Goal: Task Accomplishment & Management: Manage account settings

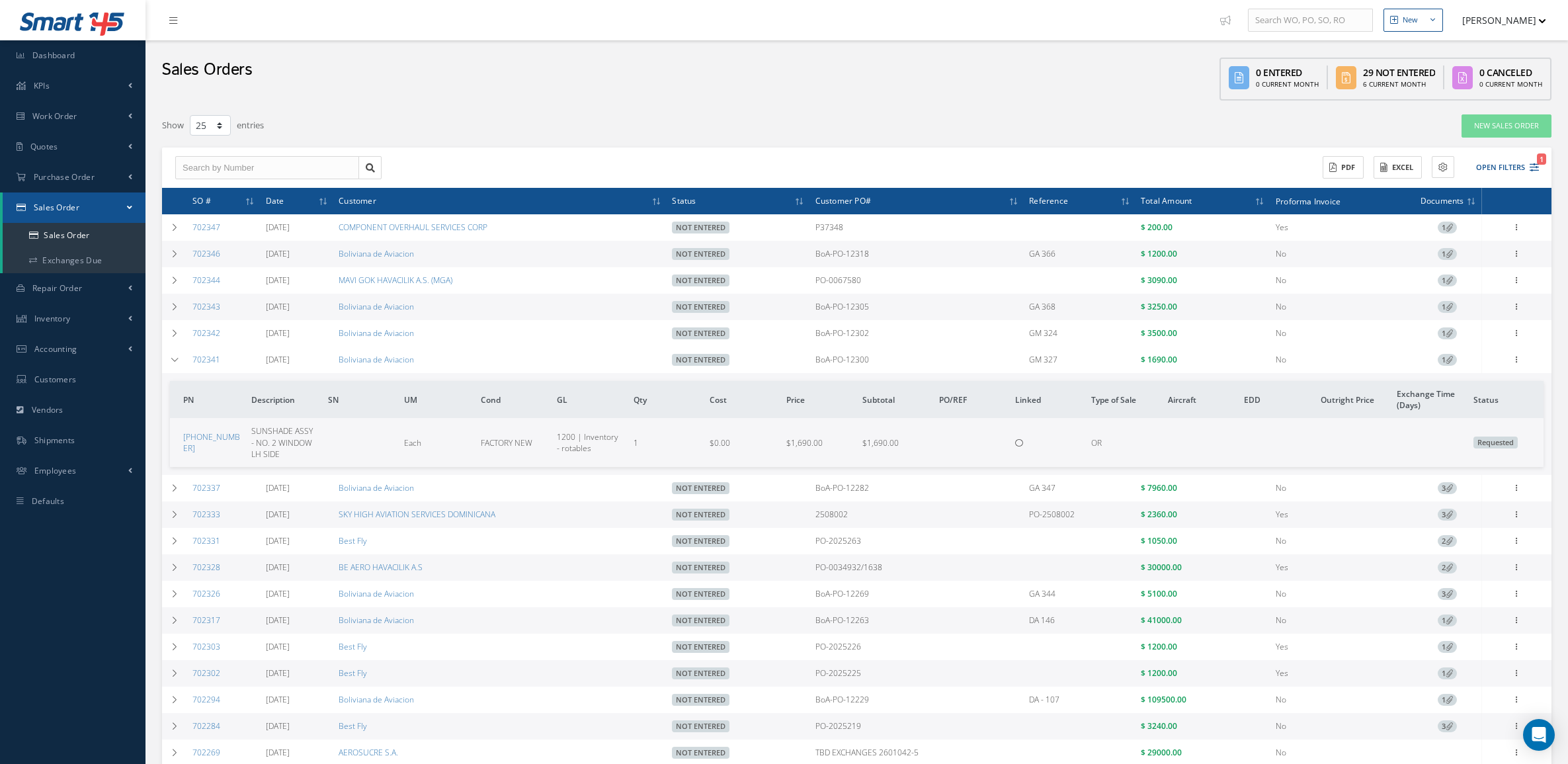
select select "25"
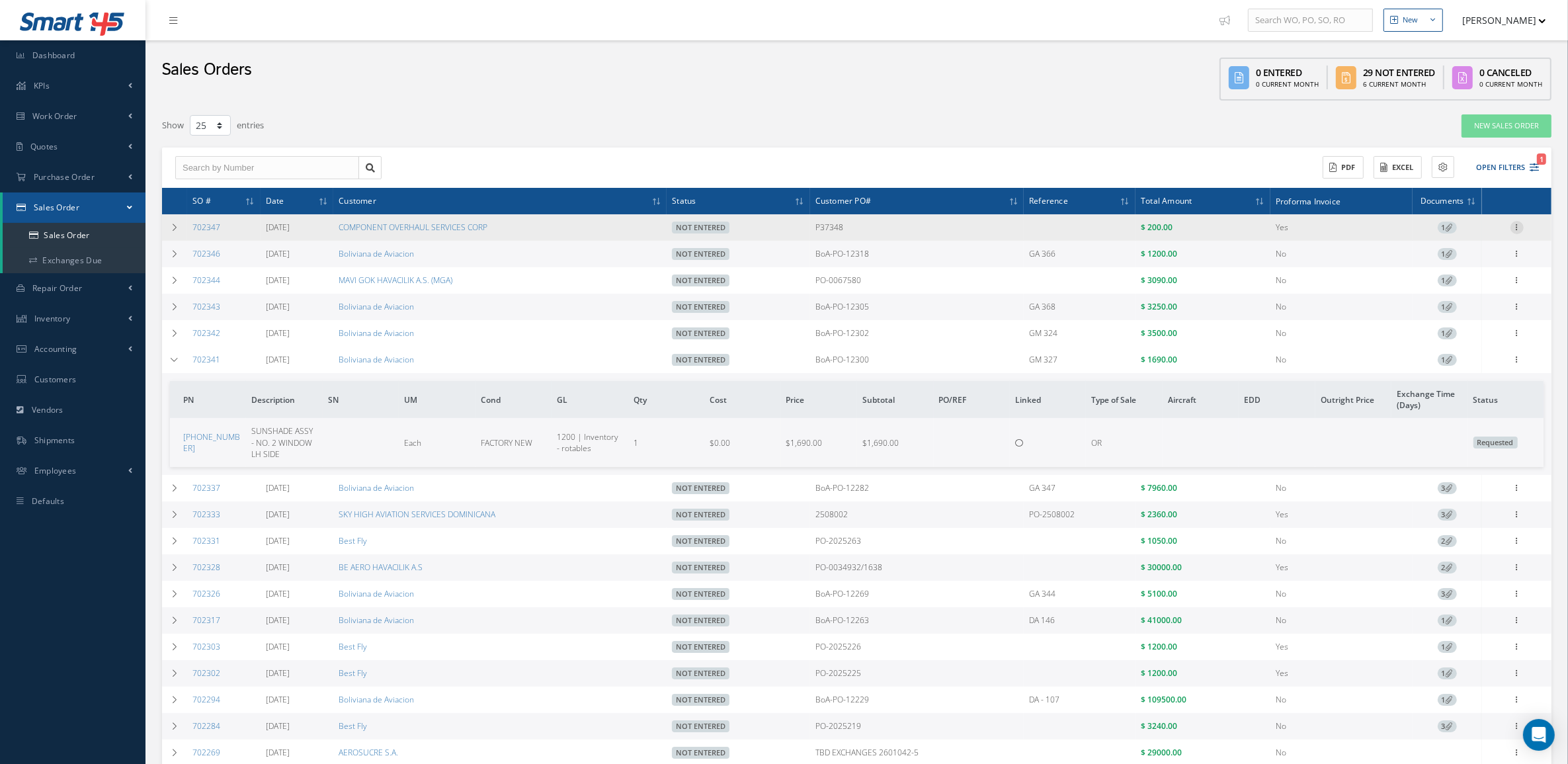
click at [1515, 230] on icon at bounding box center [1516, 226] width 13 height 11
click at [1437, 239] on link "Edit" at bounding box center [1456, 237] width 104 height 18
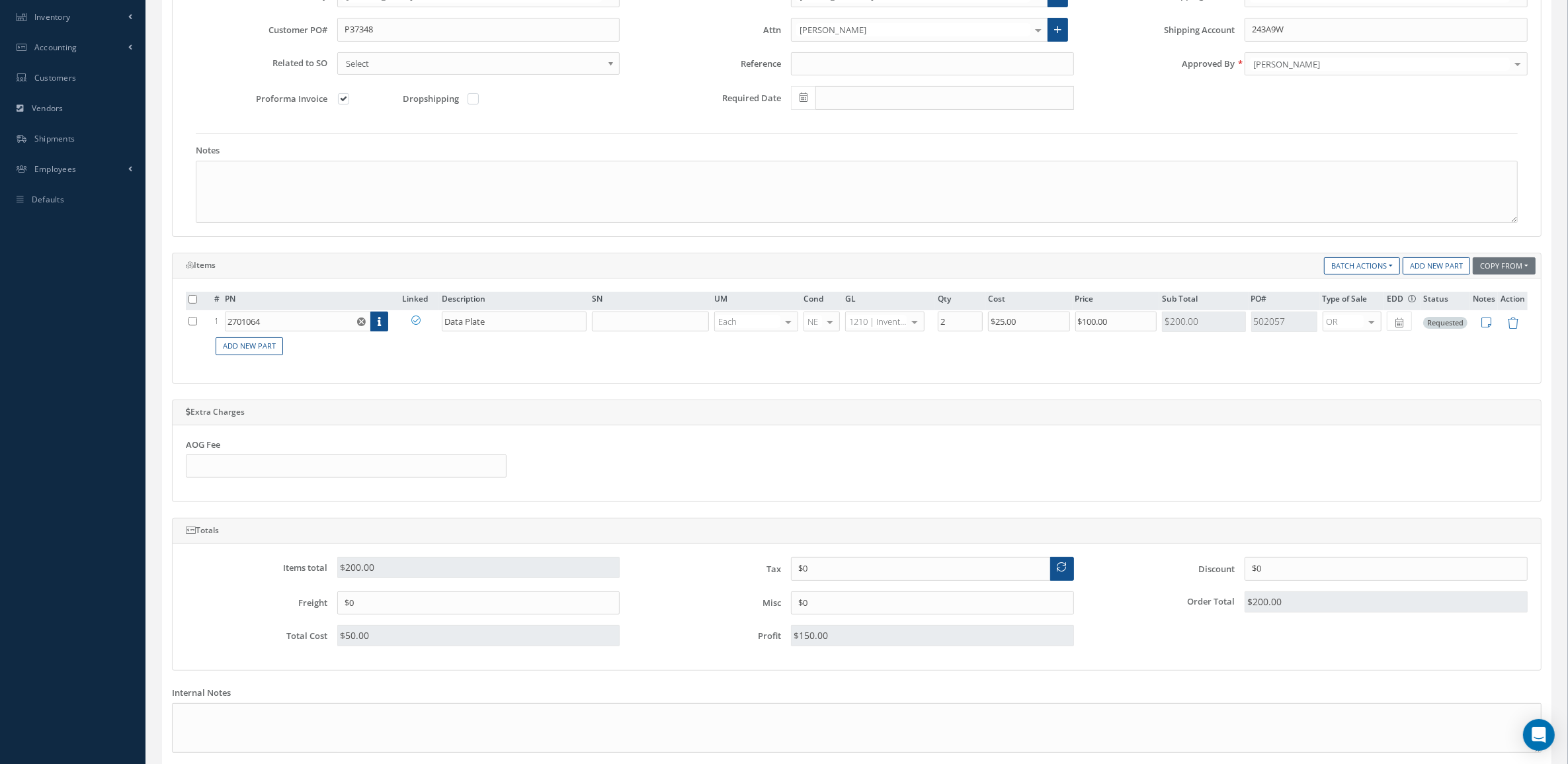
scroll to position [330, 0]
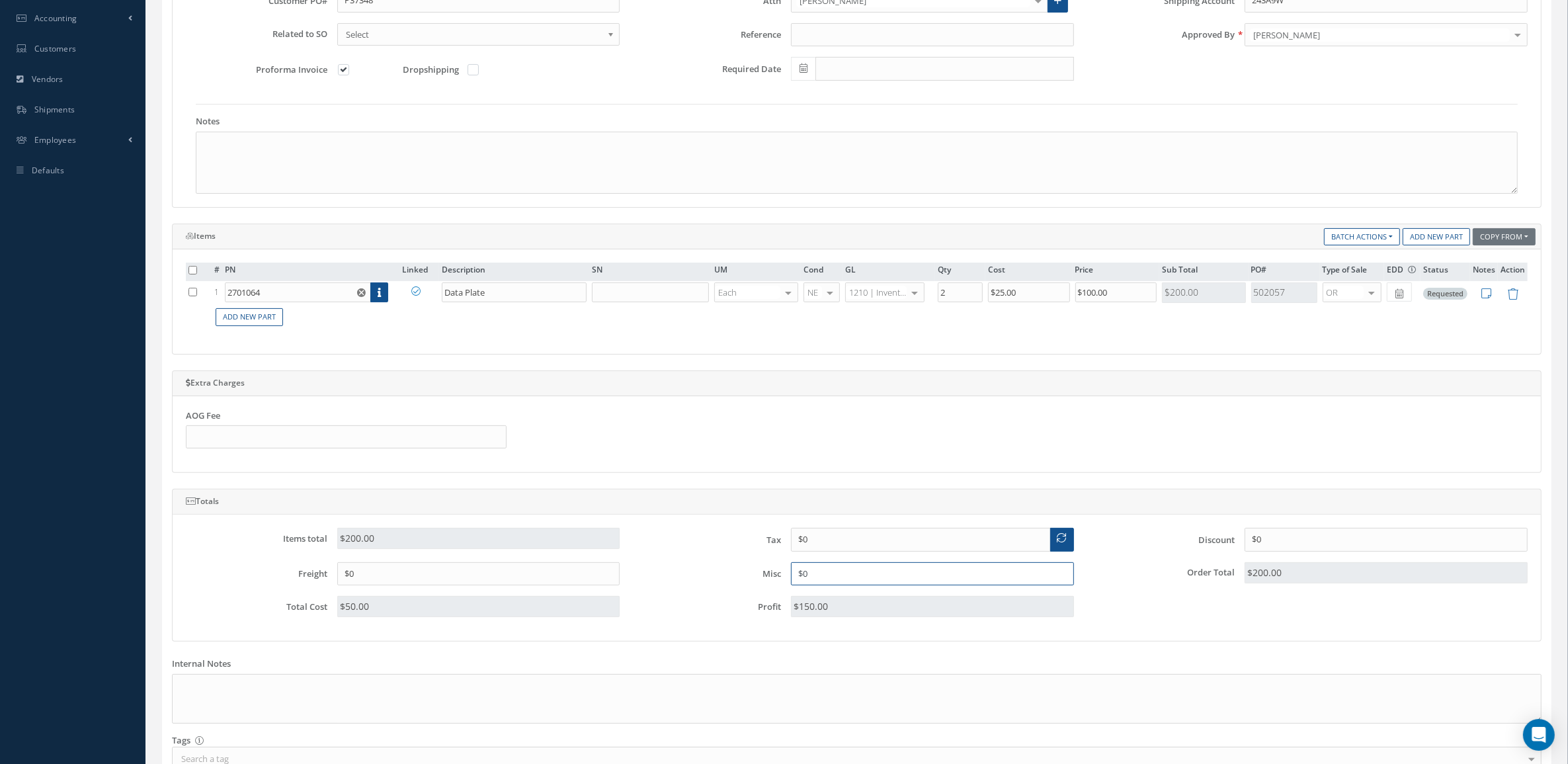
drag, startPoint x: 850, startPoint y: 572, endPoint x: 744, endPoint y: 572, distance: 106.0
click at [744, 572] on div "Misc $0" at bounding box center [857, 574] width 454 height 24
type input "$8"
click at [1122, 626] on div "Items total $200.00 Tax $0 Discount $0 Freight $0 Misc $8 Order Total $208.00 T…" at bounding box center [857, 577] width 1361 height 100
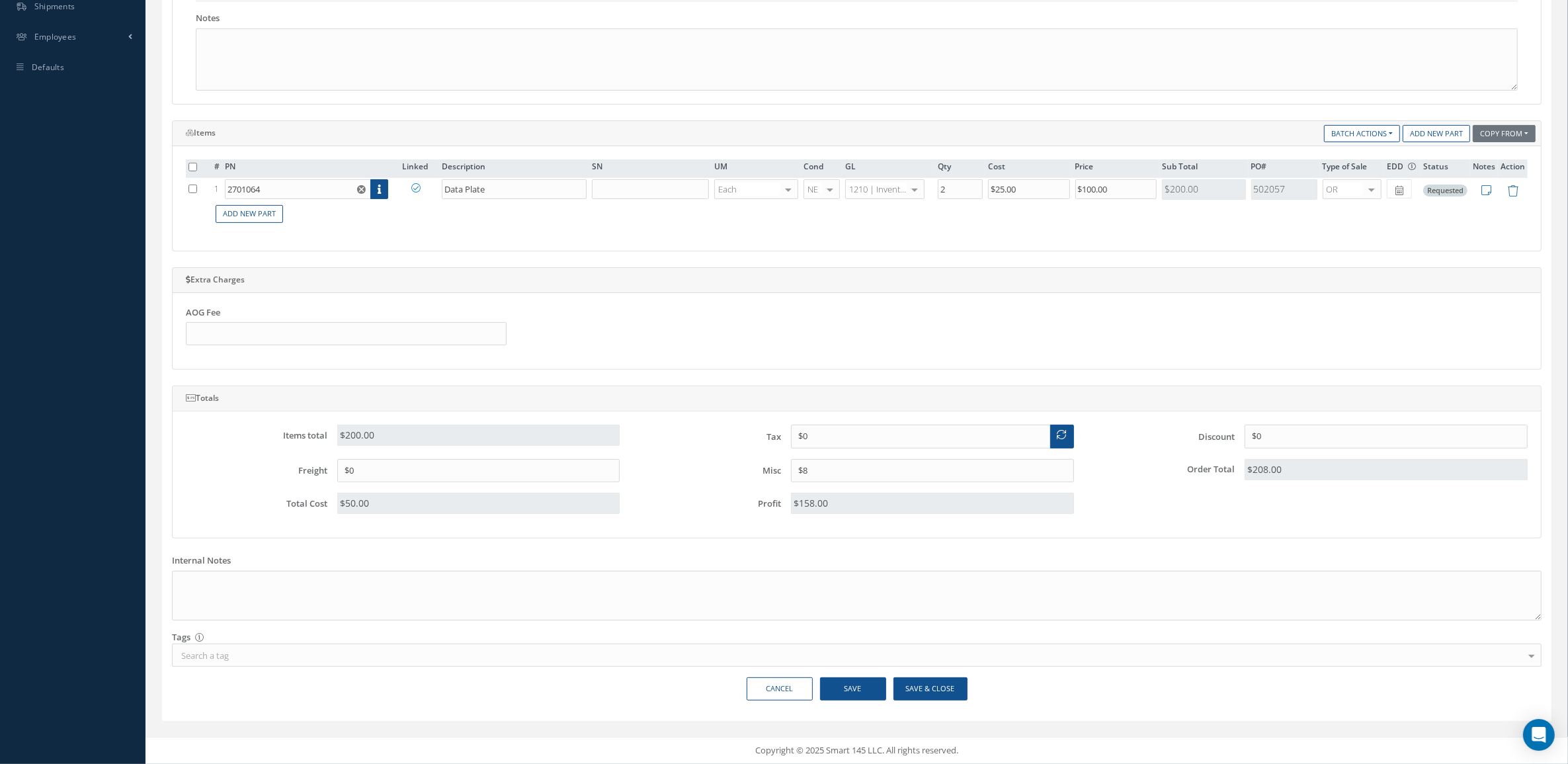
scroll to position [440, 0]
click at [870, 688] on button "Save" at bounding box center [852, 689] width 66 height 23
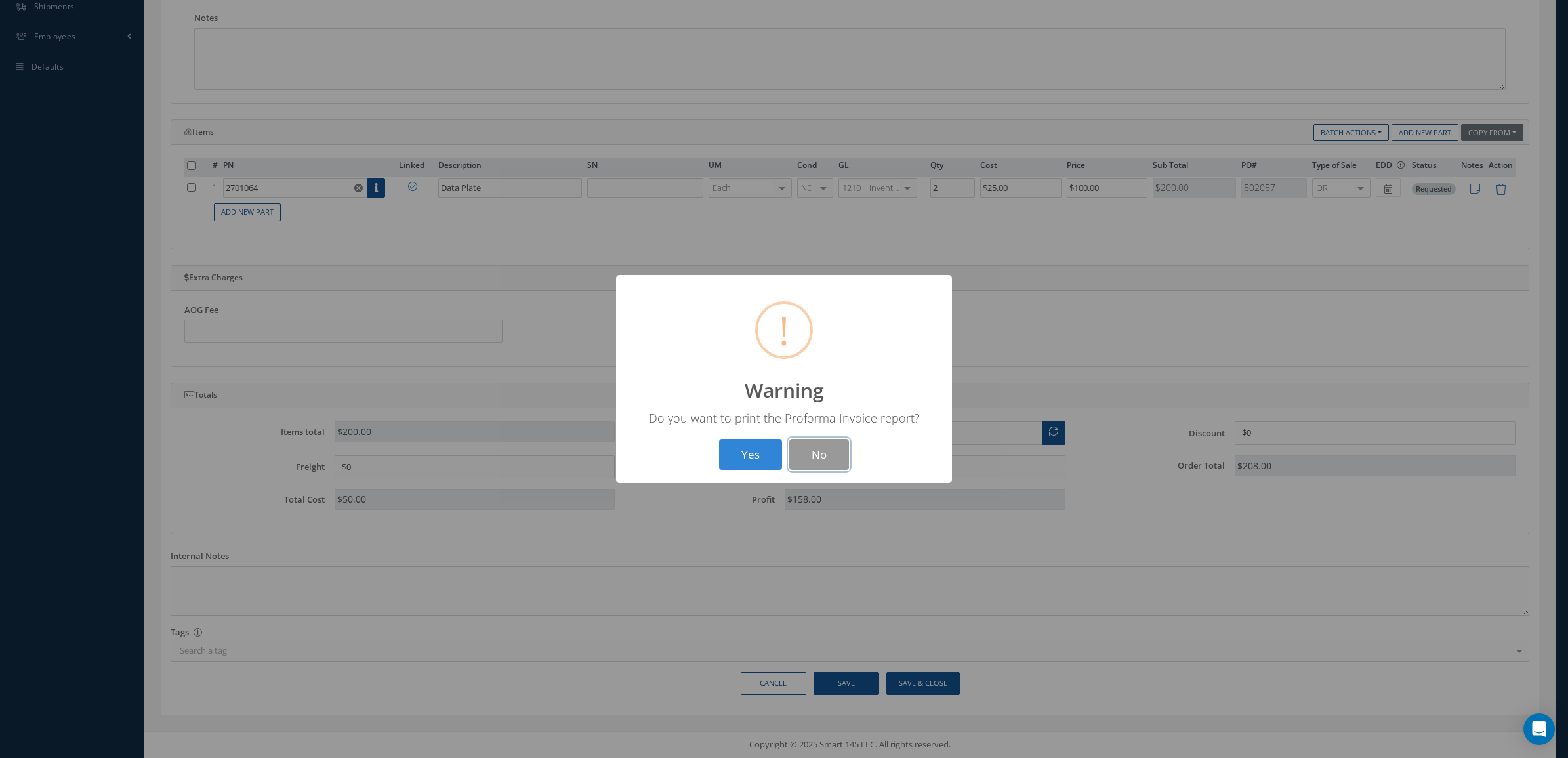
click at [799, 448] on button "No" at bounding box center [819, 454] width 60 height 30
click at [799, 448] on button "OK" at bounding box center [784, 454] width 60 height 30
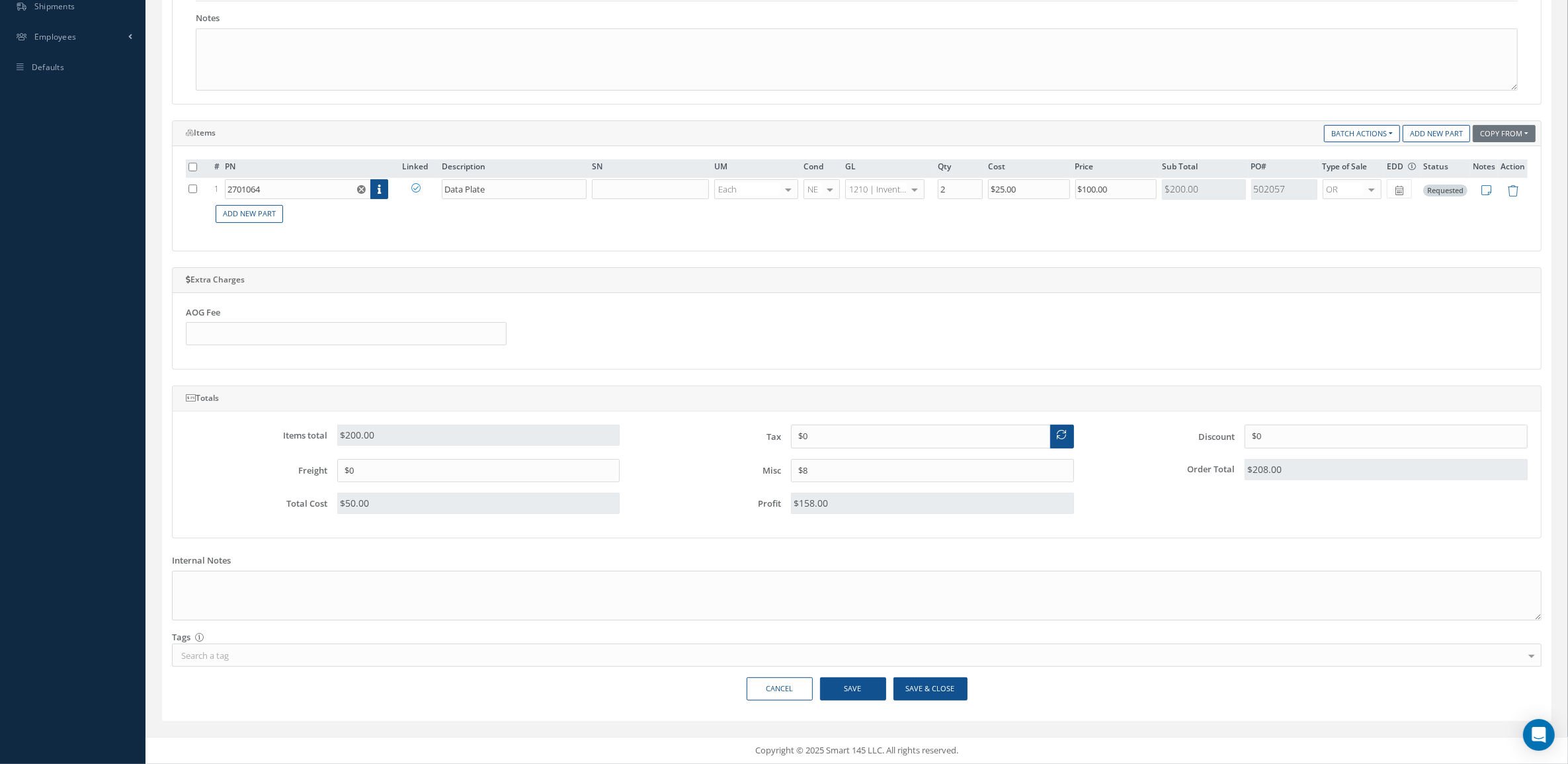
scroll to position [110, 0]
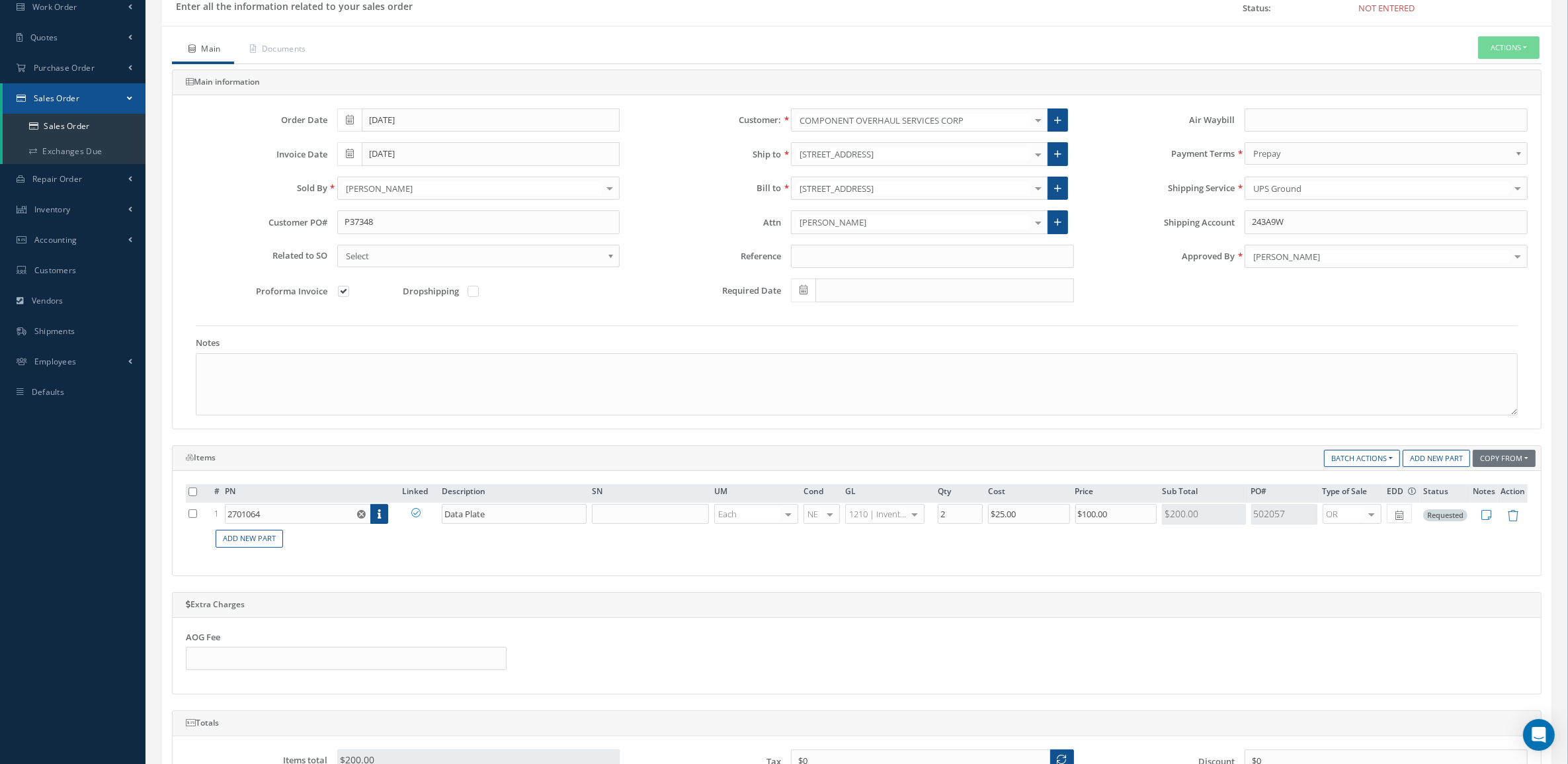
click at [344, 285] on div "Proforma Invoice Dropshipping" at bounding box center [403, 291] width 454 height 25
click at [349, 295] on label at bounding box center [350, 291] width 4 height 12
click at [344, 295] on input "checkbox" at bounding box center [344, 293] width 9 height 9
checkbox input "false"
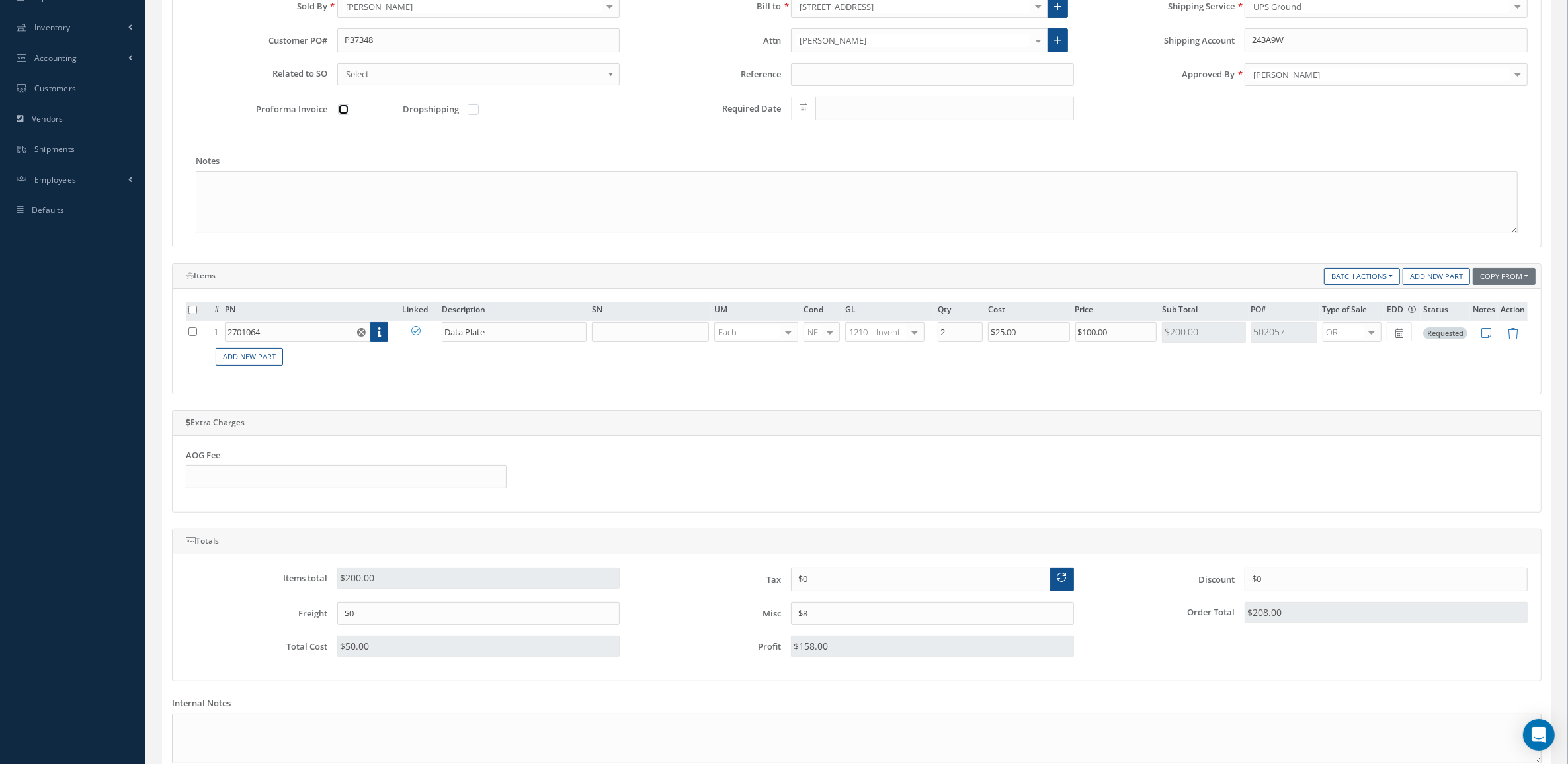
scroll to position [440, 0]
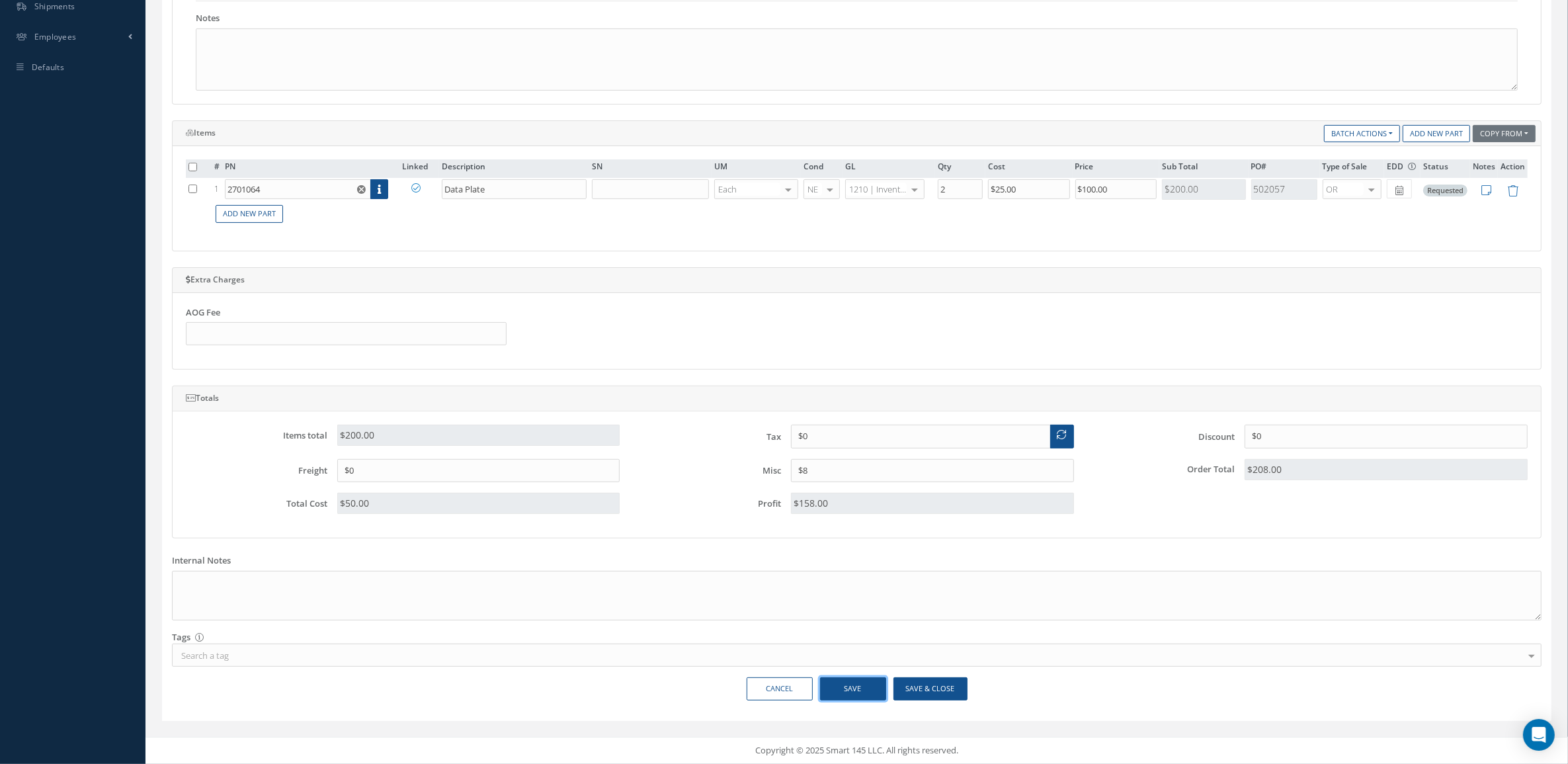
click at [878, 682] on button "Save" at bounding box center [852, 689] width 66 height 23
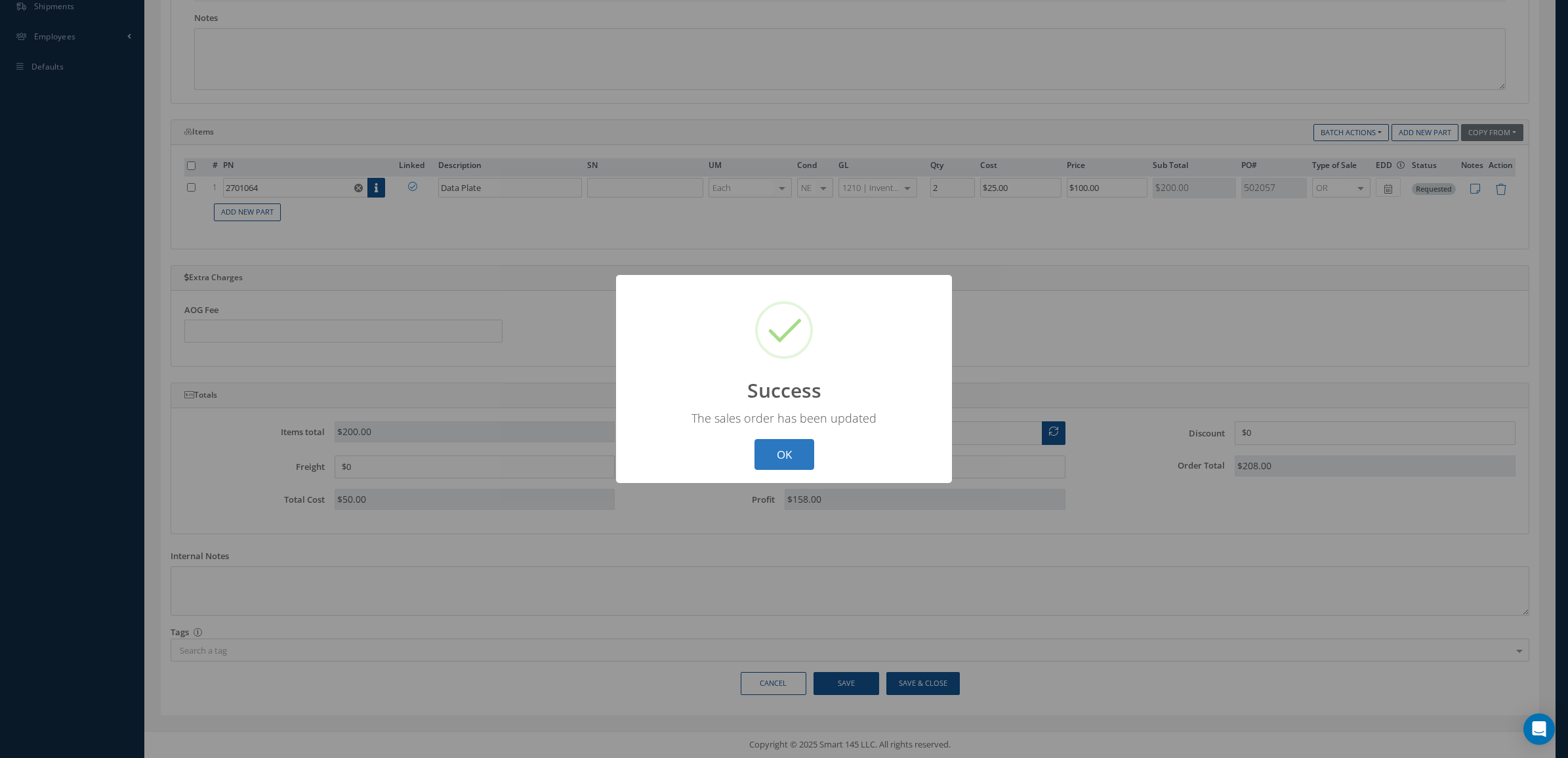
click at [791, 456] on button "OK" at bounding box center [784, 454] width 60 height 30
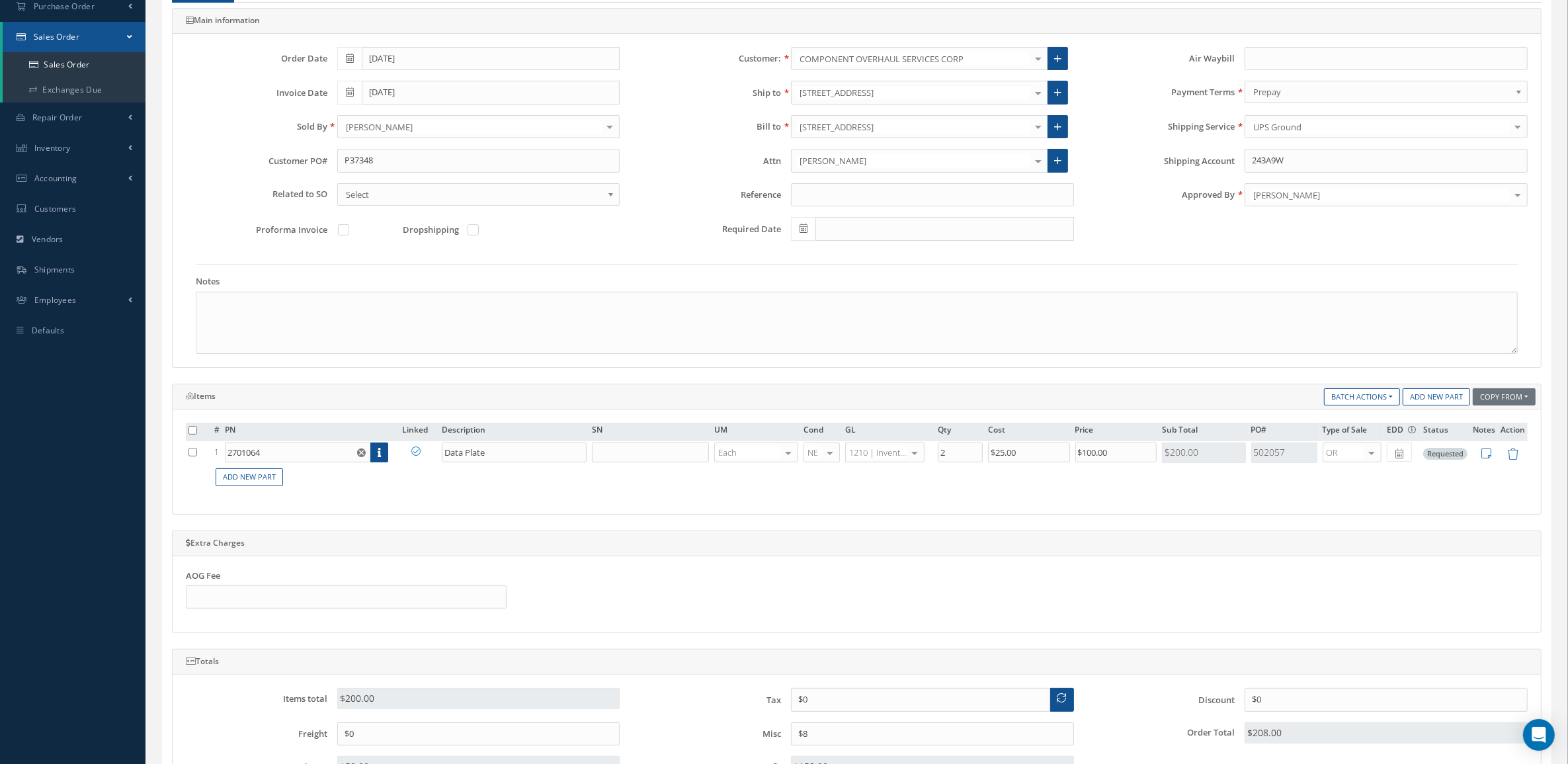
scroll to position [26, 0]
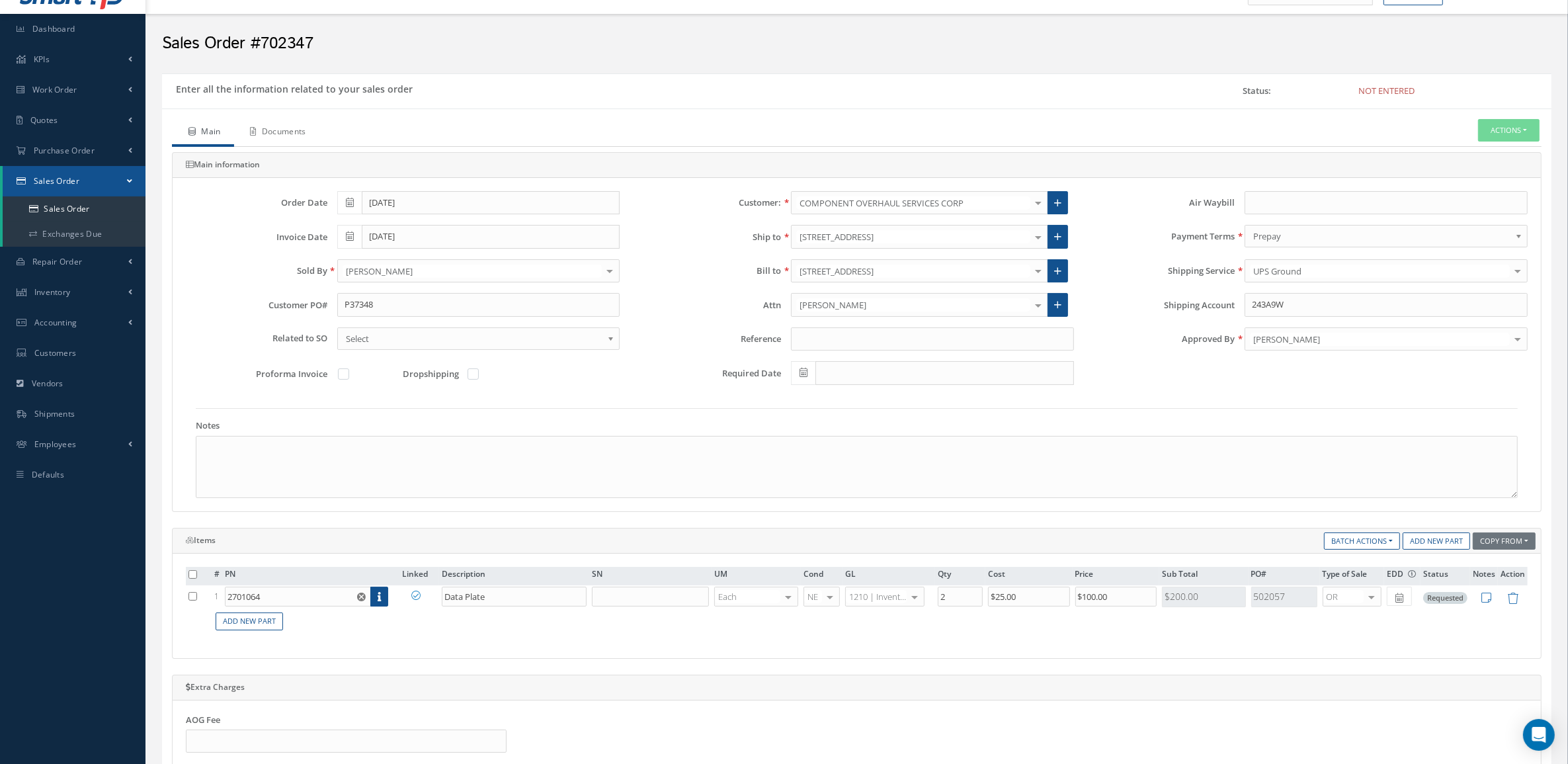
click at [282, 136] on link "Documents" at bounding box center [276, 133] width 85 height 28
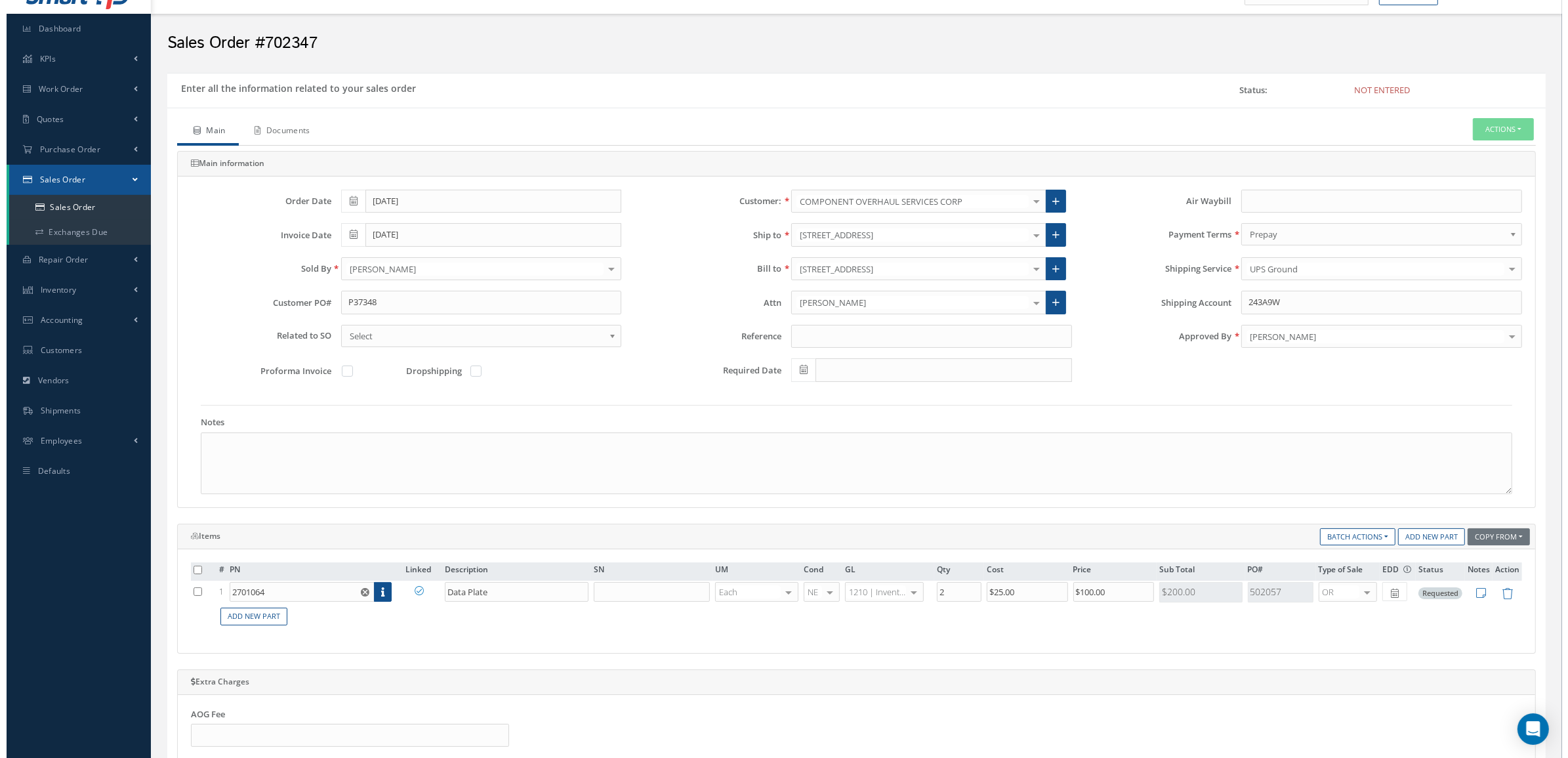
scroll to position [0, 0]
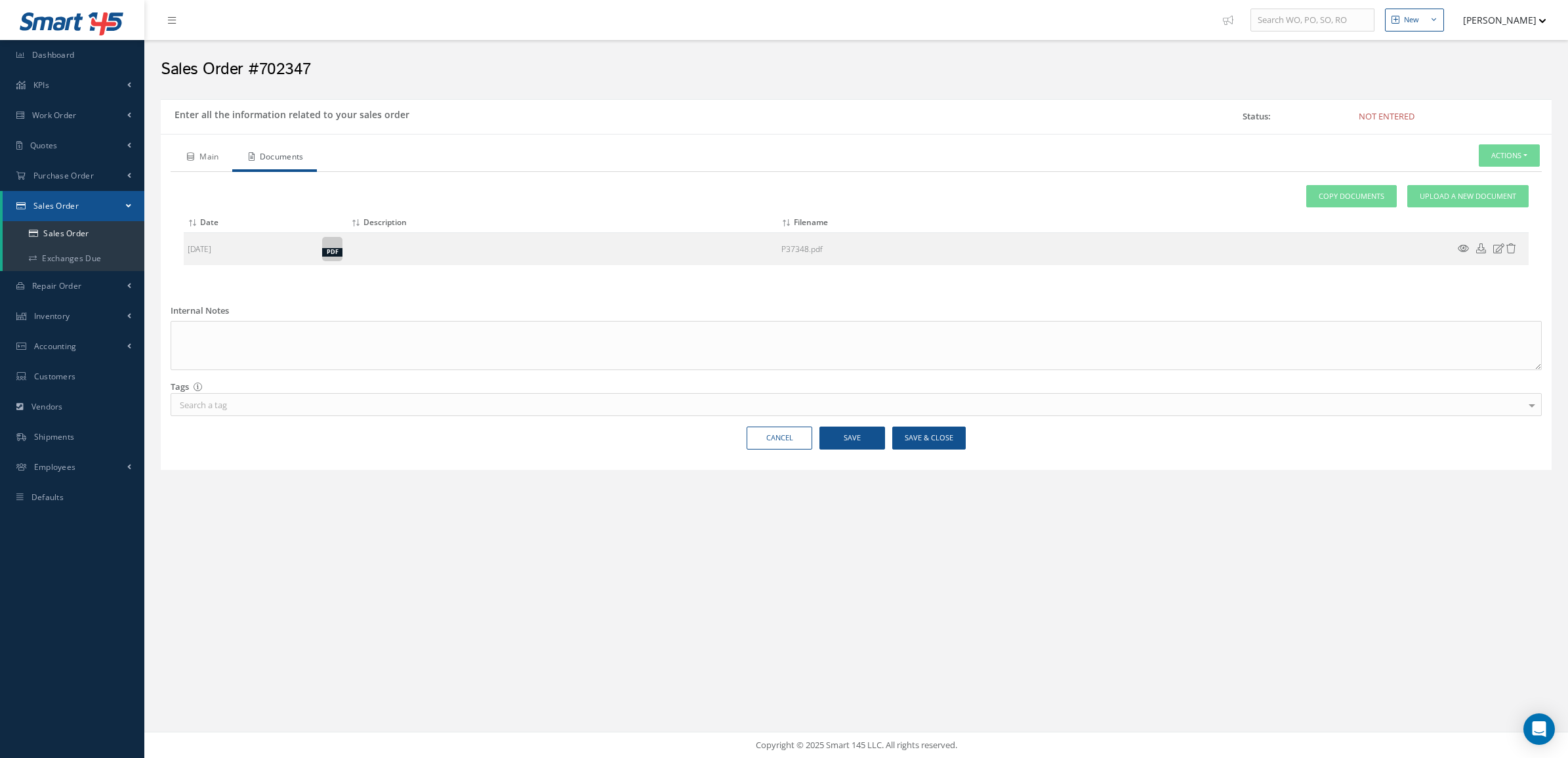
click at [205, 158] on link "Main" at bounding box center [201, 158] width 62 height 28
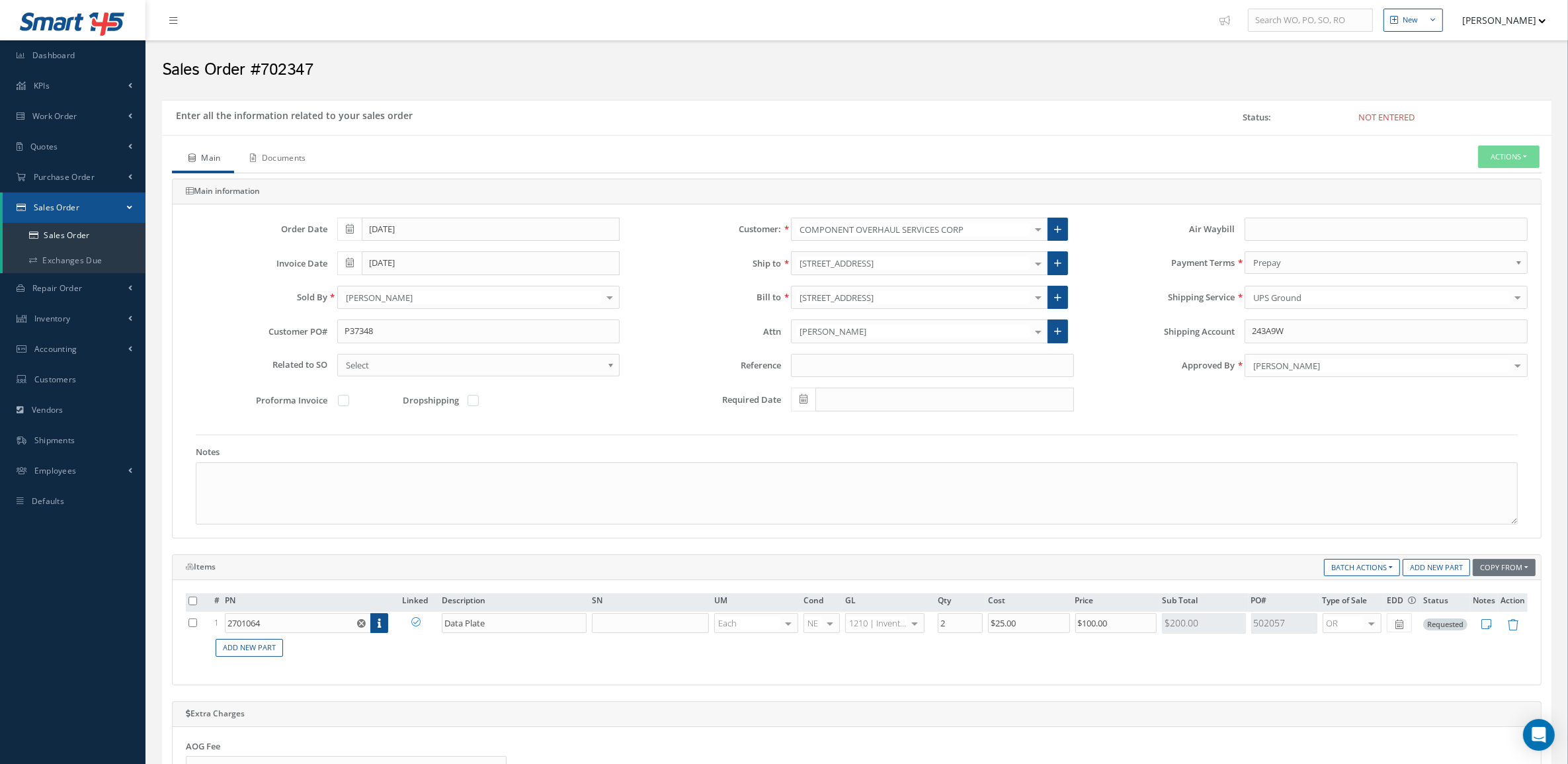
click at [314, 150] on link "Documents" at bounding box center [276, 159] width 85 height 28
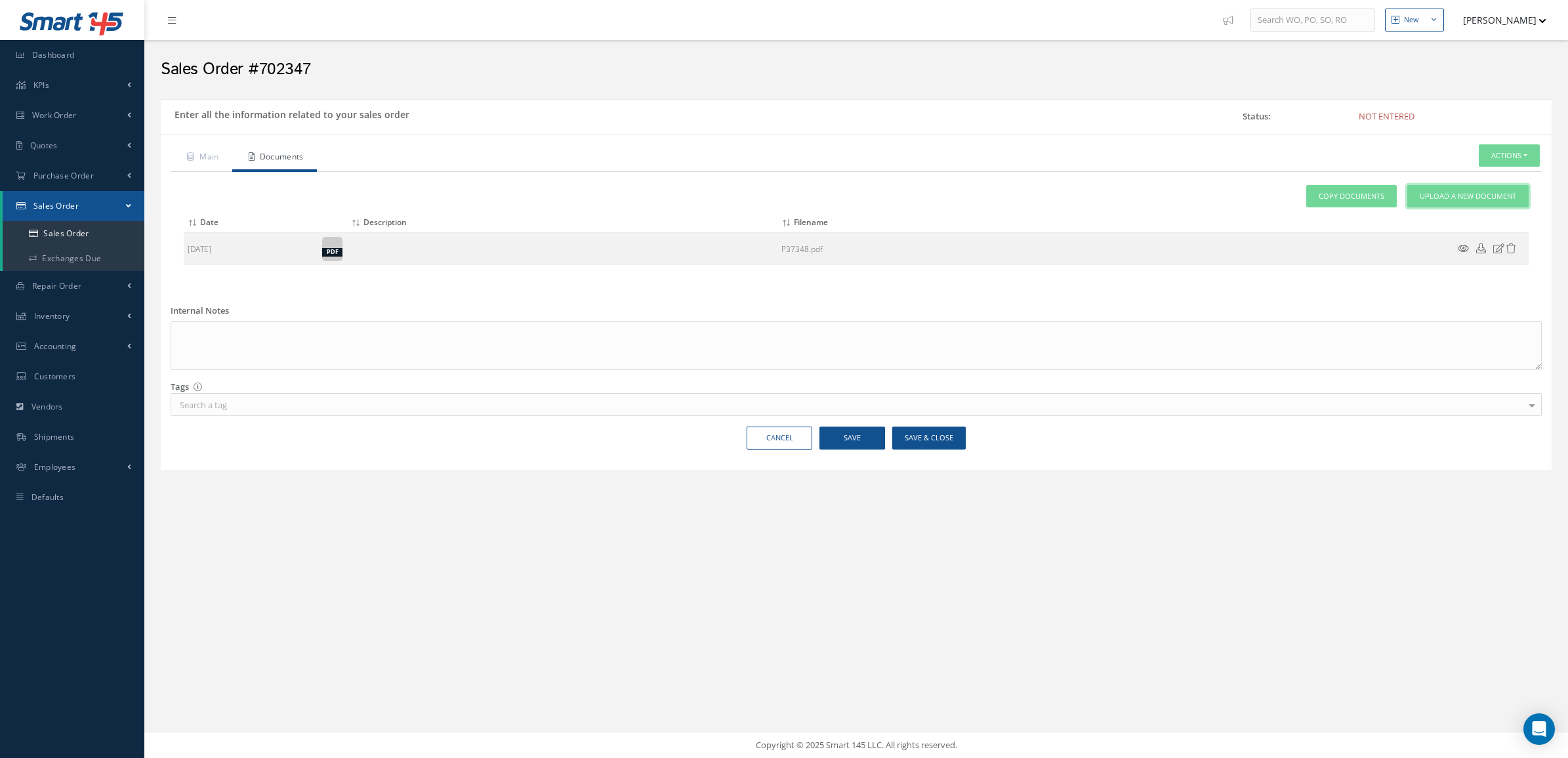
click at [1478, 196] on span "Upload a New Document" at bounding box center [1468, 196] width 96 height 11
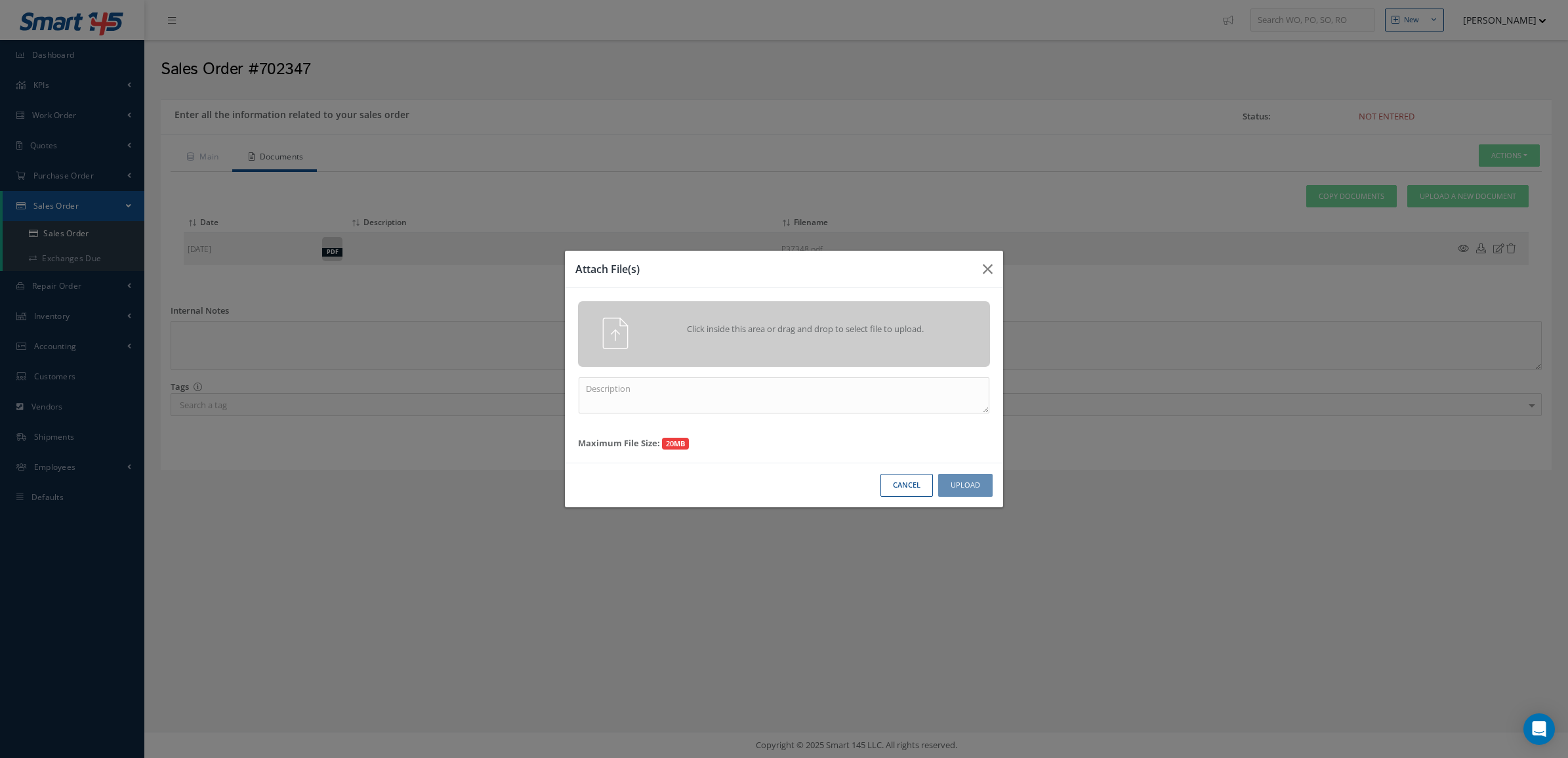
click at [837, 319] on div "Click inside this area or drag and drop to select file to upload." at bounding box center [802, 330] width 324 height 26
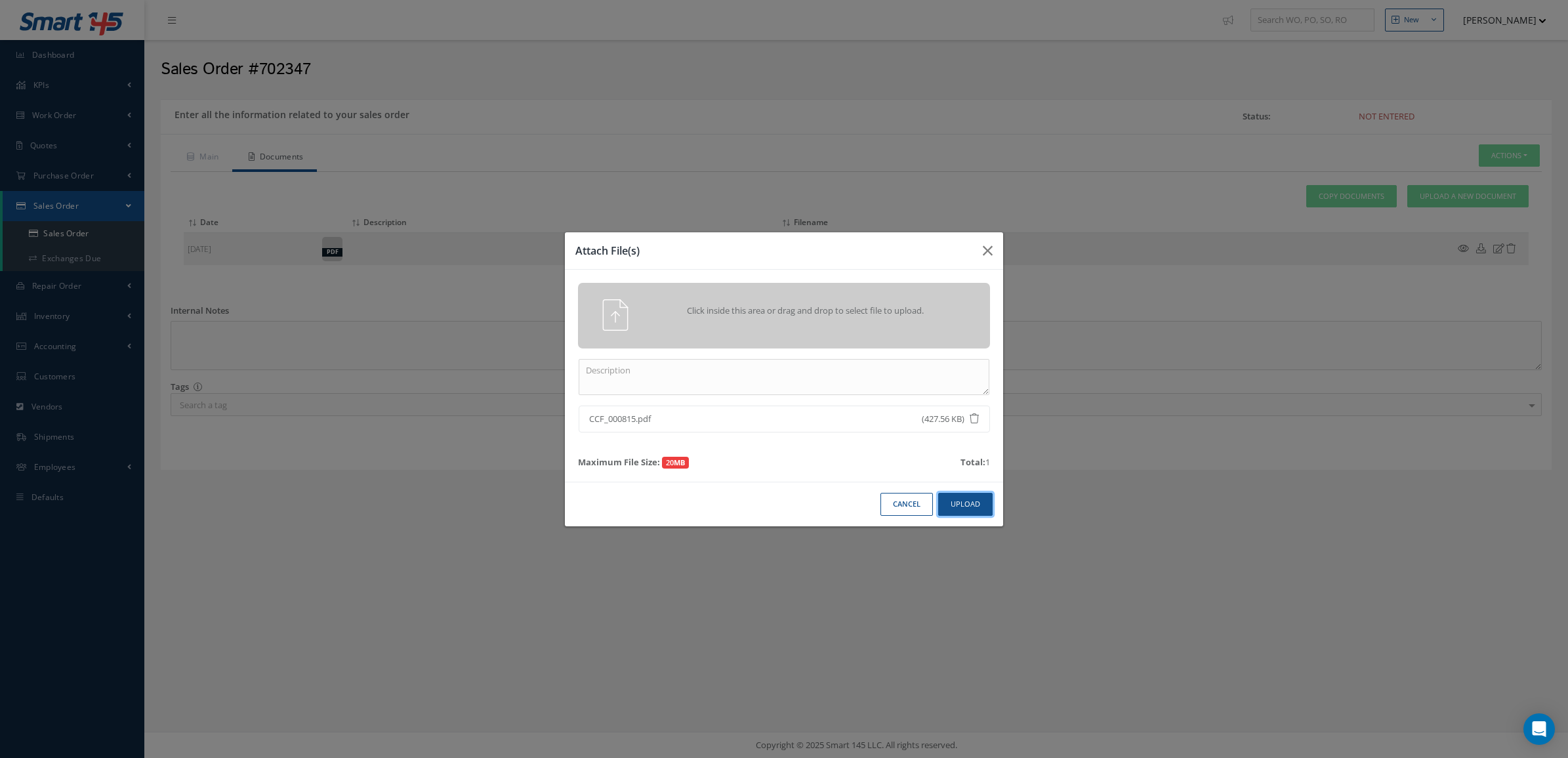
click at [955, 506] on button "Upload" at bounding box center [966, 504] width 55 height 23
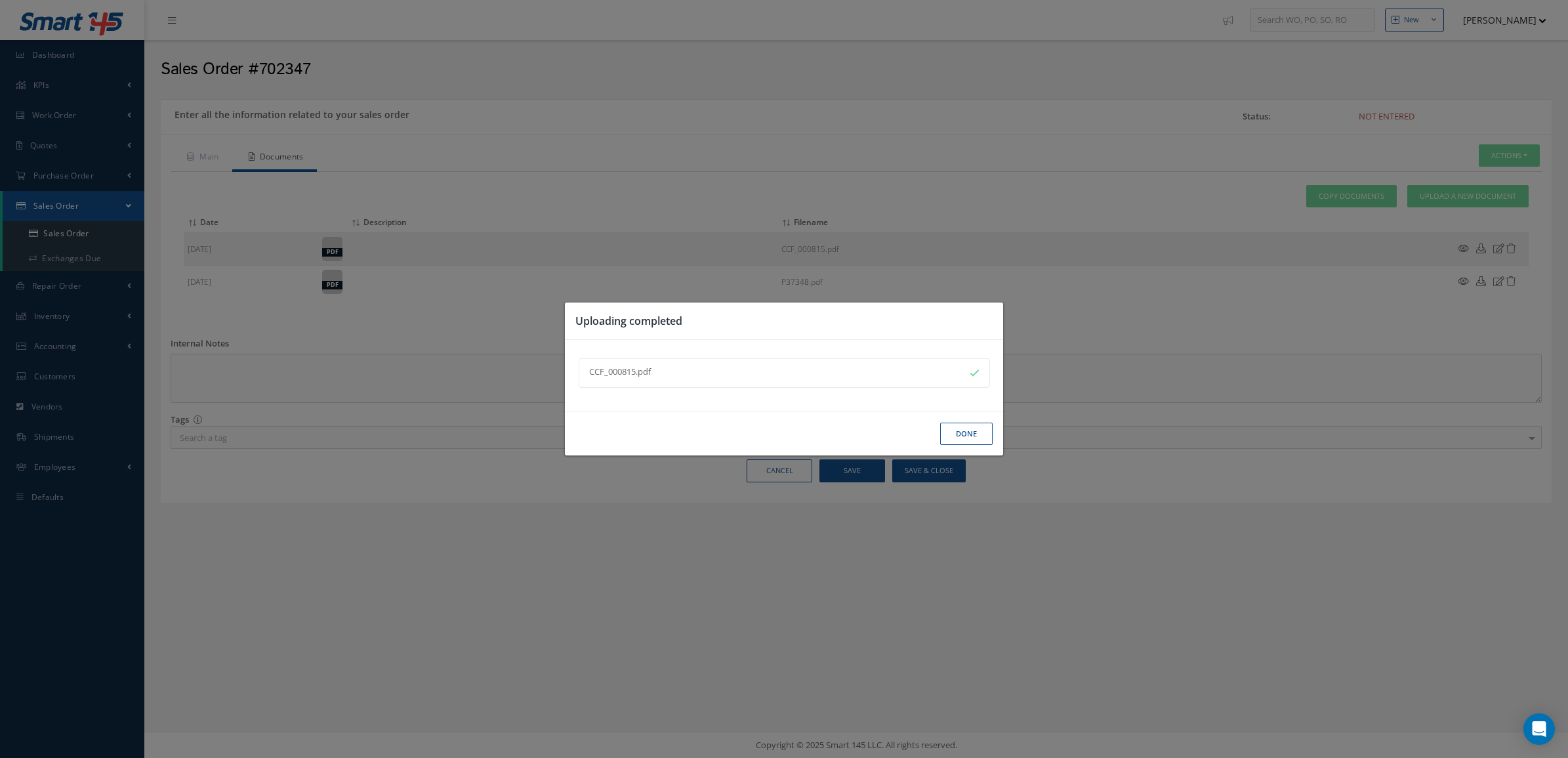
click at [958, 434] on button "Done" at bounding box center [967, 434] width 52 height 23
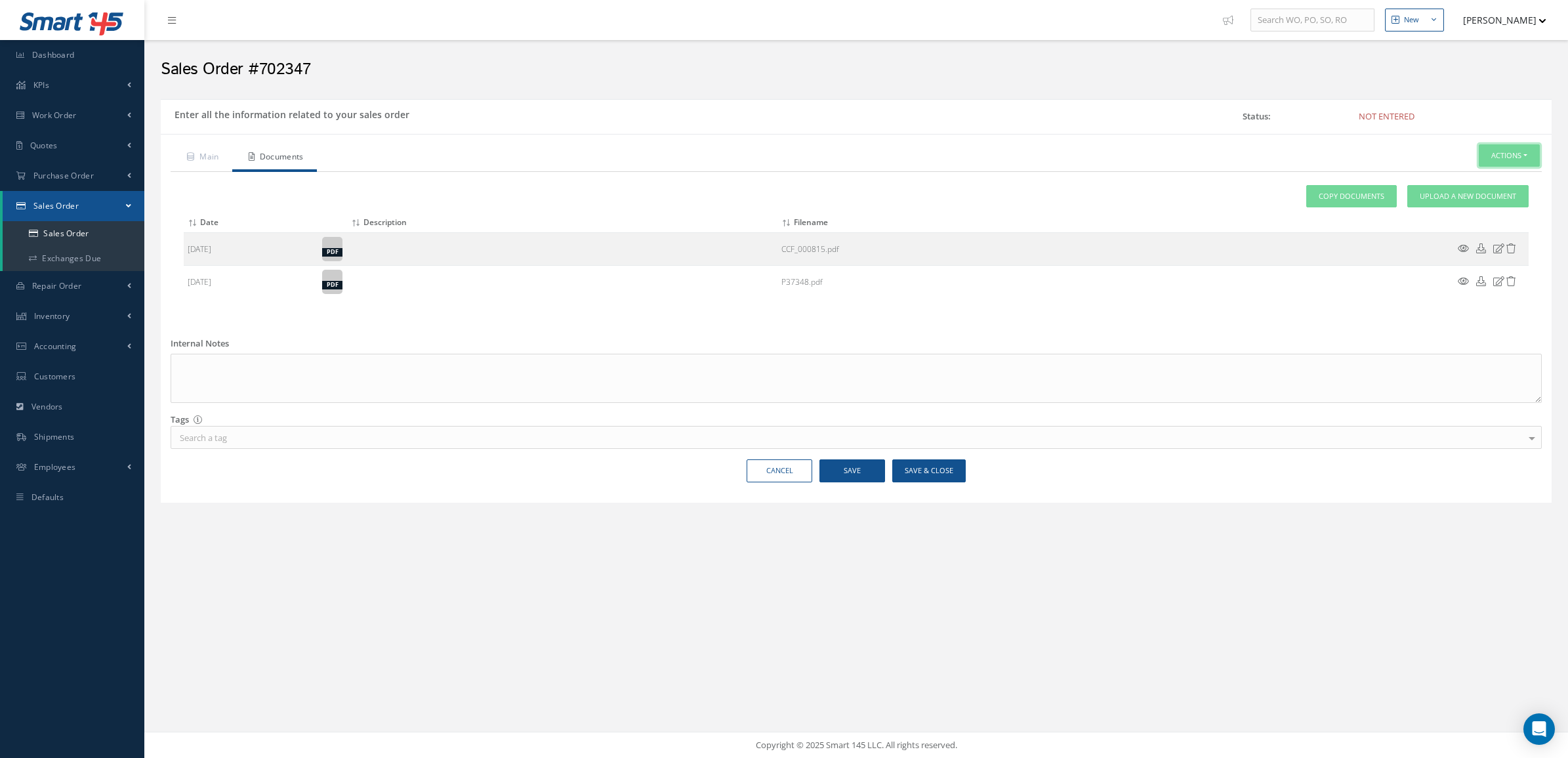
click at [1481, 159] on button "Actions" at bounding box center [1510, 156] width 61 height 23
click at [1472, 175] on link "Enter/Update" at bounding box center [1489, 178] width 105 height 17
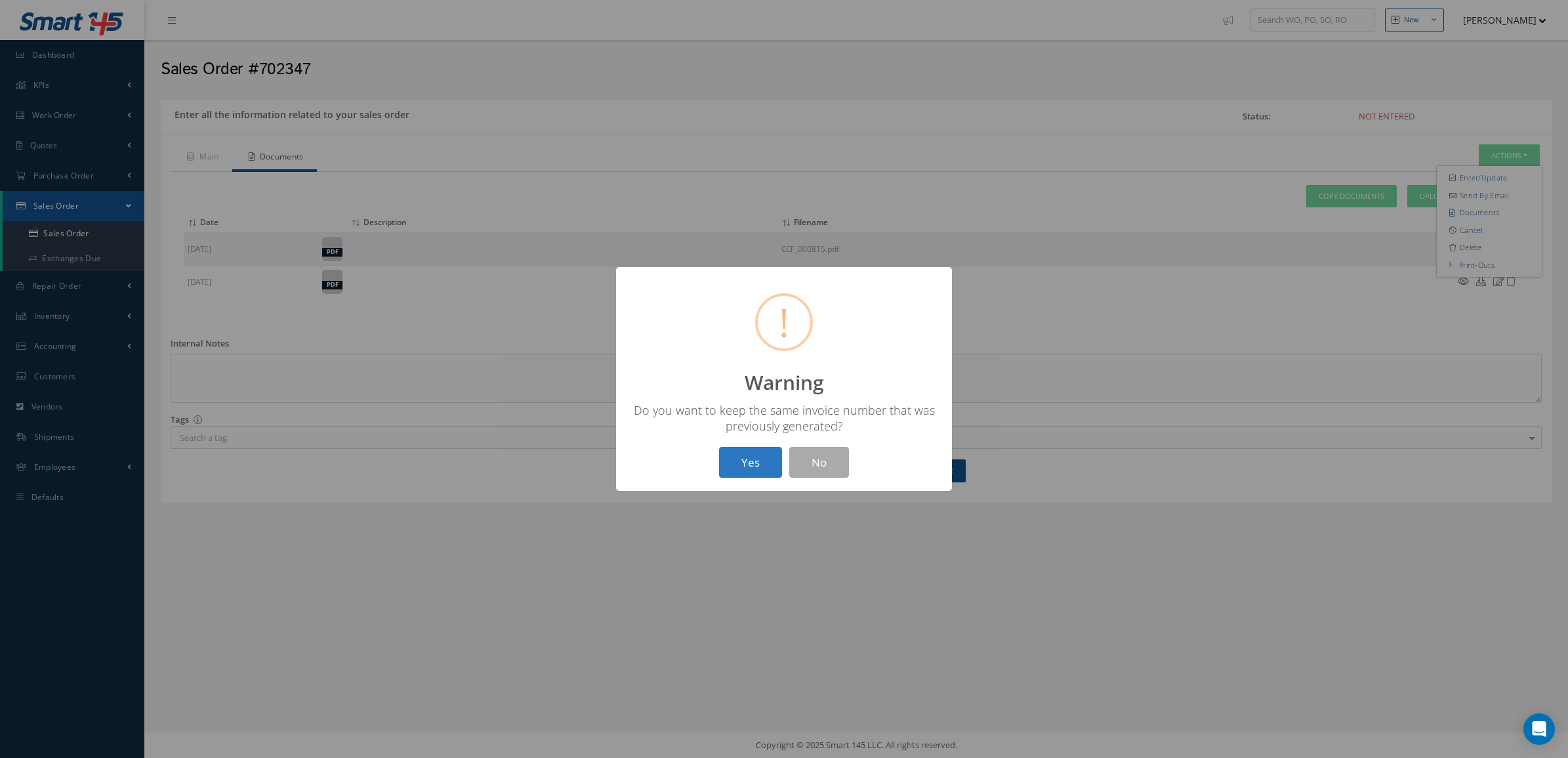
click at [743, 468] on button "Yes" at bounding box center [750, 462] width 63 height 30
click at [796, 451] on button "OK" at bounding box center [784, 462] width 60 height 30
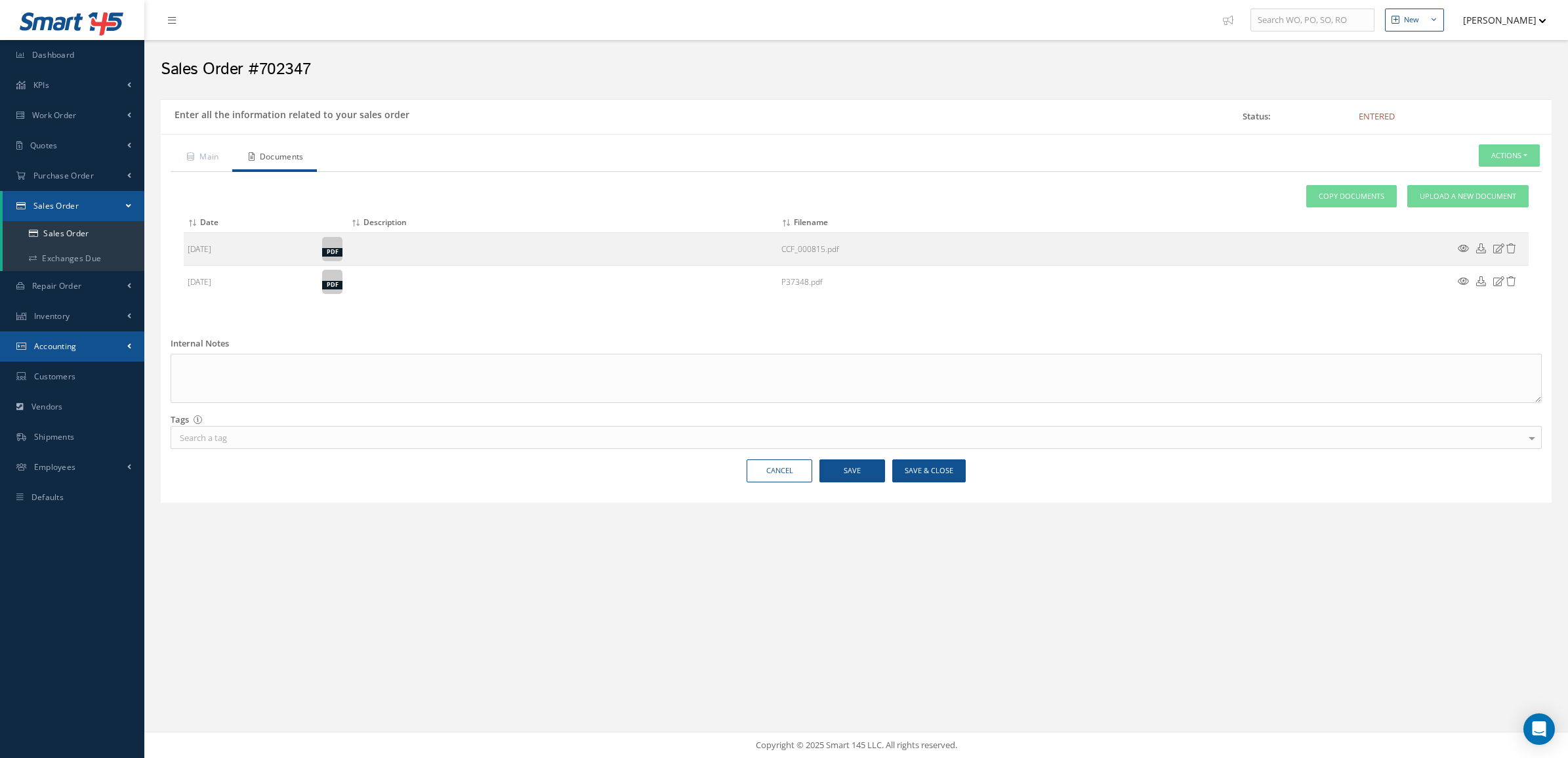
click at [82, 345] on link "Accounting" at bounding box center [72, 346] width 144 height 30
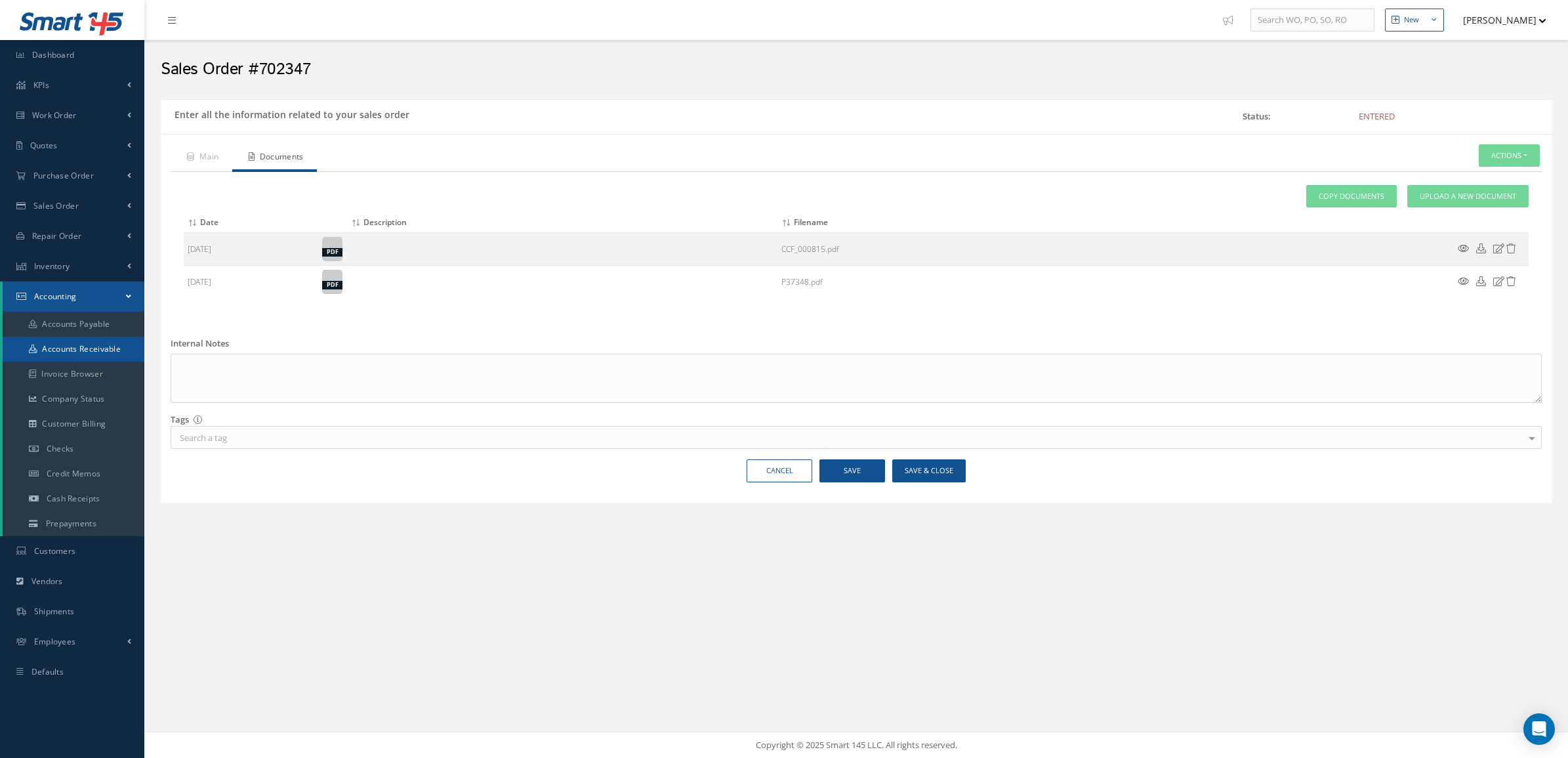
click at [77, 342] on link "Accounts Receivable" at bounding box center [73, 349] width 142 height 25
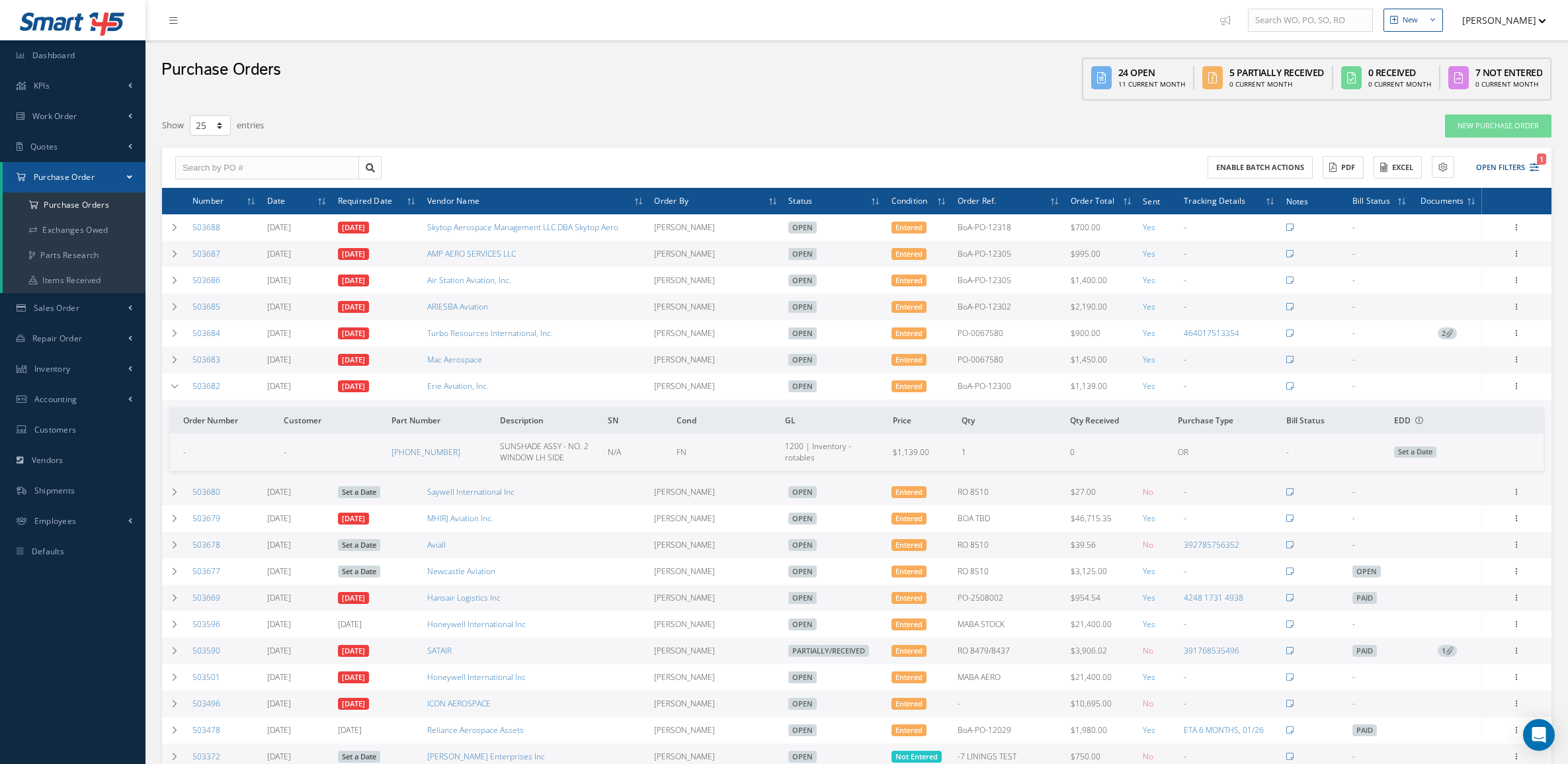
select select "25"
click at [261, 172] on input "text" at bounding box center [267, 167] width 184 height 24
type input "502"
type input "502057"
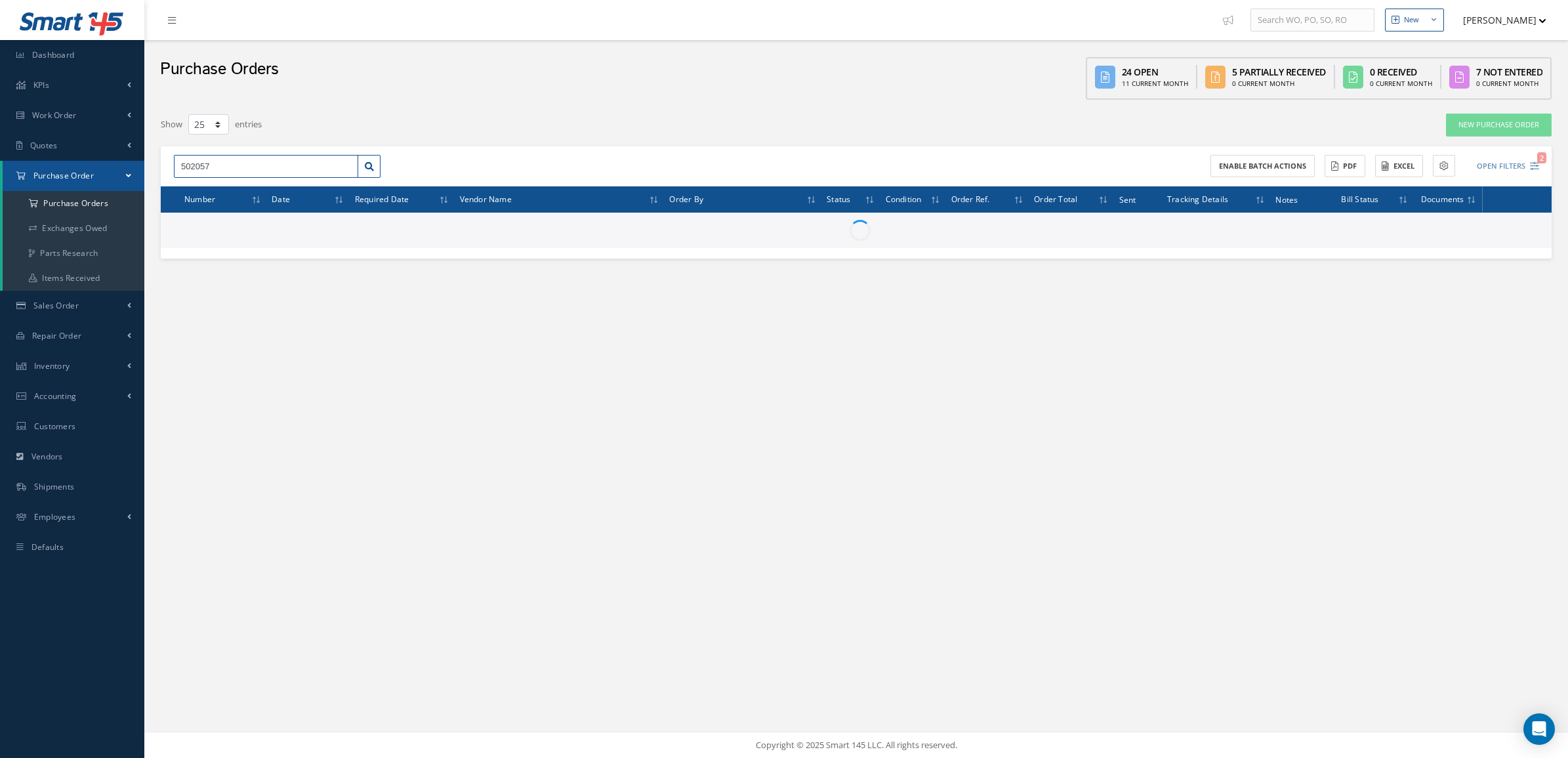
type input "502057"
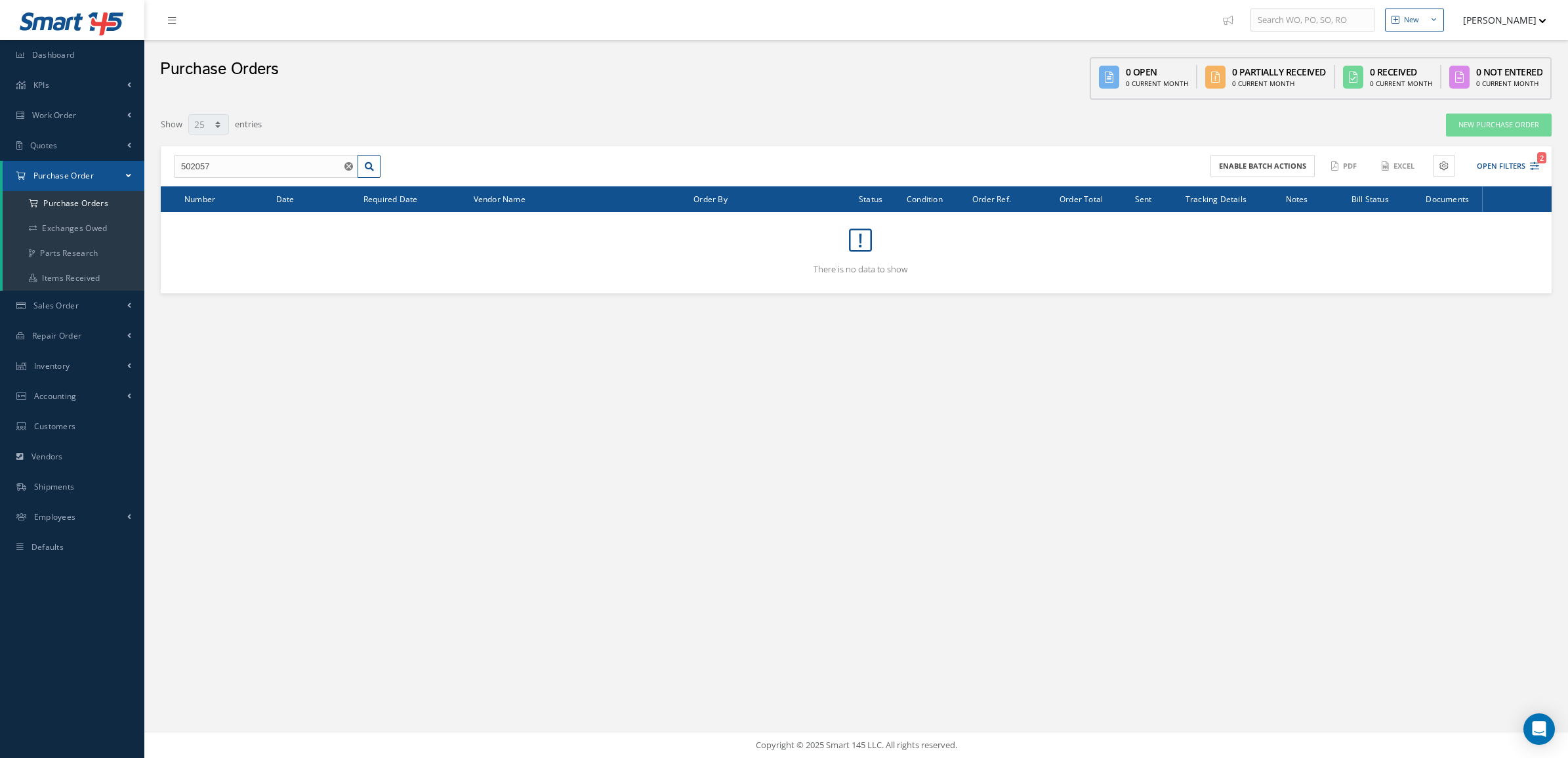
click at [1494, 177] on div "502057 No Match Found Enable batch actions ACTIONS Receive Payments Select Cust…" at bounding box center [856, 166] width 1392 height 41
click at [1494, 171] on button "Open Filters 2" at bounding box center [1502, 166] width 74 height 22
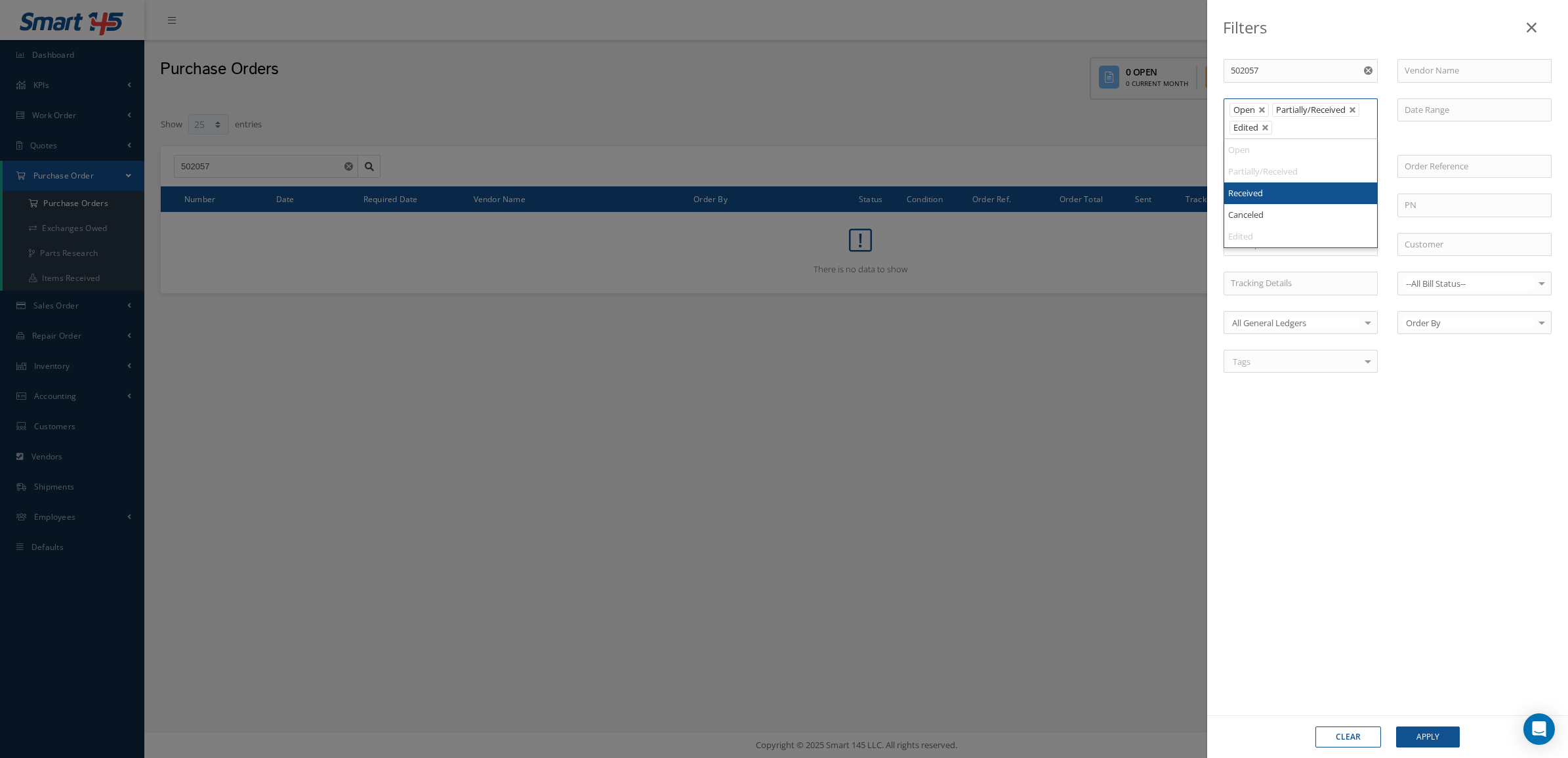
click at [1275, 128] on li at bounding box center [1285, 128] width 25 height 17
click at [1421, 742] on button "Apply" at bounding box center [1428, 737] width 63 height 21
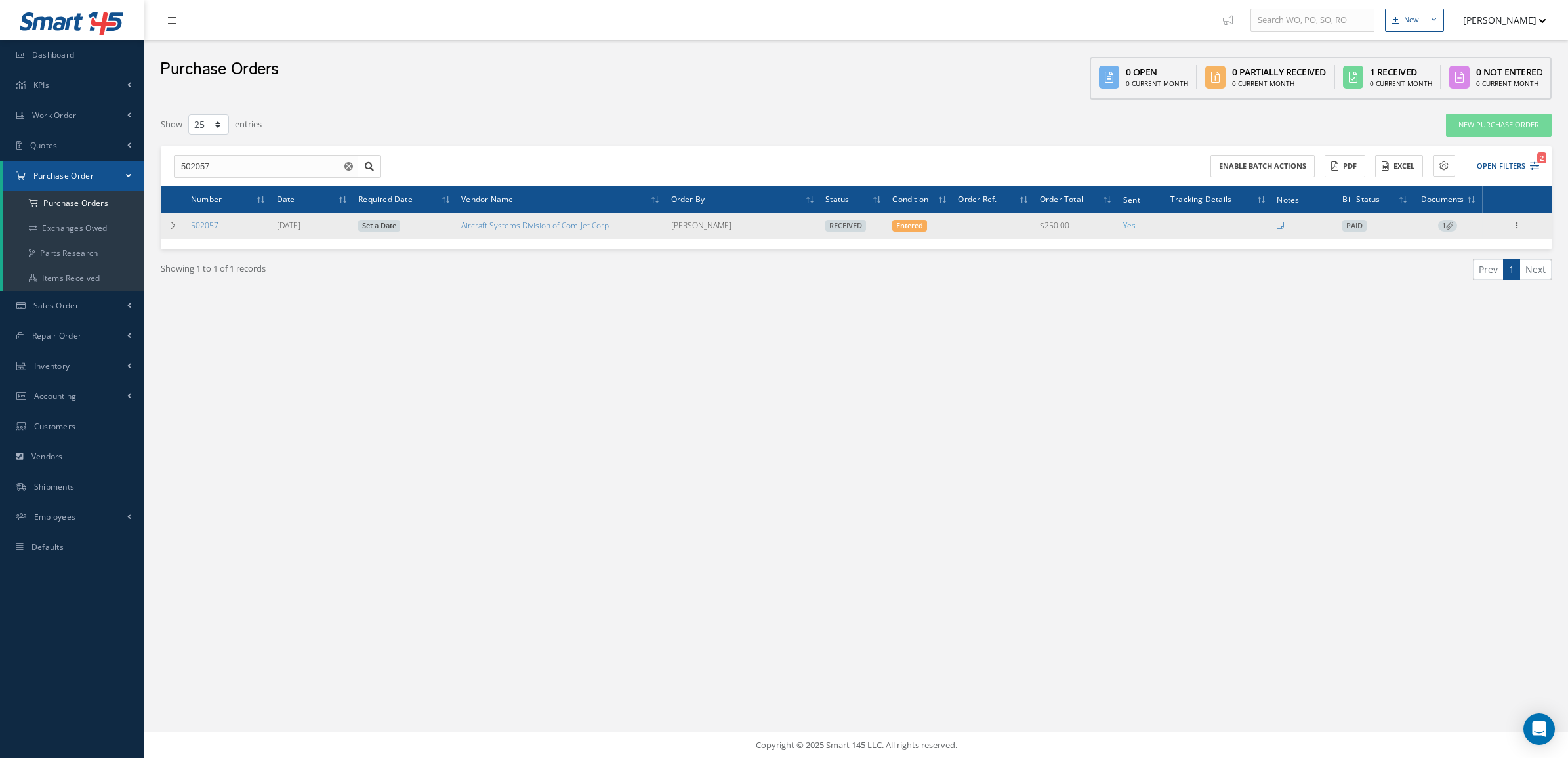
click at [1445, 218] on td "1" at bounding box center [1447, 226] width 69 height 26
click at [1448, 229] on span "1" at bounding box center [1448, 226] width 19 height 12
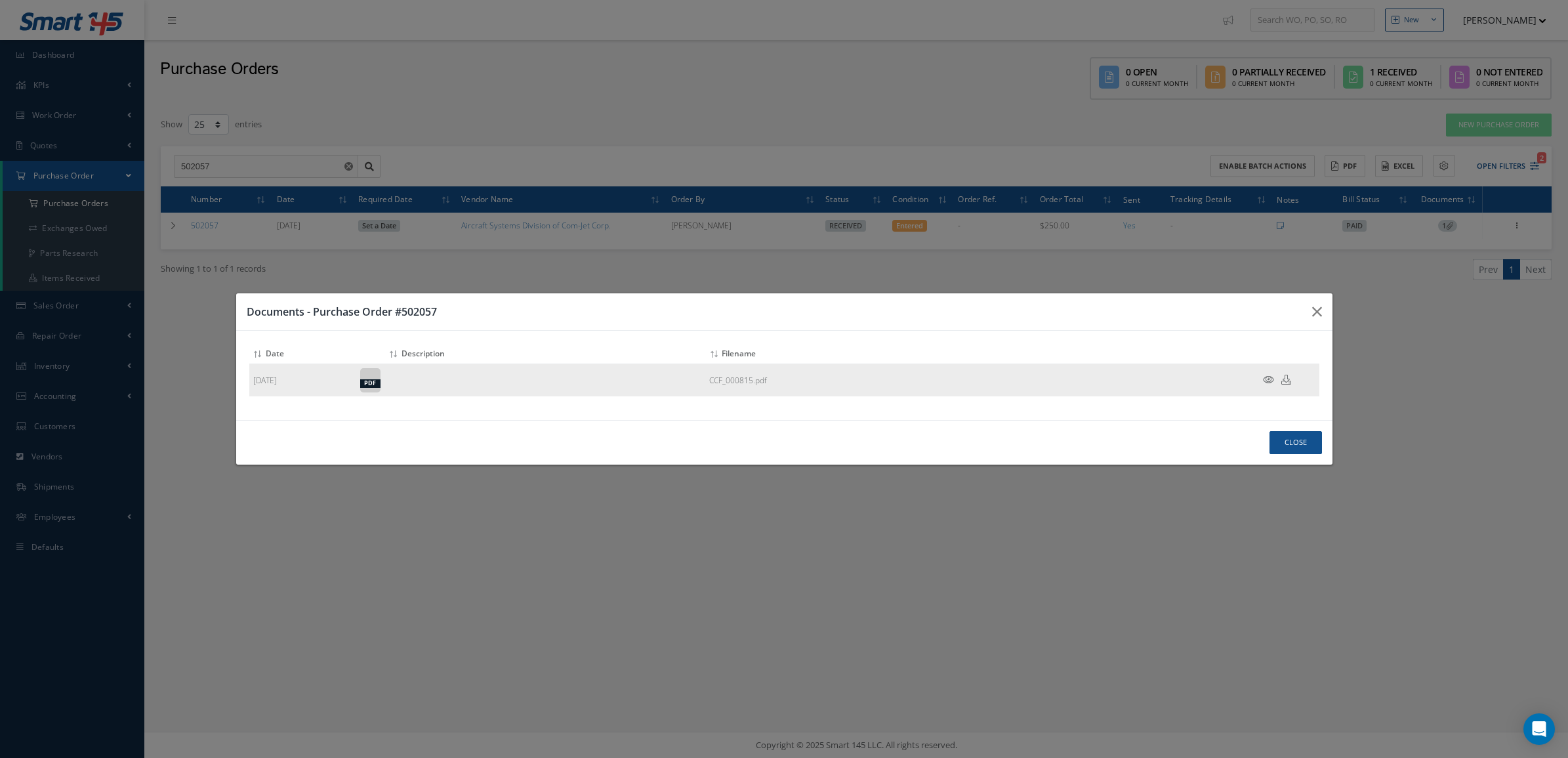
click at [1284, 382] on icon at bounding box center [1286, 379] width 10 height 10
drag, startPoint x: 1296, startPoint y: 443, endPoint x: 1257, endPoint y: 435, distance: 39.8
click at [1296, 442] on button "Close" at bounding box center [1296, 442] width 52 height 23
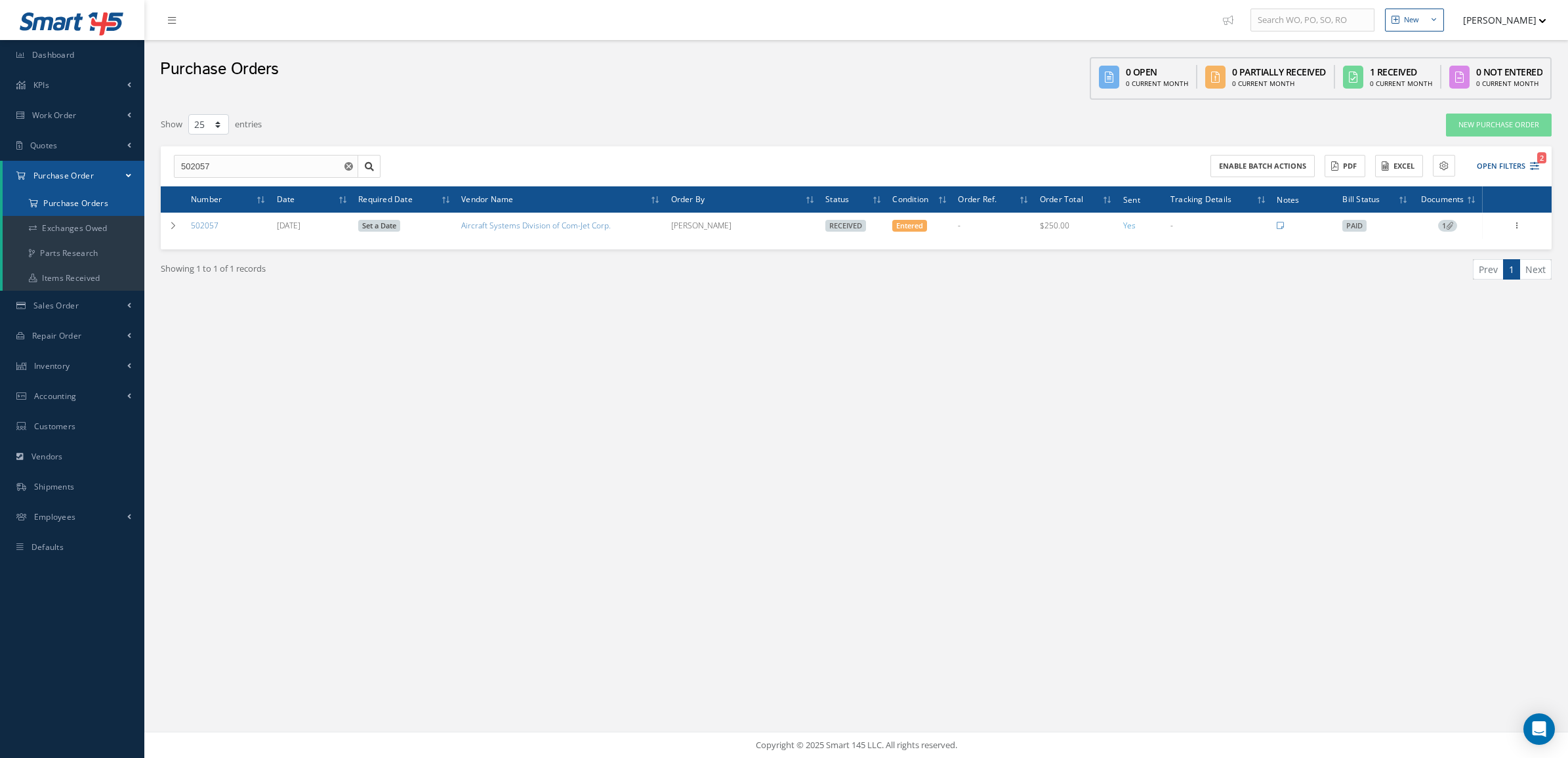
click at [92, 204] on a=1&status_id=2&status_id=3&status_id=5&collapsedFilters"] "Purchase Orders" at bounding box center [73, 203] width 142 height 25
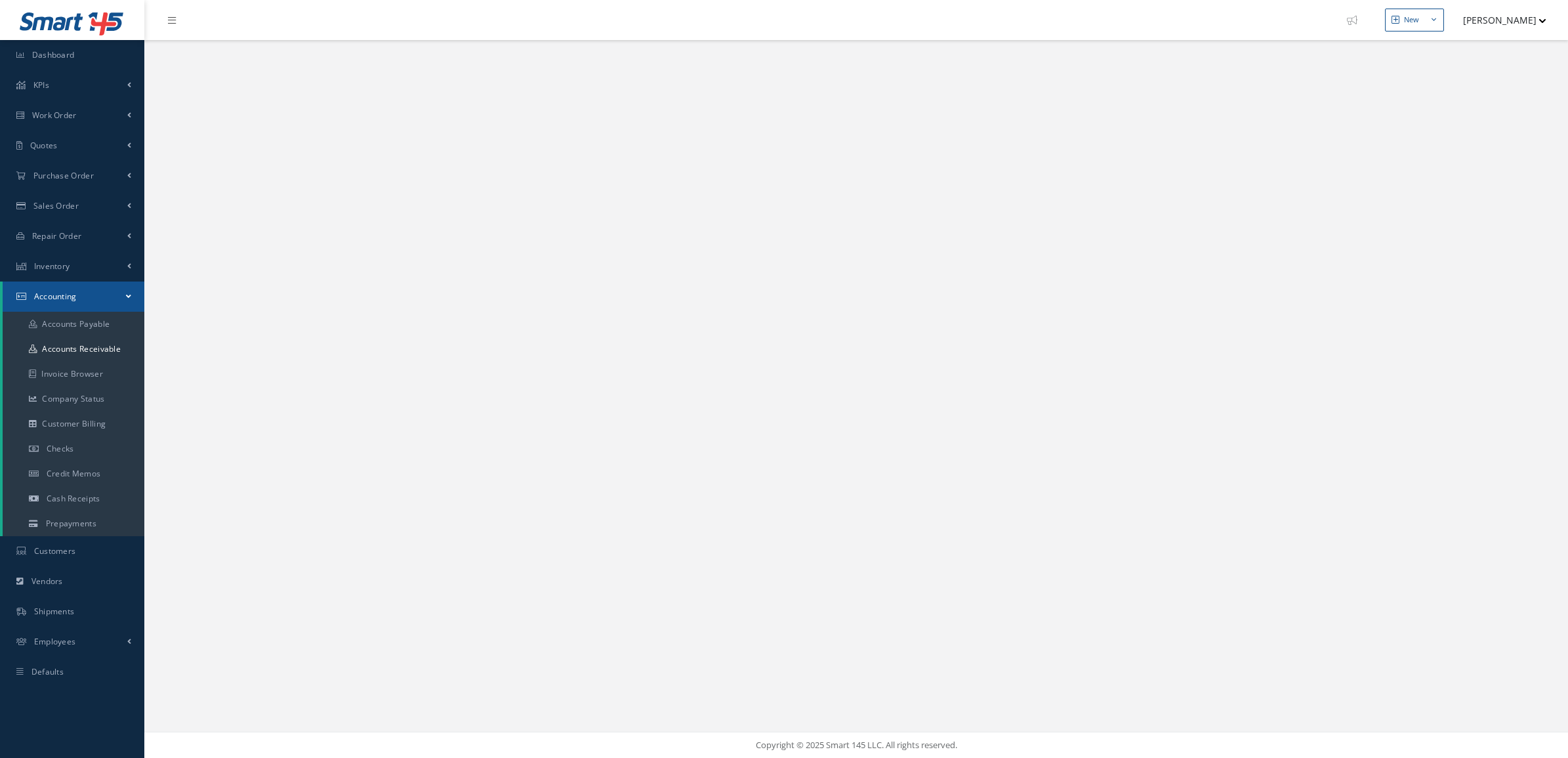
select select "25"
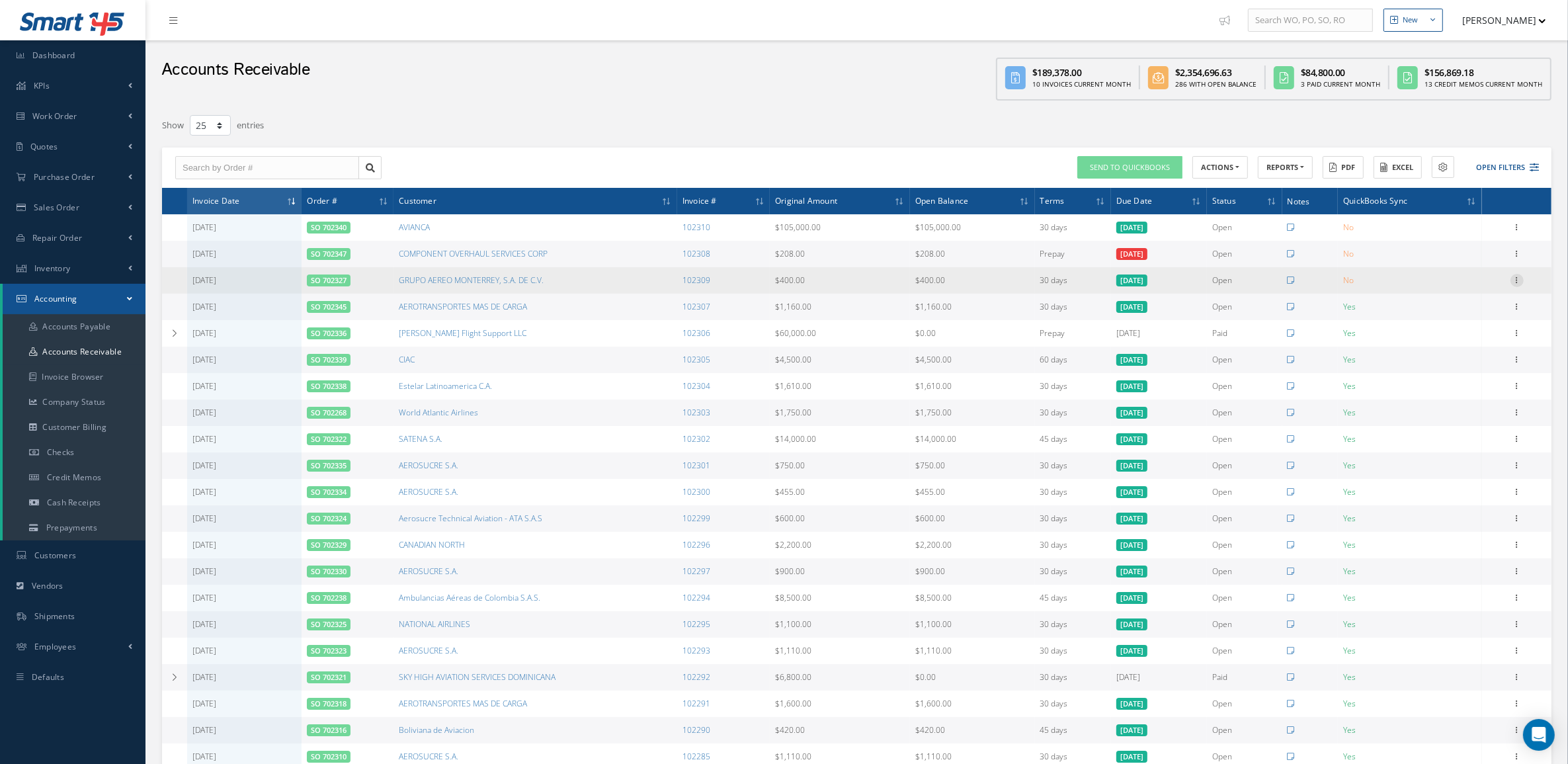
click at [1519, 277] on icon at bounding box center [1516, 279] width 13 height 11
click at [1470, 325] on link "Send to Quickbooks" at bounding box center [1456, 323] width 104 height 18
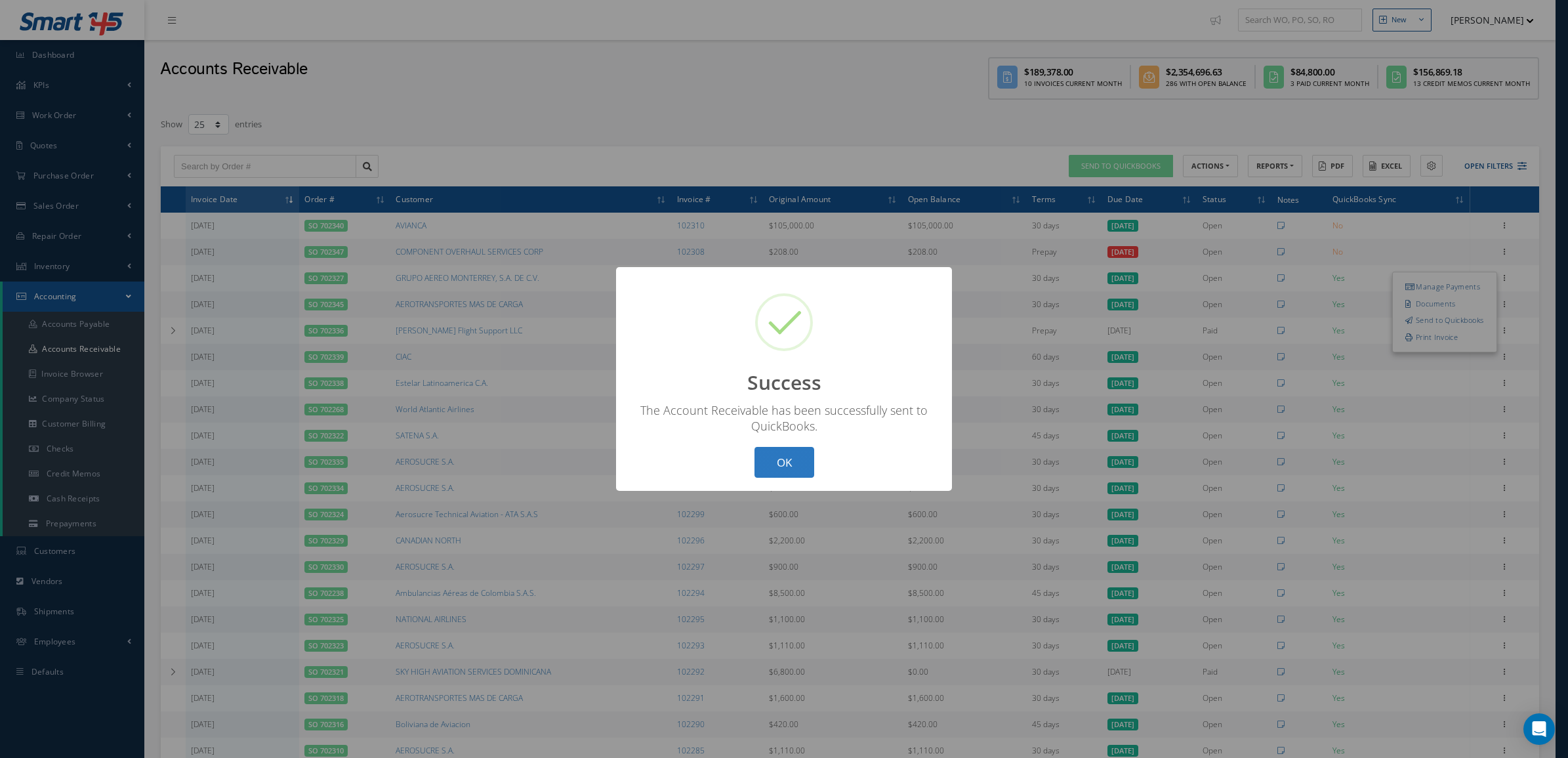
click at [801, 450] on button "OK" at bounding box center [784, 462] width 60 height 30
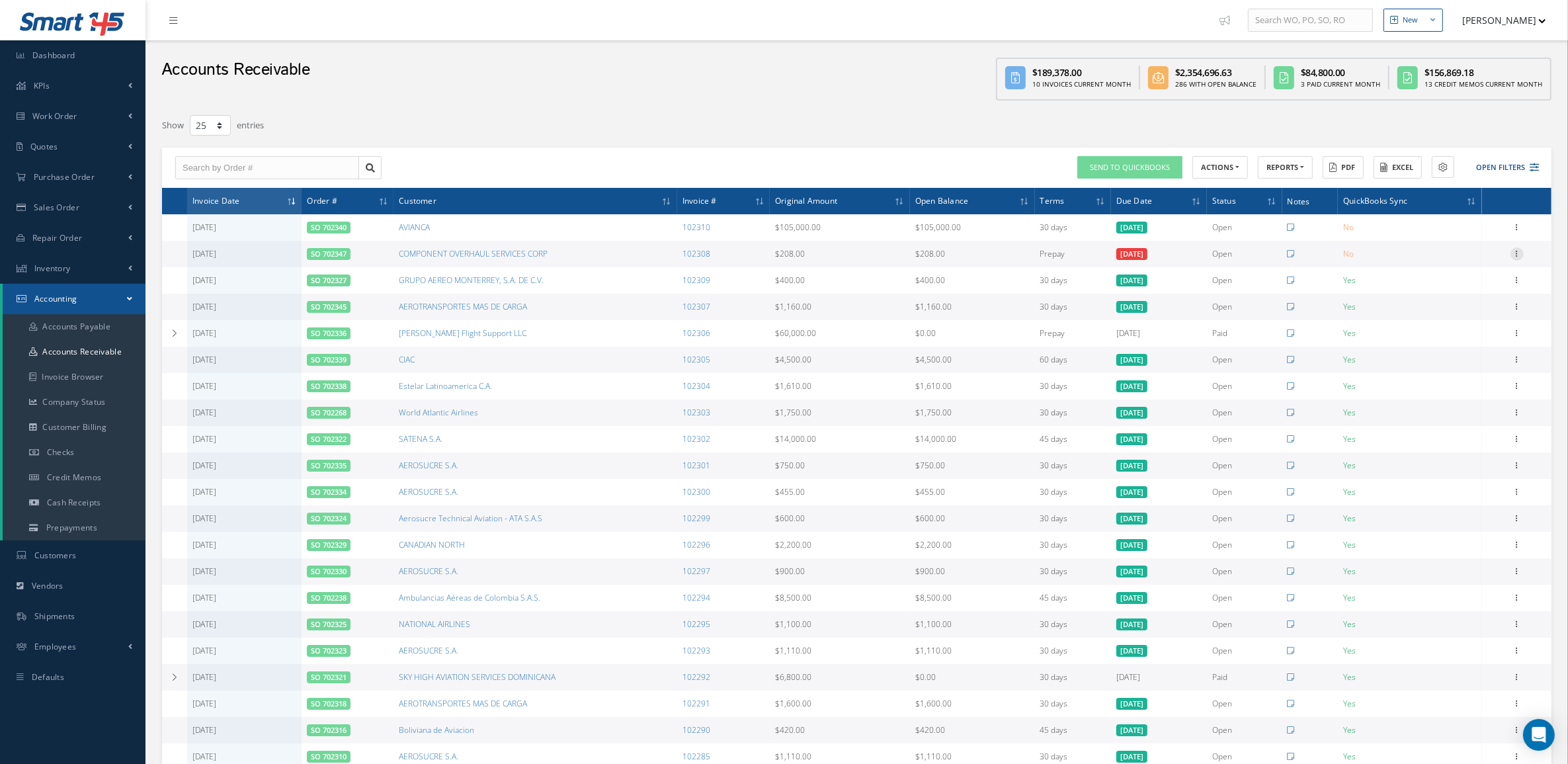
click at [1521, 253] on icon at bounding box center [1516, 252] width 13 height 11
click at [1453, 301] on link "Send to Quickbooks" at bounding box center [1456, 297] width 104 height 18
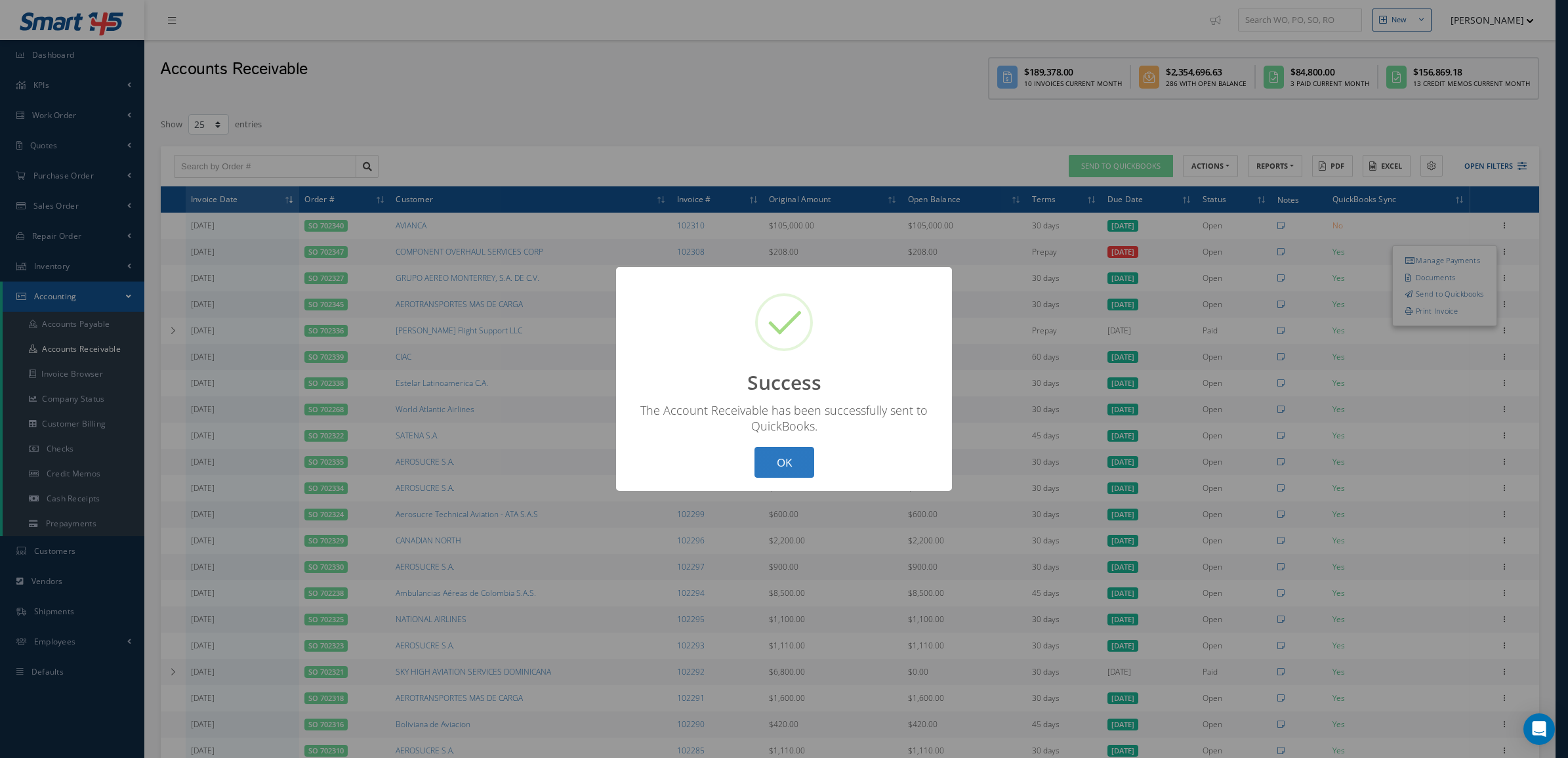
click at [776, 459] on button "OK" at bounding box center [784, 462] width 60 height 30
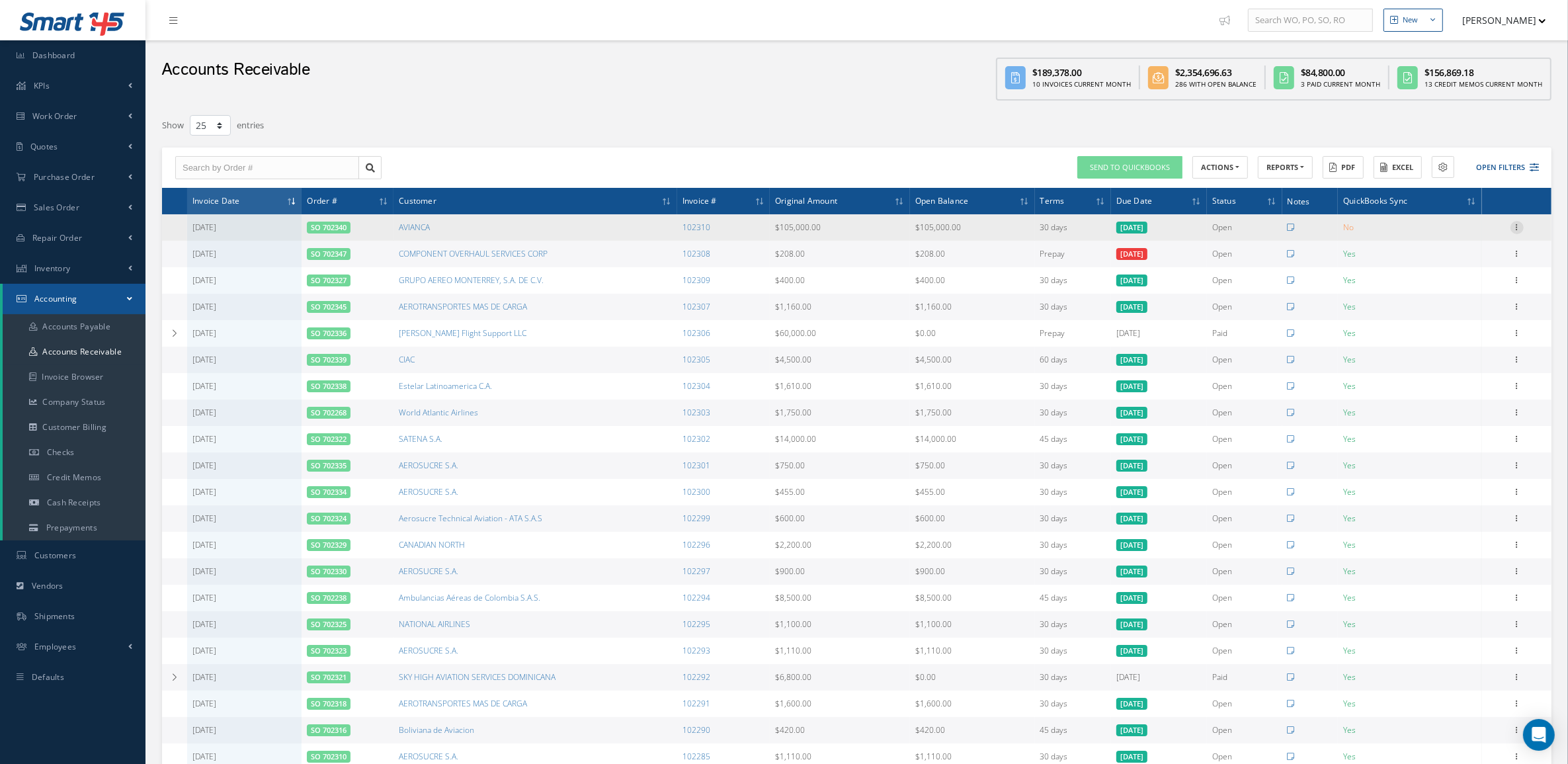
click at [1520, 225] on icon at bounding box center [1516, 226] width 13 height 11
click at [1460, 277] on link "Send to Quickbooks" at bounding box center [1456, 271] width 104 height 18
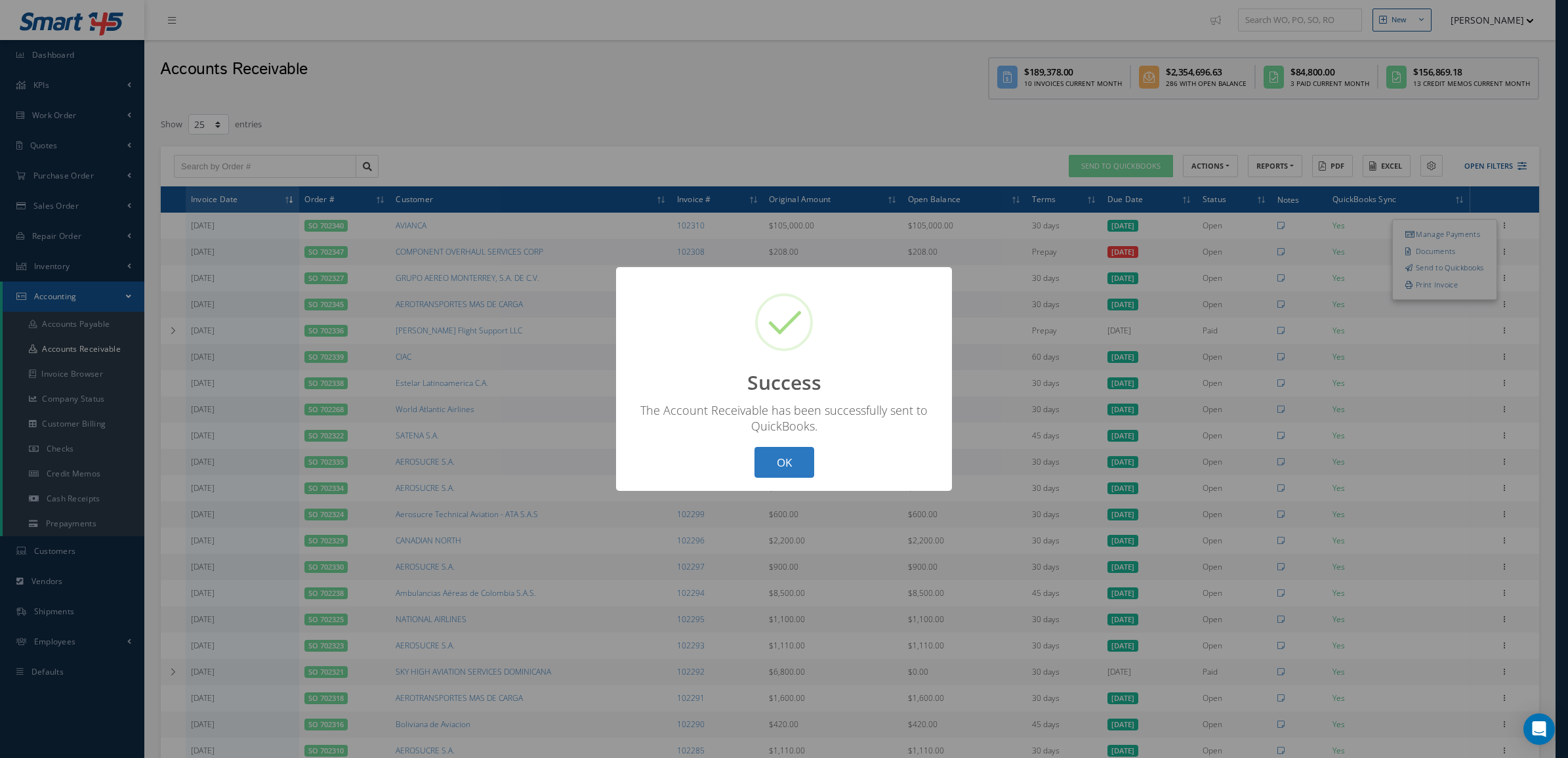
click at [795, 464] on button "OK" at bounding box center [784, 462] width 60 height 30
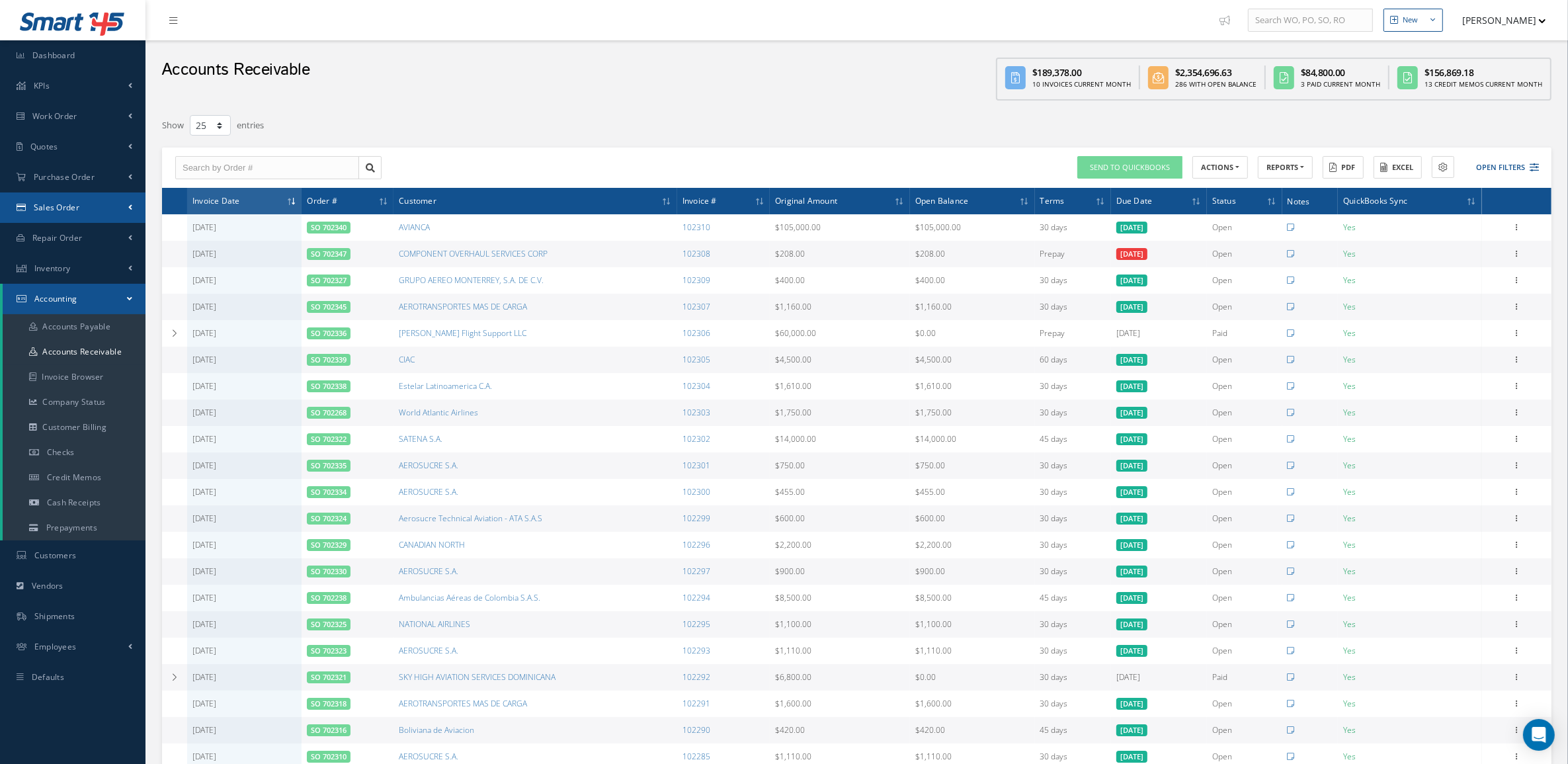
click at [77, 204] on span "Sales Order" at bounding box center [57, 207] width 46 height 11
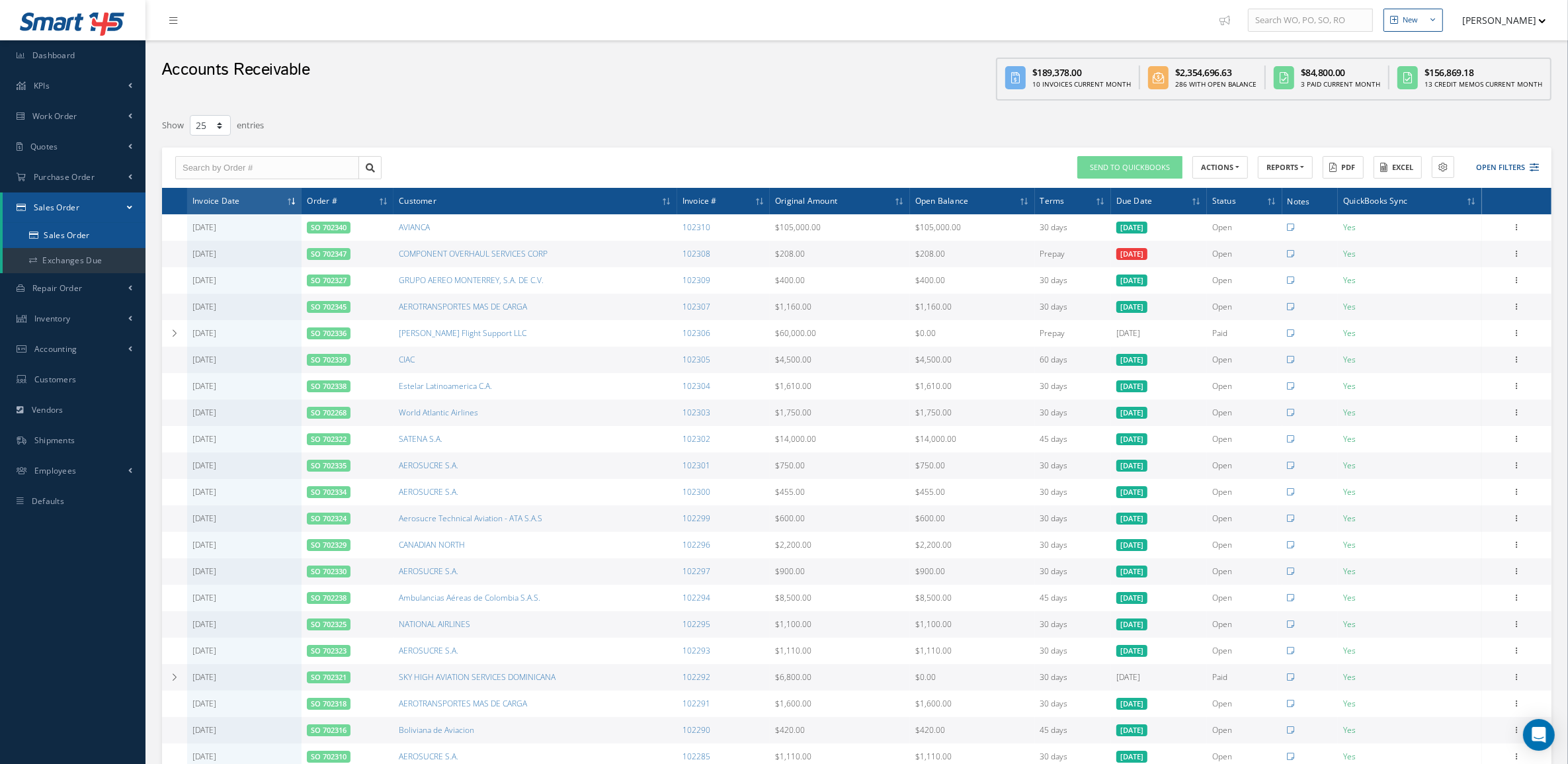
click at [70, 228] on link "Sales Order" at bounding box center [74, 235] width 143 height 25
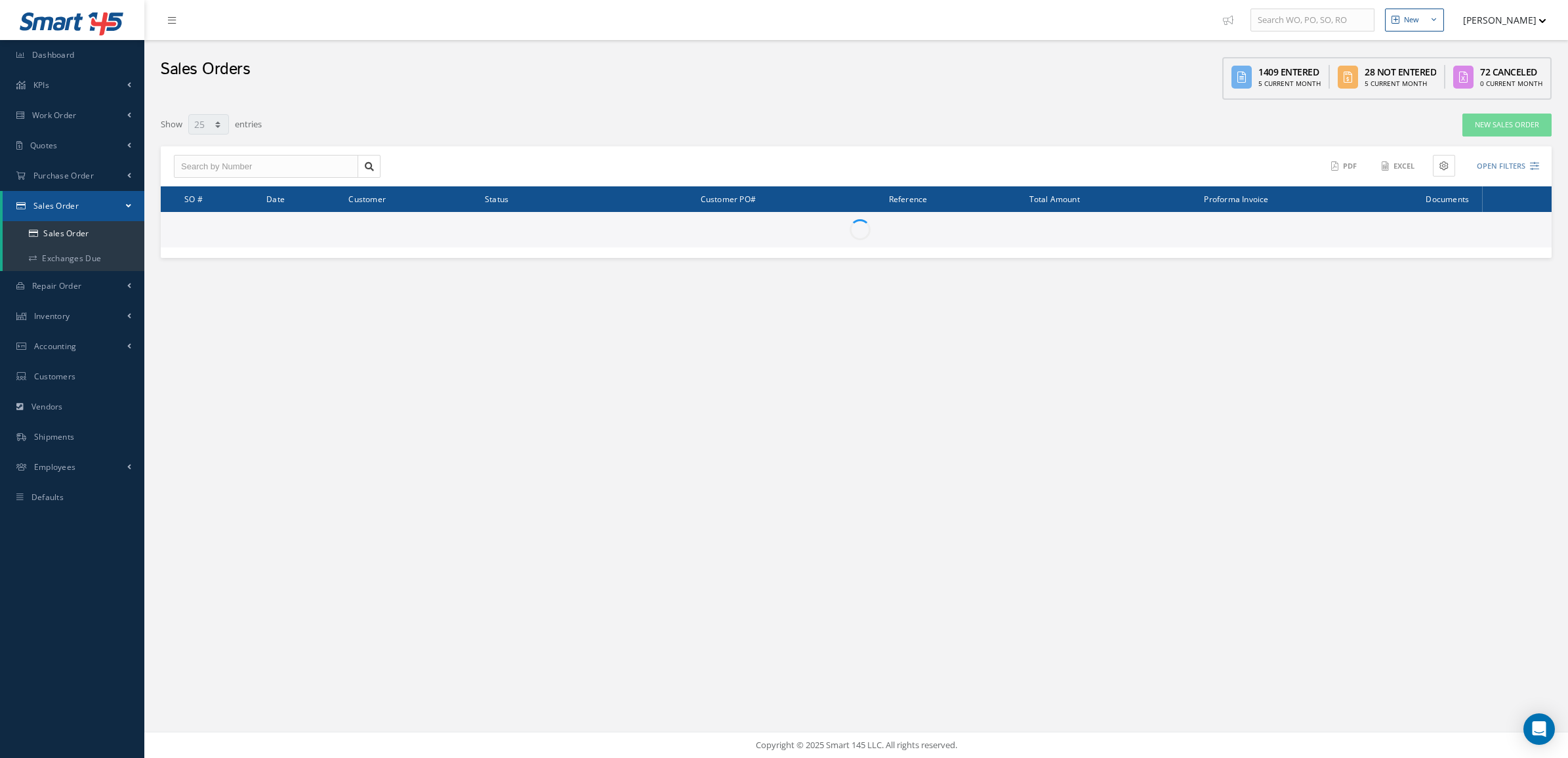
select select "25"
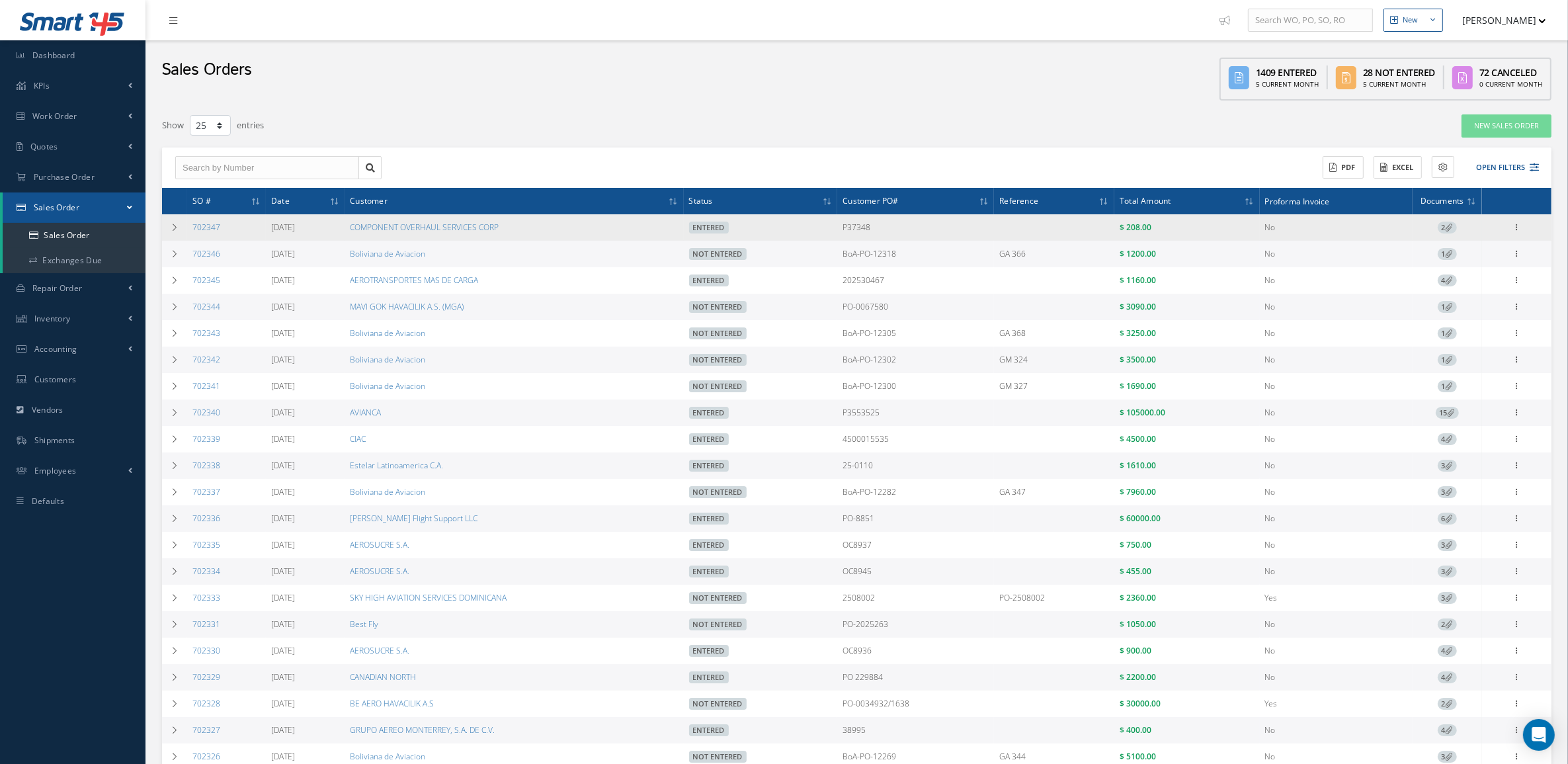
drag, startPoint x: 896, startPoint y: 225, endPoint x: 851, endPoint y: 230, distance: 45.3
click at [851, 230] on td "P37348" at bounding box center [915, 228] width 157 height 26
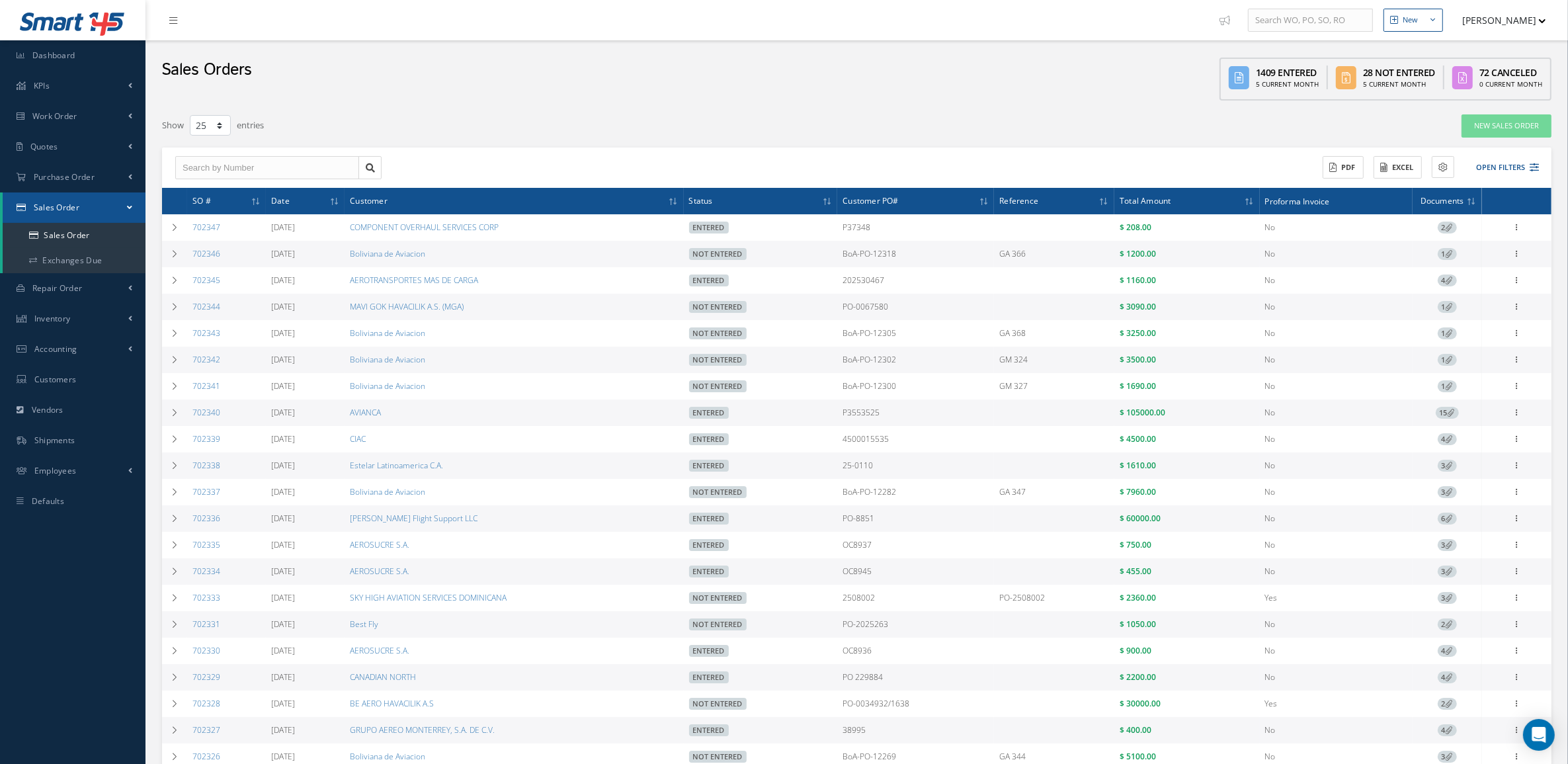
copy td "P37348"
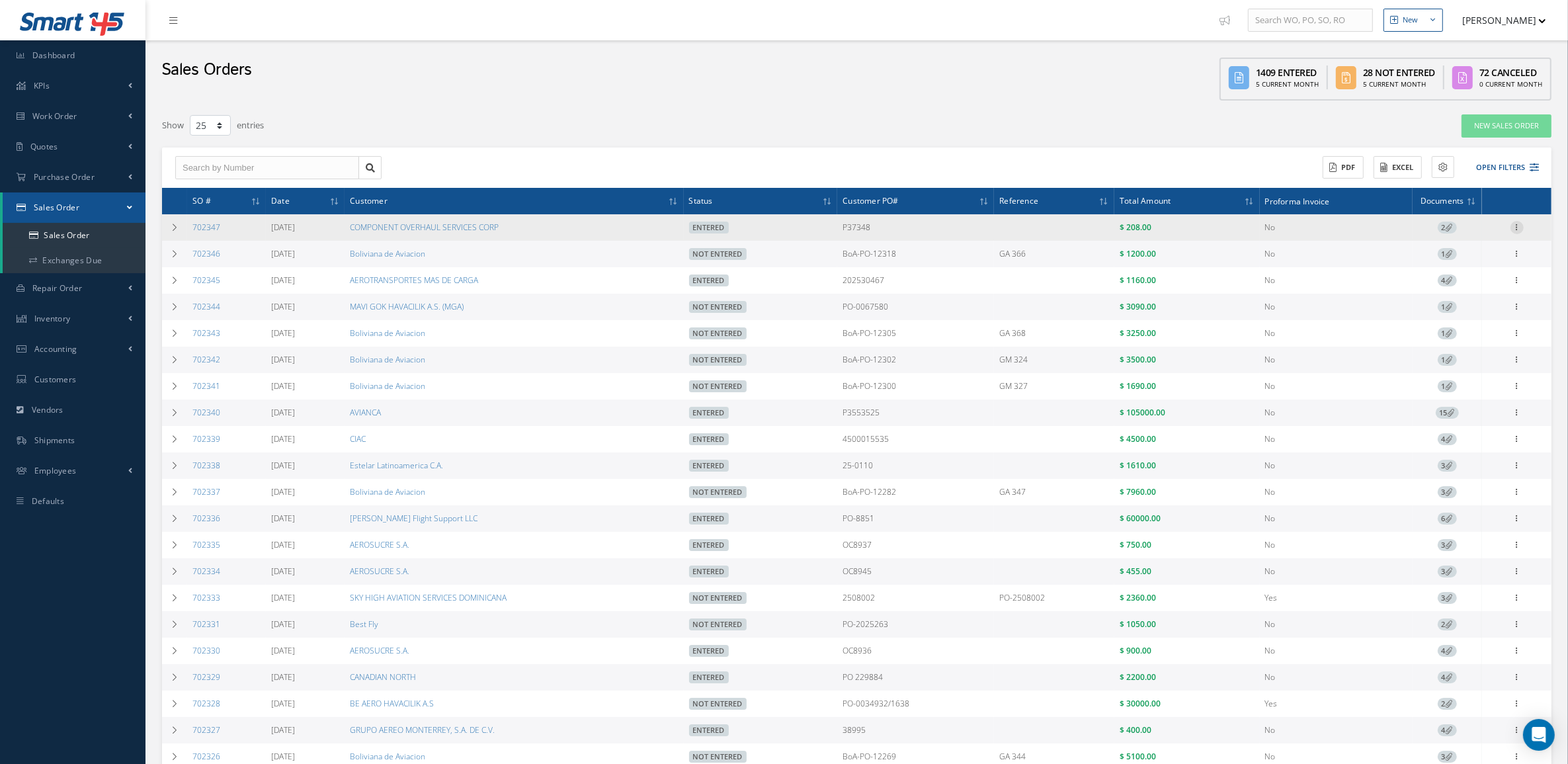
click at [1515, 231] on icon at bounding box center [1516, 226] width 13 height 11
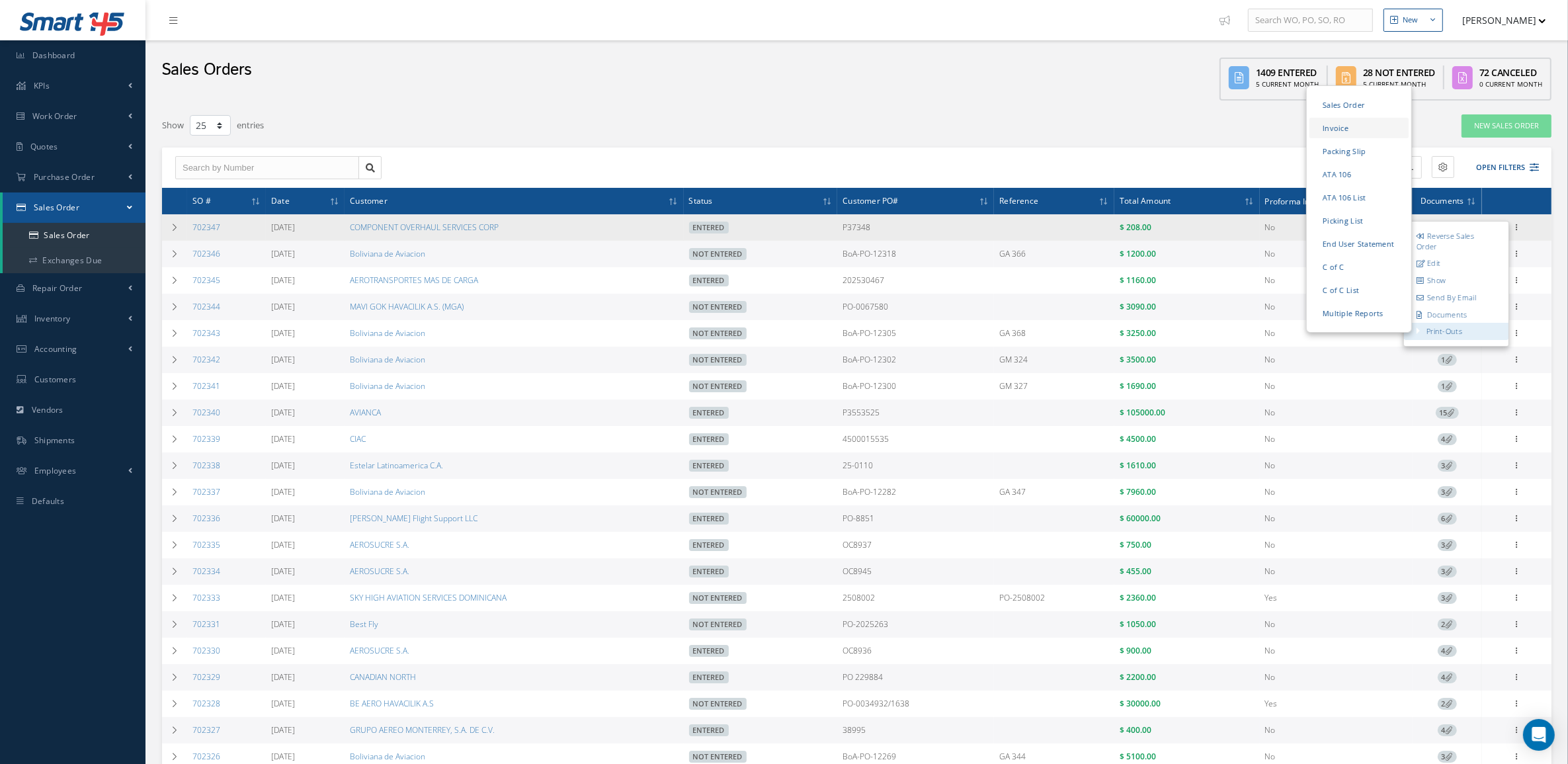
click at [1356, 132] on link "Invoice" at bounding box center [1359, 127] width 99 height 20
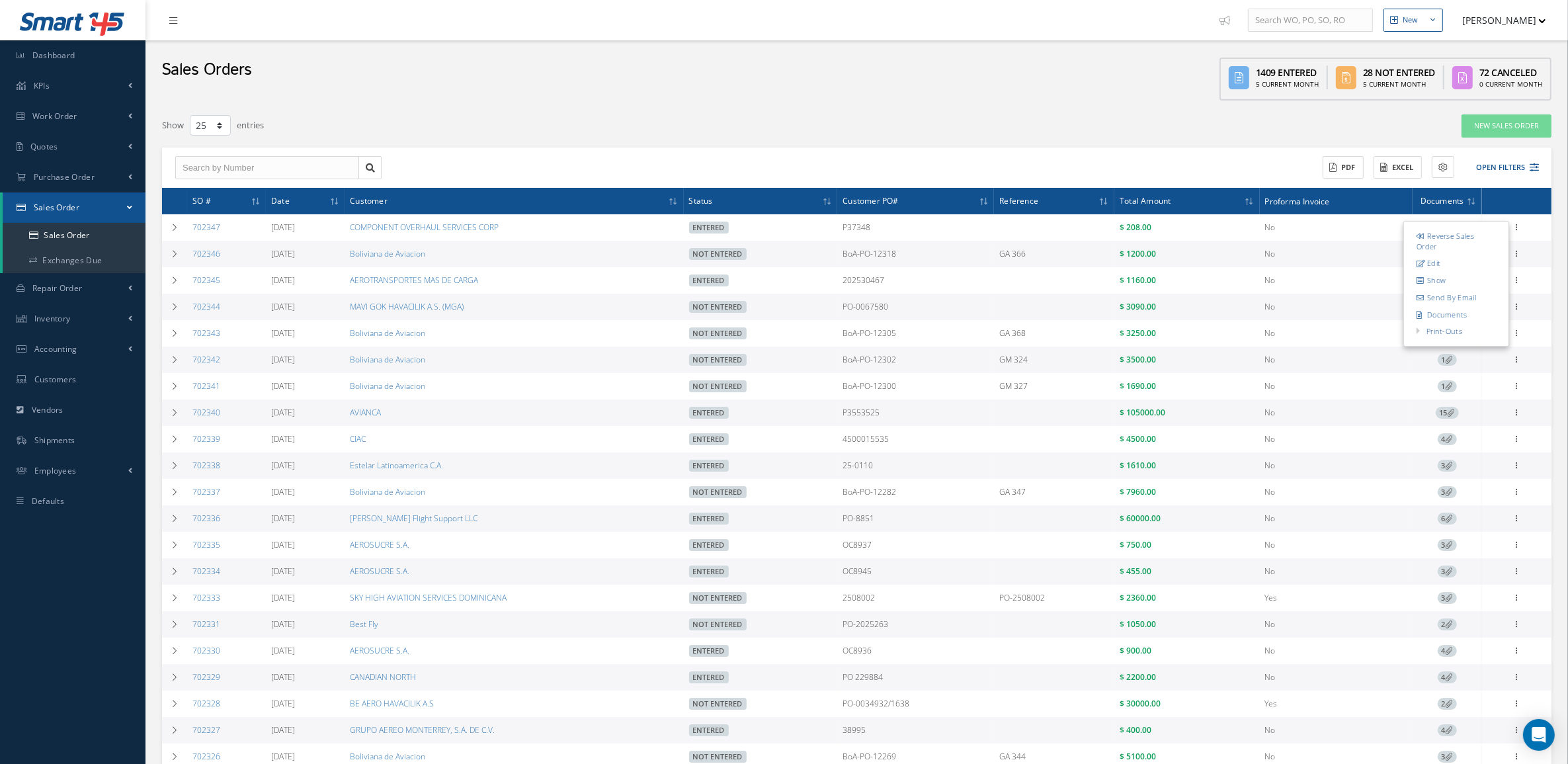
click at [1207, 311] on td "$ 3090.00" at bounding box center [1187, 307] width 145 height 26
click at [1511, 307] on icon at bounding box center [1516, 306] width 13 height 11
click at [1473, 330] on link "Edit" at bounding box center [1456, 333] width 104 height 18
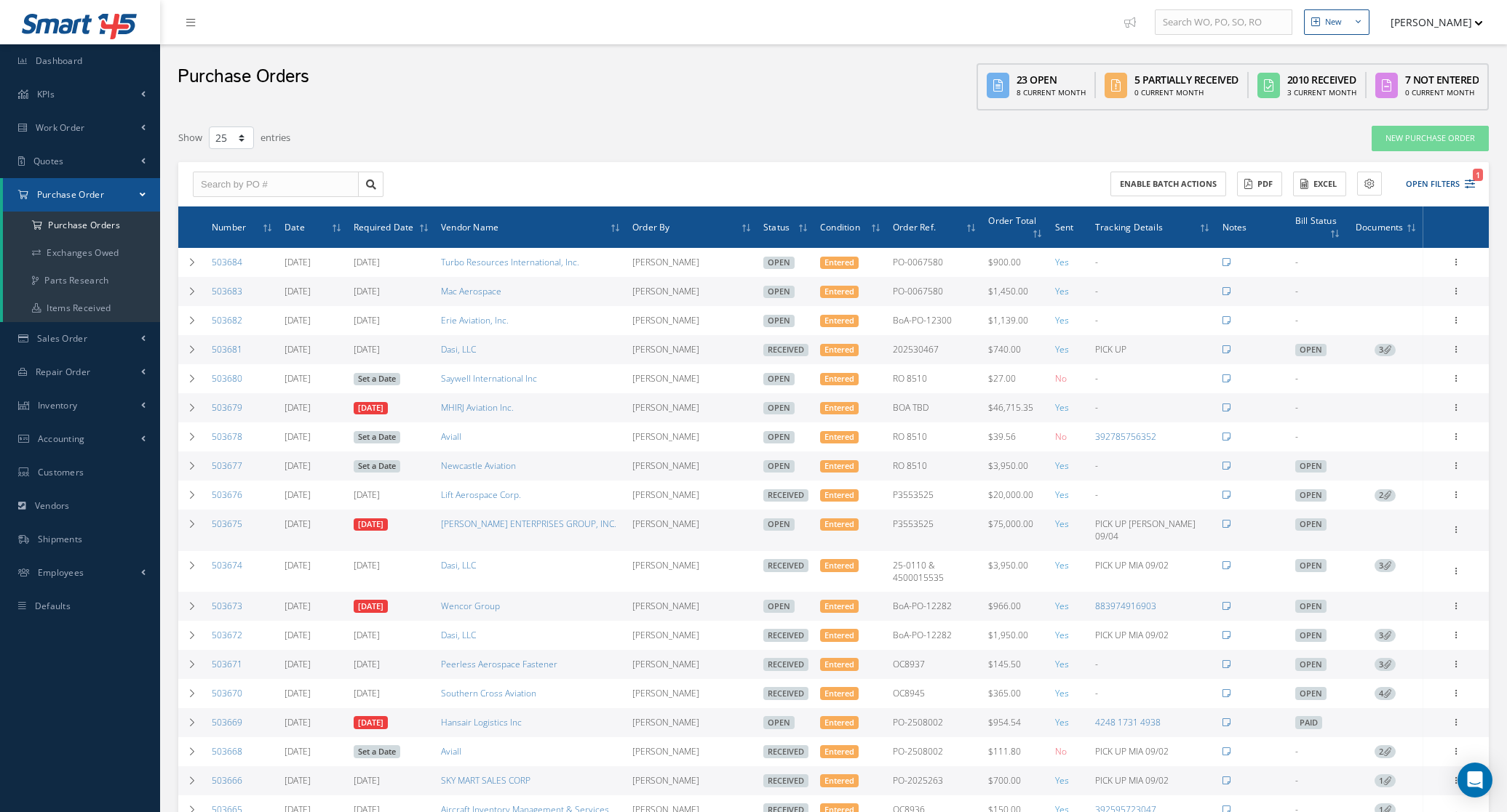
select select "25"
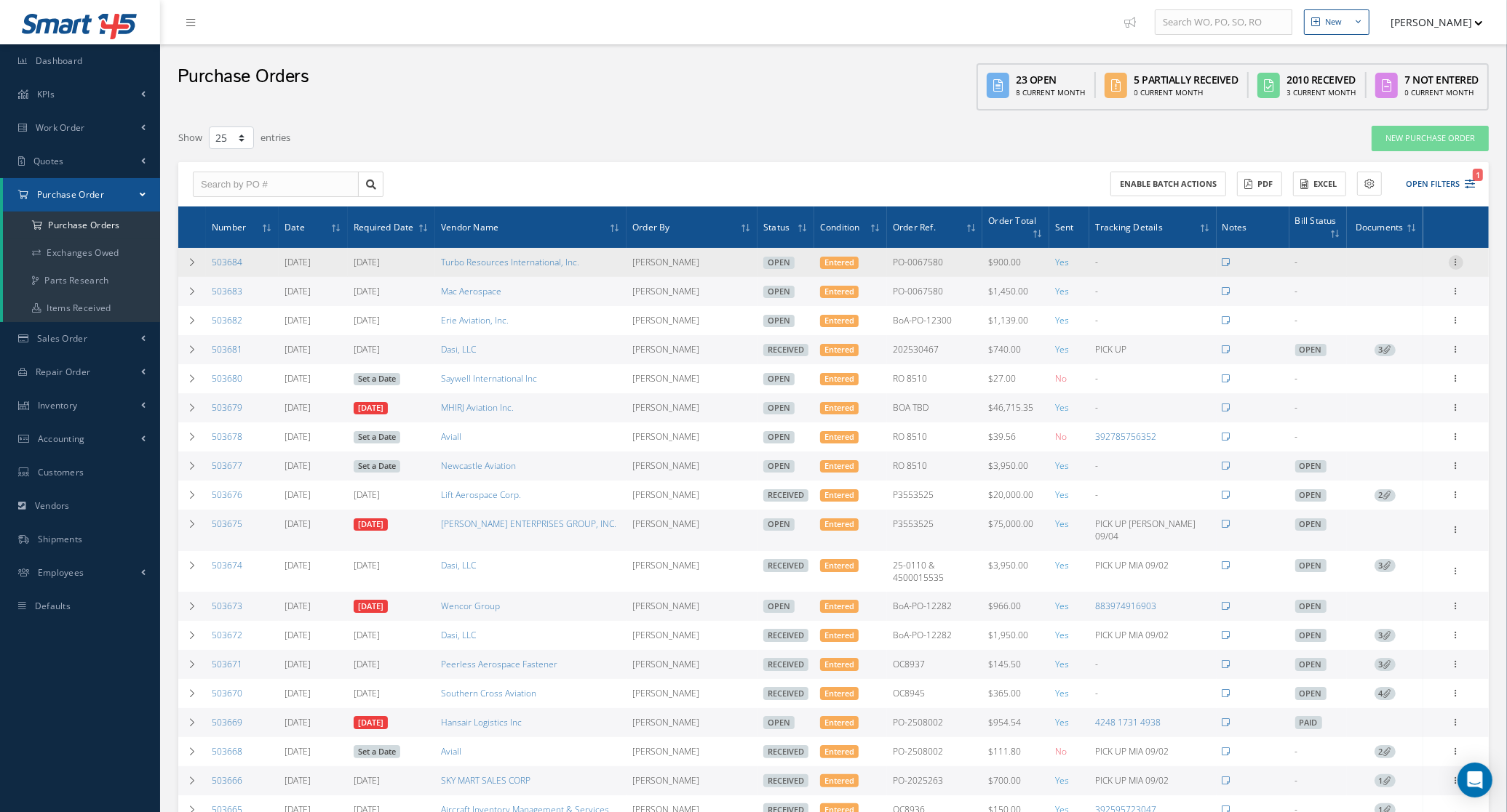
click at [1462, 255] on icon at bounding box center [1455, 261] width 14 height 12
click at [1420, 263] on link "Receive" at bounding box center [1388, 273] width 115 height 19
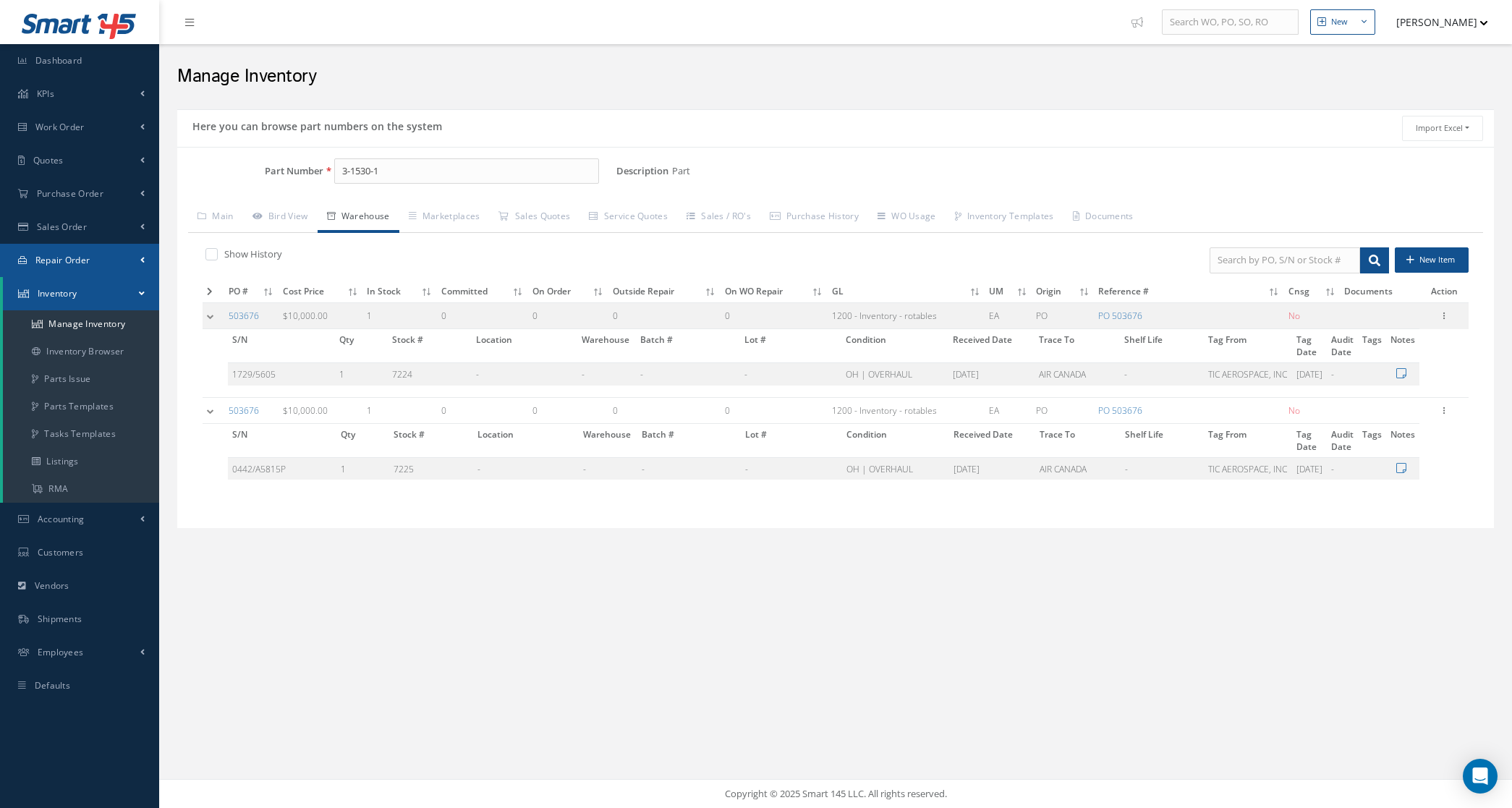
click at [57, 263] on span "Repair Order" at bounding box center [62, 260] width 55 height 12
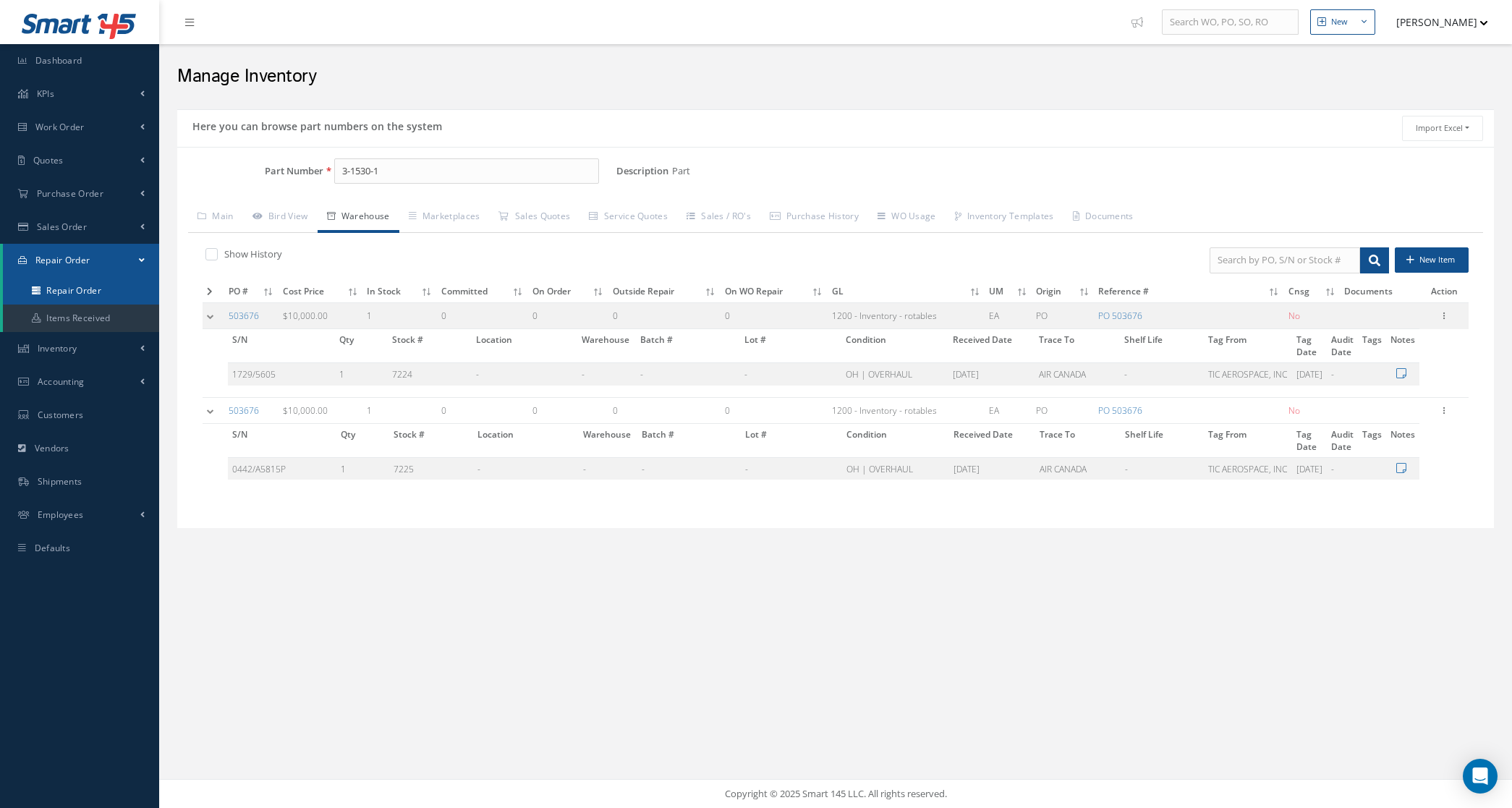
click at [61, 281] on link "Repair Order" at bounding box center [80, 290] width 156 height 28
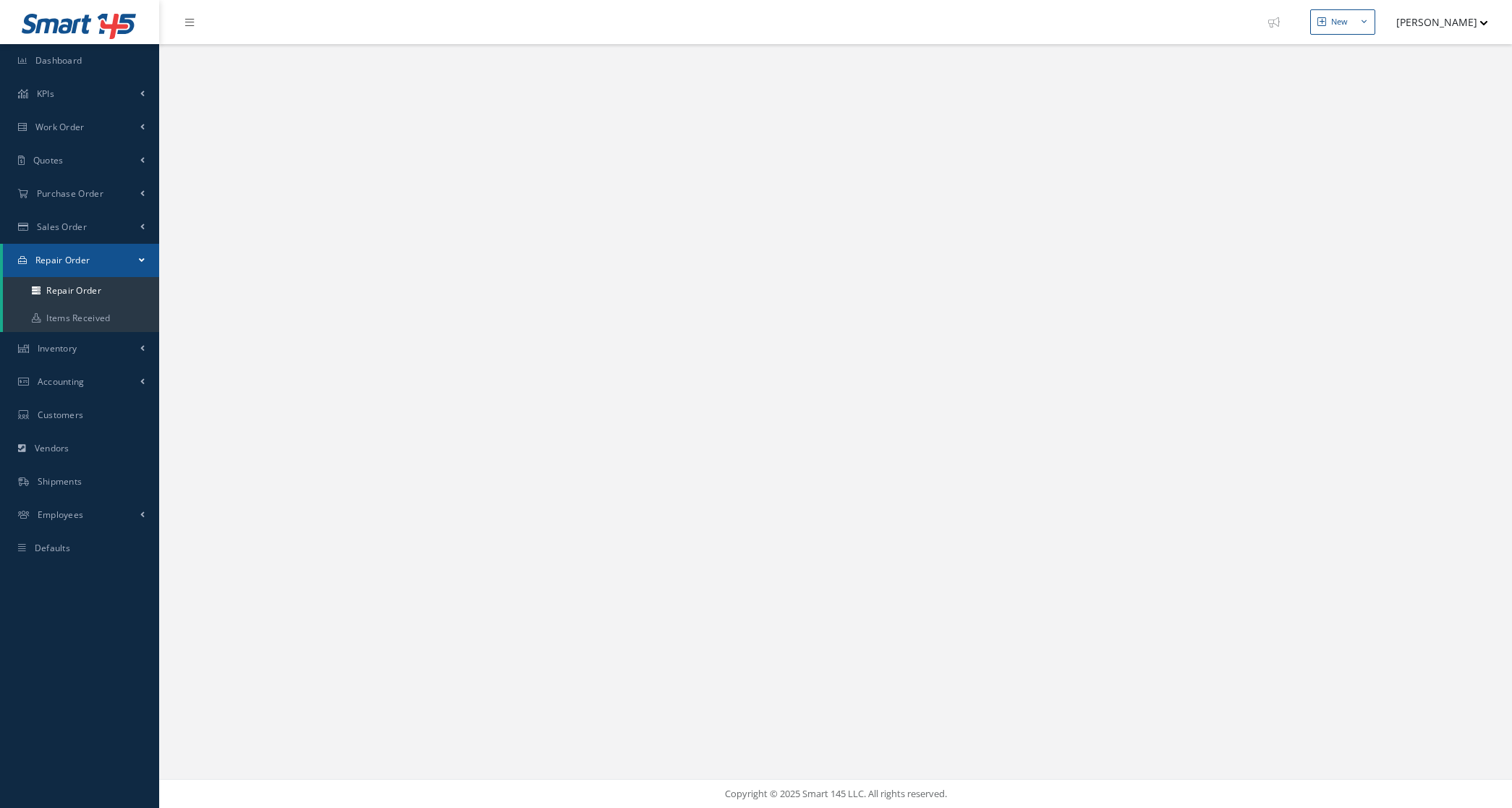
select select "25"
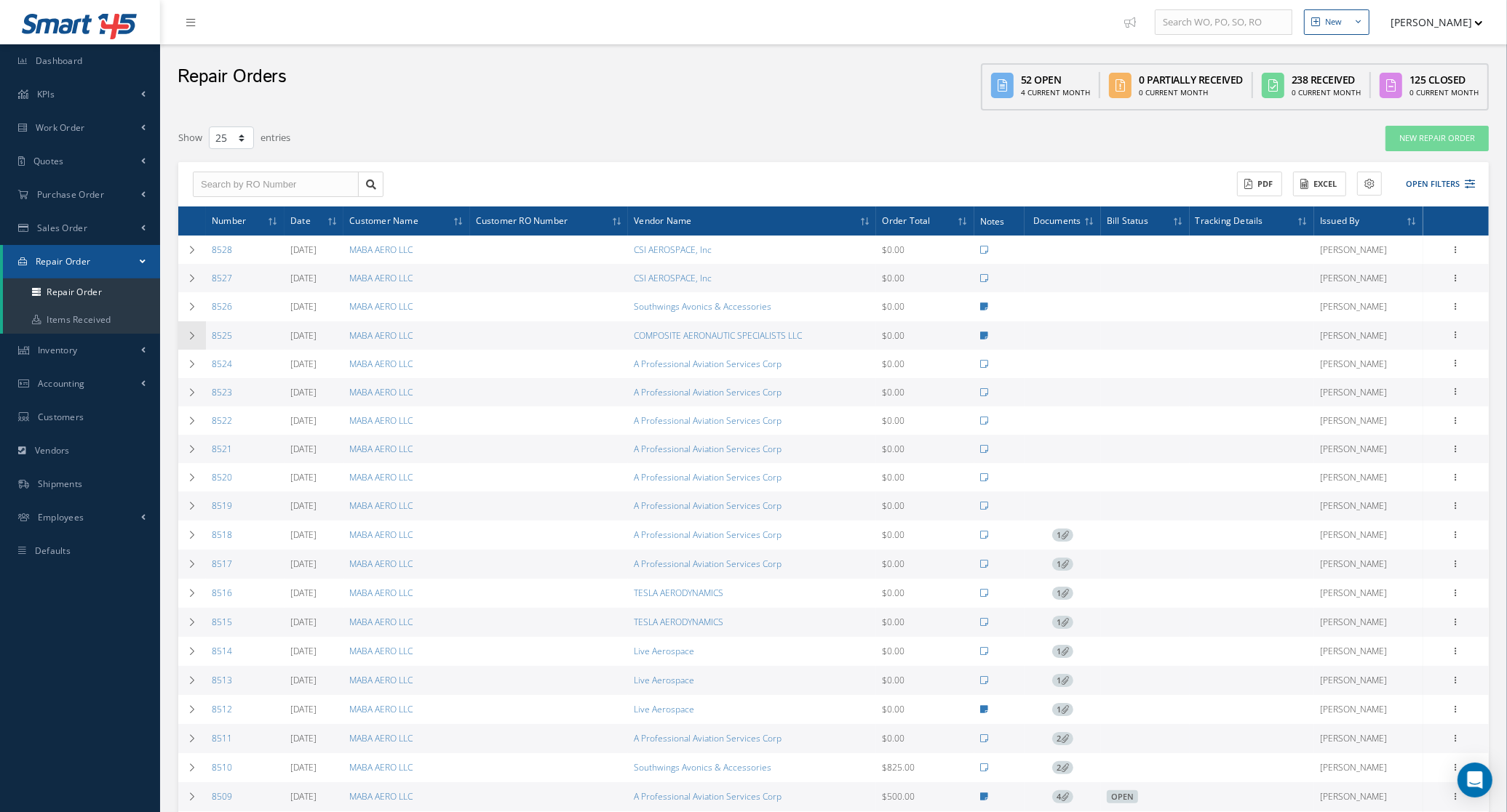
click at [190, 337] on icon at bounding box center [192, 335] width 11 height 9
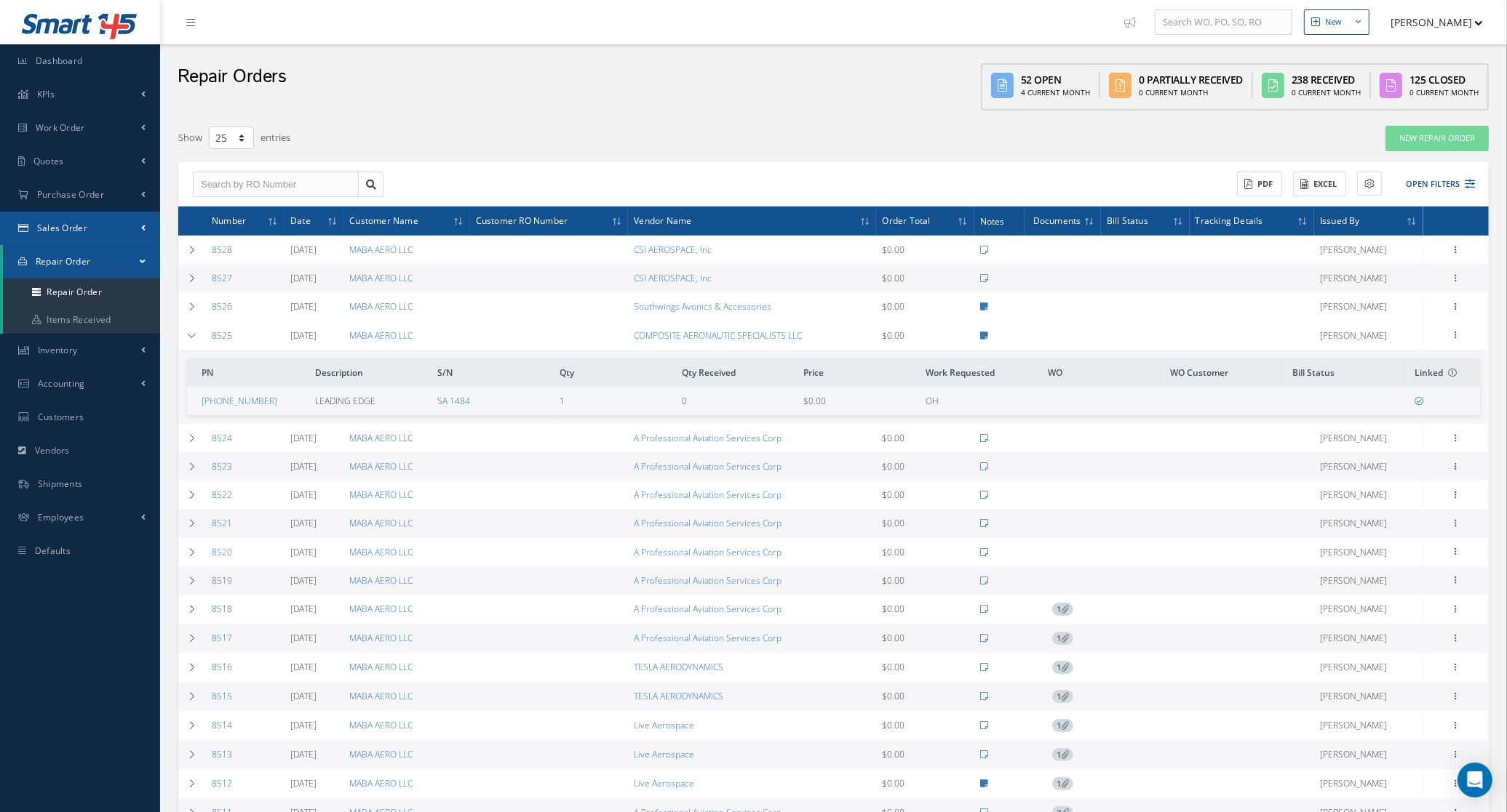
click at [57, 233] on link "Sales Order" at bounding box center [80, 228] width 160 height 34
click at [69, 259] on link "Sales Order" at bounding box center [81, 258] width 157 height 28
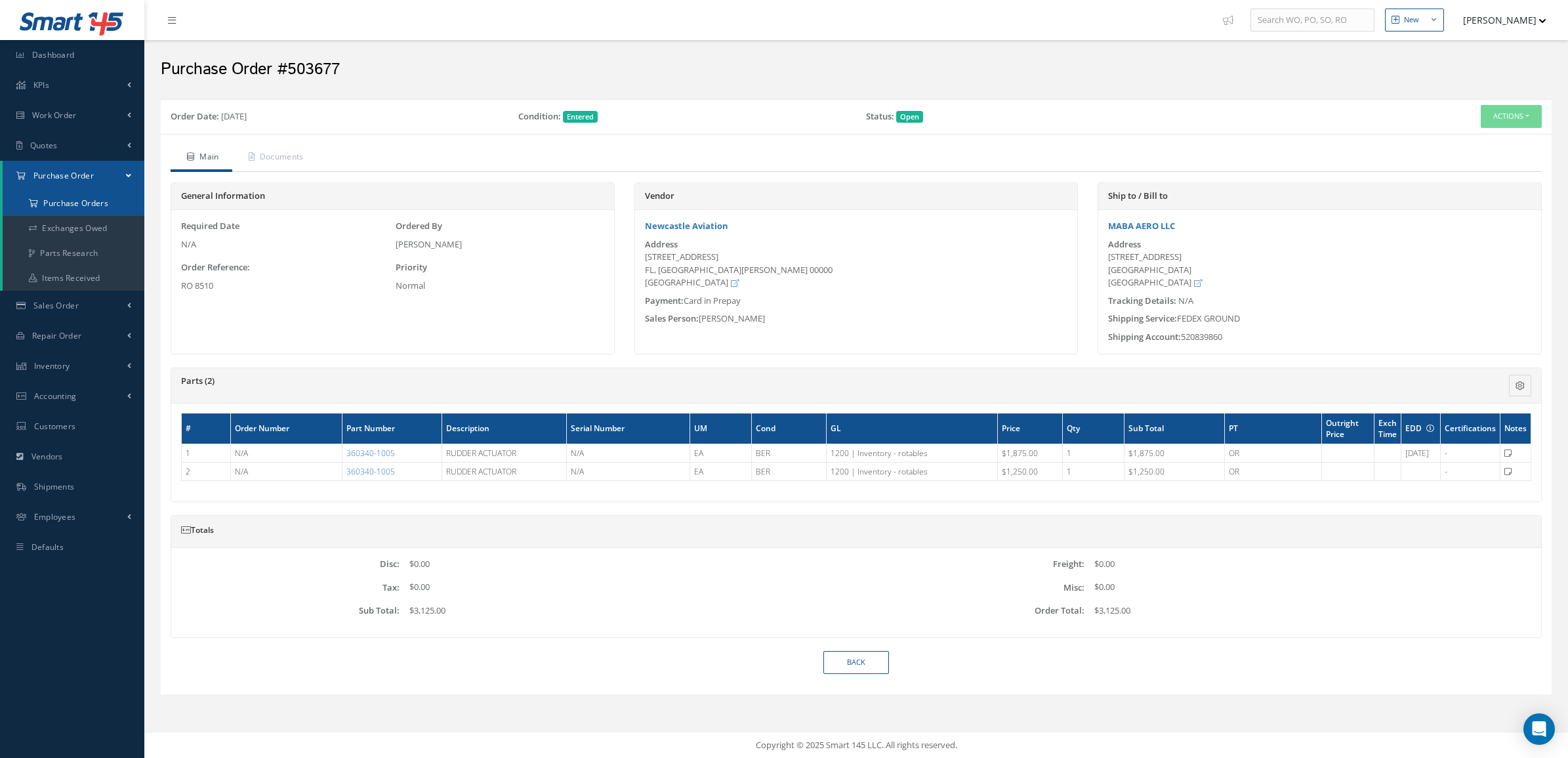
click at [100, 209] on a=1&status_id=2&status_id=3&status_id=5&collapsedFilters"] "Purchase Orders" at bounding box center [73, 203] width 142 height 25
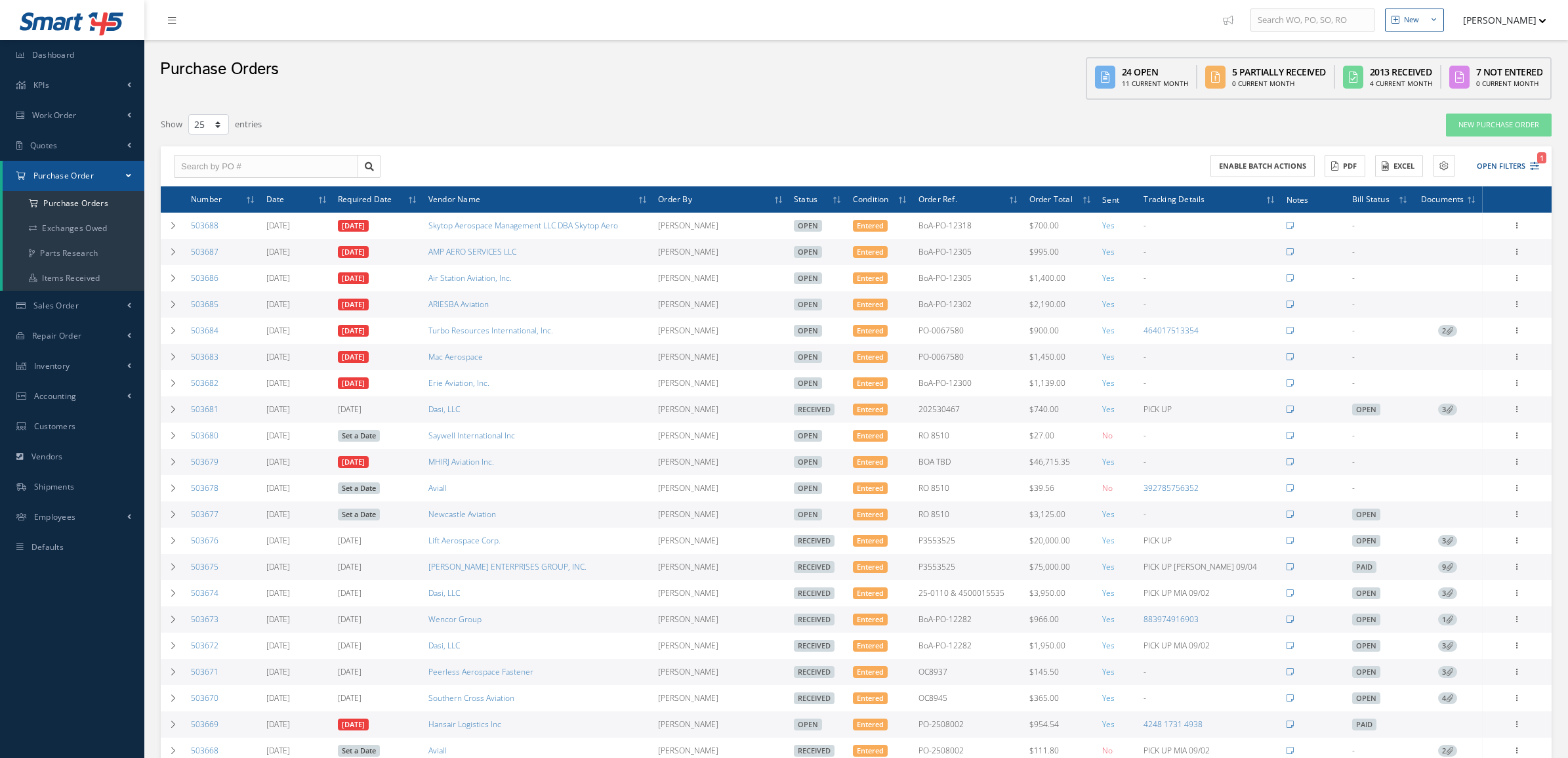
select select "25"
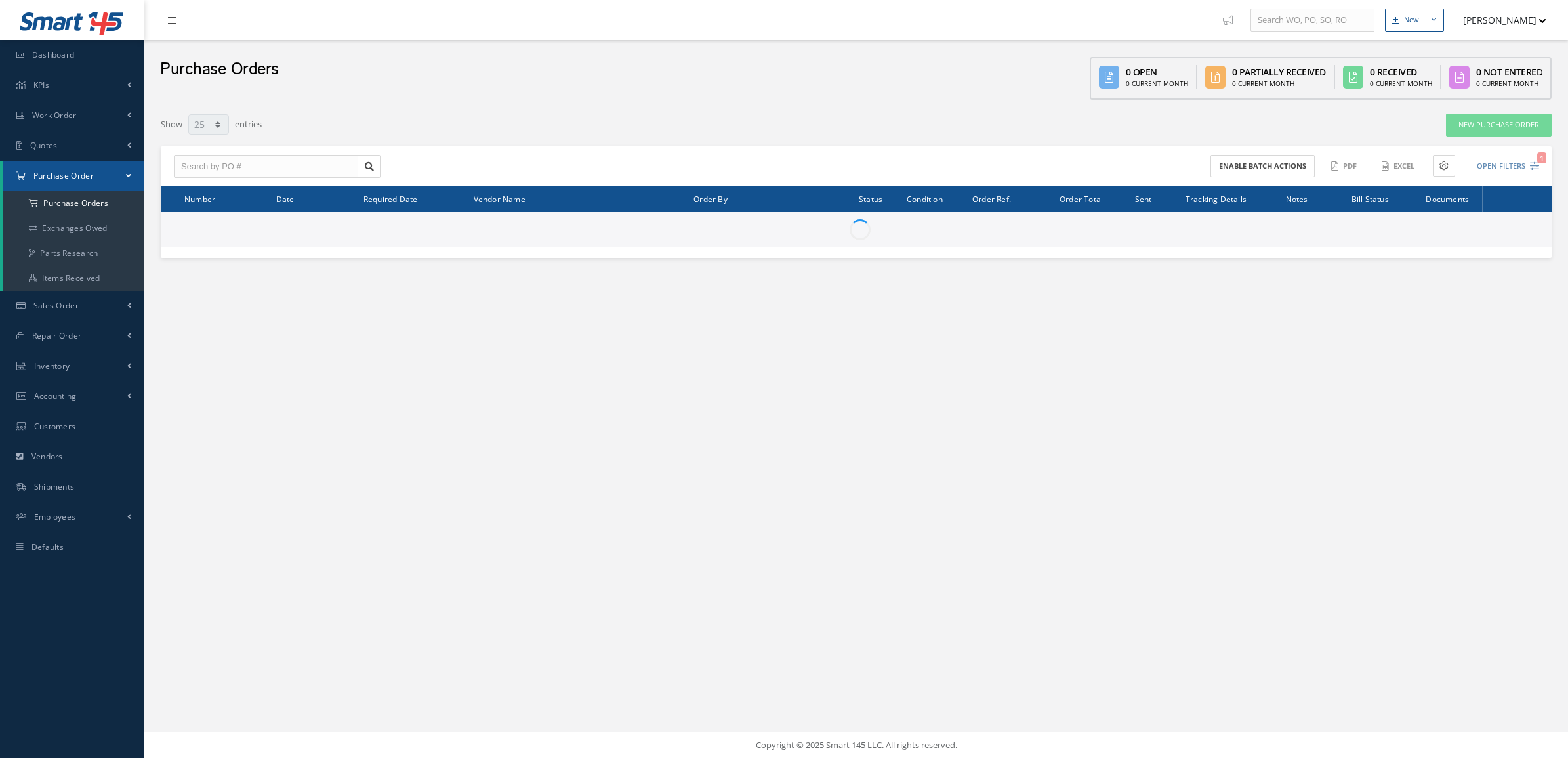
select select "25"
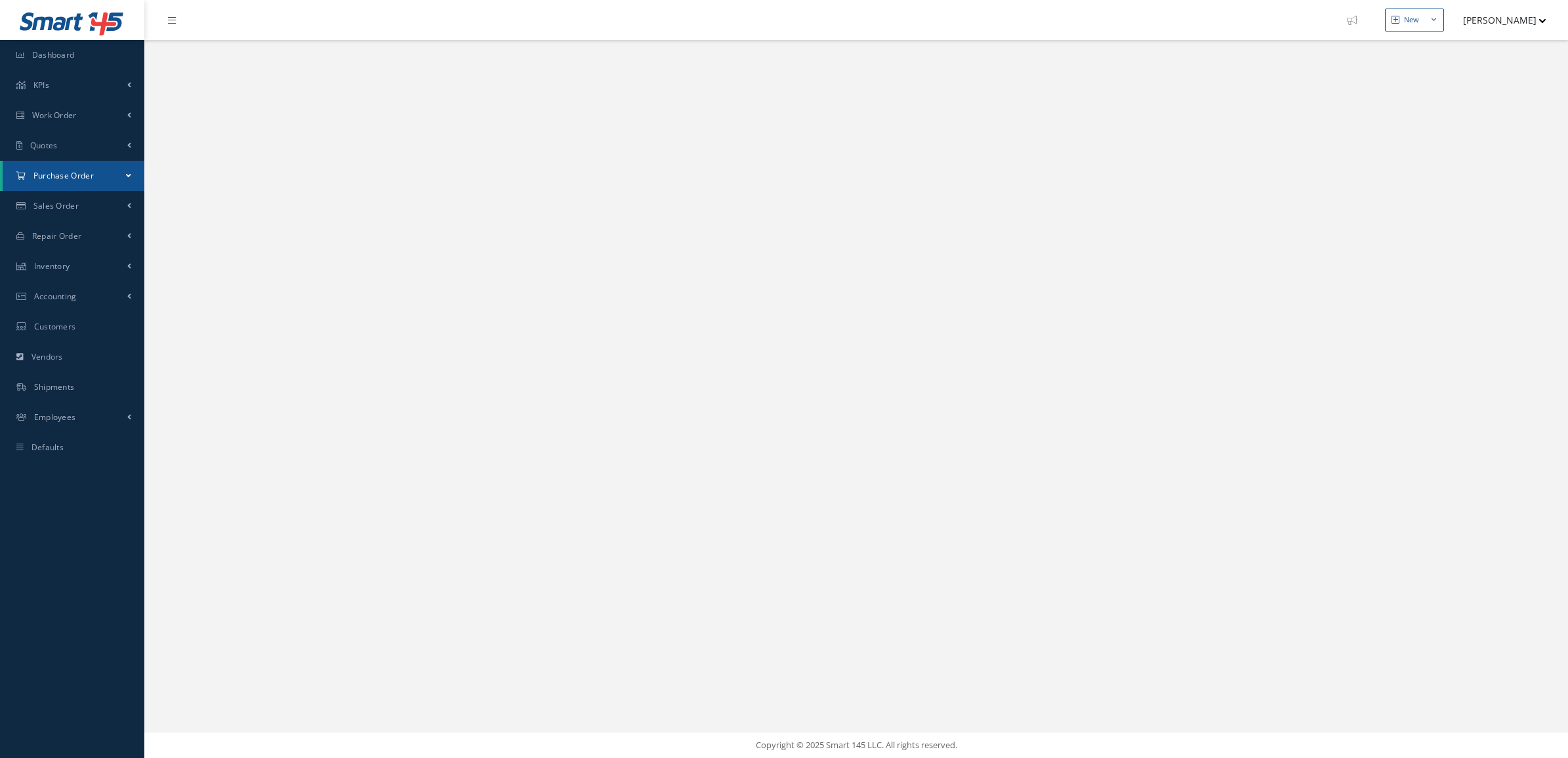
select select "25"
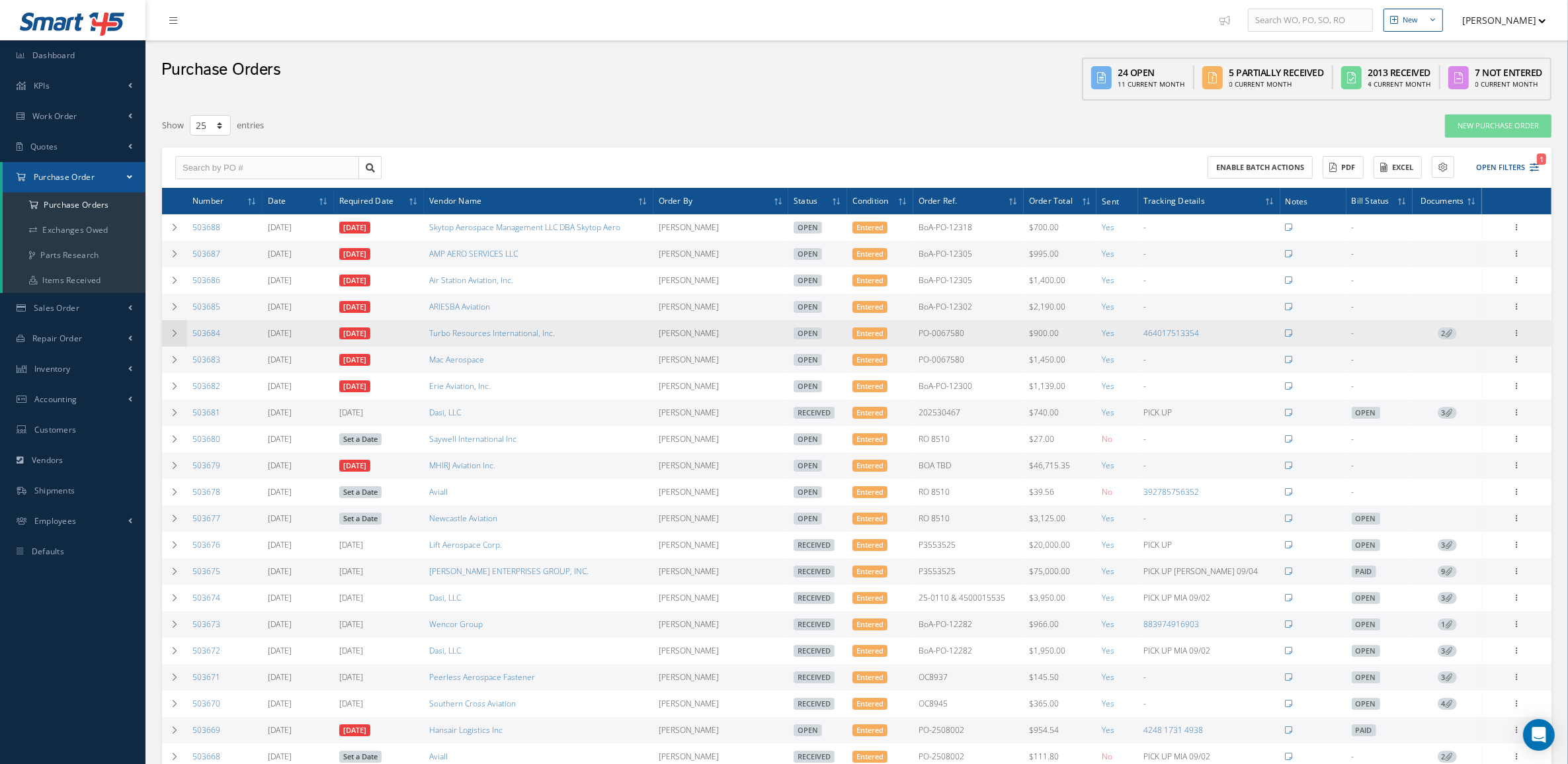
click at [177, 337] on icon at bounding box center [174, 333] width 10 height 8
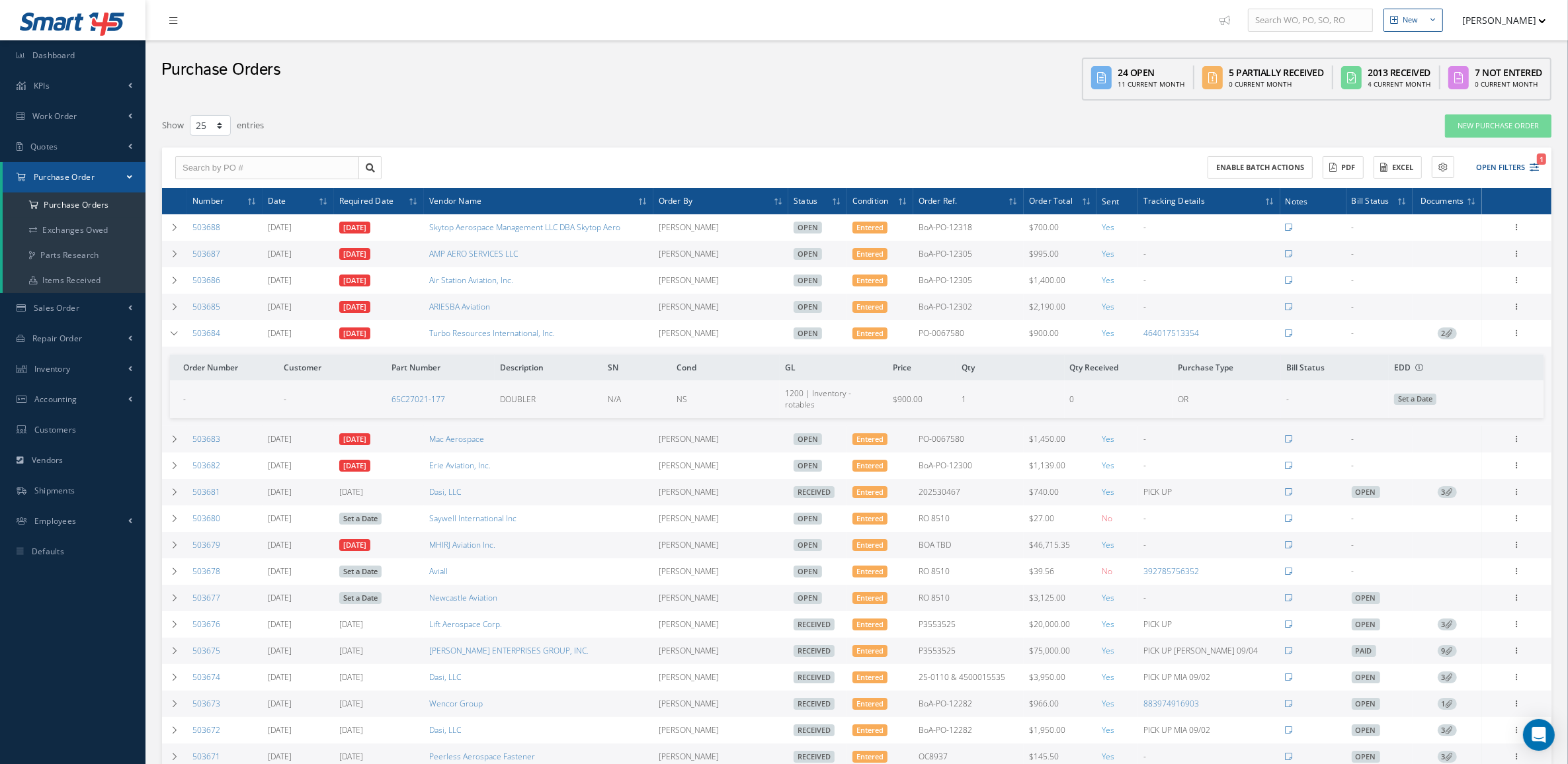
click at [1439, 339] on span "2" at bounding box center [1447, 334] width 19 height 12
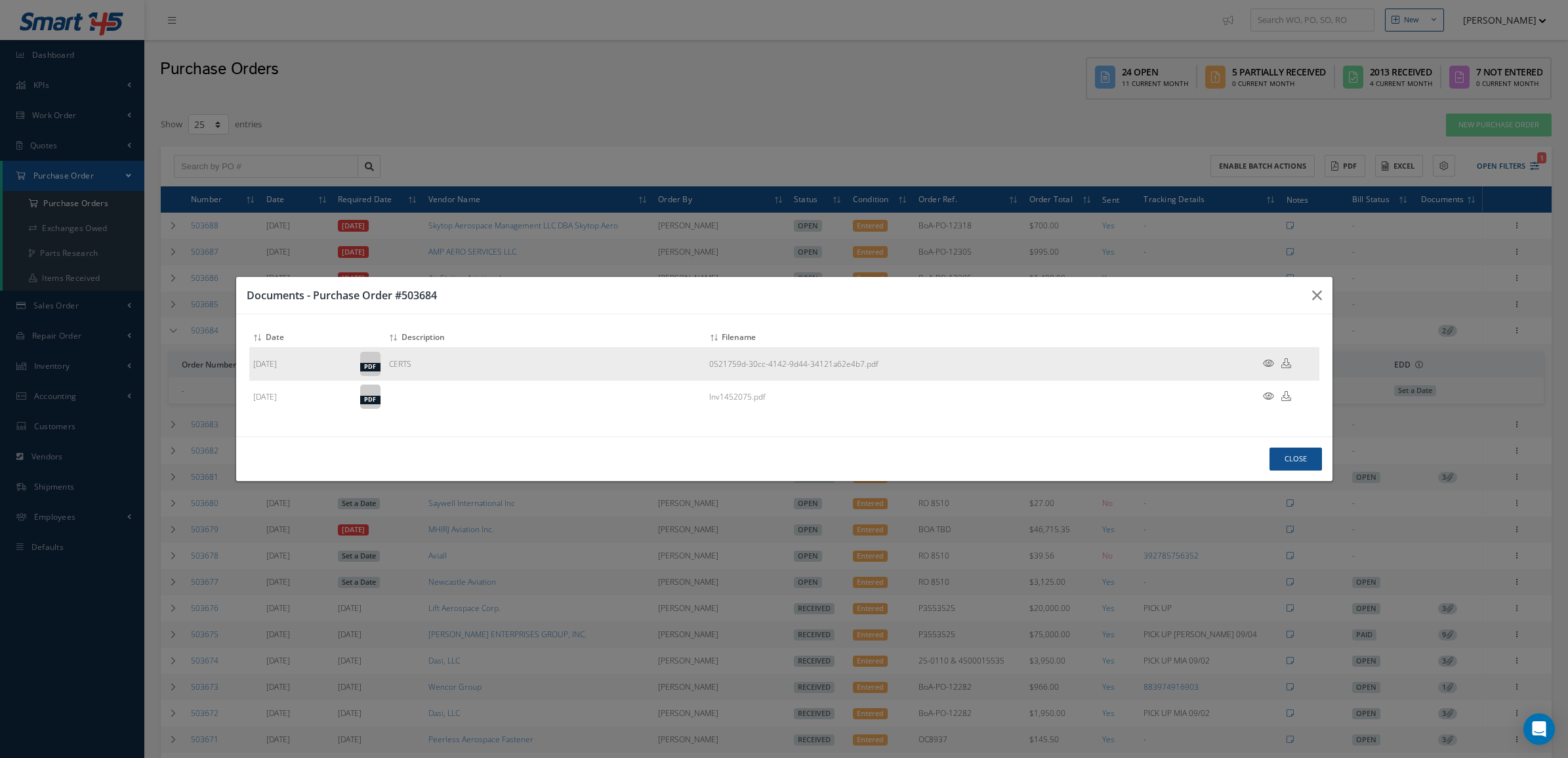
click at [1268, 360] on icon at bounding box center [1268, 362] width 11 height 10
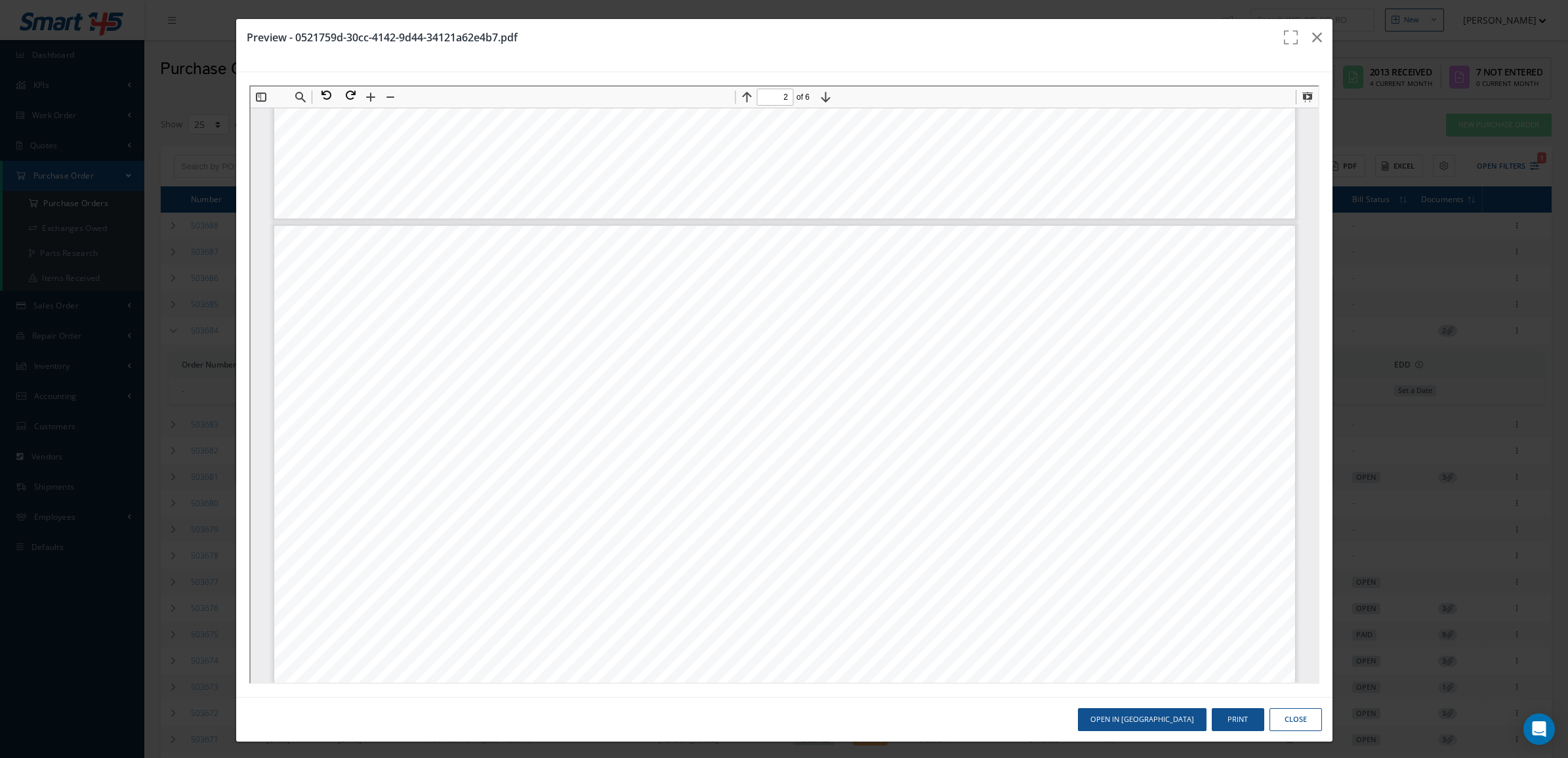
scroll to position [1483, 0]
click at [355, 89] on button at bounding box center [347, 94] width 23 height 17
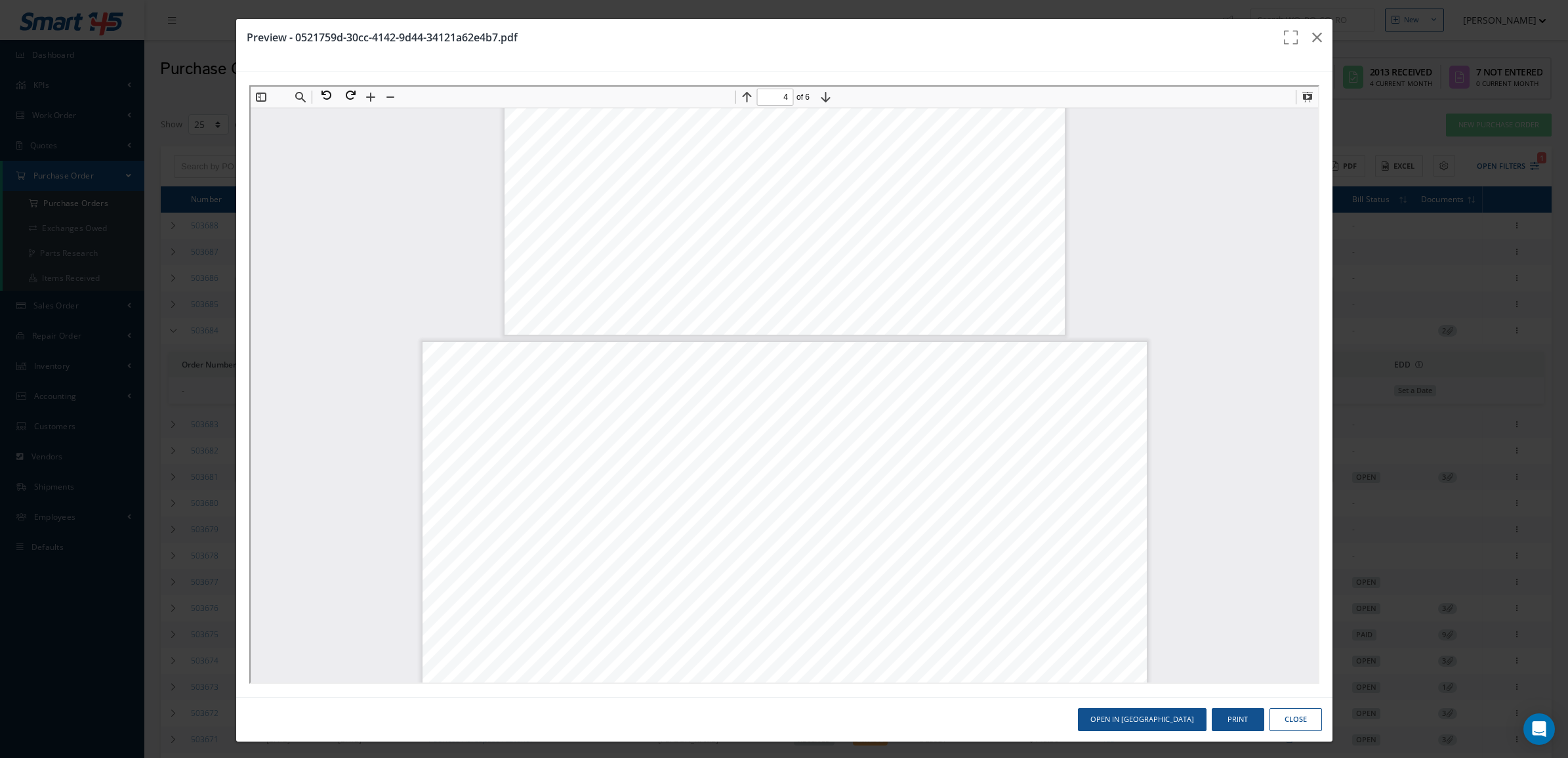
scroll to position [1721, 0]
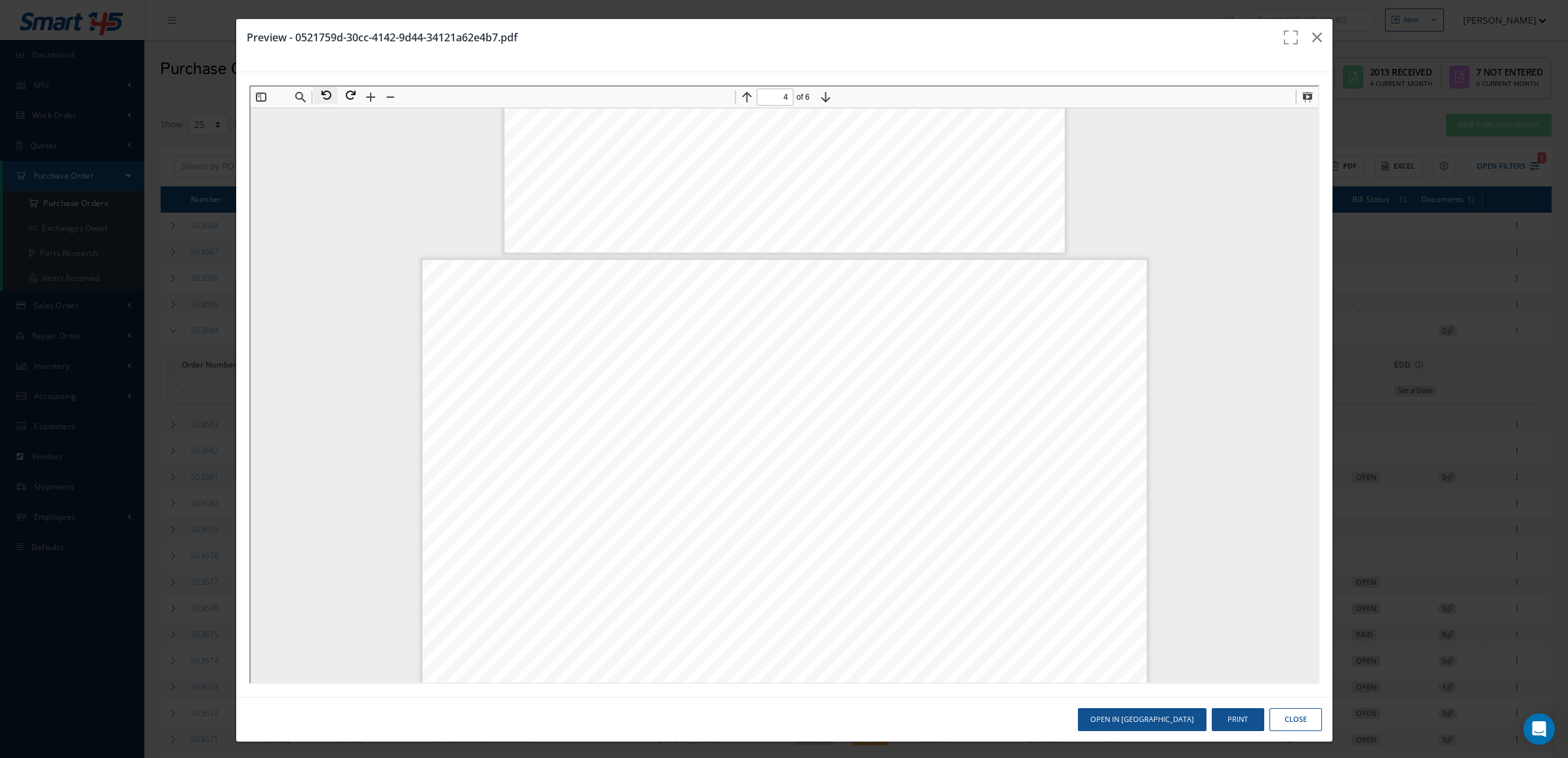
click at [320, 101] on button at bounding box center [323, 94] width 23 height 17
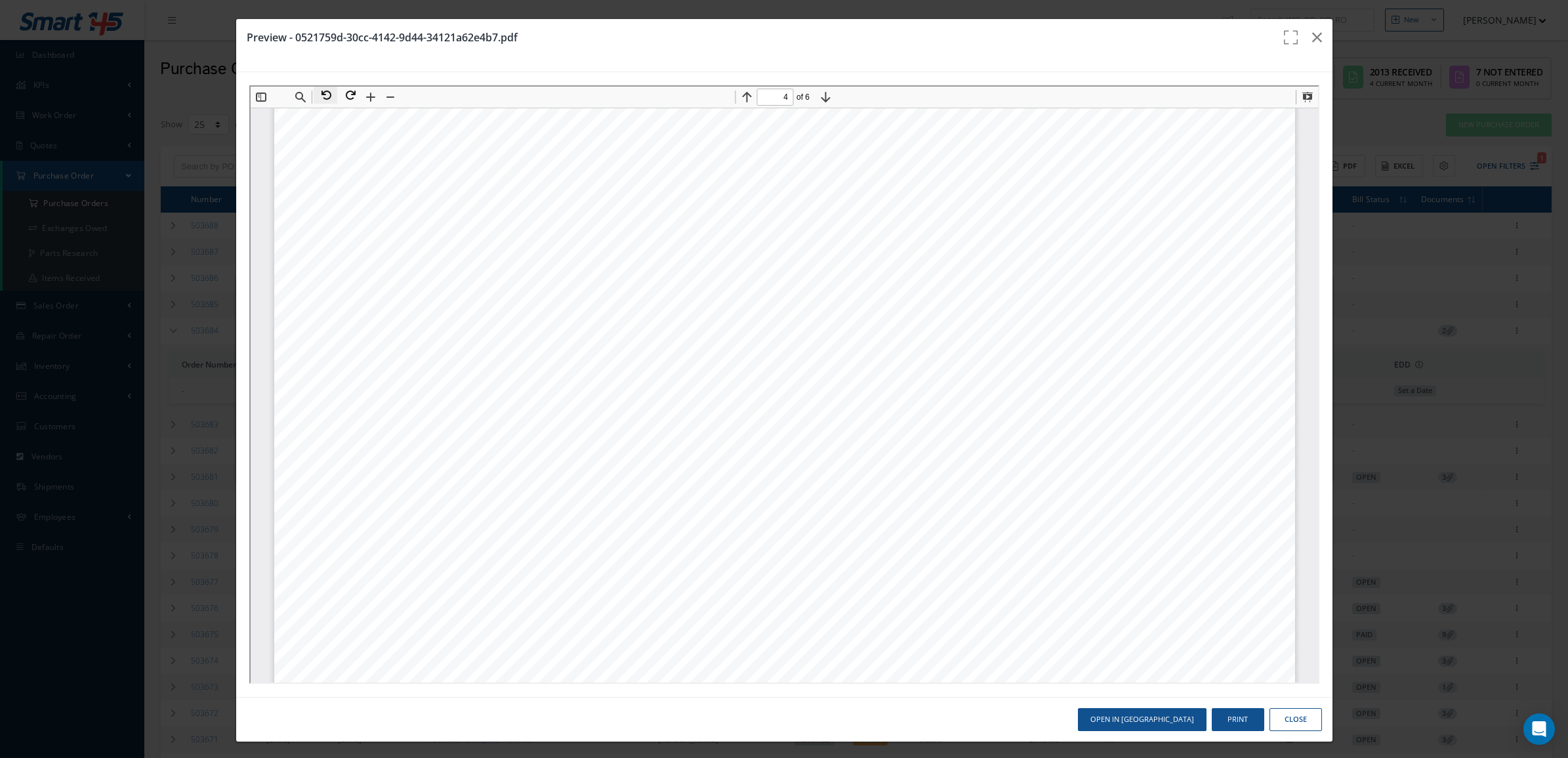
scroll to position [4440, 0]
type input "6"
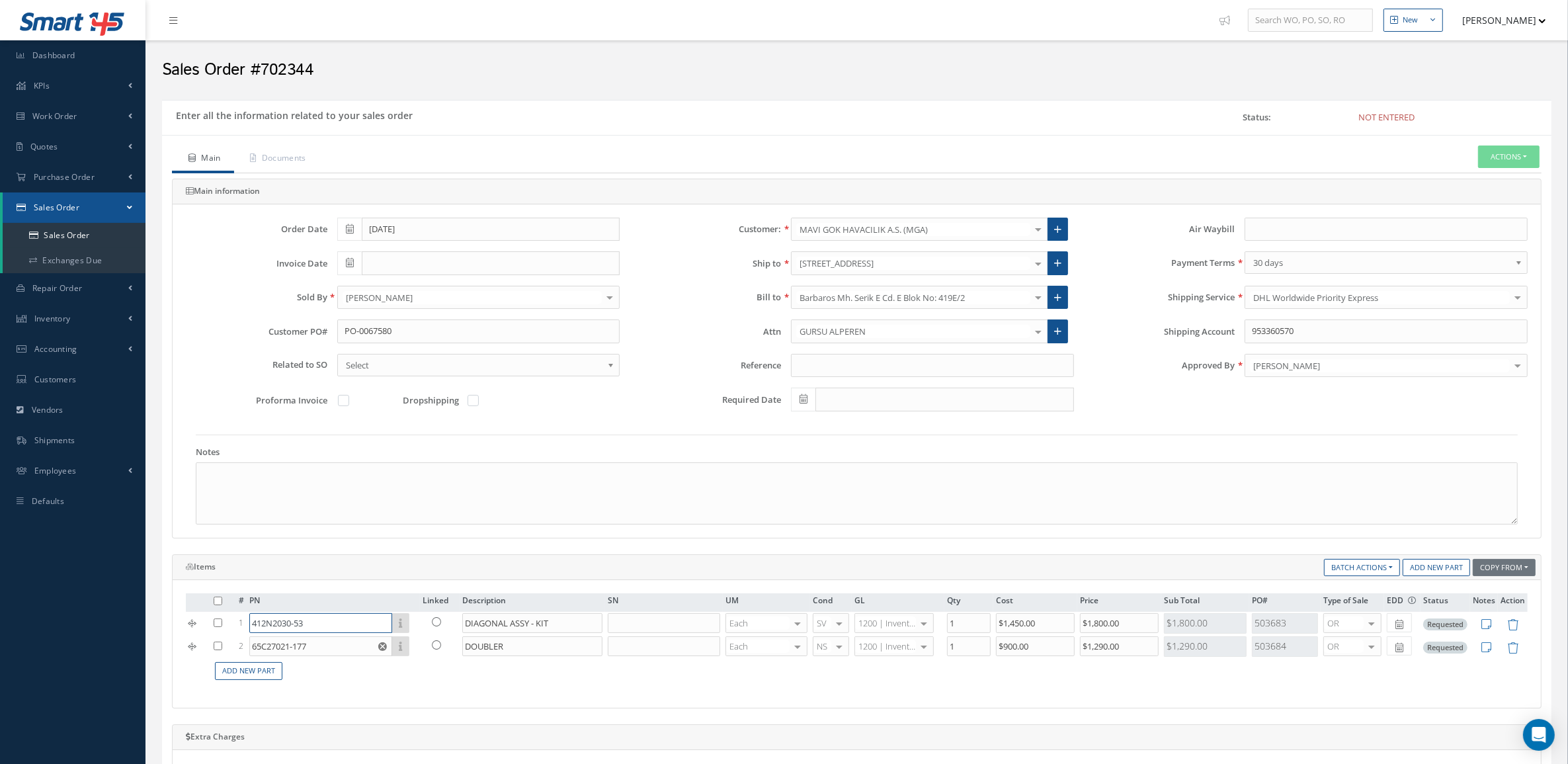
drag, startPoint x: 354, startPoint y: 630, endPoint x: 162, endPoint y: 625, distance: 192.1
click at [162, 625] on div "Items Copy From Purchase Order Customer Quotation Sales Order Add New Part Batc…" at bounding box center [857, 632] width 1389 height 154
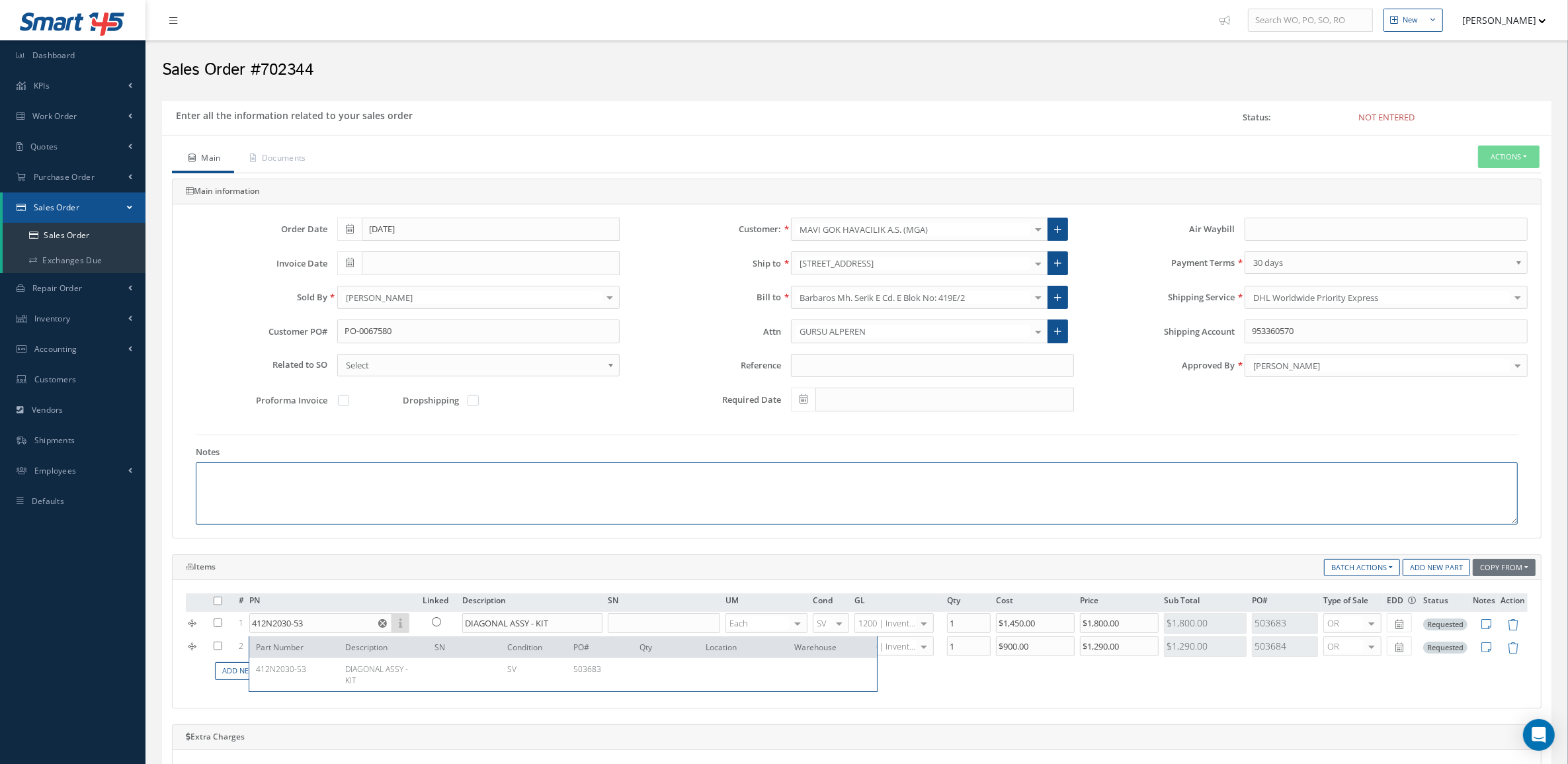
click at [947, 496] on textarea at bounding box center [856, 493] width 1322 height 62
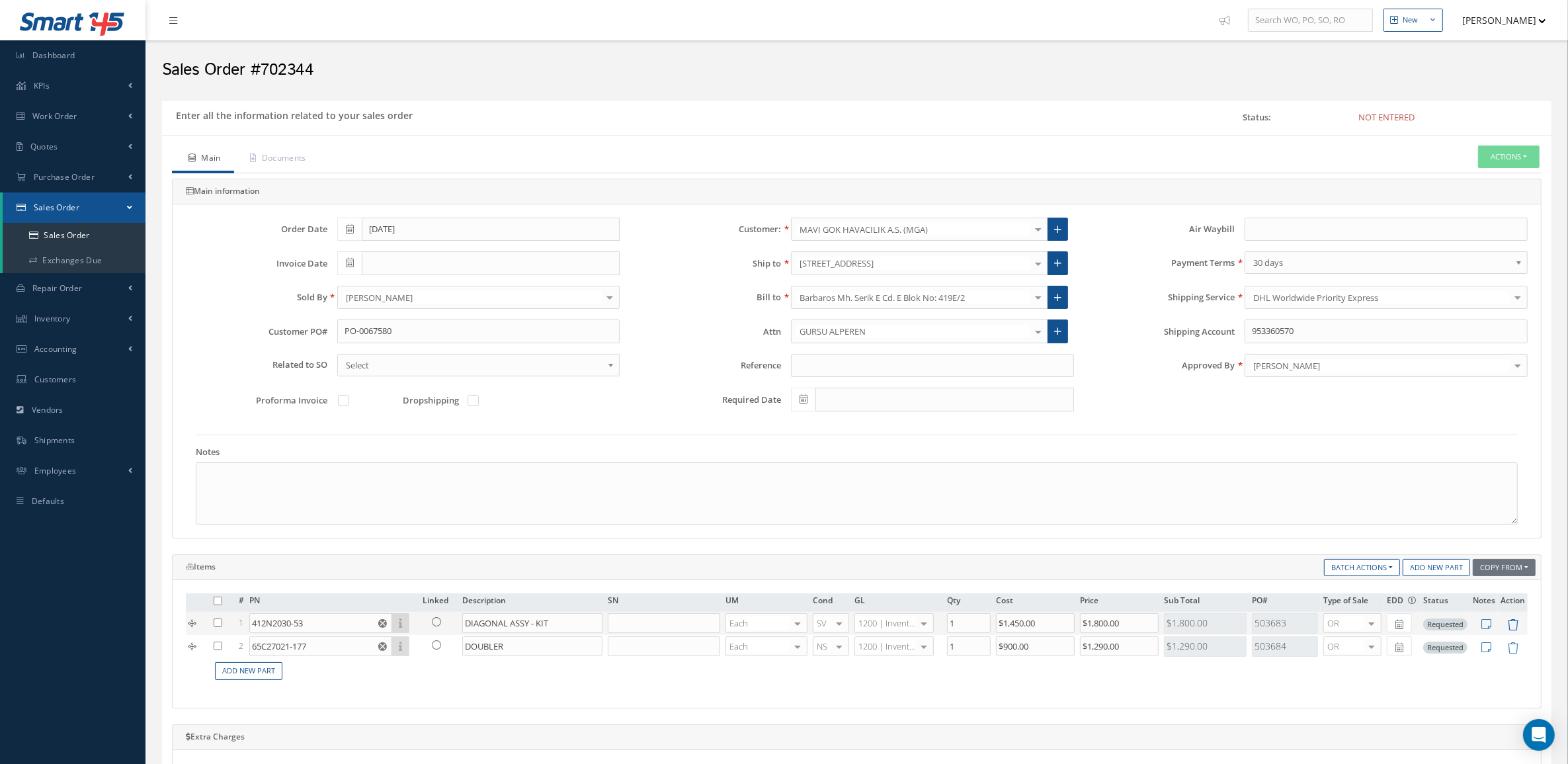
click at [1515, 629] on icon at bounding box center [1513, 625] width 11 height 11
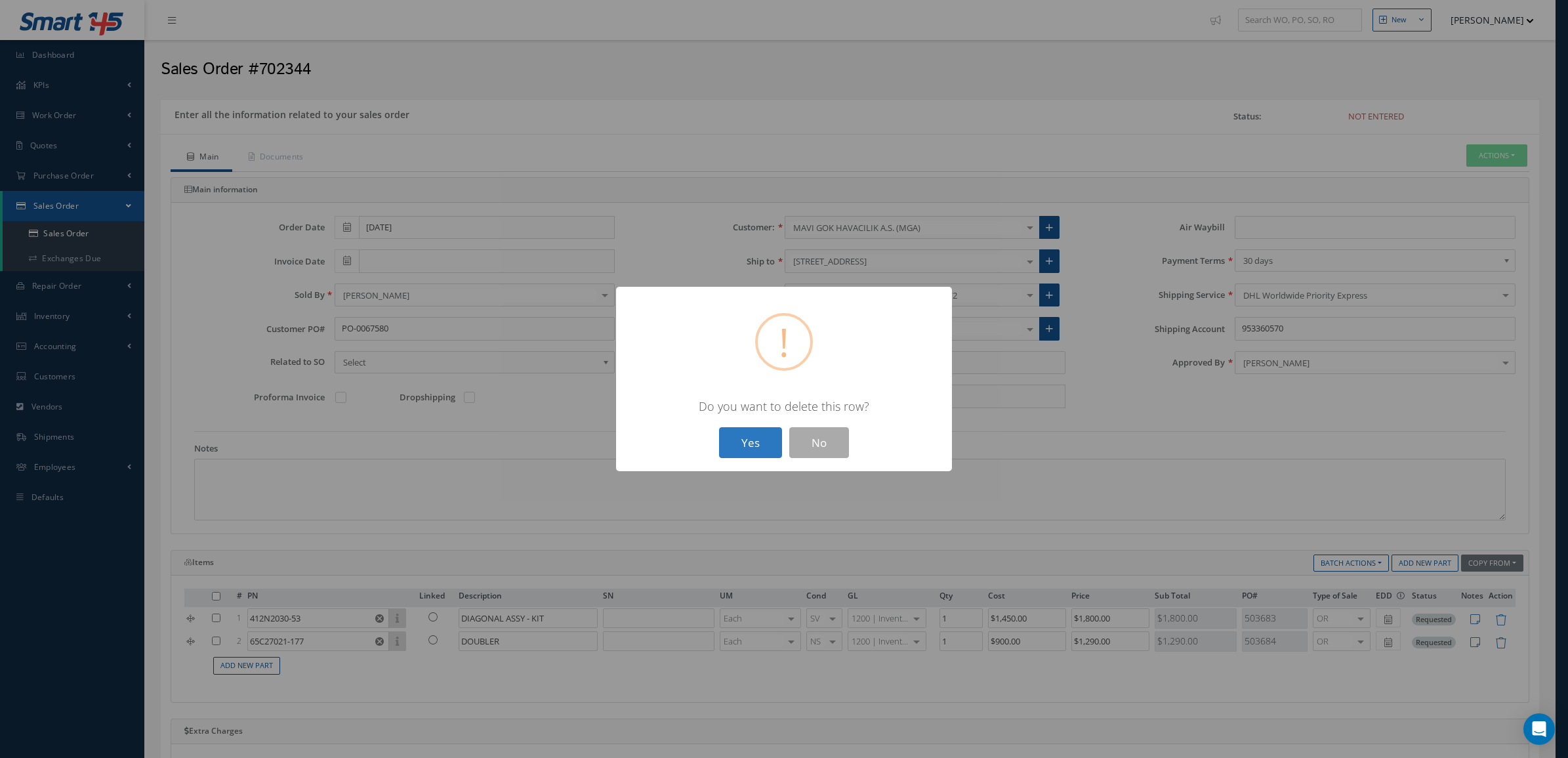
click at [763, 437] on button "Yes" at bounding box center [750, 442] width 63 height 30
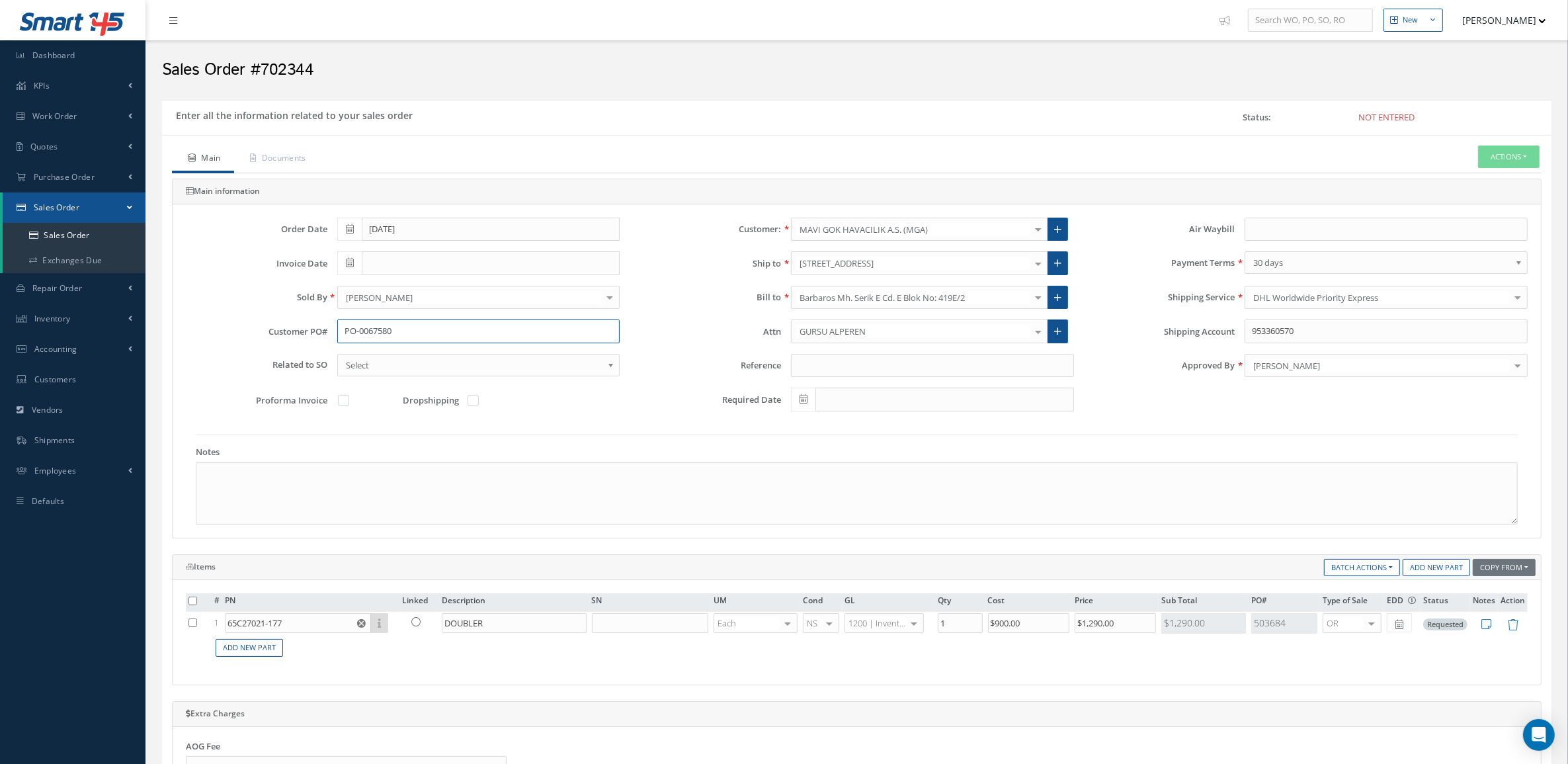
drag, startPoint x: 441, startPoint y: 329, endPoint x: 182, endPoint y: 329, distance: 259.0
click at [182, 329] on div "Customer PO# PO-0067580" at bounding box center [403, 331] width 454 height 24
click at [316, 154] on link "Documents" at bounding box center [276, 159] width 85 height 28
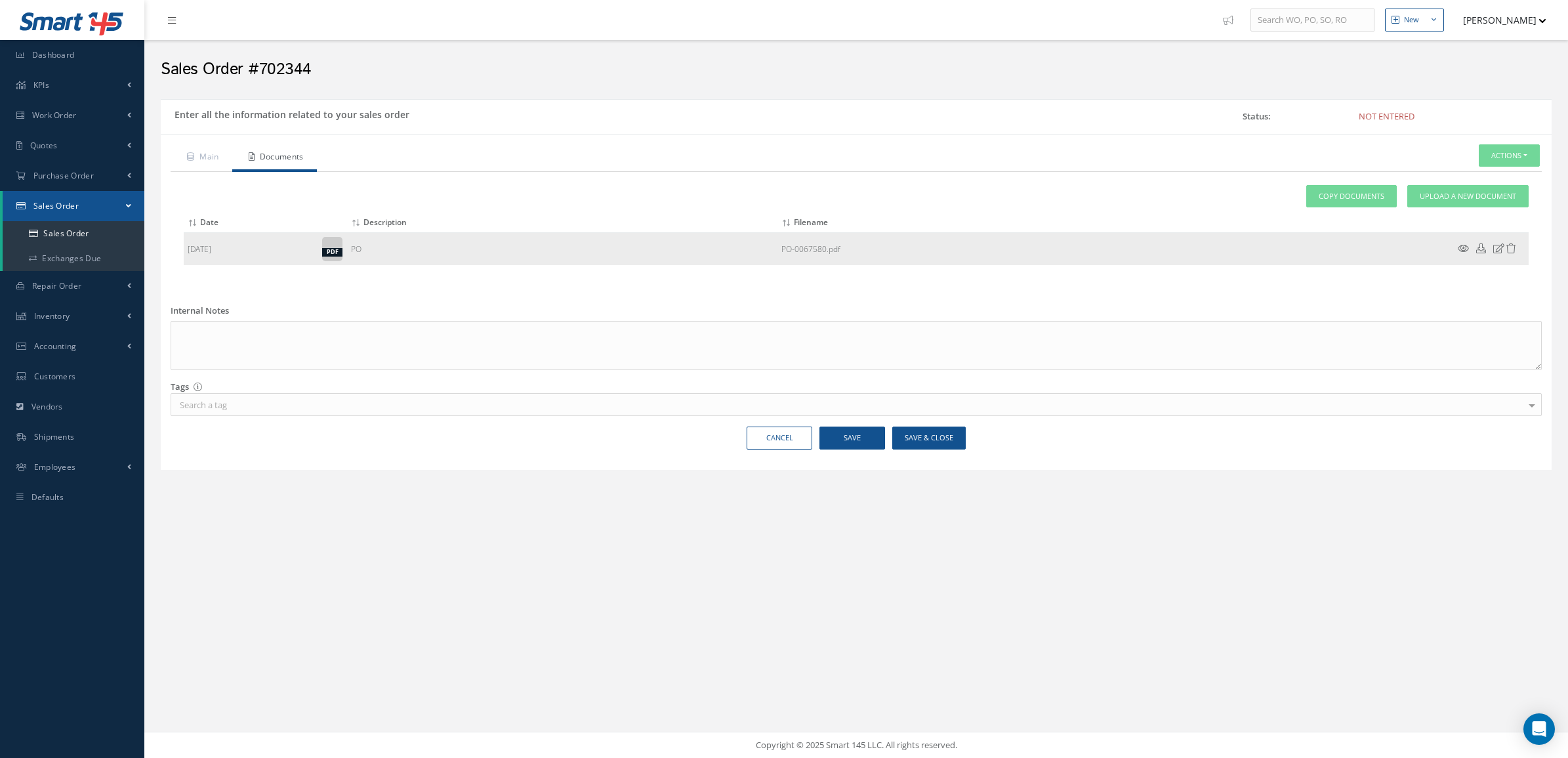
click at [1480, 249] on icon at bounding box center [1481, 248] width 10 height 10
click at [218, 157] on link "Main" at bounding box center [201, 158] width 62 height 28
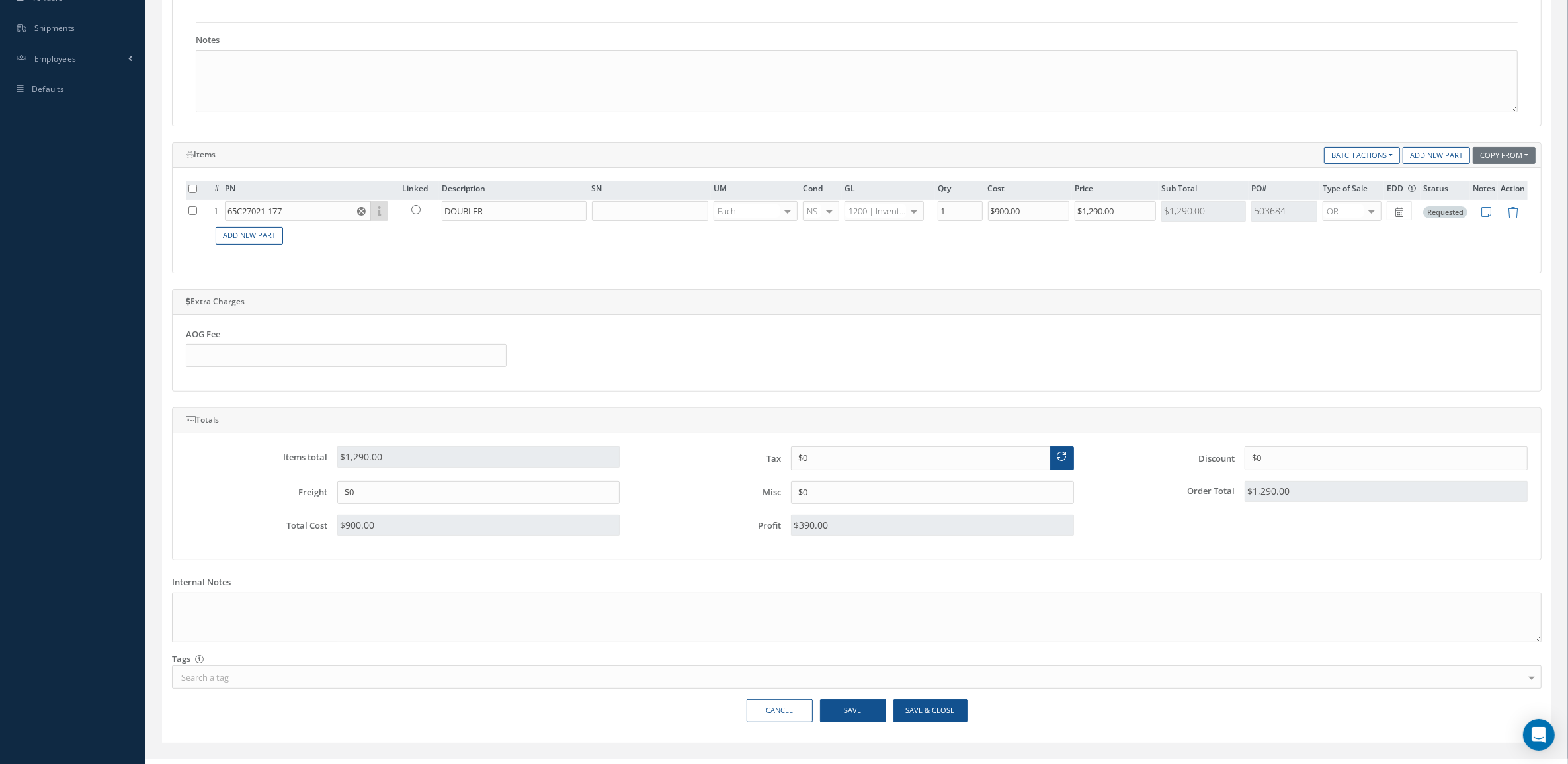
scroll to position [414, 0]
click at [876, 719] on button "Save" at bounding box center [852, 709] width 66 height 23
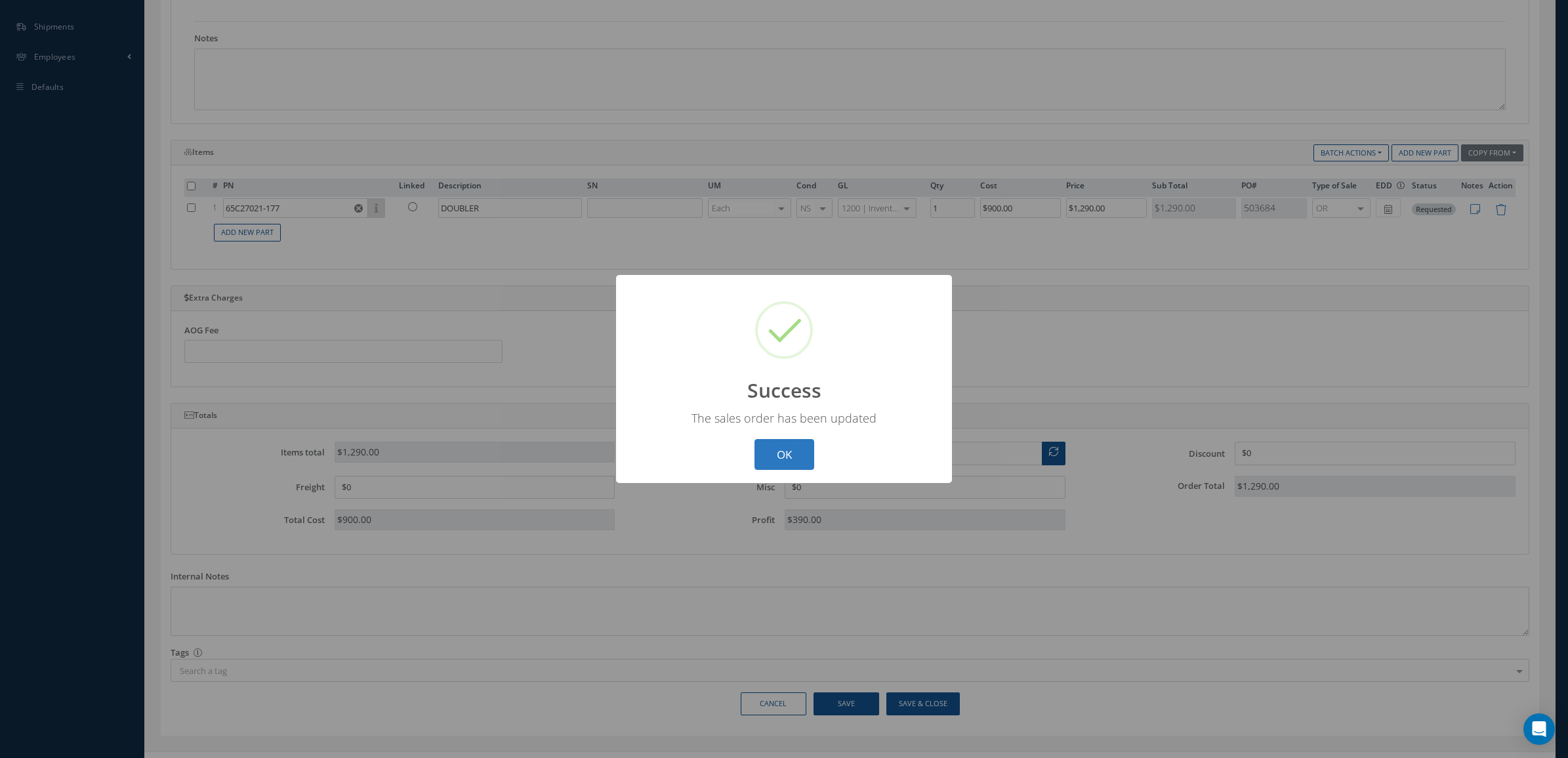
click at [795, 451] on button "OK" at bounding box center [784, 454] width 60 height 30
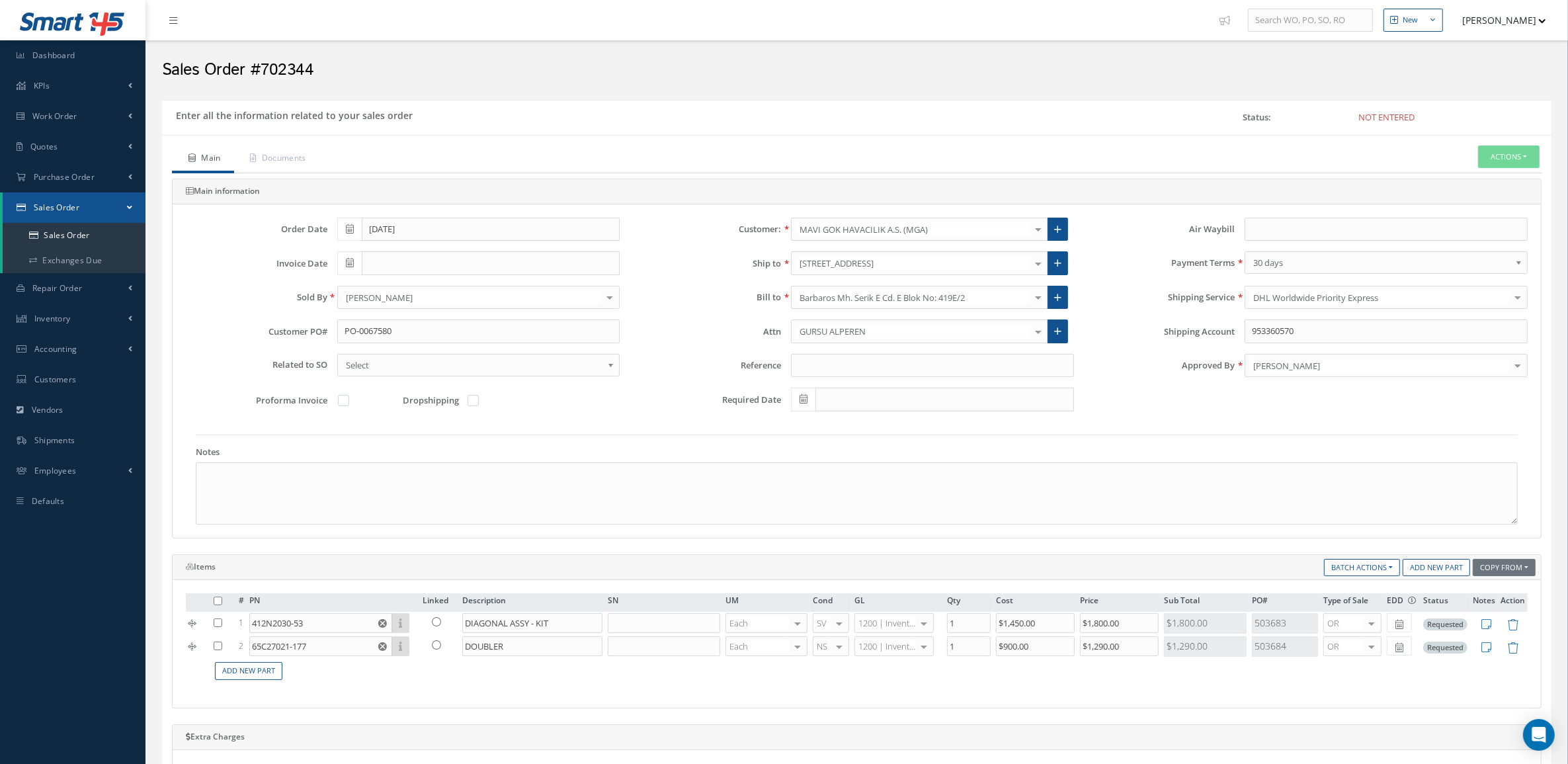
click at [63, 207] on span "Sales Order" at bounding box center [57, 207] width 46 height 11
click at [64, 202] on span "Sales Order" at bounding box center [57, 207] width 46 height 11
click at [77, 233] on link "Sales Order" at bounding box center [74, 235] width 143 height 25
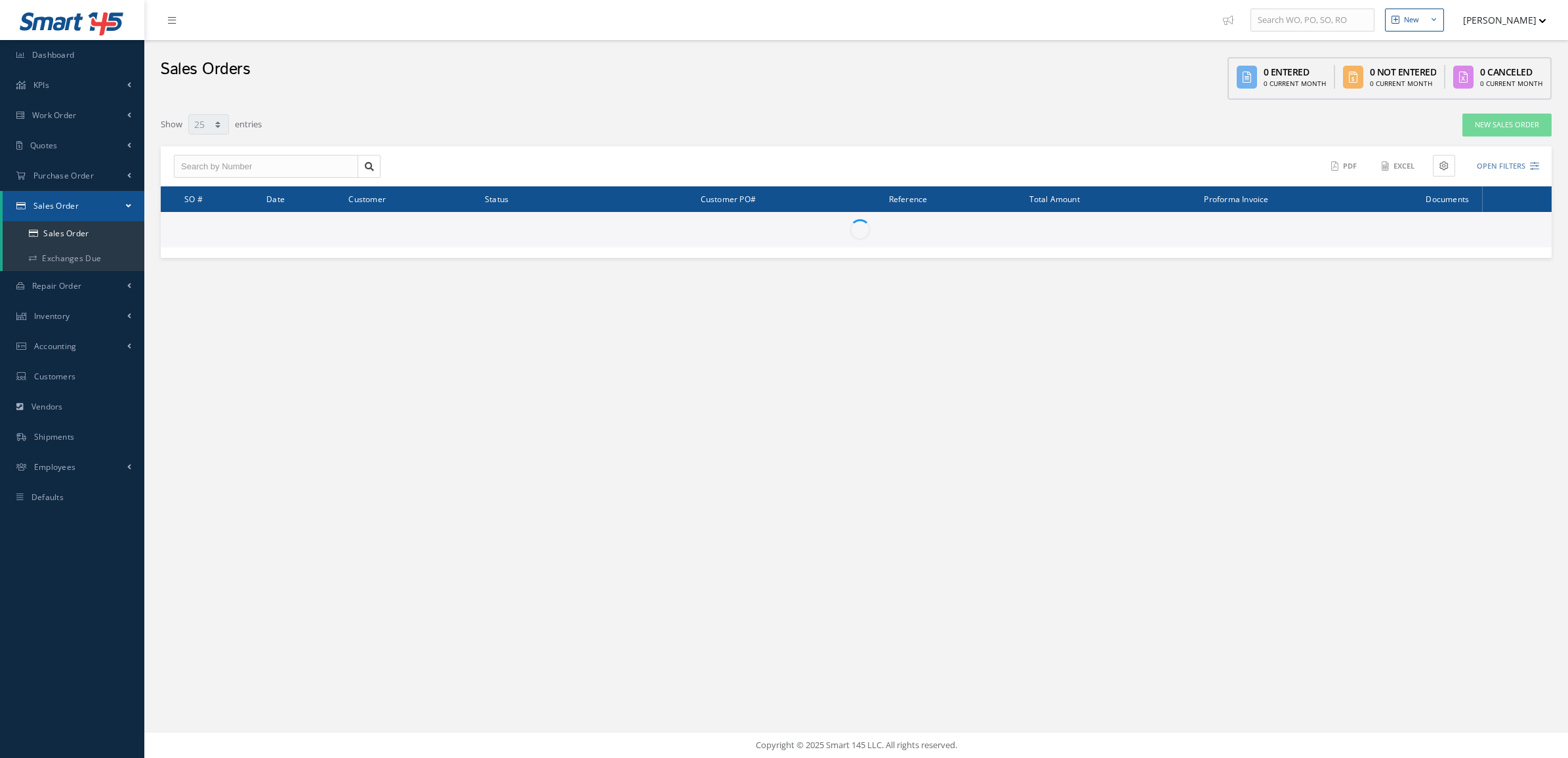
select select "25"
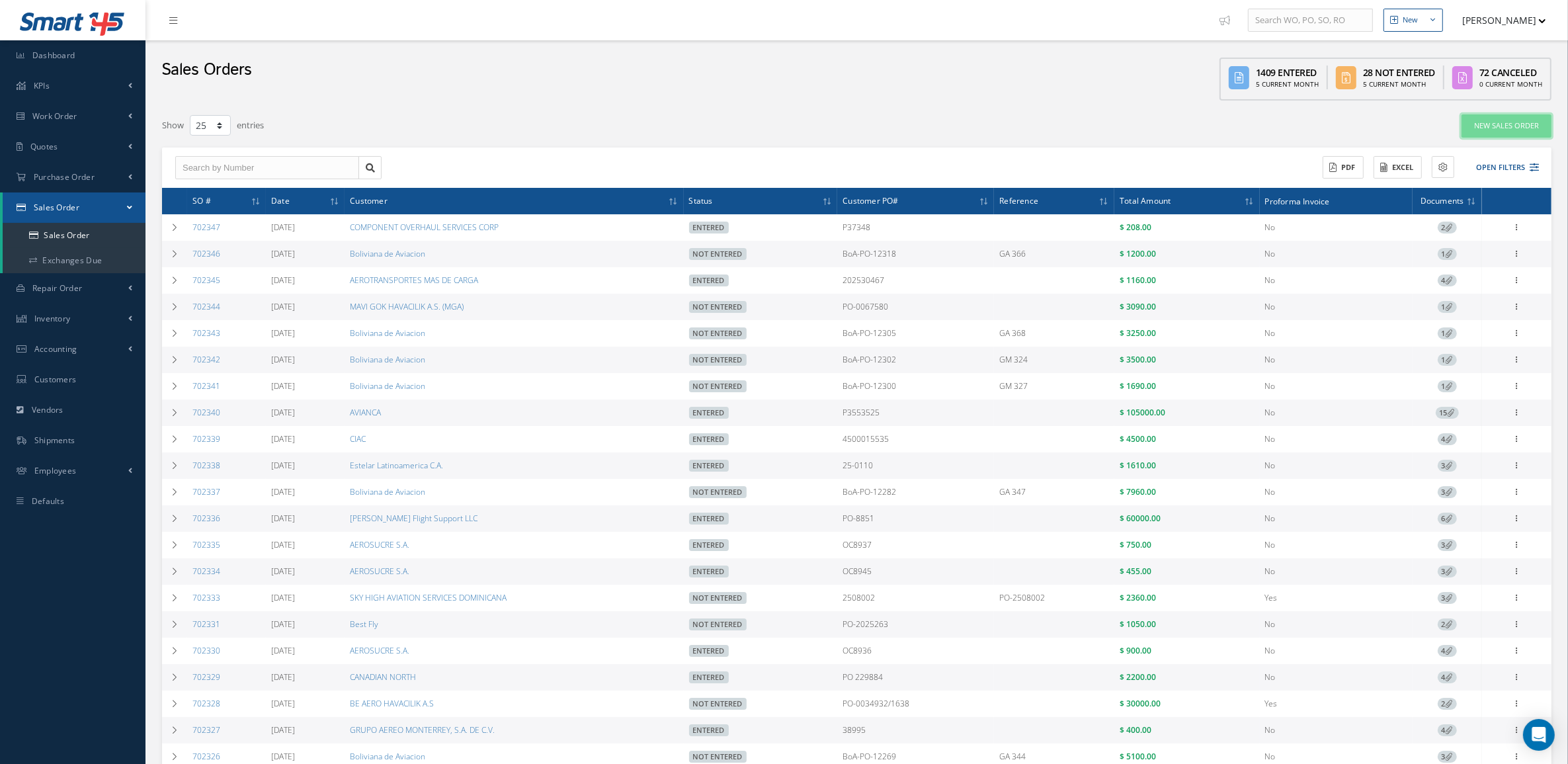
click at [1511, 123] on link "New Sales Order" at bounding box center [1506, 126] width 90 height 23
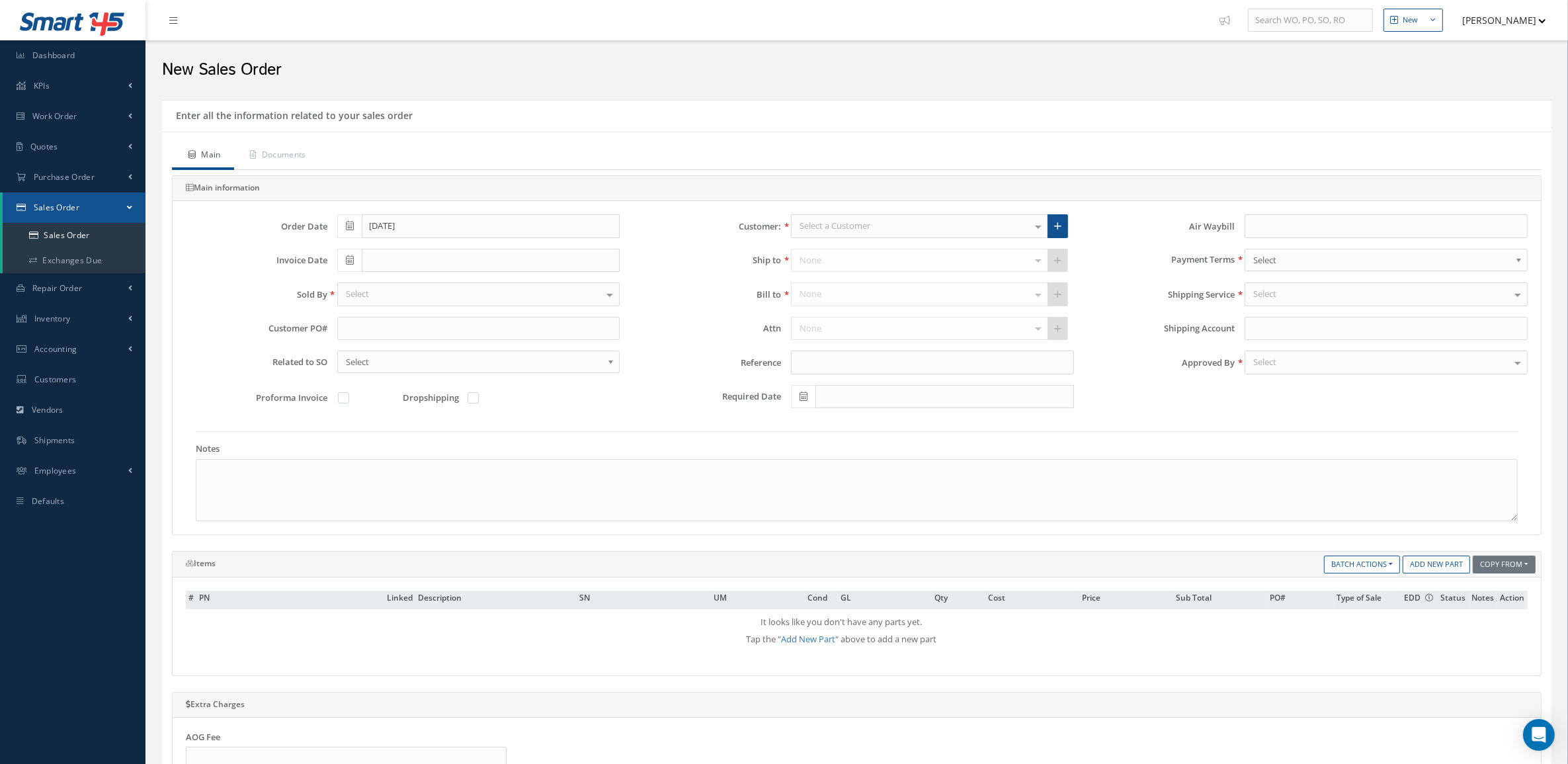
click at [894, 223] on div "Select a Customer" at bounding box center [920, 226] width 258 height 24
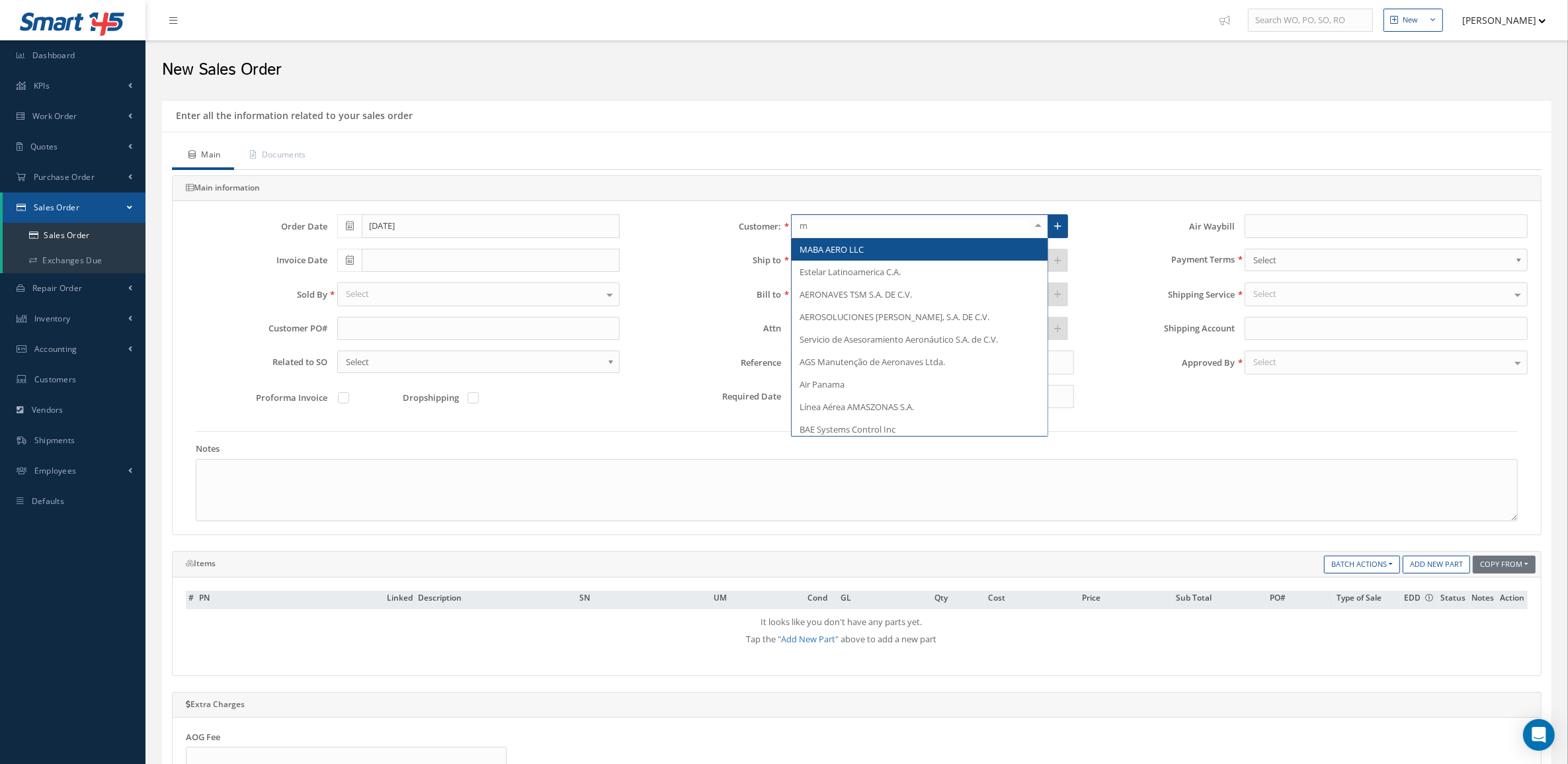
type input "mg"
click at [901, 244] on span "MAVI GOK HAVACILIK A.S. (MGA)" at bounding box center [864, 250] width 128 height 12
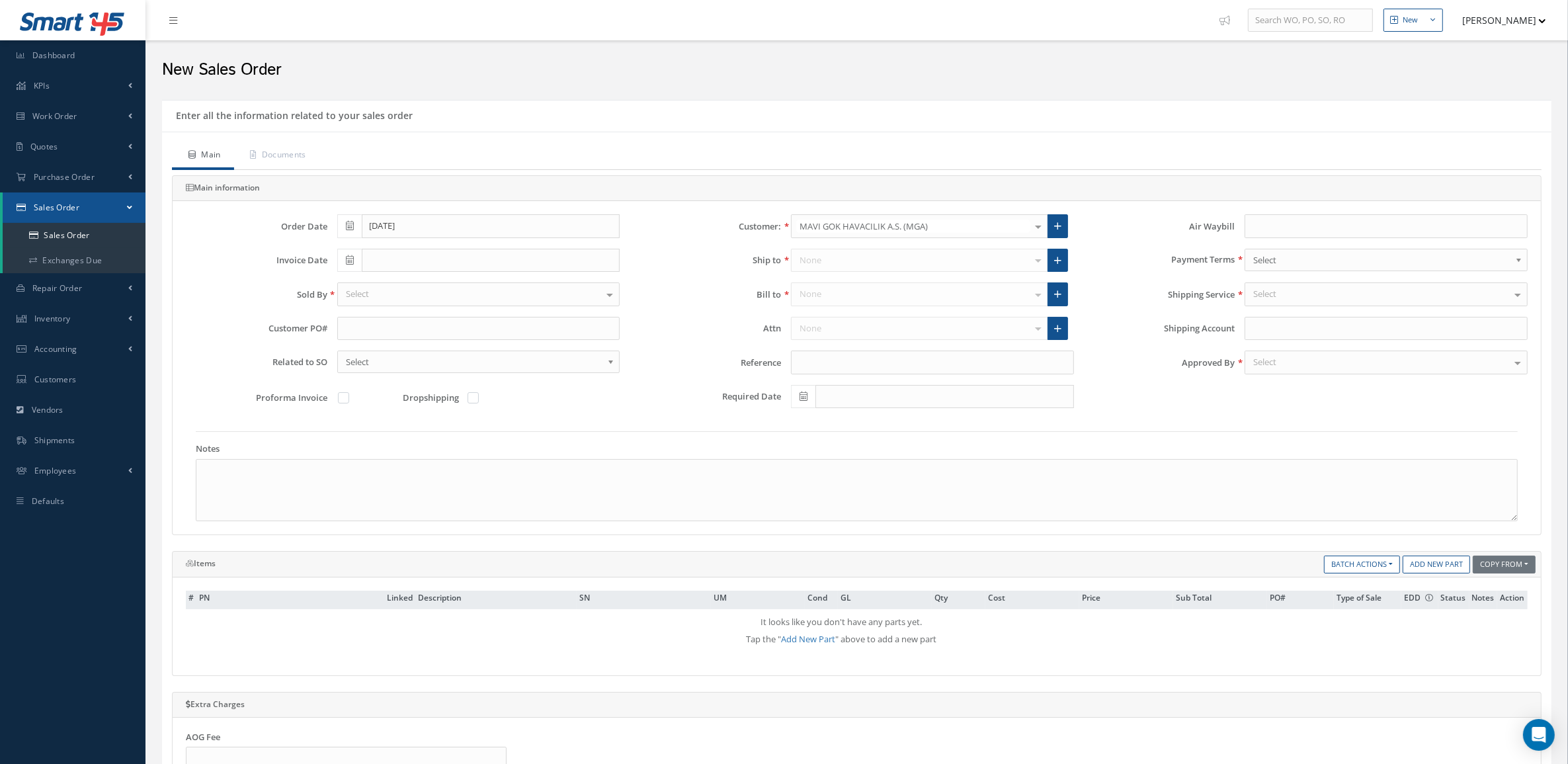
type input "953360570"
click at [1442, 564] on link "Add New Part" at bounding box center [1436, 564] width 67 height 18
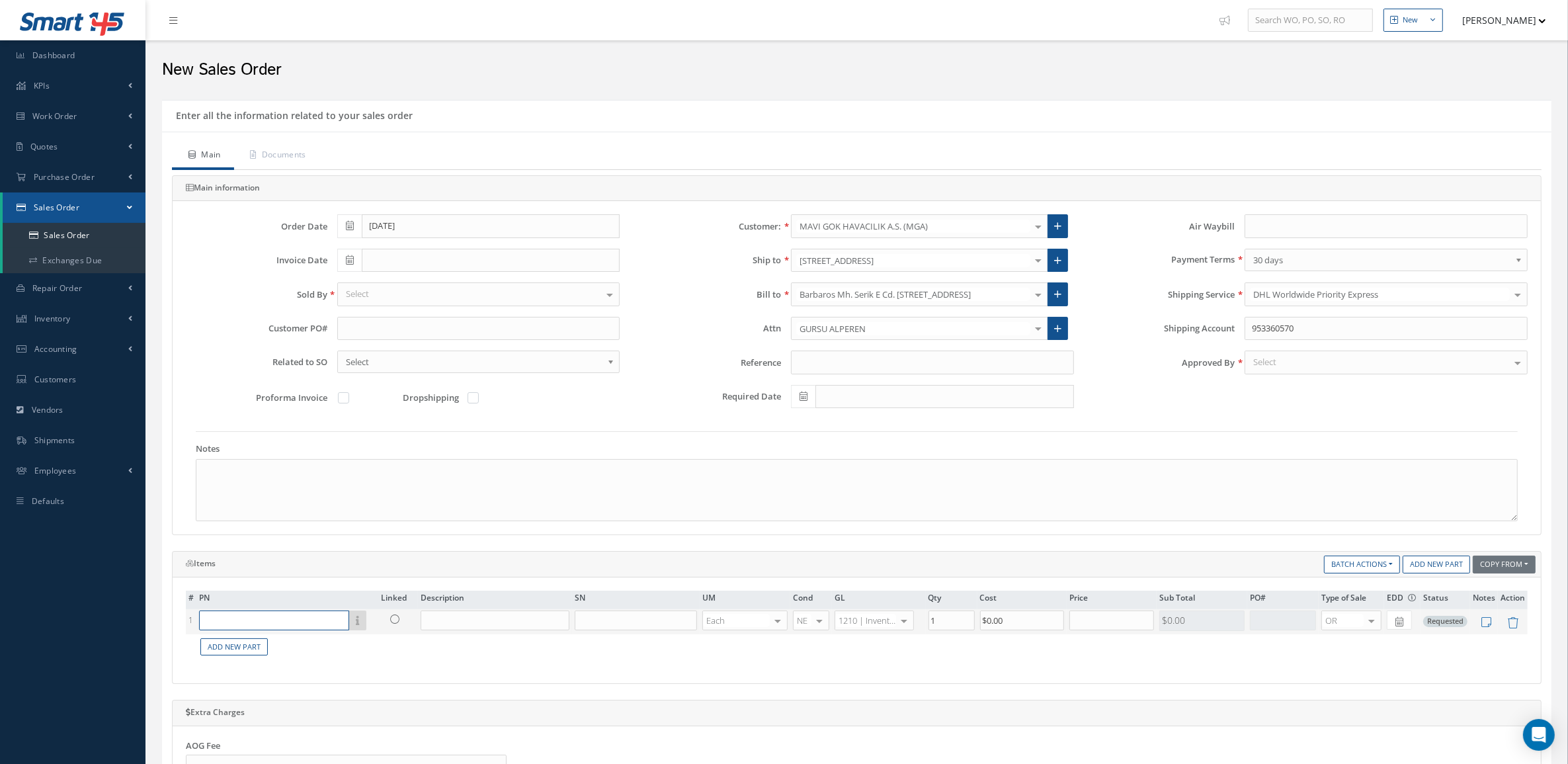
click at [304, 622] on input "text" at bounding box center [273, 620] width 150 height 20
paste input "412N2030-53"
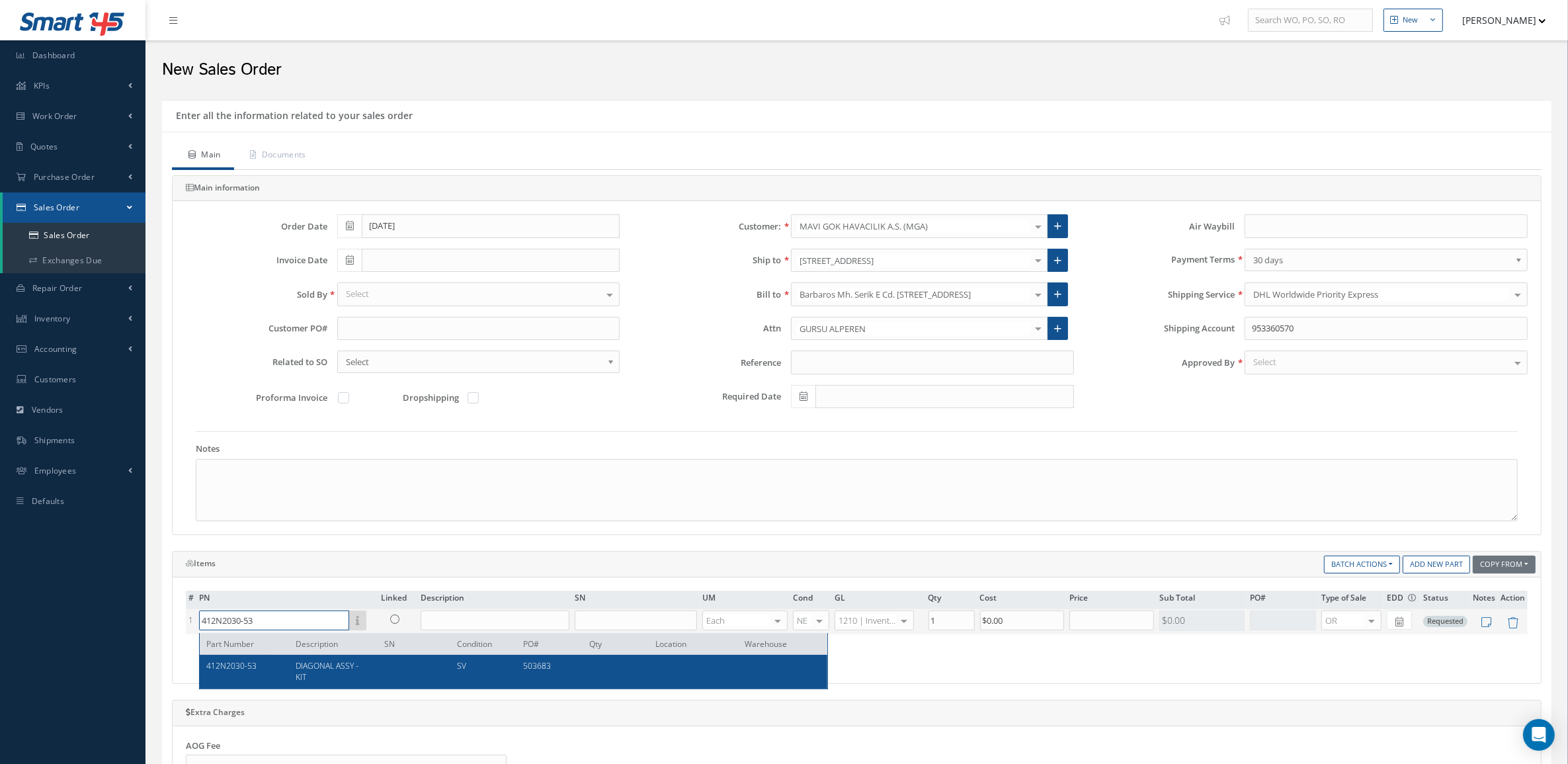
type input "412N2030-53"
click at [351, 660] on span "DIAGONAL ASSY - KIT" at bounding box center [327, 671] width 63 height 23
type input "DIAGONAL ASSY - KIT"
type input "$1,450"
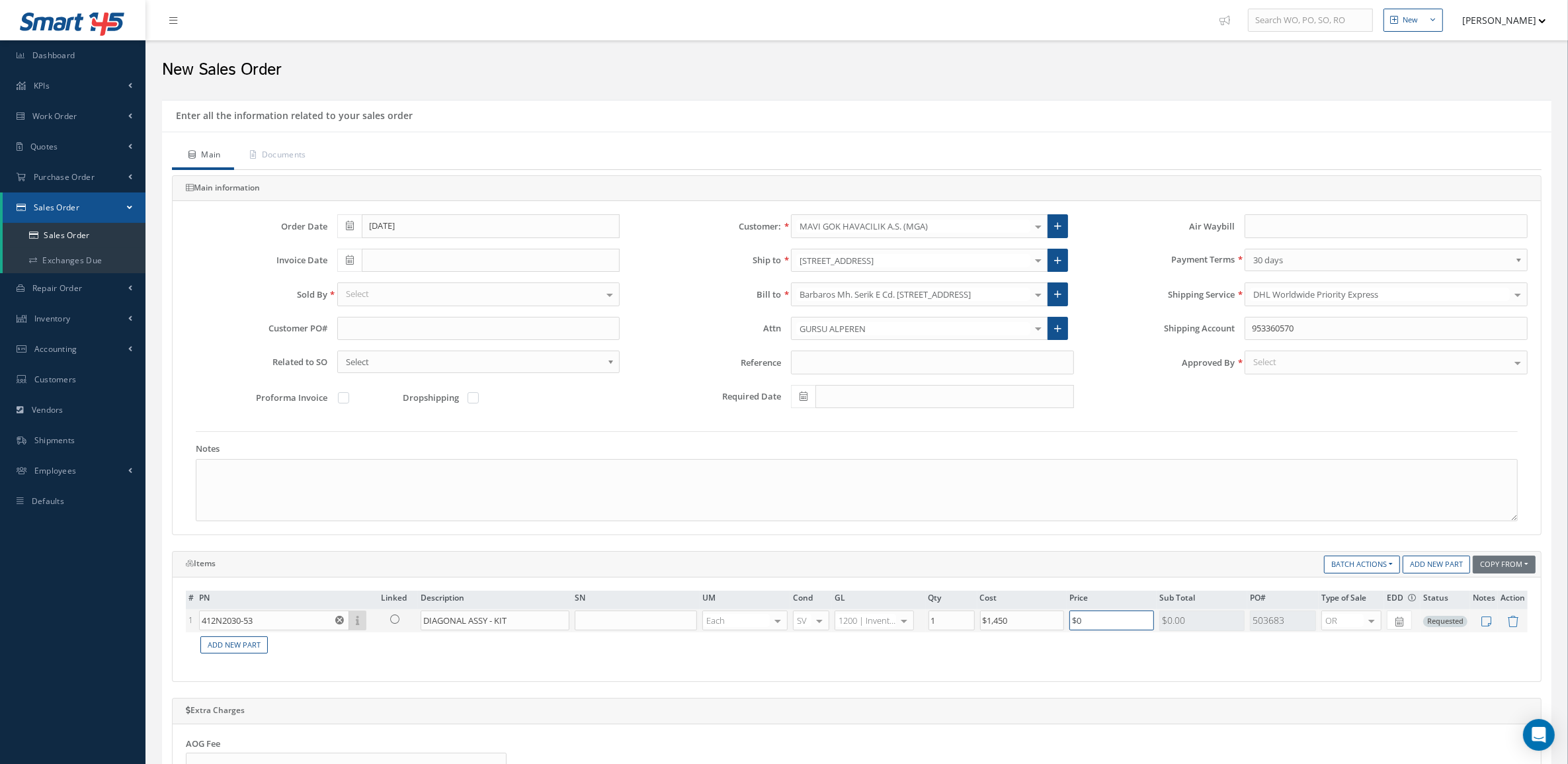
drag, startPoint x: 1109, startPoint y: 626, endPoint x: 994, endPoint y: 623, distance: 115.0
click at [994, 623] on tr "1 412N2030-53 Part Number Description SN Condition PO# Qty Location Warehouse D…" at bounding box center [857, 620] width 1342 height 23
type input "$1,800"
click at [434, 325] on input "text" at bounding box center [478, 329] width 283 height 24
paste input "PO-0067580"
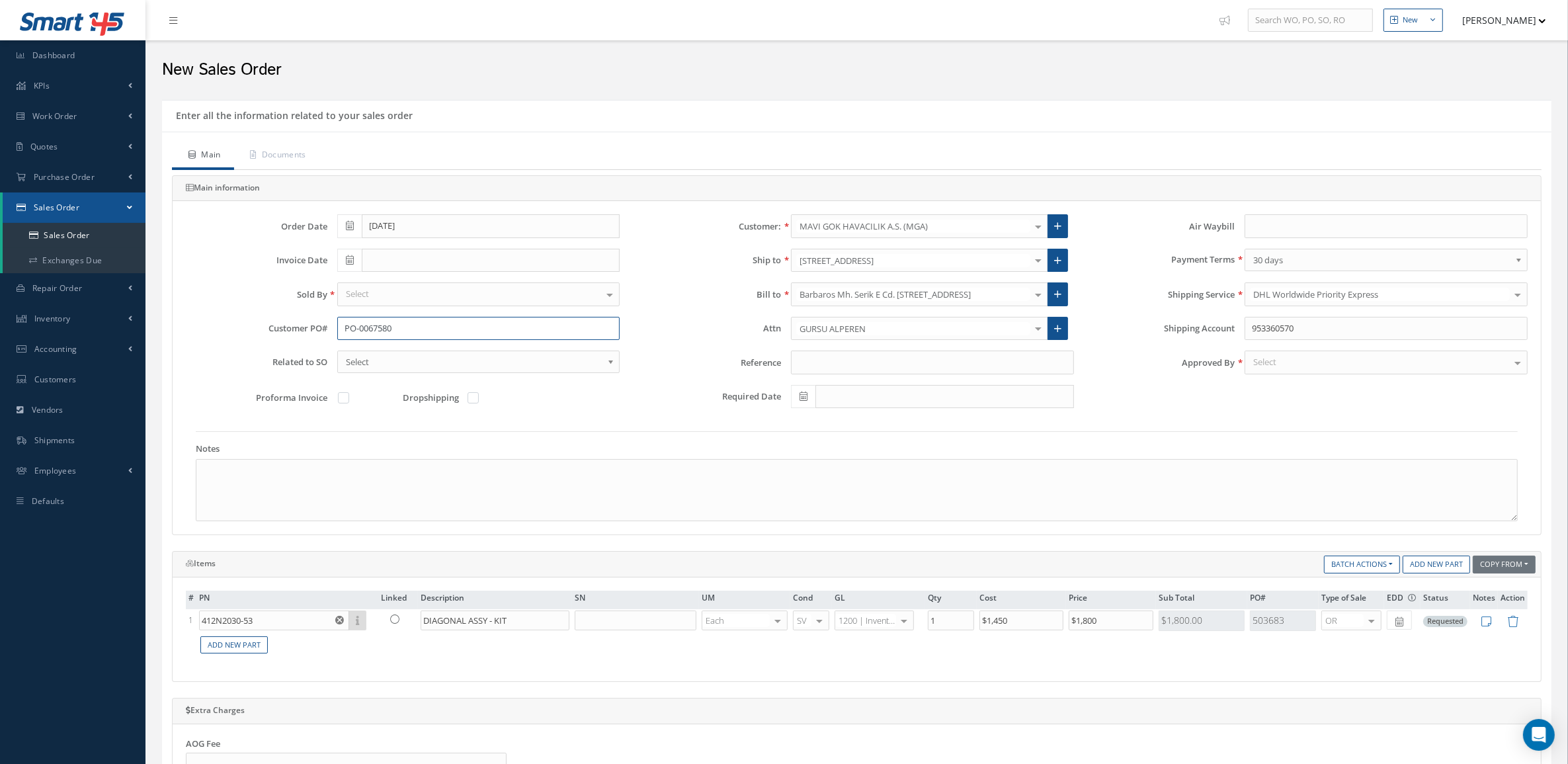
type input "PO-0067580"
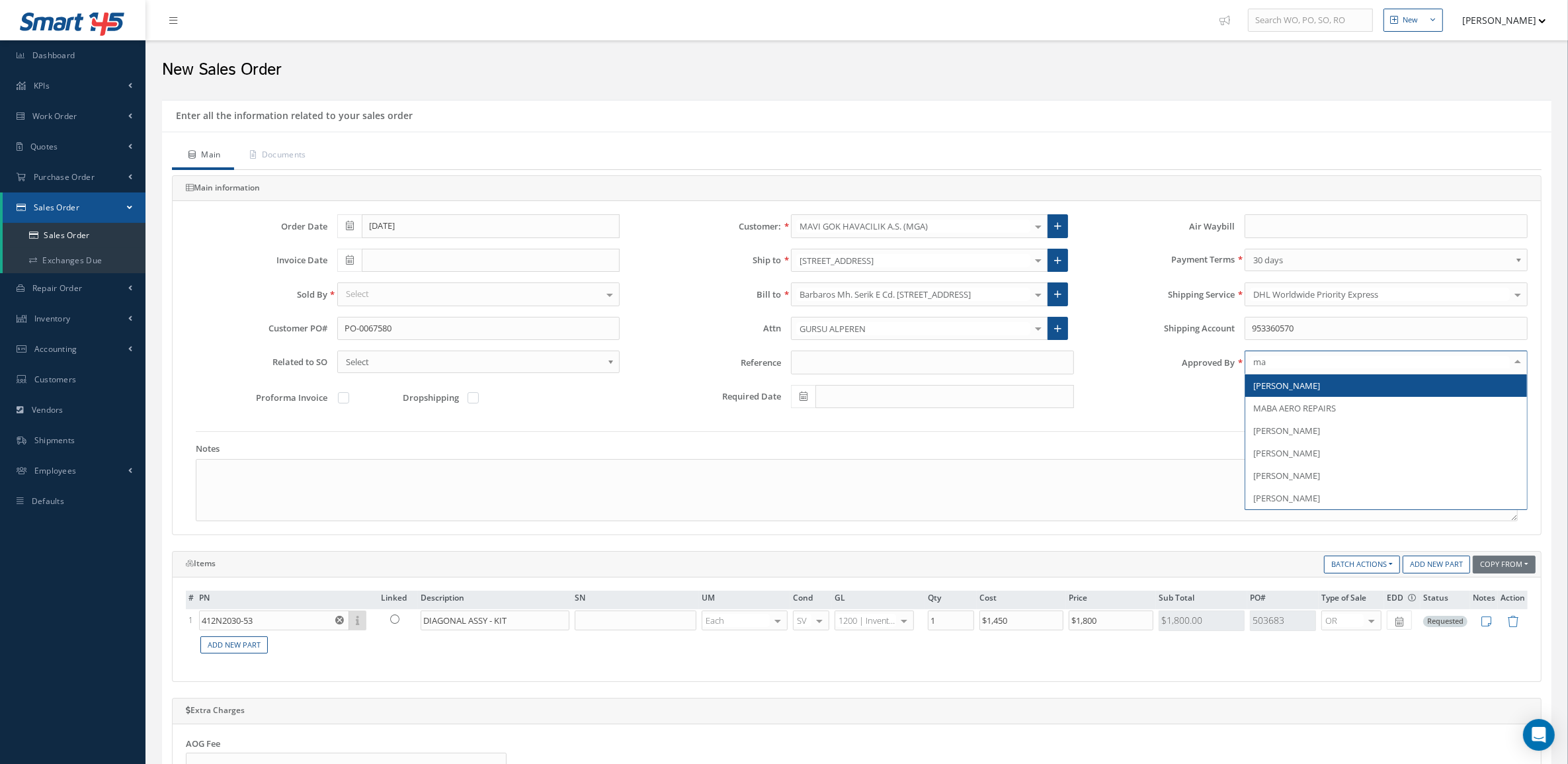
type input "mar"
click at [1290, 384] on span "[PERSON_NAME]" at bounding box center [1287, 386] width 67 height 12
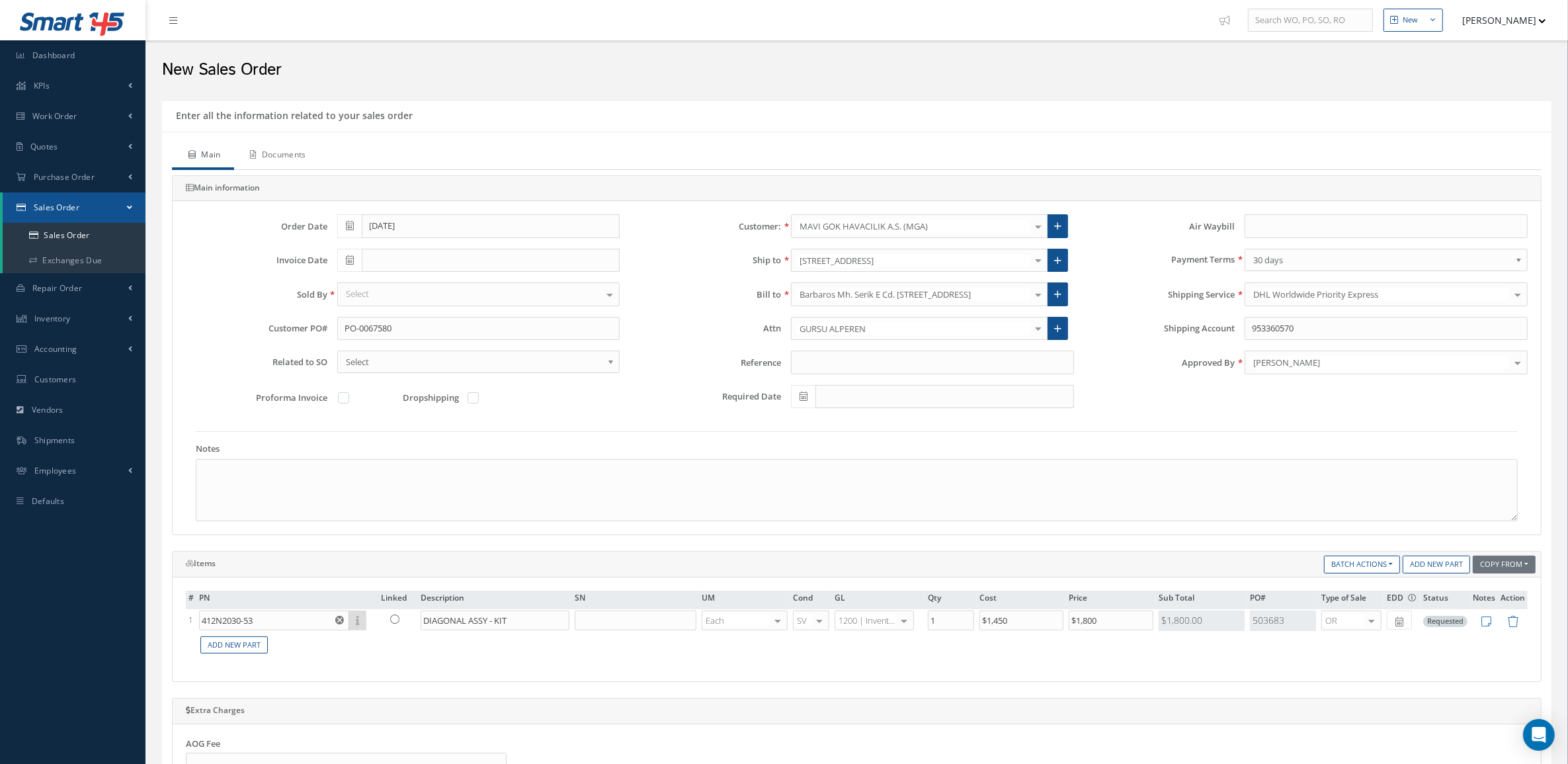
click at [288, 150] on link "Documents" at bounding box center [276, 156] width 85 height 28
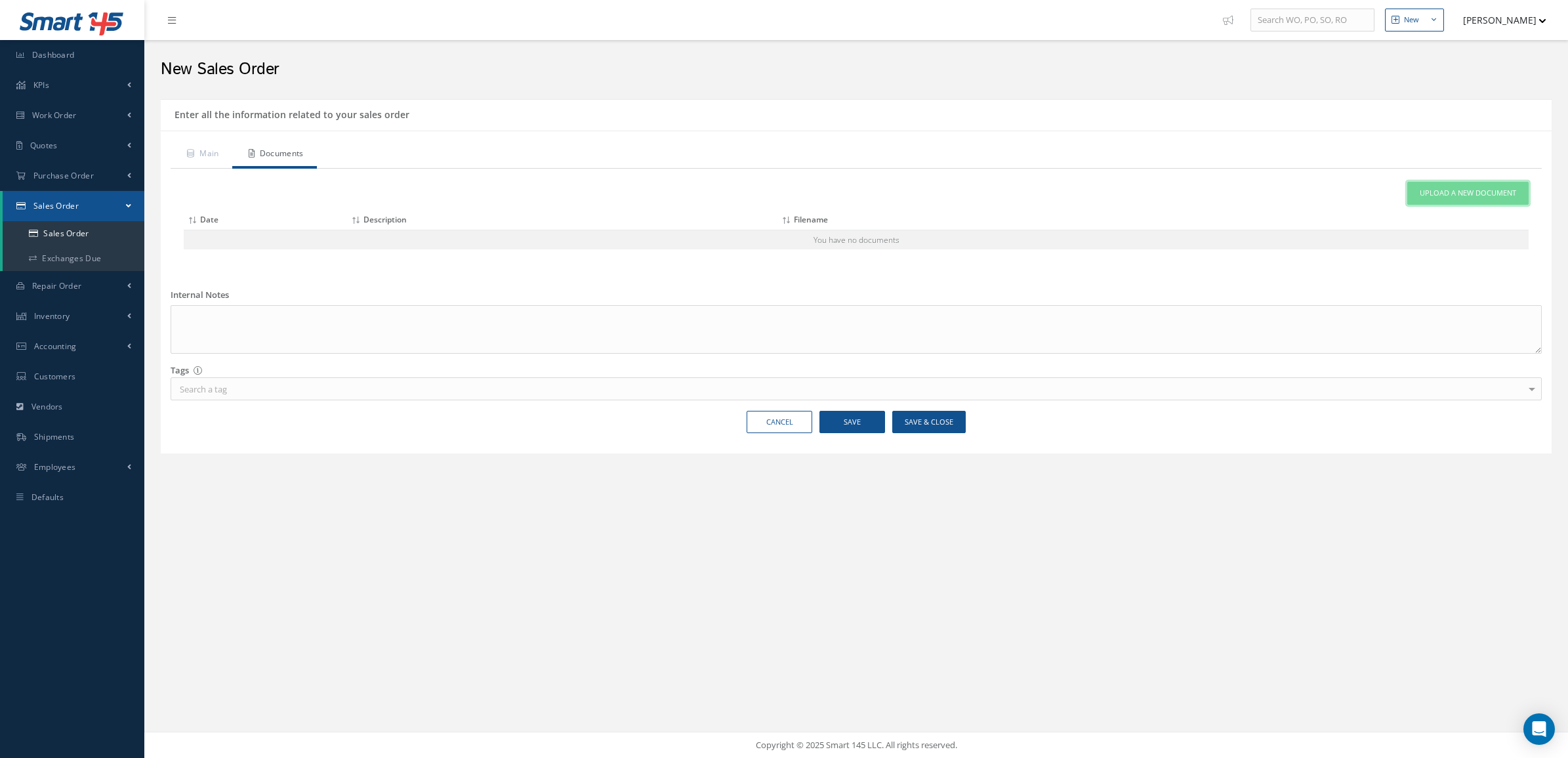
click at [1449, 186] on link "Upload a New Document" at bounding box center [1468, 193] width 122 height 23
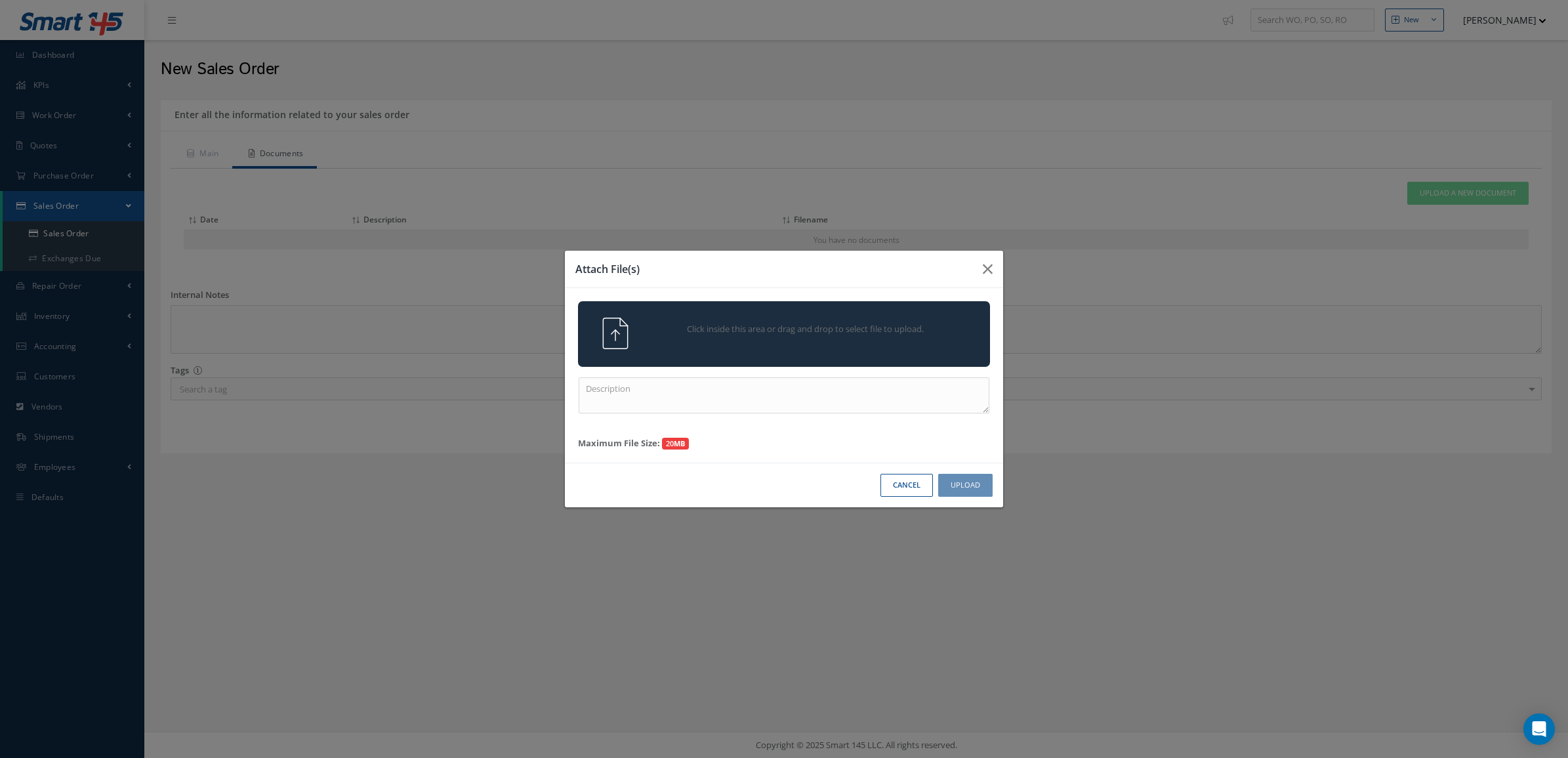
click at [860, 353] on div "Click inside this area or drag and drop to select file to upload." at bounding box center [784, 334] width 412 height 65
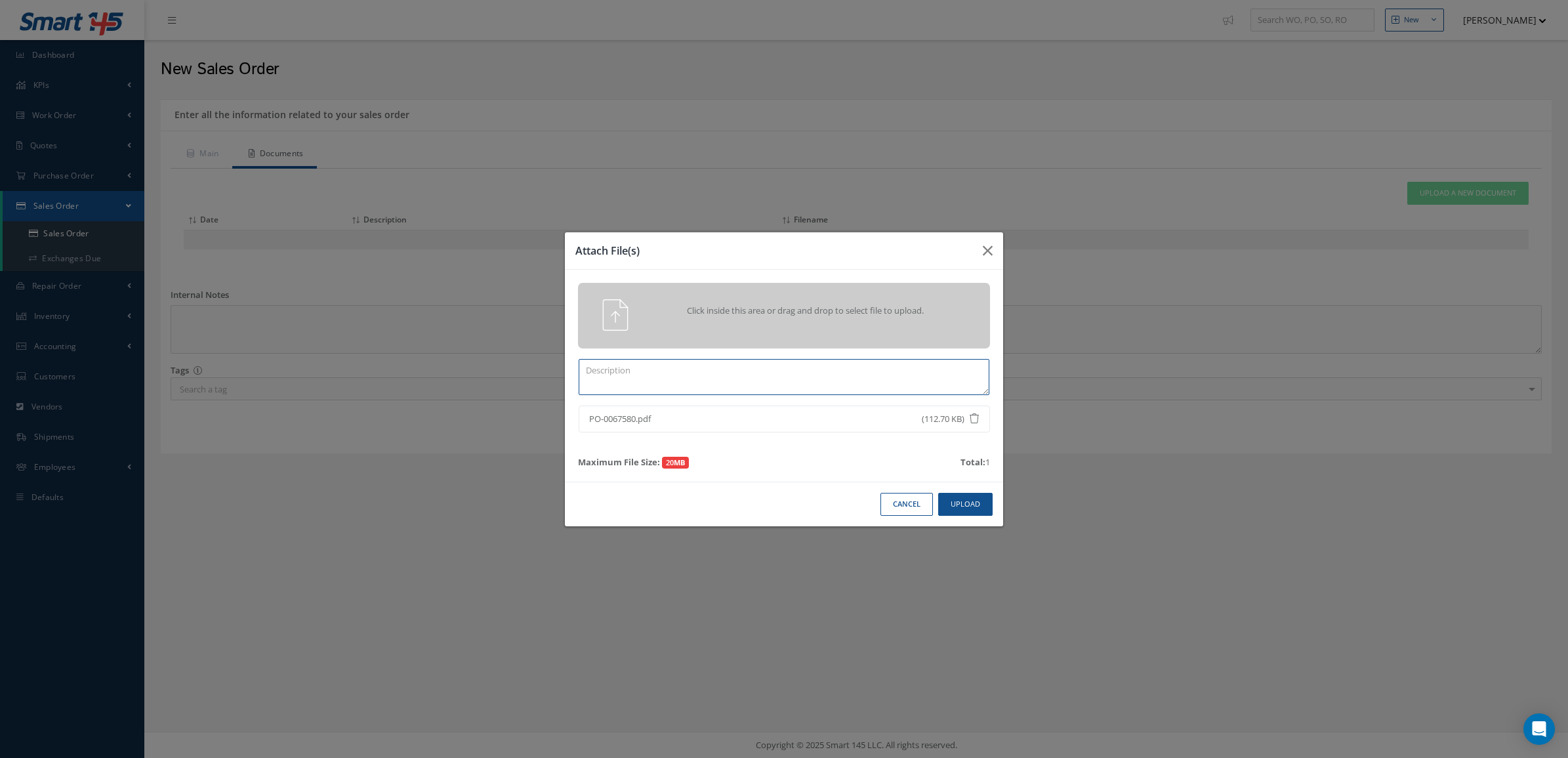
click at [801, 379] on textarea at bounding box center [784, 377] width 411 height 37
type textarea "po"
click at [962, 499] on button "Upload" at bounding box center [966, 504] width 55 height 23
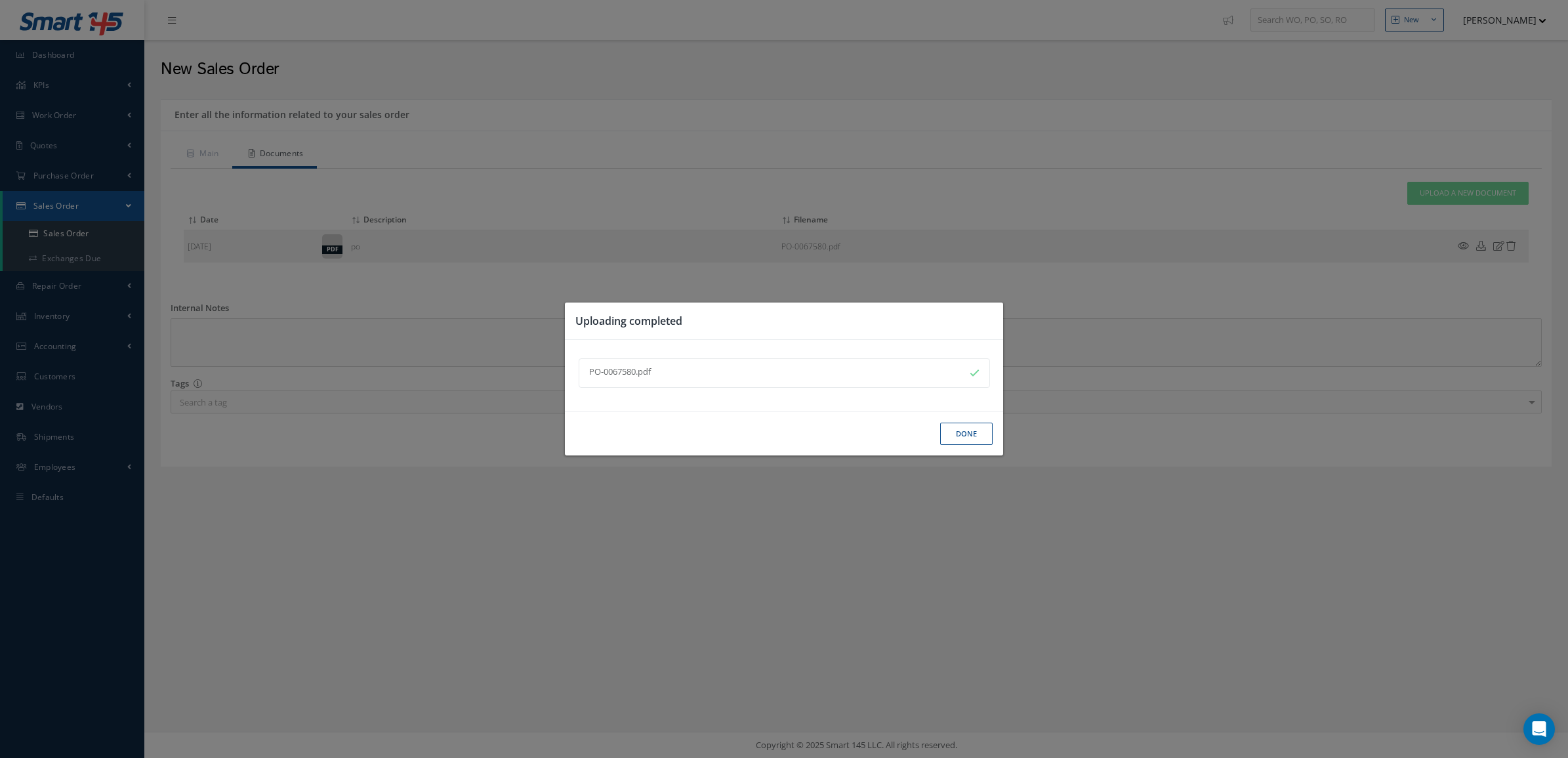
click at [963, 435] on button "Done" at bounding box center [967, 434] width 52 height 23
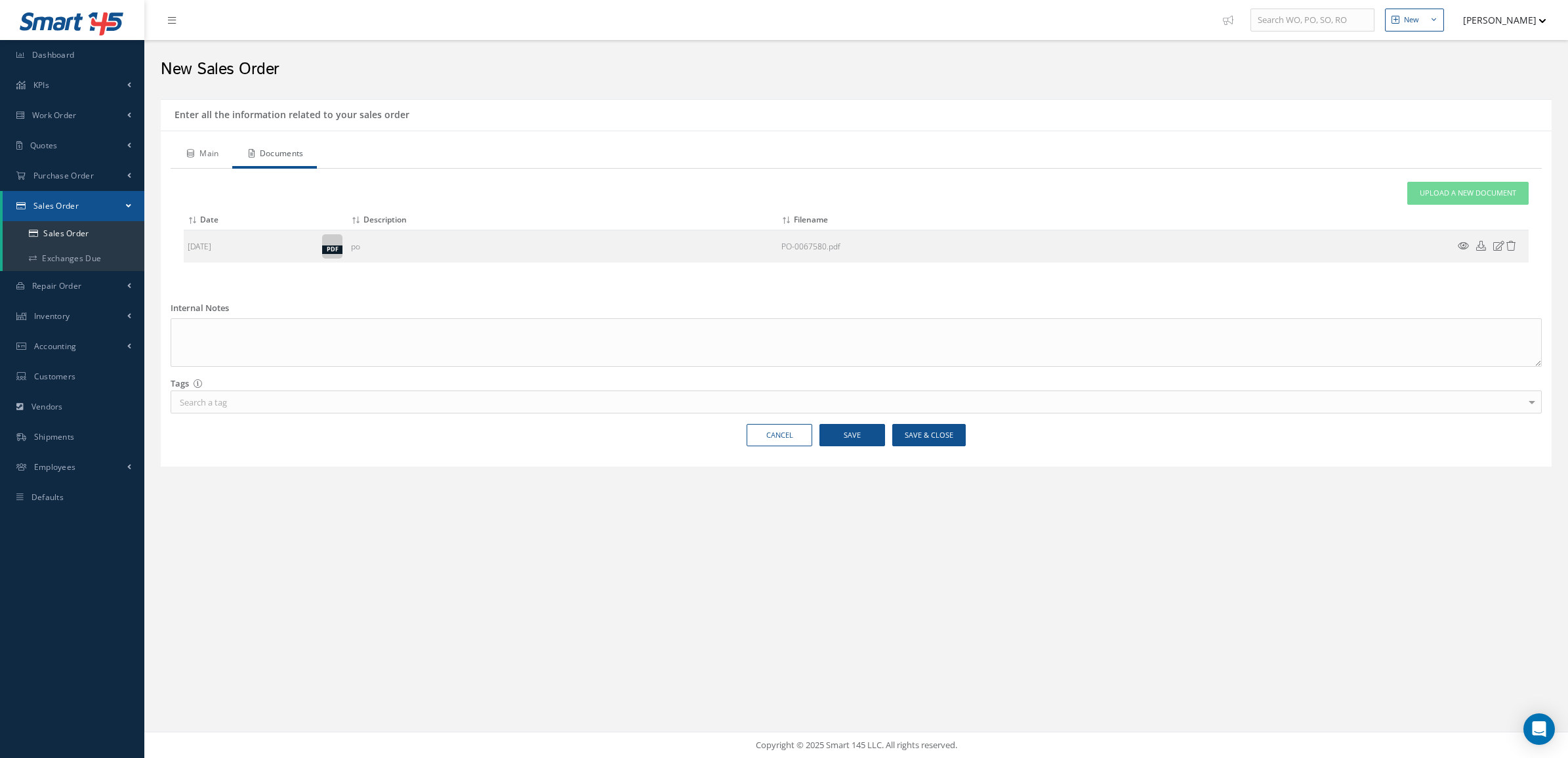
click at [218, 157] on link "Main" at bounding box center [201, 155] width 62 height 28
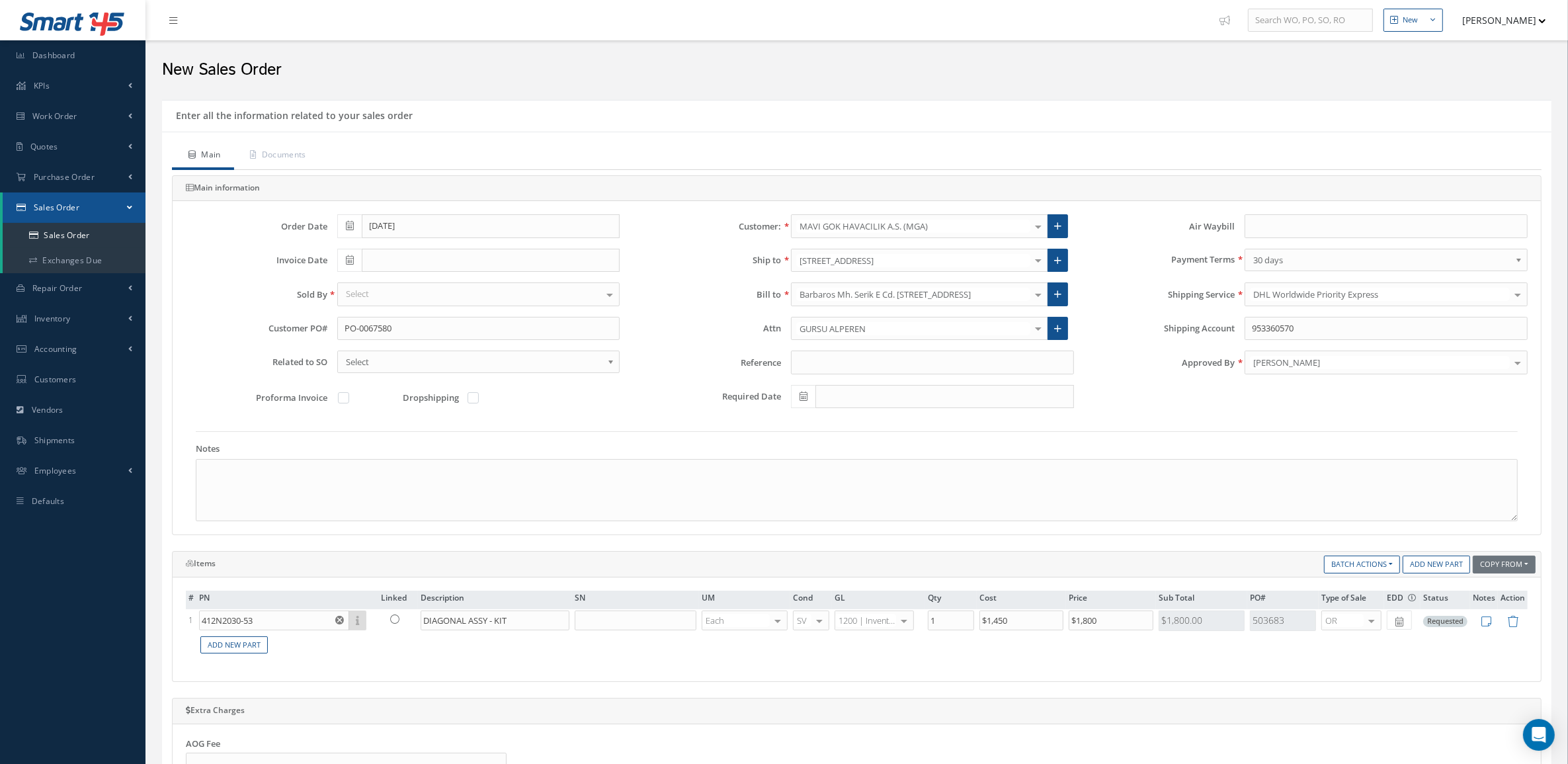
click at [495, 296] on div "Select" at bounding box center [478, 294] width 283 height 24
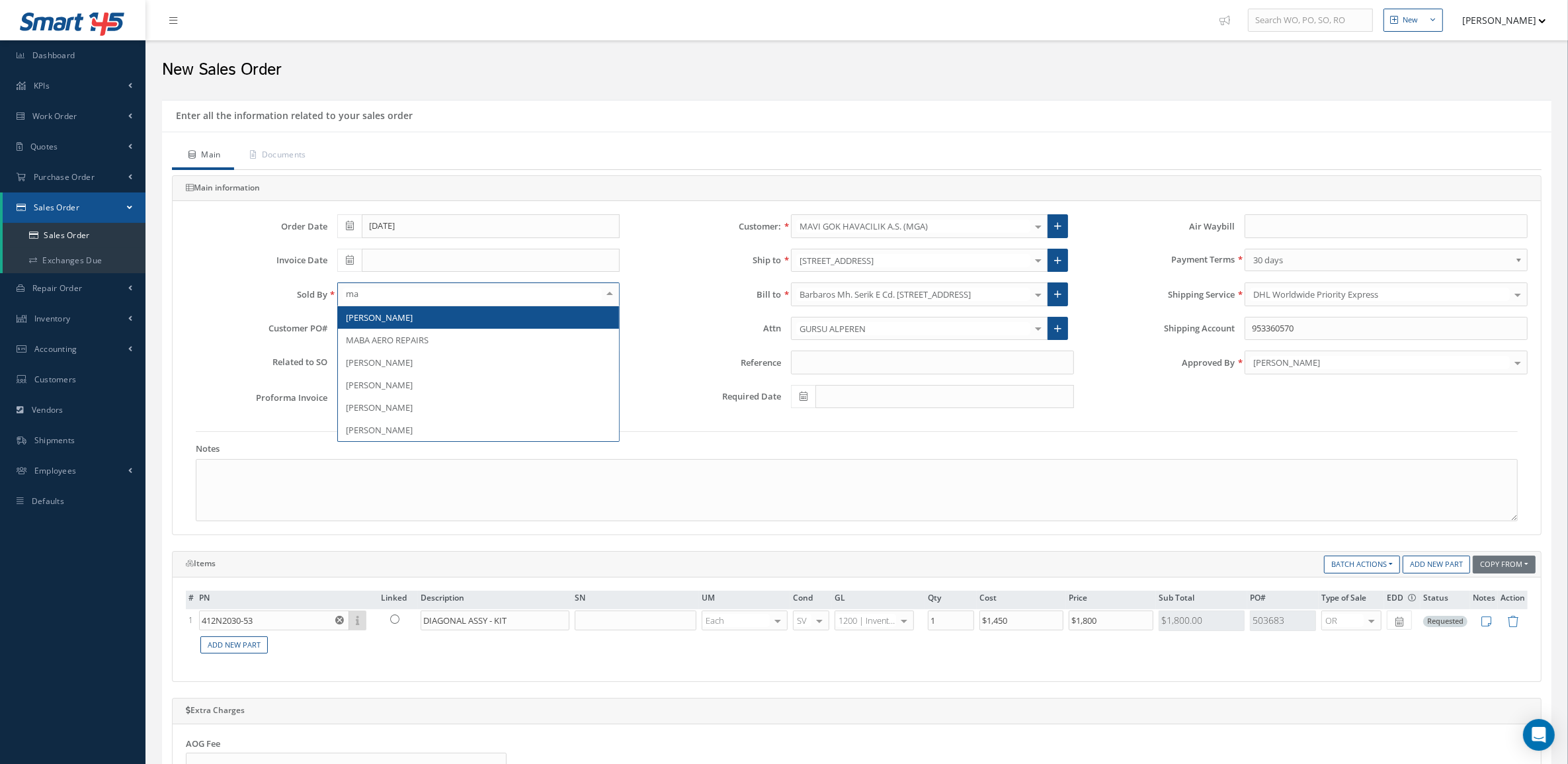
type input "mar"
click at [501, 315] on span "[PERSON_NAME]" at bounding box center [479, 318] width 282 height 23
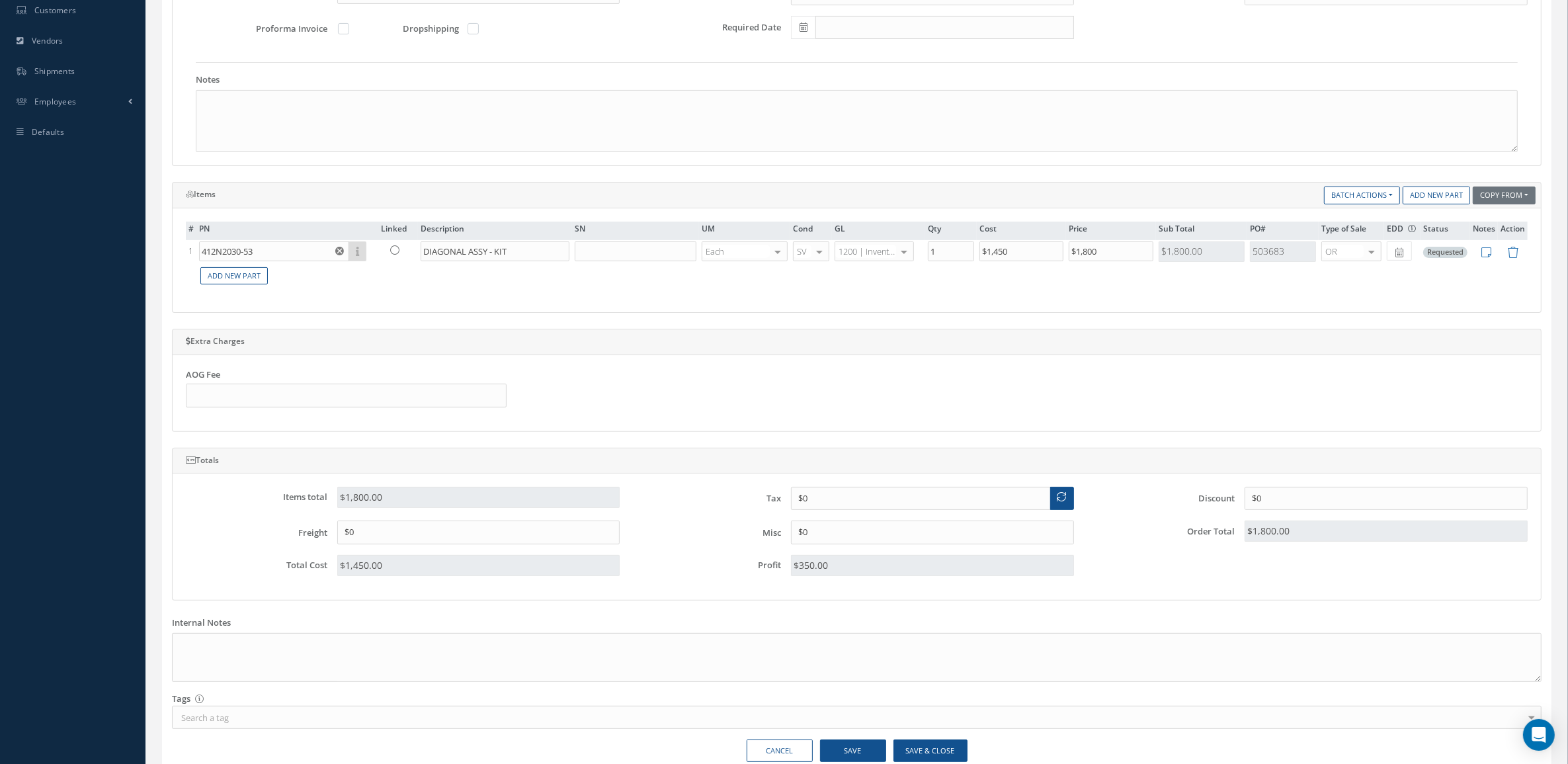
scroll to position [414, 0]
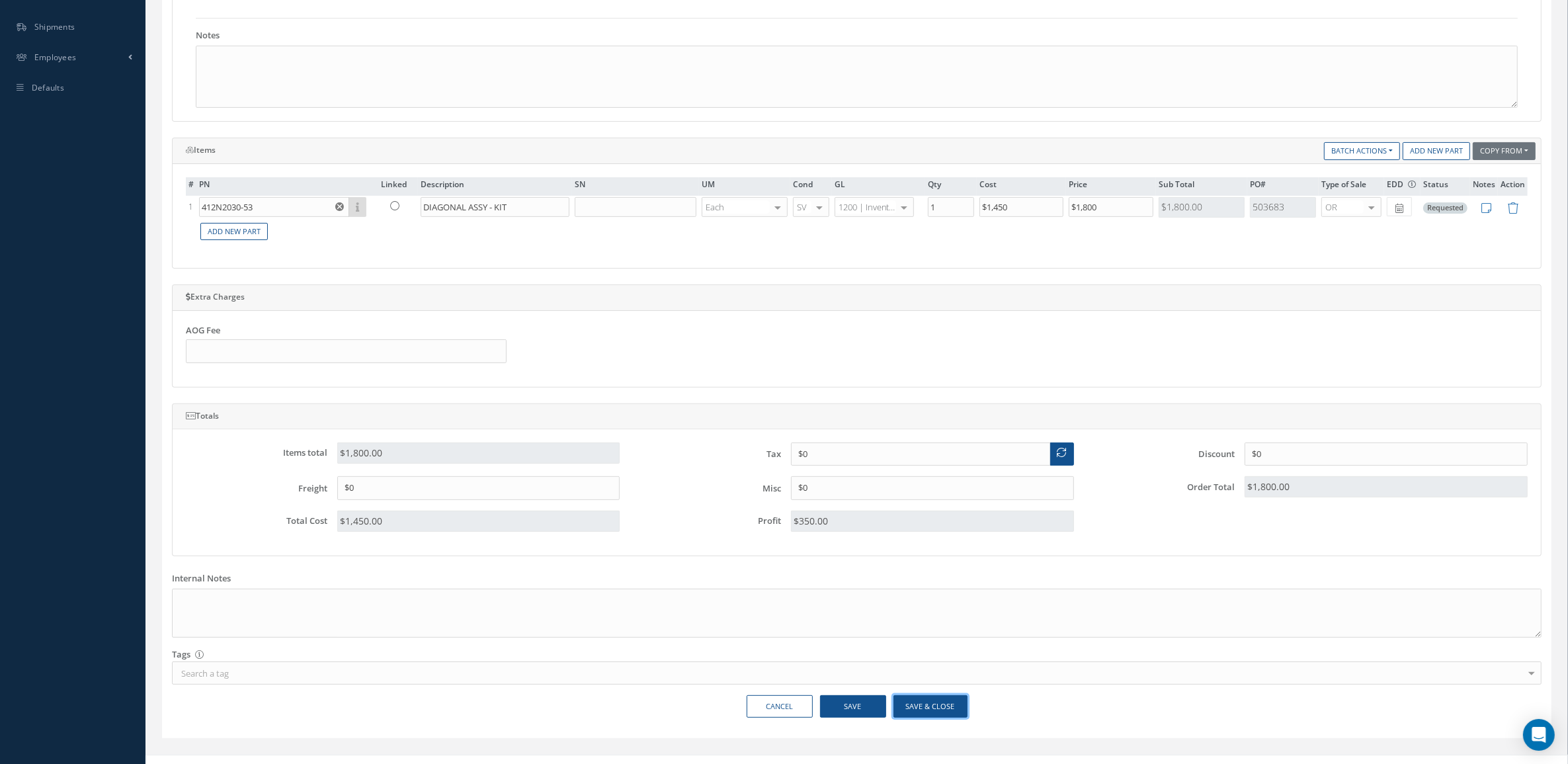
click at [954, 709] on button "Save & Close" at bounding box center [930, 706] width 74 height 23
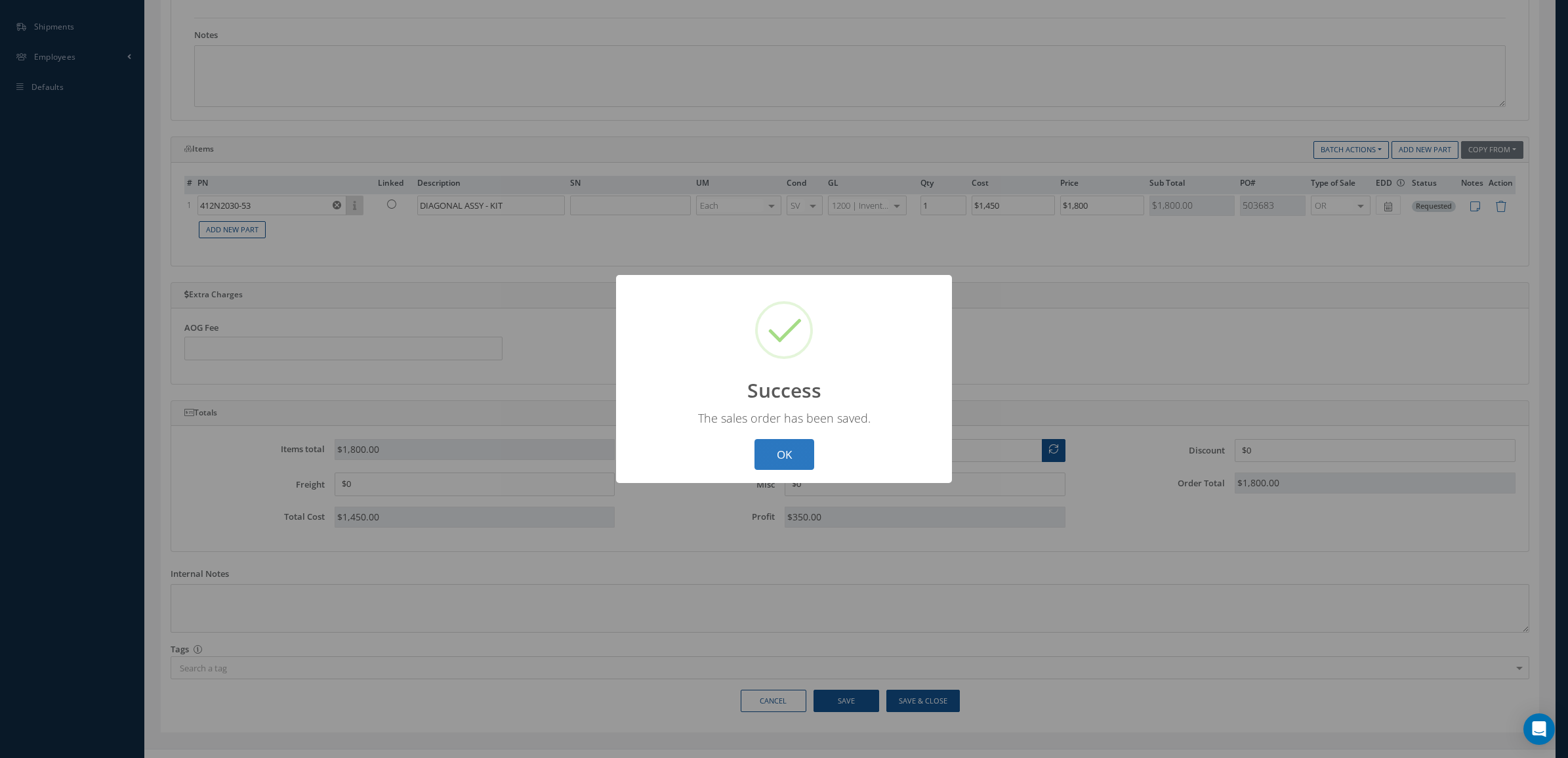
click at [778, 462] on button "OK" at bounding box center [784, 454] width 60 height 30
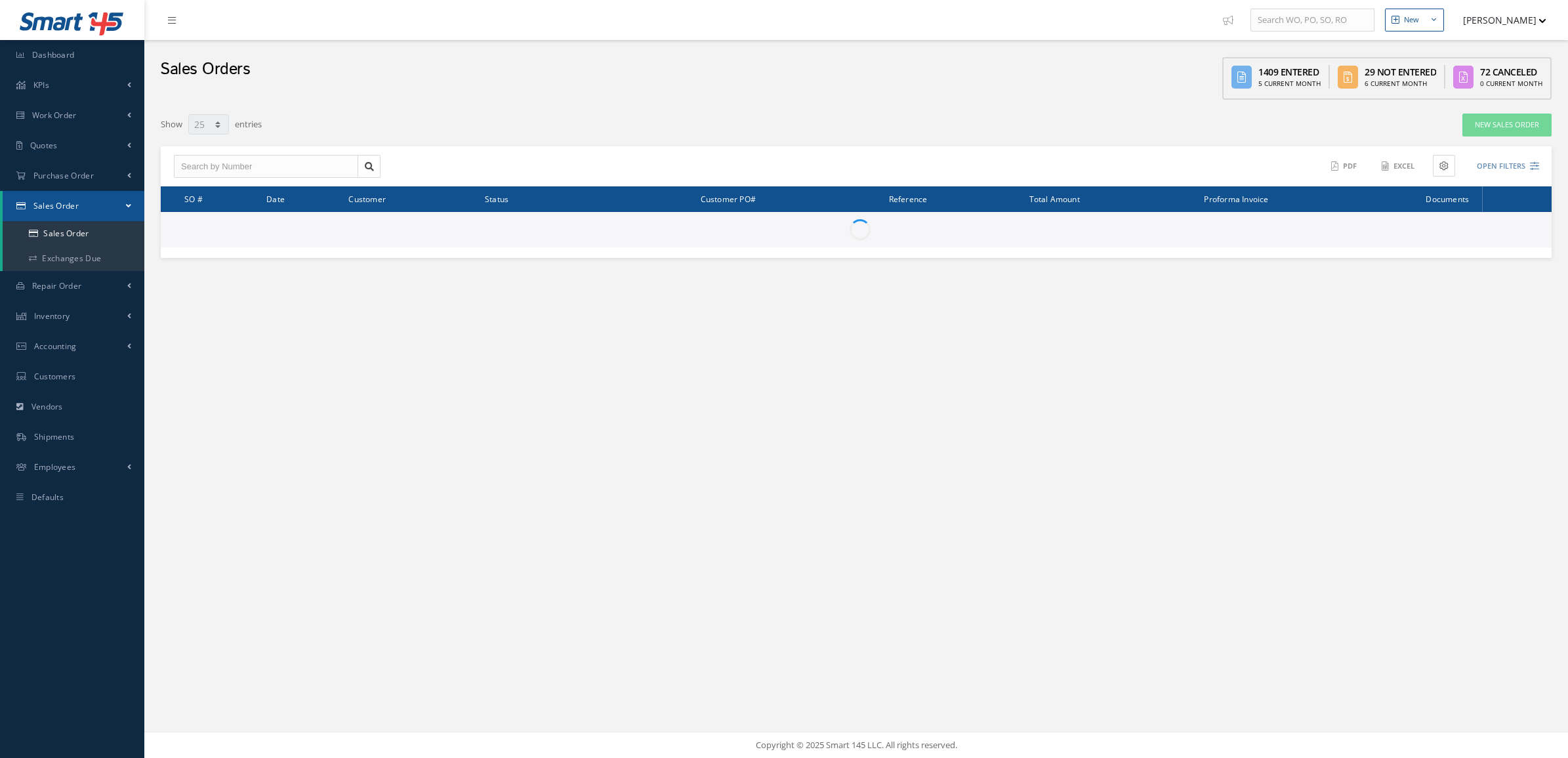
select select "25"
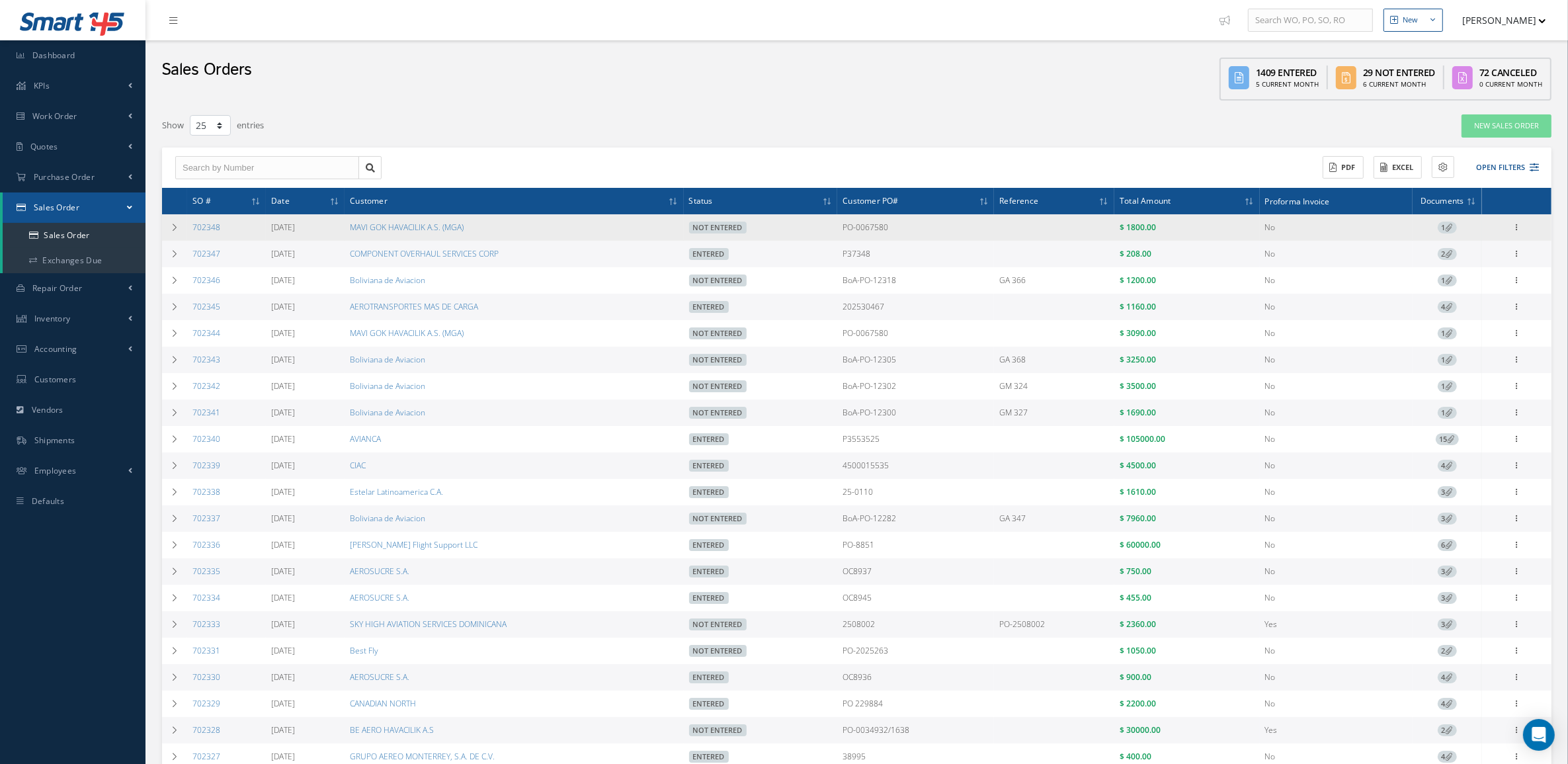
drag, startPoint x: 237, startPoint y: 233, endPoint x: 188, endPoint y: 231, distance: 49.0
click at [188, 231] on td "702348" at bounding box center [227, 228] width 79 height 26
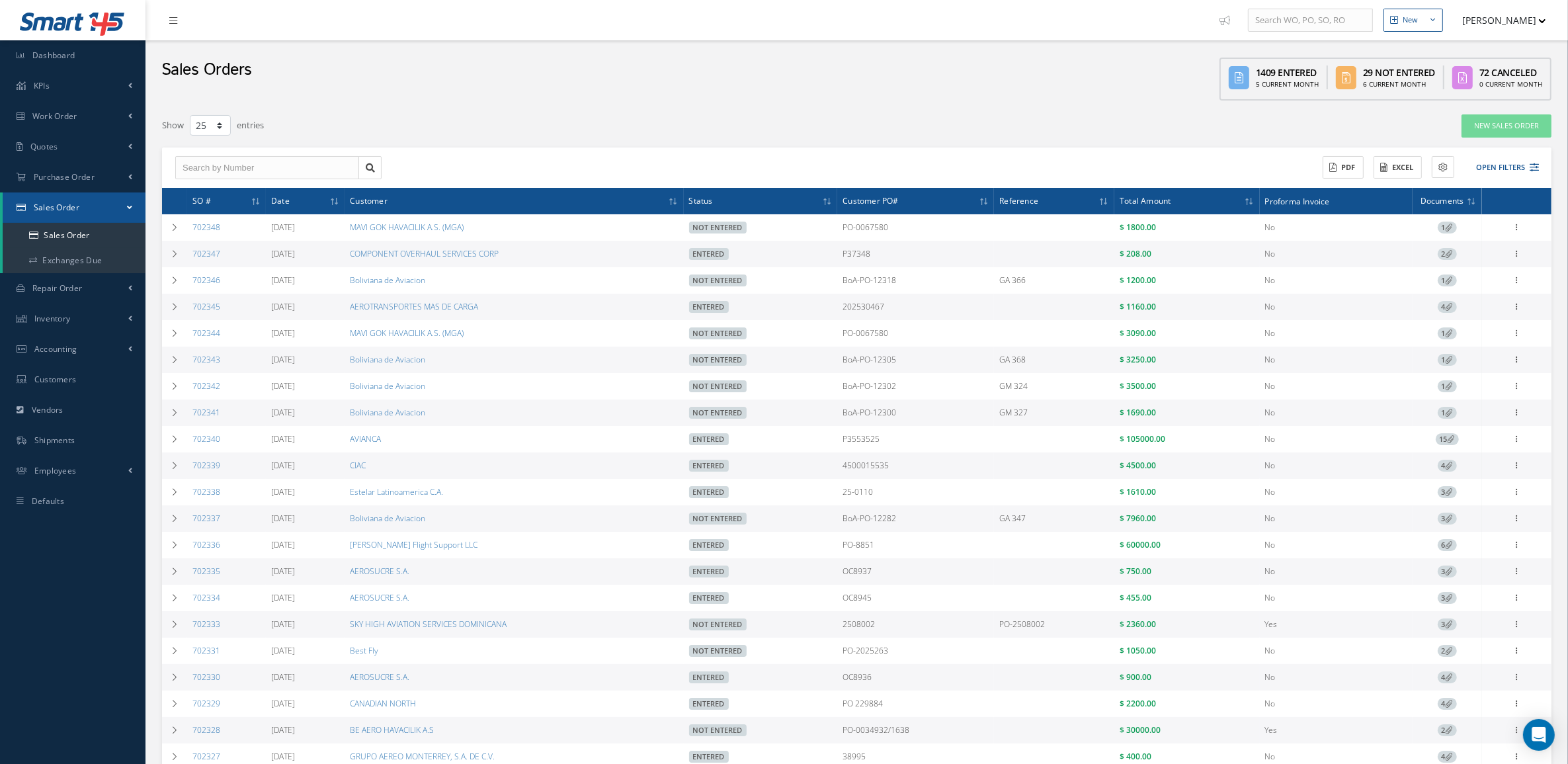
copy link "702348"
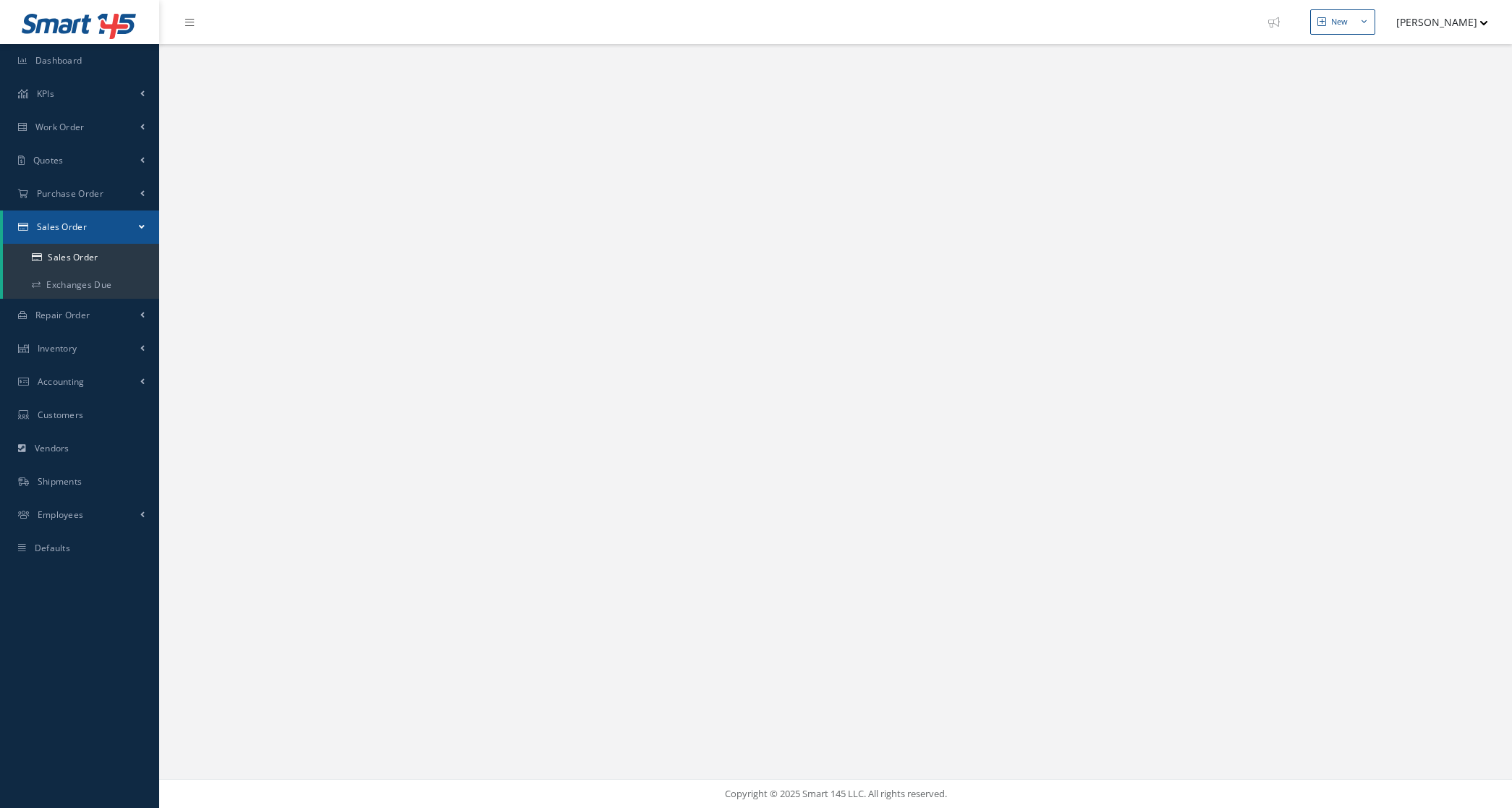
select select "25"
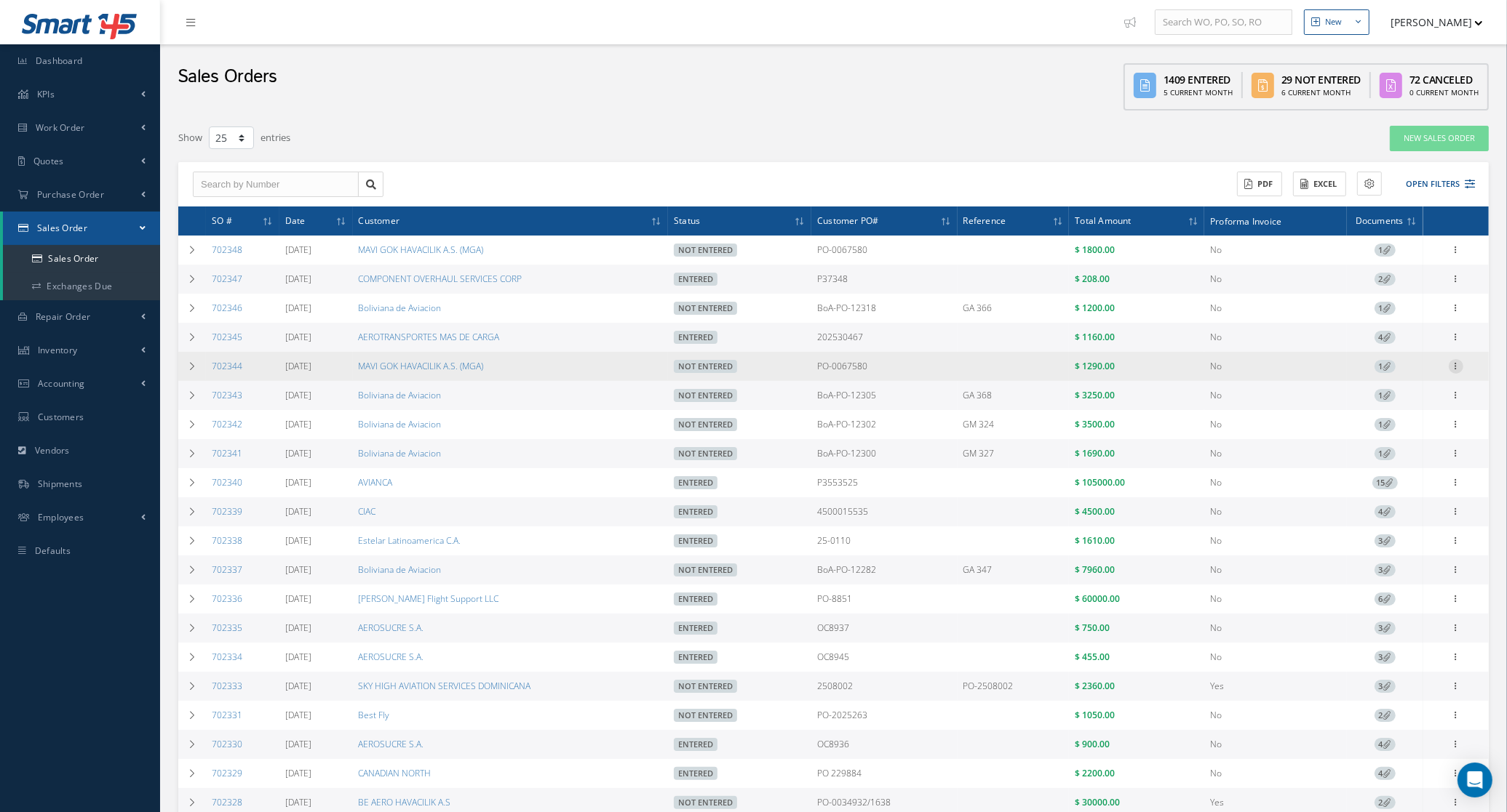
click at [1456, 370] on icon at bounding box center [1455, 365] width 14 height 12
click at [1410, 453] on link "Documents" at bounding box center [1388, 451] width 115 height 19
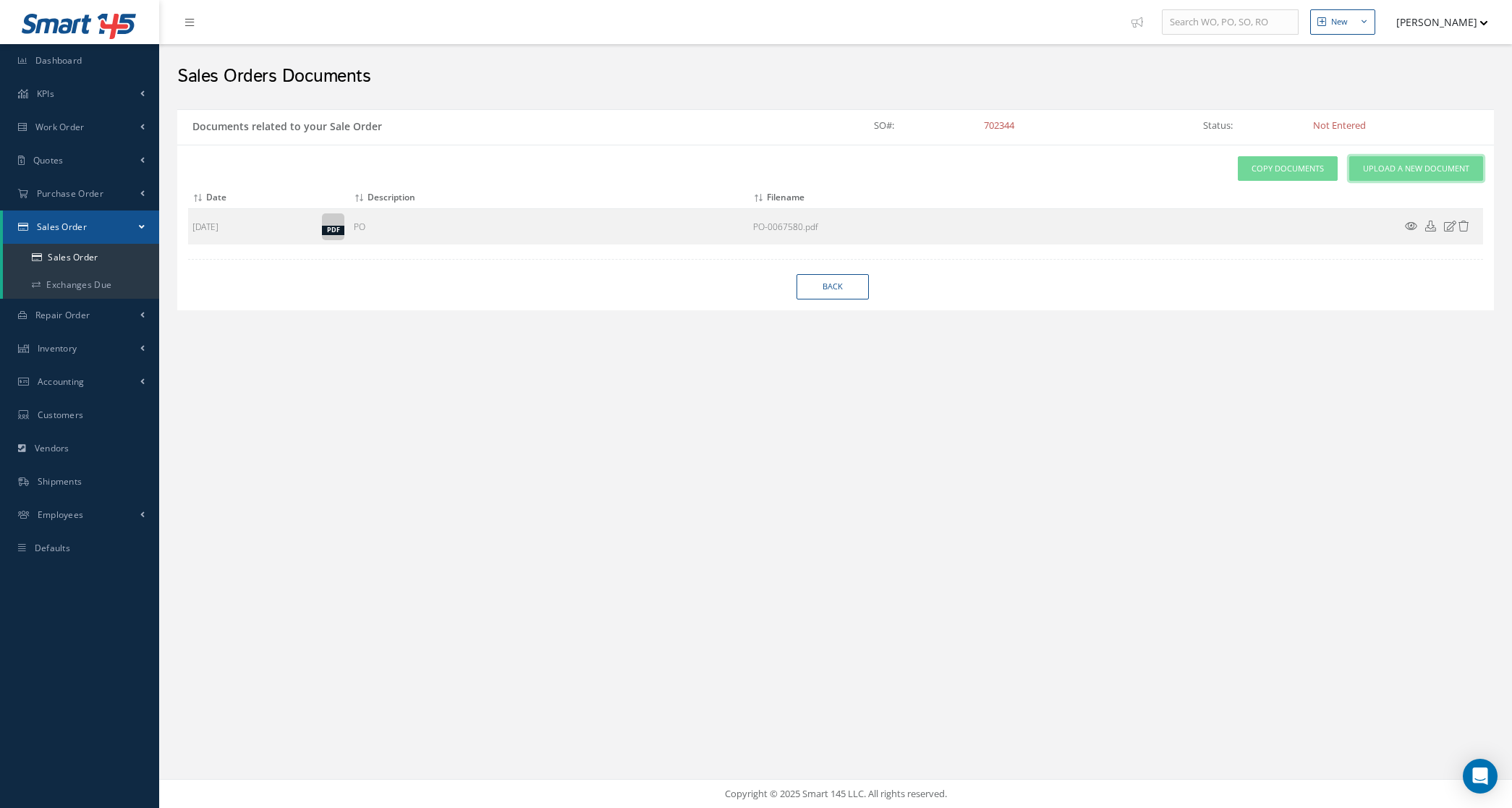
click at [1389, 175] on link "Upload a New Document" at bounding box center [1416, 169] width 134 height 25
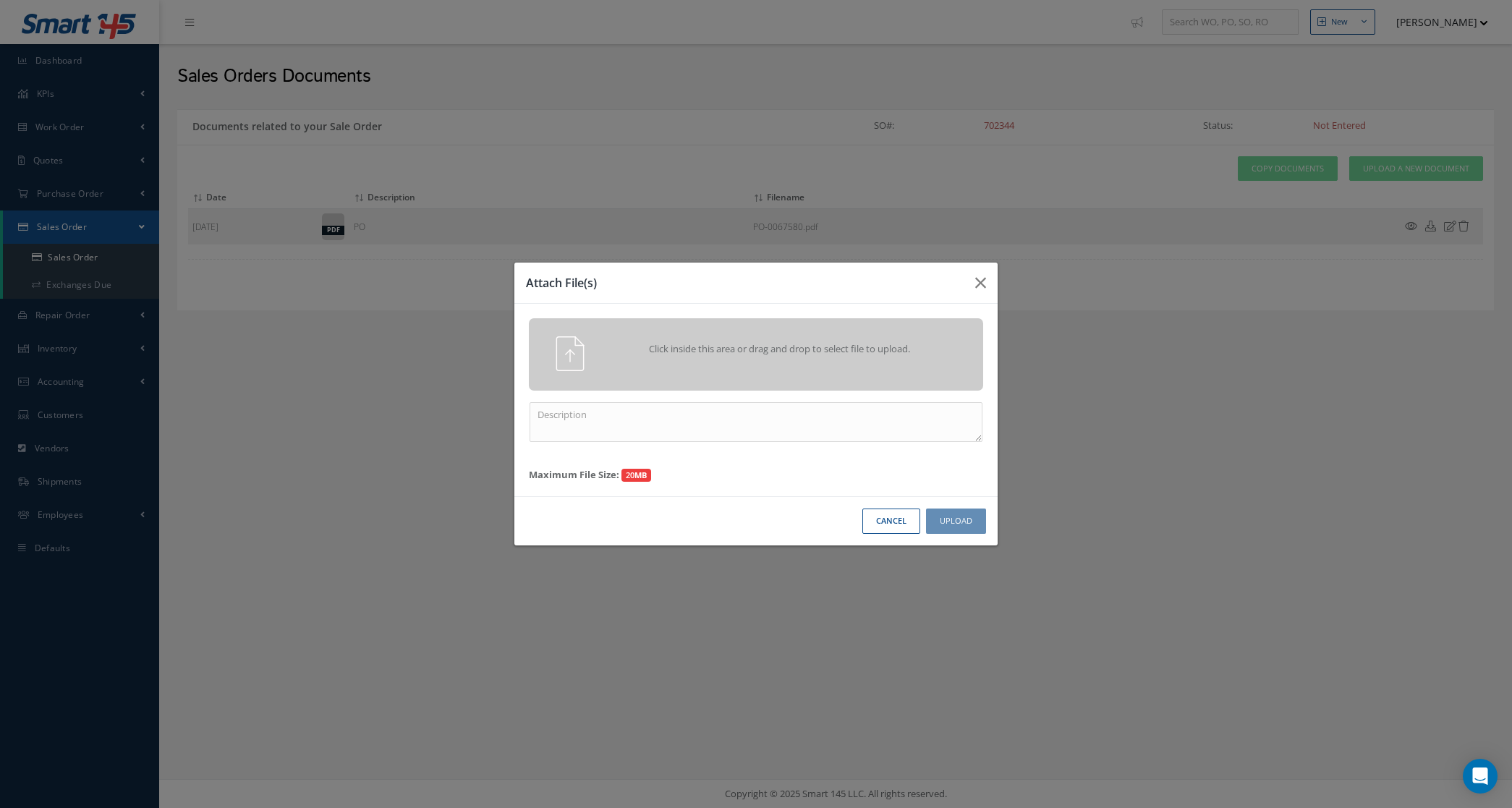
click at [787, 341] on div "Click inside this area or drag and drop to select file to upload." at bounding box center [776, 351] width 357 height 29
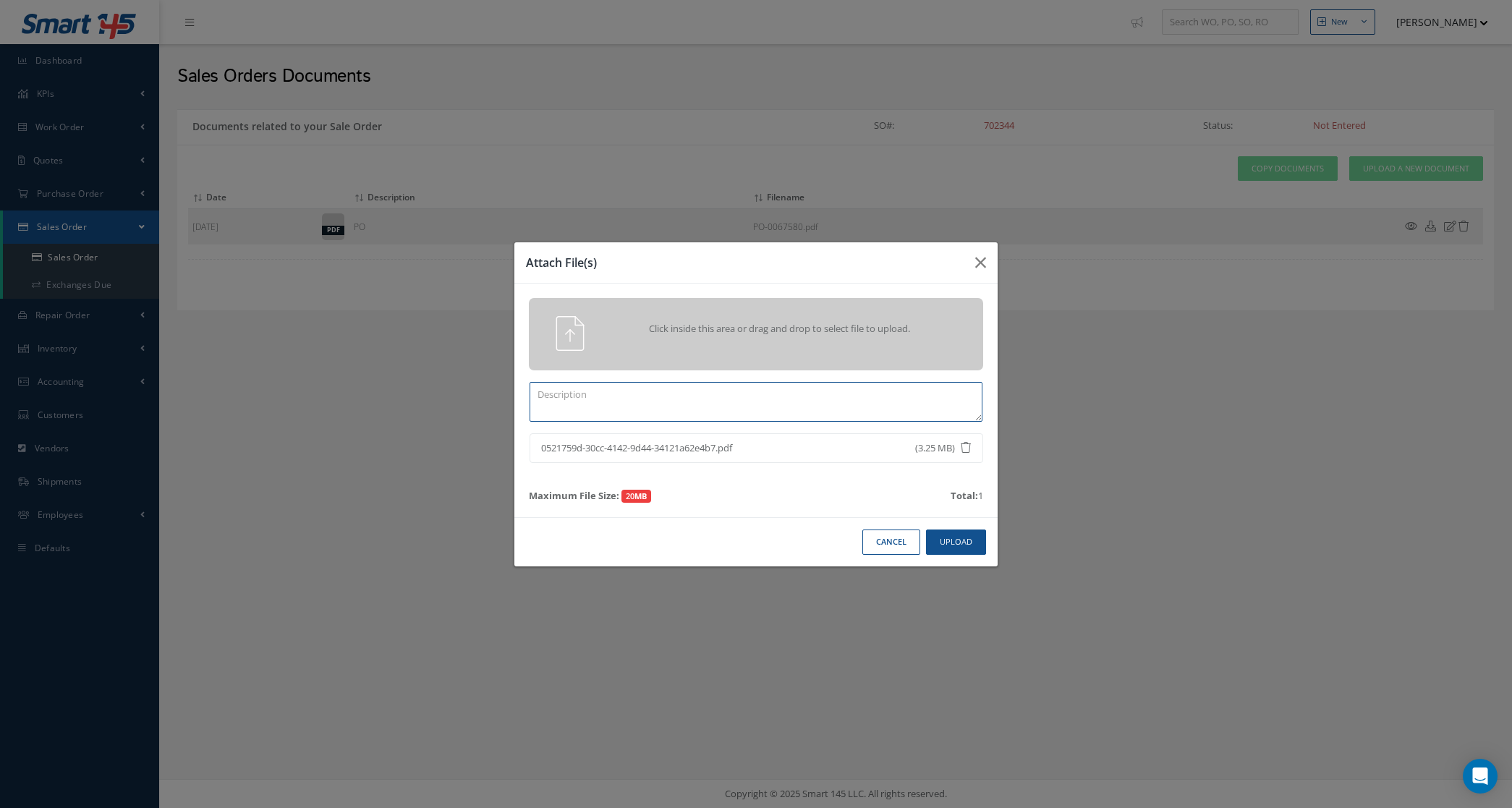
click at [757, 406] on textarea at bounding box center [756, 403] width 453 height 40
type textarea "certs"
click at [952, 537] on button "Upload" at bounding box center [955, 543] width 60 height 25
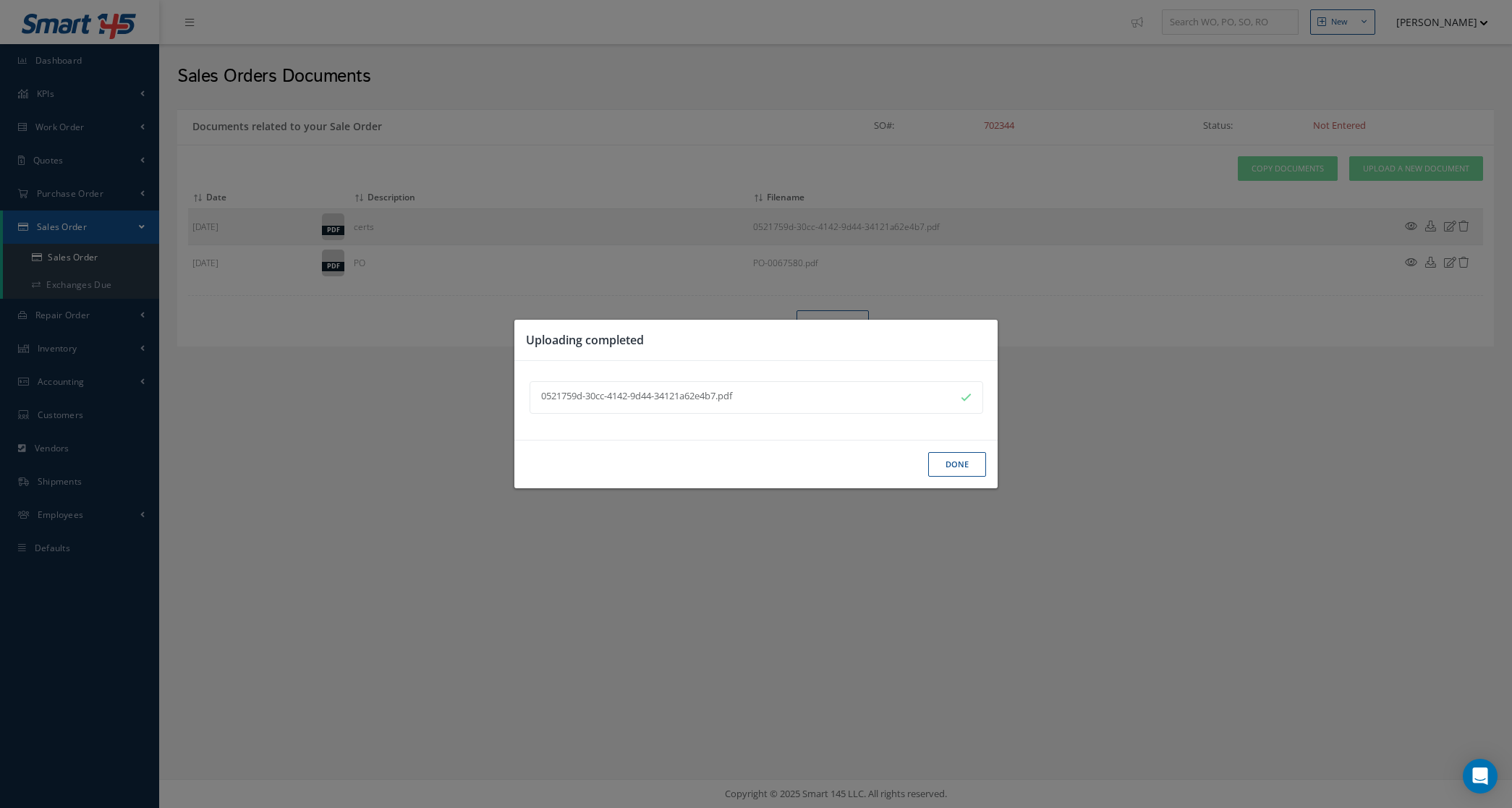
click at [955, 468] on button "Done" at bounding box center [957, 465] width 57 height 25
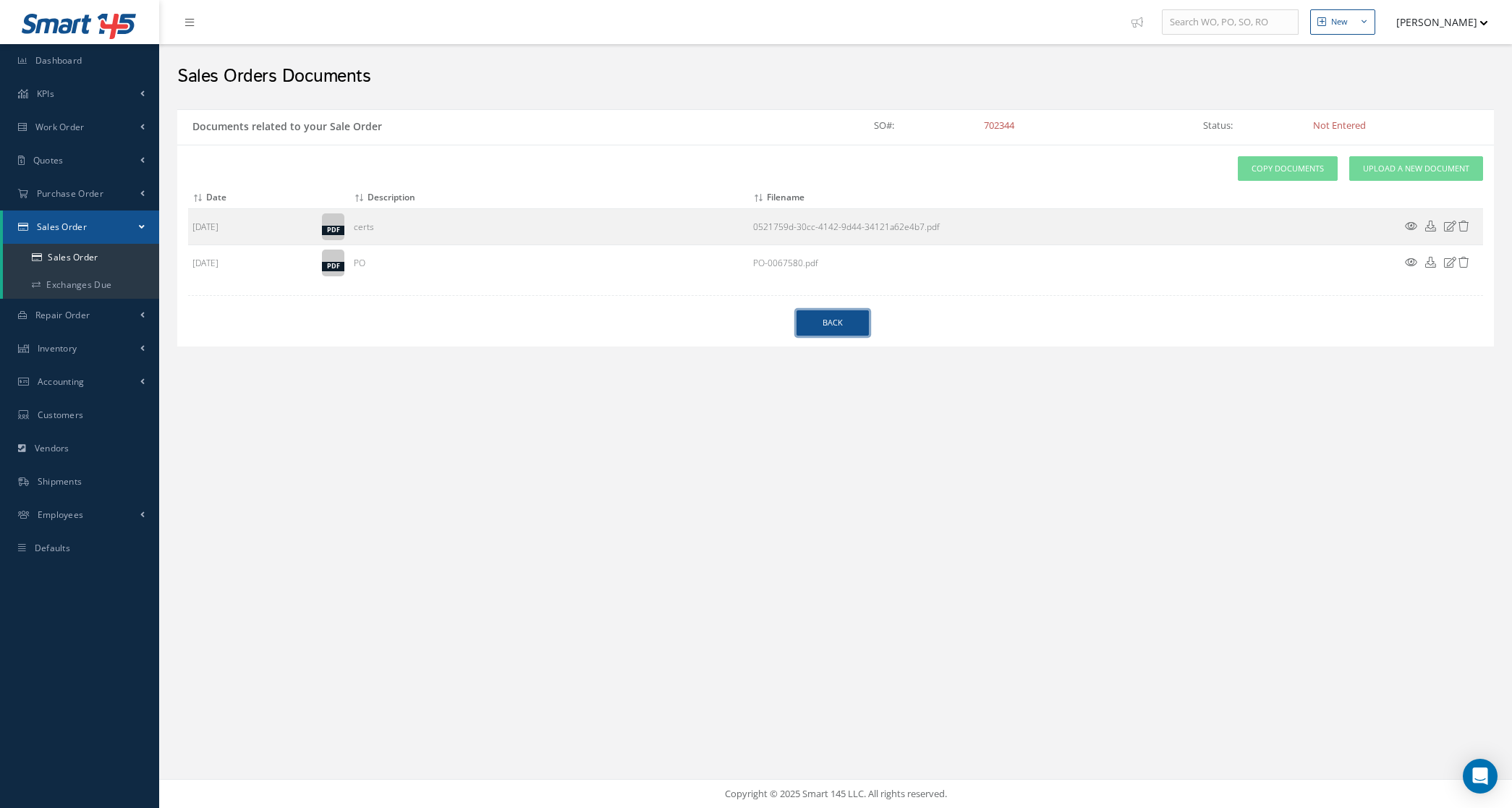
click at [840, 324] on link "Back" at bounding box center [832, 323] width 72 height 25
select select "25"
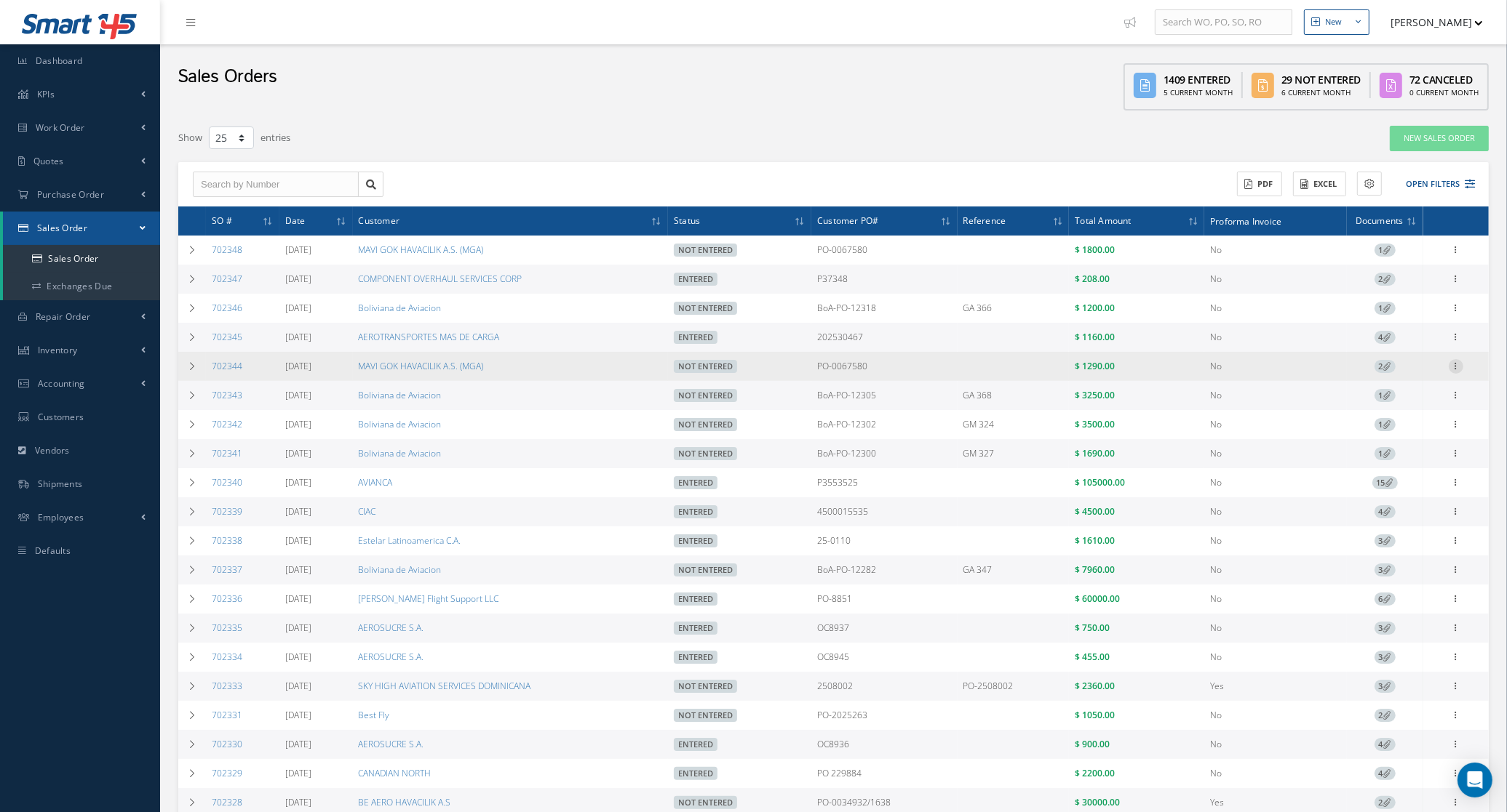
click at [1460, 367] on icon at bounding box center [1455, 365] width 14 height 12
click at [1419, 389] on link "Edit" at bounding box center [1388, 395] width 115 height 19
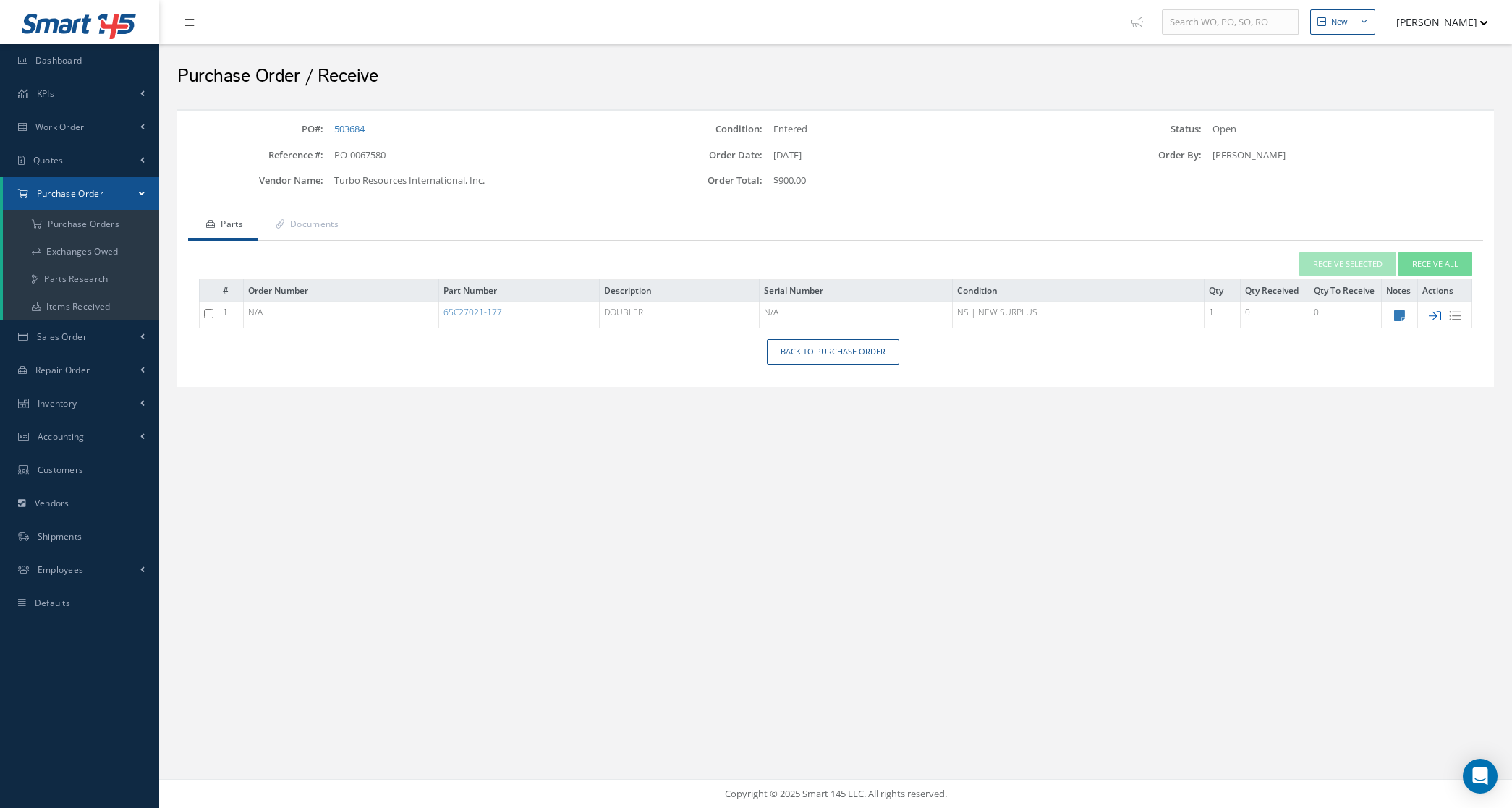
click at [1431, 310] on icon at bounding box center [1434, 315] width 12 height 12
type input "[DATE]"
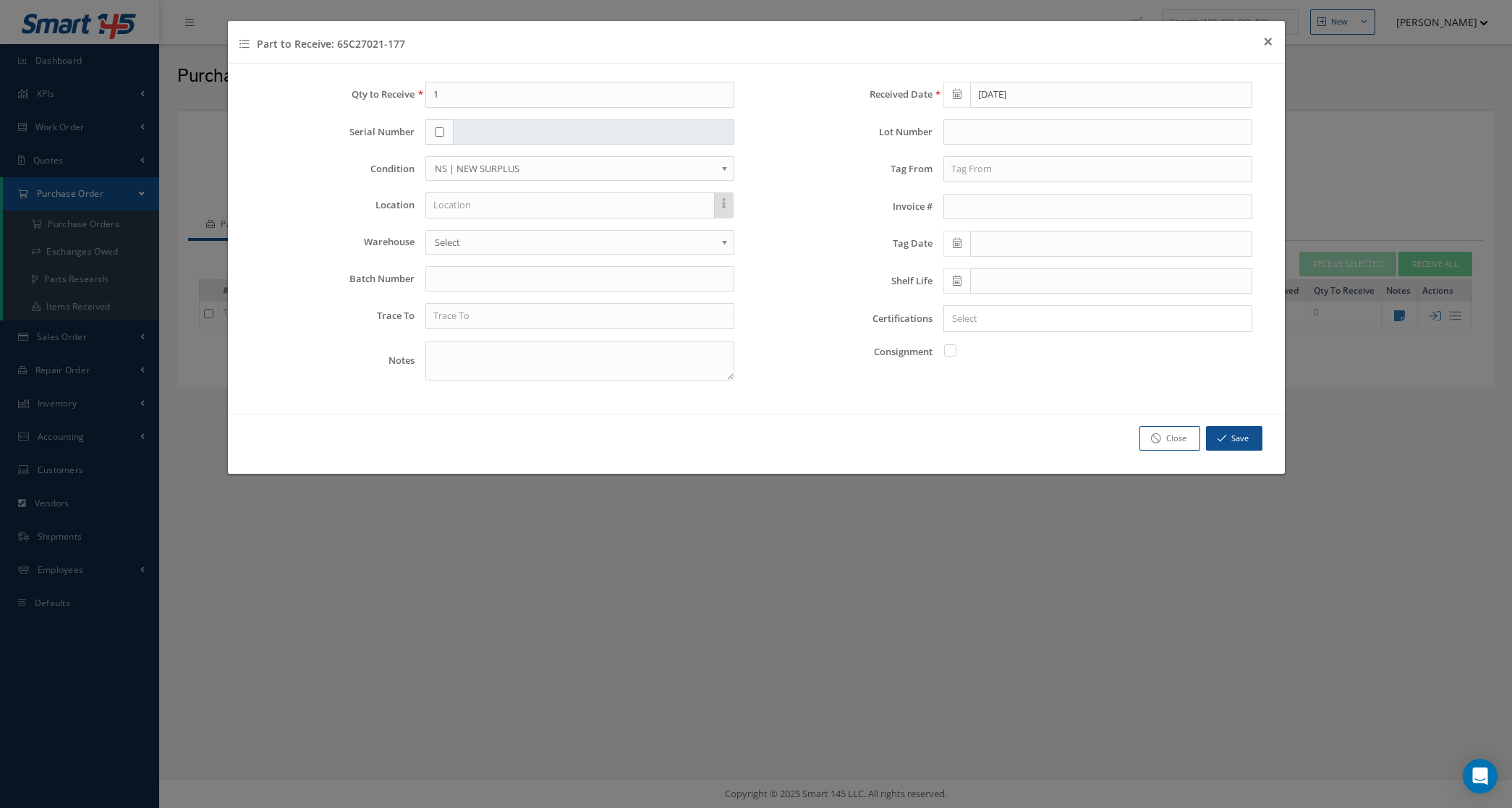
click at [963, 246] on span at bounding box center [956, 243] width 27 height 26
click at [1000, 263] on th "[DATE]" at bounding box center [1018, 270] width 108 height 22
click at [953, 267] on th "«" at bounding box center [953, 270] width 22 height 22
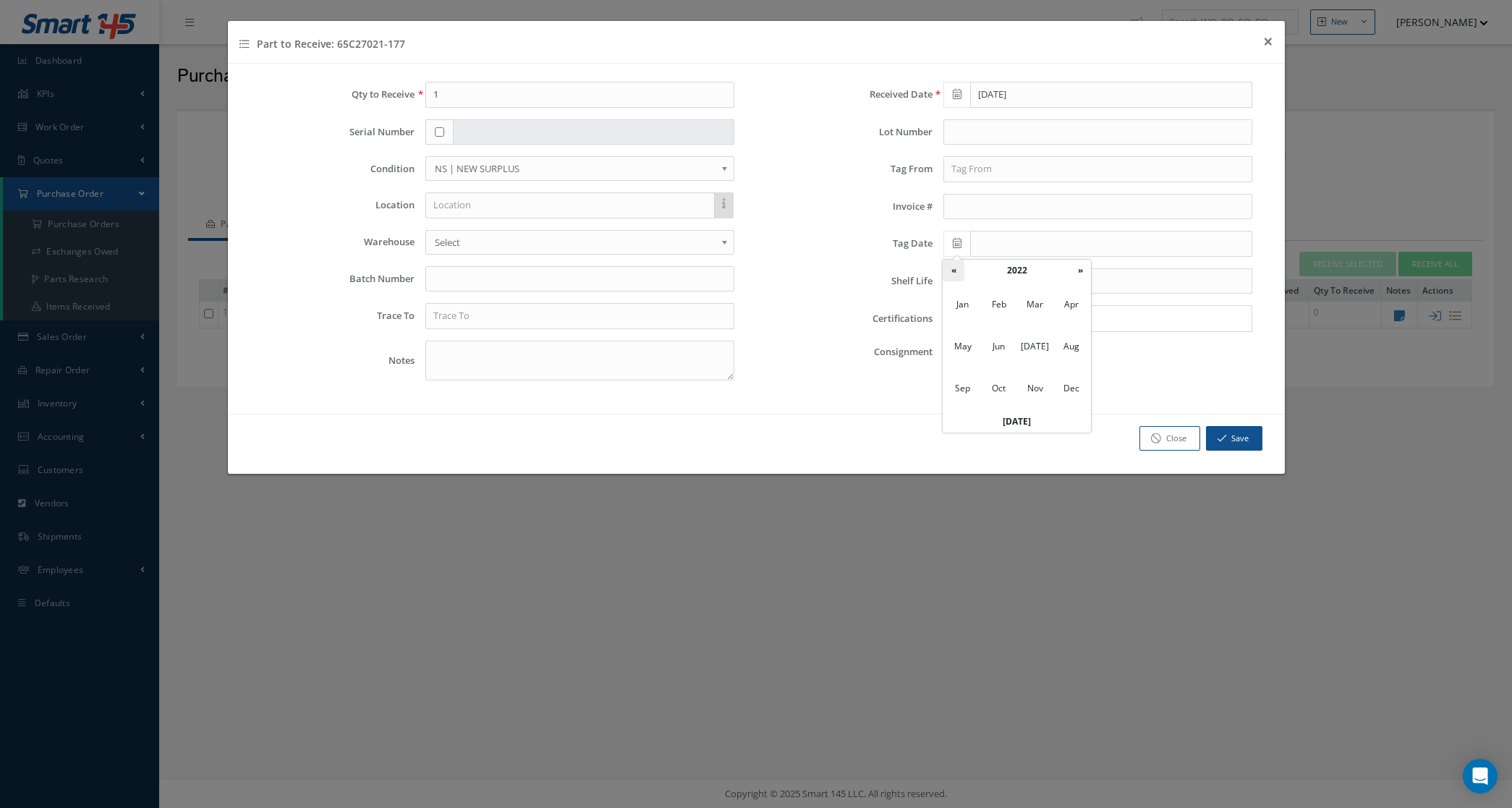
click at [953, 267] on th "«" at bounding box center [953, 270] width 22 height 22
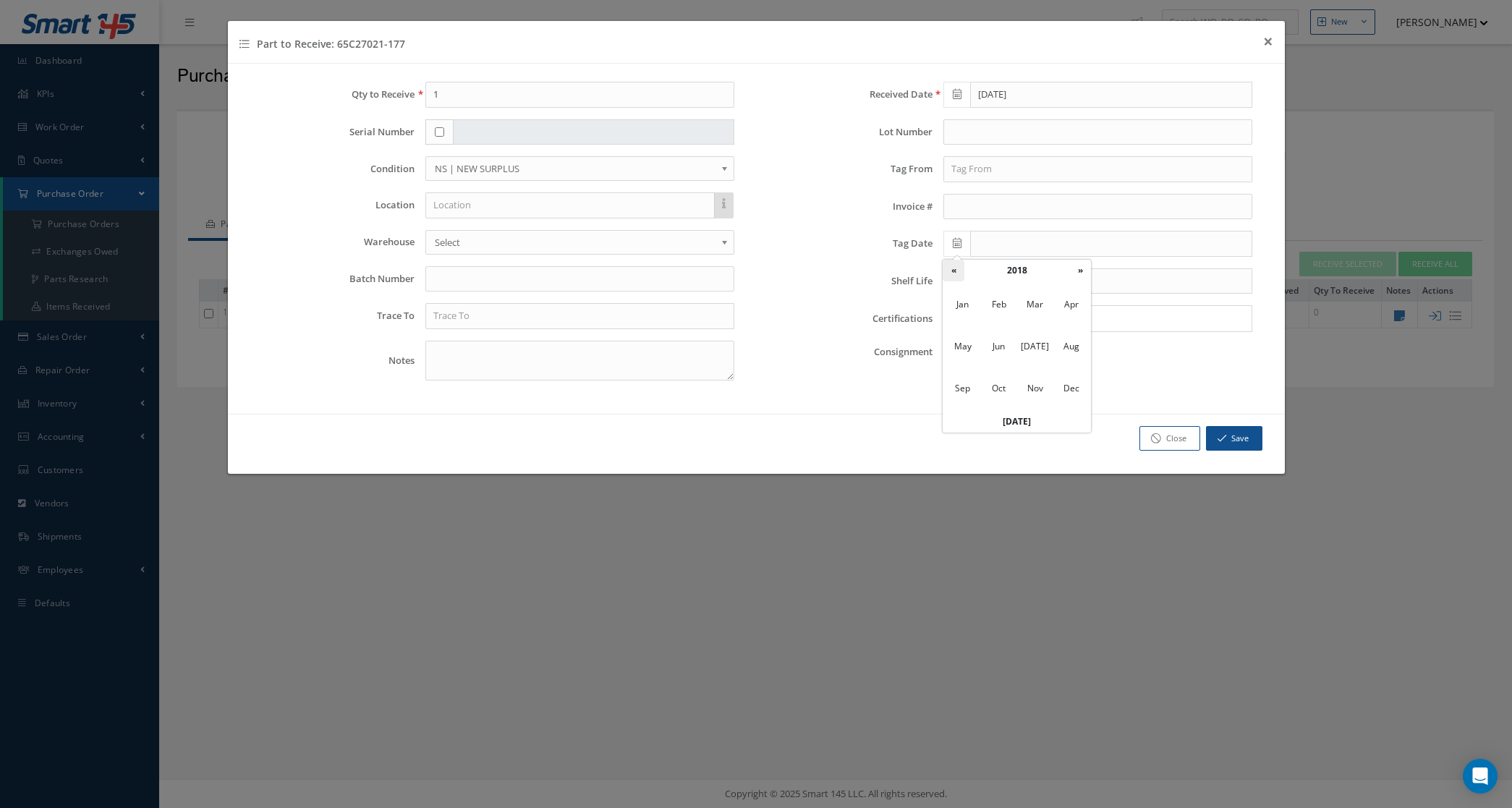
click at [953, 267] on th "«" at bounding box center [953, 270] width 22 height 22
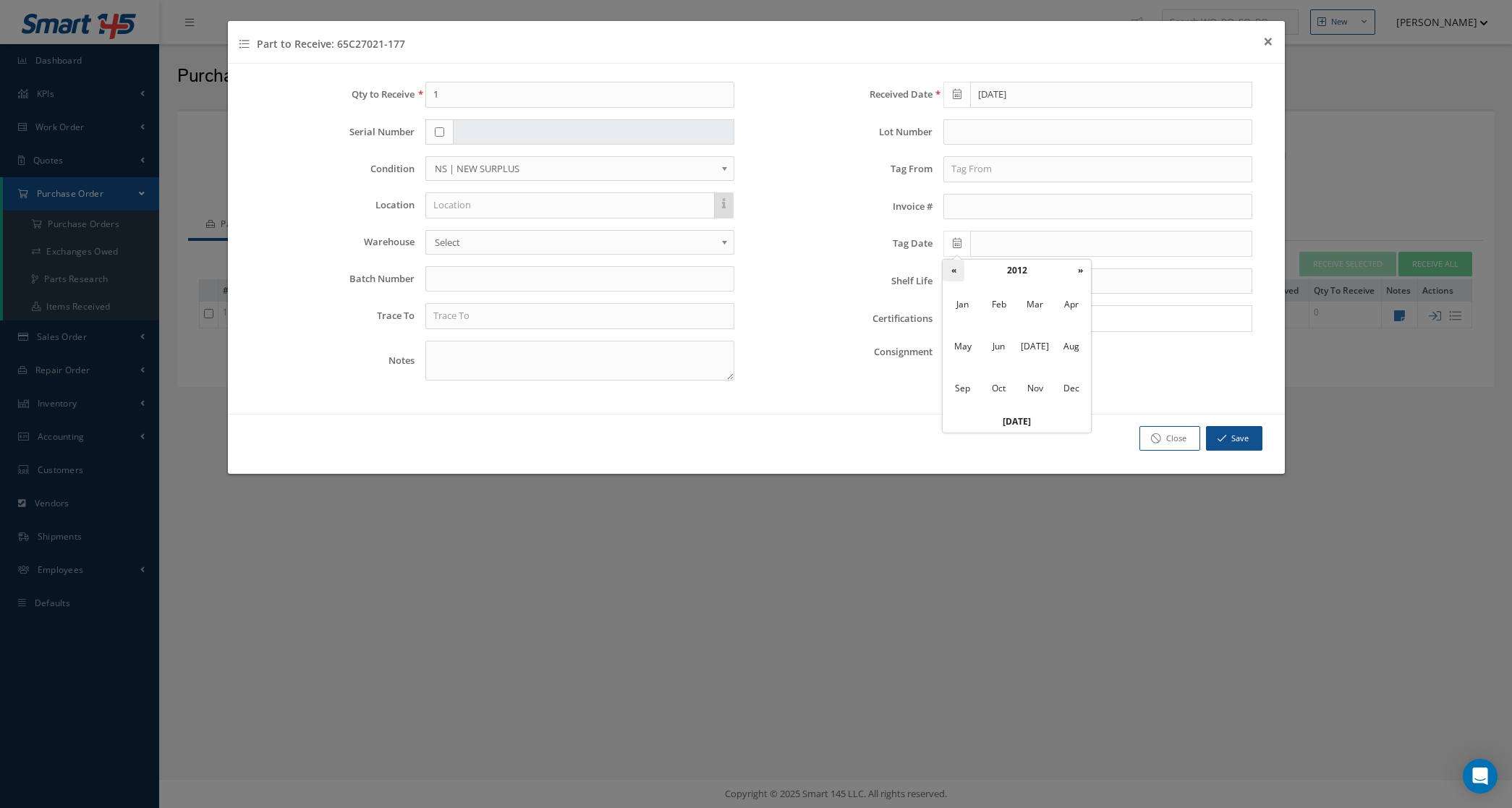
click at [953, 267] on th "«" at bounding box center [953, 270] width 22 height 22
click at [1075, 267] on th "»" at bounding box center [1080, 270] width 22 height 22
click at [1009, 297] on span "Feb" at bounding box center [998, 304] width 34 height 39
click at [1061, 313] on td "4" at bounding box center [1062, 313] width 22 height 22
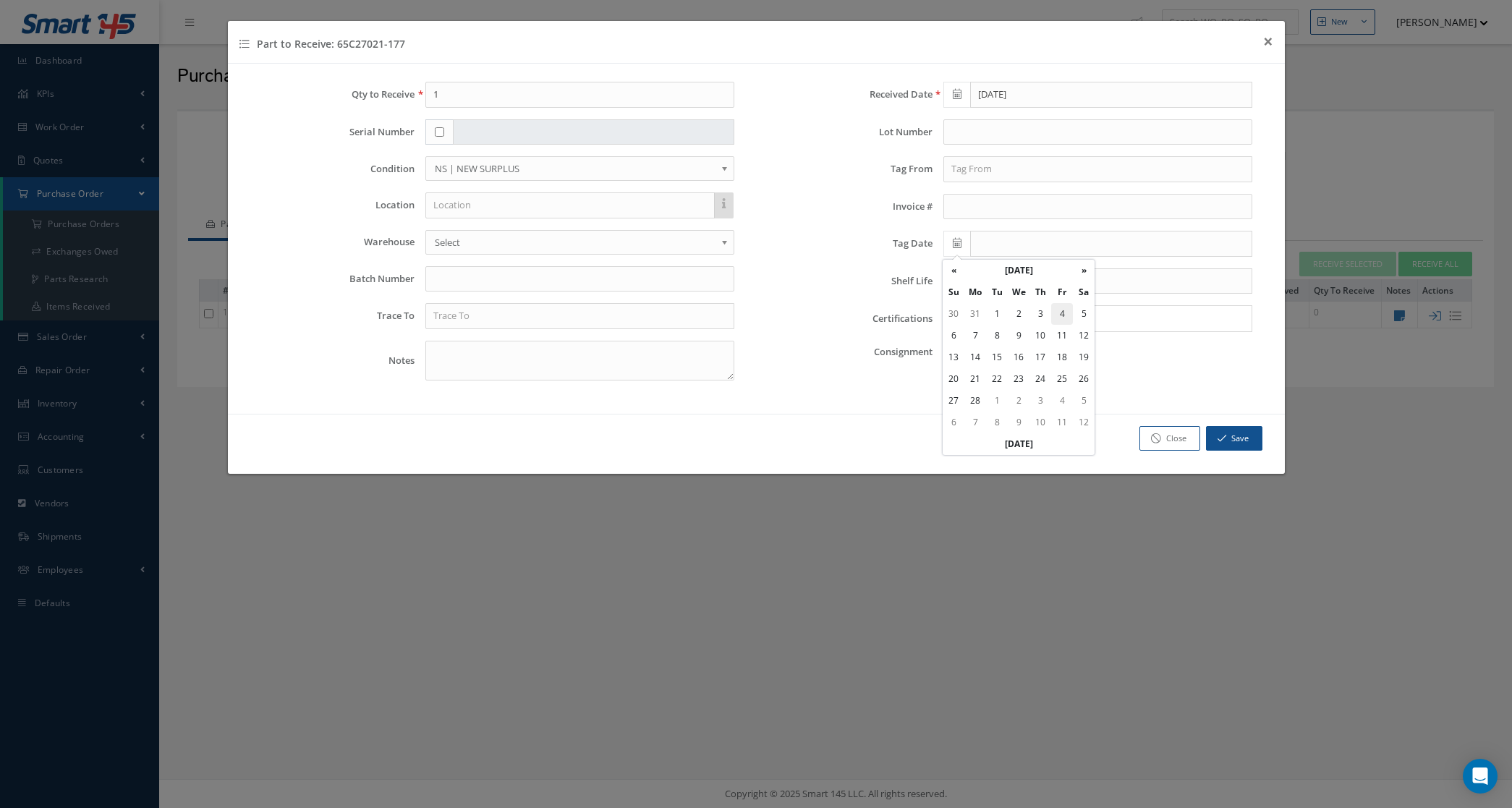
type input "02/04/2011"
click at [960, 177] on input "text" at bounding box center [1097, 169] width 309 height 26
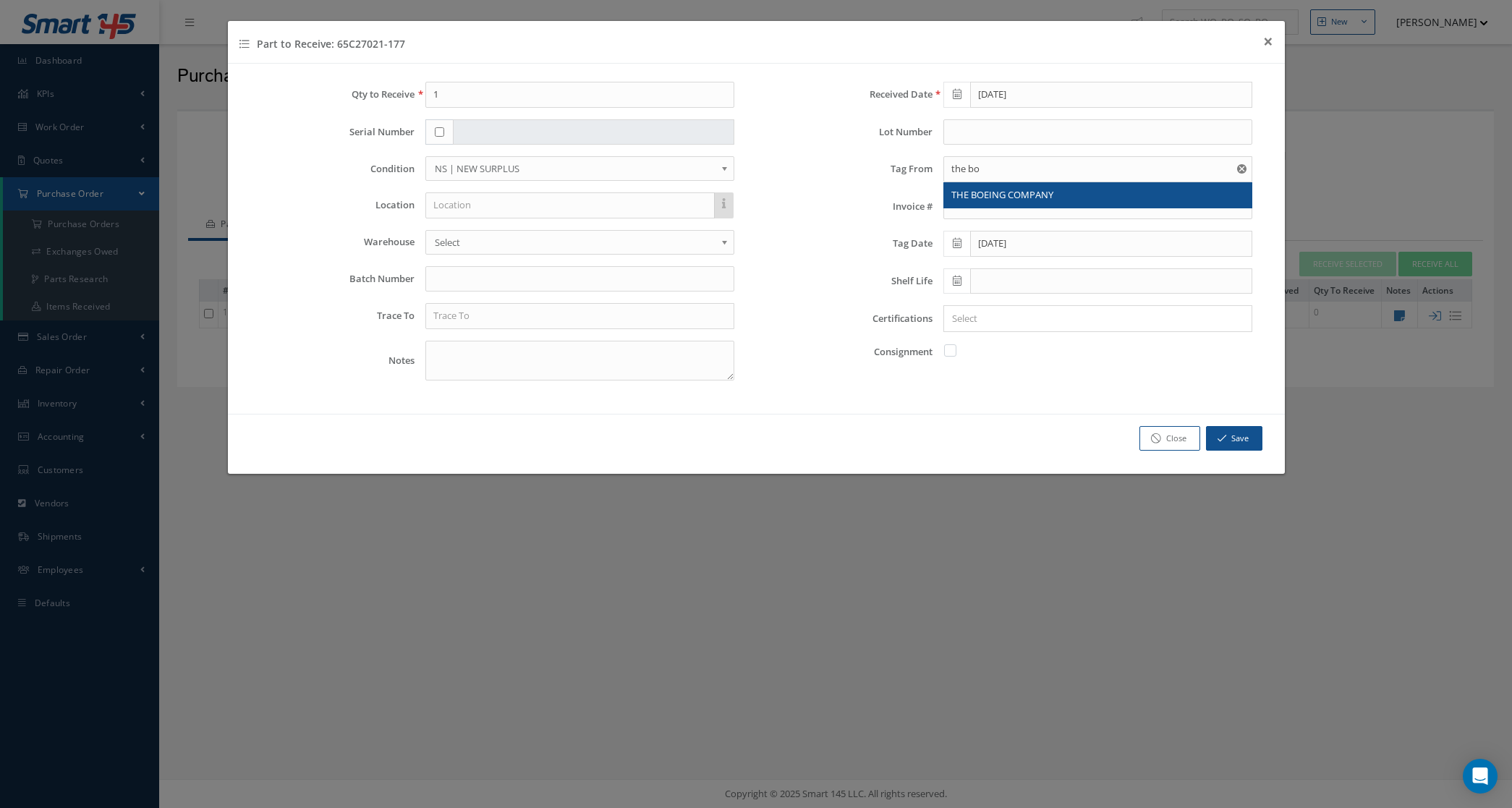
click at [982, 199] on span "THE BOEING COMPANY" at bounding box center [1002, 195] width 102 height 13
type input "THE BOEING COMPANY"
click at [471, 317] on input "text" at bounding box center [580, 315] width 309 height 26
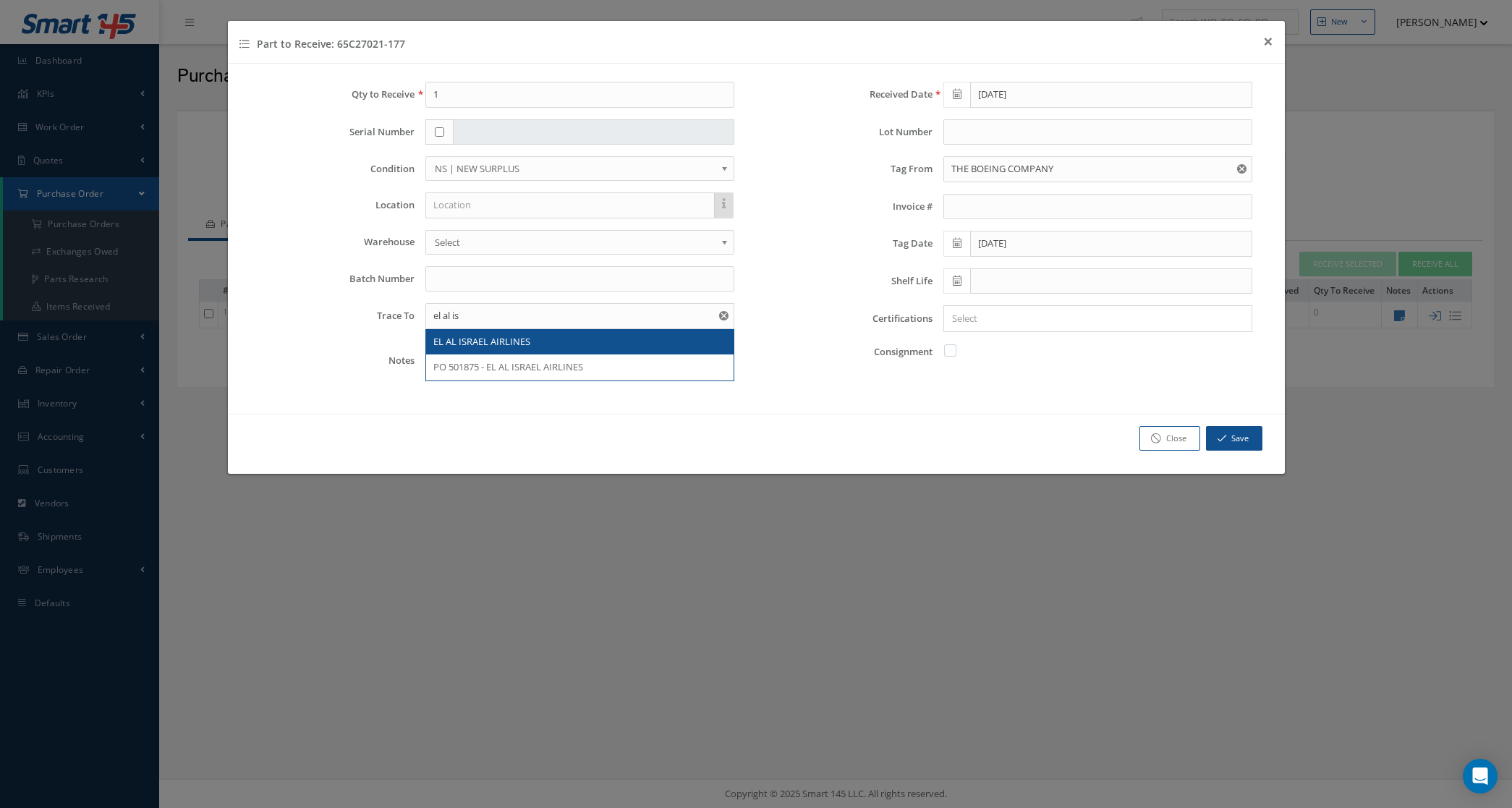
click at [538, 344] on div "Qty to Receive 1 Serial Number Condition OH | OVERHAUL SV | SERVICEABLE RP | RE…" at bounding box center [497, 237] width 518 height 311
click at [511, 320] on input "el al is" at bounding box center [580, 315] width 309 height 26
click at [515, 341] on span "EL AL ISRAEL AIRLINES" at bounding box center [481, 342] width 97 height 13
type input "EL AL ISRAEL AIRLINES"
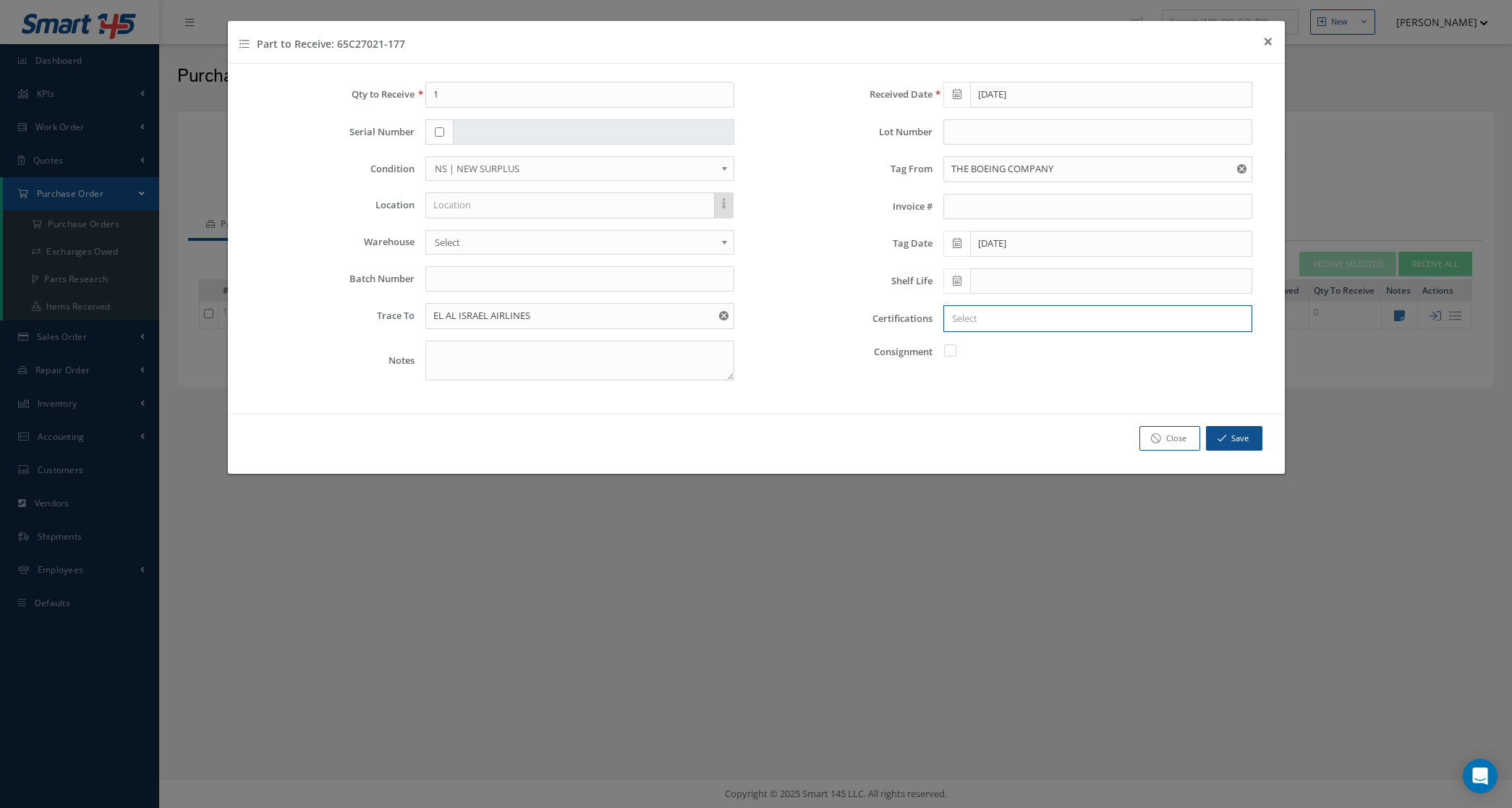
click at [996, 326] on input "Search for option" at bounding box center [1094, 319] width 298 height 15
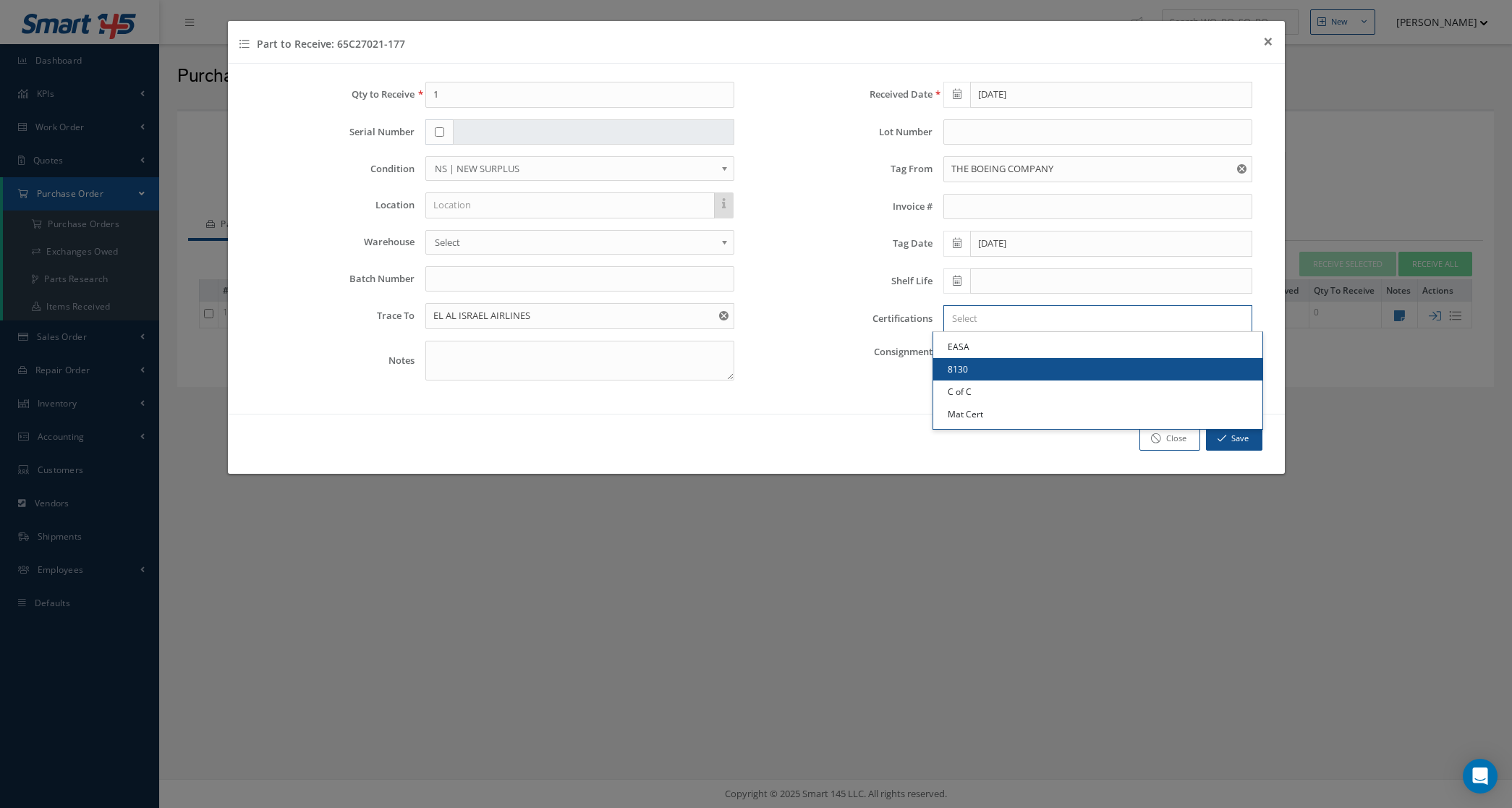
click at [1013, 373] on link "8130" at bounding box center [1098, 369] width 330 height 22
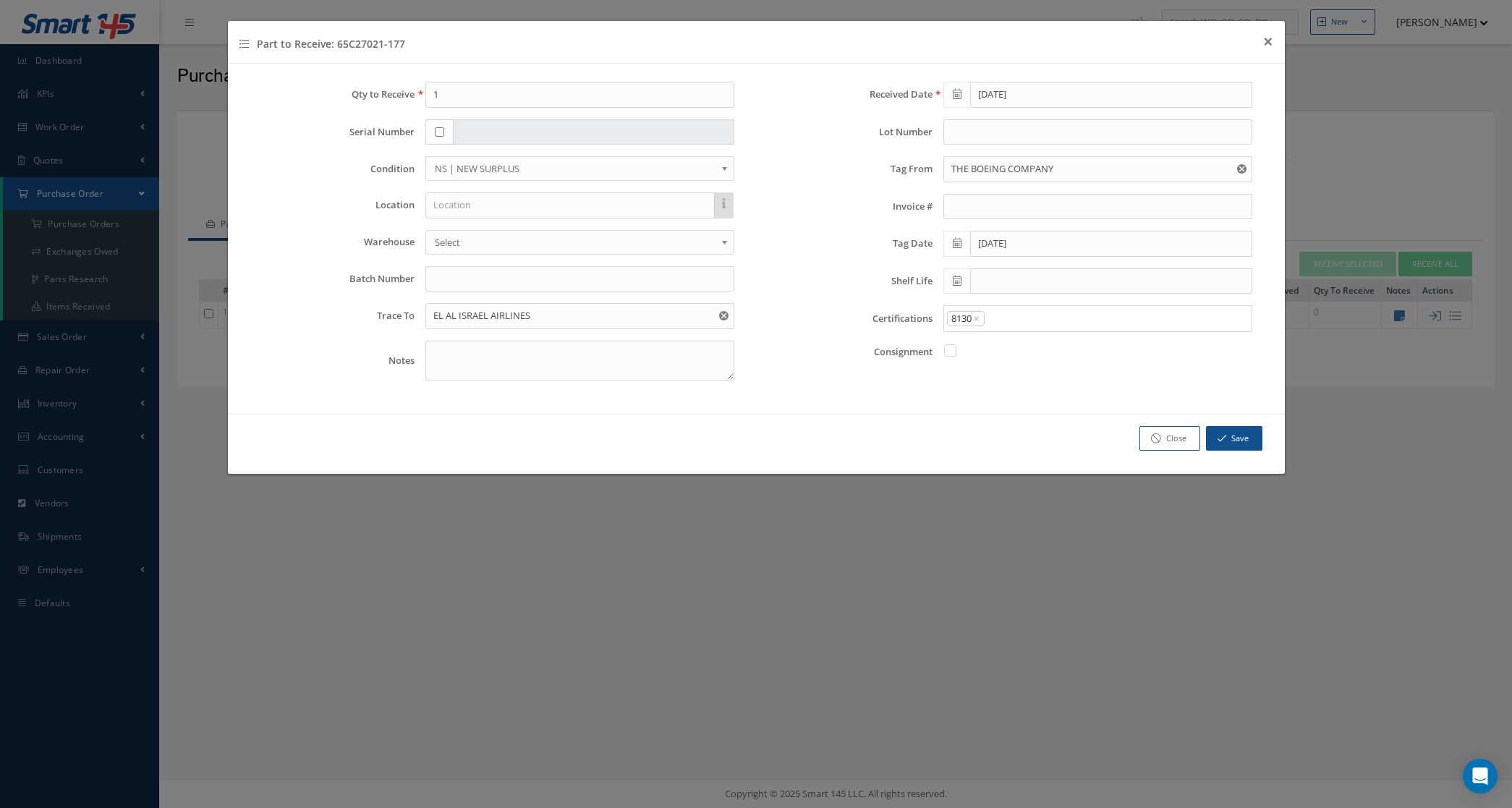
click at [1031, 318] on input "Search for option" at bounding box center [1114, 319] width 257 height 15
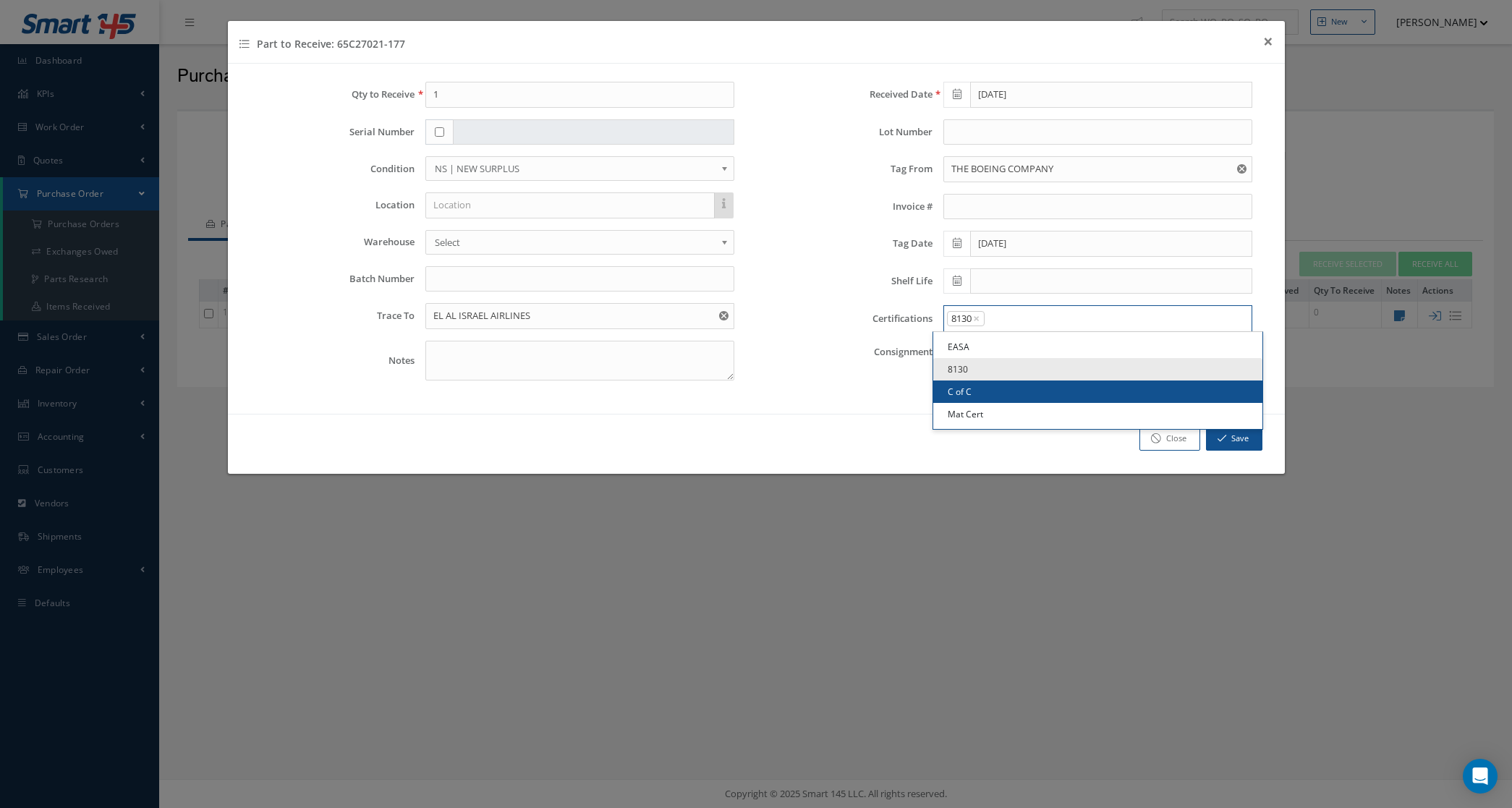
click at [1007, 383] on link "C of C" at bounding box center [1098, 391] width 330 height 22
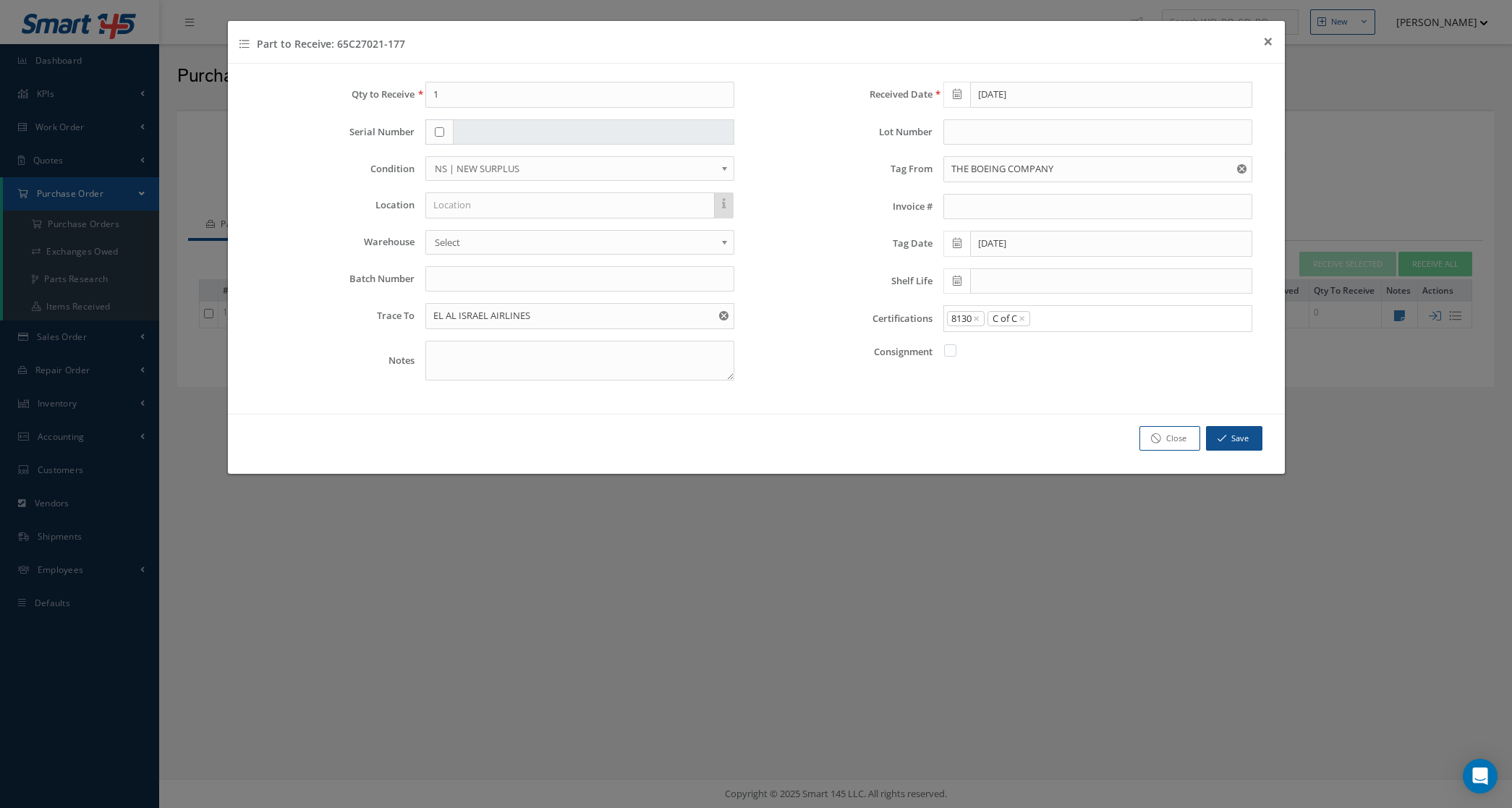
click at [1061, 324] on input "Search for option" at bounding box center [1137, 319] width 212 height 15
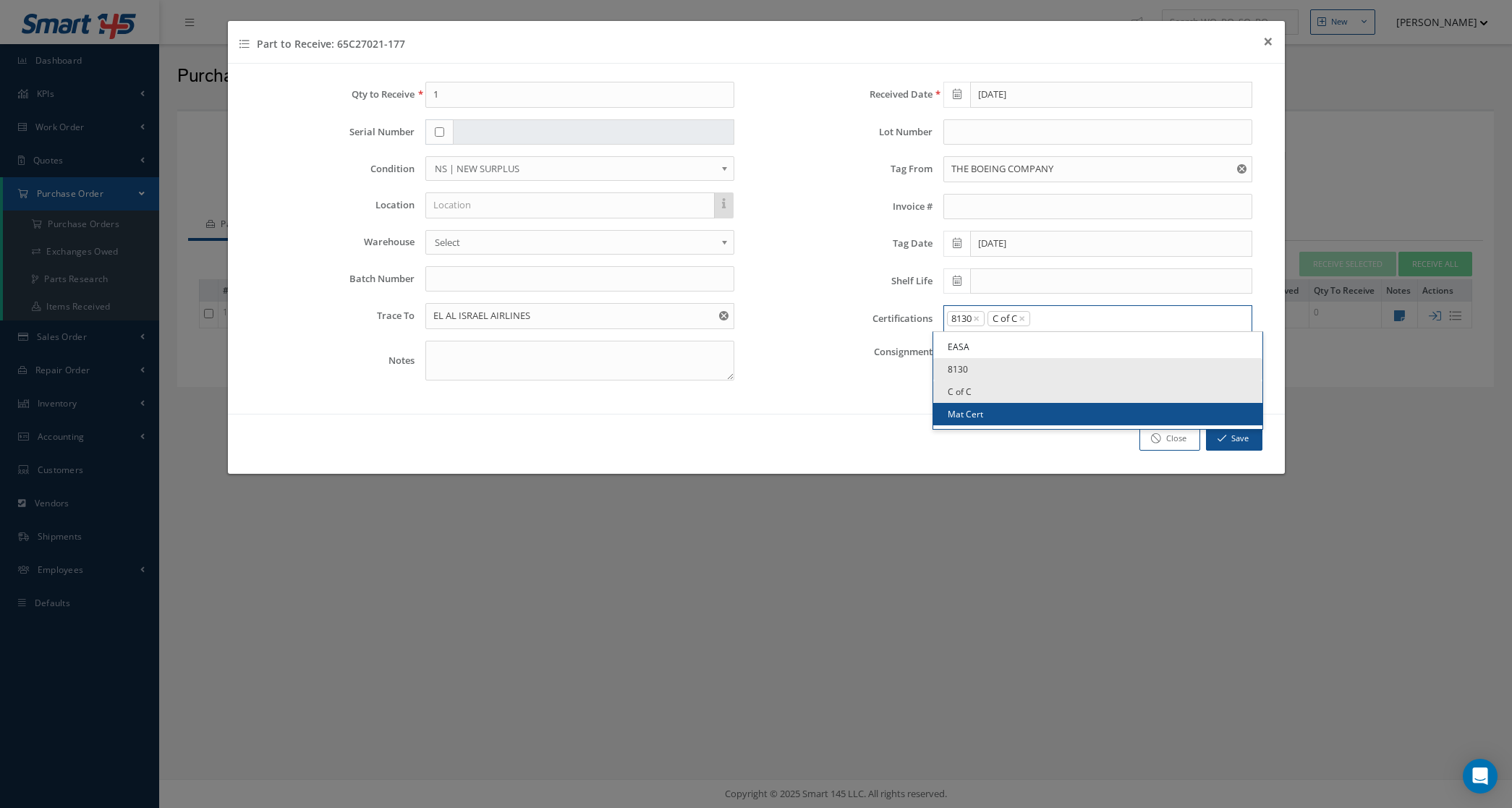
click at [1035, 414] on link "Mat Cert" at bounding box center [1098, 414] width 330 height 22
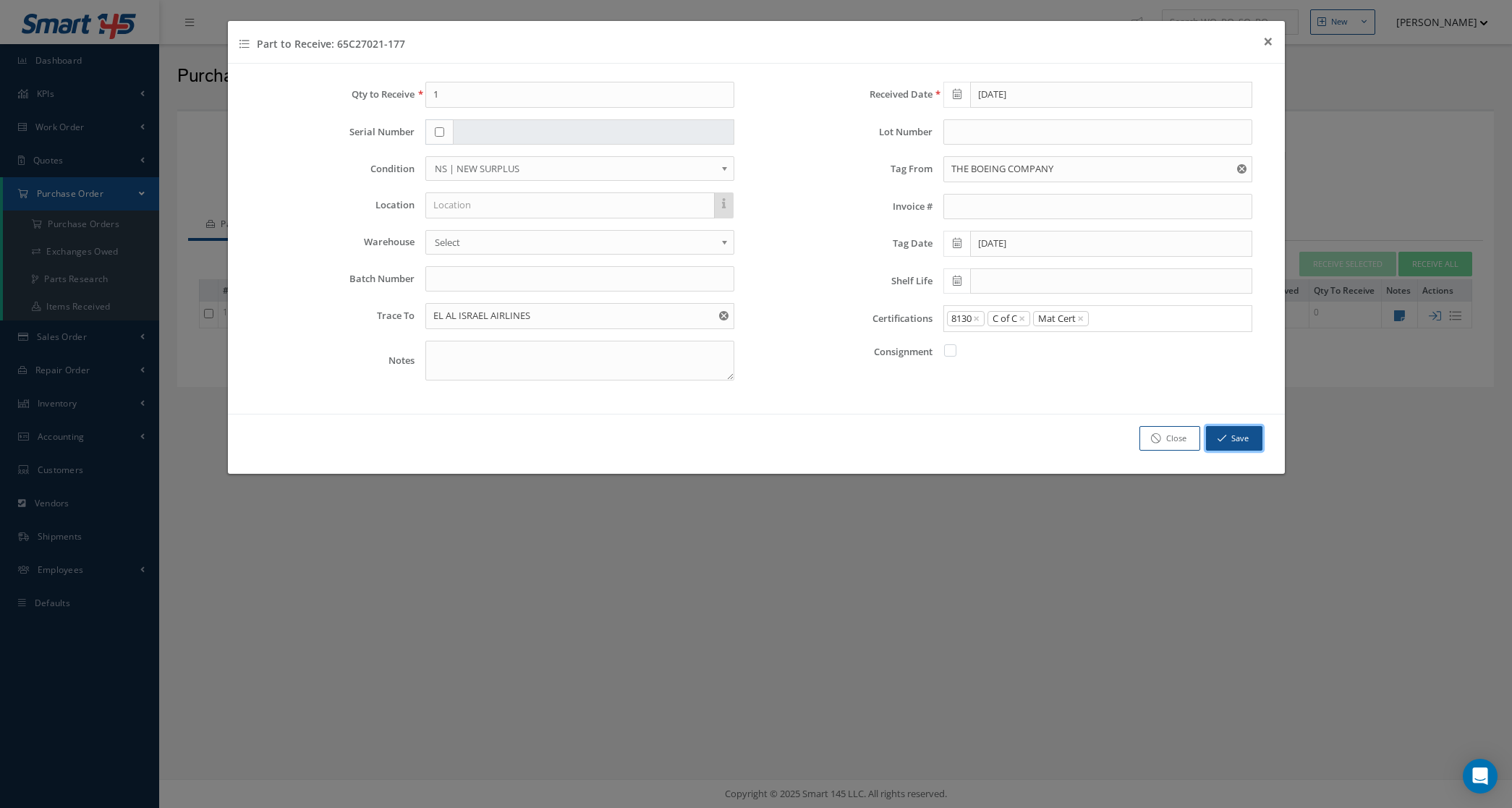
click at [1224, 444] on icon "button" at bounding box center [1222, 438] width 9 height 11
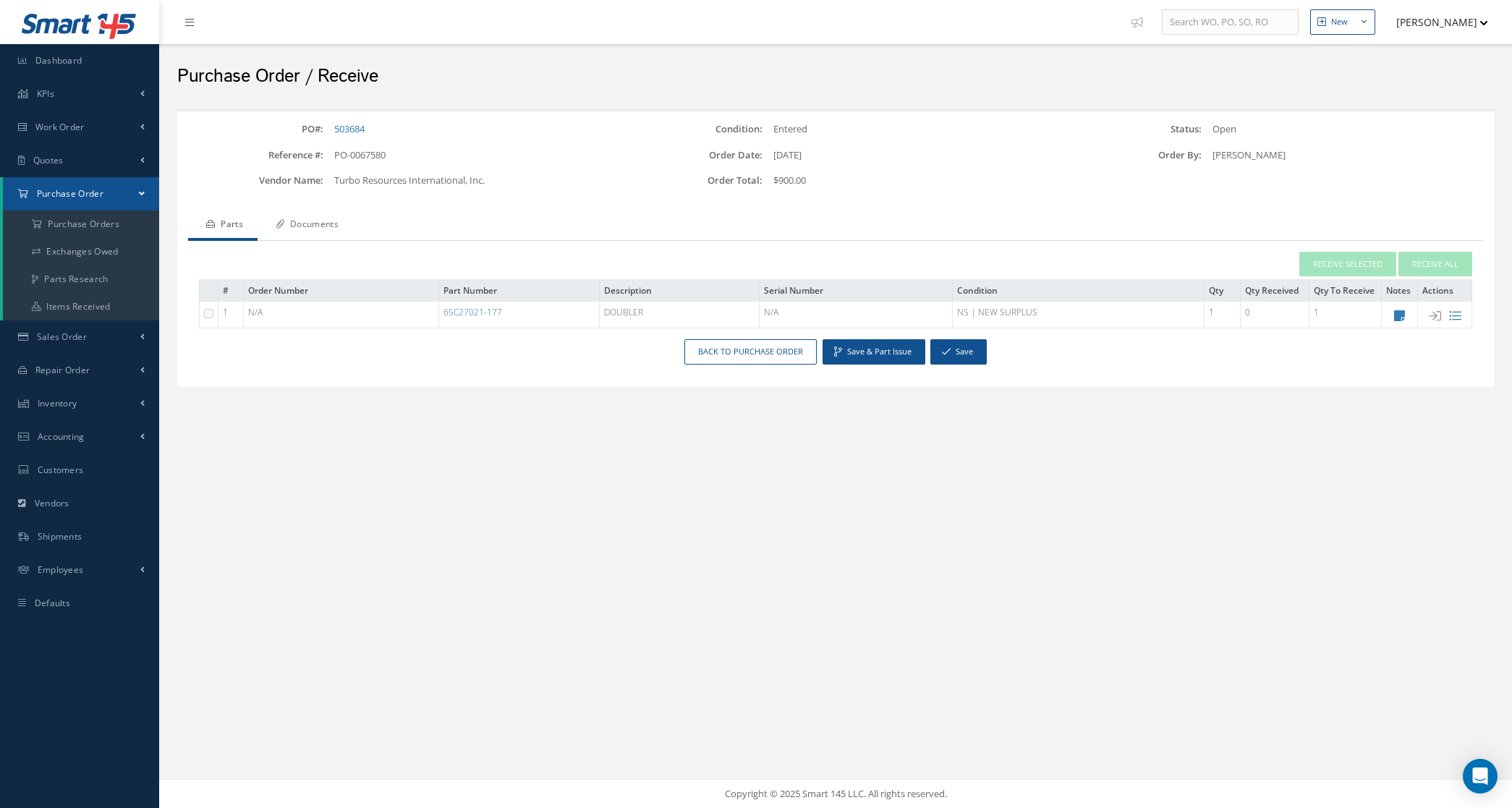
click at [332, 224] on link "Documents" at bounding box center [306, 226] width 96 height 31
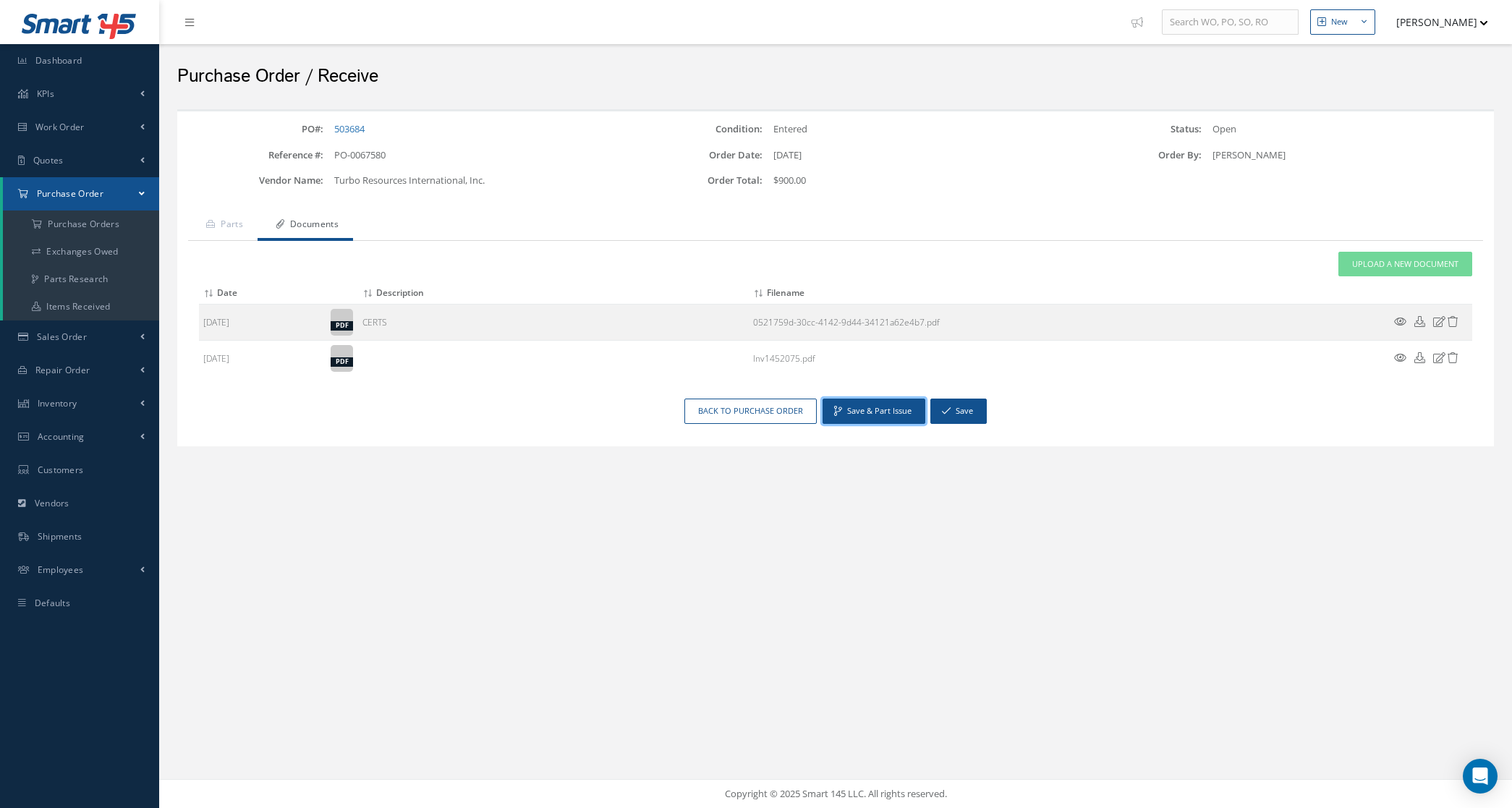
click at [901, 411] on button "Save & Part Issue" at bounding box center [873, 411] width 103 height 25
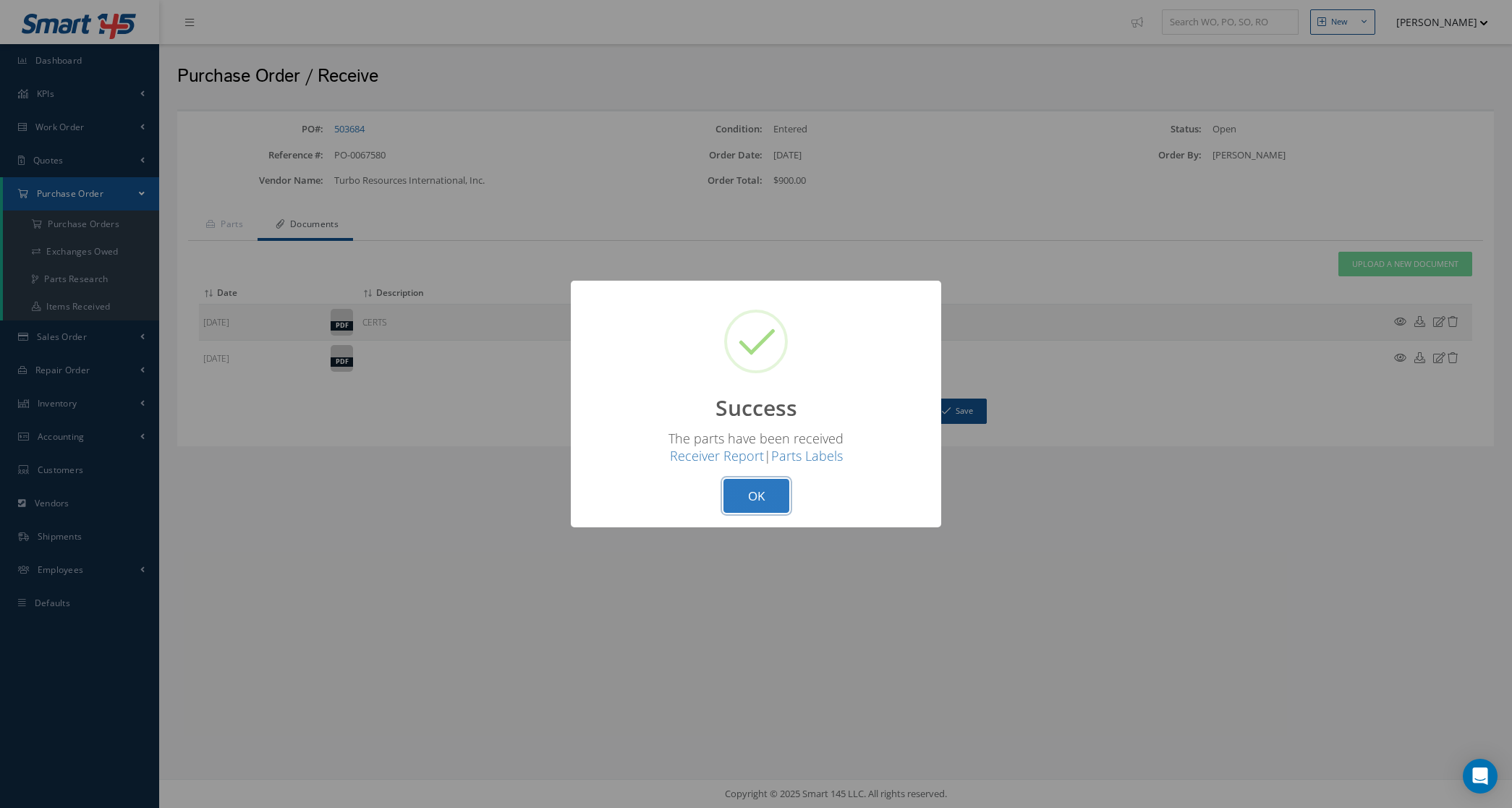
click at [725, 497] on button "OK" at bounding box center [756, 496] width 66 height 34
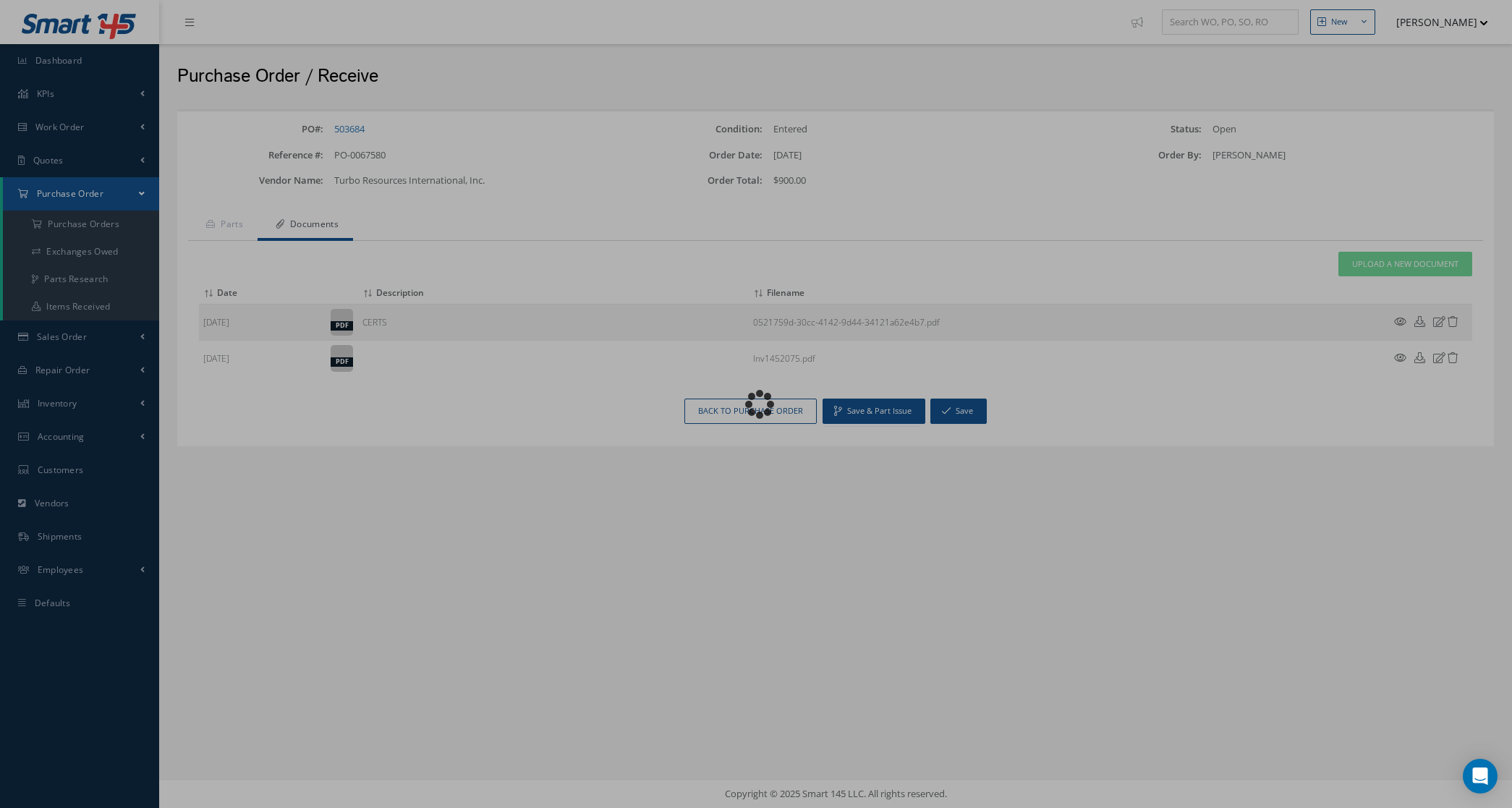
click at [756, 404] on div "Loading…" at bounding box center [756, 404] width 0 height 0
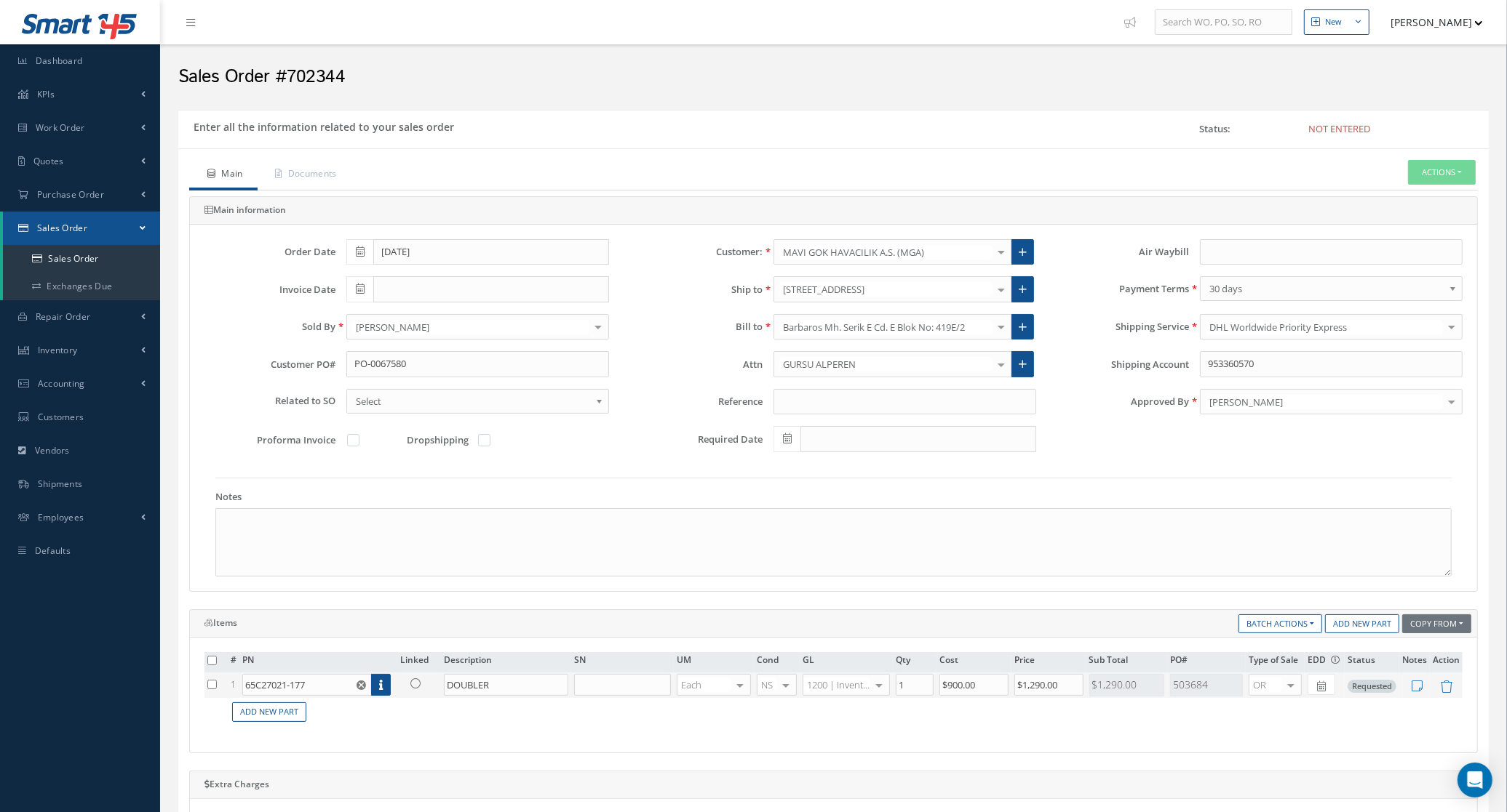
click at [413, 678] on link at bounding box center [418, 683] width 38 height 18
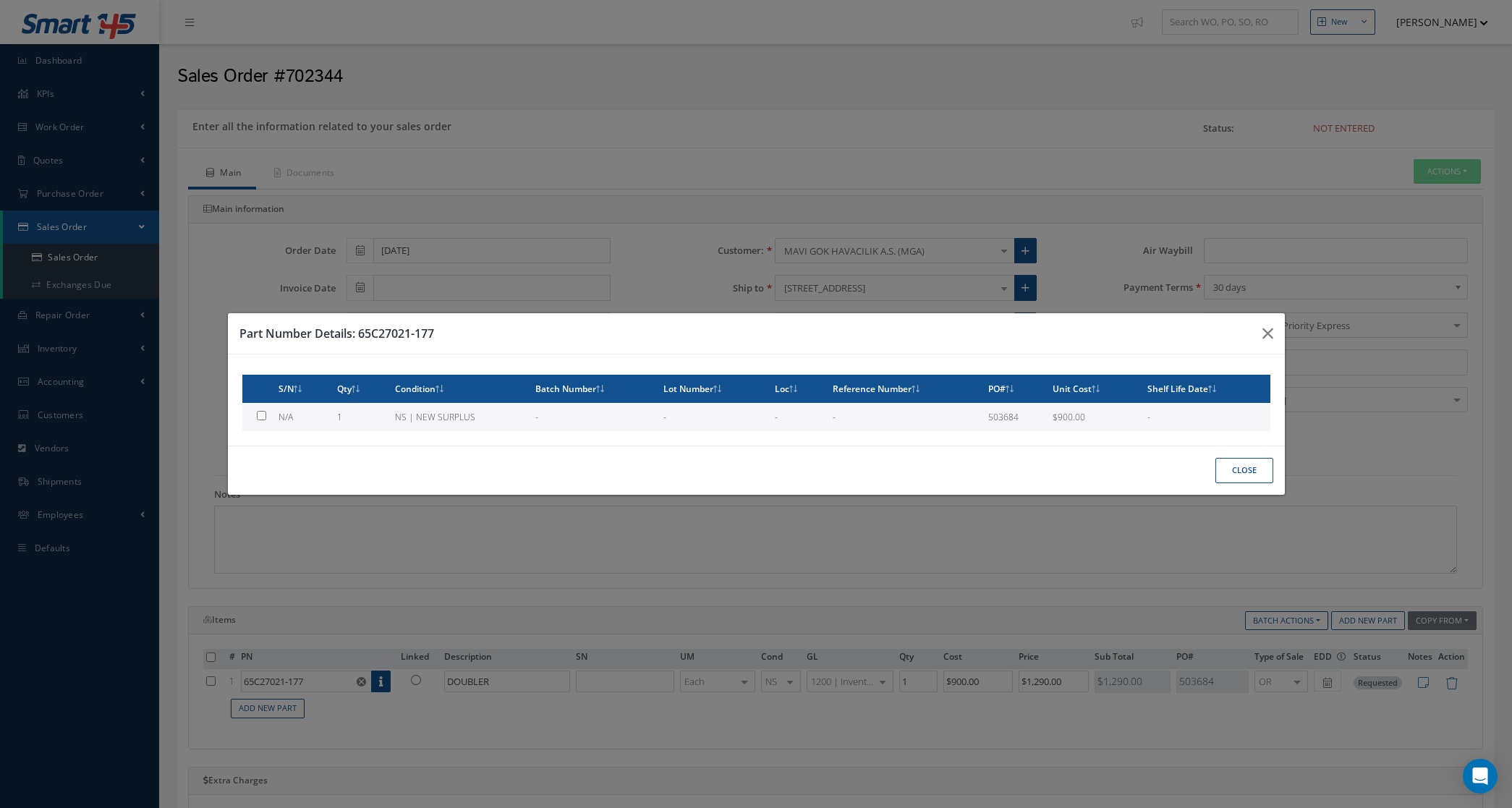
click at [367, 418] on td "1" at bounding box center [360, 417] width 57 height 28
type input "$900"
checkbox input "true"
click at [1261, 465] on button "Close" at bounding box center [1244, 471] width 57 height 25
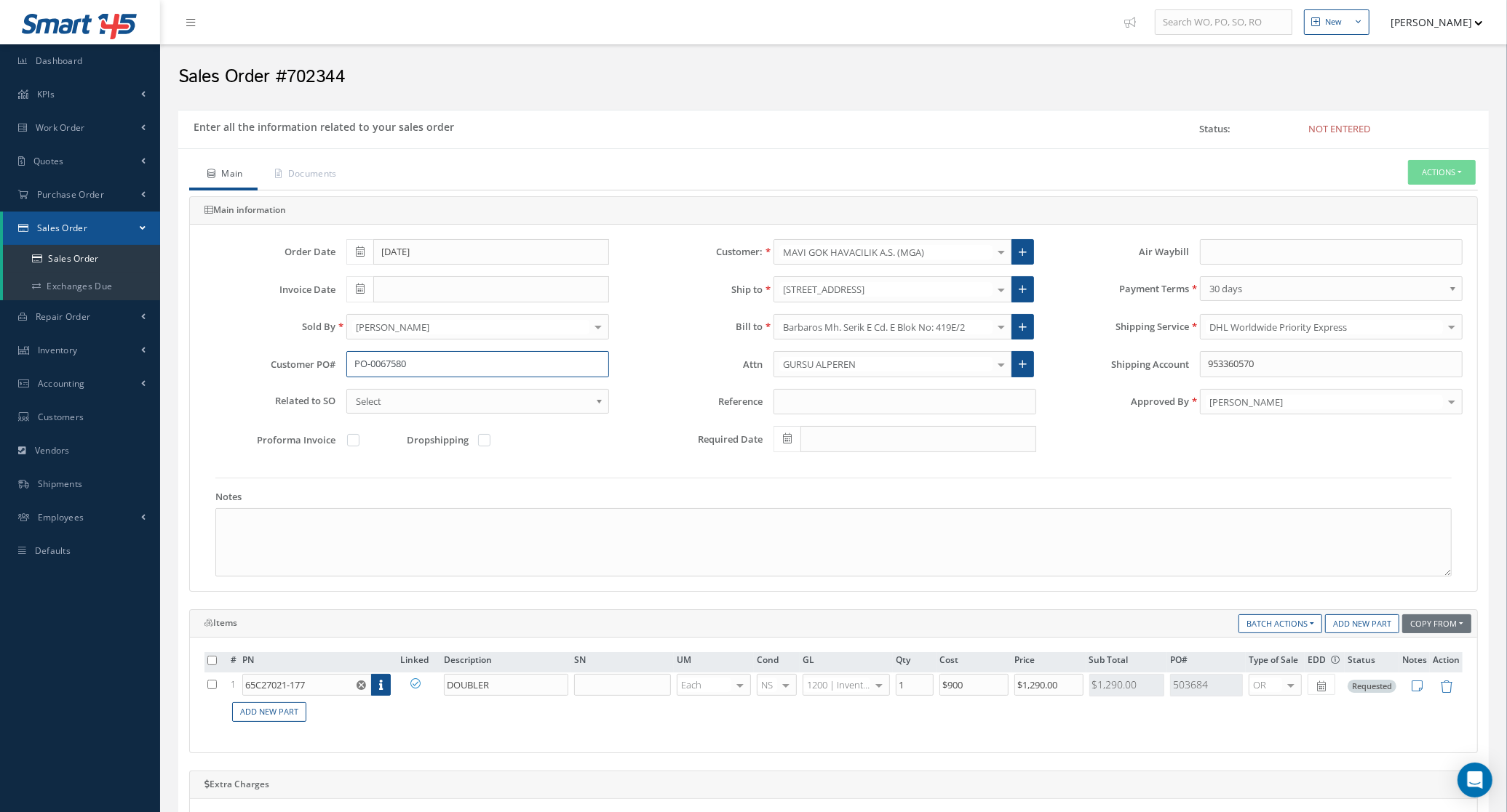
drag, startPoint x: 510, startPoint y: 370, endPoint x: 316, endPoint y: 387, distance: 194.7
click at [316, 387] on div "Customer PO# PO-0067580" at bounding box center [407, 370] width 426 height 38
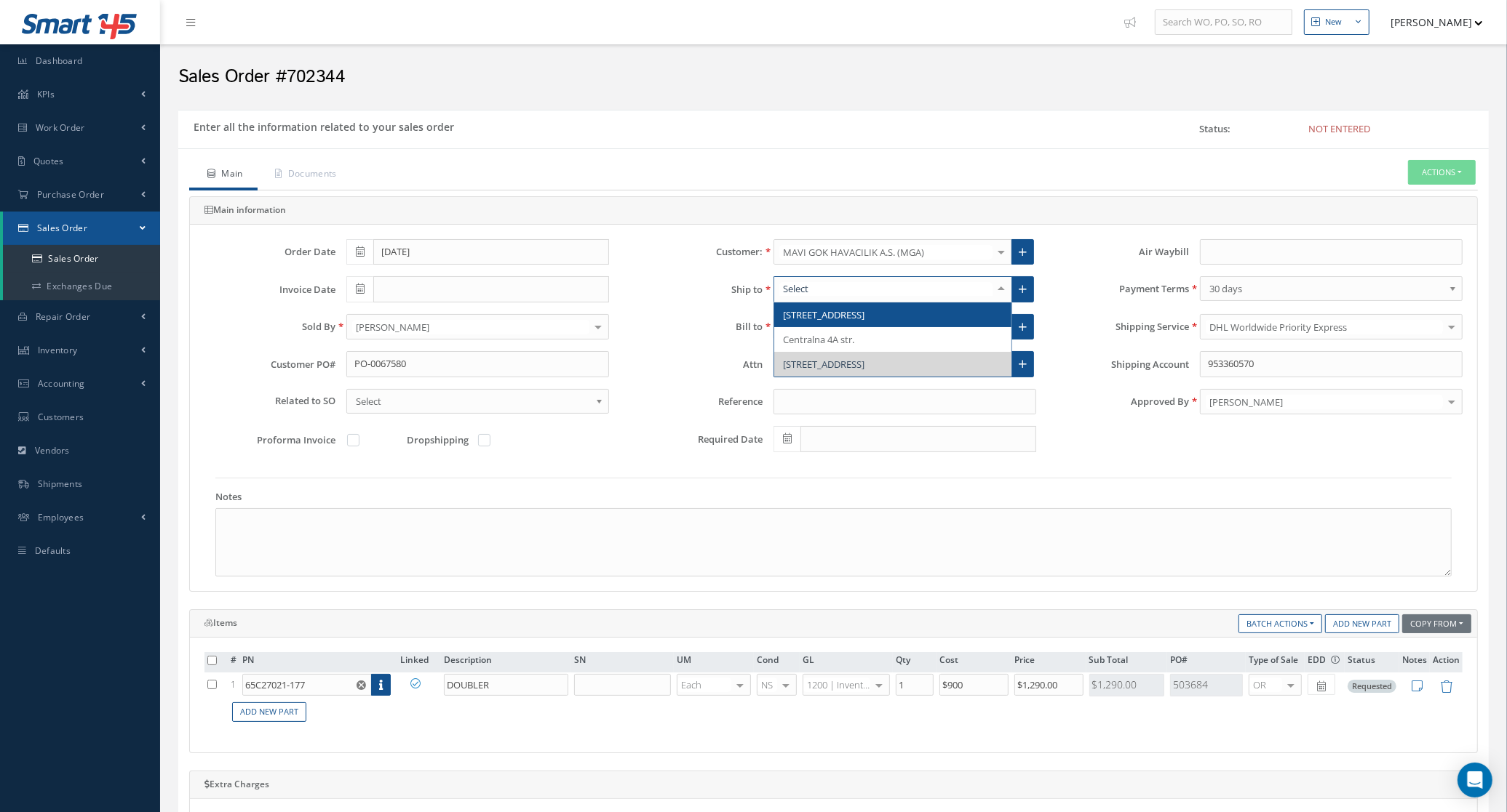
click at [924, 318] on span "1816 NW 82 AVENUE" at bounding box center [892, 315] width 237 height 25
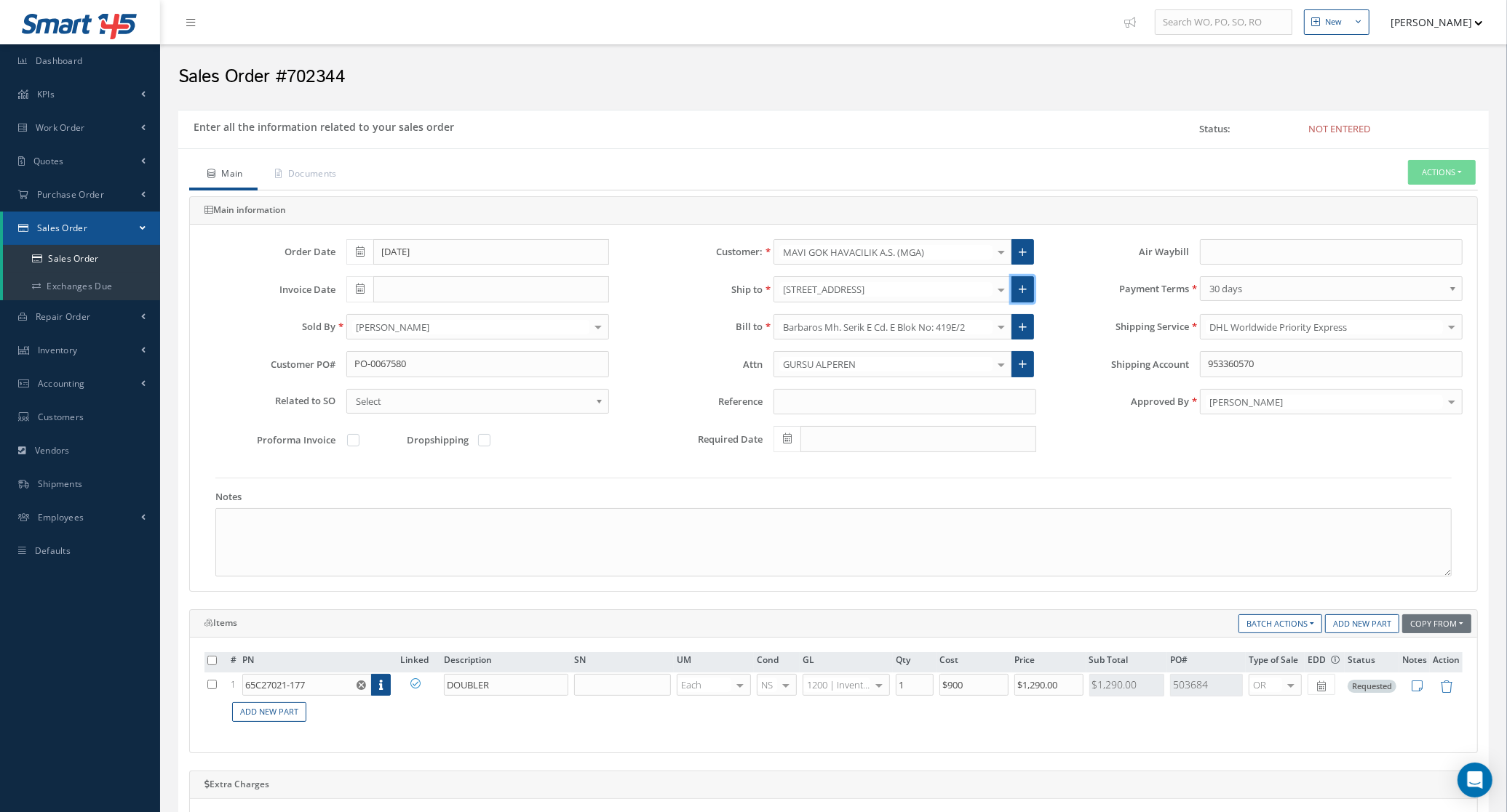
click at [1019, 291] on icon at bounding box center [1022, 289] width 8 height 11
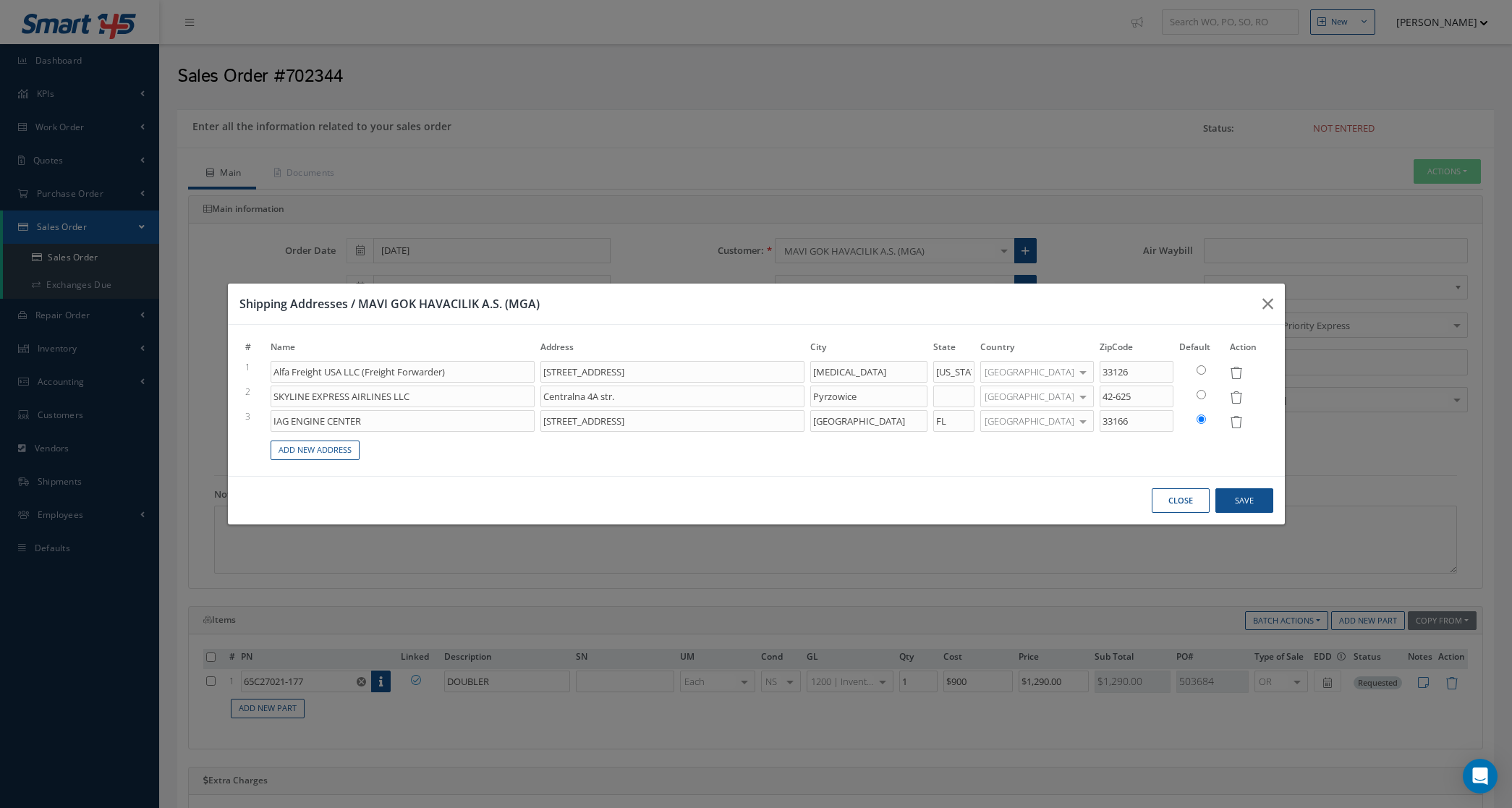
click at [1200, 374] on input "radio" at bounding box center [1202, 370] width 10 height 10
radio input "true"
click at [1238, 495] on button "Save" at bounding box center [1244, 501] width 57 height 25
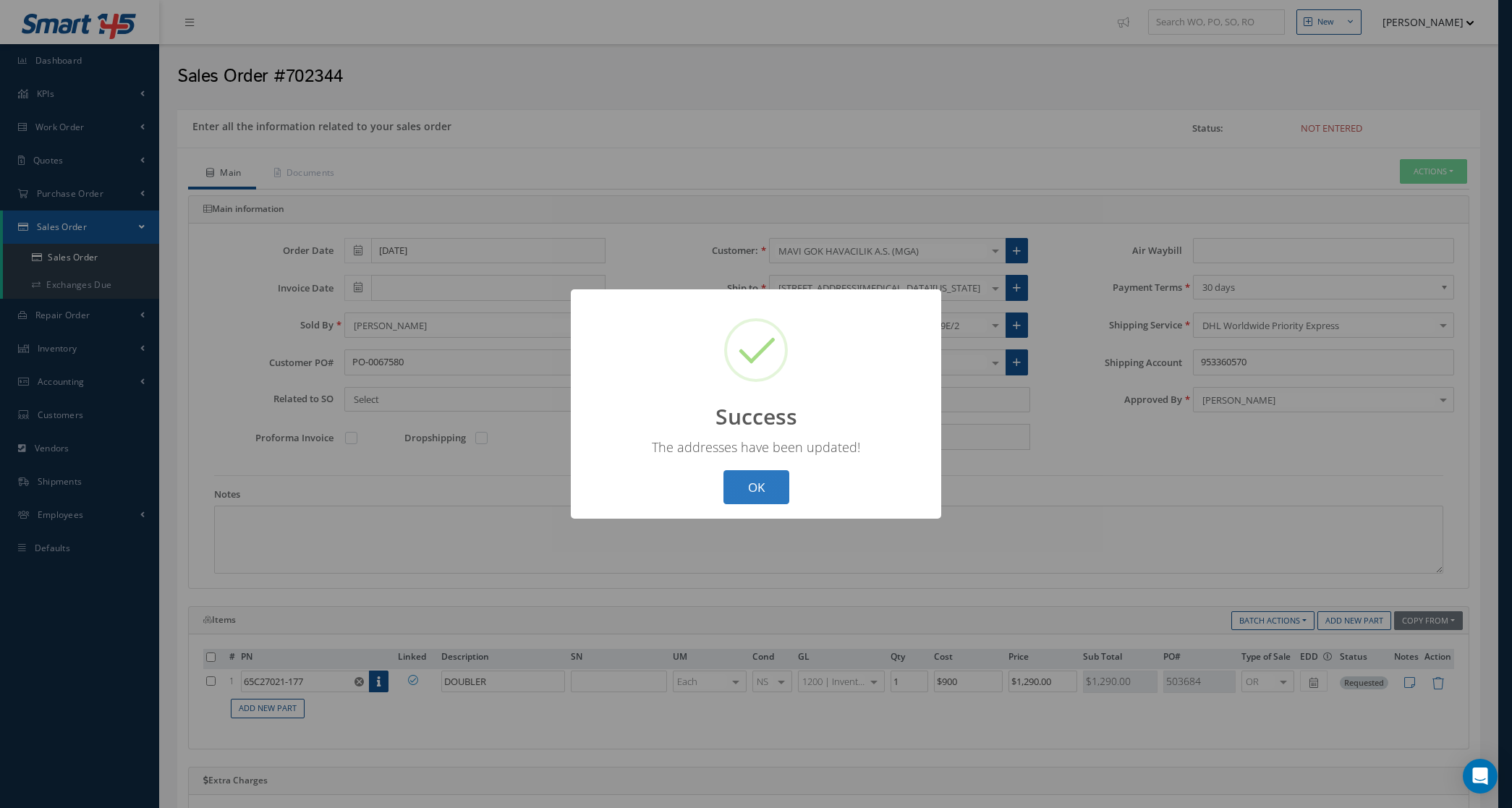
click at [763, 487] on button "OK" at bounding box center [756, 487] width 66 height 34
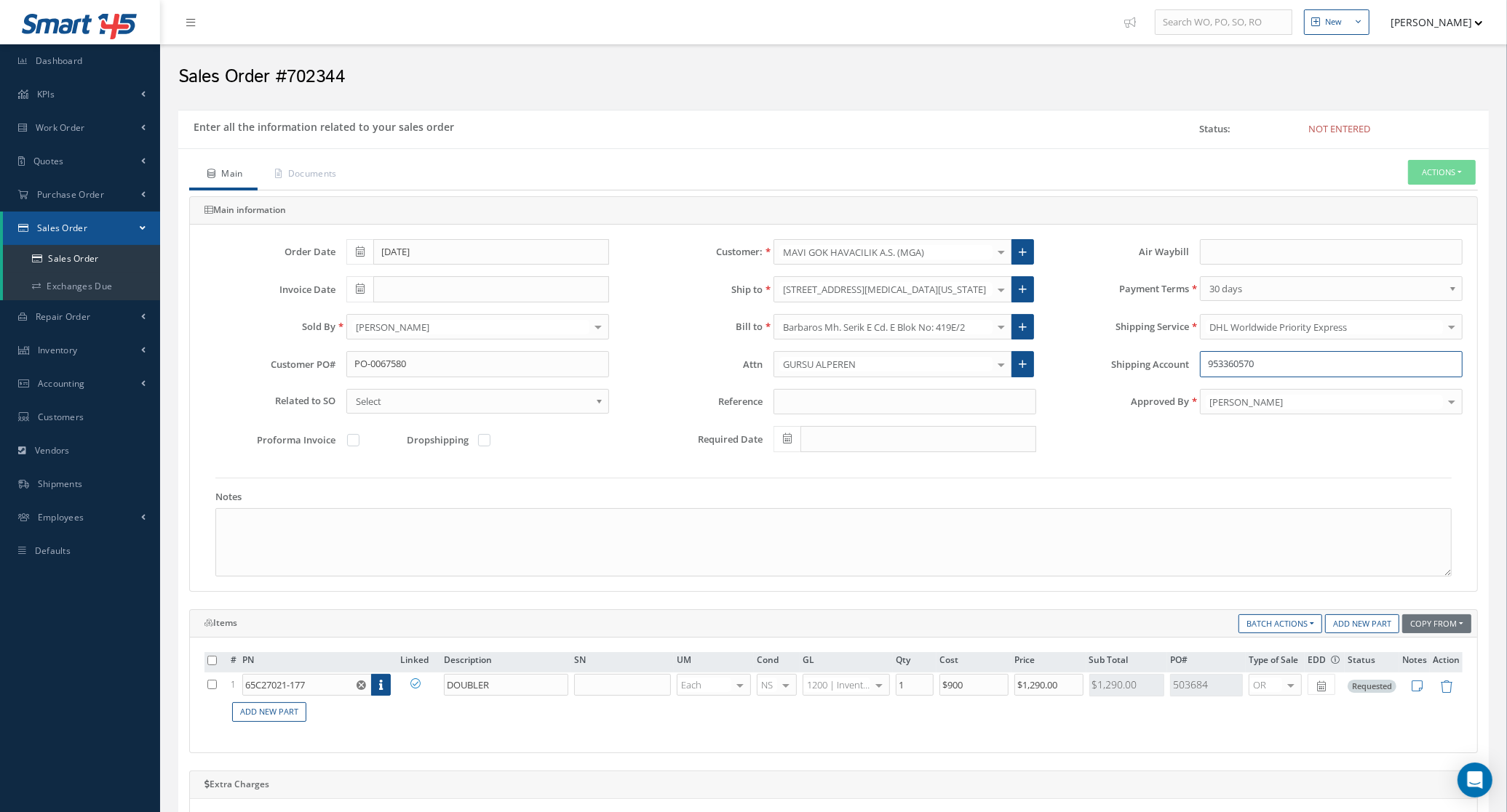
drag, startPoint x: 1263, startPoint y: 357, endPoint x: 1092, endPoint y: 380, distance: 172.5
click at [1092, 380] on div "Shipping Account 953360570" at bounding box center [1259, 370] width 426 height 38
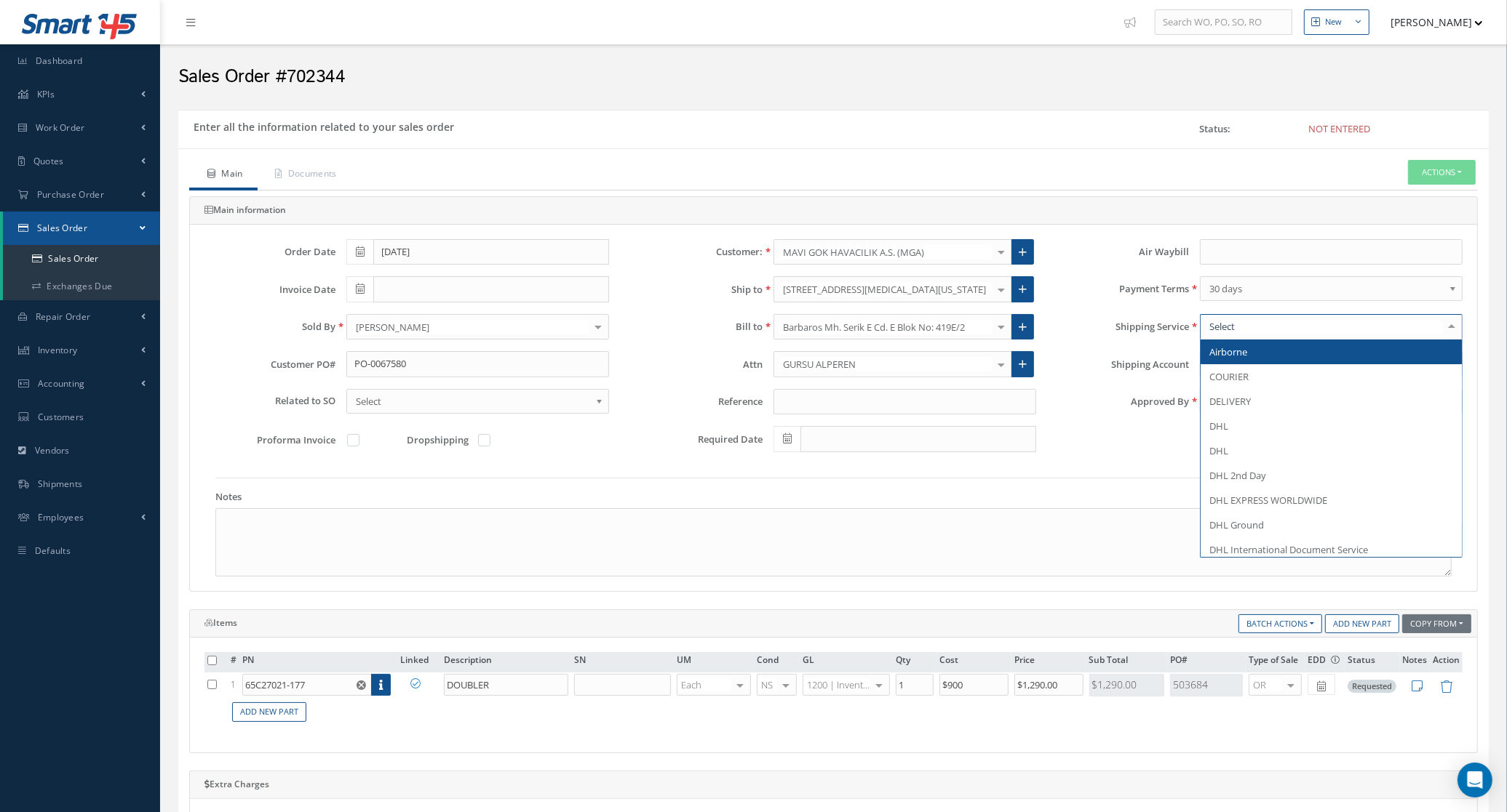
click at [1389, 319] on div at bounding box center [1331, 327] width 263 height 26
type input "del"
click at [1304, 351] on span "DELIVERY" at bounding box center [1331, 353] width 261 height 25
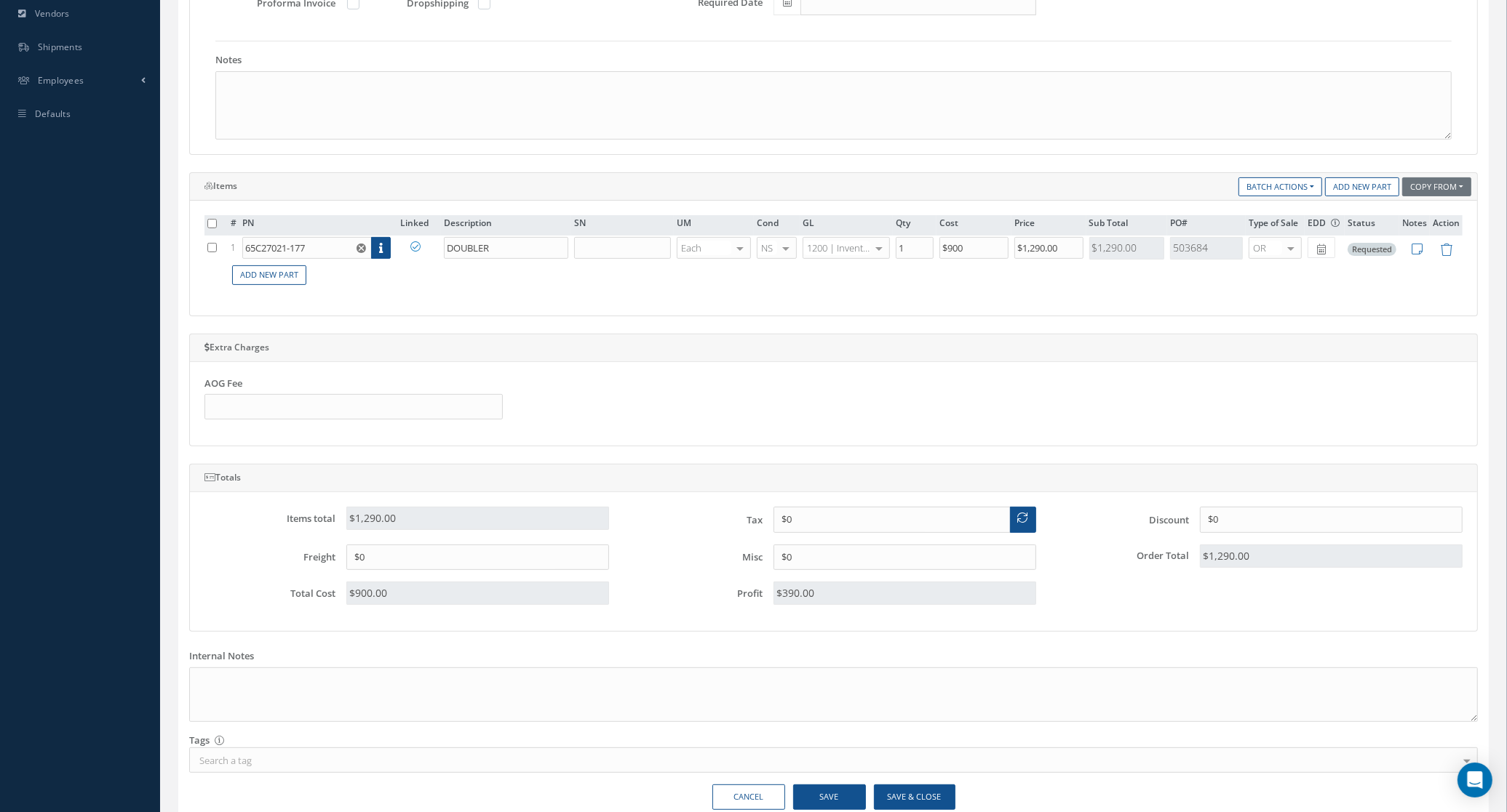
scroll to position [511, 0]
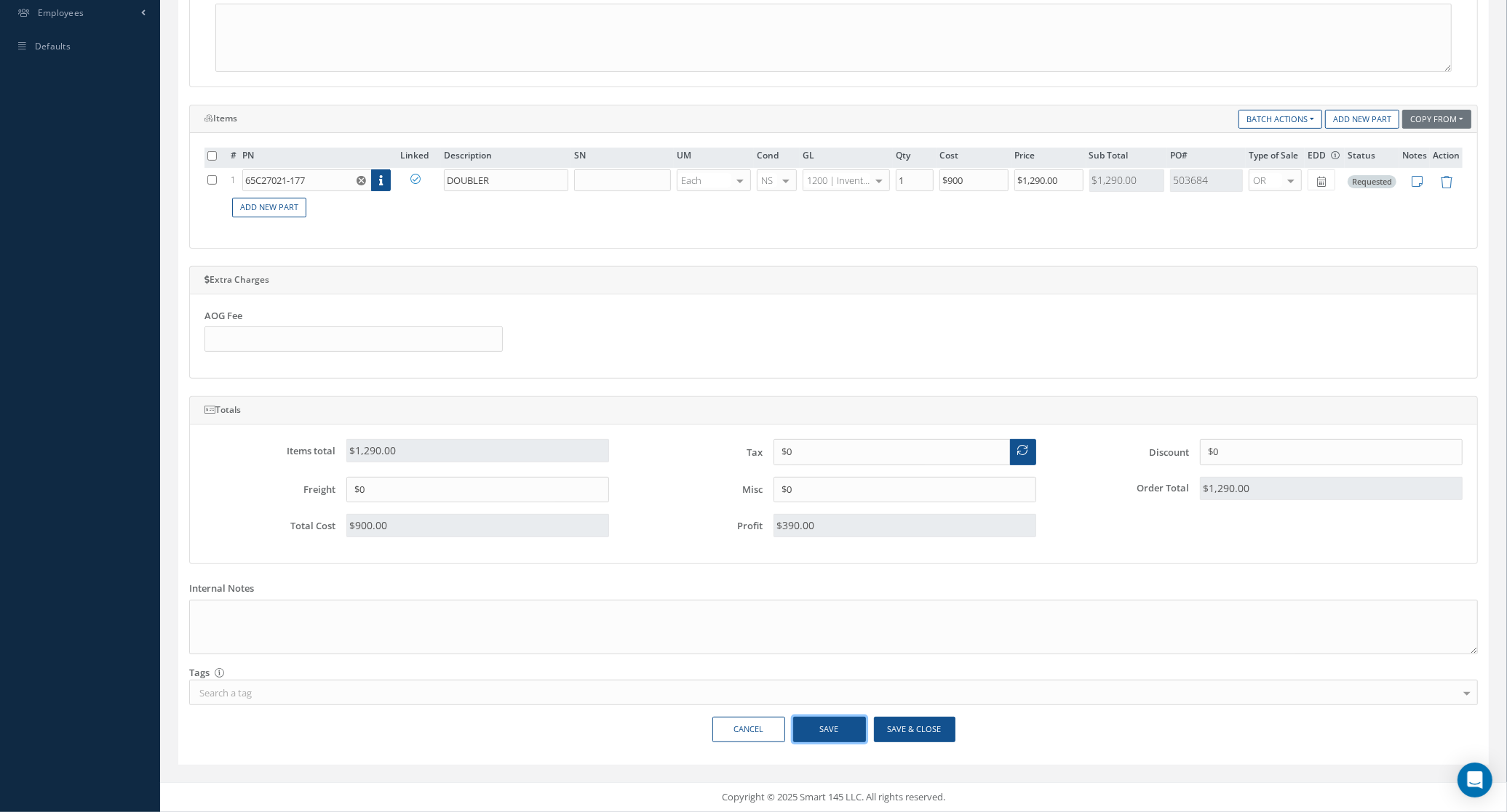
click at [852, 735] on button "Save" at bounding box center [829, 729] width 72 height 25
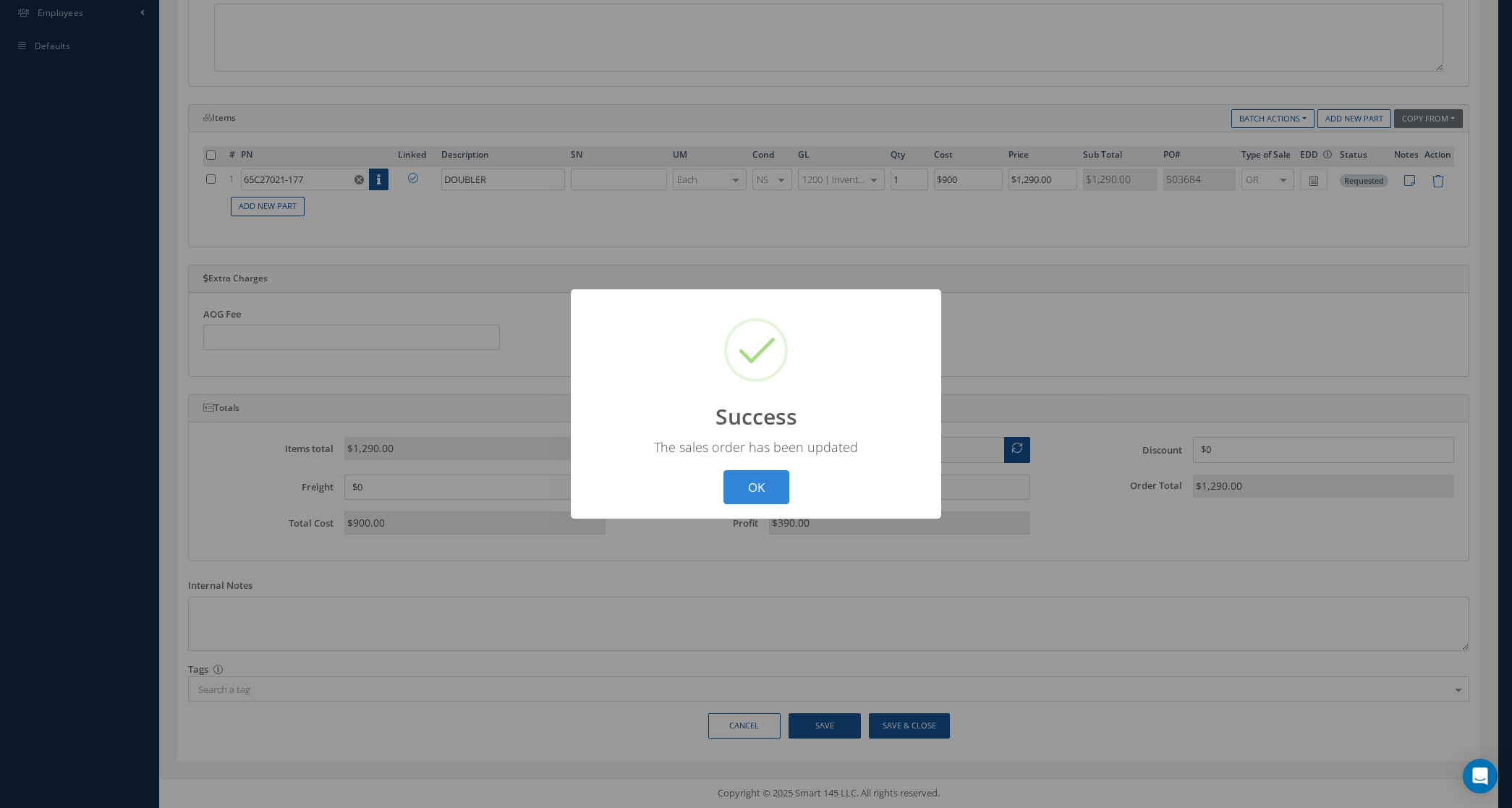
click at [746, 464] on div "? ! i Success × The sales order has been updated OK Cancel" at bounding box center [756, 404] width 371 height 229
click at [752, 479] on button "OK" at bounding box center [756, 487] width 66 height 34
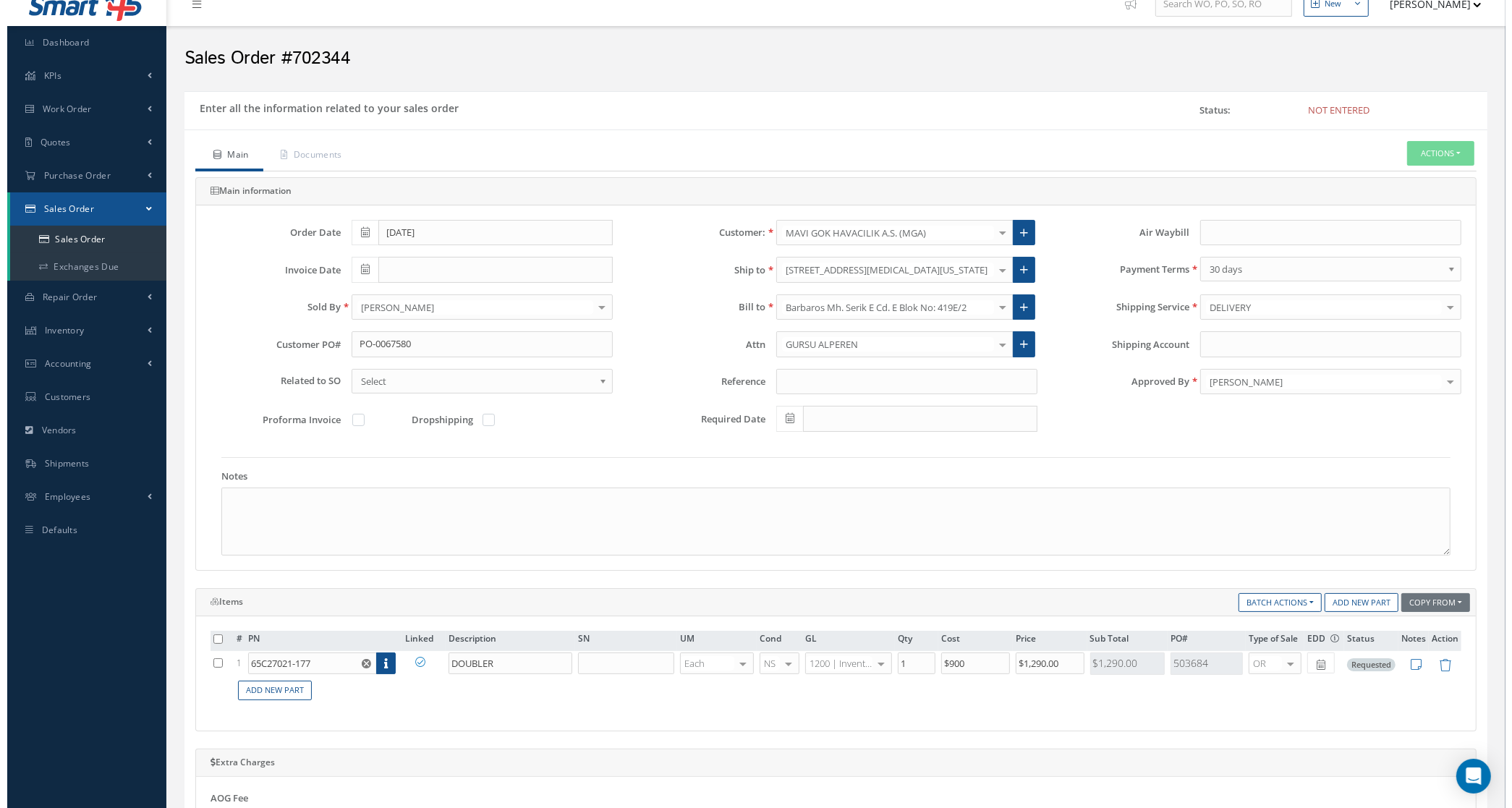
scroll to position [0, 0]
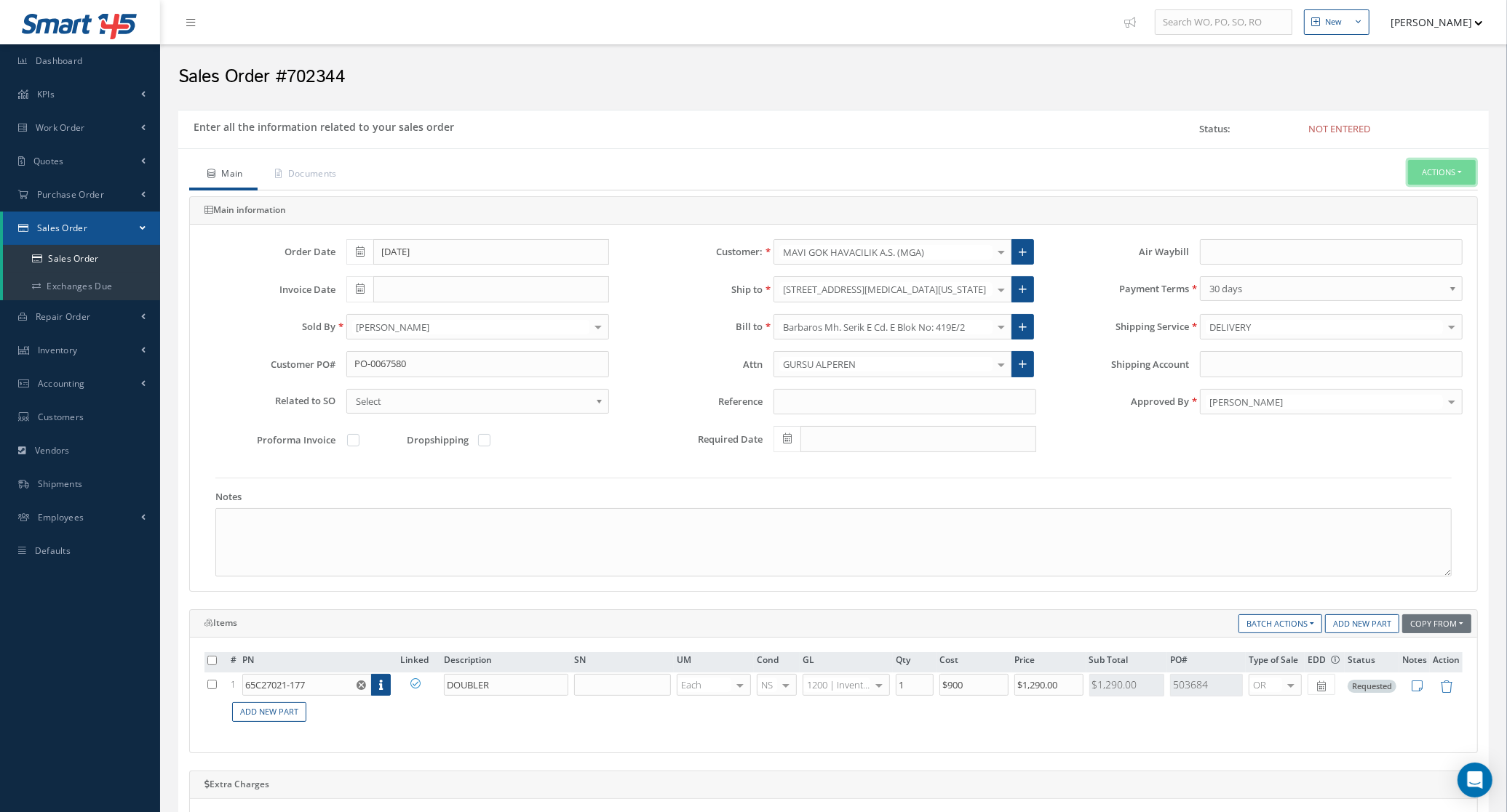
click at [1441, 179] on button "Actions" at bounding box center [1441, 172] width 67 height 25
click at [1386, 197] on link "Enter/Update" at bounding box center [1419, 197] width 117 height 19
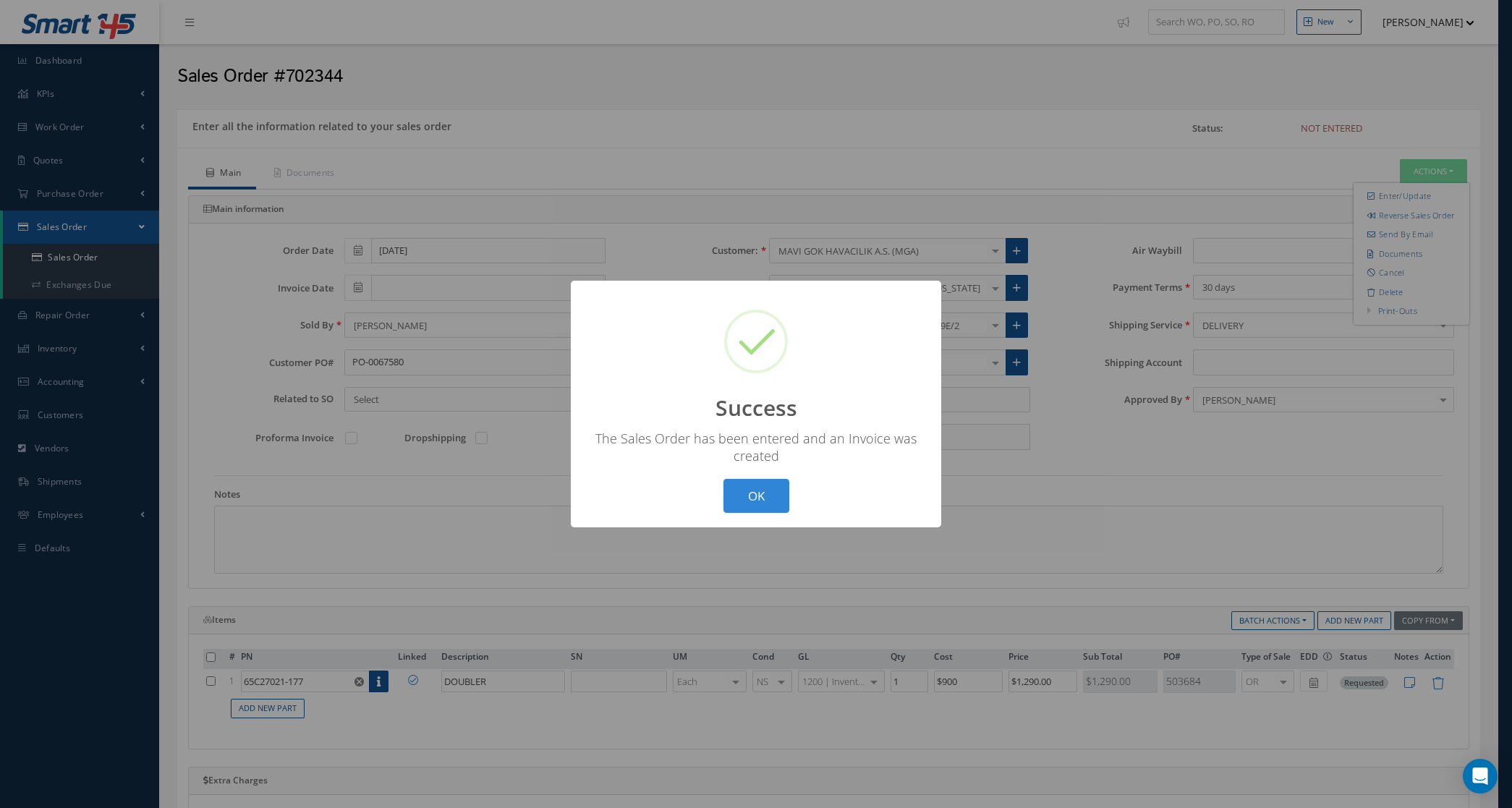
click at [769, 491] on button "OK" at bounding box center [756, 496] width 66 height 34
type input "[DATE]"
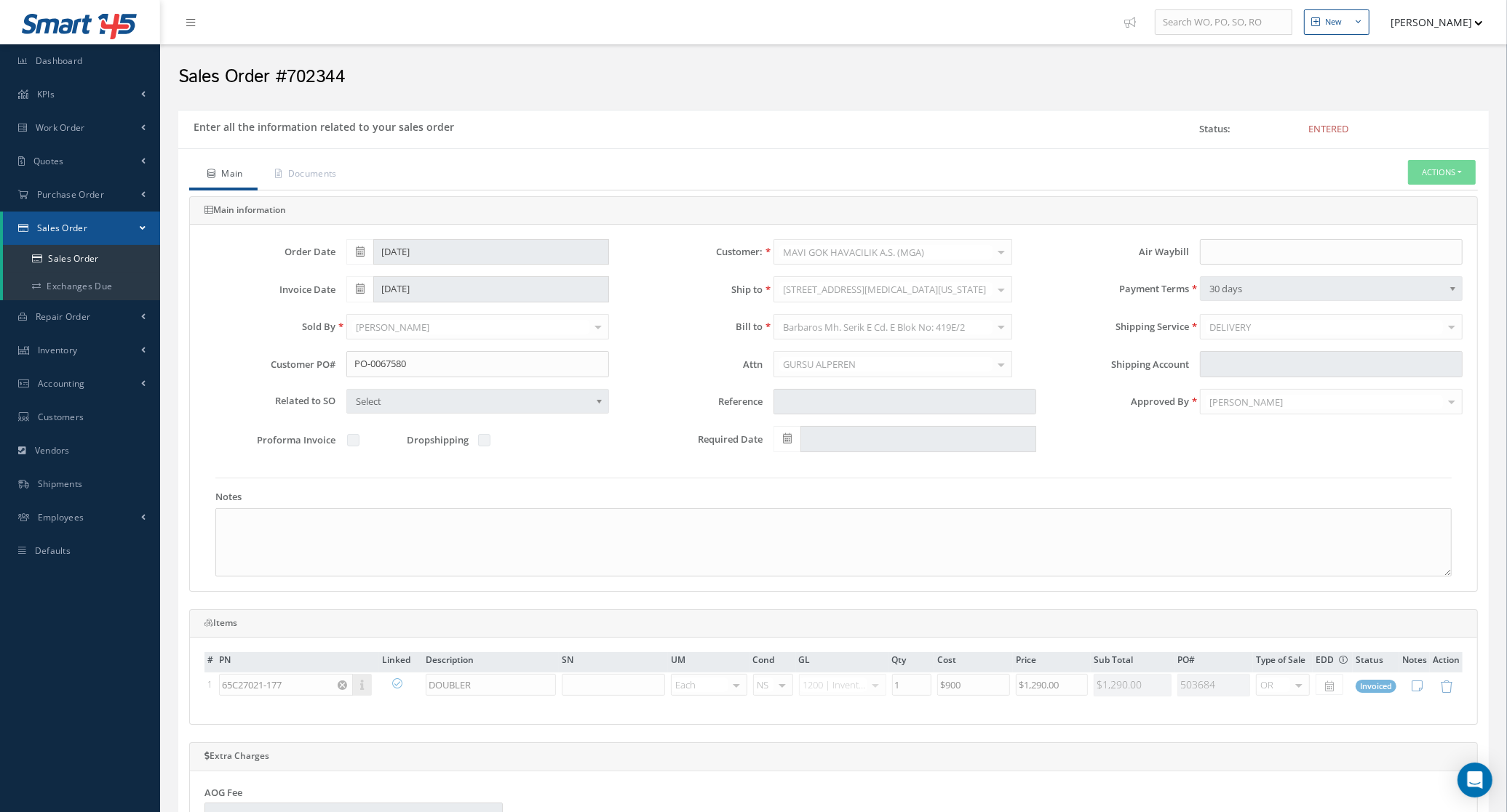
click at [1479, 165] on div "Main Documents Actions Reverse Sales Order Send By Email Documents Print-Outs S…" at bounding box center [833, 695] width 1310 height 1071
click at [1451, 169] on button "Actions" at bounding box center [1441, 172] width 67 height 25
click at [1324, 518] on link "Multiple Reports" at bounding box center [1309, 506] width 111 height 22
checkbox input "true"
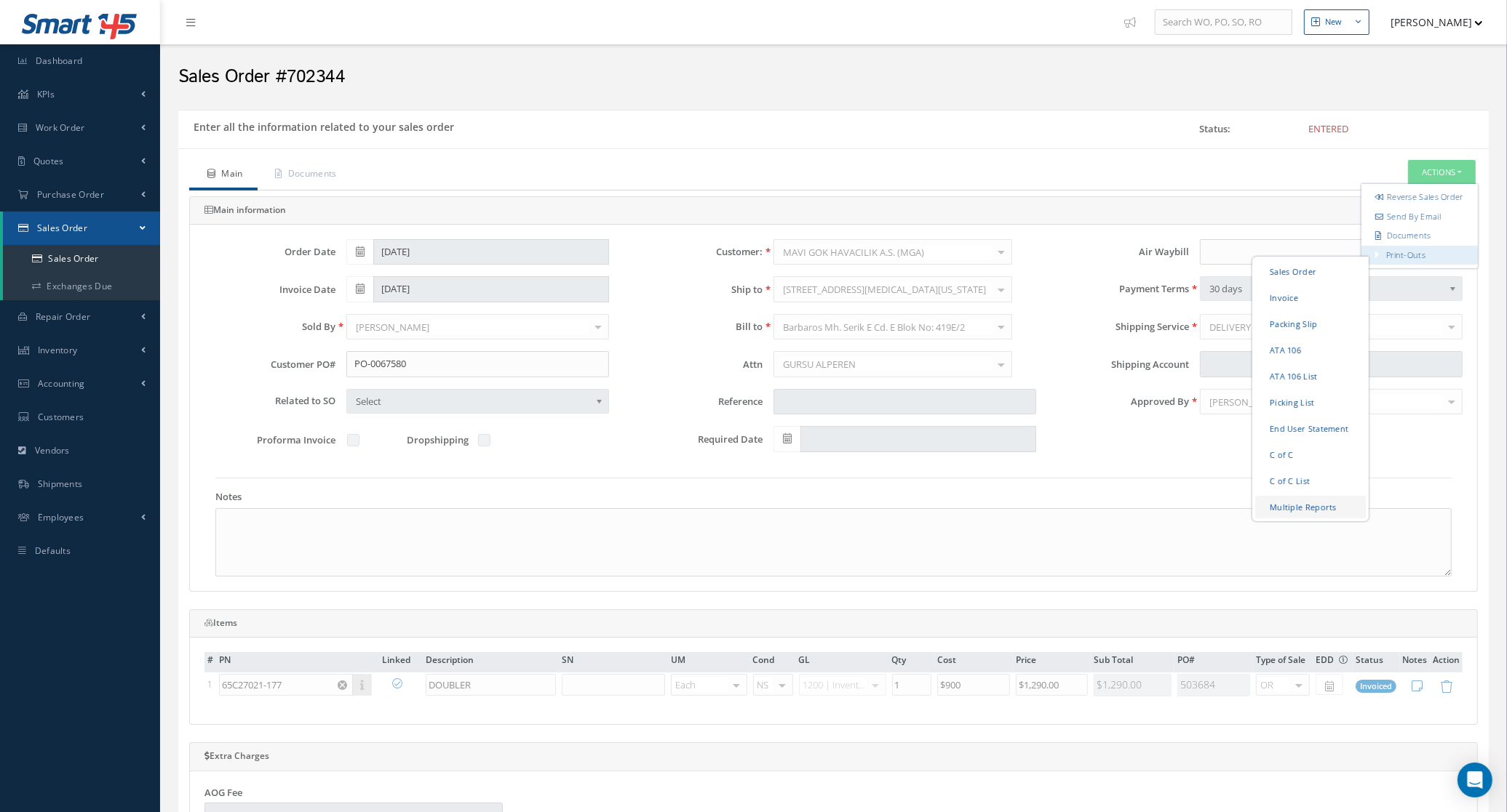
checkbox input "true"
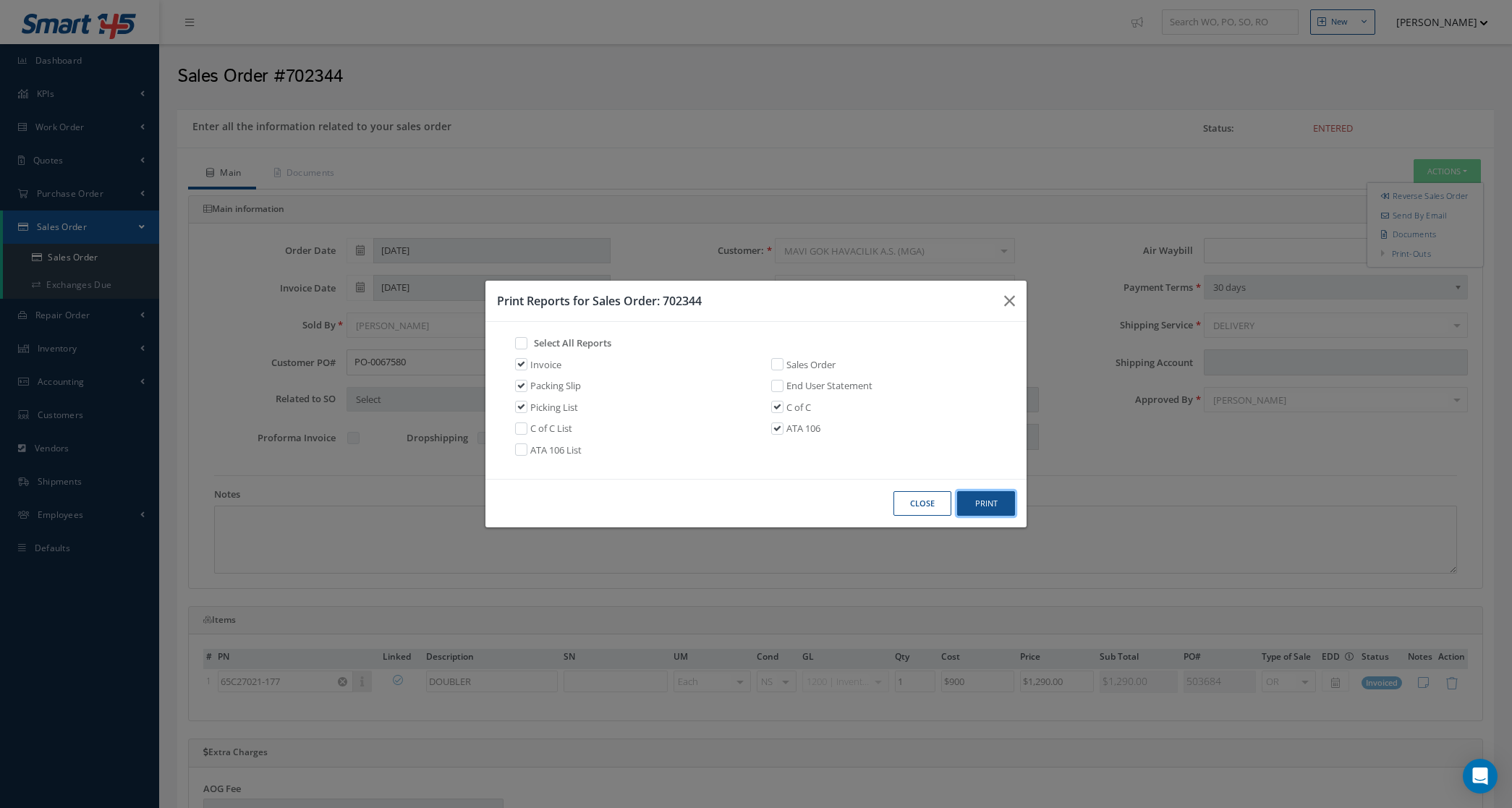
click at [978, 507] on button "Print" at bounding box center [986, 504] width 57 height 25
click at [920, 503] on button "Close" at bounding box center [922, 504] width 57 height 25
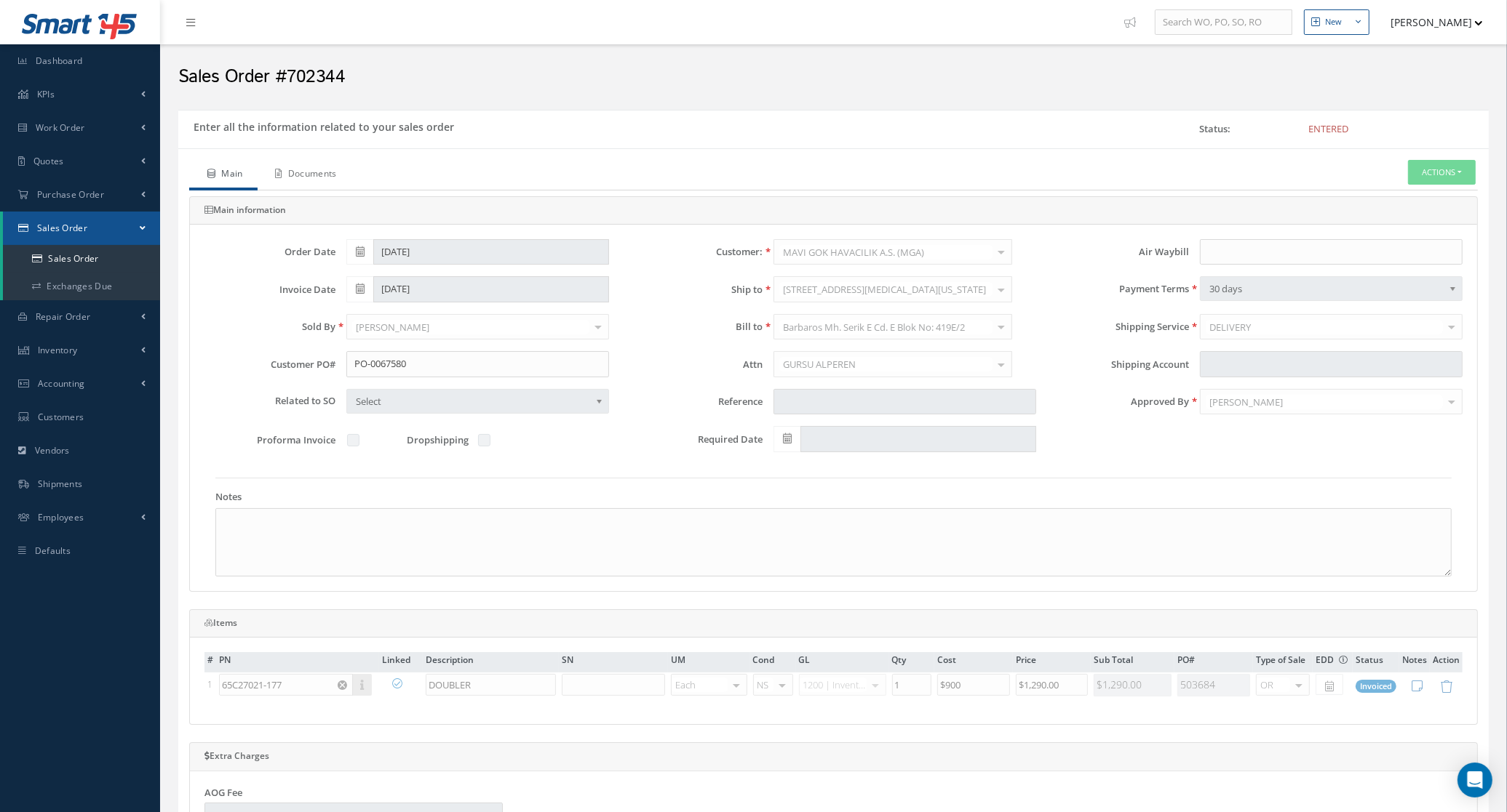
click at [347, 165] on link "Documents" at bounding box center [304, 175] width 93 height 31
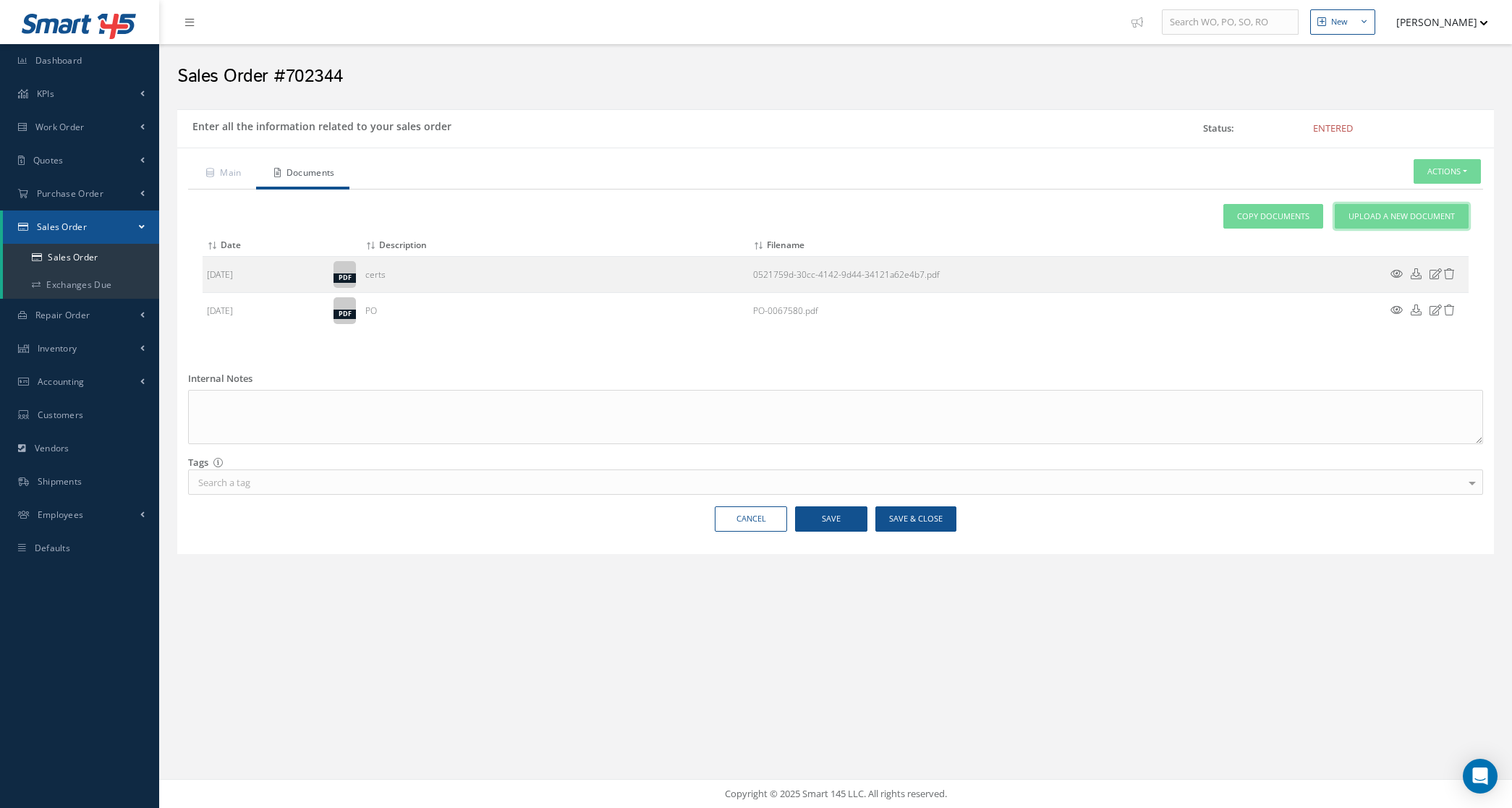
click at [1392, 214] on span "Upload a New Document" at bounding box center [1401, 217] width 106 height 12
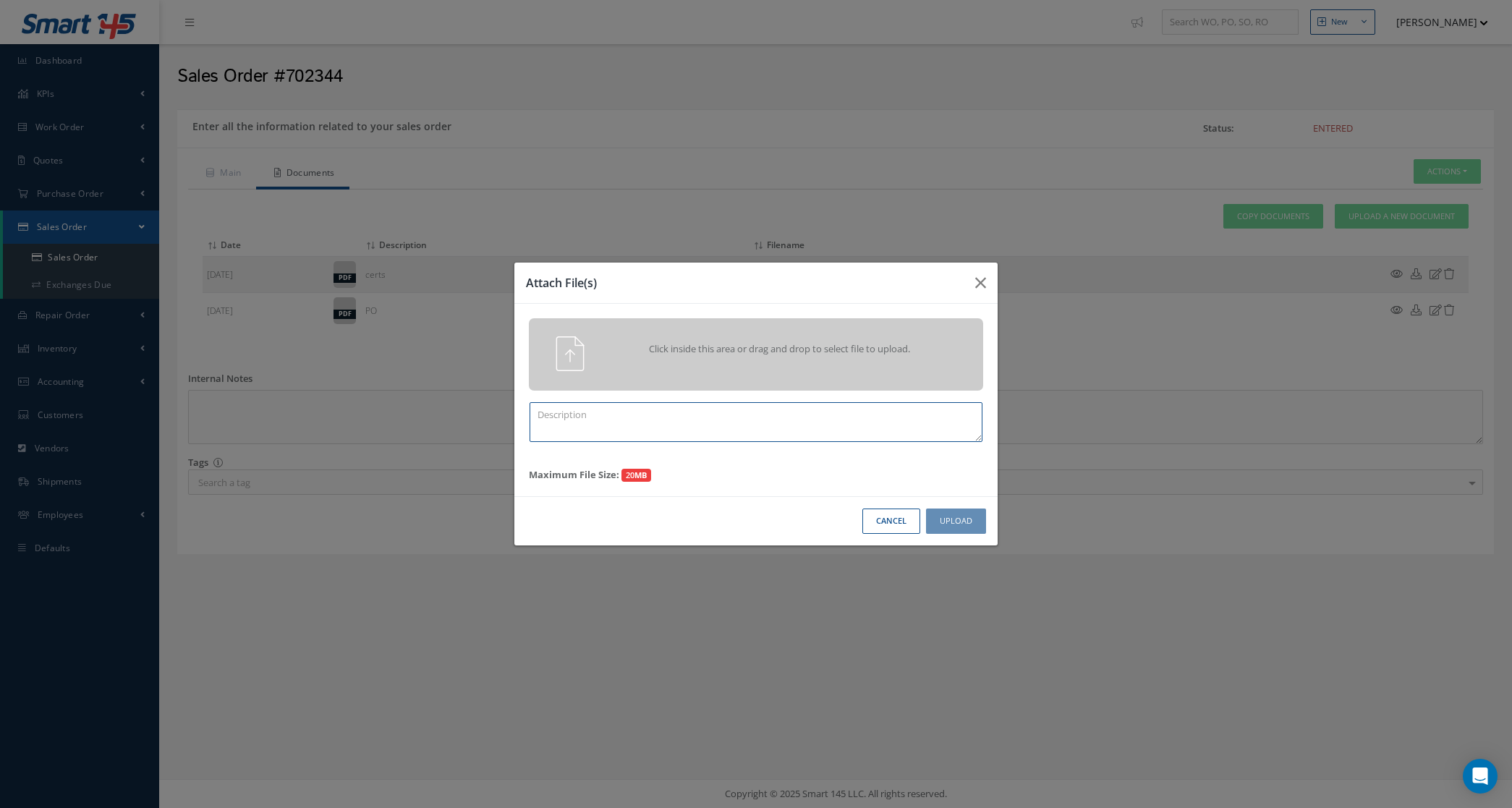
click at [696, 425] on textarea at bounding box center [756, 423] width 453 height 40
drag, startPoint x: 696, startPoint y: 425, endPoint x: 271, endPoint y: 383, distance: 427.1
click at [156, 436] on div "Attach File(s) Click inside this area or drag and drop to select file to upload…" at bounding box center [756, 404] width 1512 height 808
type textarea "PPW SO 702344"
drag, startPoint x: 633, startPoint y: 417, endPoint x: 510, endPoint y: 430, distance: 123.7
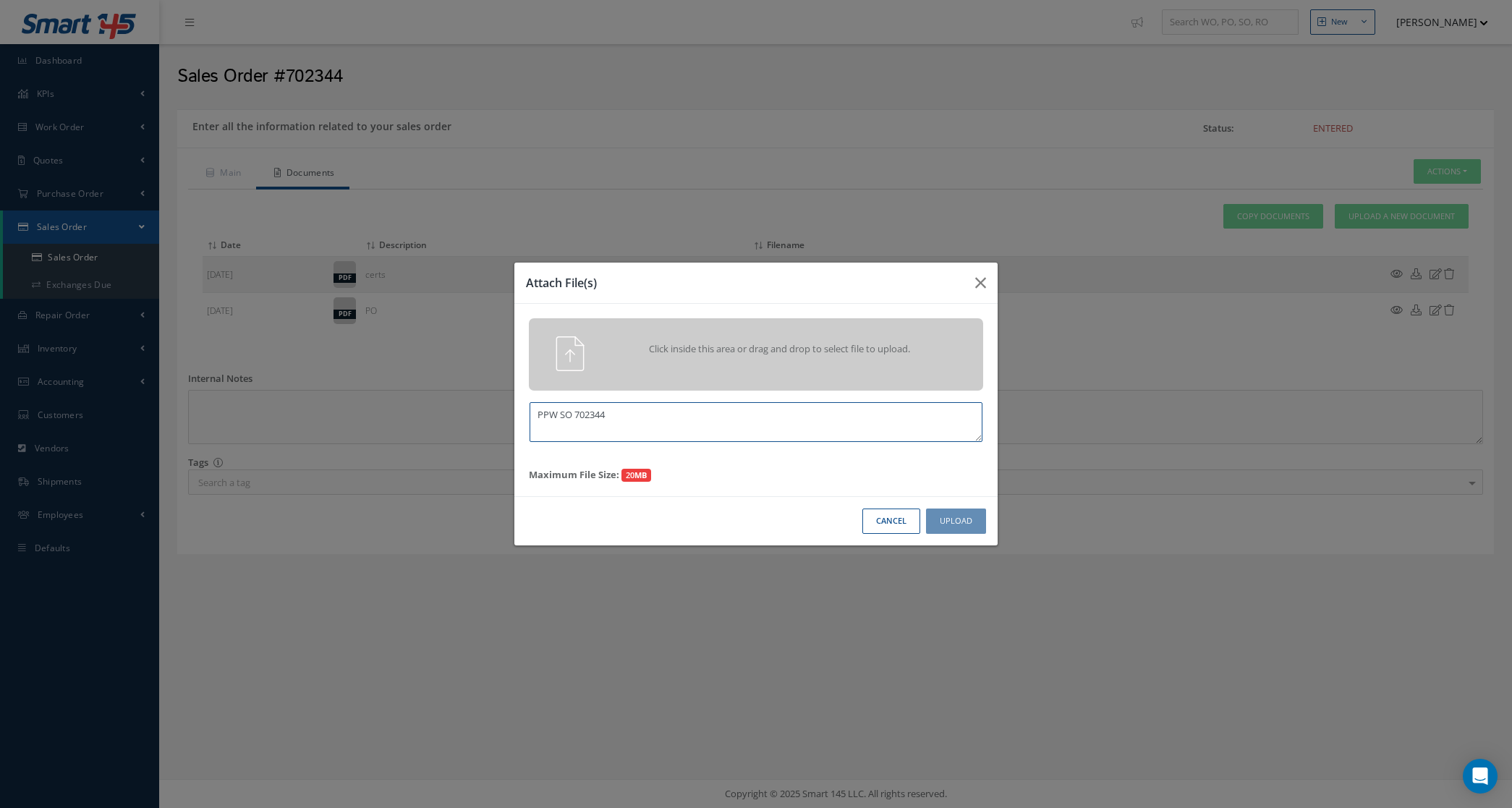
click at [510, 430] on div "Attach File(s) Click inside this area or drag and drop to select file to upload…" at bounding box center [756, 404] width 1512 height 808
click at [615, 374] on div "Click inside this area or drag and drop to select file to upload." at bounding box center [756, 354] width 454 height 72
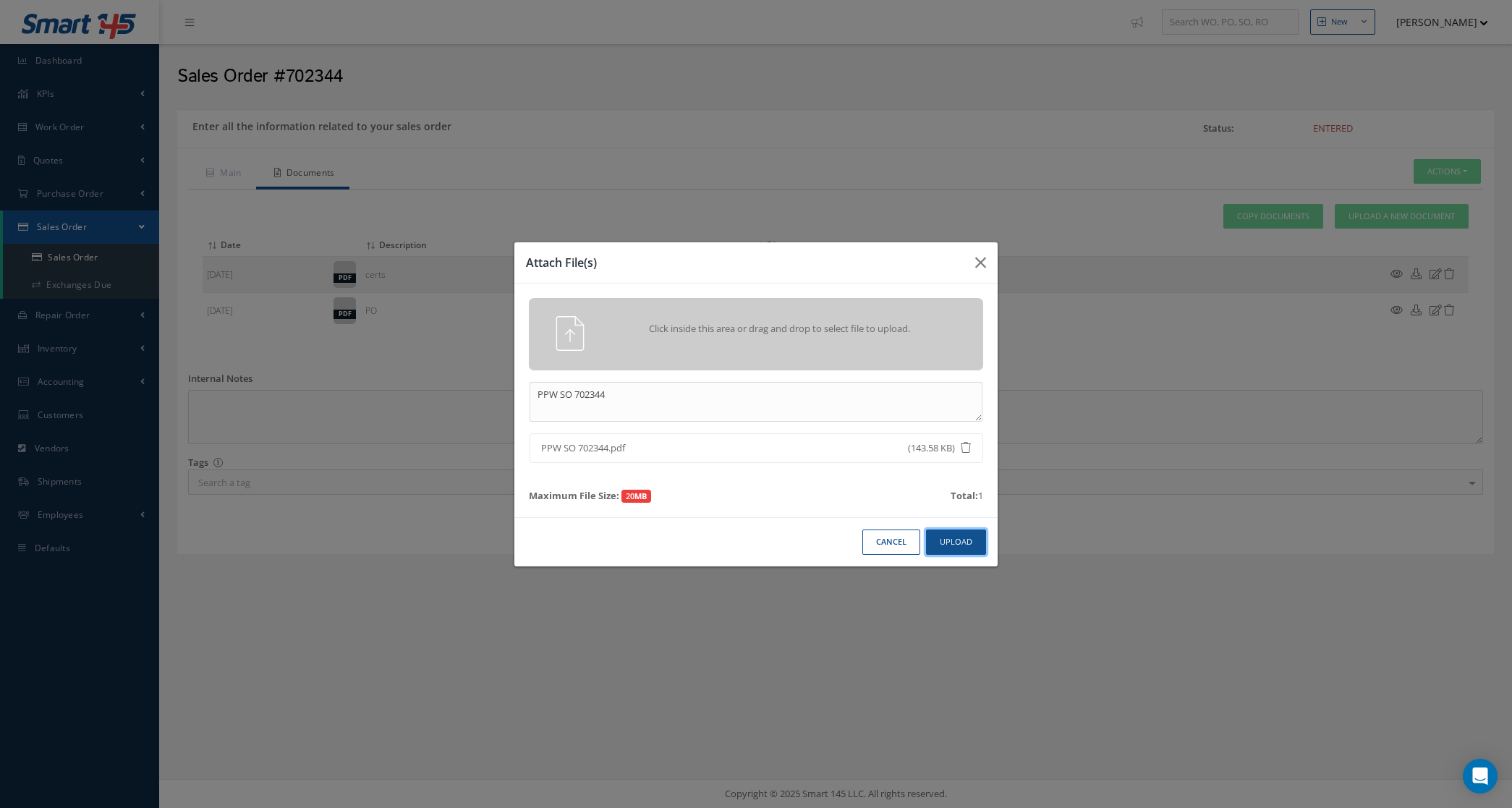
click at [967, 551] on button "Upload" at bounding box center [955, 543] width 60 height 25
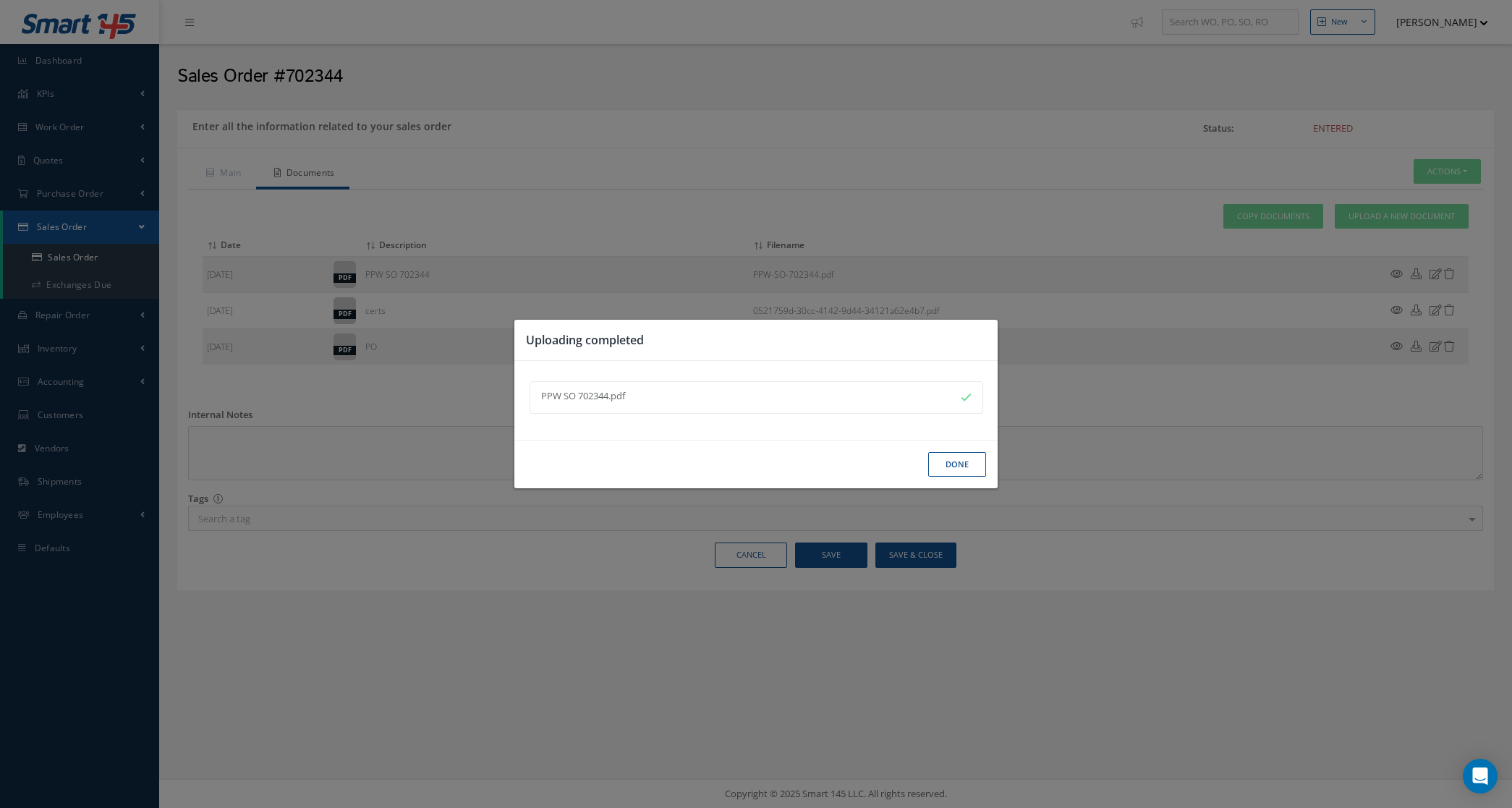
click at [946, 468] on button "Done" at bounding box center [957, 465] width 57 height 25
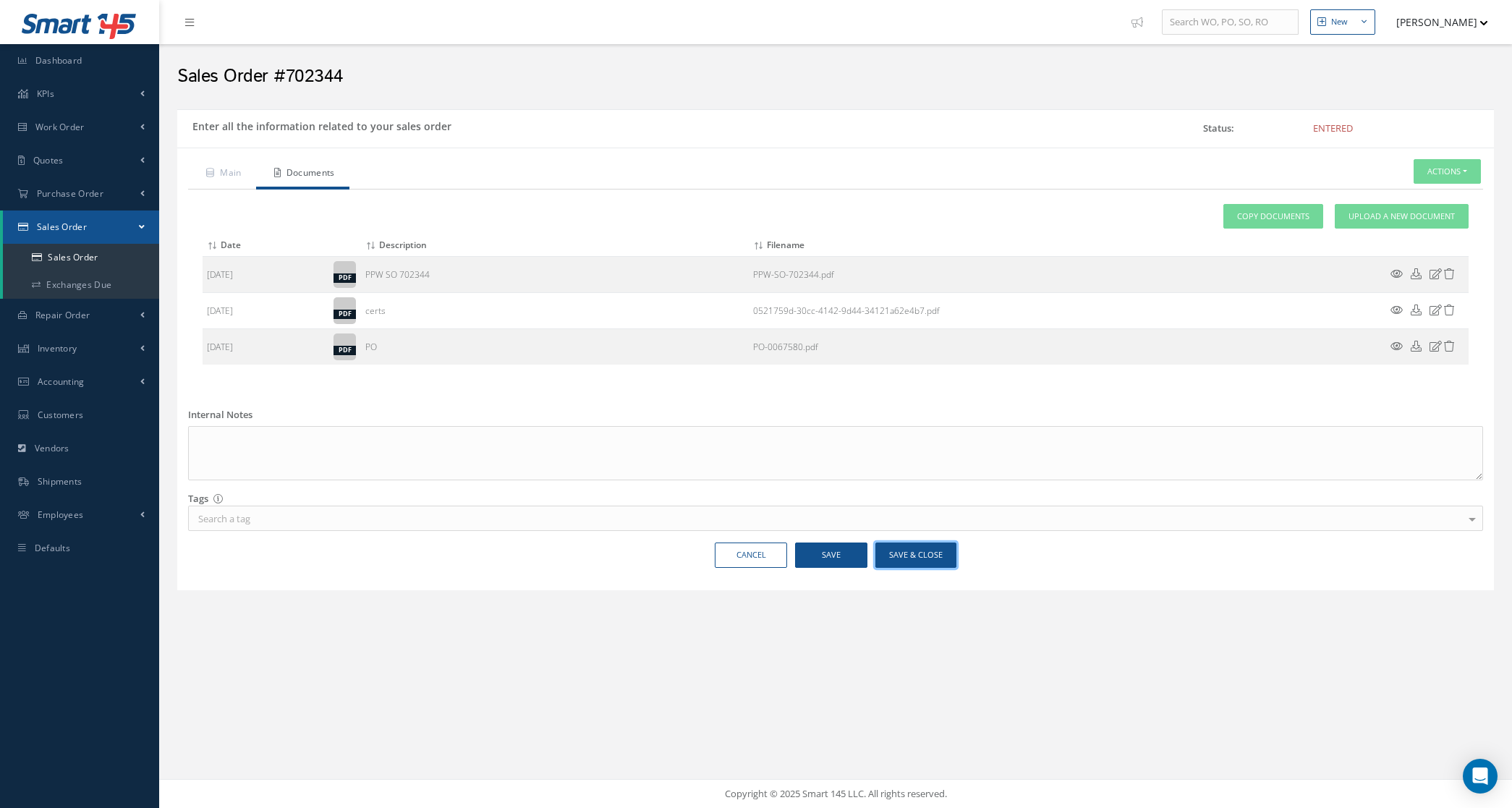
click at [934, 559] on button "Save & Close" at bounding box center [915, 555] width 81 height 25
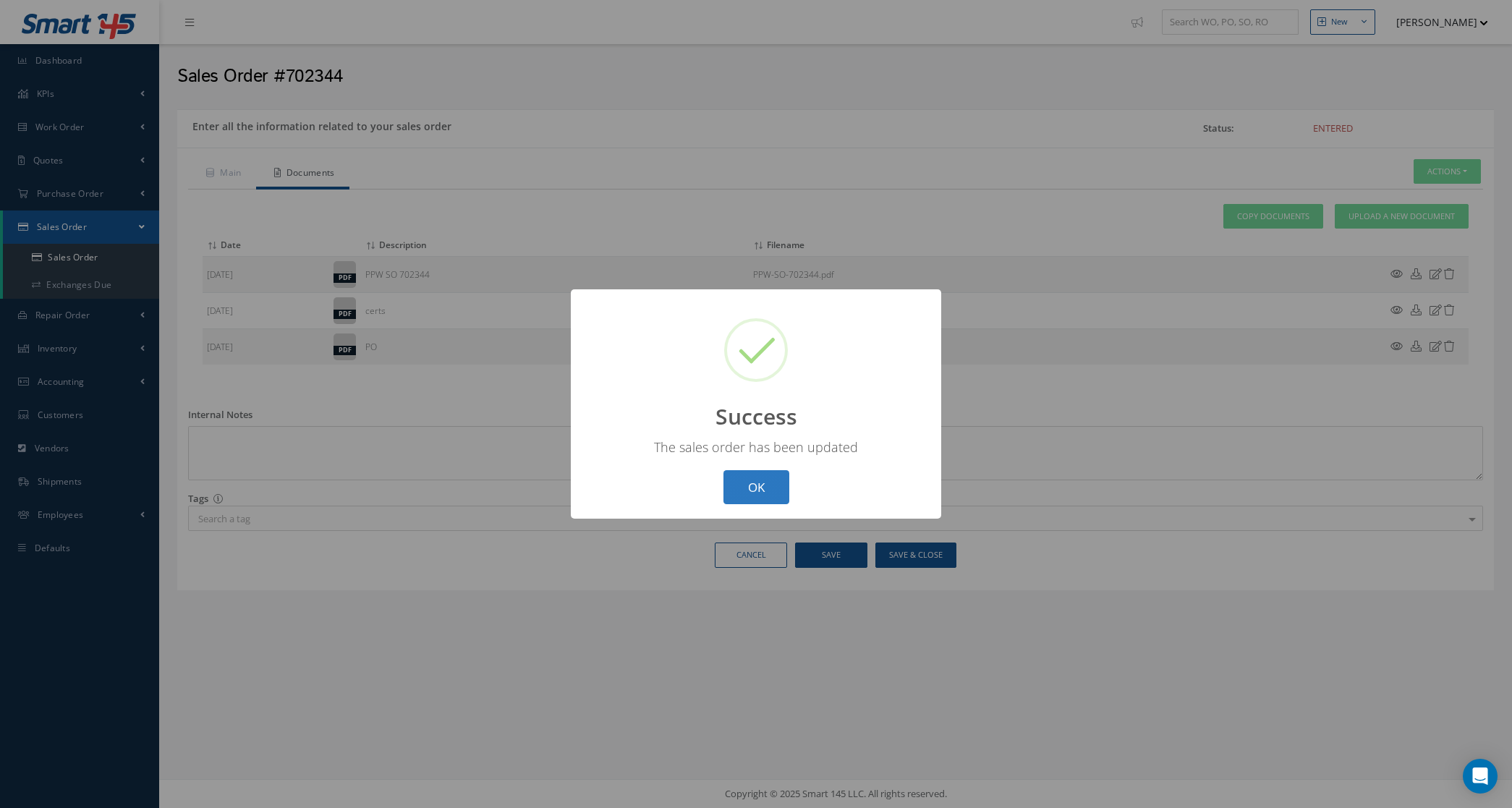
click at [761, 500] on button "OK" at bounding box center [756, 487] width 66 height 34
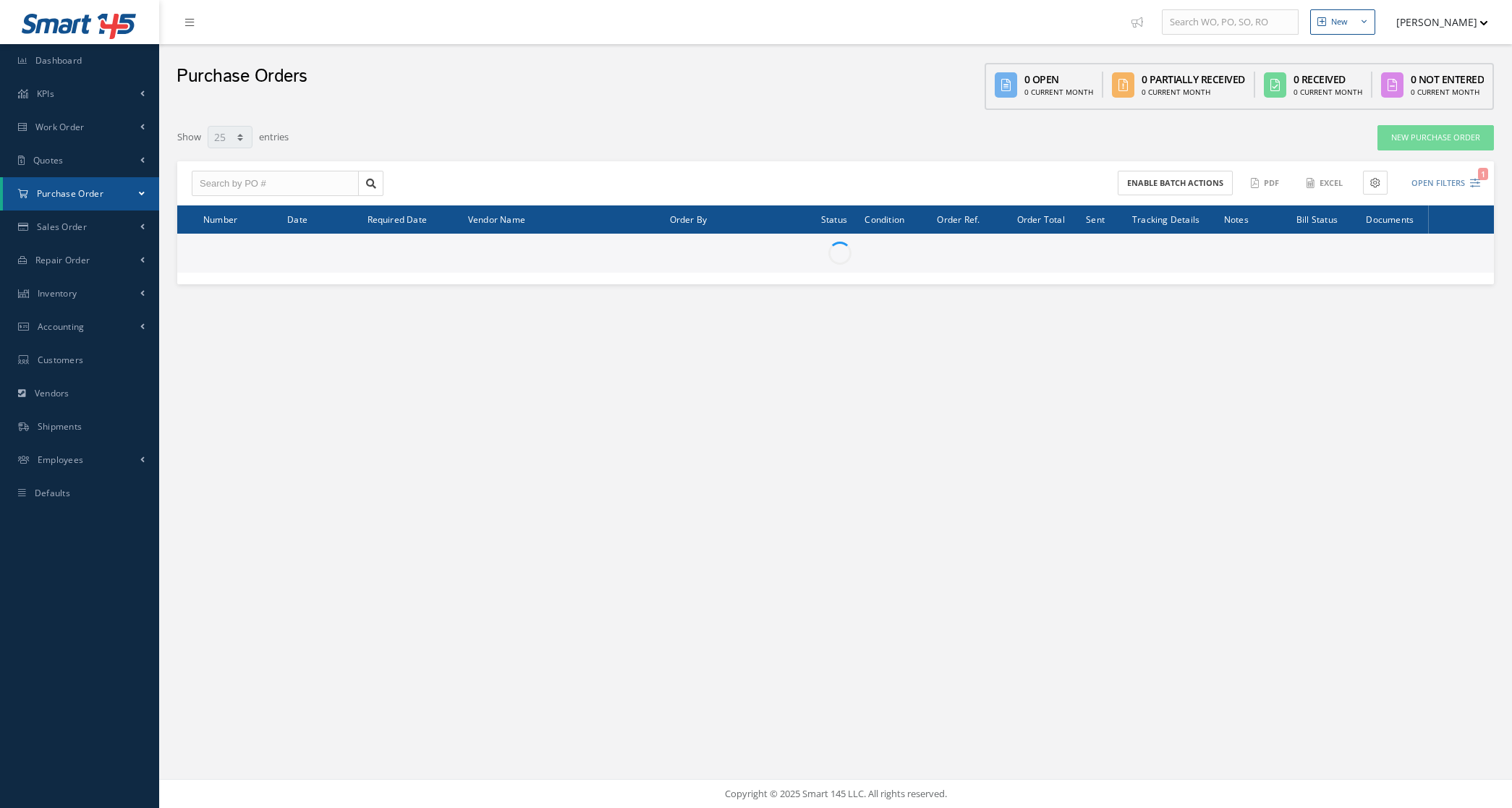
select select "25"
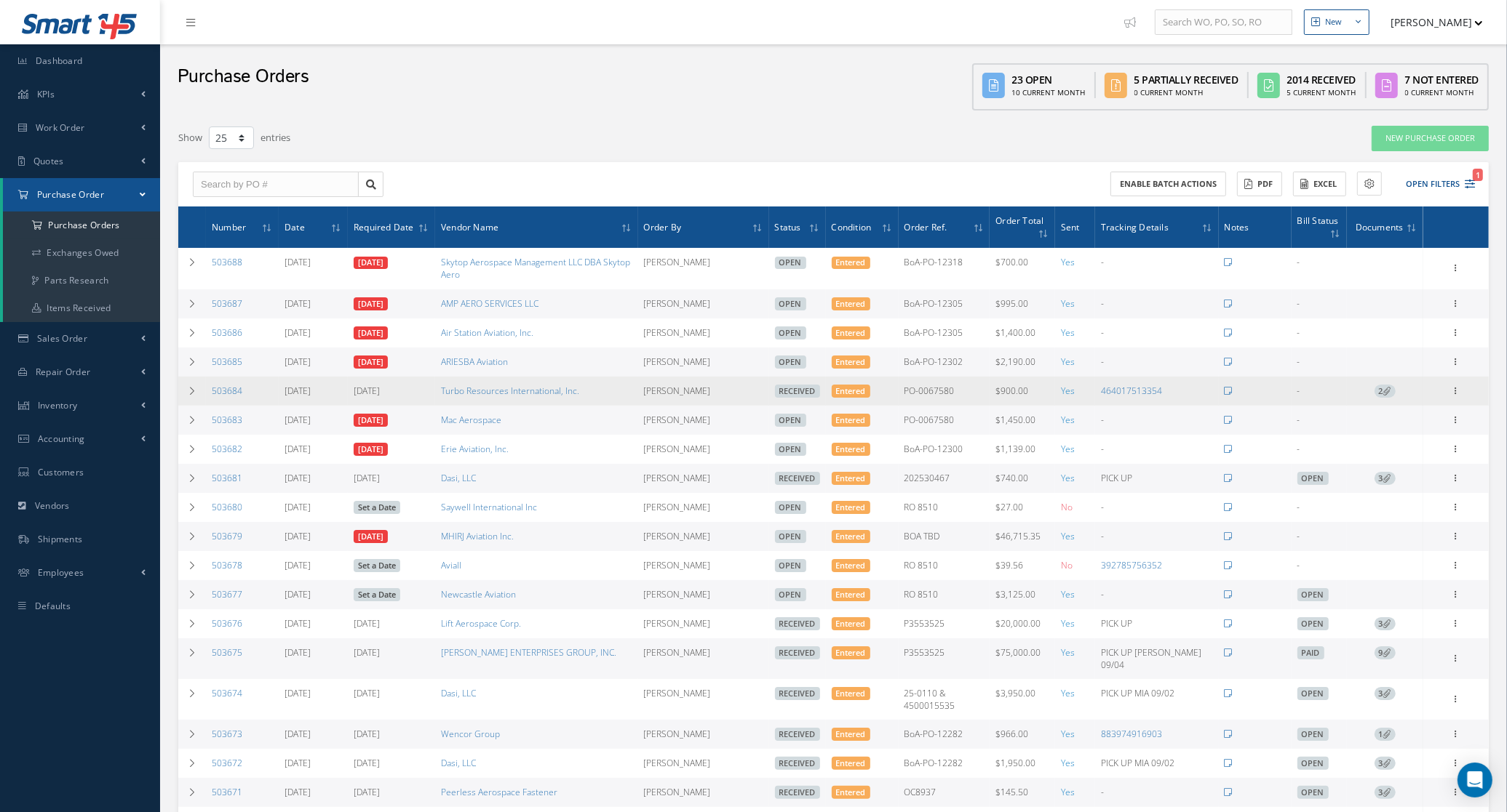
click at [1385, 390] on icon at bounding box center [1387, 391] width 8 height 8
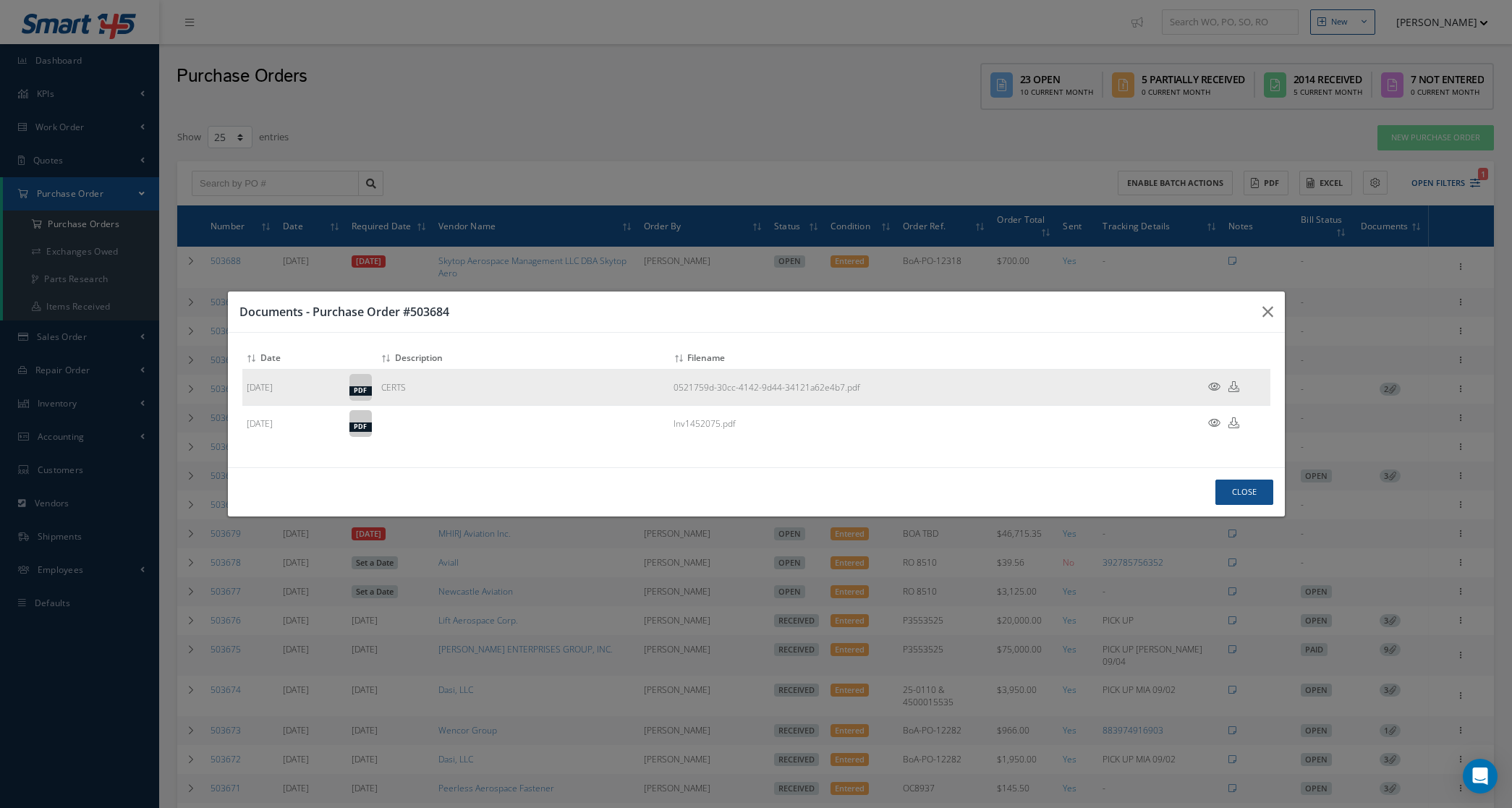
click at [1213, 385] on icon at bounding box center [1214, 386] width 12 height 11
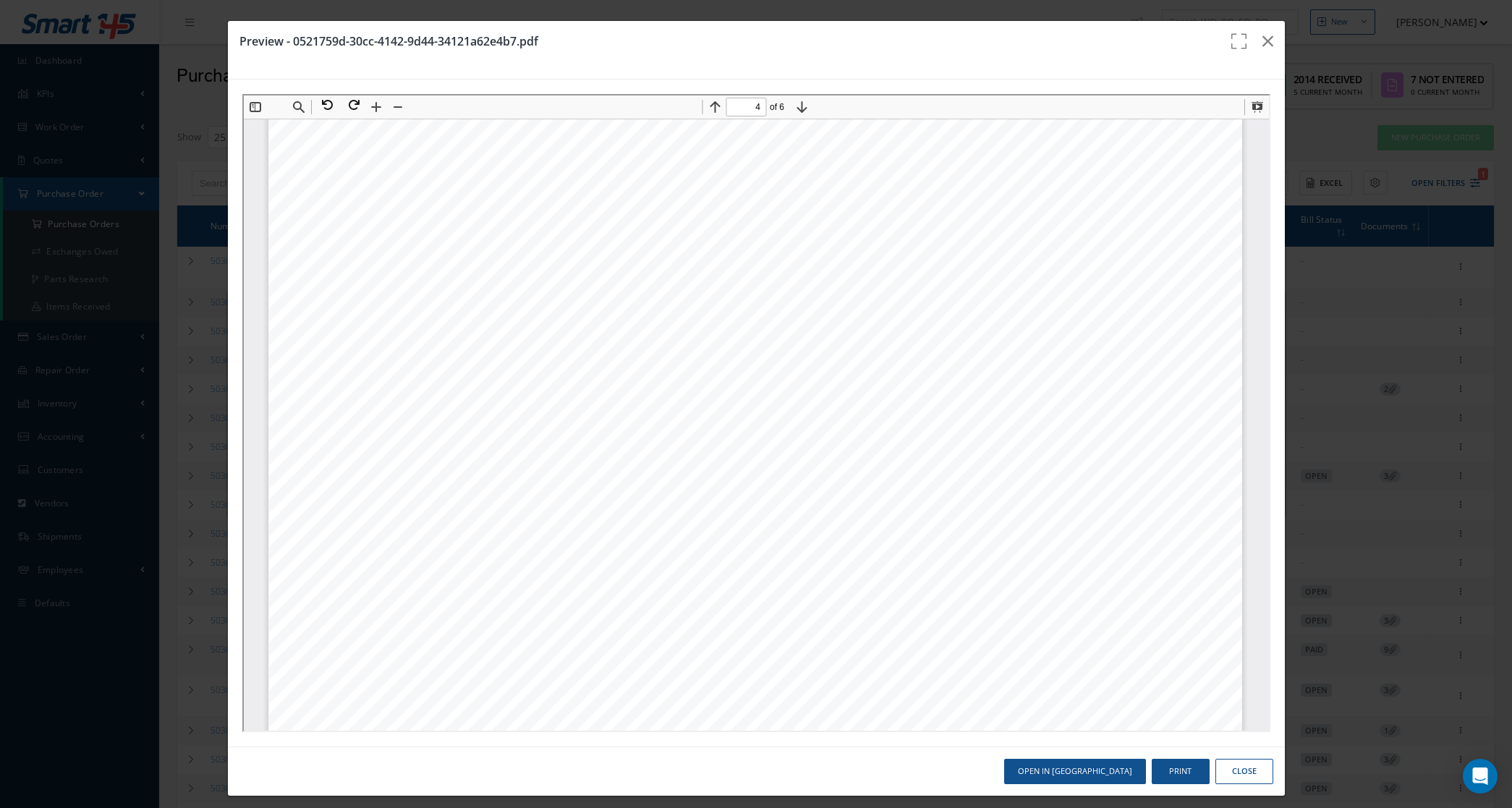
scroll to position [4142, 2]
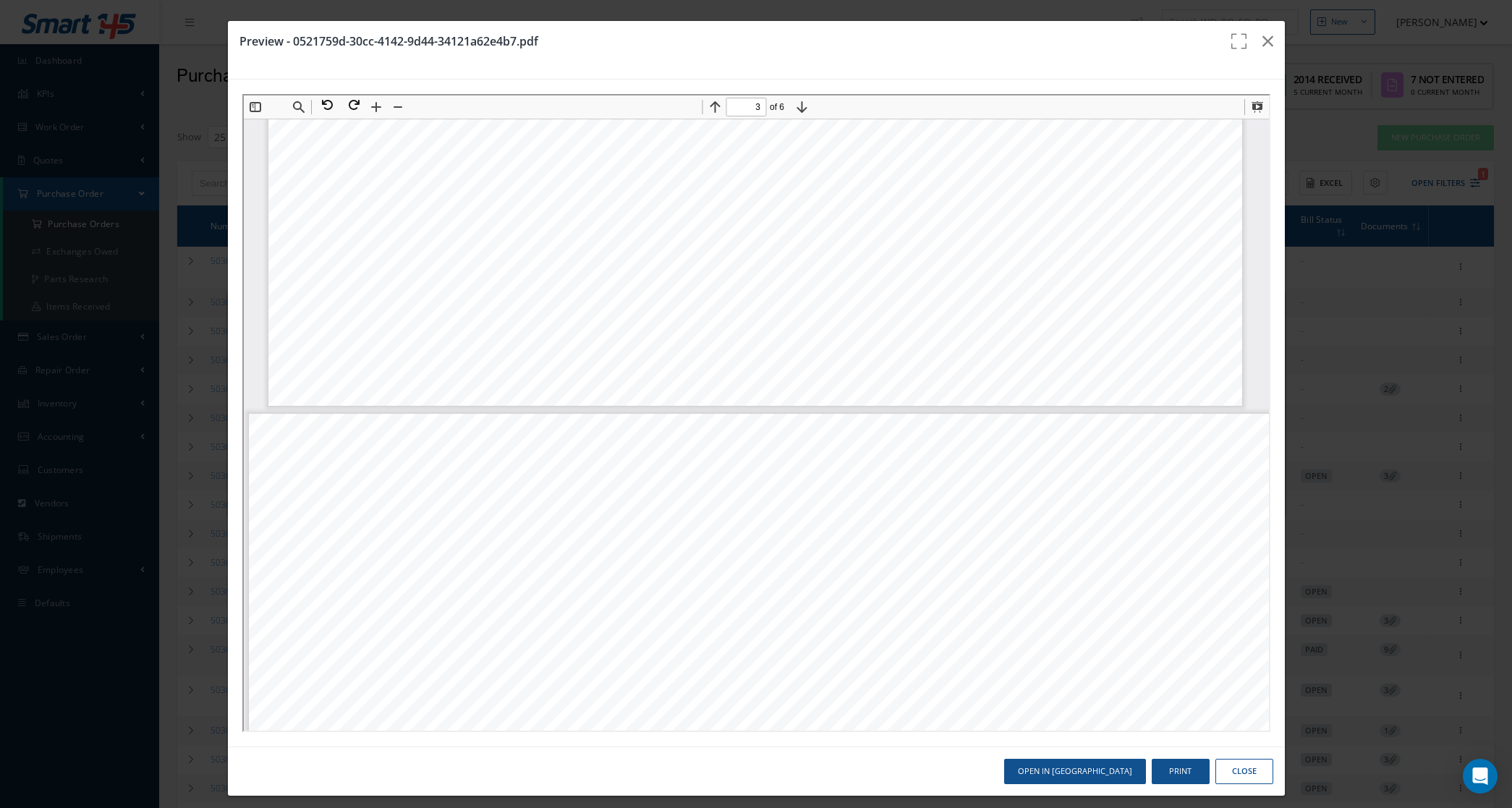
type input "2"
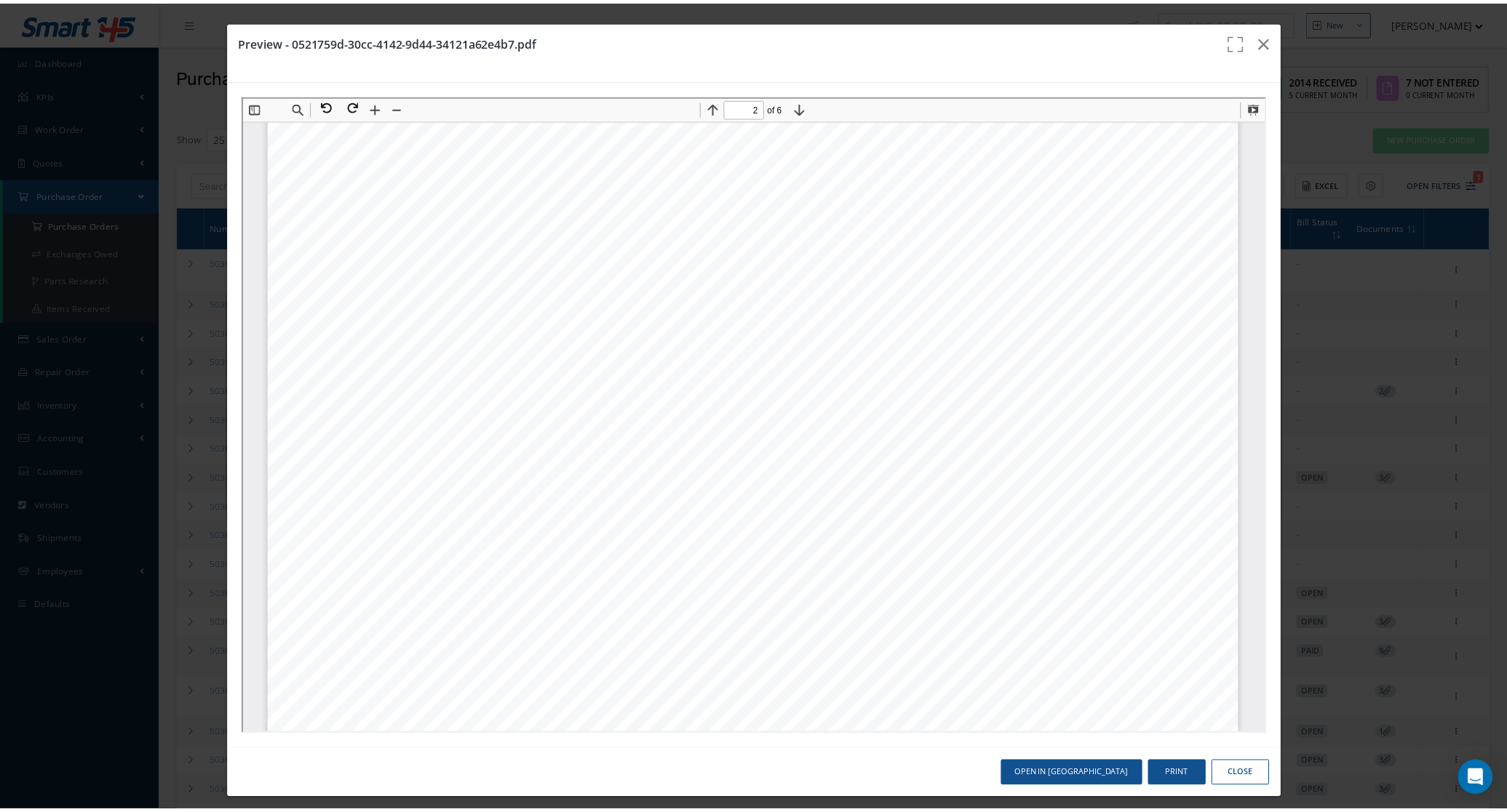
scroll to position [1253, 2]
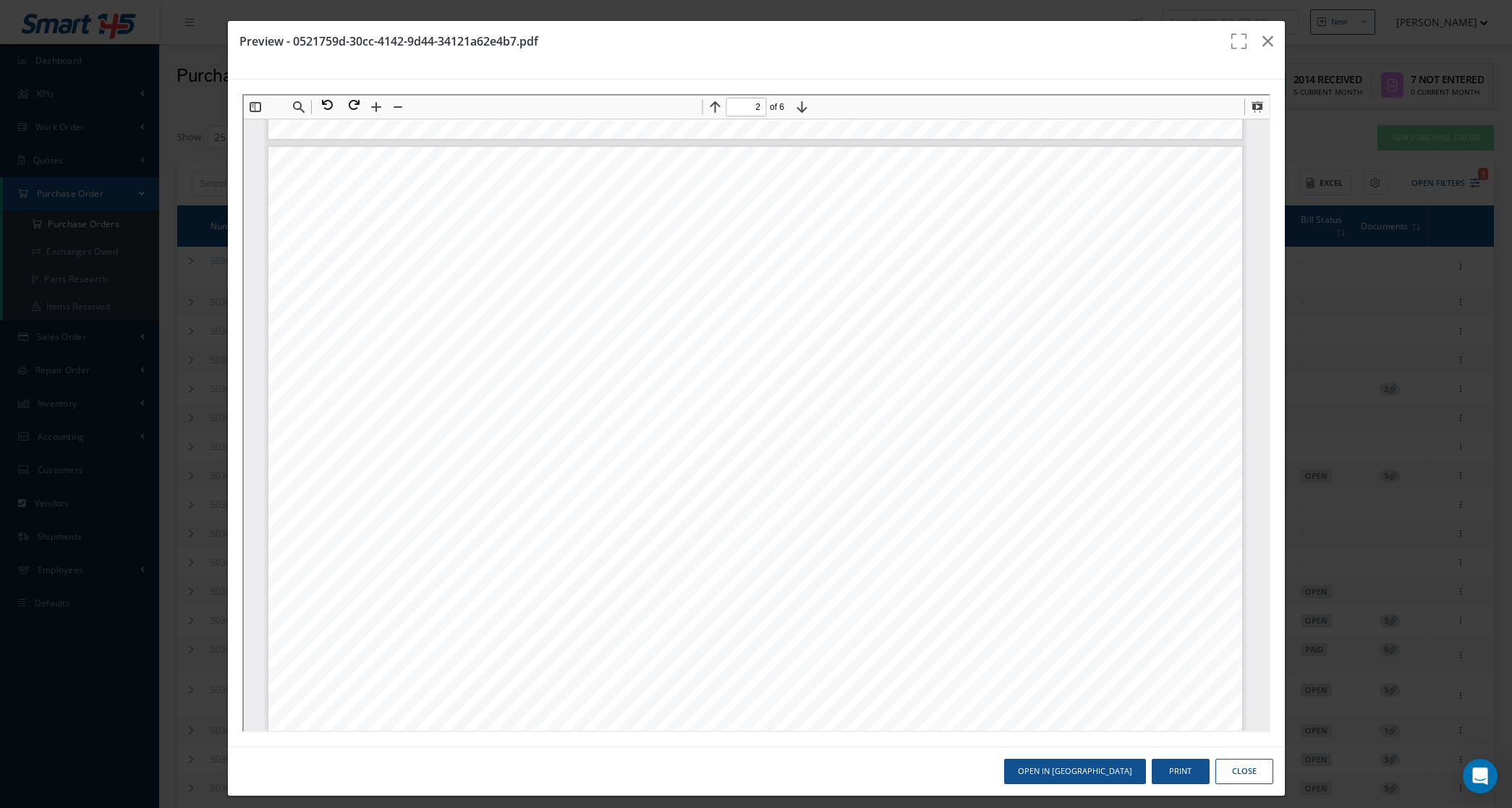
click at [1228, 766] on button "Close" at bounding box center [1244, 772] width 57 height 25
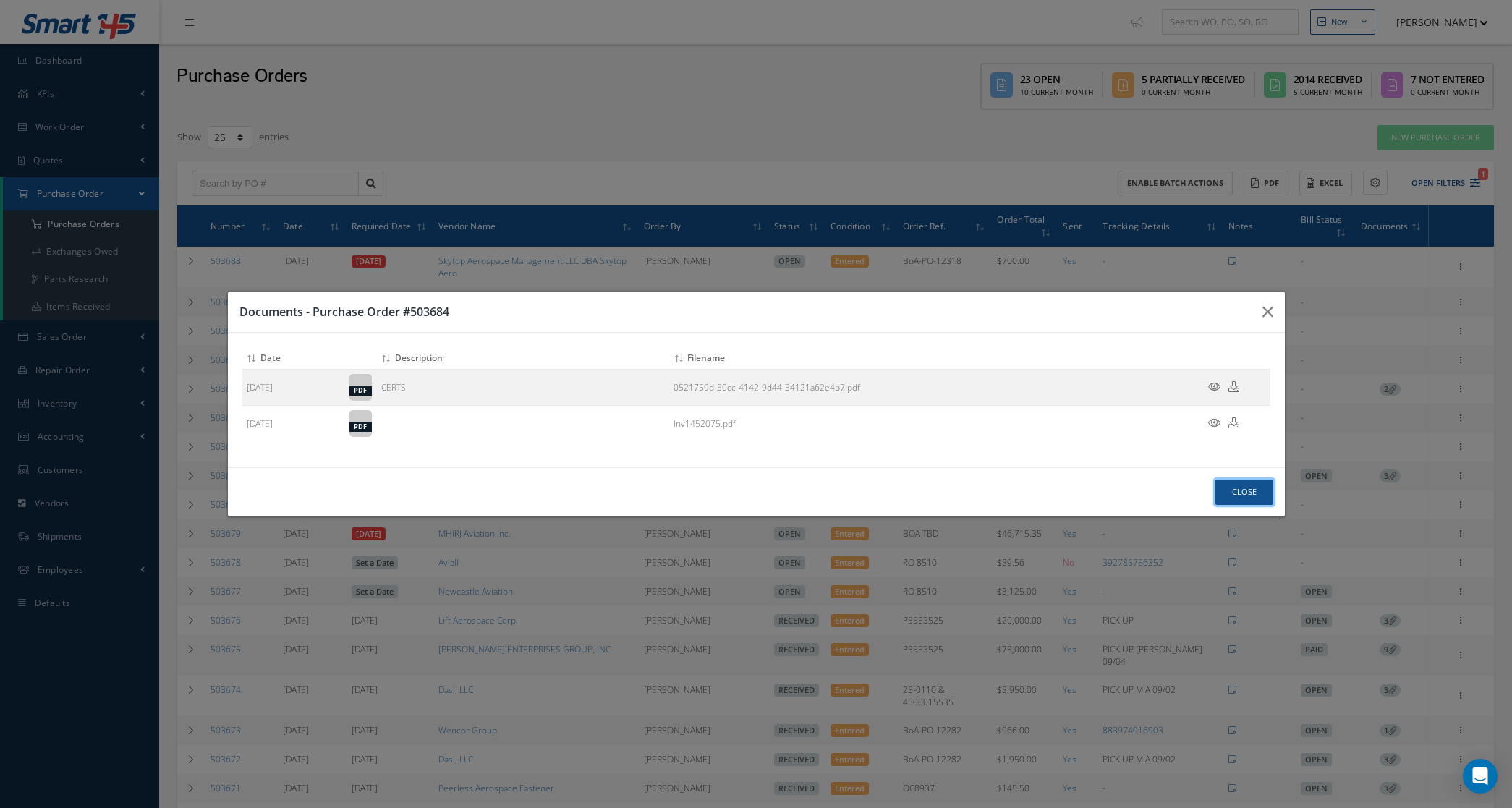
click at [1237, 491] on button "Close" at bounding box center [1244, 493] width 57 height 25
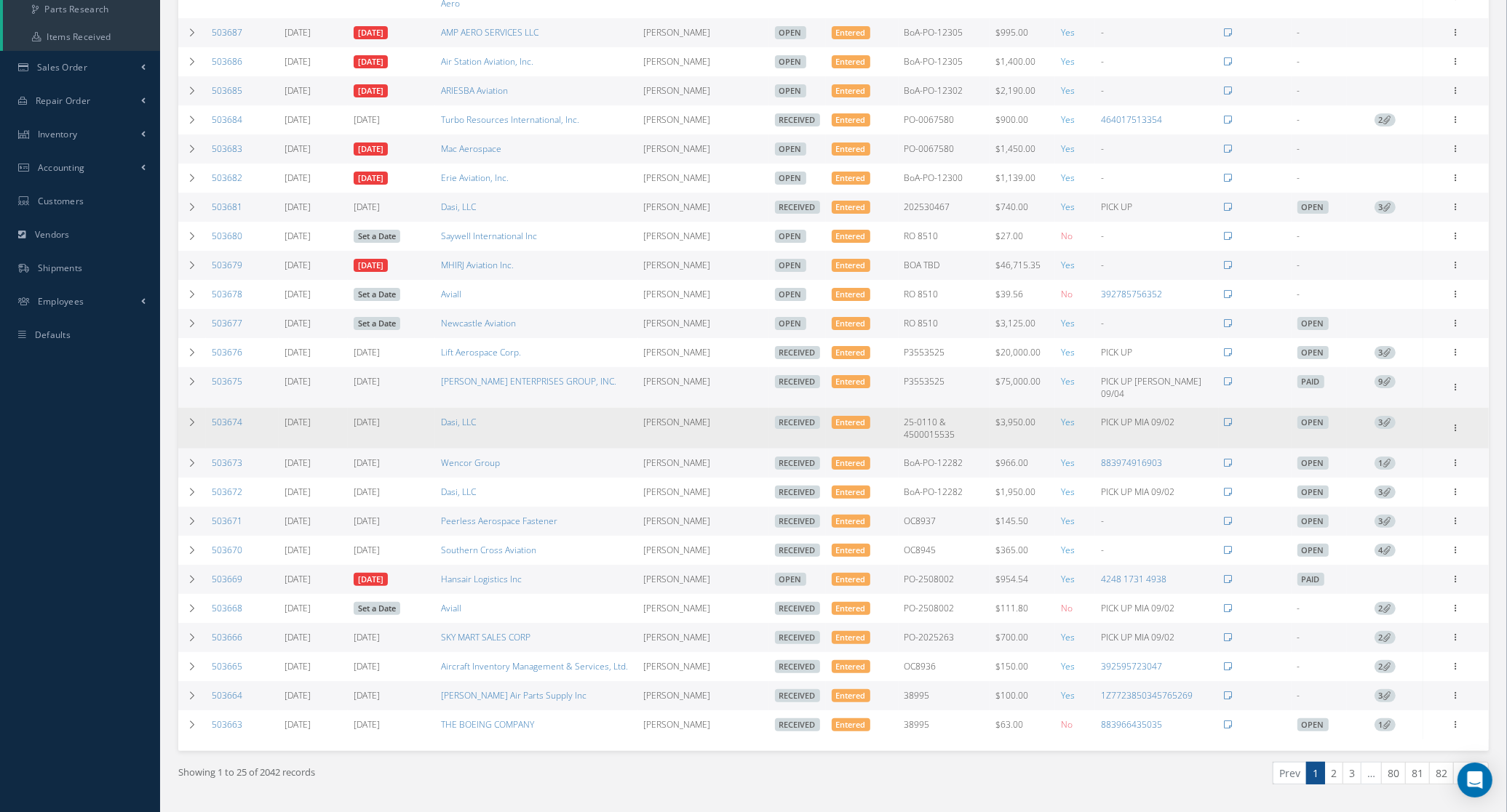
scroll to position [273, 0]
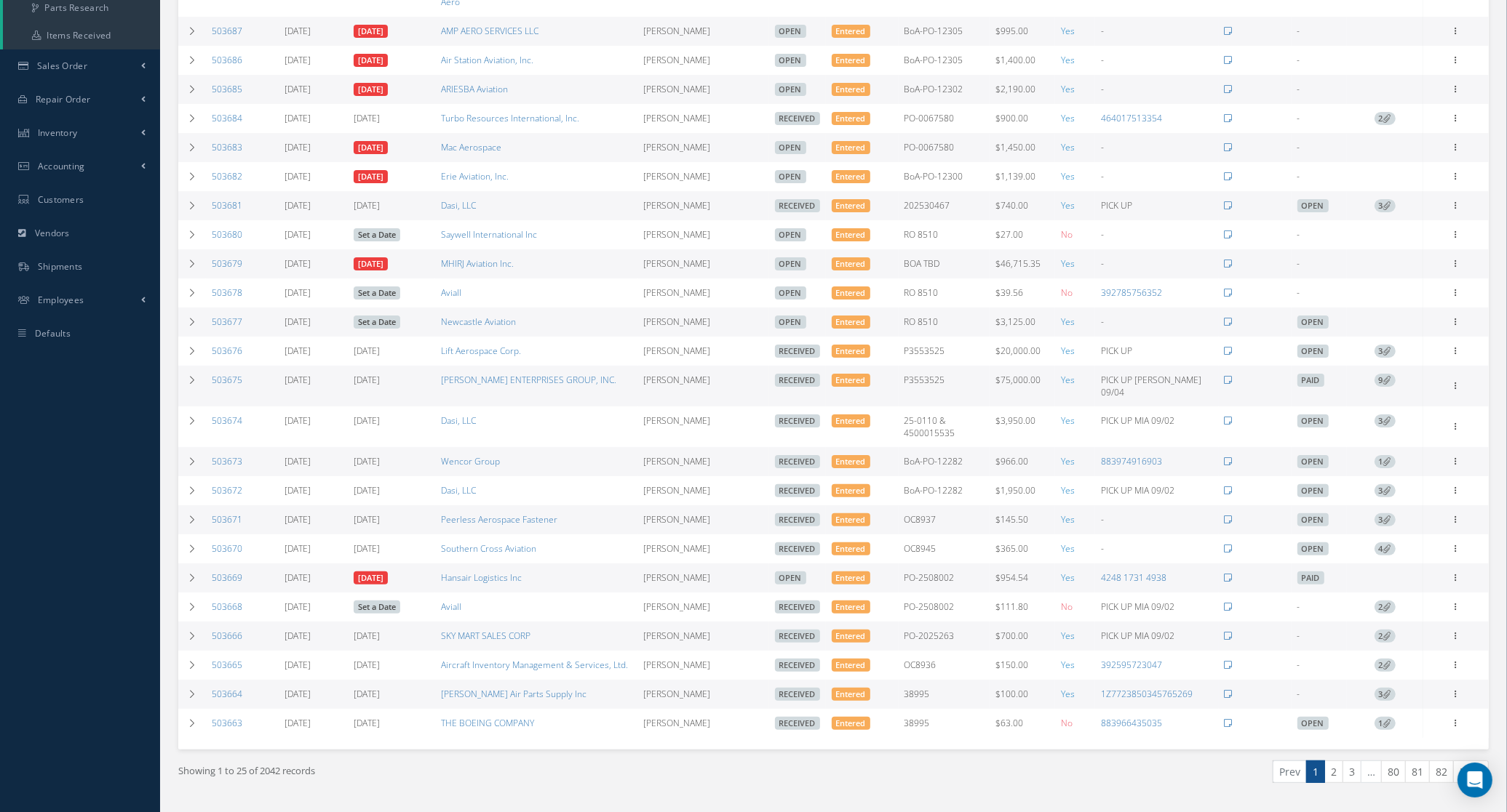
drag, startPoint x: 256, startPoint y: 580, endPoint x: 207, endPoint y: 578, distance: 49.0
click at [207, 578] on td "503669" at bounding box center [242, 578] width 72 height 29
copy link "503669"
click at [1453, 571] on icon at bounding box center [1455, 577] width 14 height 12
click at [1399, 693] on link "Documents" at bounding box center [1388, 699] width 115 height 19
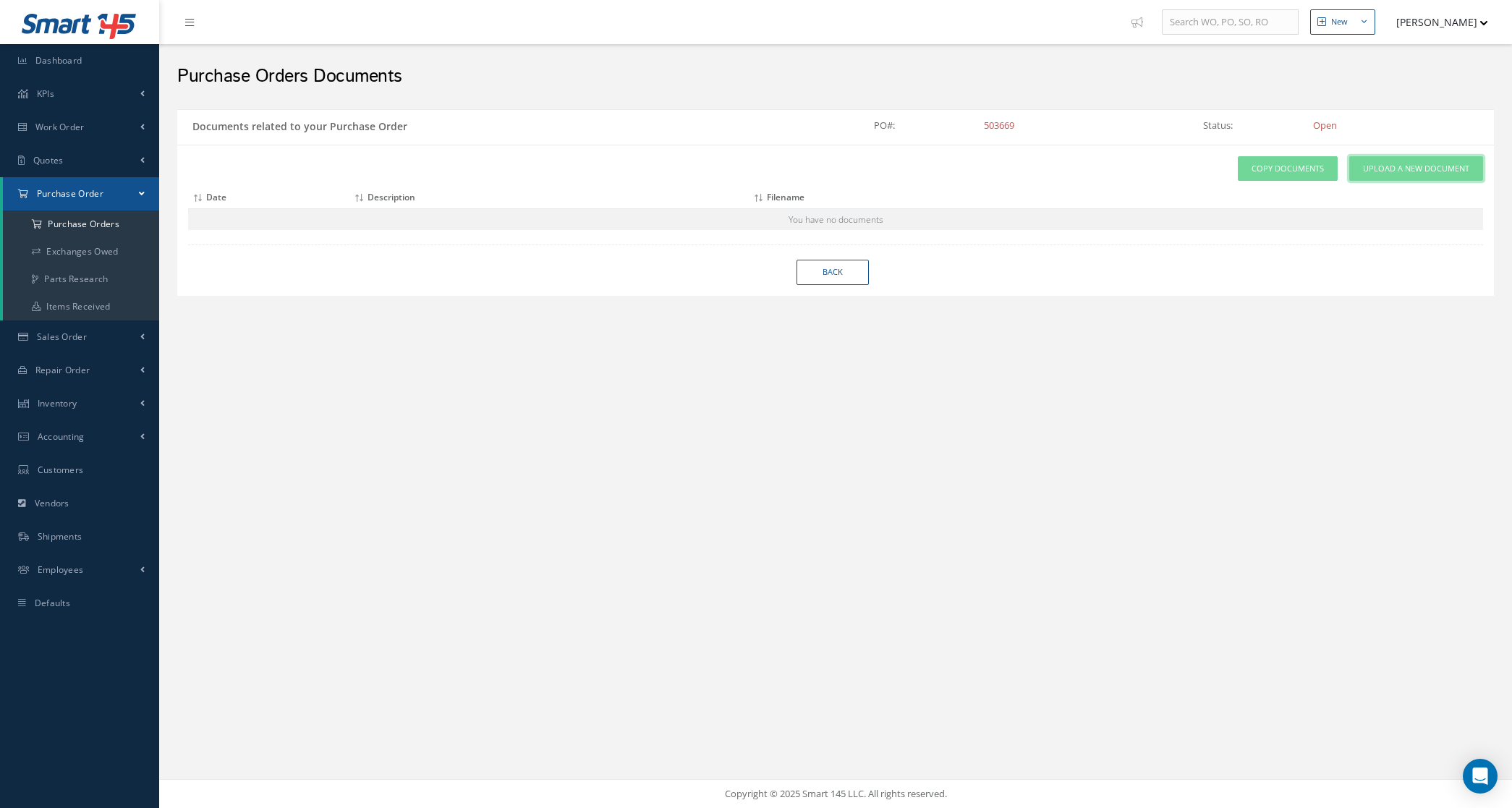
click at [1384, 171] on span "Upload a New Document" at bounding box center [1415, 169] width 106 height 12
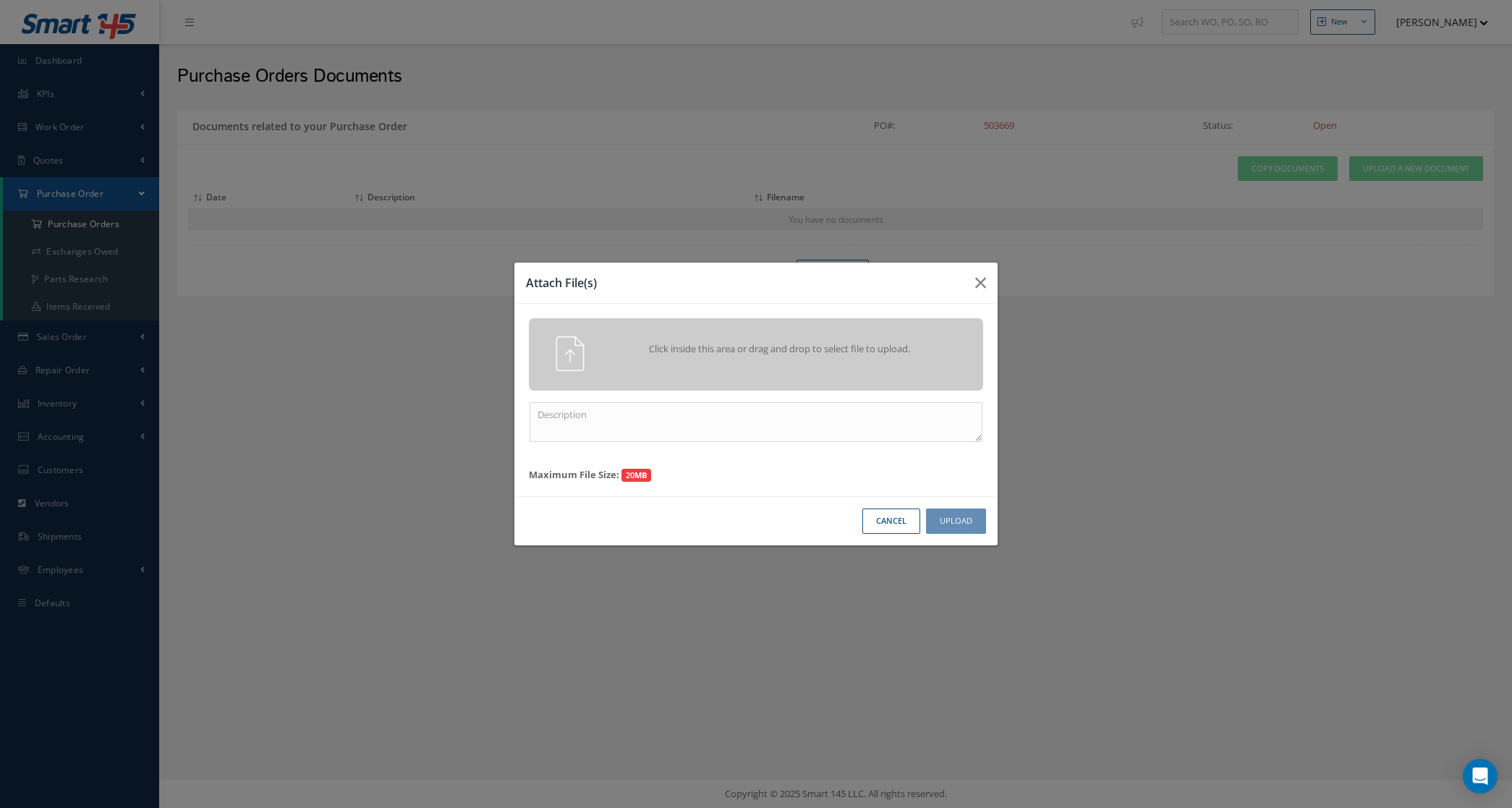
click at [710, 367] on div "Click inside this area or drag and drop to select file to upload." at bounding box center [756, 354] width 476 height 35
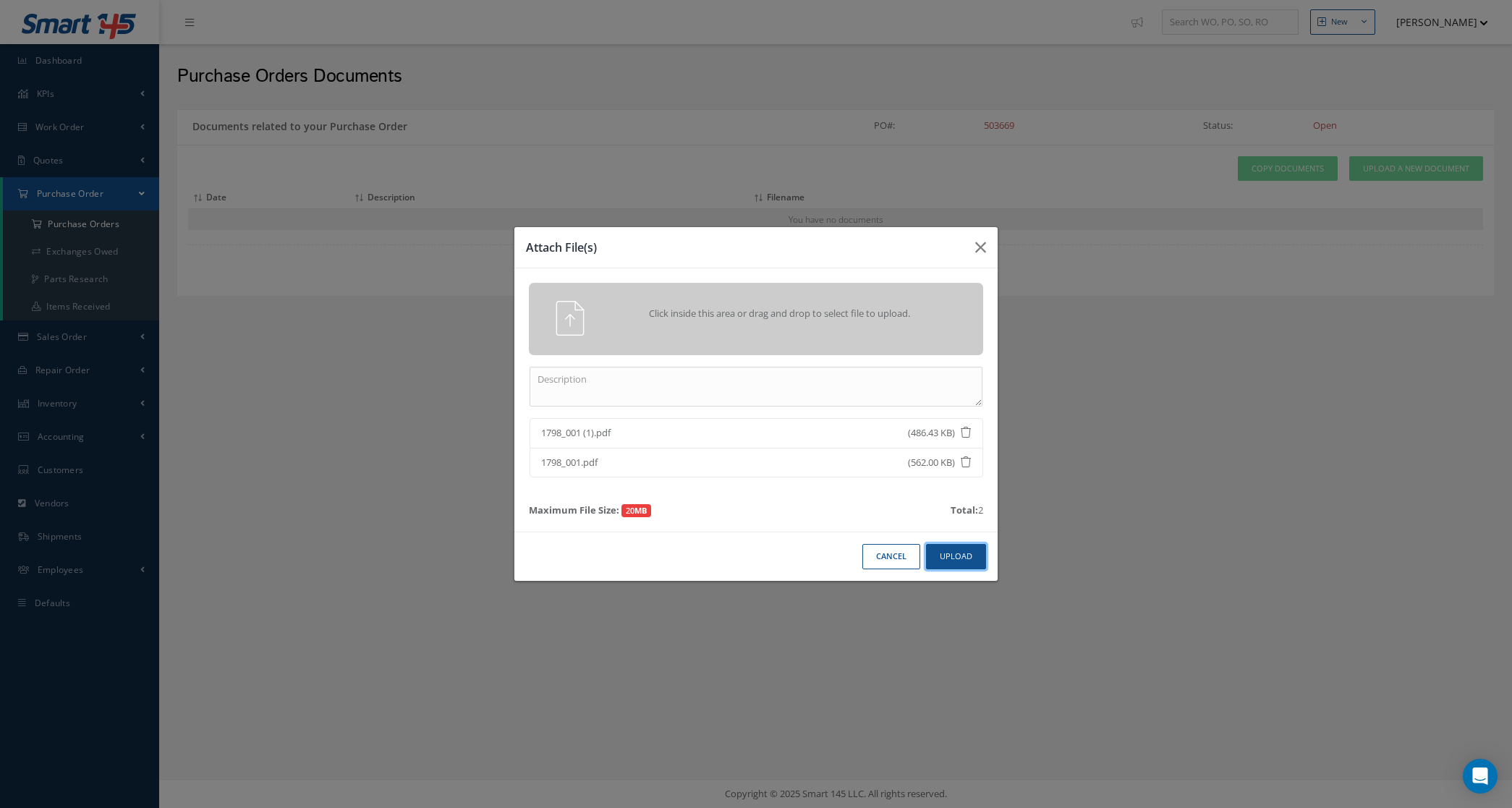
click at [978, 557] on button "Upload" at bounding box center [955, 557] width 60 height 25
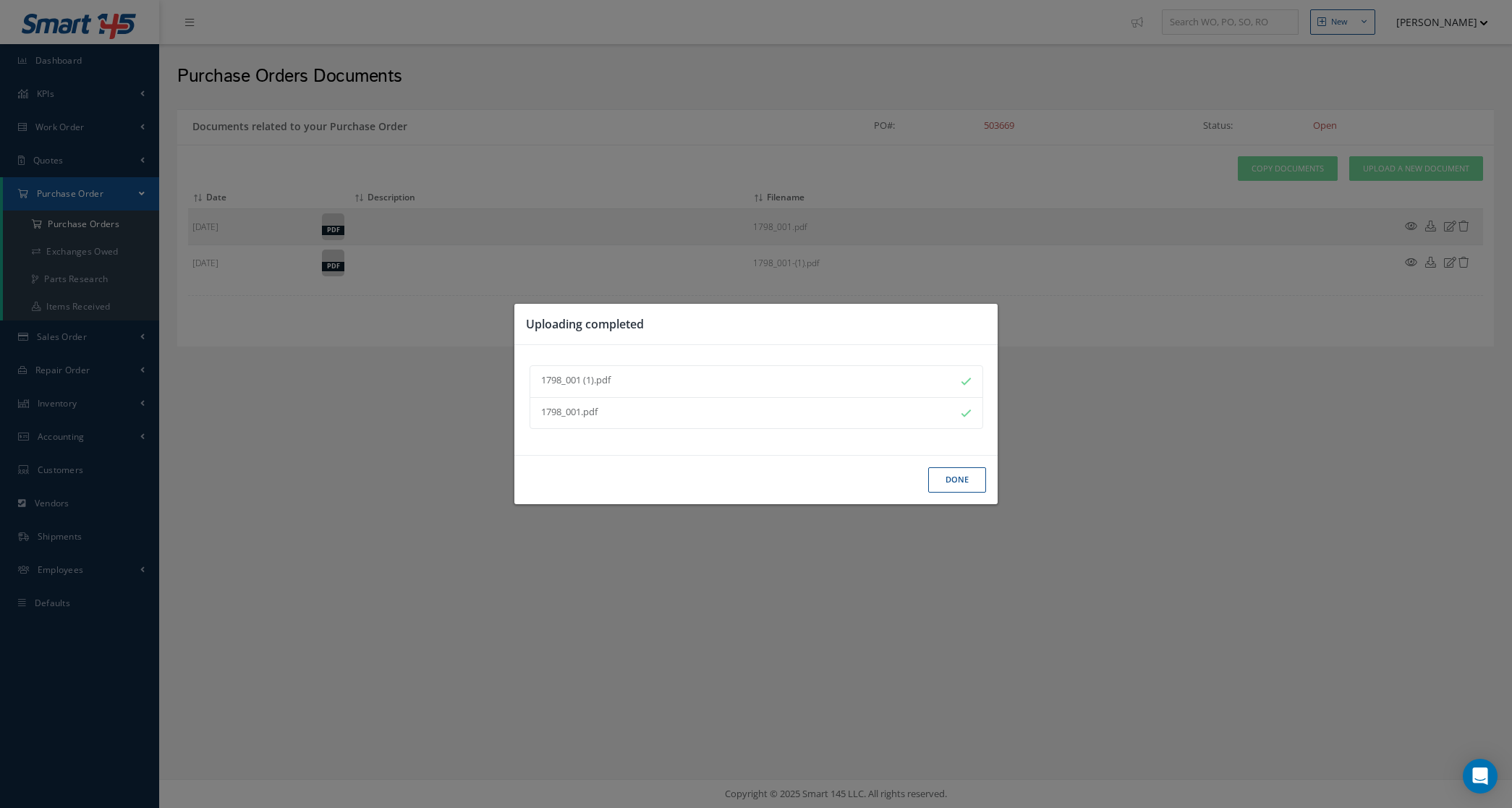
click at [959, 474] on button "Done" at bounding box center [957, 480] width 57 height 25
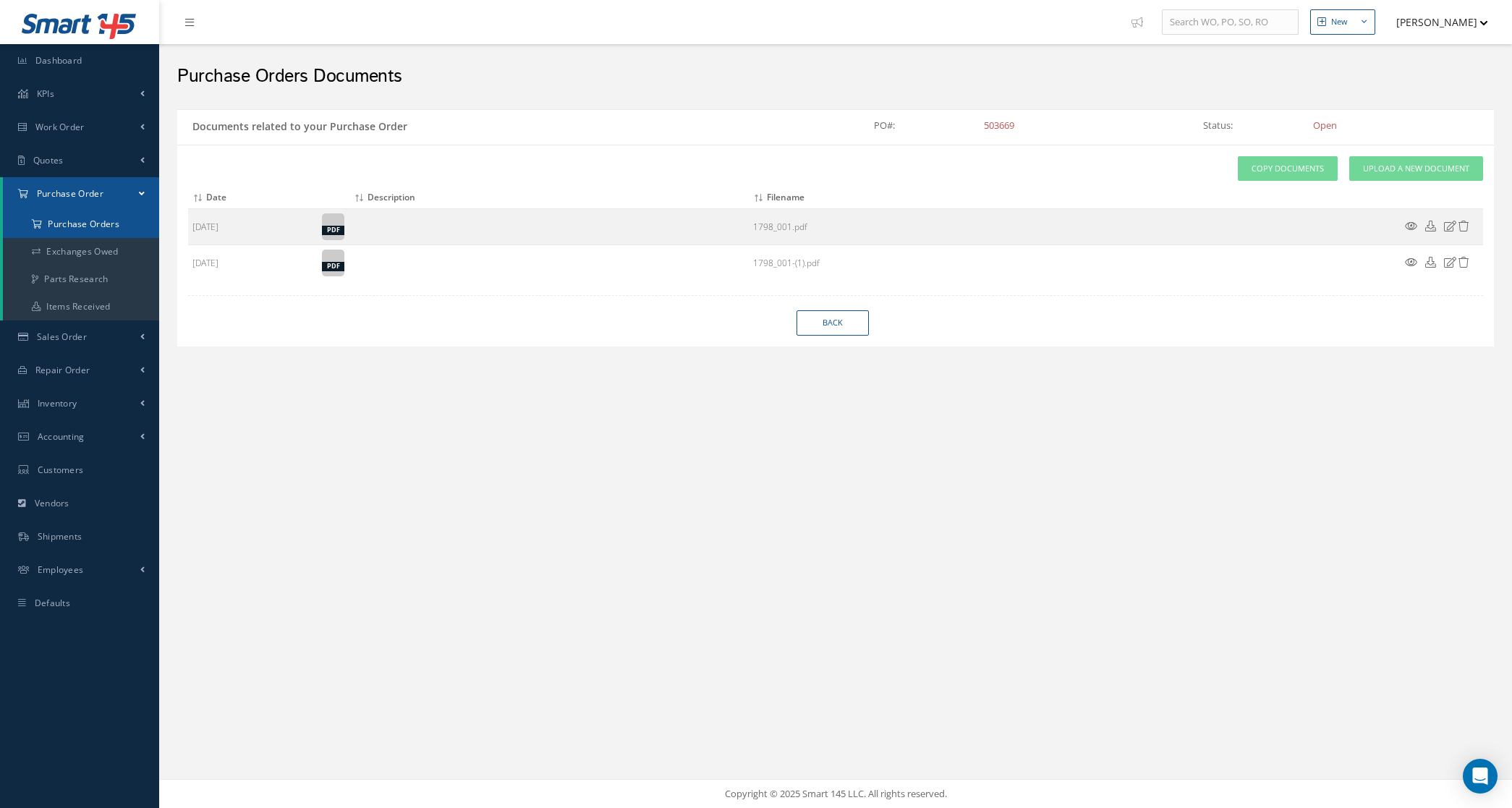
click at [123, 220] on a=1&status_id=2&status_id=3&status_id=5&collapsedFilters"] "Purchase Orders" at bounding box center [80, 224] width 156 height 28
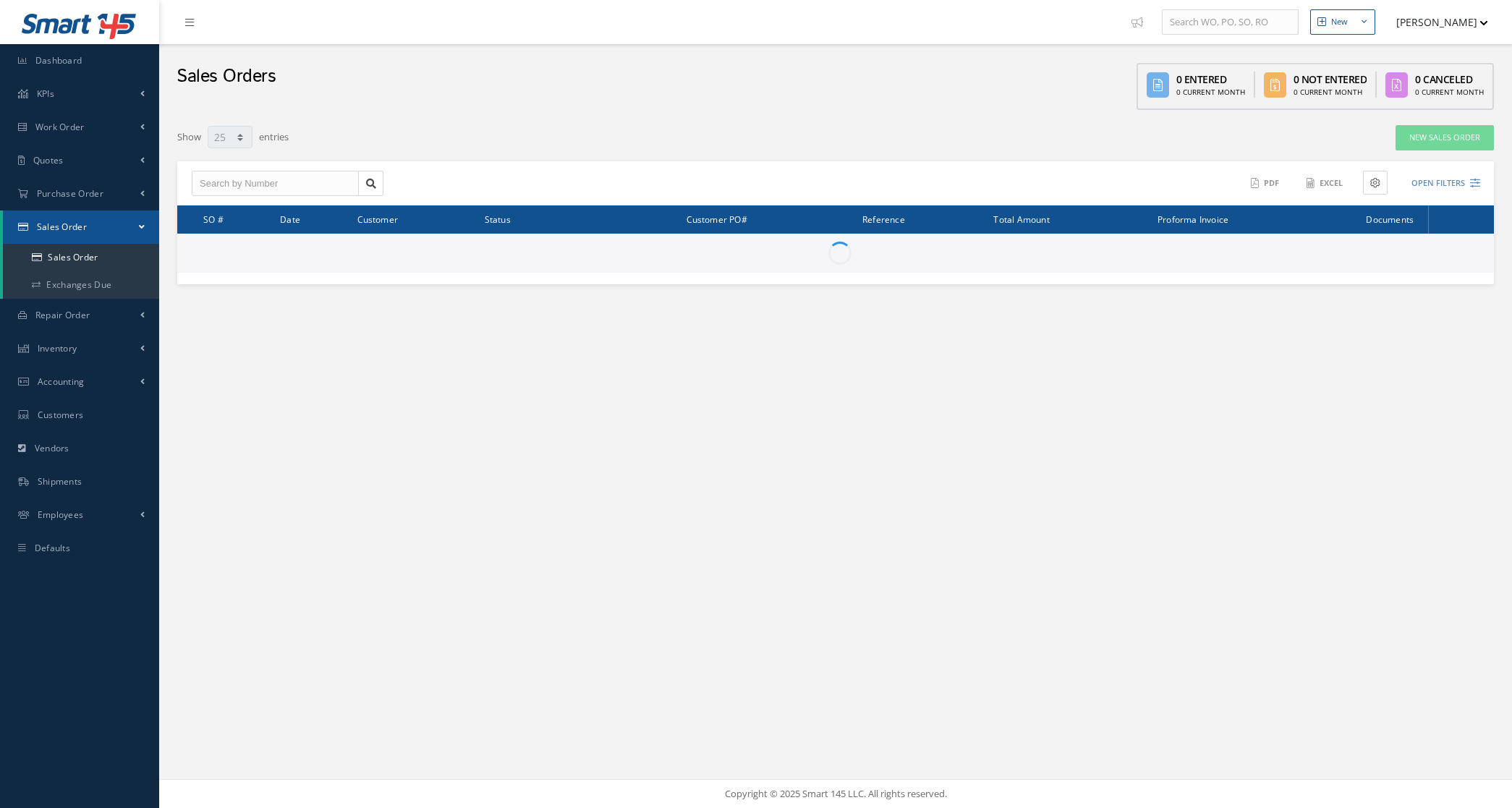
select select "25"
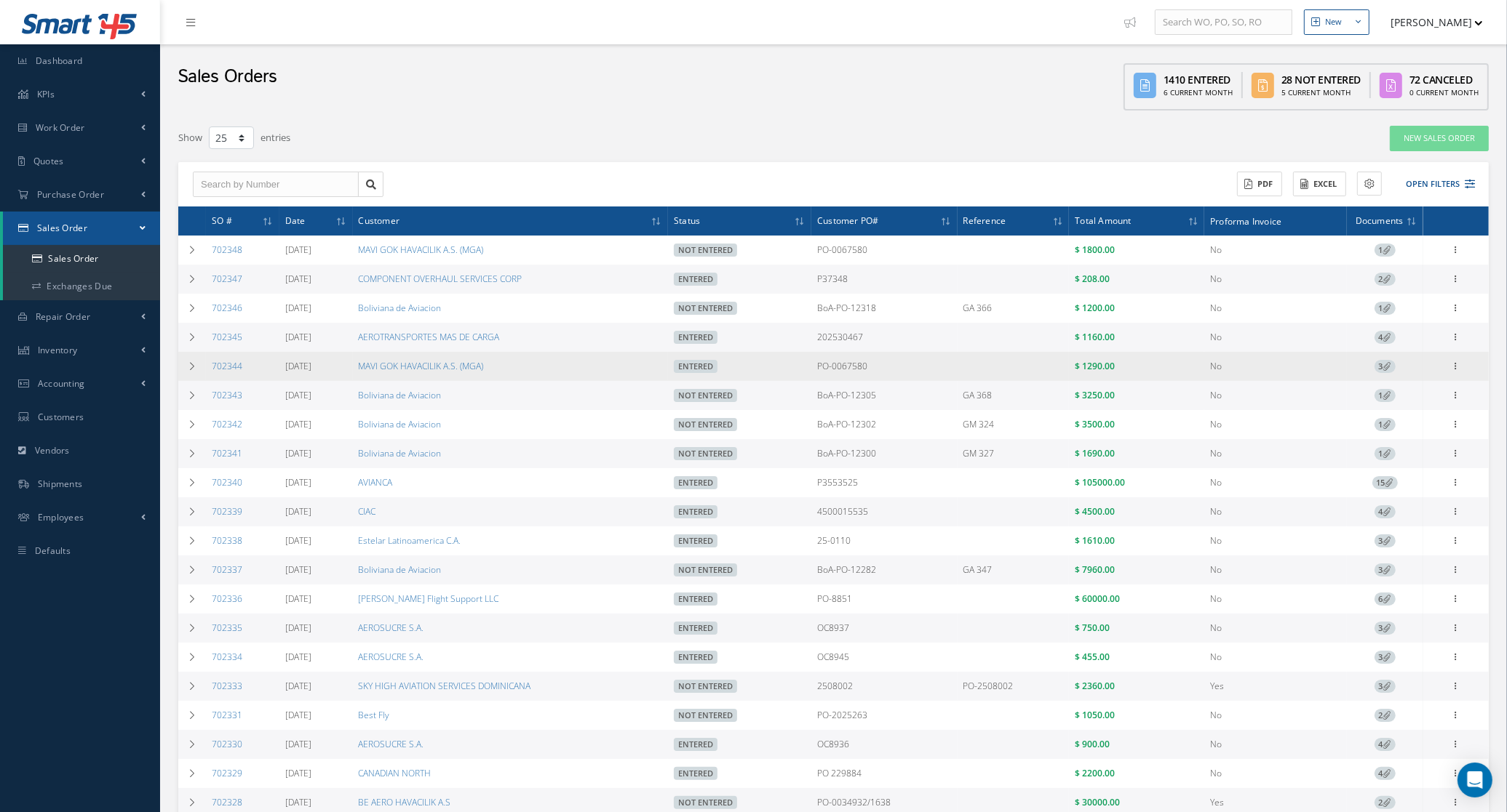
click at [1382, 369] on span "3" at bounding box center [1385, 367] width 21 height 13
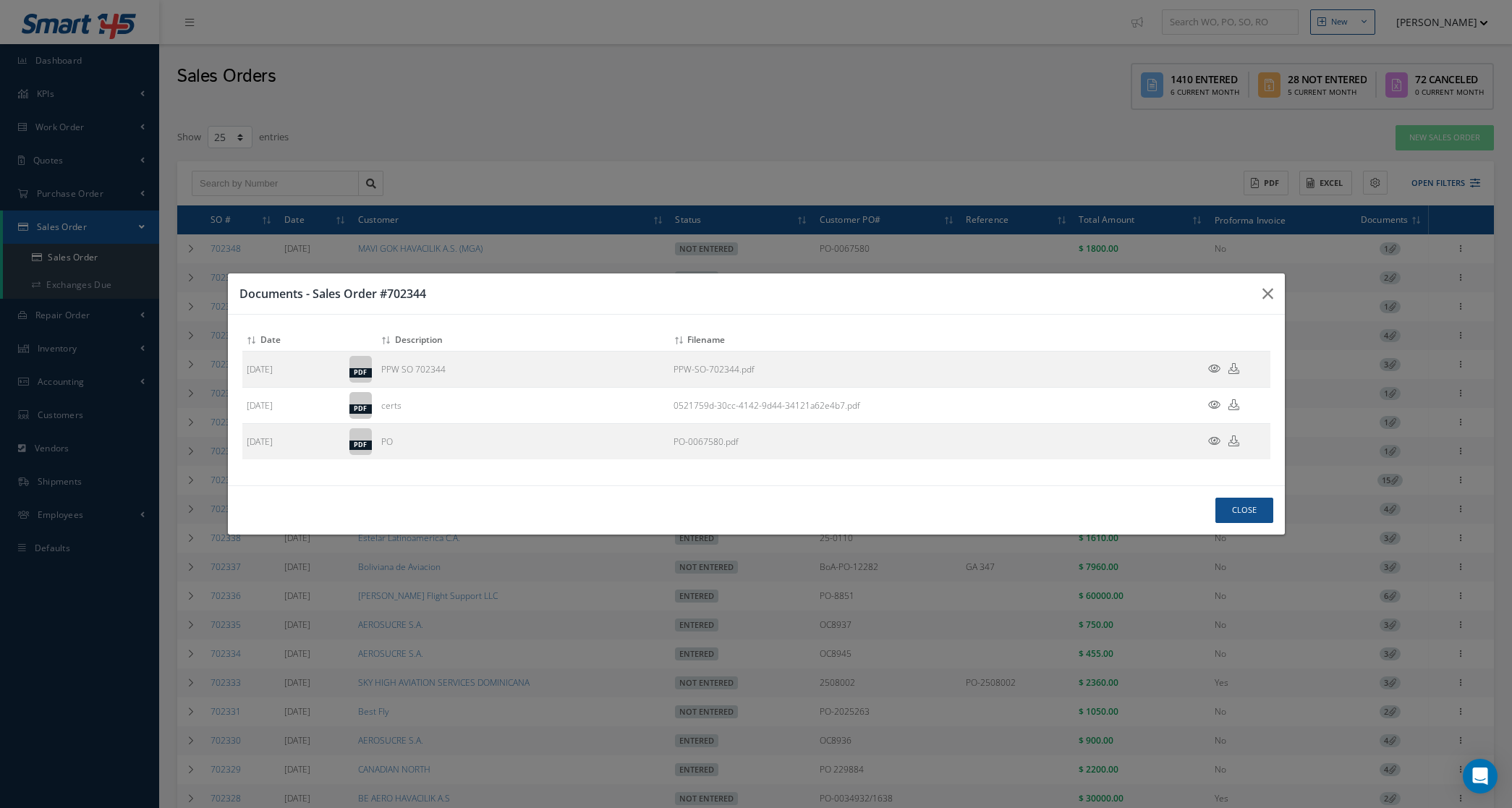
click at [709, 104] on div "Documents - Sales Order #702344 Attach File(s) Click inside this area or drag a…" at bounding box center [756, 404] width 1512 height 808
click at [1255, 504] on button "Close" at bounding box center [1244, 510] width 57 height 25
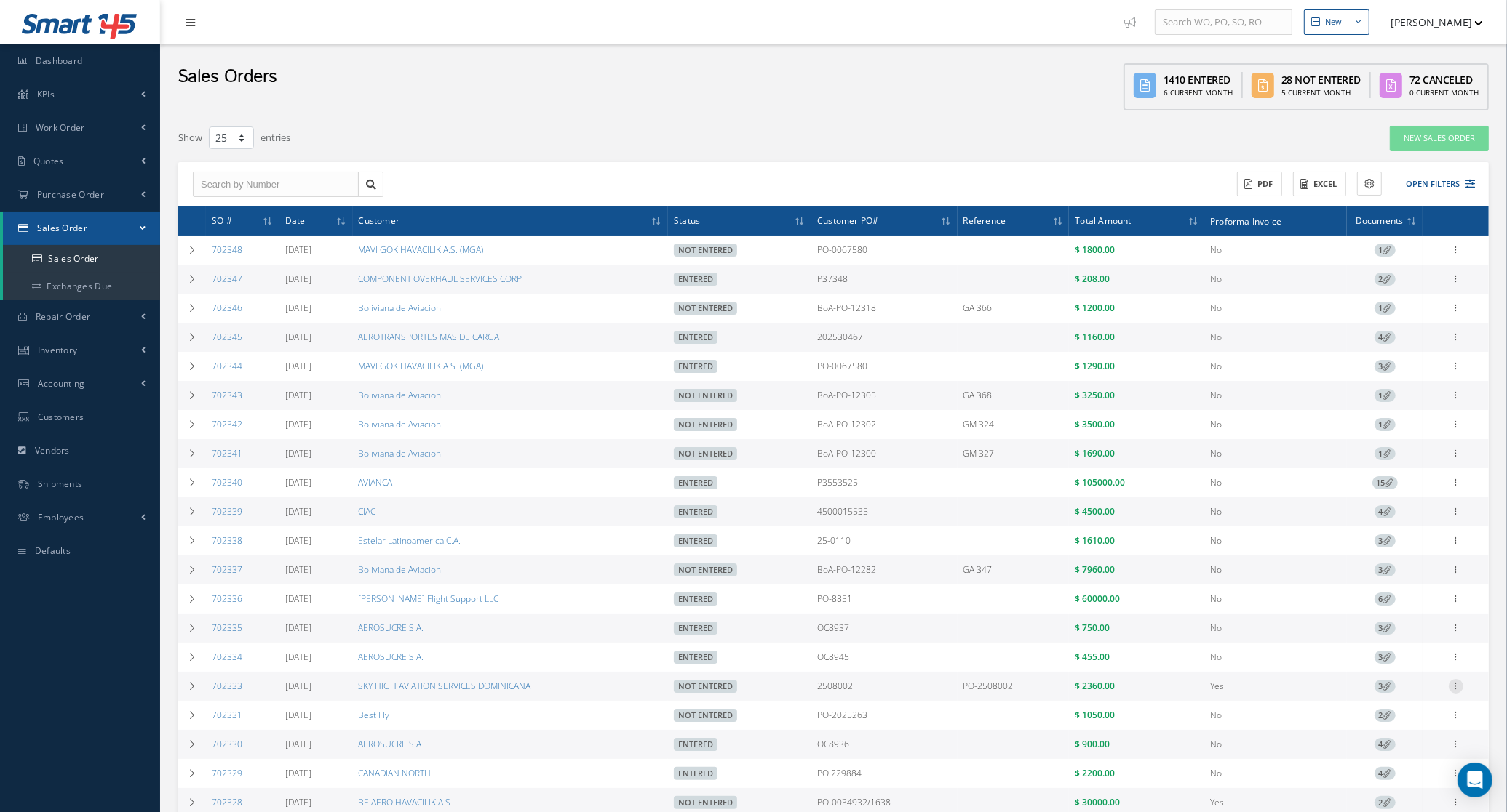
click at [1453, 691] on icon at bounding box center [1455, 685] width 14 height 12
click at [1405, 705] on link "Edit" at bounding box center [1388, 696] width 115 height 19
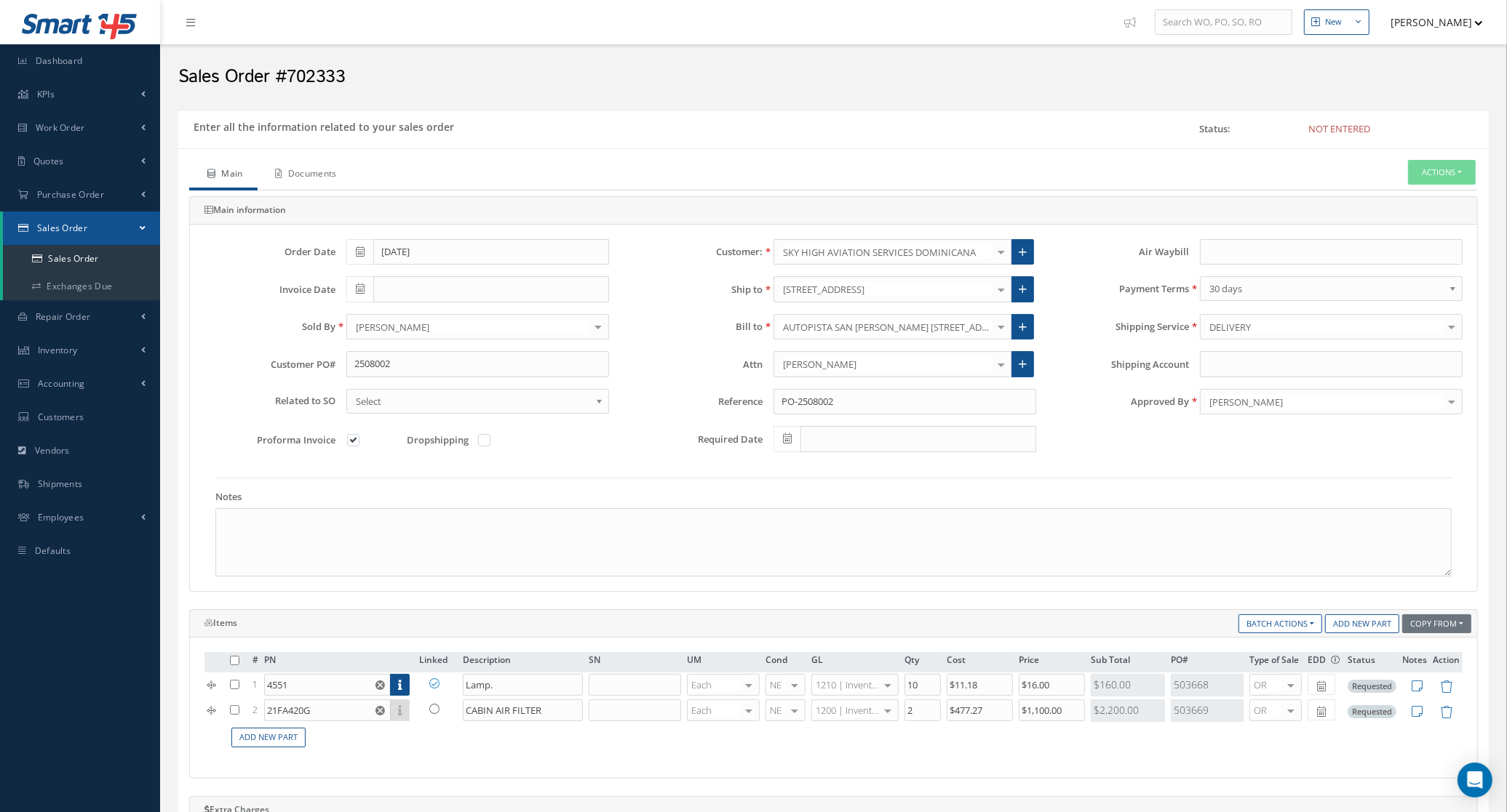
click at [310, 170] on link "Documents" at bounding box center [304, 175] width 93 height 31
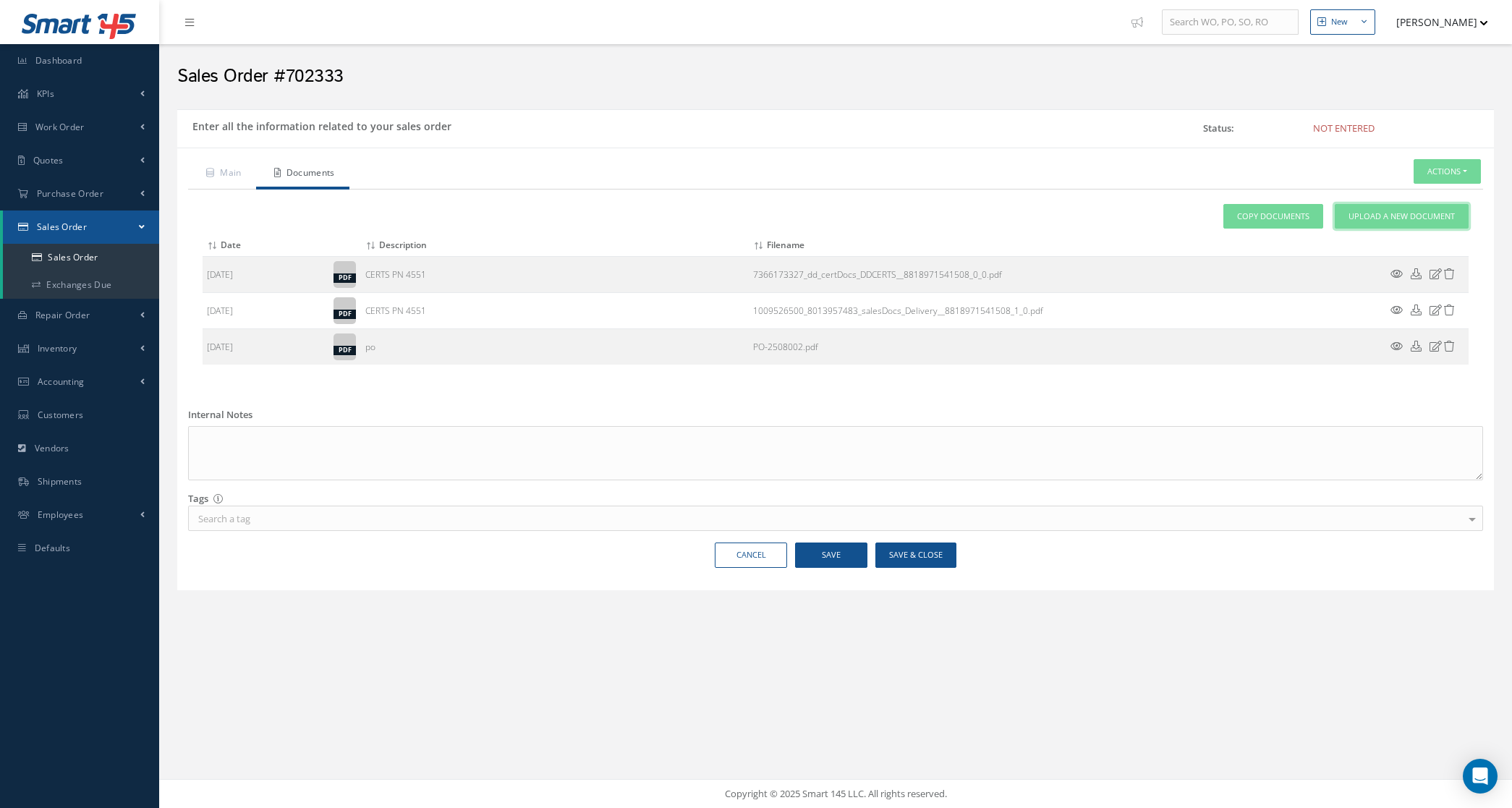
click at [1393, 226] on link "Upload a New Document" at bounding box center [1402, 217] width 134 height 25
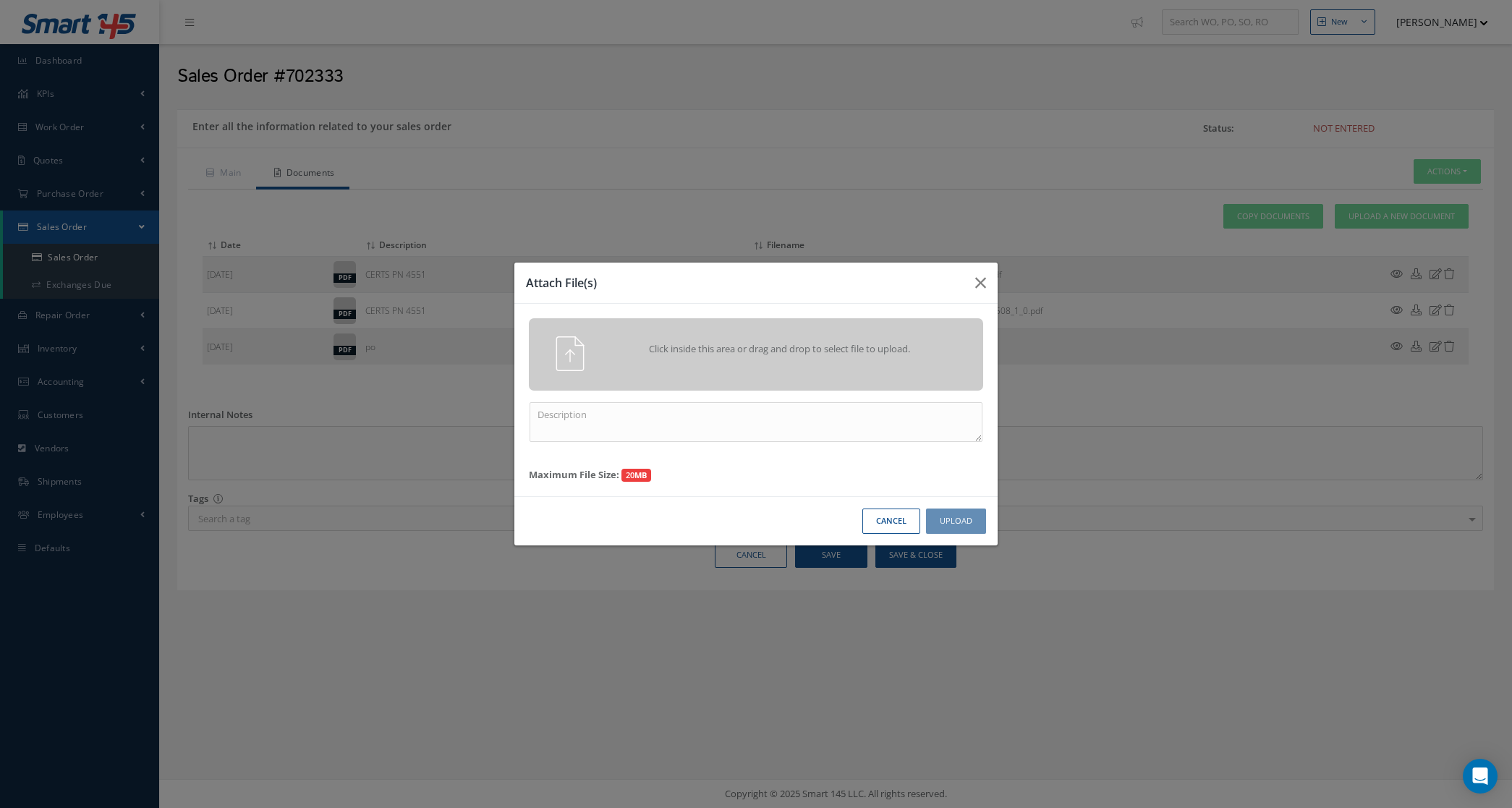
click at [927, 335] on div "Click inside this area or drag and drop to select file to upload." at bounding box center [756, 354] width 454 height 72
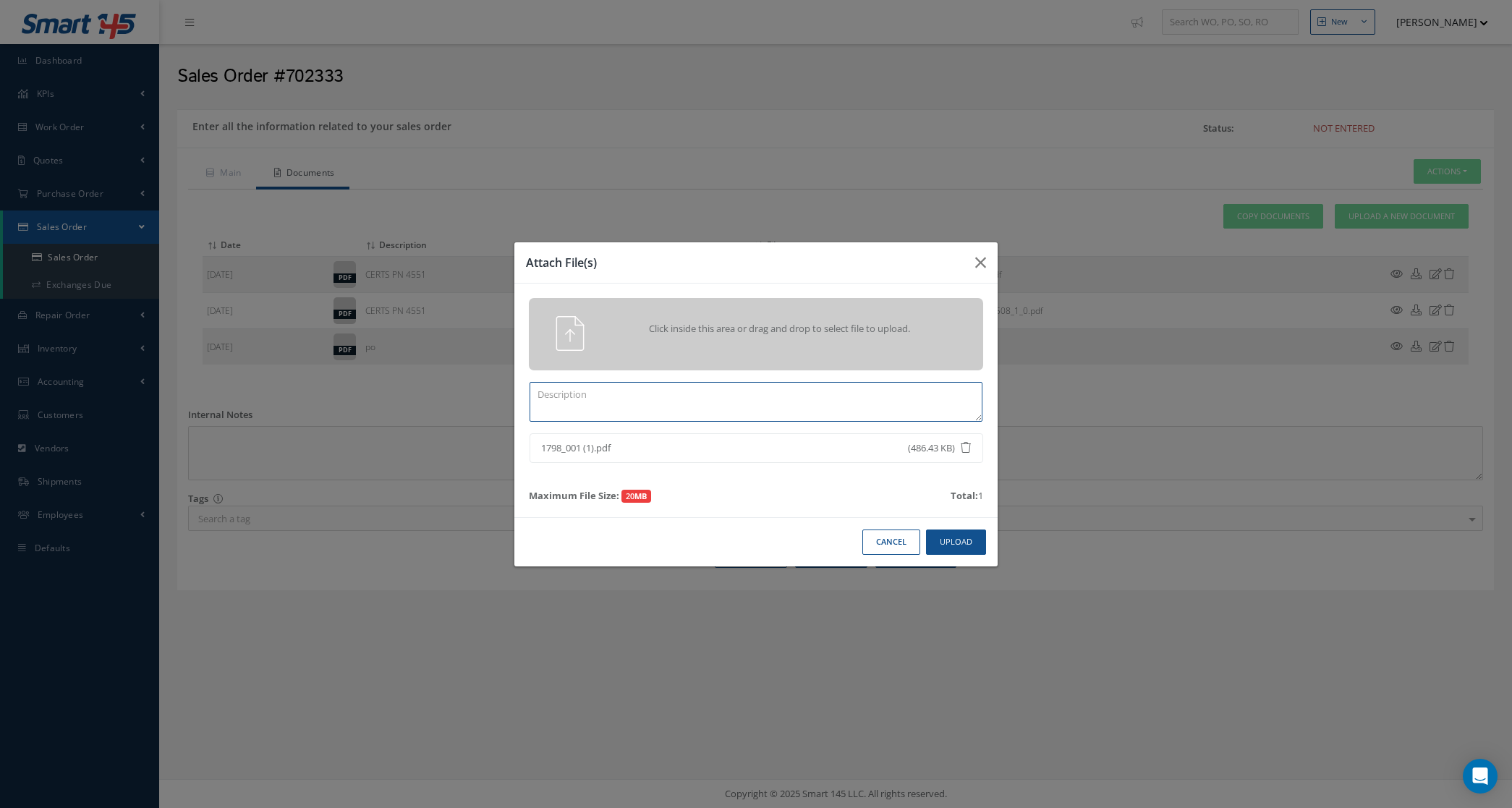
click at [785, 395] on textarea at bounding box center [756, 403] width 453 height 40
paste textarea "21FA420G"
type textarea "certs 21FA420G"
click at [946, 546] on button "Upload" at bounding box center [955, 543] width 60 height 25
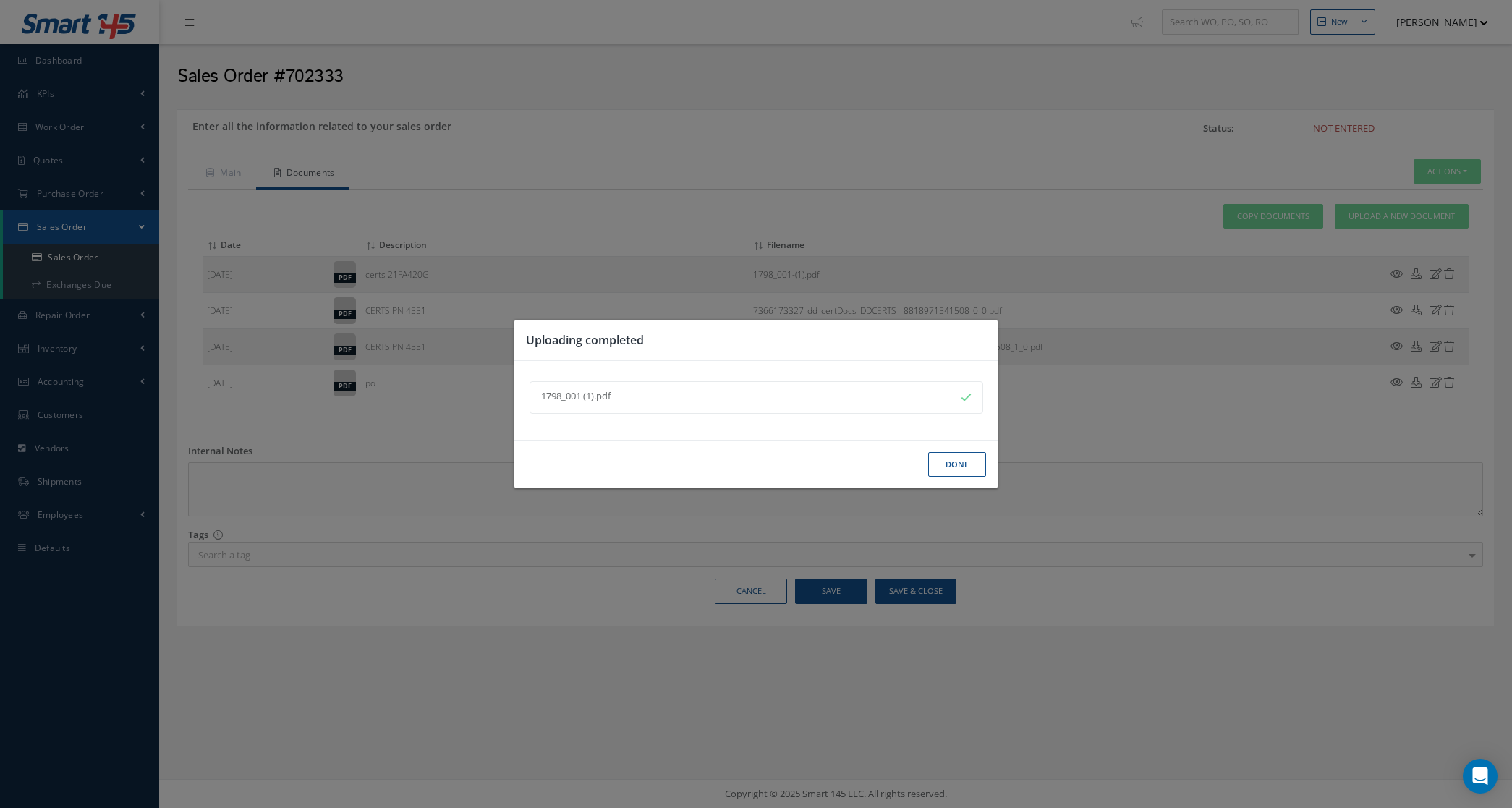
click at [937, 460] on button "Done" at bounding box center [957, 465] width 57 height 25
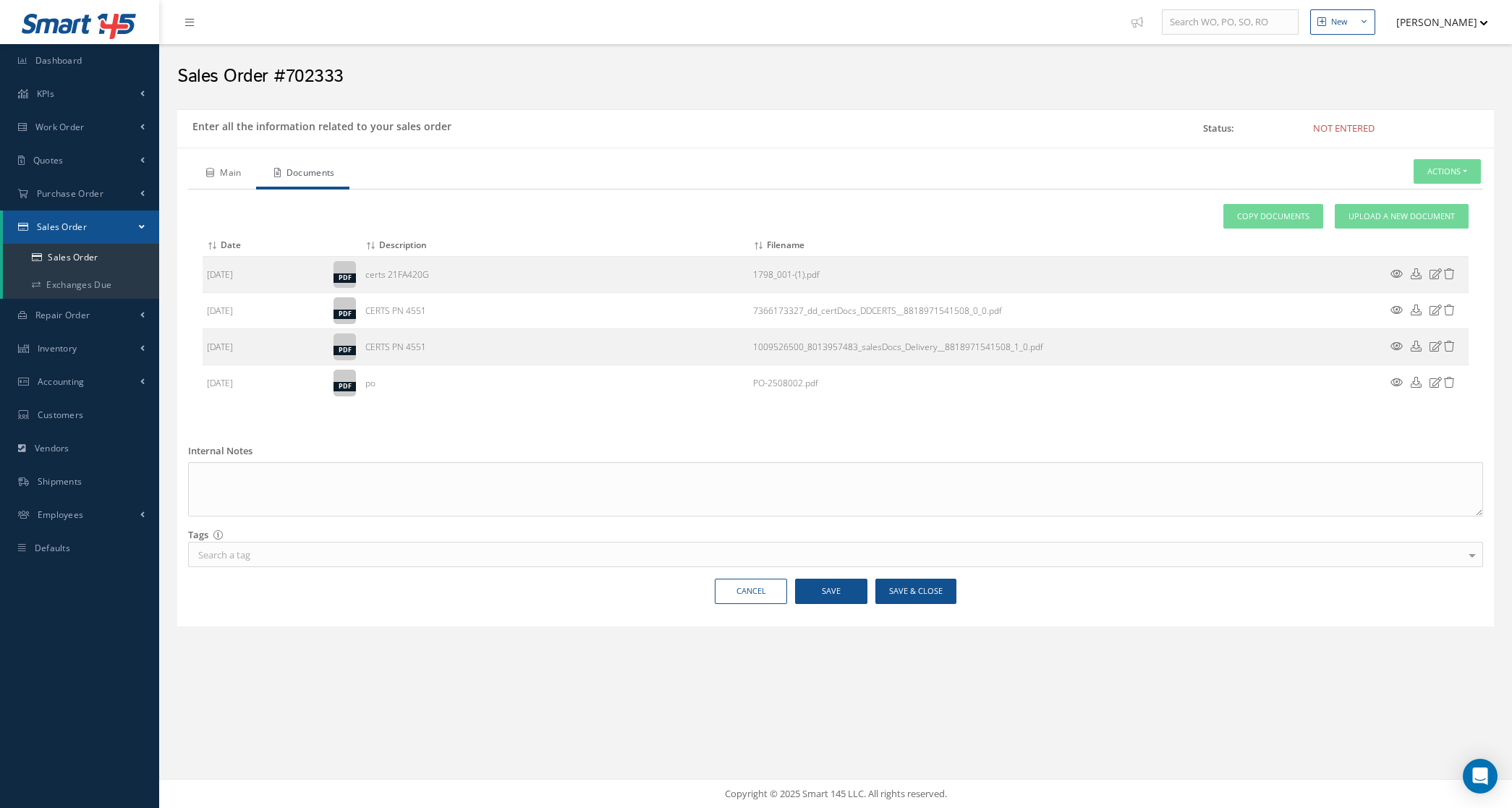
click at [218, 177] on link "Main" at bounding box center [221, 174] width 68 height 31
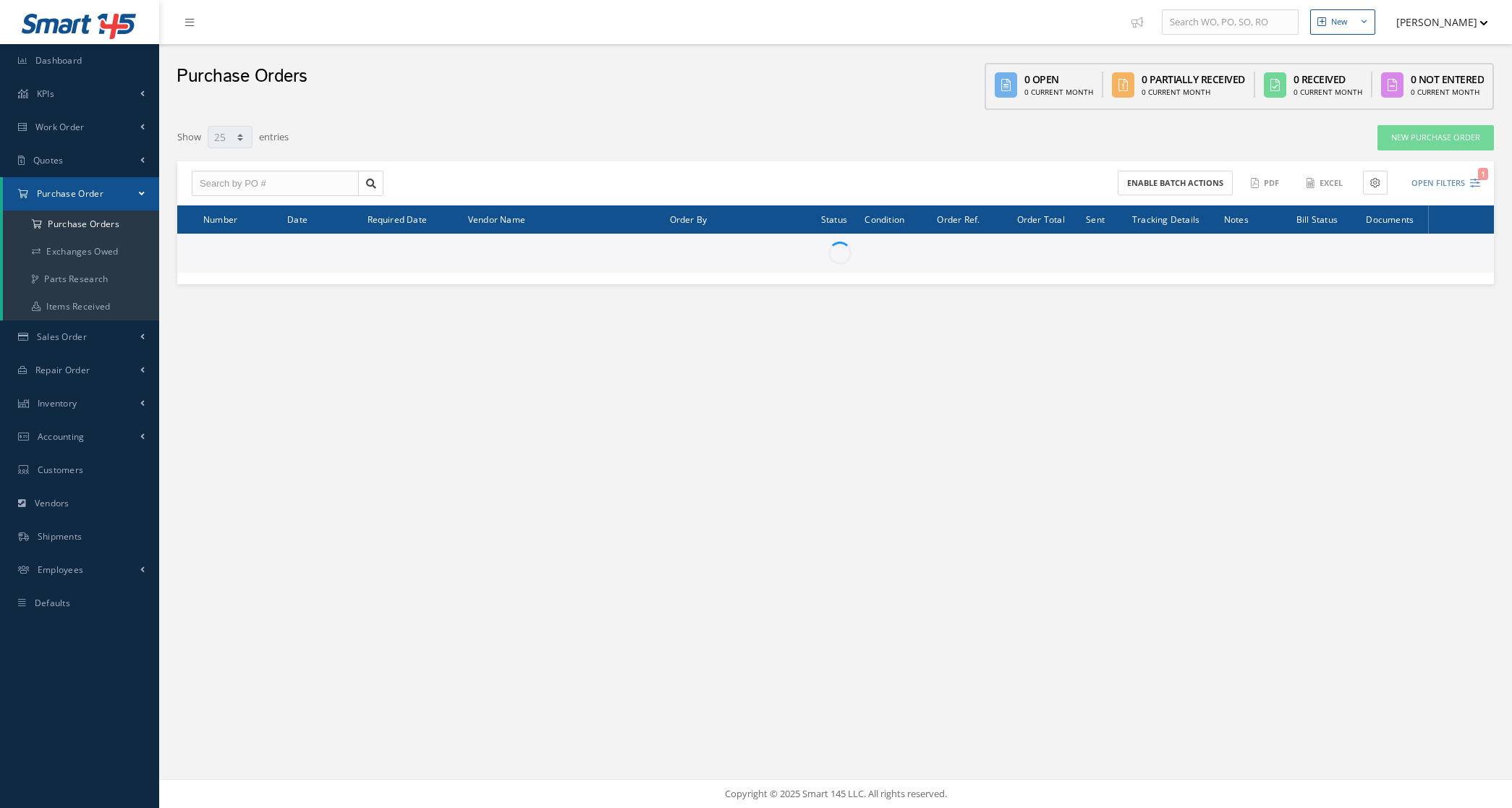
select select "25"
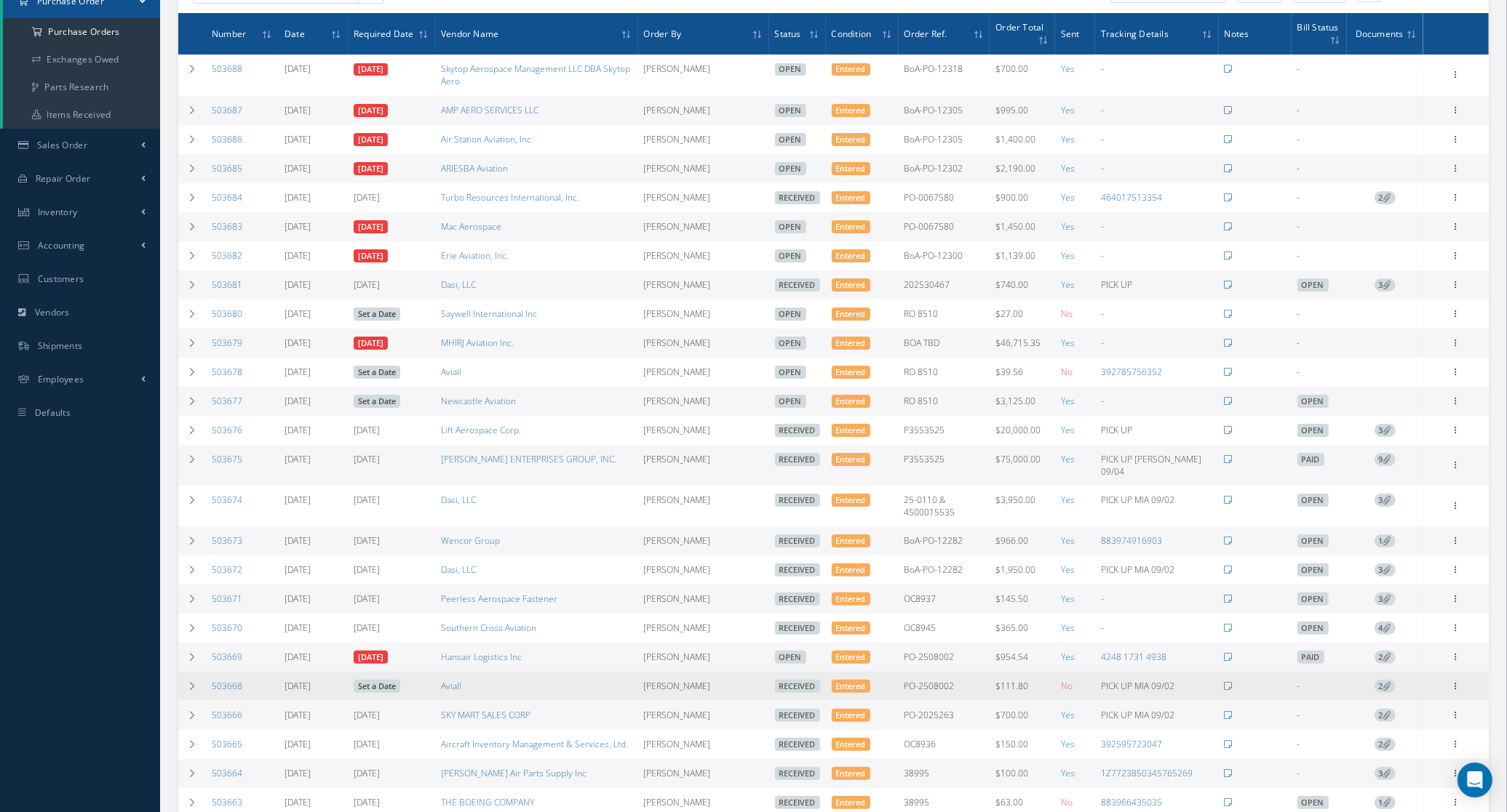
scroll to position [310, 0]
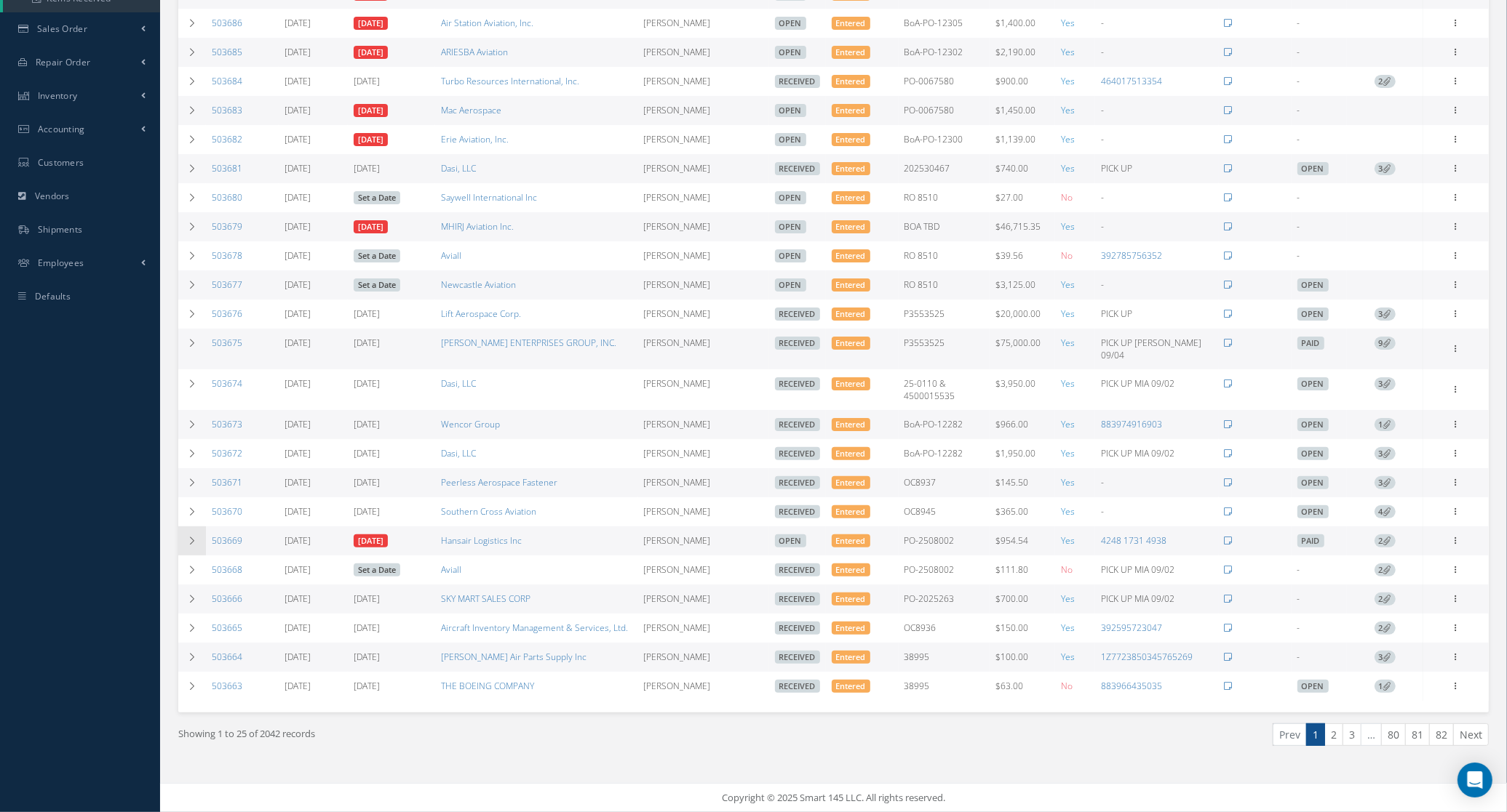
click at [189, 539] on icon at bounding box center [192, 540] width 11 height 9
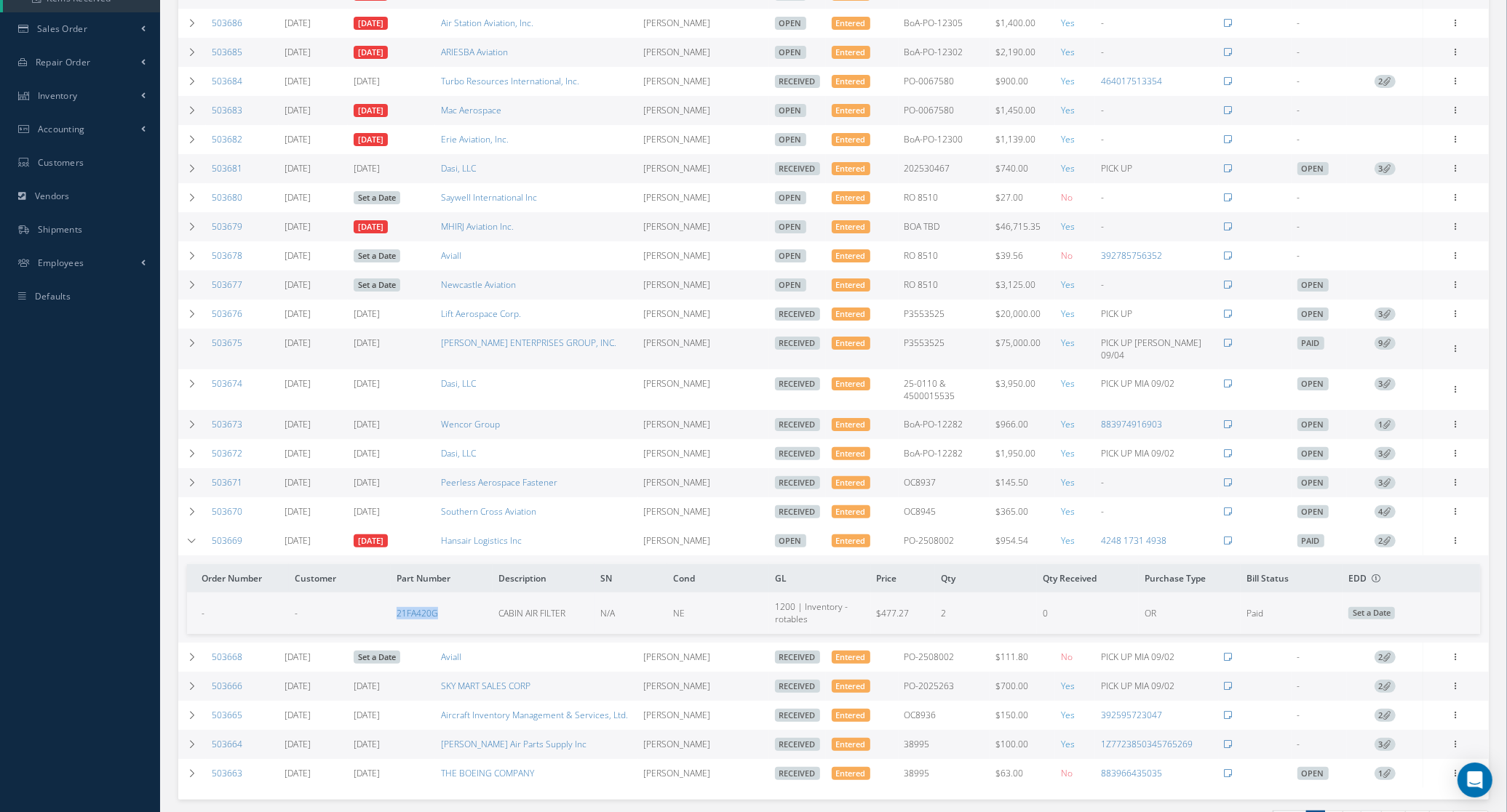
drag, startPoint x: 309, startPoint y: 616, endPoint x: 453, endPoint y: 621, distance: 144.1
click at [453, 621] on tr "- - 21FA420G CABIN AIR FILTER N/A NE 1200 | Inventory - rotables $477.27 2 0 OR…" at bounding box center [833, 613] width 1293 height 40
copy tr "21FA420G"
click at [1453, 535] on icon at bounding box center [1455, 539] width 14 height 12
click at [1408, 544] on link "Receive" at bounding box center [1388, 551] width 115 height 19
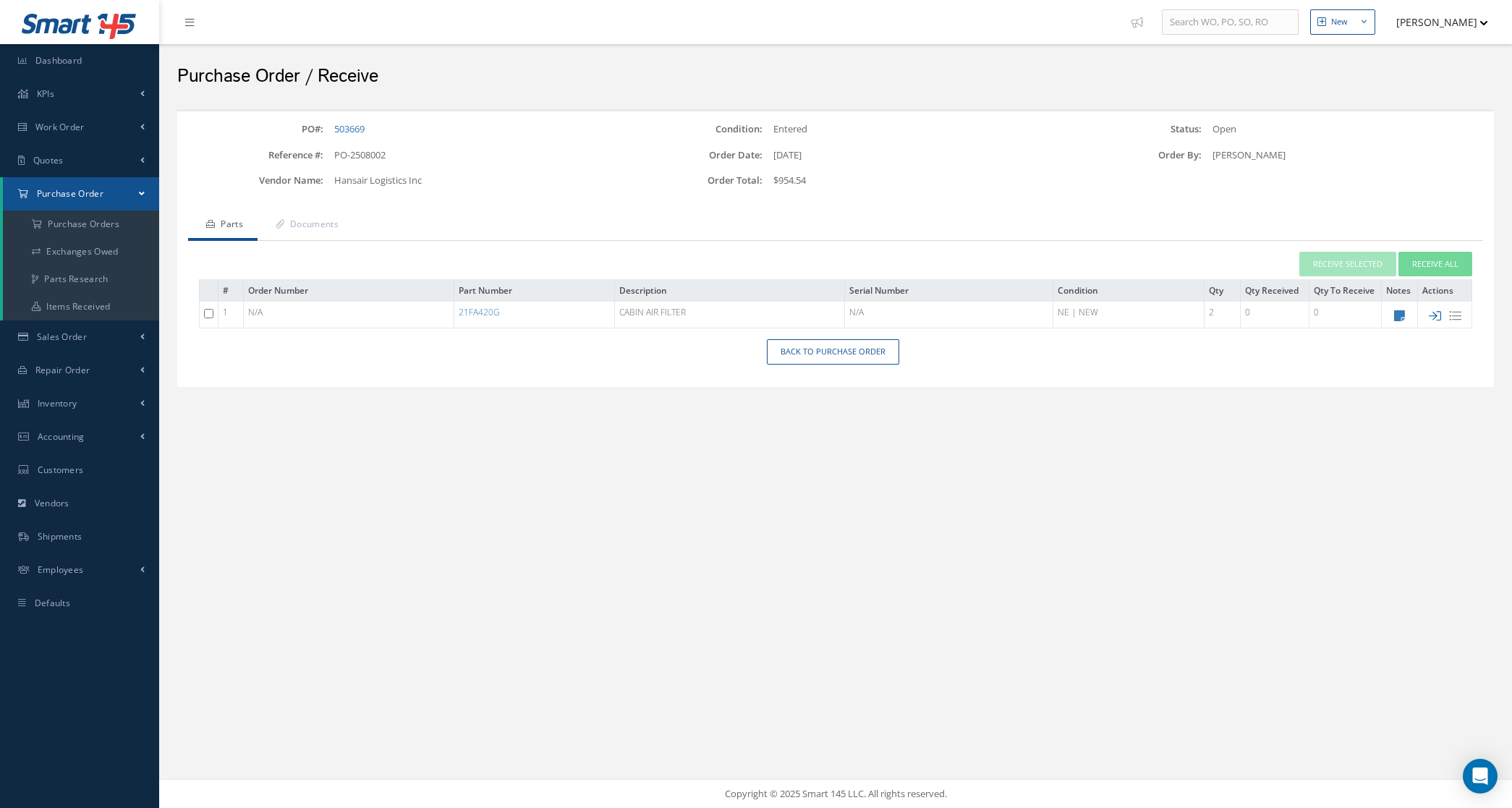
click at [1430, 313] on icon at bounding box center [1434, 315] width 12 height 12
type input "[DATE]"
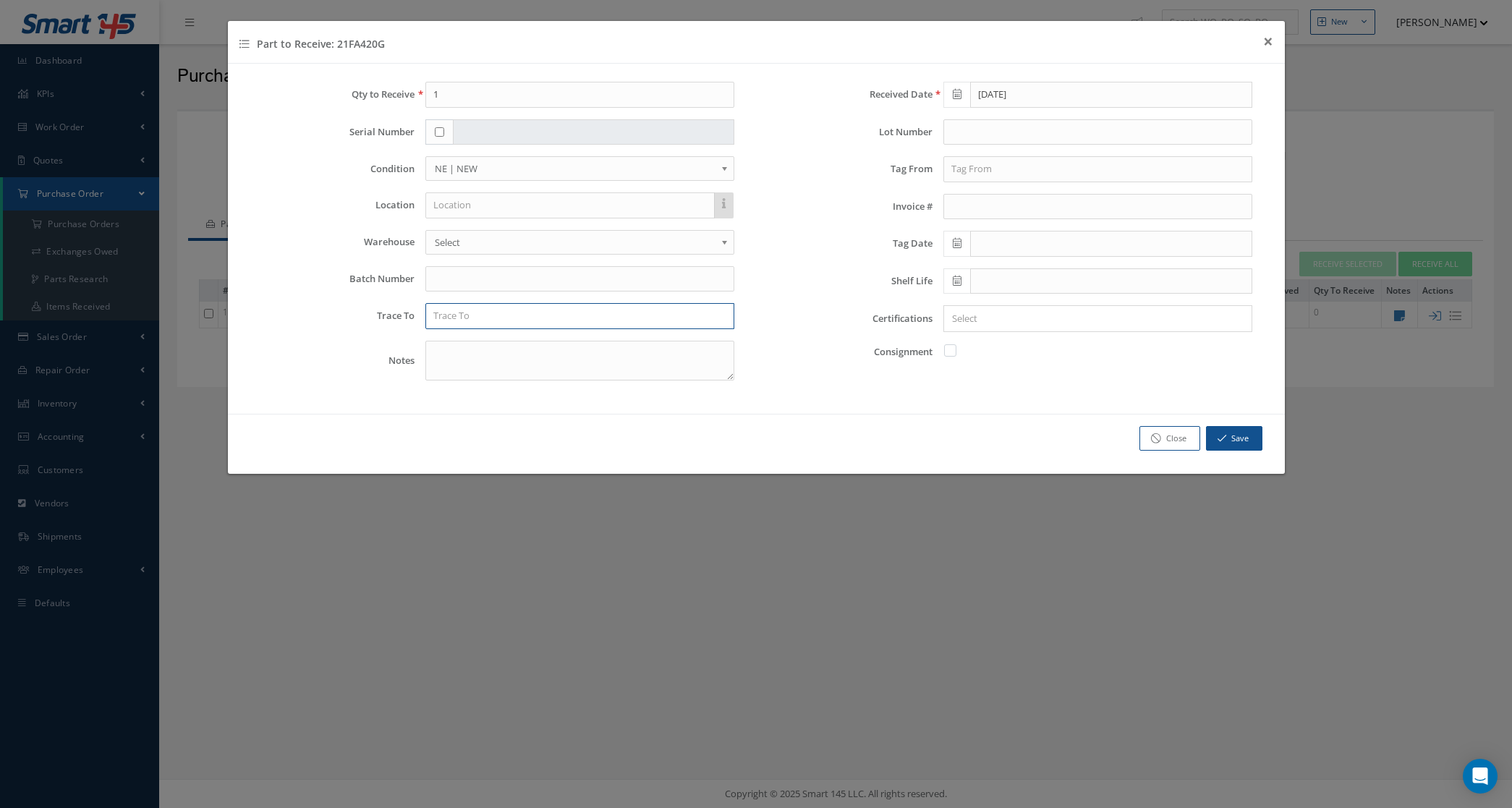
click at [470, 312] on input "text" at bounding box center [580, 315] width 309 height 26
type input "k"
type input "KEDDEG COMPANY"
drag, startPoint x: 447, startPoint y: 102, endPoint x: 406, endPoint y: 91, distance: 42.4
click at [406, 91] on div "Qty to Receive 1" at bounding box center [497, 94] width 496 height 26
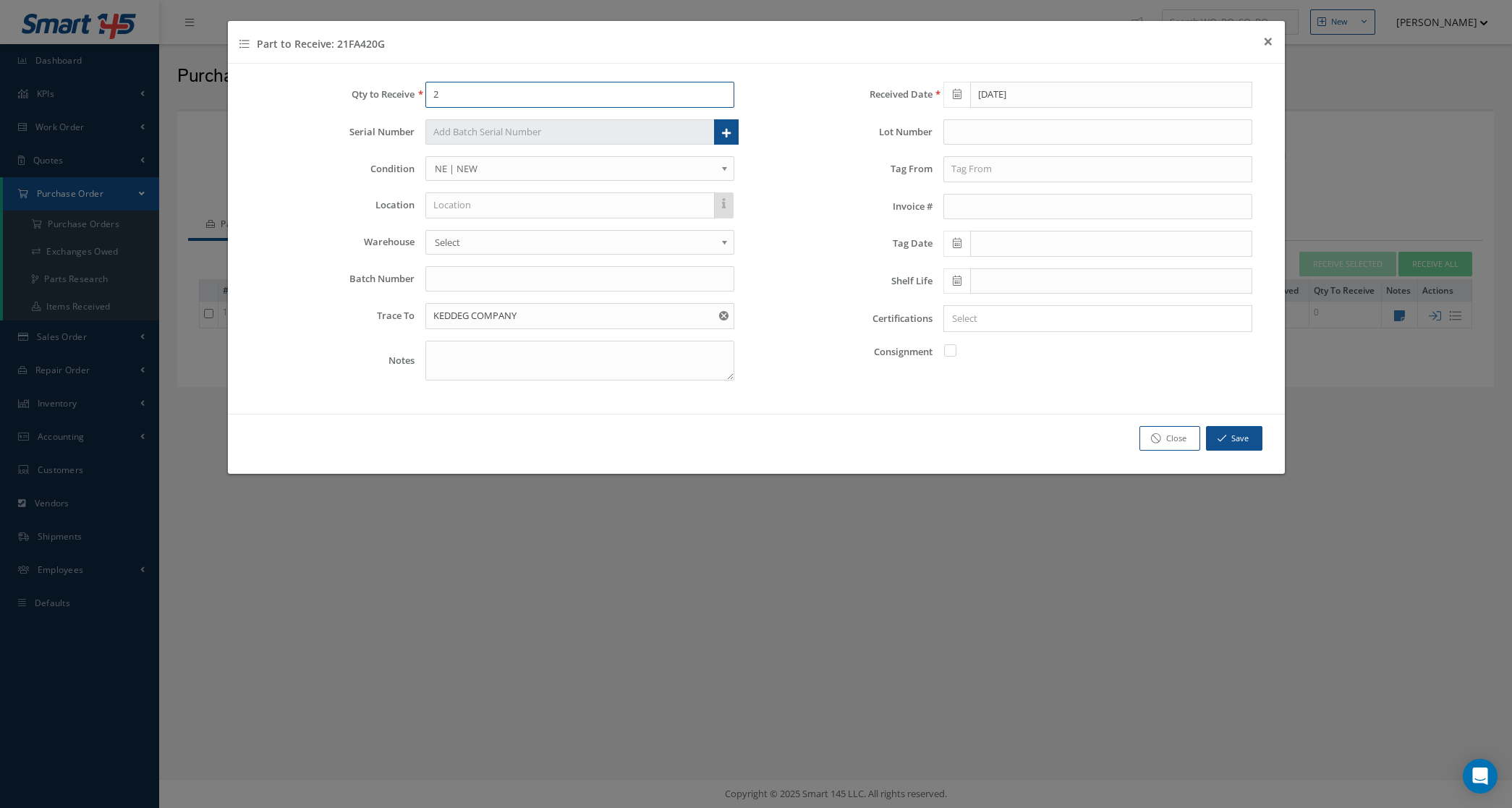
type input "2"
click at [724, 130] on icon at bounding box center [725, 132] width 9 height 13
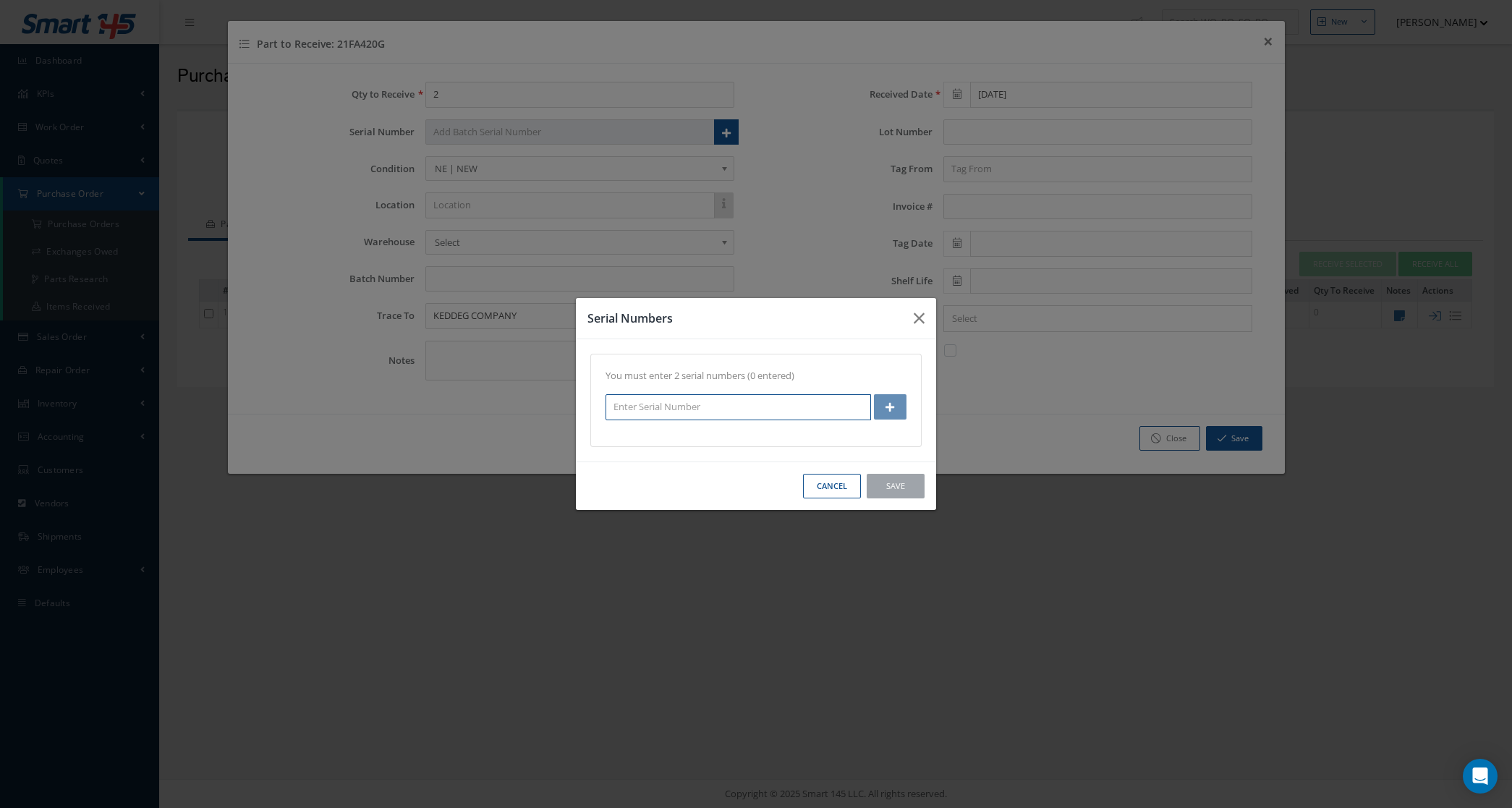
click at [699, 411] on input "text" at bounding box center [738, 406] width 265 height 26
type input "0315"
click at [882, 406] on button "button" at bounding box center [890, 406] width 33 height 25
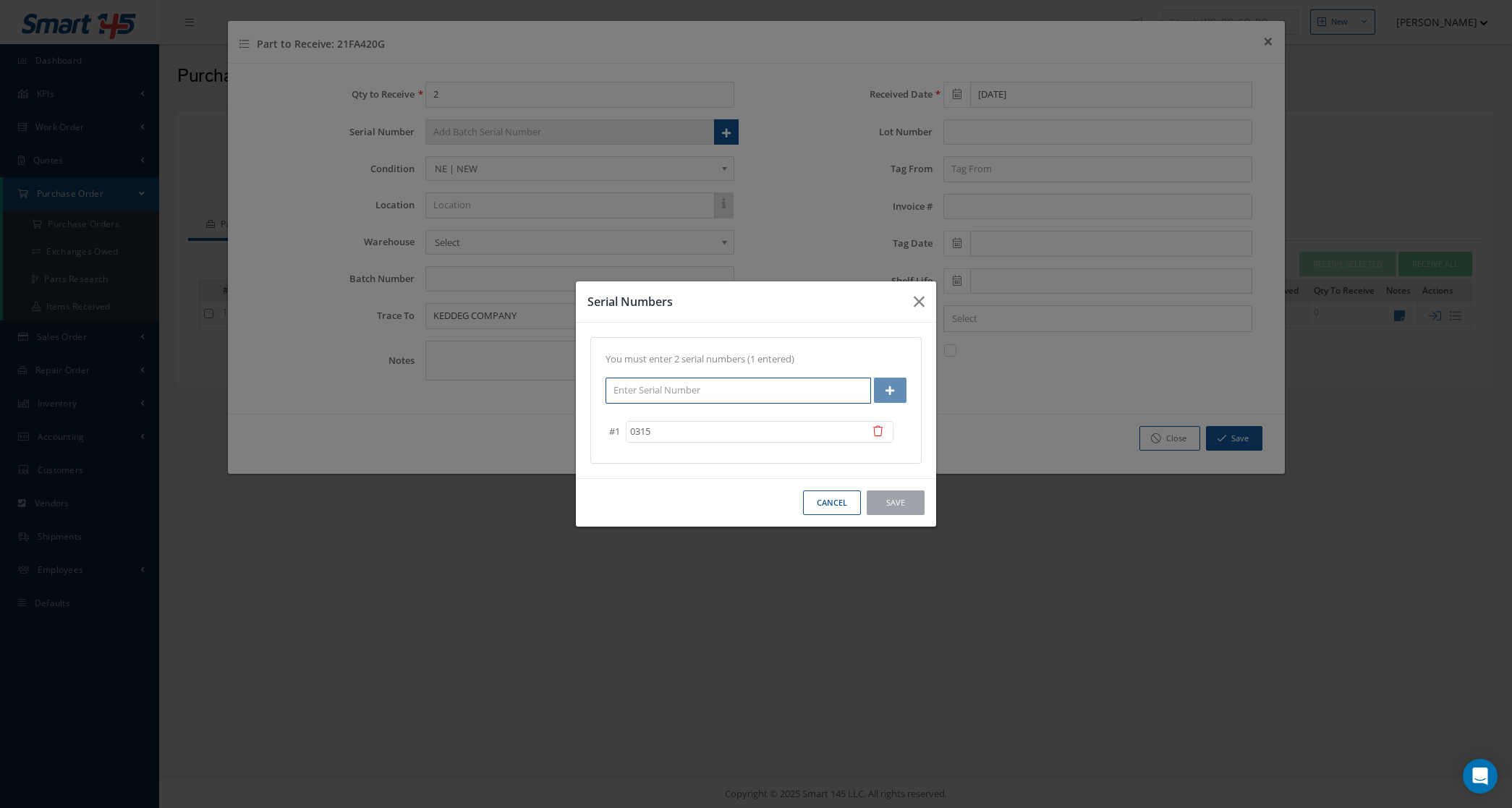
click at [780, 388] on input "text" at bounding box center [738, 390] width 265 height 26
type input "0317"
click at [887, 393] on icon "button" at bounding box center [889, 390] width 9 height 11
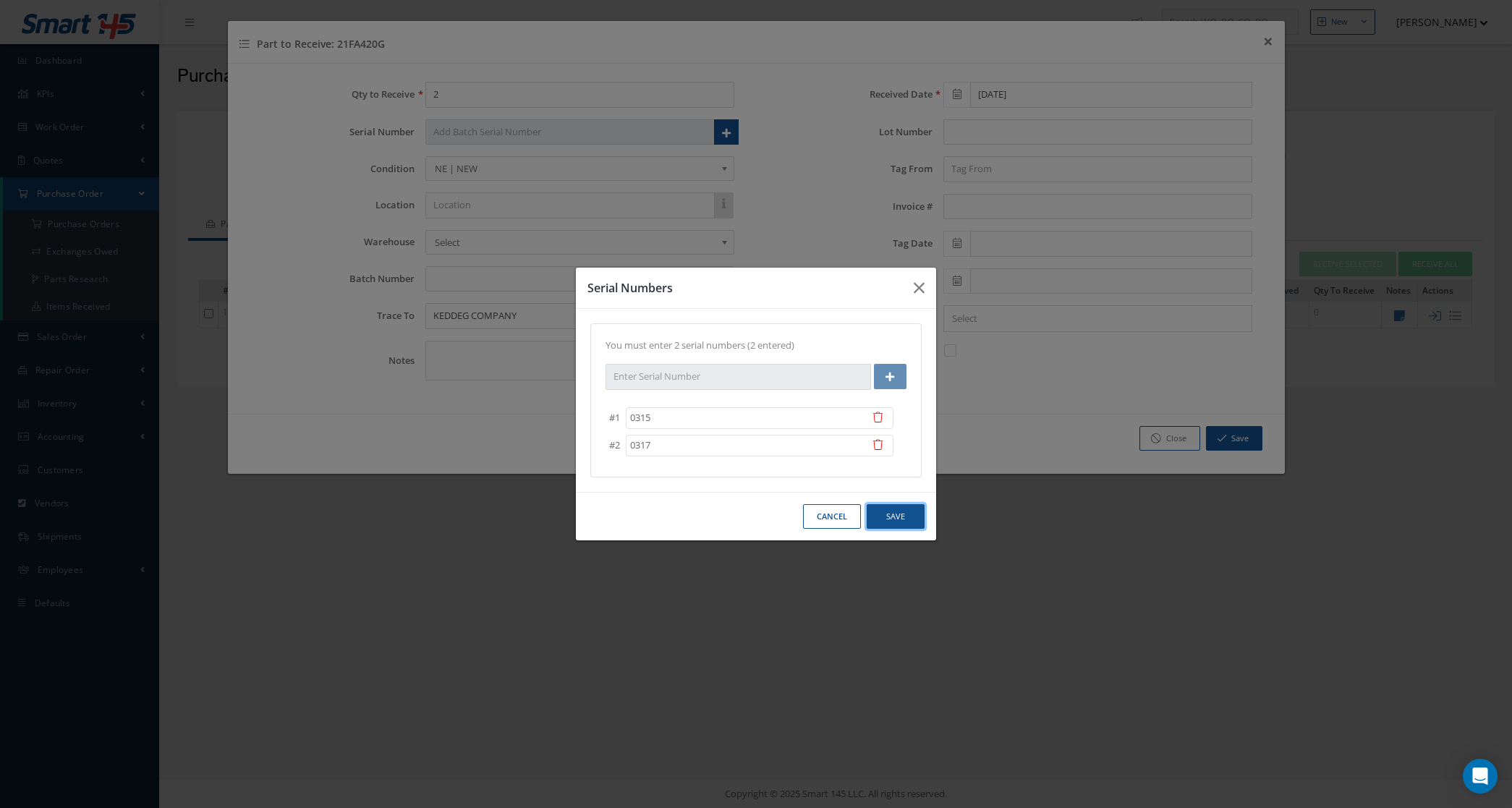
click at [895, 506] on button "Save" at bounding box center [895, 517] width 57 height 25
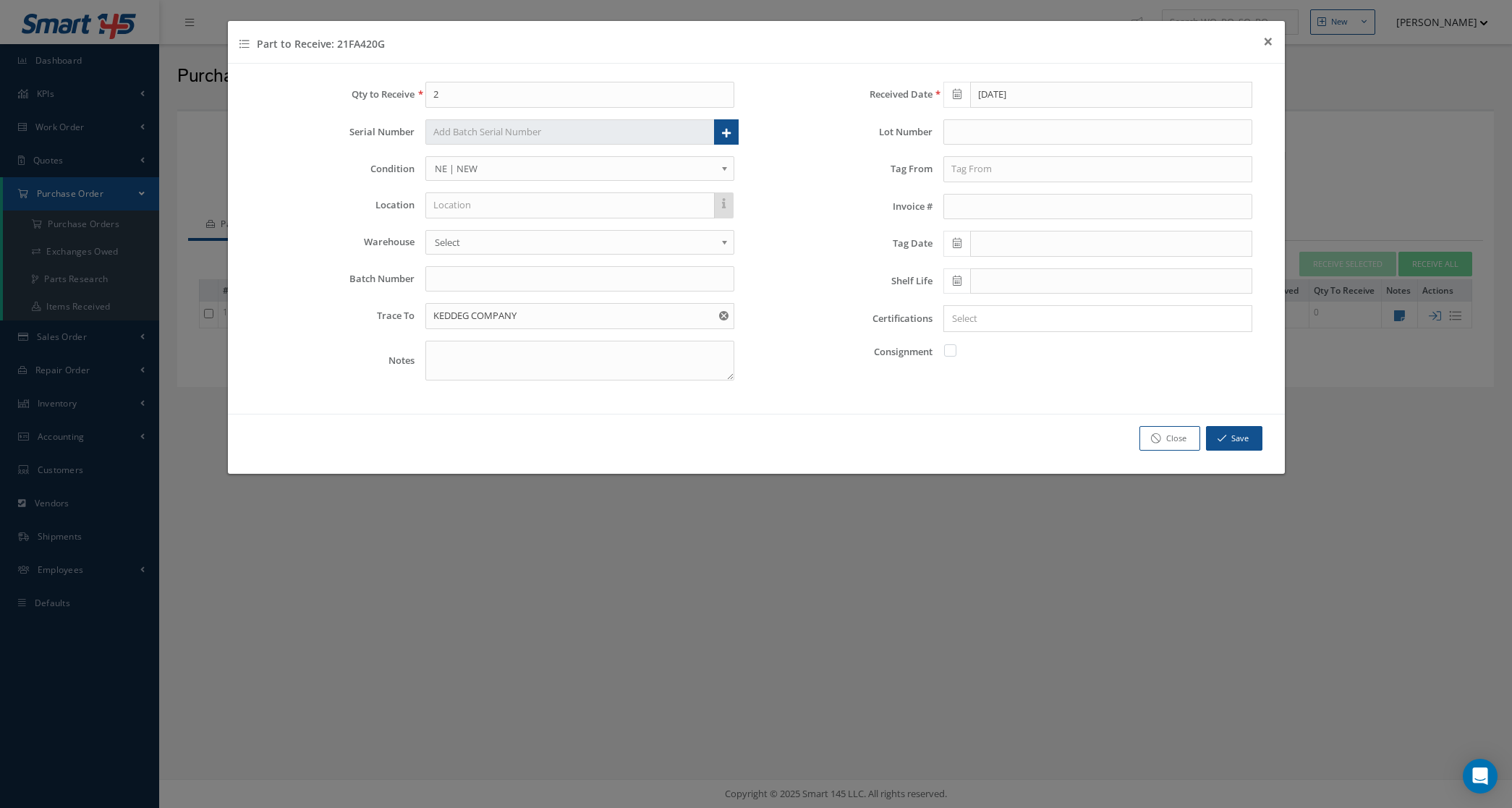
click at [490, 167] on span "NE | NEW" at bounding box center [575, 169] width 281 height 17
drag, startPoint x: 559, startPoint y: 313, endPoint x: 349, endPoint y: 314, distance: 210.0
click at [349, 314] on div "Trace To KEDDEG COMPANY" at bounding box center [497, 315] width 496 height 26
click at [489, 353] on textarea at bounding box center [580, 361] width 309 height 40
paste textarea "KEDDEG COMPANY"
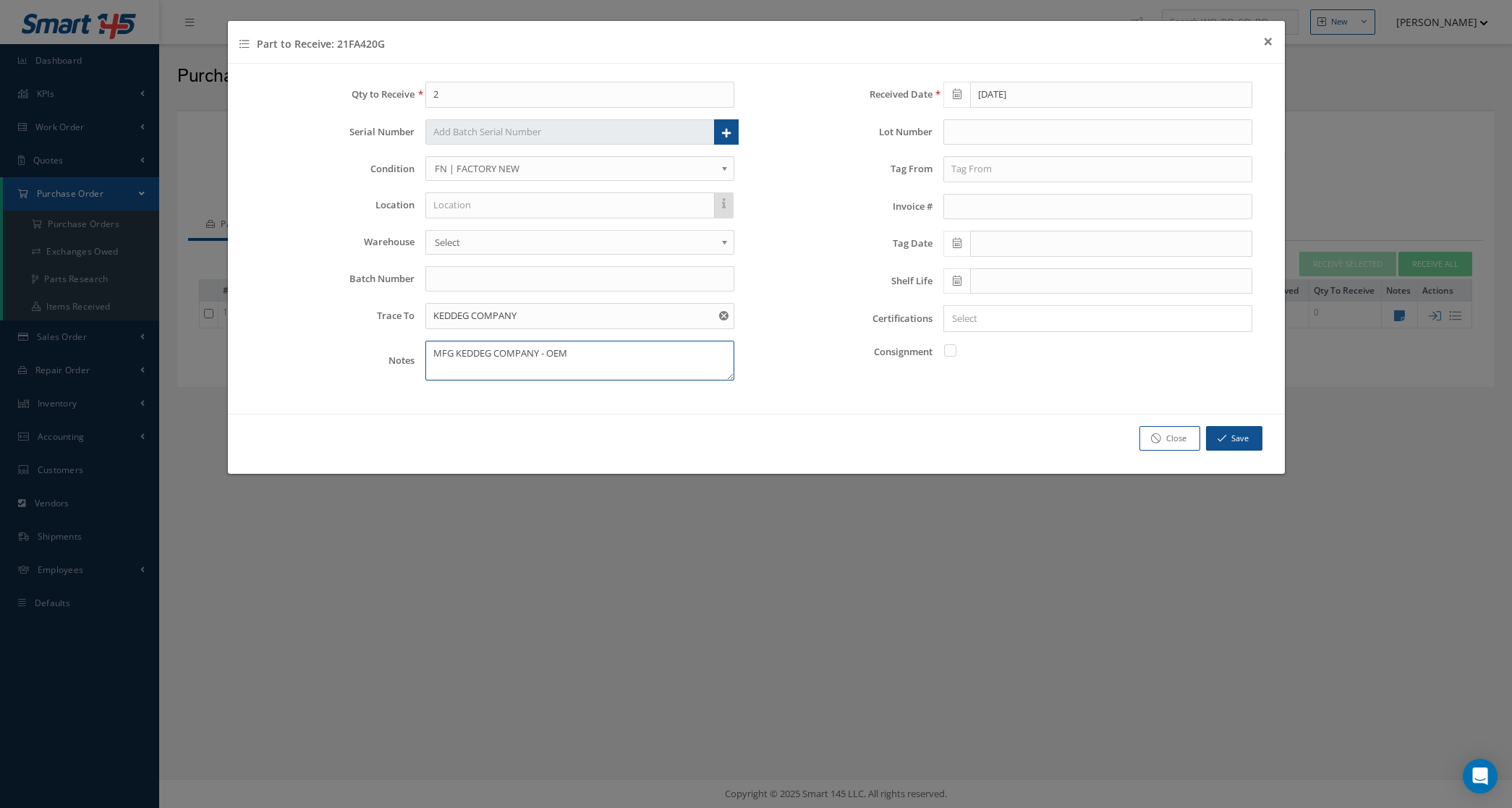
type textarea "MFG KEDDEG COMPANY - OEM"
drag, startPoint x: 589, startPoint y: 316, endPoint x: 308, endPoint y: 319, distance: 281.0
click at [309, 319] on div "Trace To KEDDEG COMPANY" at bounding box center [497, 315] width 496 height 26
click at [561, 349] on div "PUROLATOR FACET, INC" at bounding box center [580, 342] width 293 height 14
type input "PUROLATOR FACET, INC"
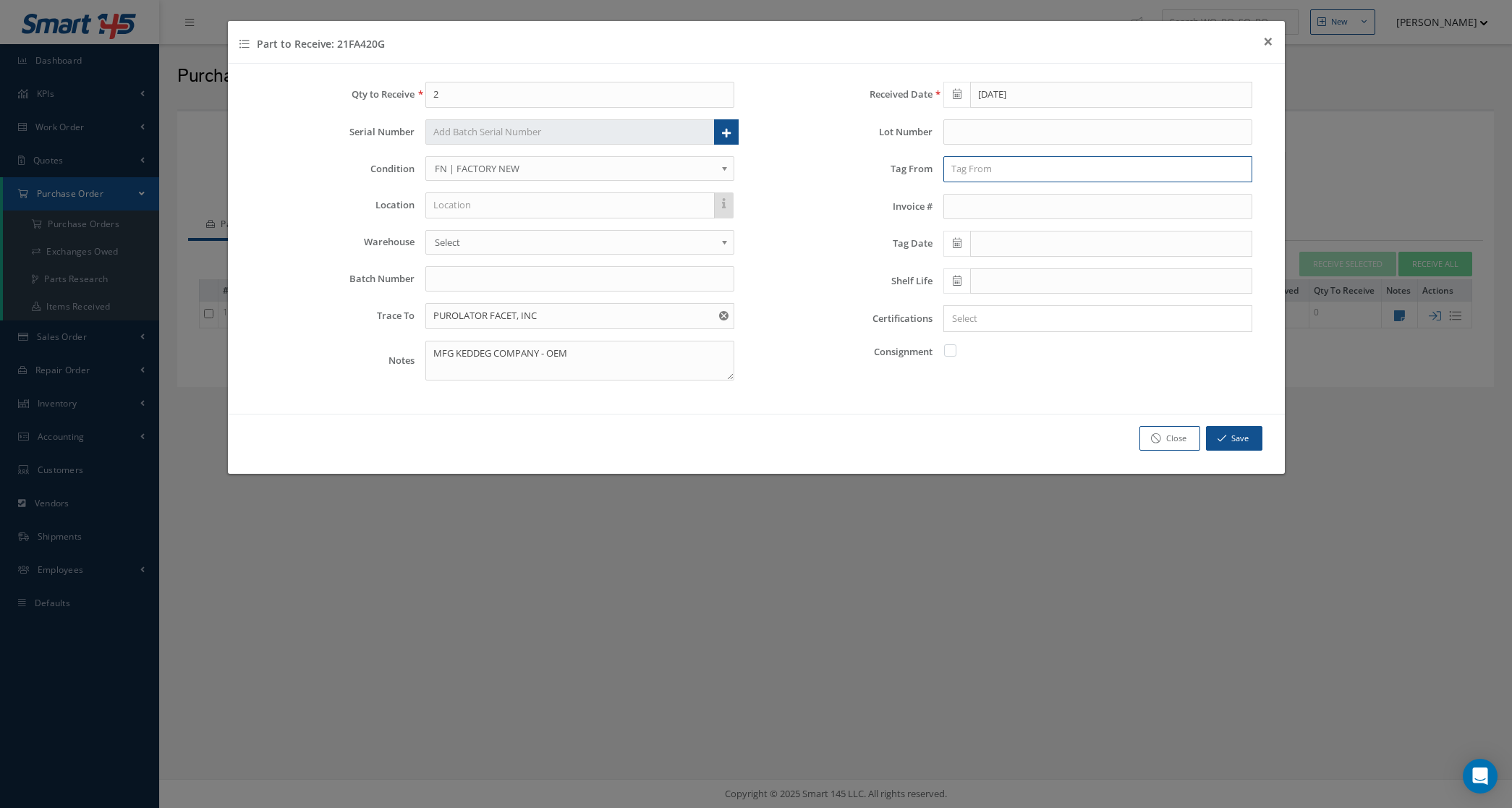
click at [990, 169] on input "text" at bounding box center [1097, 169] width 309 height 26
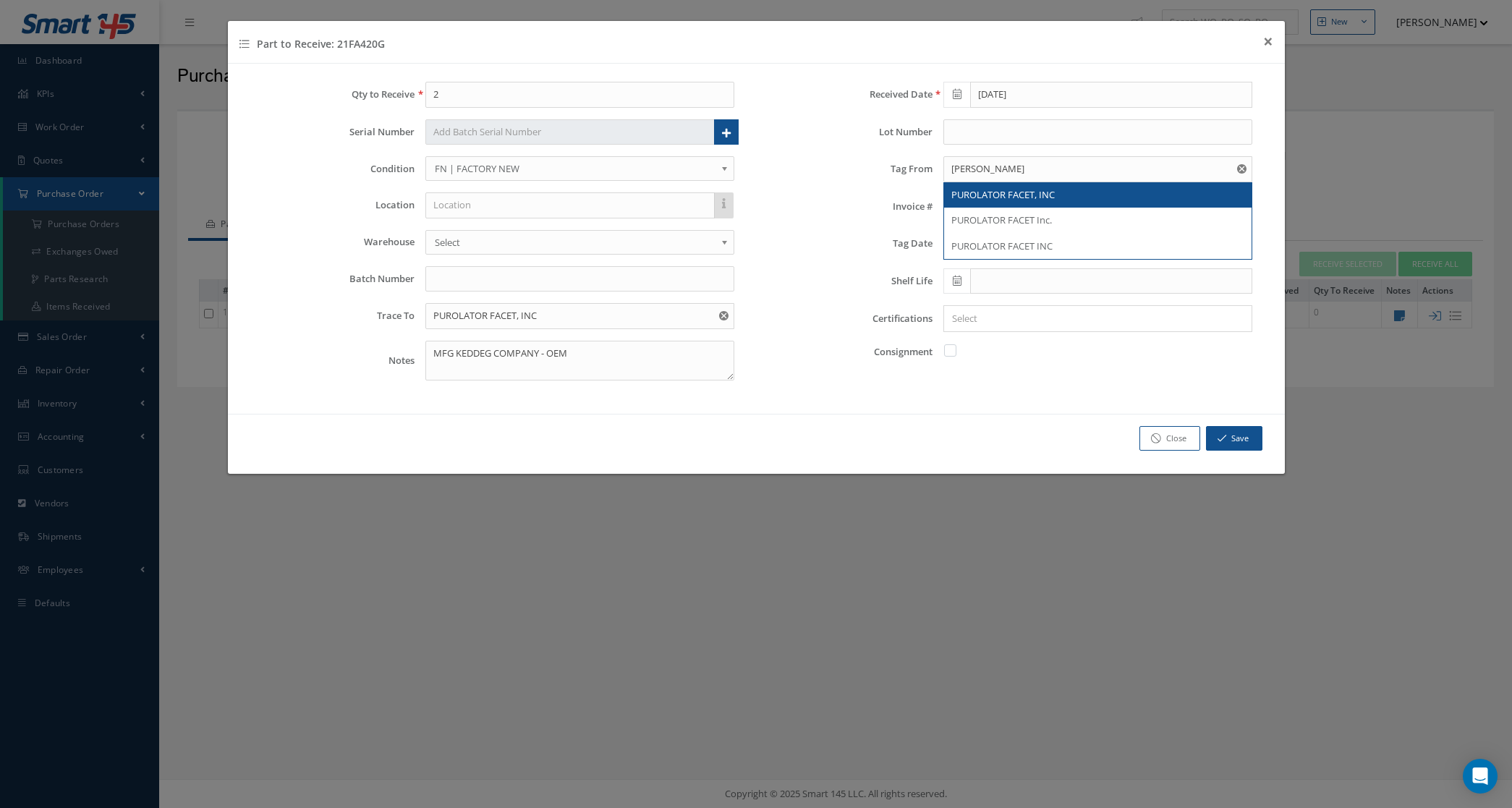
click at [1011, 193] on span "PUROLATOR FACET, INC" at bounding box center [1003, 195] width 103 height 13
type input "PUROLATOR FACET, INC"
click at [584, 353] on textarea "MFG KEDDEG COMPANY - OEM" at bounding box center [580, 361] width 309 height 40
paste textarea "KEDDEG COMPANY"
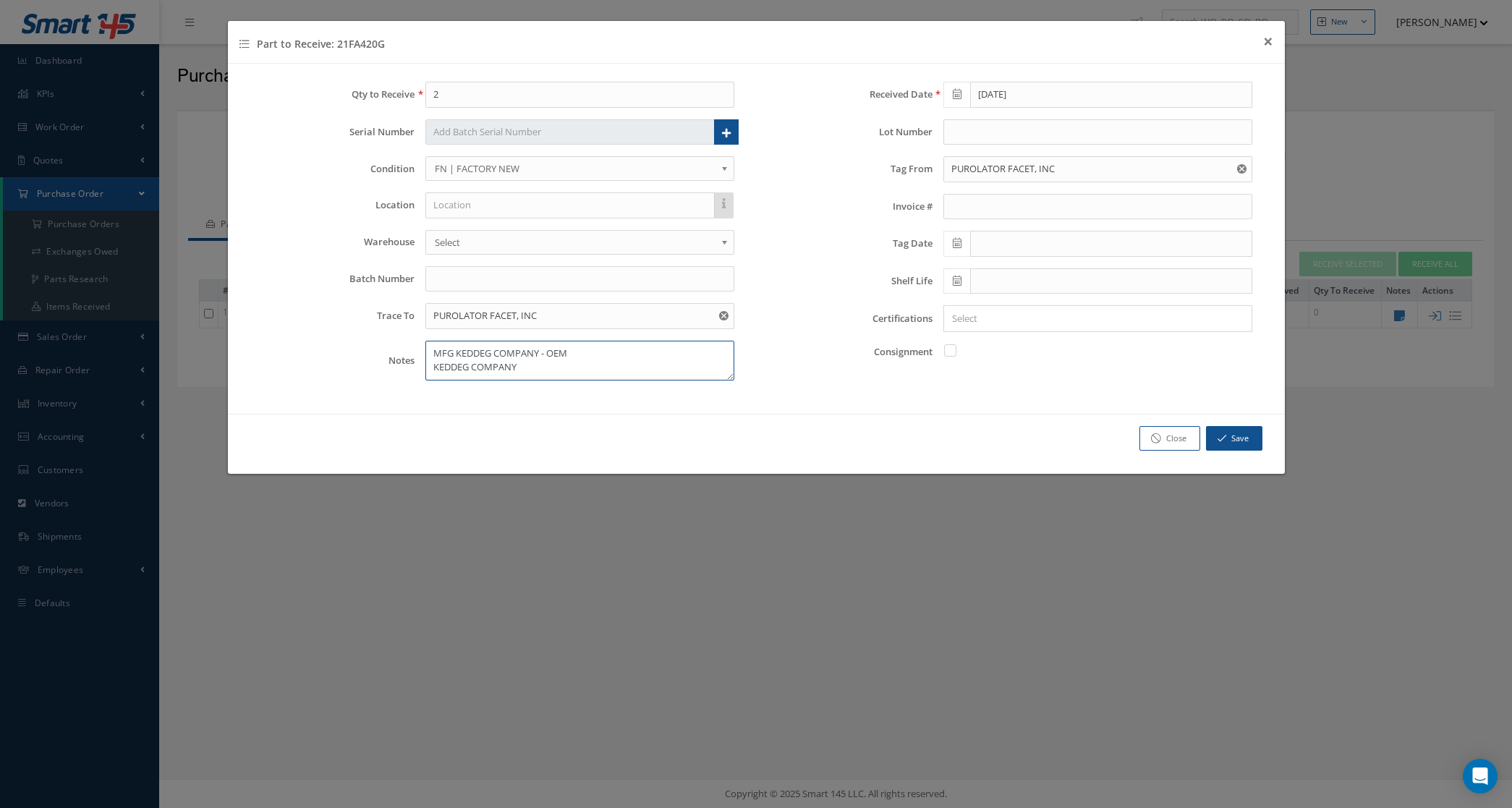
type textarea "MFG KEDDEG COMPANY - OEM KEDDEG COMPANY"
click at [962, 243] on span at bounding box center [956, 243] width 27 height 26
click at [997, 279] on th "September 2025" at bounding box center [1018, 270] width 108 height 22
click at [955, 273] on th "«" at bounding box center [953, 270] width 22 height 22
click at [1040, 381] on span "Nov" at bounding box center [1035, 388] width 34 height 39
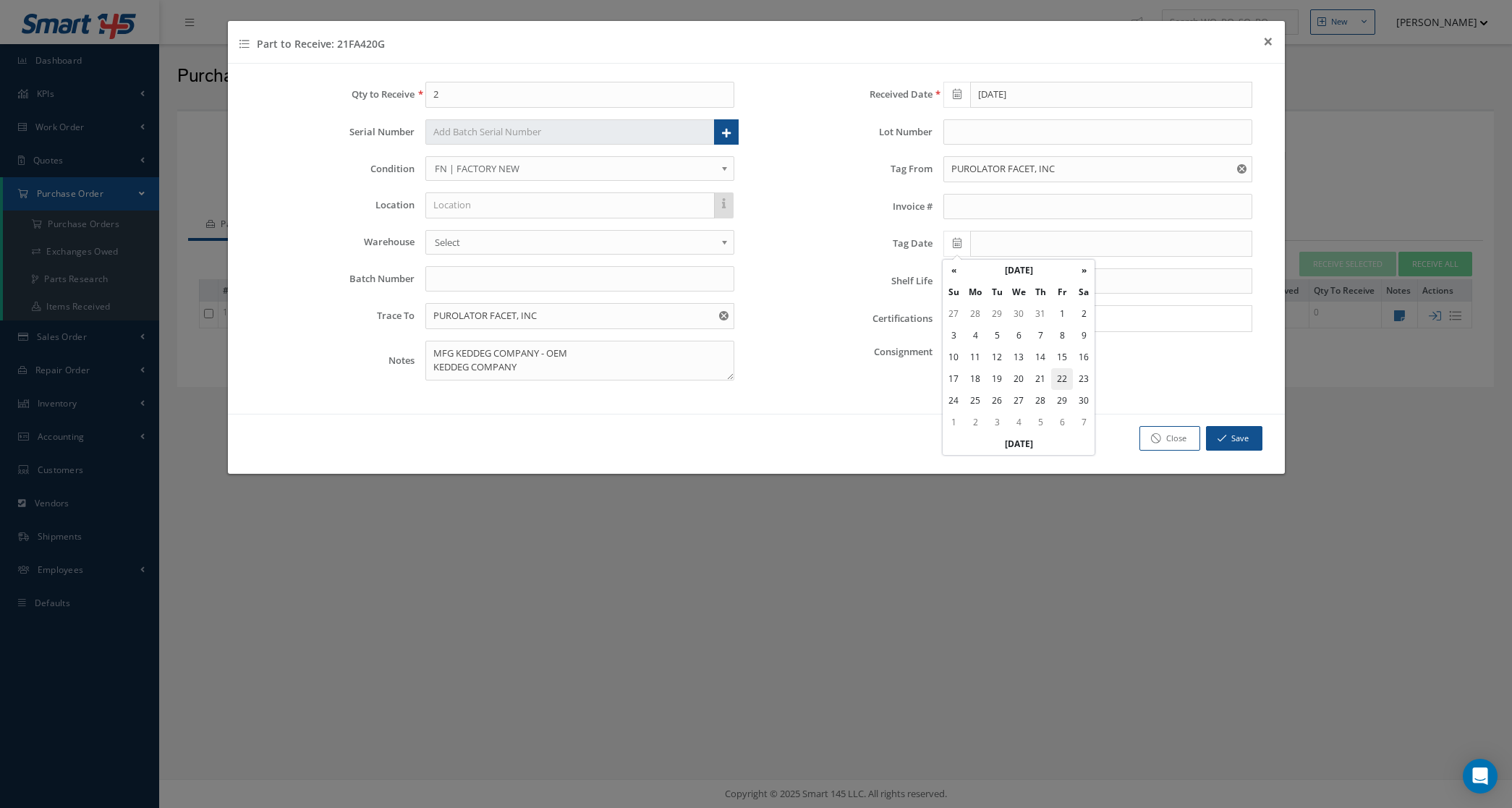
click at [1065, 380] on td "22" at bounding box center [1062, 379] width 22 height 22
type input "11/22/2024"
click at [991, 326] on input "Search for option" at bounding box center [1094, 319] width 298 height 15
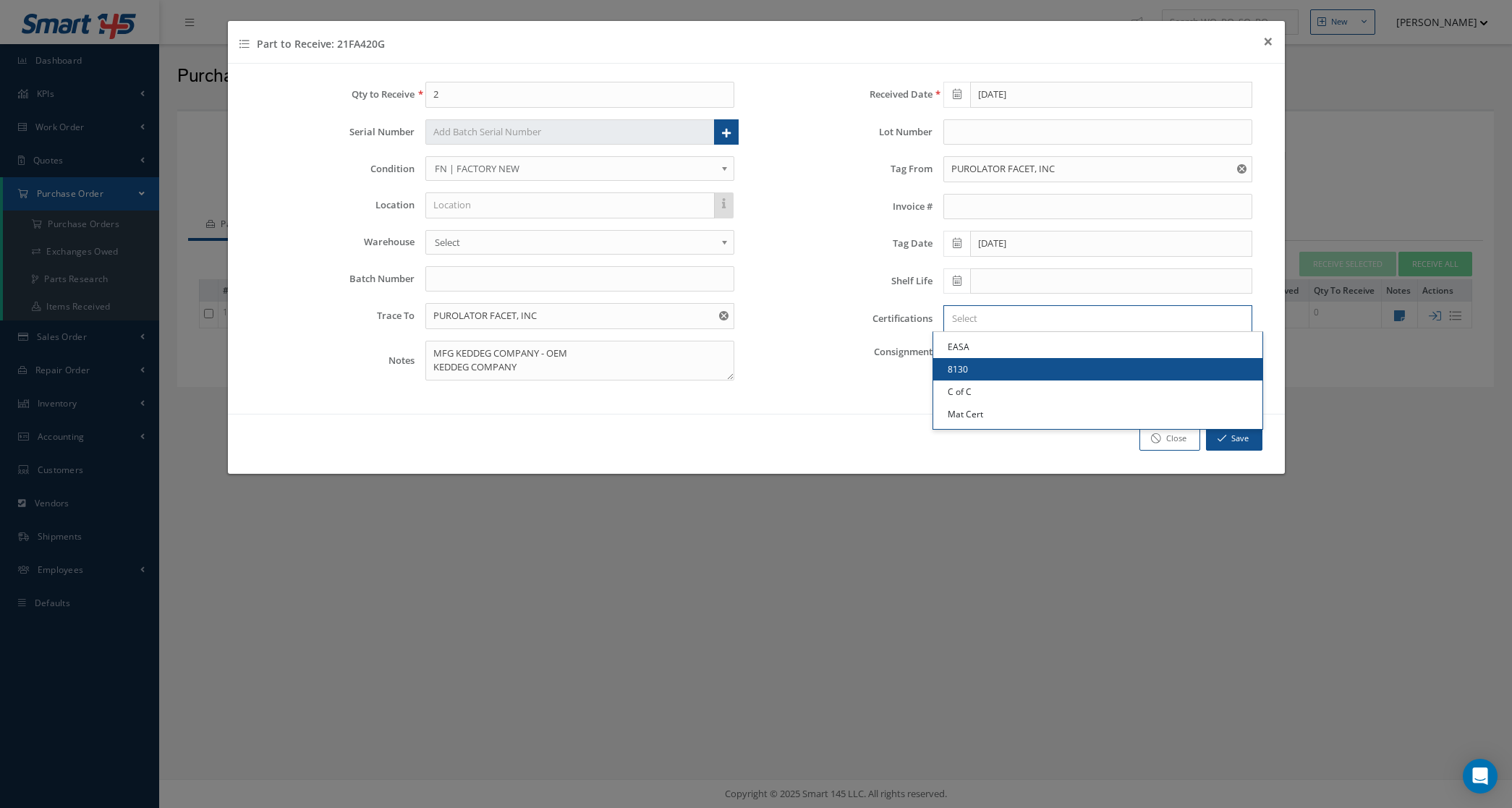
click at [995, 378] on link "8130" at bounding box center [1098, 369] width 330 height 22
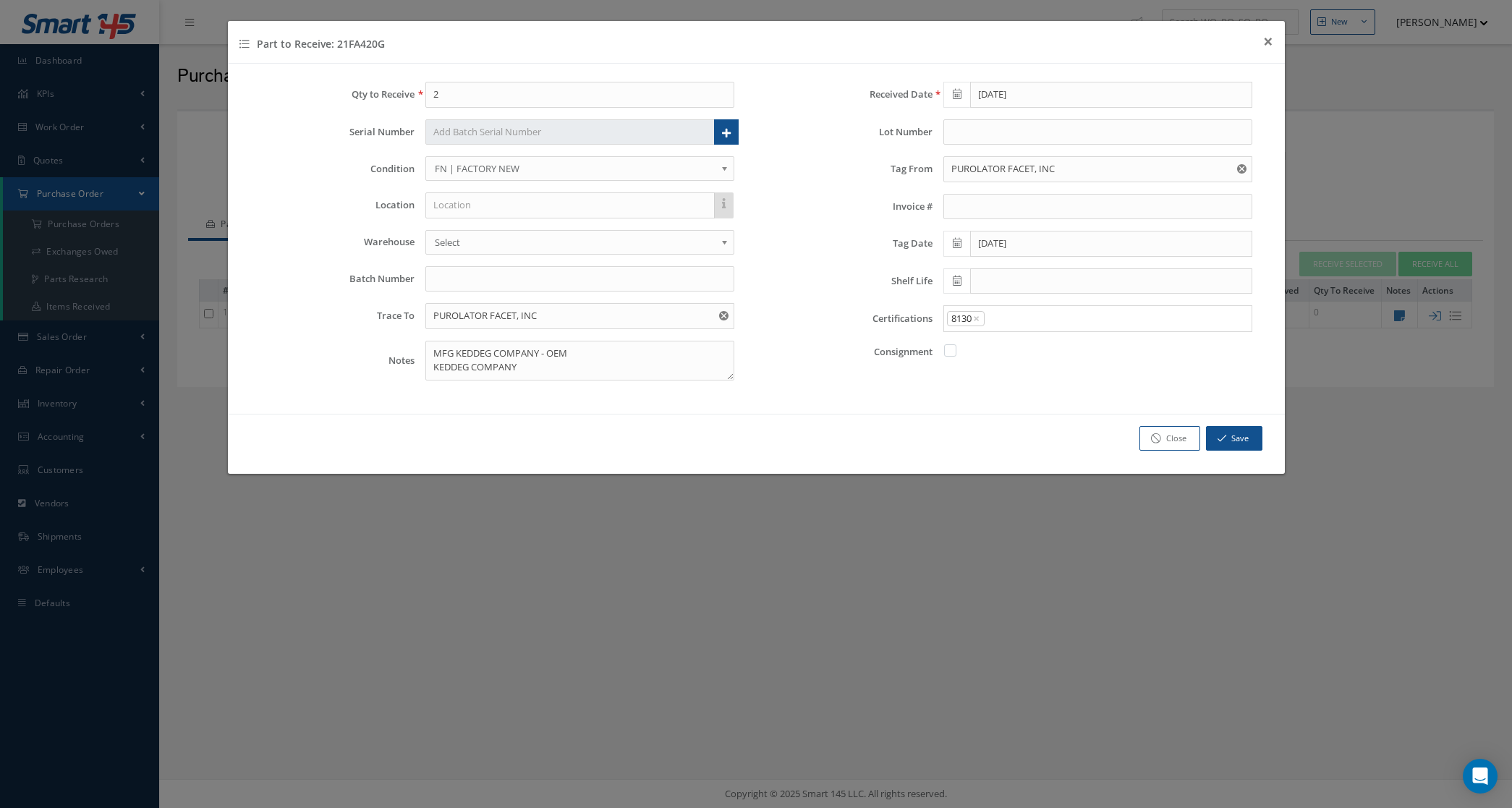
click at [1014, 331] on div "8130 × × Loading..." at bounding box center [1097, 319] width 309 height 27
click at [1011, 319] on input "Search for option" at bounding box center [1114, 319] width 257 height 15
click at [1010, 385] on link "C of C" at bounding box center [1098, 391] width 330 height 22
click at [1056, 316] on input "Search for option" at bounding box center [1137, 319] width 212 height 15
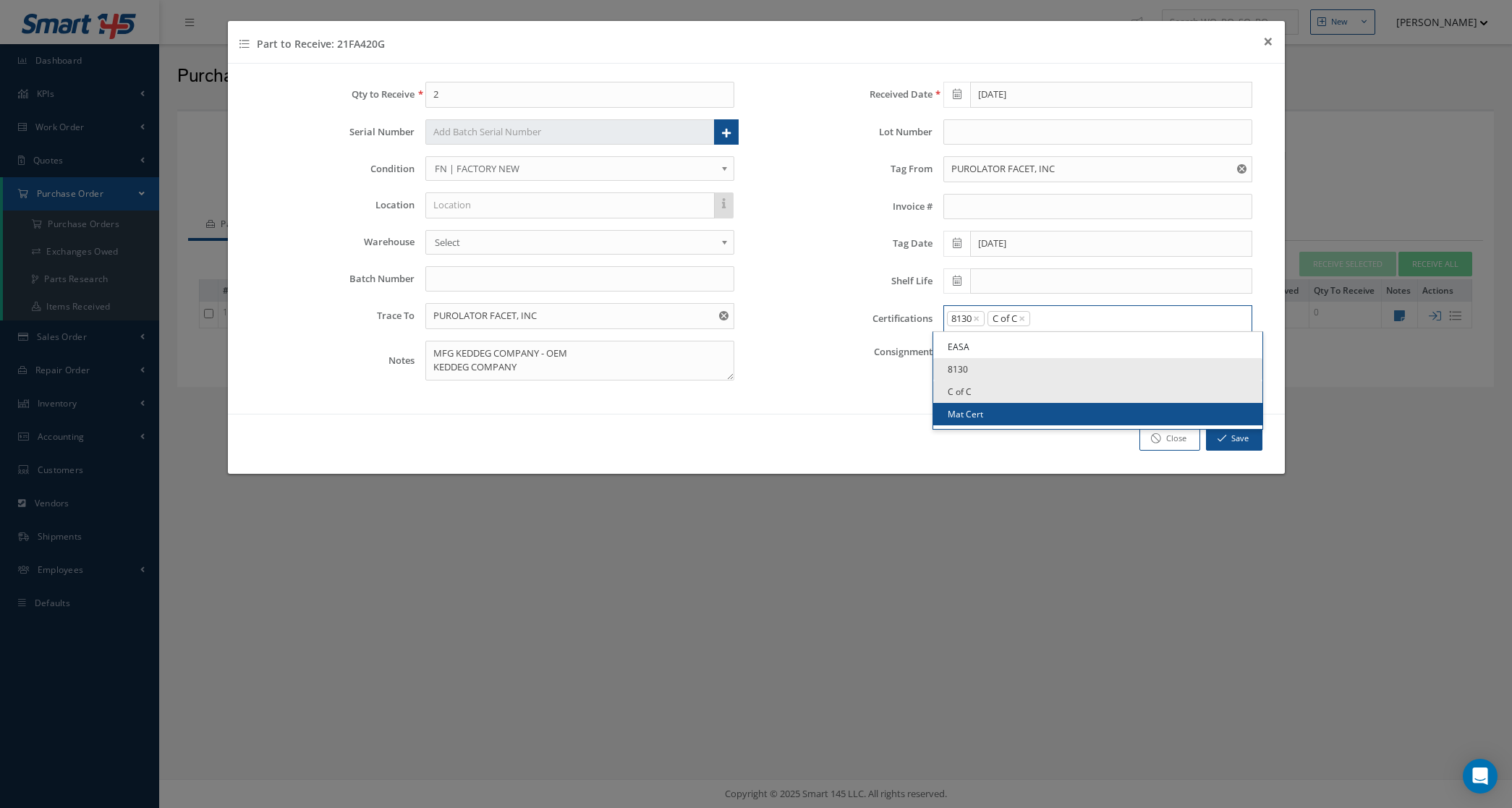
click at [1033, 406] on link "Mat Cert" at bounding box center [1098, 414] width 330 height 22
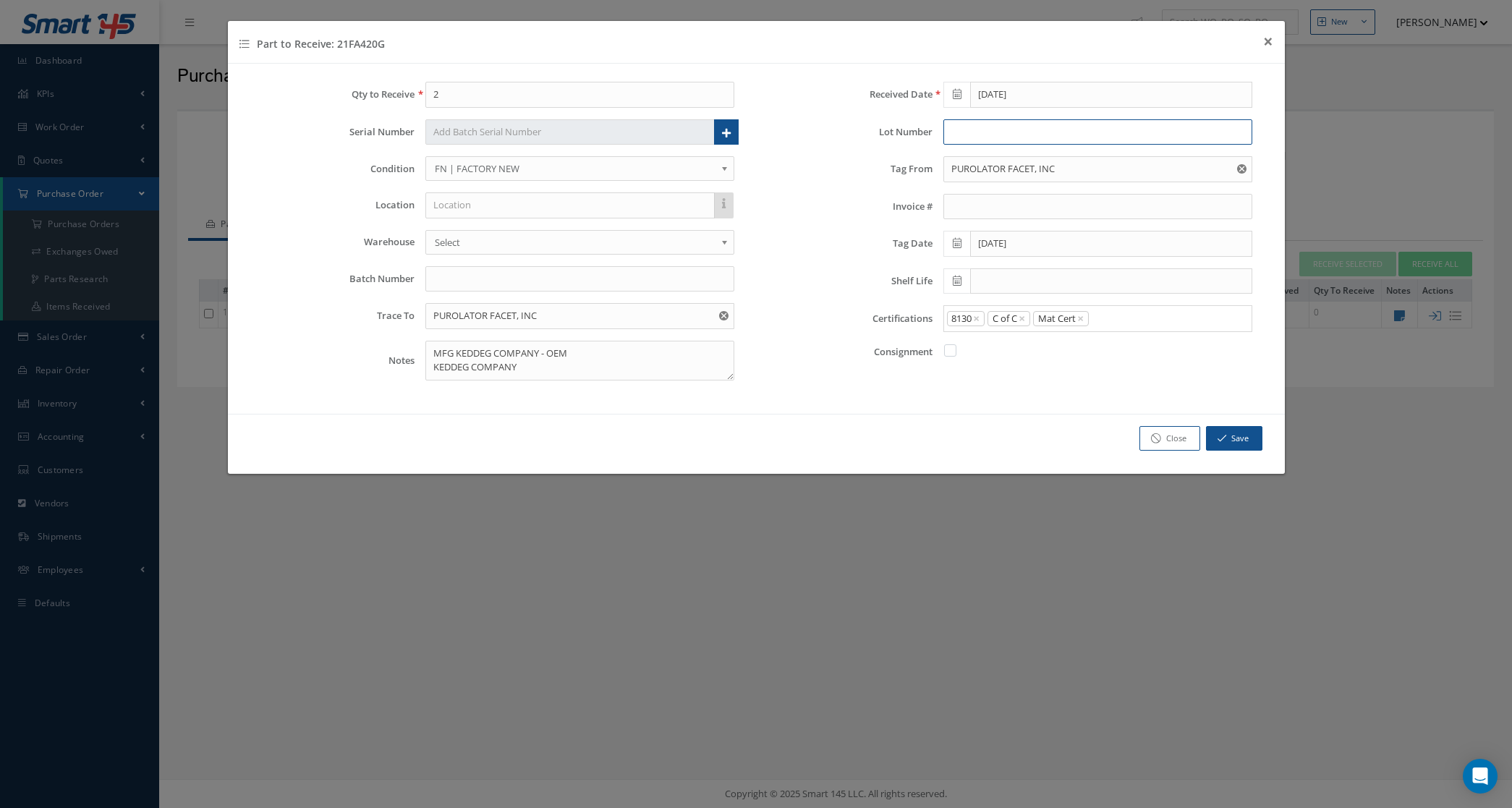
click at [999, 130] on input "text" at bounding box center [1097, 132] width 309 height 26
type input "171170"
click at [727, 140] on link at bounding box center [726, 132] width 25 height 26
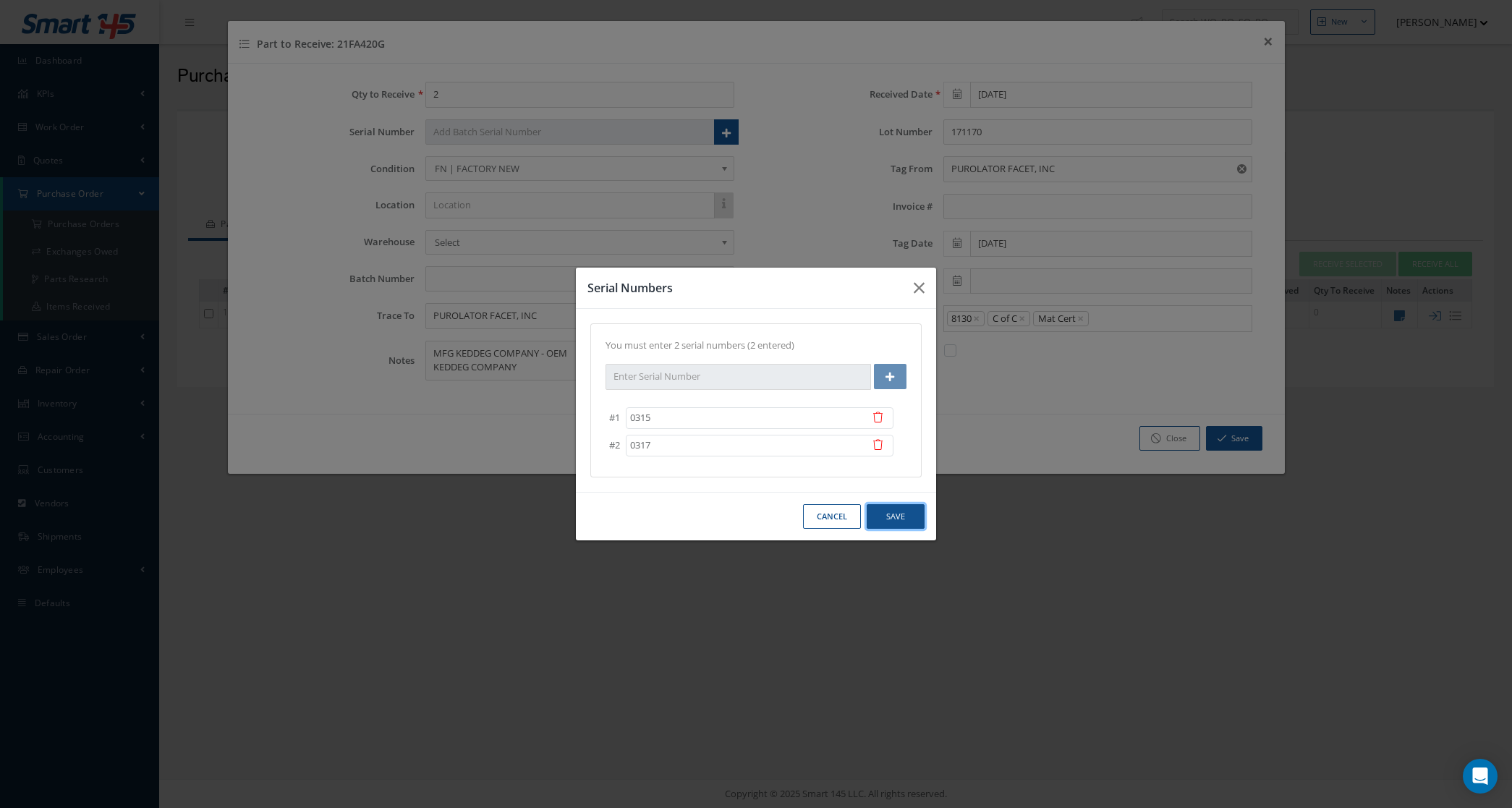
click at [902, 526] on button "Save" at bounding box center [895, 517] width 57 height 25
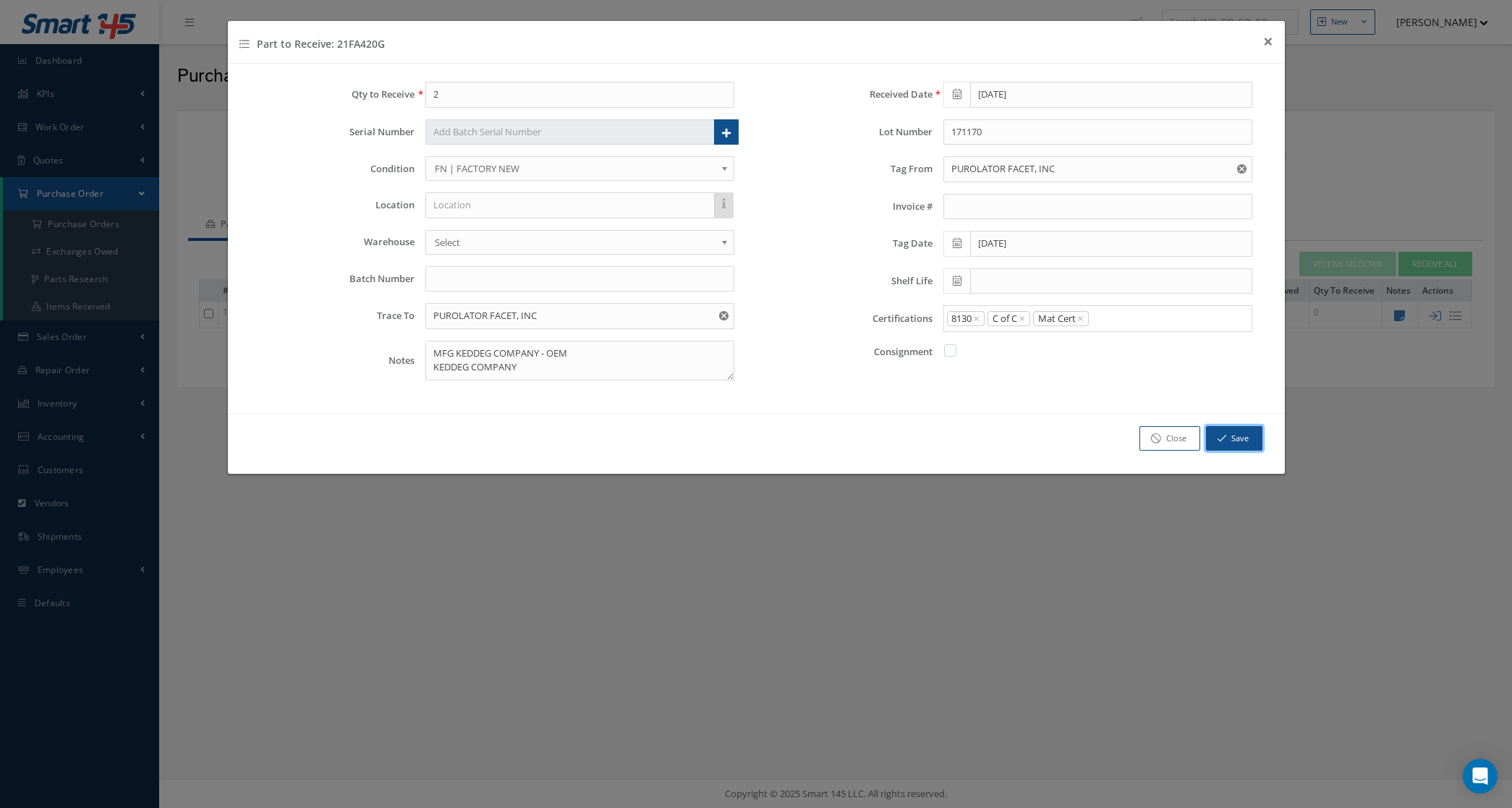
click at [1241, 438] on button "Save" at bounding box center [1234, 439] width 57 height 25
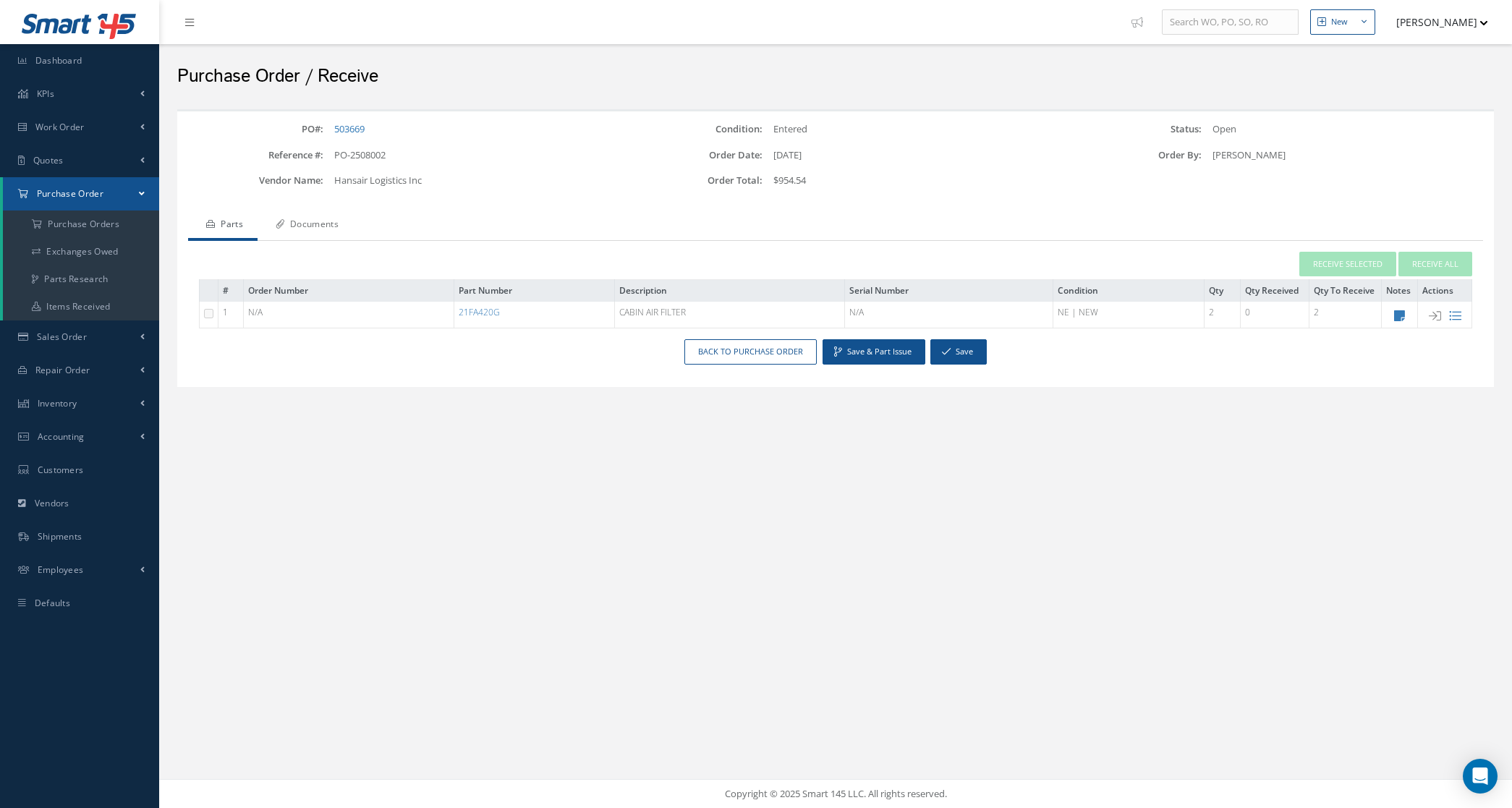
click at [280, 229] on link "Documents" at bounding box center [306, 226] width 96 height 31
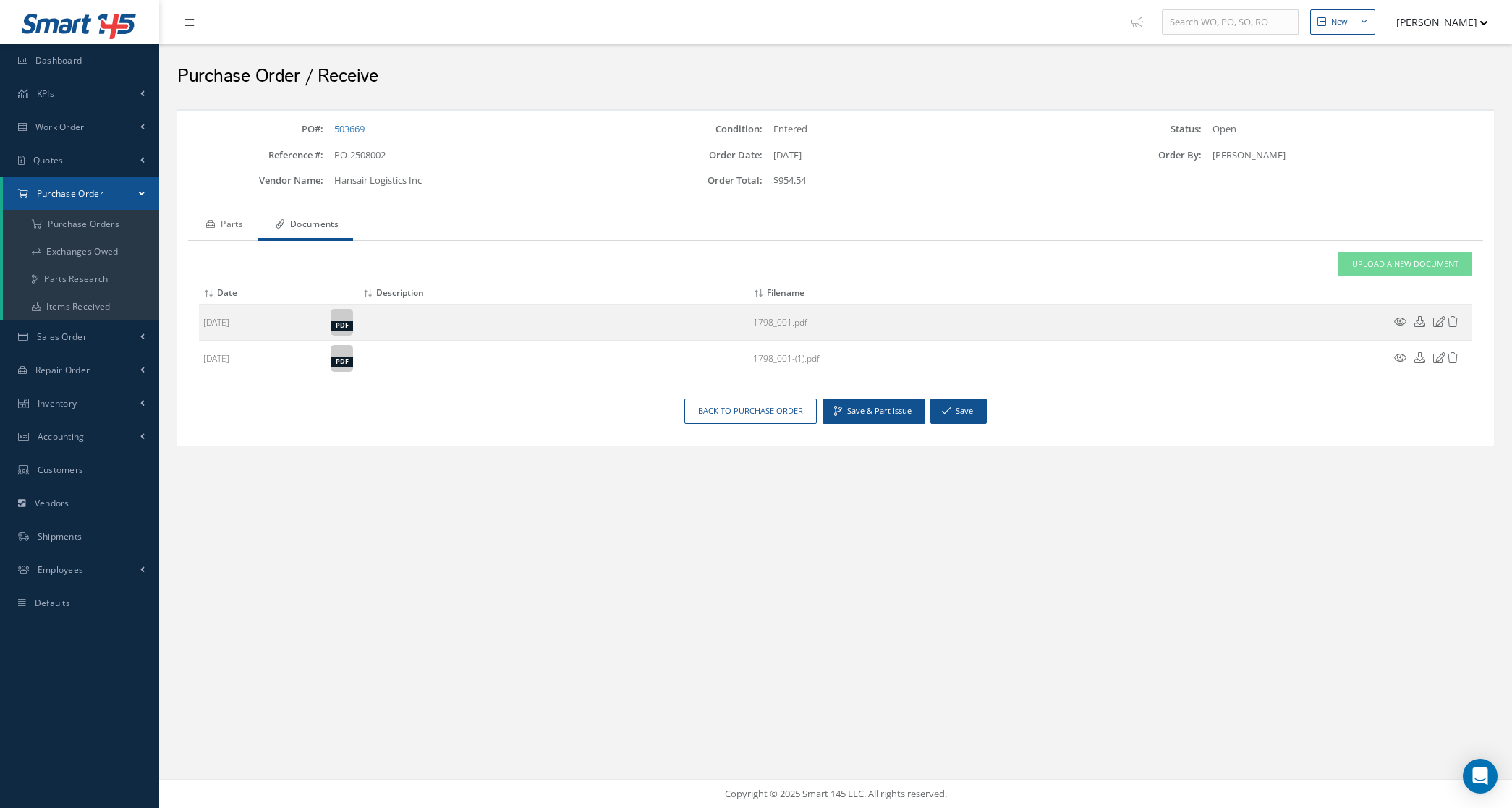
click at [244, 218] on link "Parts" at bounding box center [222, 226] width 69 height 31
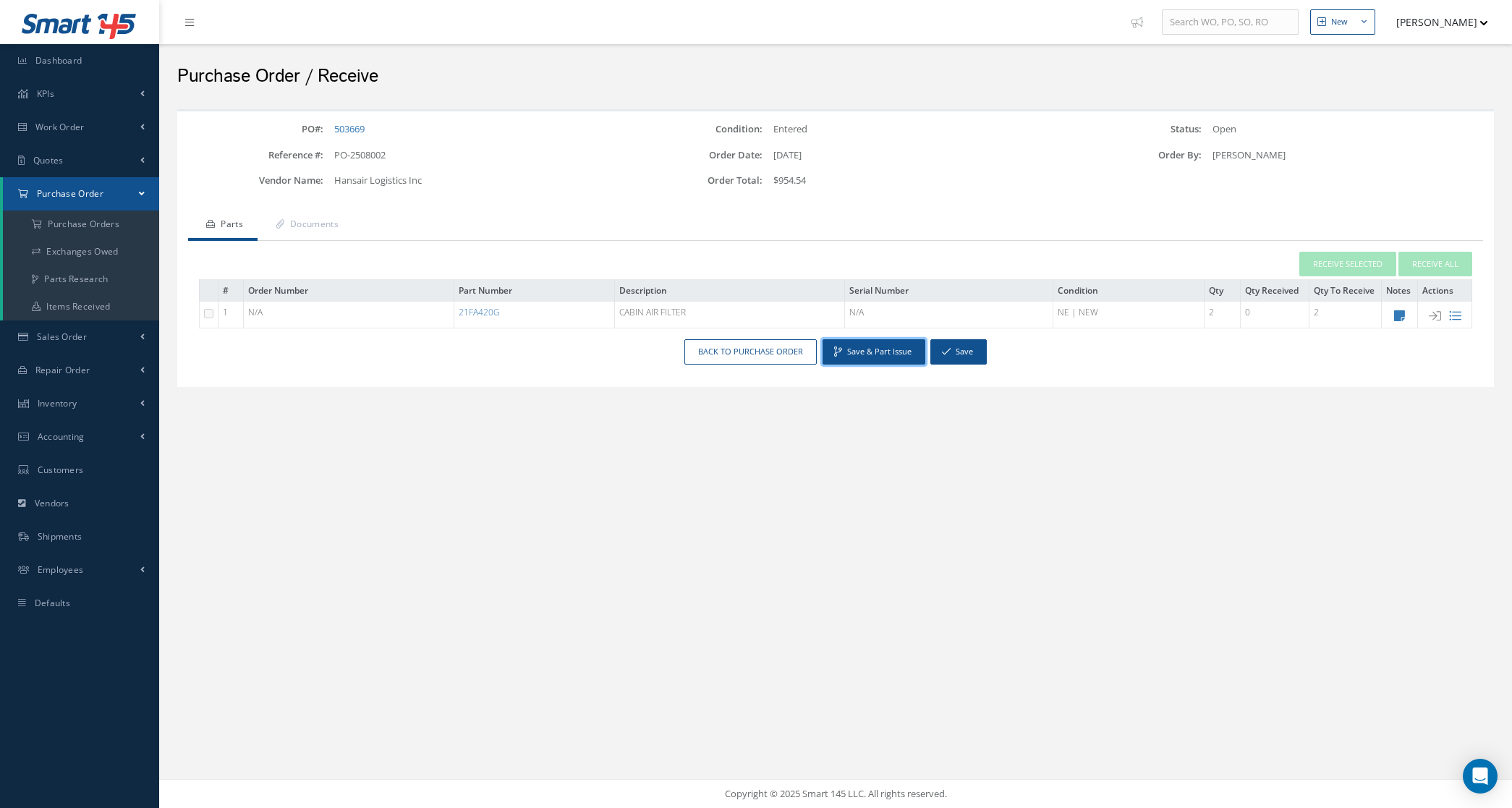
click at [890, 346] on button "Save & Part Issue" at bounding box center [873, 352] width 103 height 25
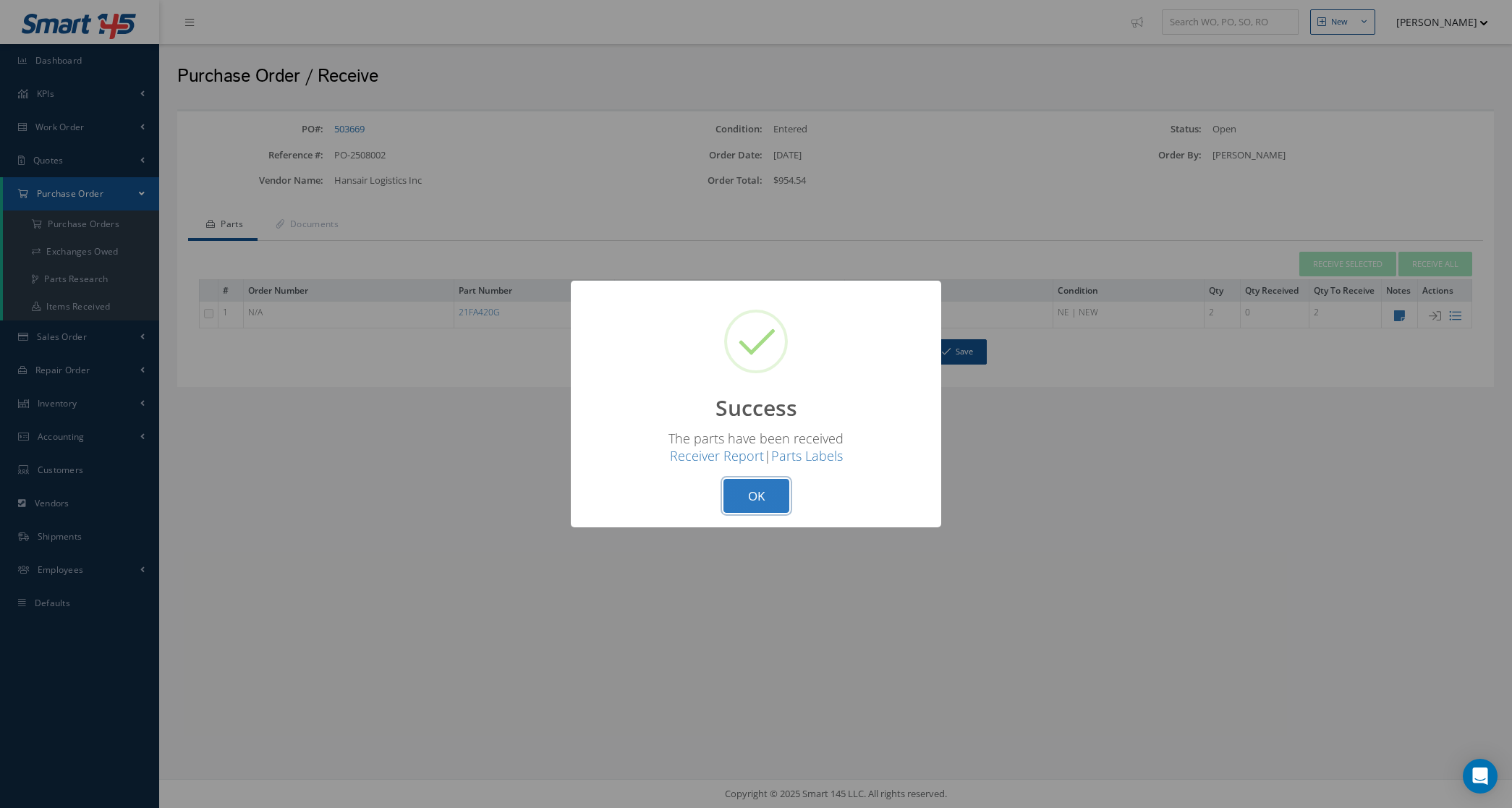
click at [771, 492] on button "OK" at bounding box center [756, 496] width 66 height 34
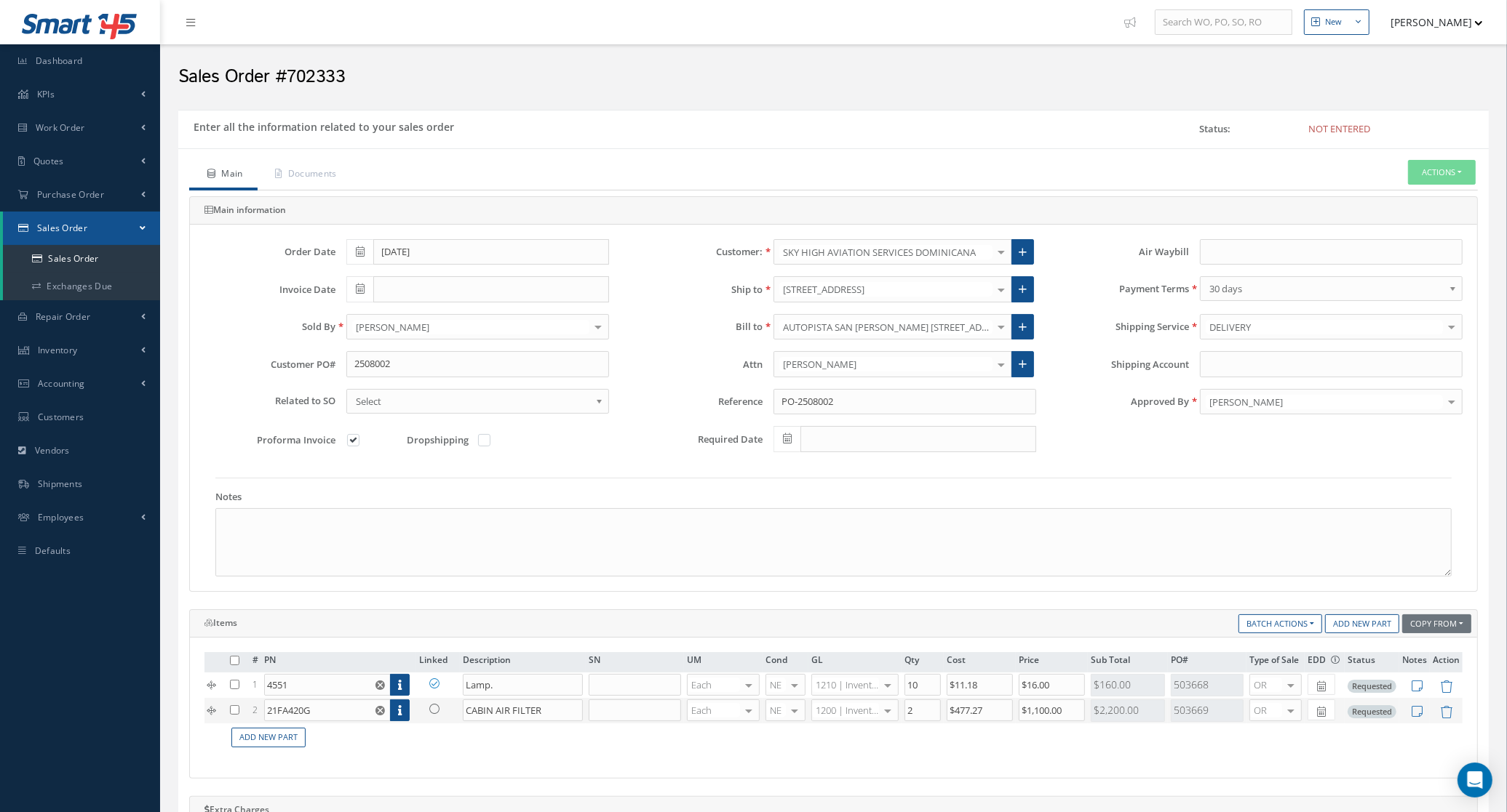
click at [437, 714] on icon at bounding box center [434, 709] width 11 height 11
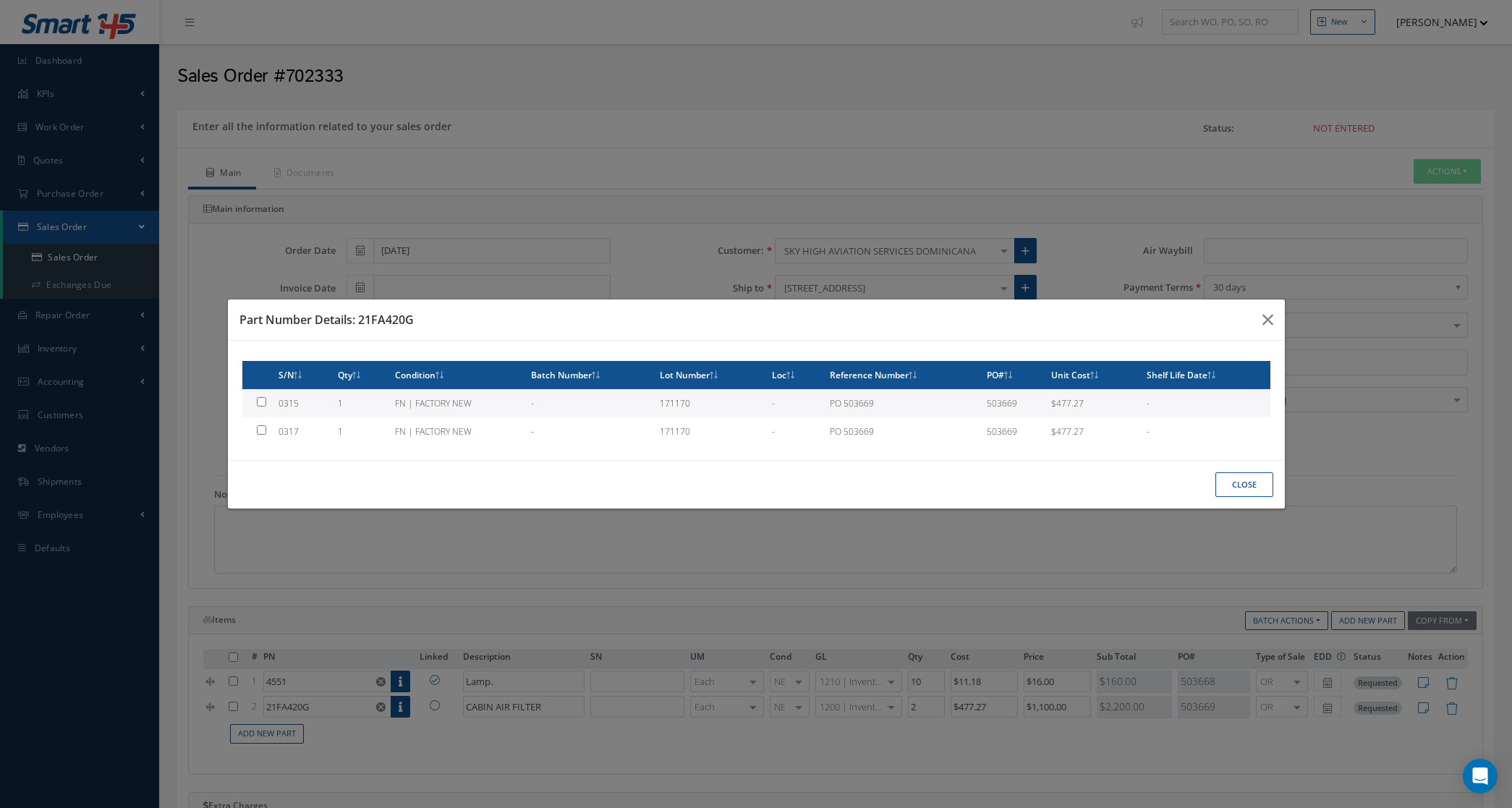
click at [361, 405] on td "1" at bounding box center [361, 403] width 57 height 28
type input "0315"
checkbox input "true"
click at [1253, 478] on button "Close" at bounding box center [1244, 485] width 57 height 25
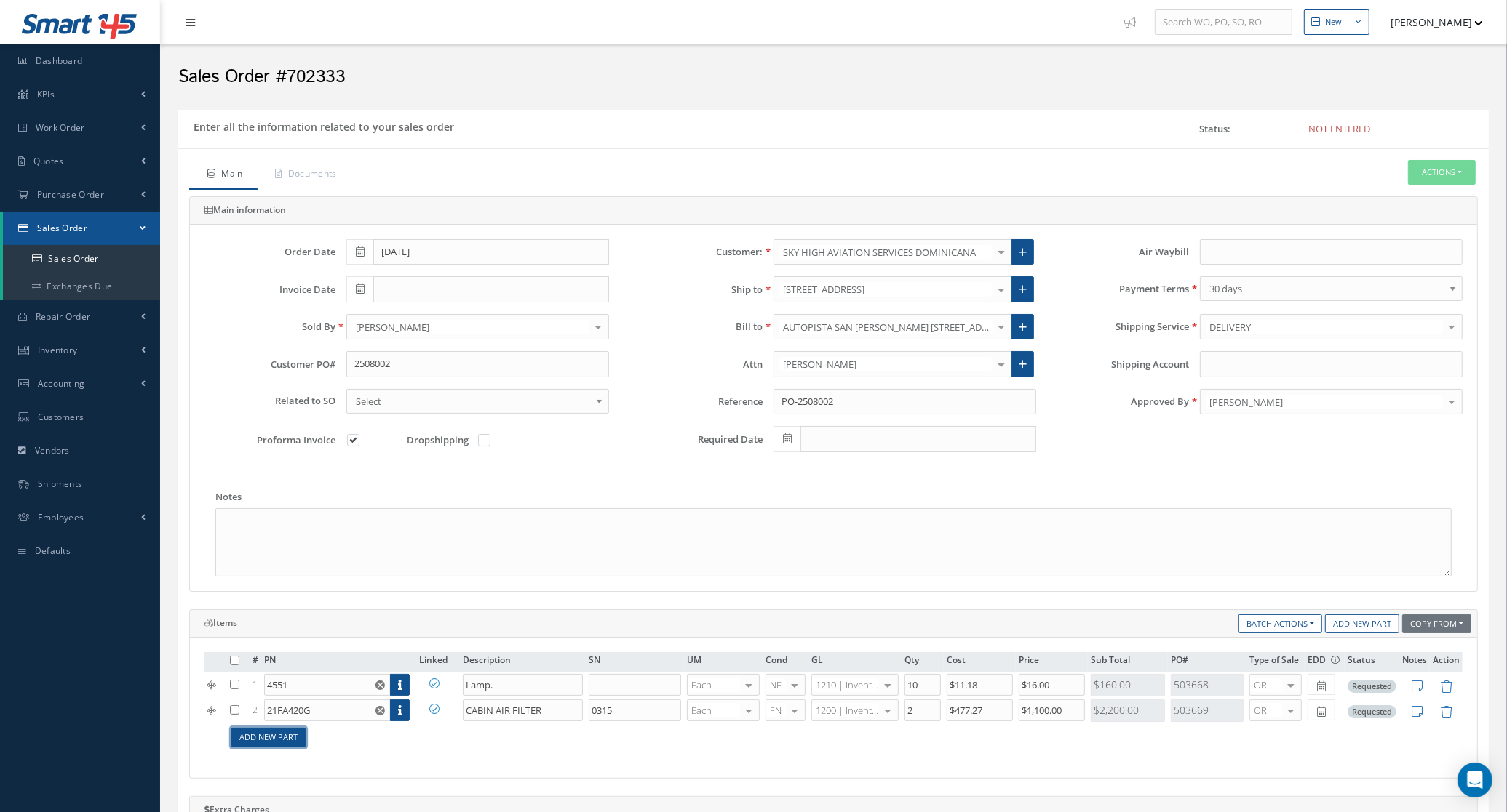
click at [281, 737] on link "Add New Part" at bounding box center [268, 738] width 74 height 19
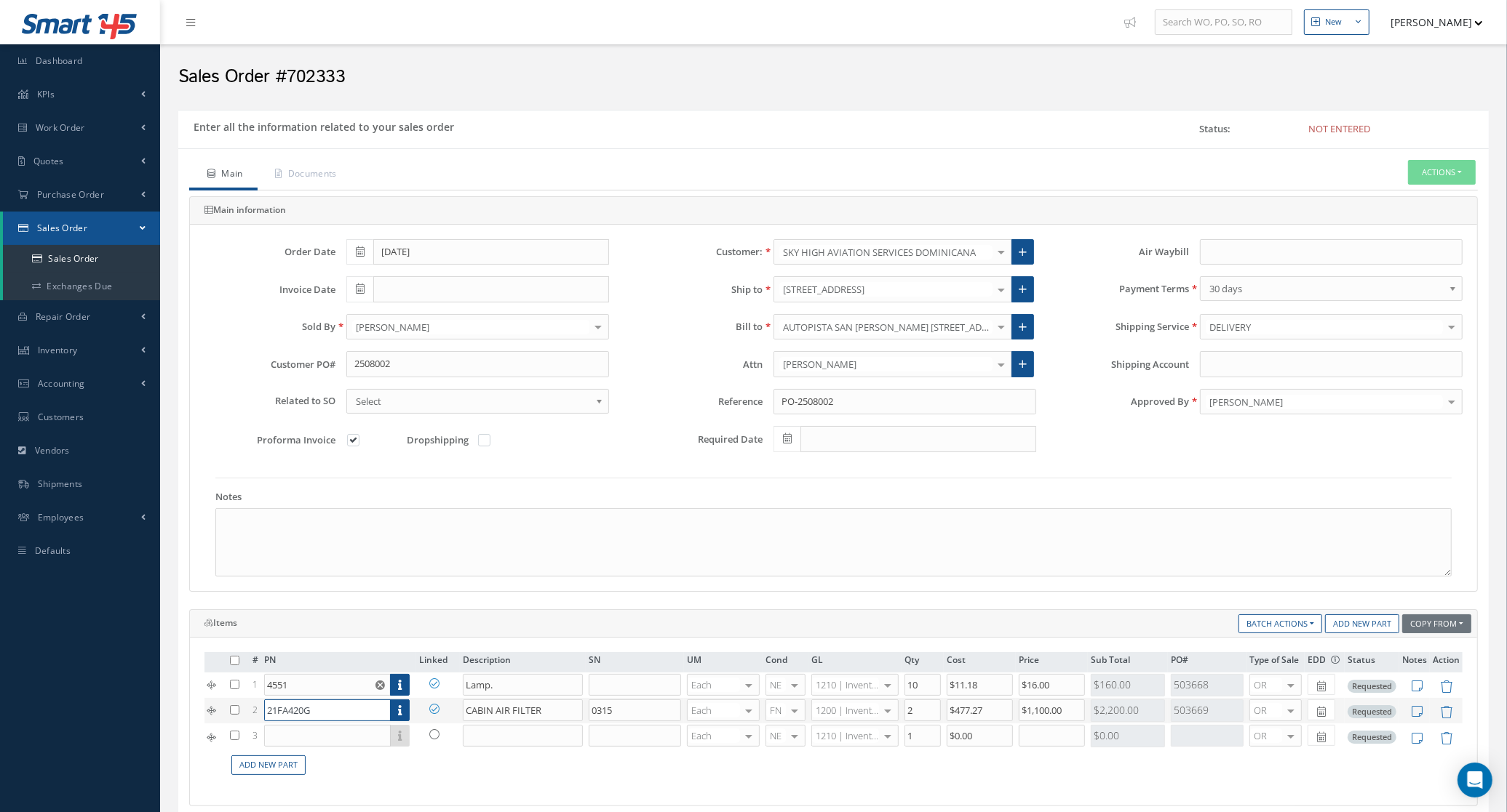
drag, startPoint x: 334, startPoint y: 708, endPoint x: 222, endPoint y: 705, distance: 112.0
click at [222, 705] on tr "2 21FA420G Part Number Description SN Condition PO# Qty Location Warehouse CABI…" at bounding box center [833, 711] width 1257 height 25
paste input "KEDDEG COMPANY"
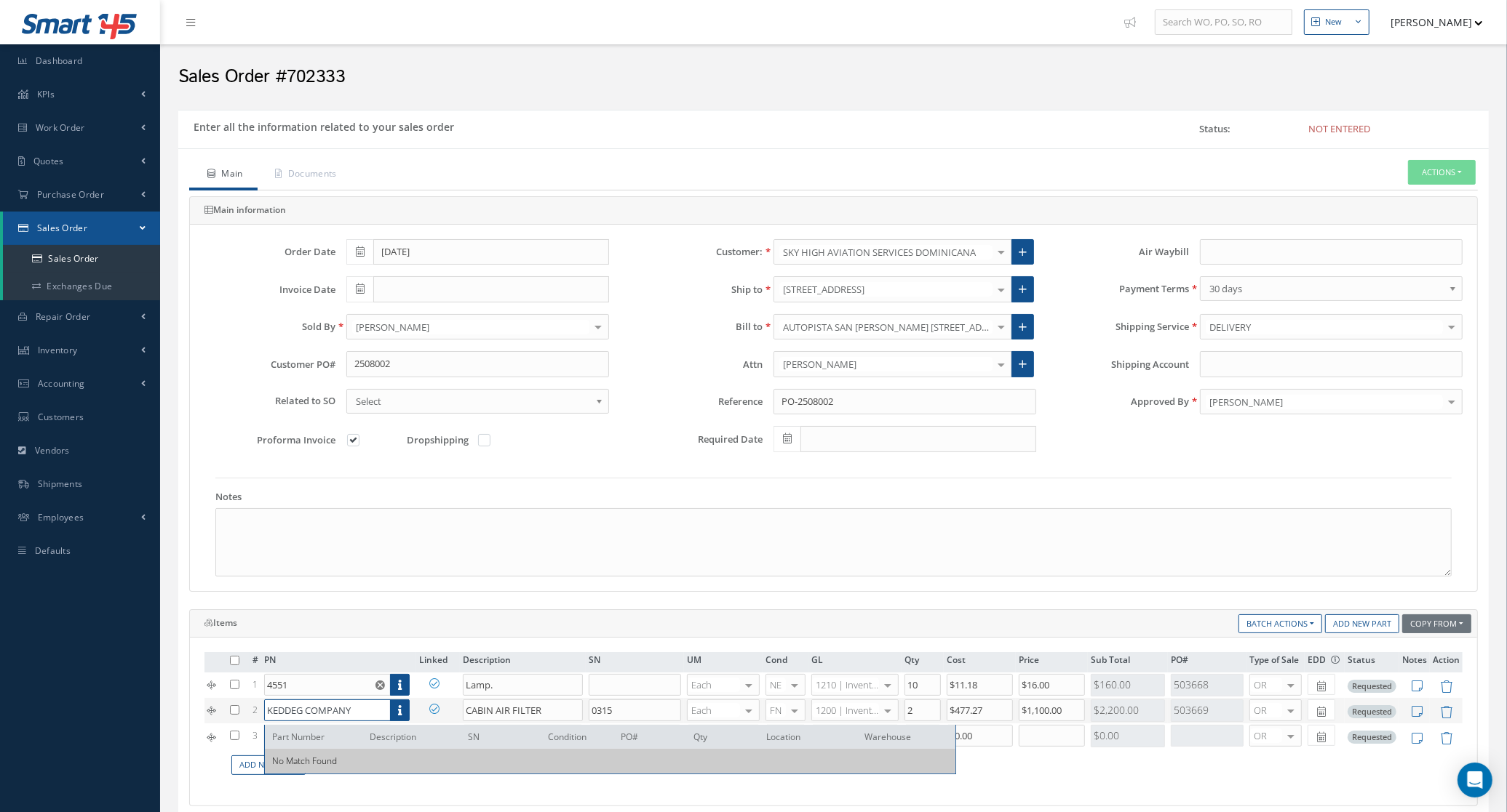
type input "21FA420G"
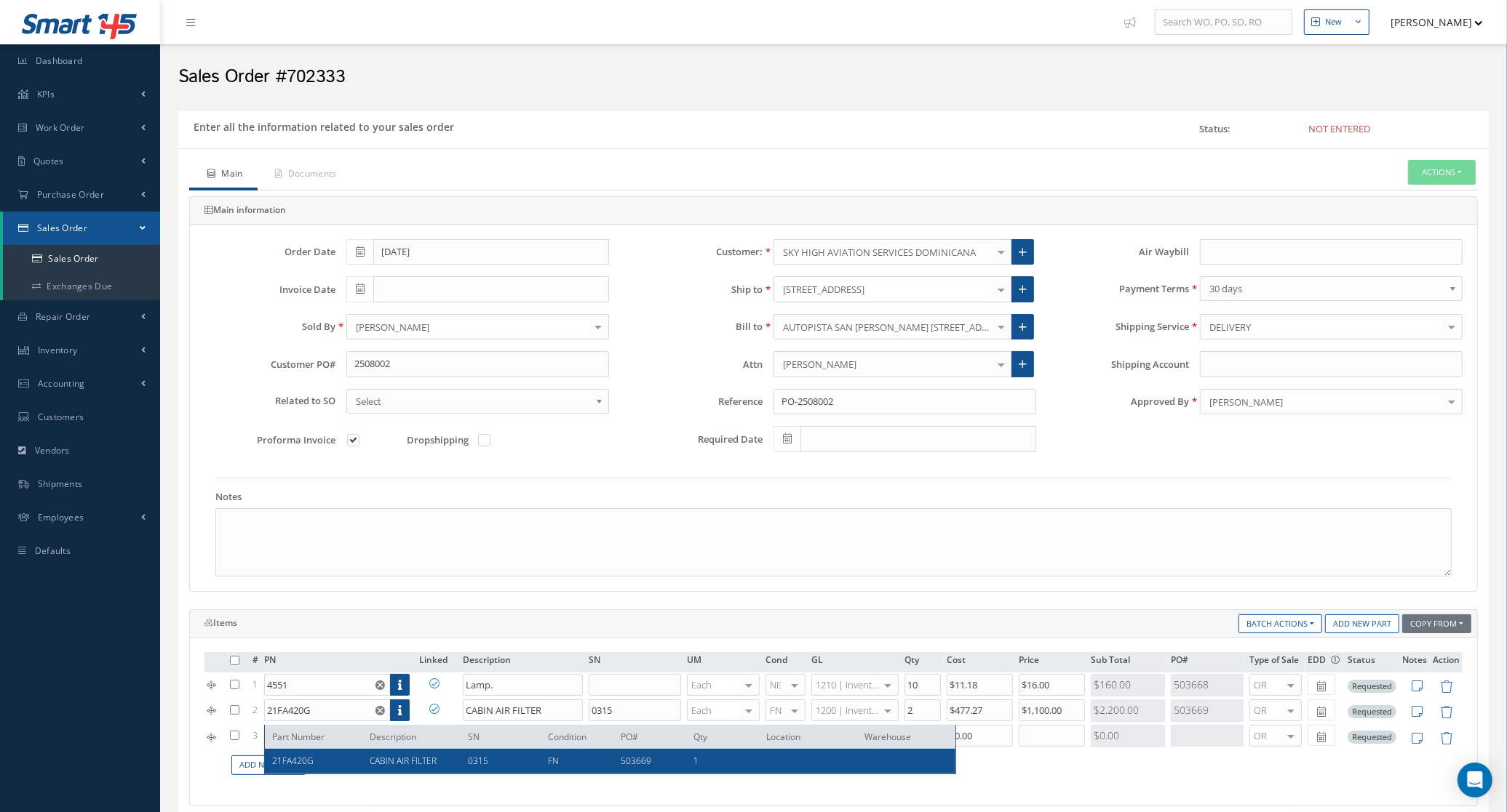
click at [1022, 776] on td "Add New Part" at bounding box center [845, 765] width 1235 height 28
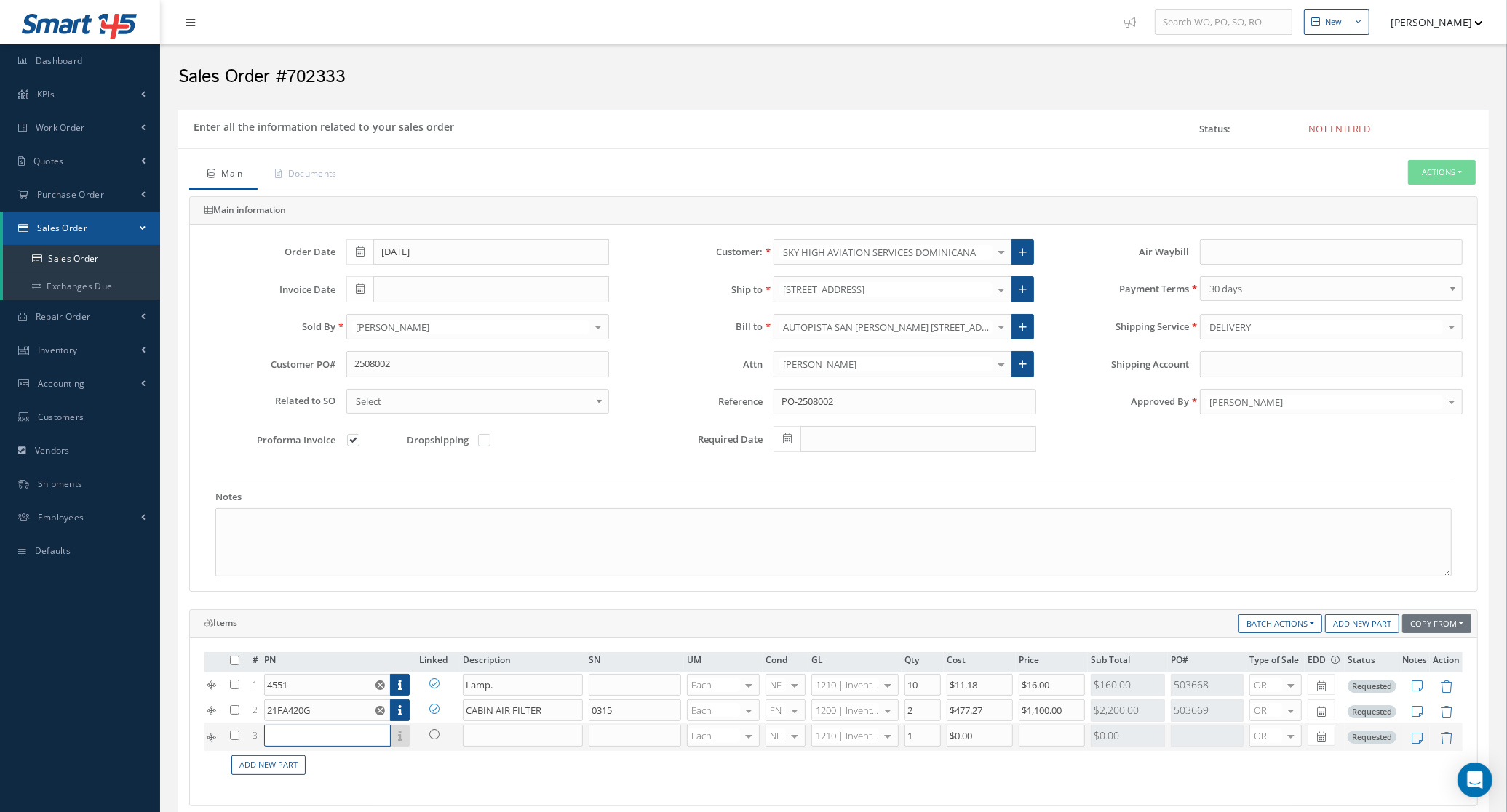
click at [296, 736] on input "text" at bounding box center [327, 736] width 126 height 22
paste input "21FA420G"
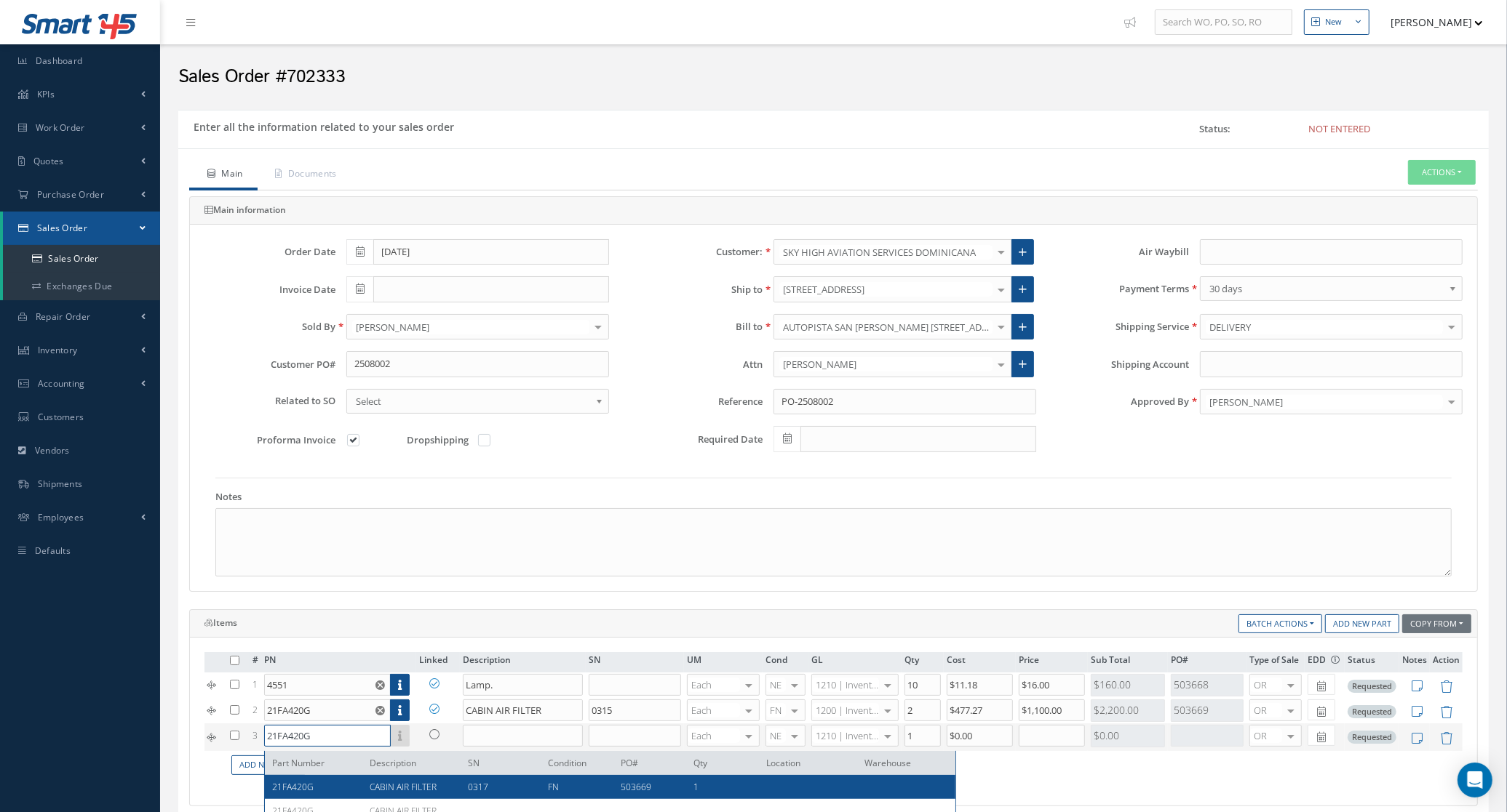
type input "21FA420G"
click at [411, 786] on span "CABIN AIR FILTER" at bounding box center [403, 787] width 66 height 13
type input "CABIN AIR FILTER"
type input "0317"
type input "$477.27"
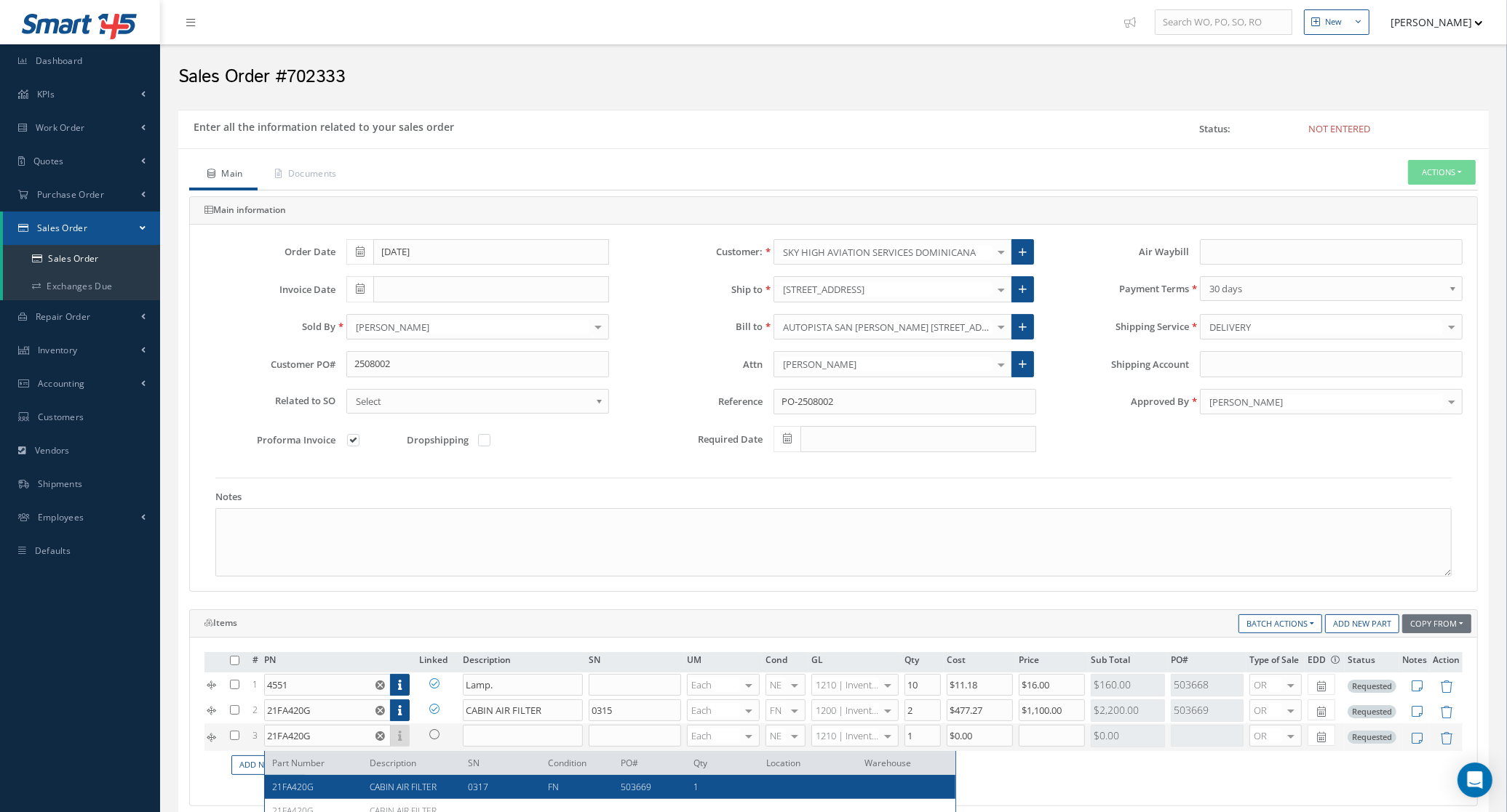
type input "$0"
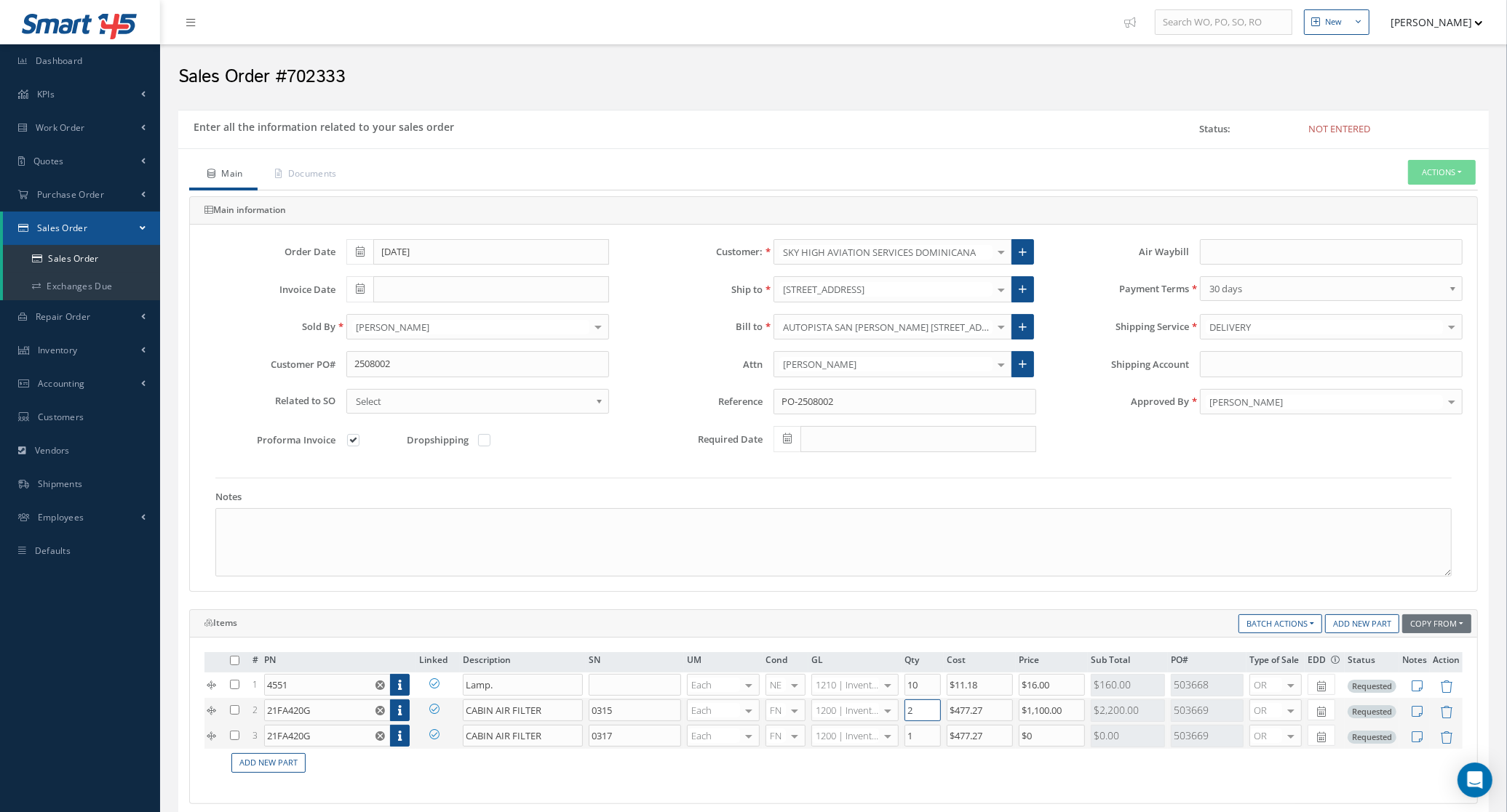
drag, startPoint x: 925, startPoint y: 719, endPoint x: 873, endPoint y: 715, distance: 52.2
click at [873, 715] on tr "2 21FA420G Part Number Description SN Condition PO# Qty Location Warehouse 21FA…" at bounding box center [833, 711] width 1257 height 25
type input "1"
drag, startPoint x: 1070, startPoint y: 710, endPoint x: 955, endPoint y: 715, distance: 115.1
click at [955, 715] on tr "2 21FA420G Part Number Description SN Condition PO# Qty Location Warehouse 21FA…" at bounding box center [833, 711] width 1257 height 25
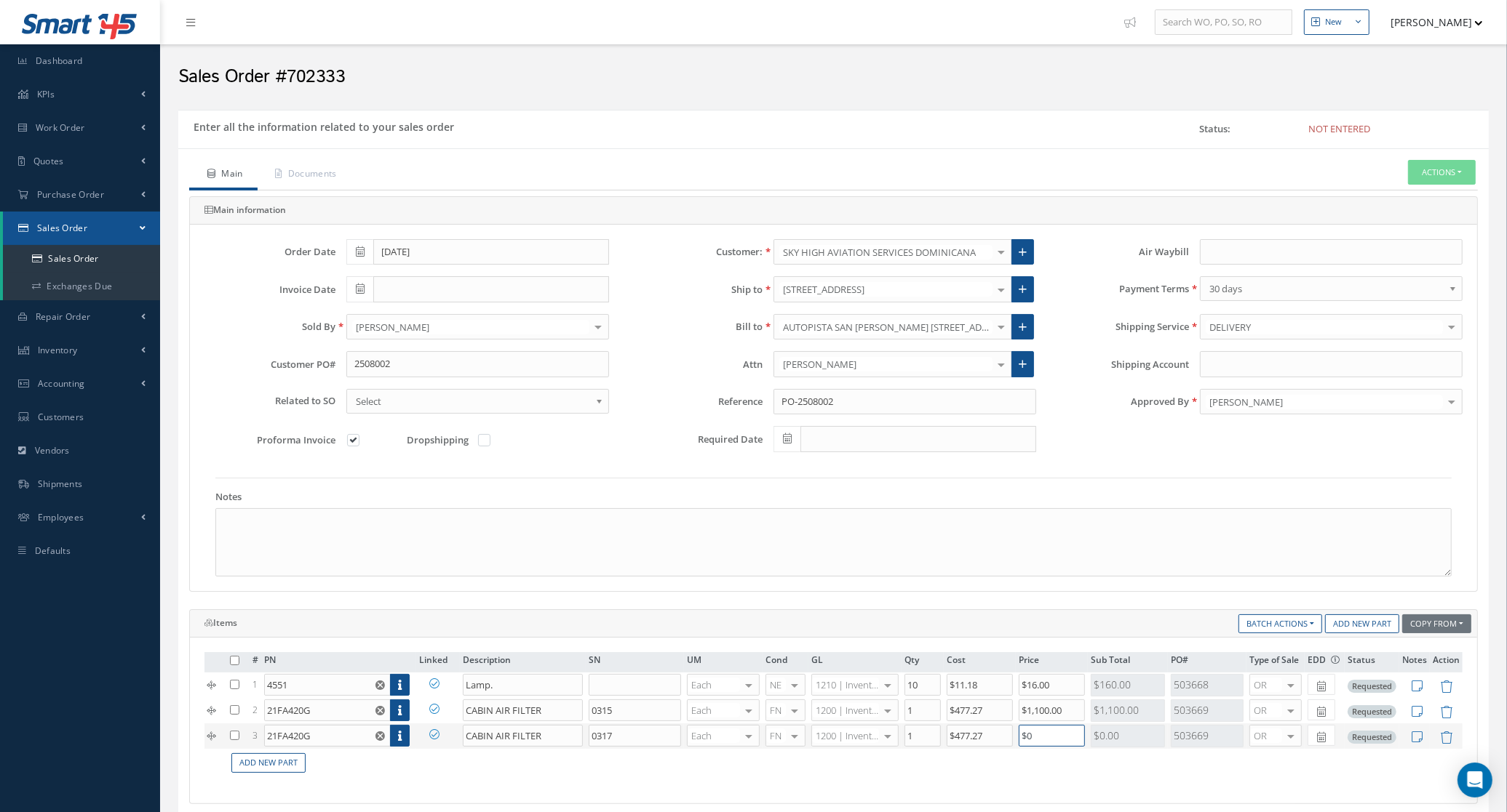
drag, startPoint x: 1035, startPoint y: 744, endPoint x: 969, endPoint y: 741, distance: 66.1
click at [969, 741] on tr "3 21FA420G Part Number Description SN Condition PO# Qty Location Warehouse CABI…" at bounding box center [833, 736] width 1257 height 25
paste input "1,10"
type input "$1,100"
click at [1089, 772] on td "Add New Part" at bounding box center [845, 763] width 1235 height 28
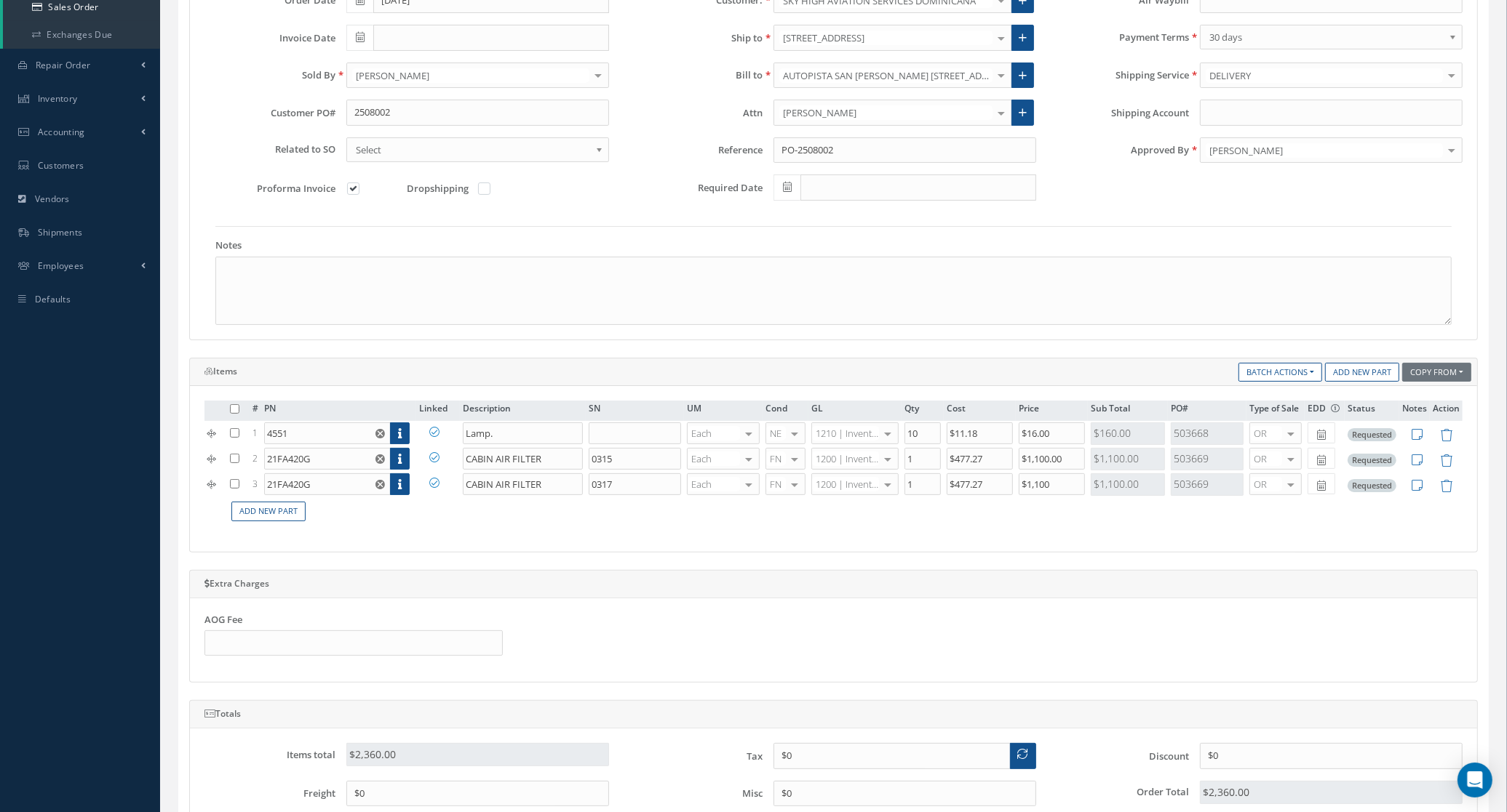
scroll to position [273, 0]
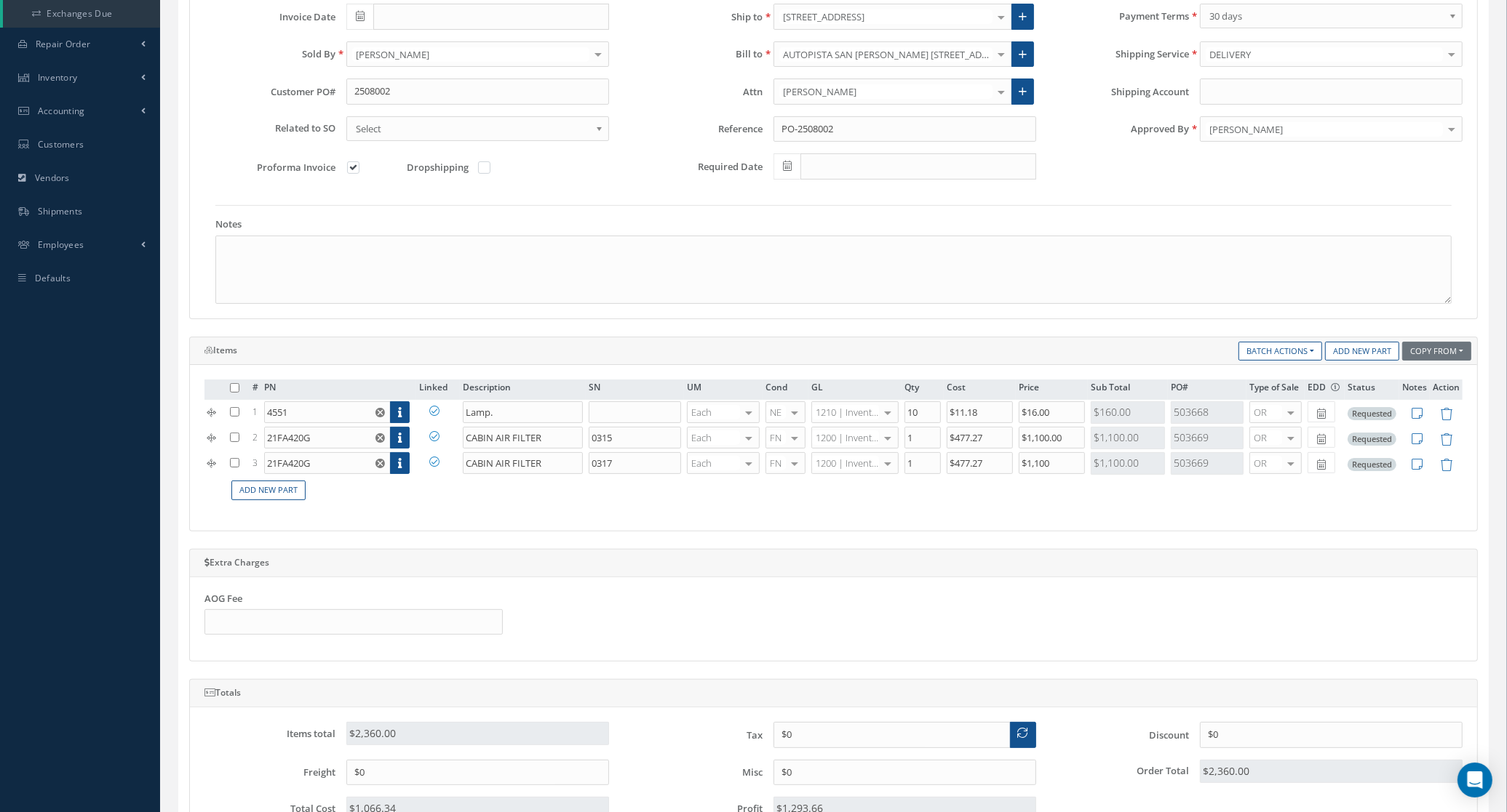
click at [1252, 120] on div "[PERSON_NAME]" at bounding box center [1331, 129] width 263 height 26
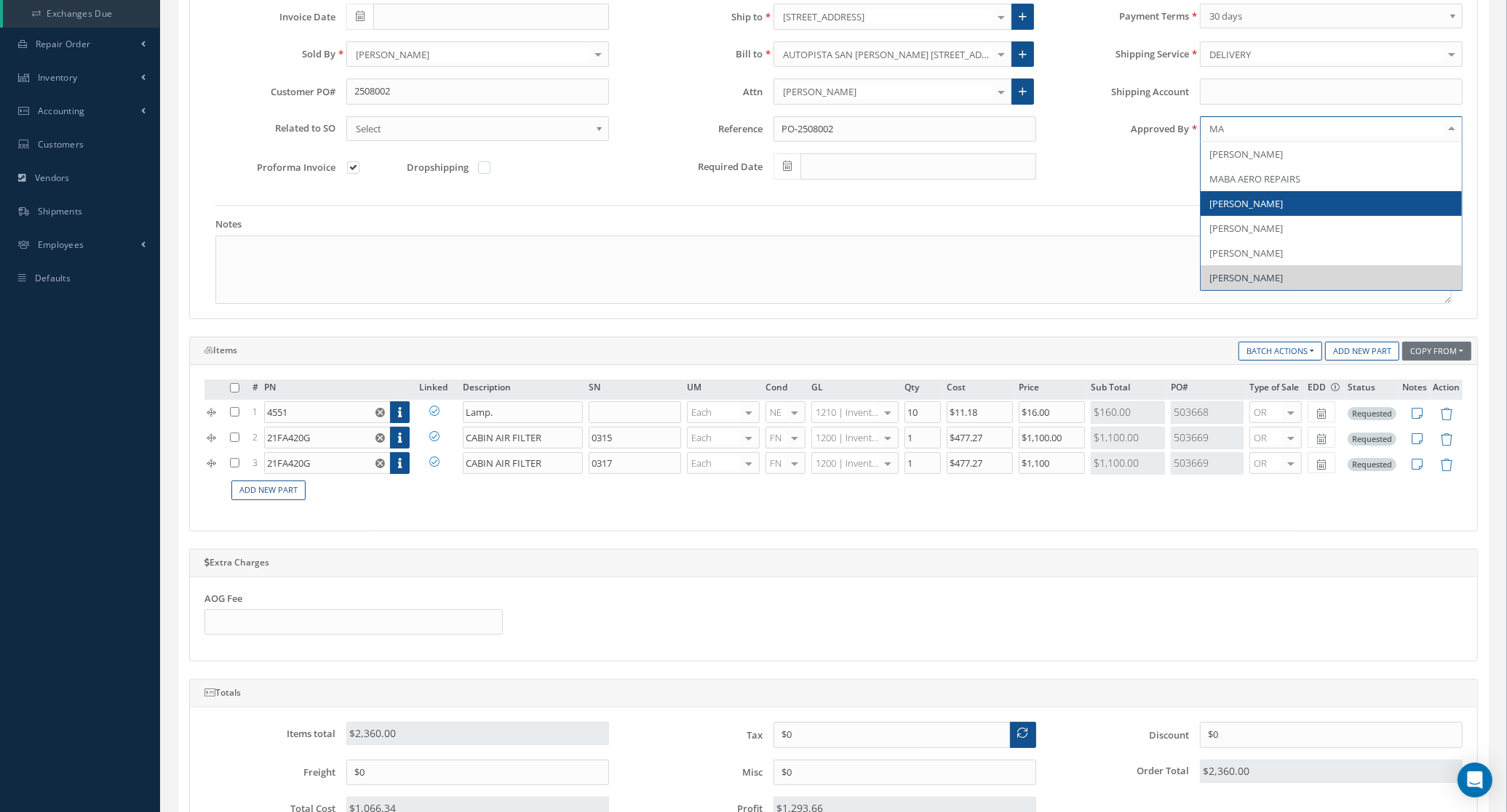
type input "MAR"
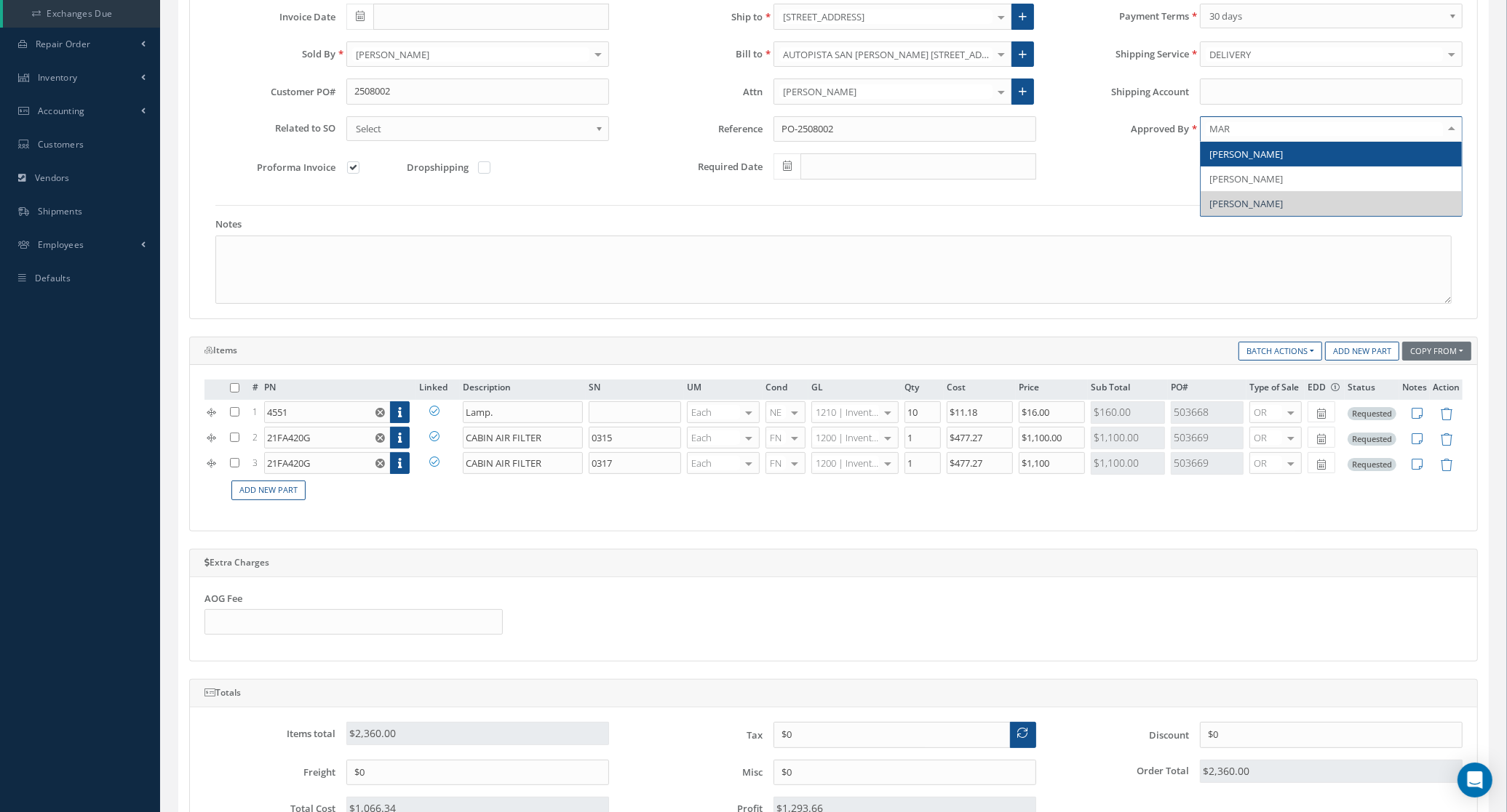
click at [1262, 159] on span "[PERSON_NAME]" at bounding box center [1246, 154] width 73 height 13
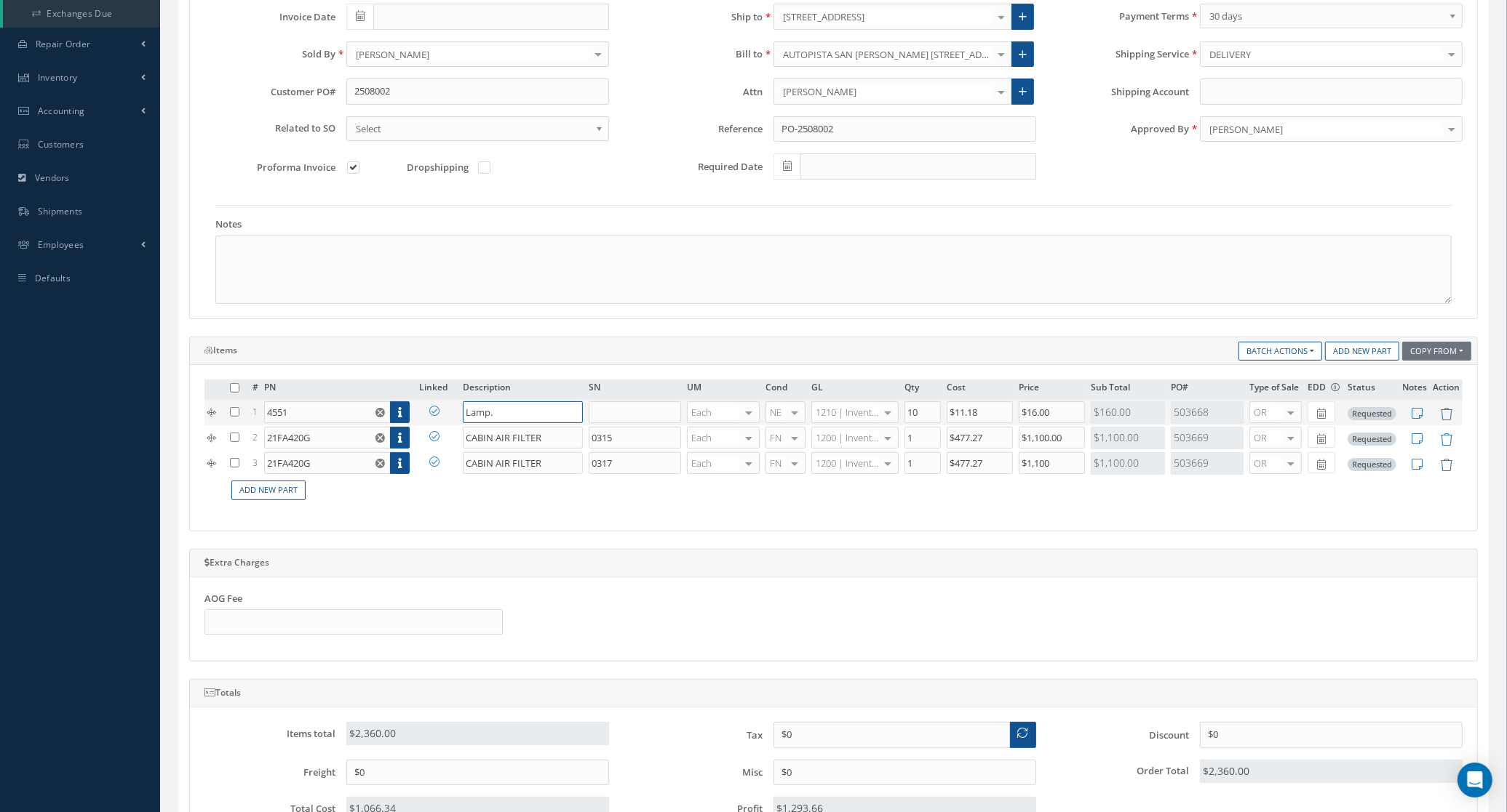
drag, startPoint x: 554, startPoint y: 411, endPoint x: 381, endPoint y: 411, distance: 173.0
click at [381, 411] on tr "1 4551 Part Number Description SN Condition PO# Qty Location Warehouse Lamp. Ea…" at bounding box center [833, 412] width 1257 height 25
type input "LAMP"
click at [583, 505] on td "Add New Part" at bounding box center [845, 489] width 1235 height 28
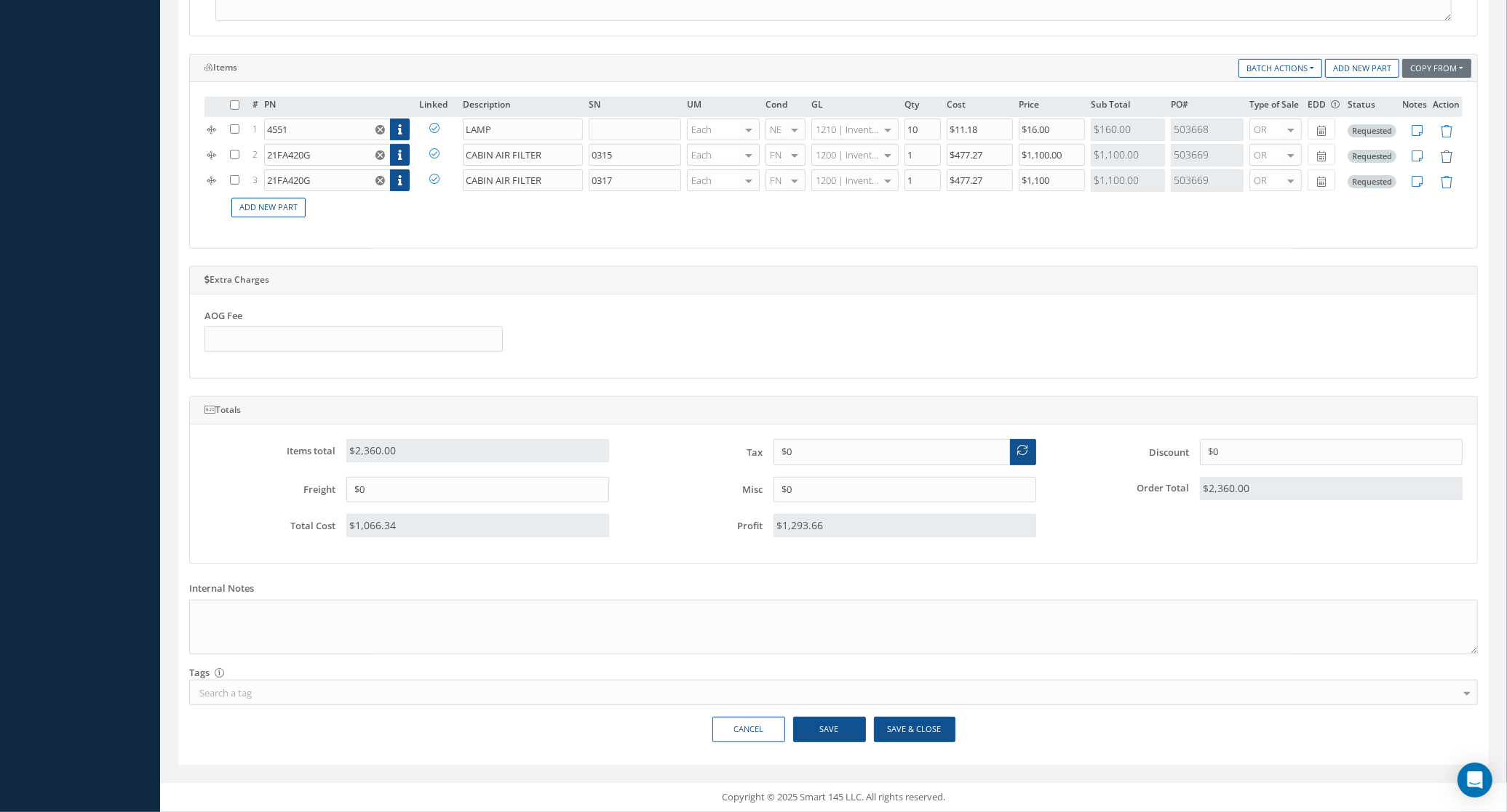
scroll to position [563, 0]
click at [859, 720] on button "Save" at bounding box center [829, 729] width 72 height 25
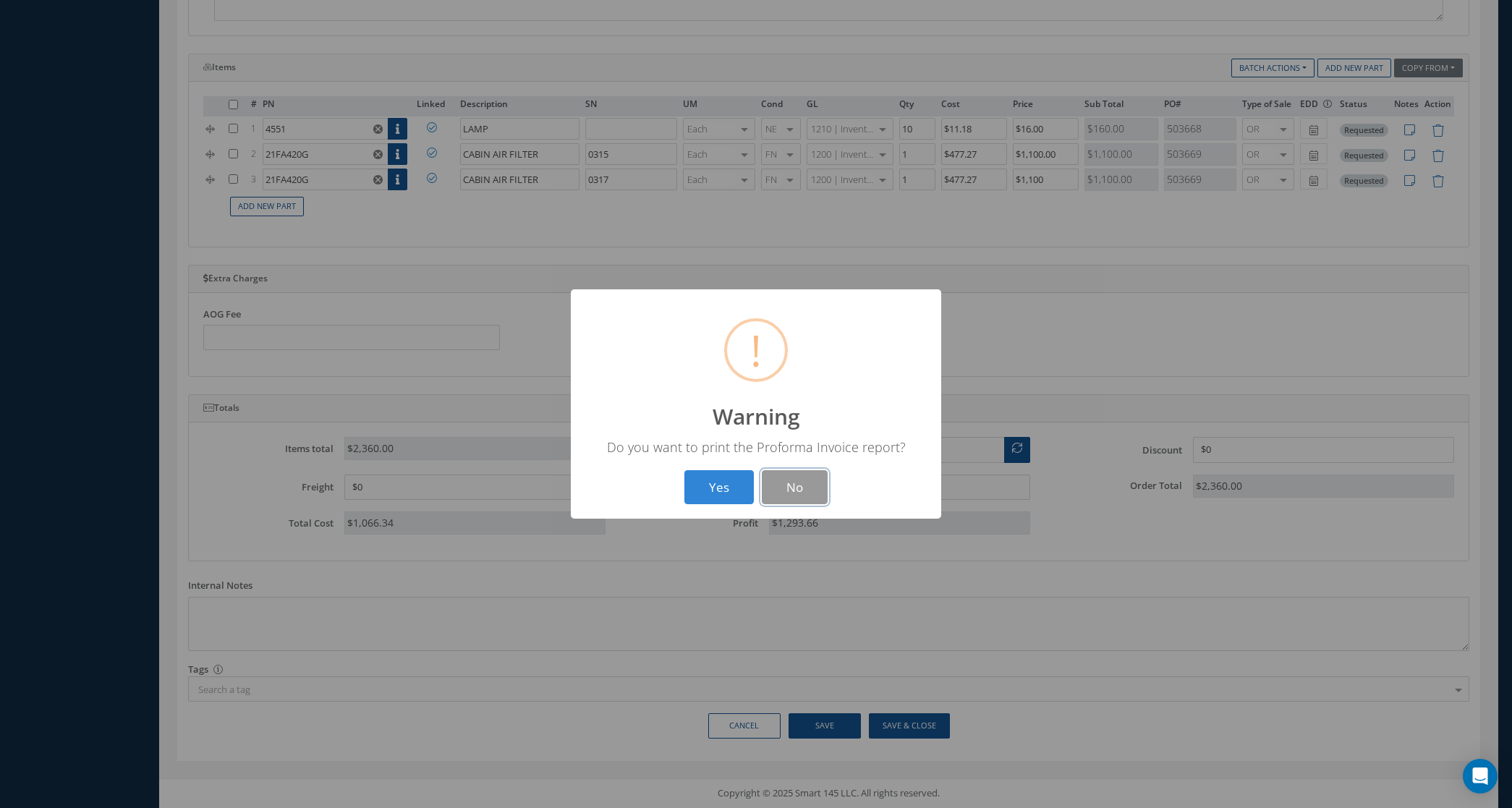
click at [767, 483] on button "No" at bounding box center [794, 487] width 66 height 34
click at [749, 492] on button "OK" at bounding box center [756, 487] width 66 height 34
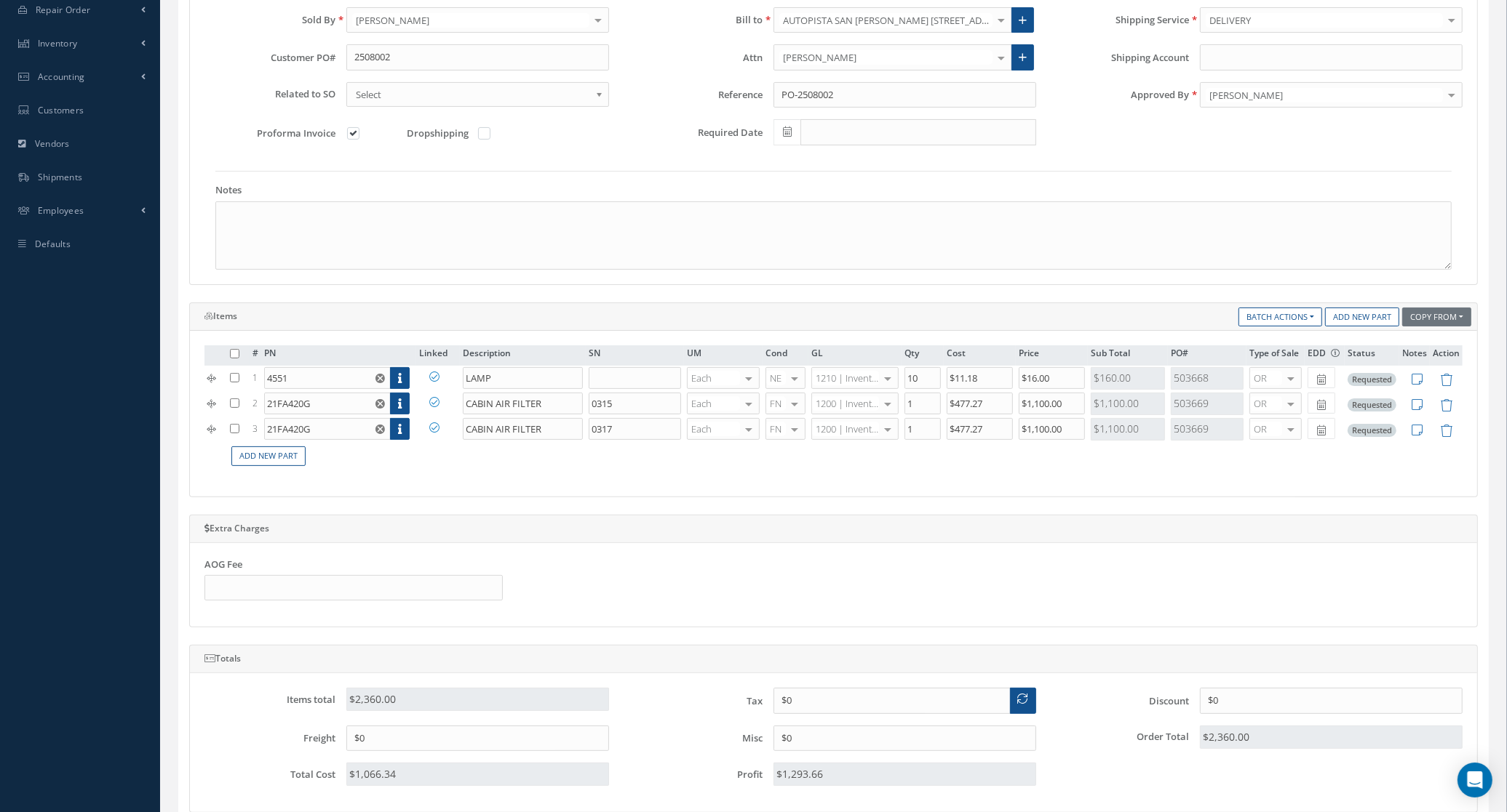
scroll to position [289, 0]
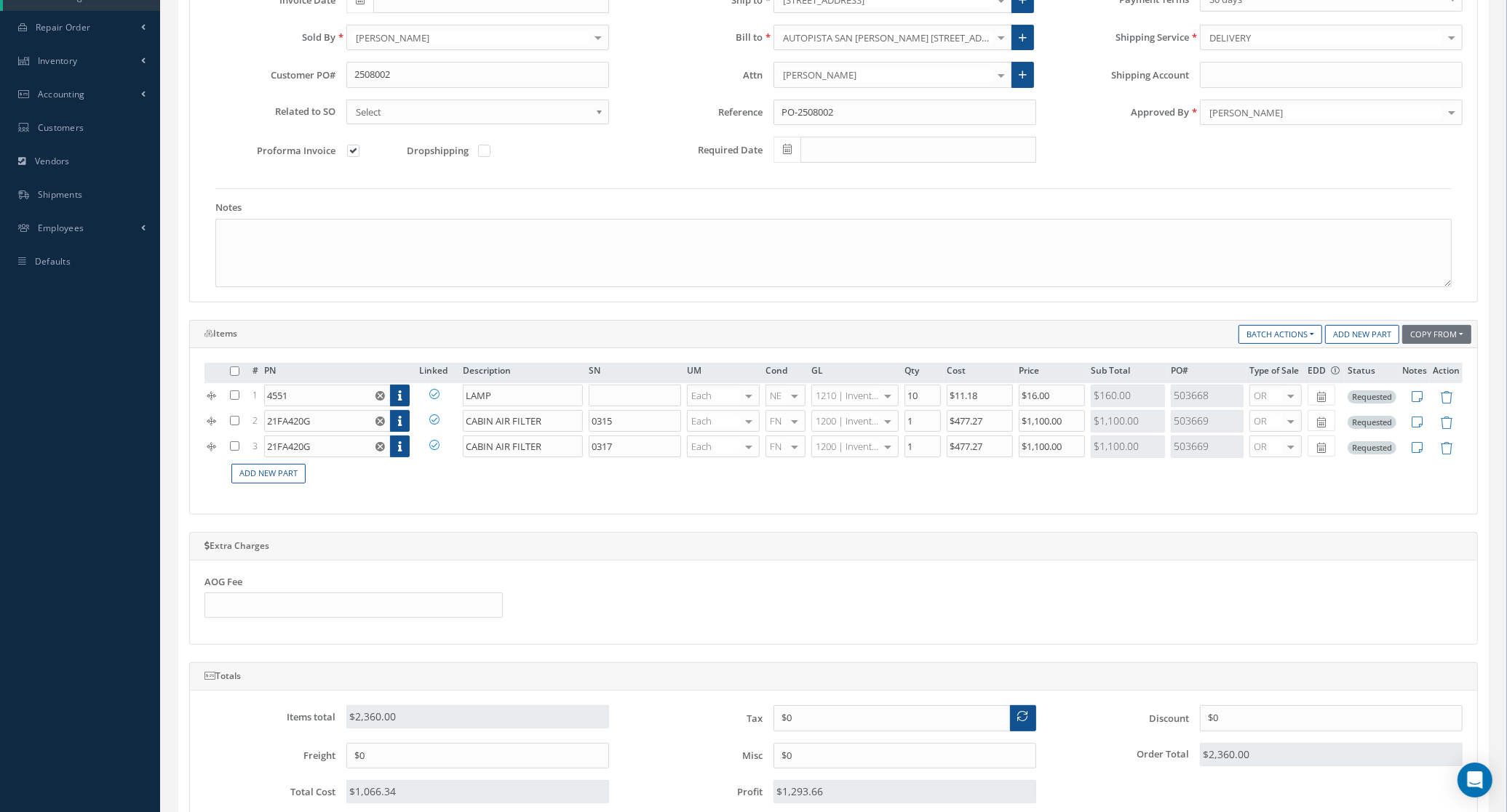
click at [346, 158] on div at bounding box center [370, 151] width 49 height 16
click at [358, 157] on label at bounding box center [360, 150] width 4 height 13
click at [355, 157] on input "checkbox" at bounding box center [354, 152] width 10 height 10
checkbox input "false"
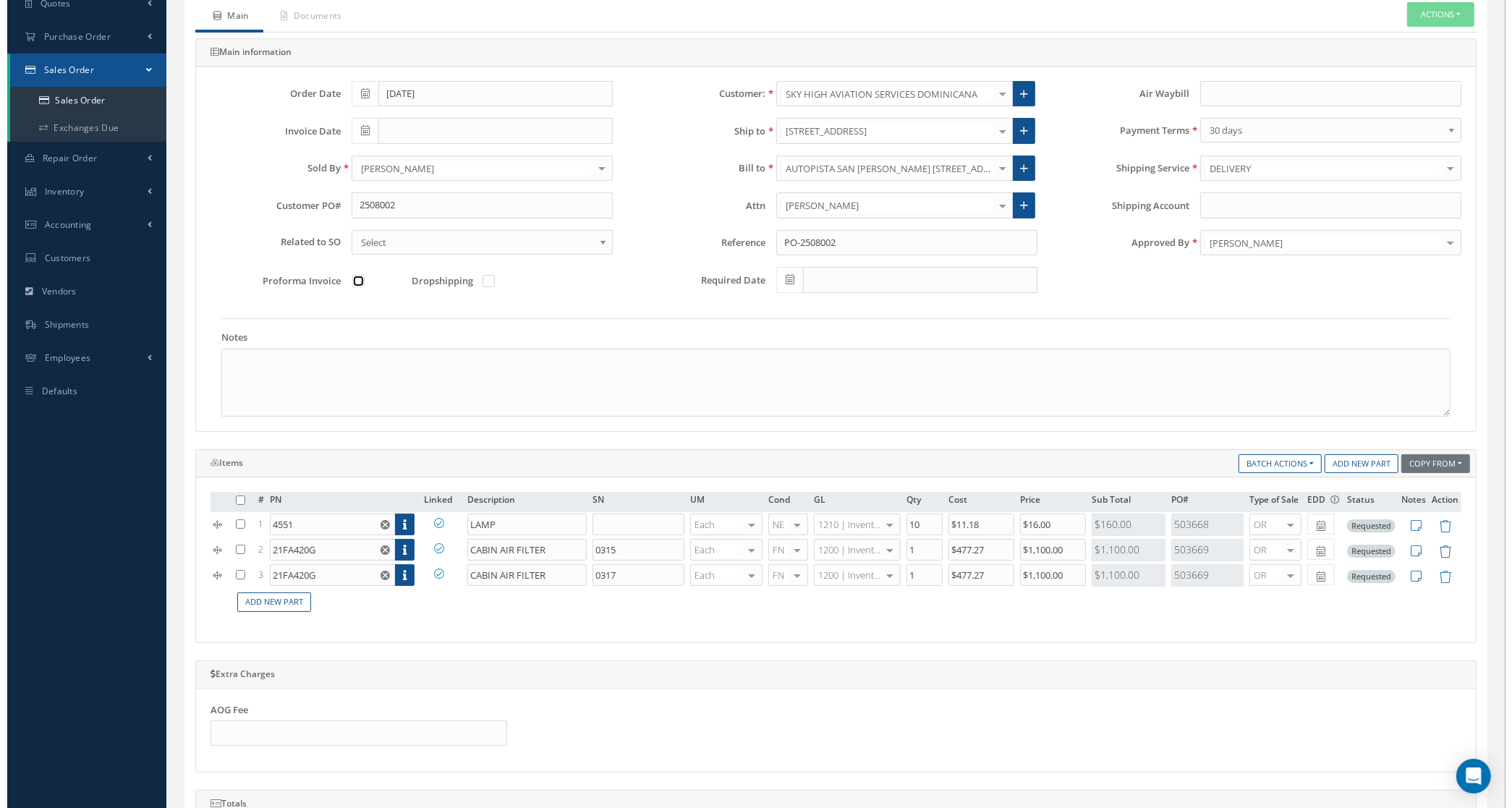
scroll to position [0, 0]
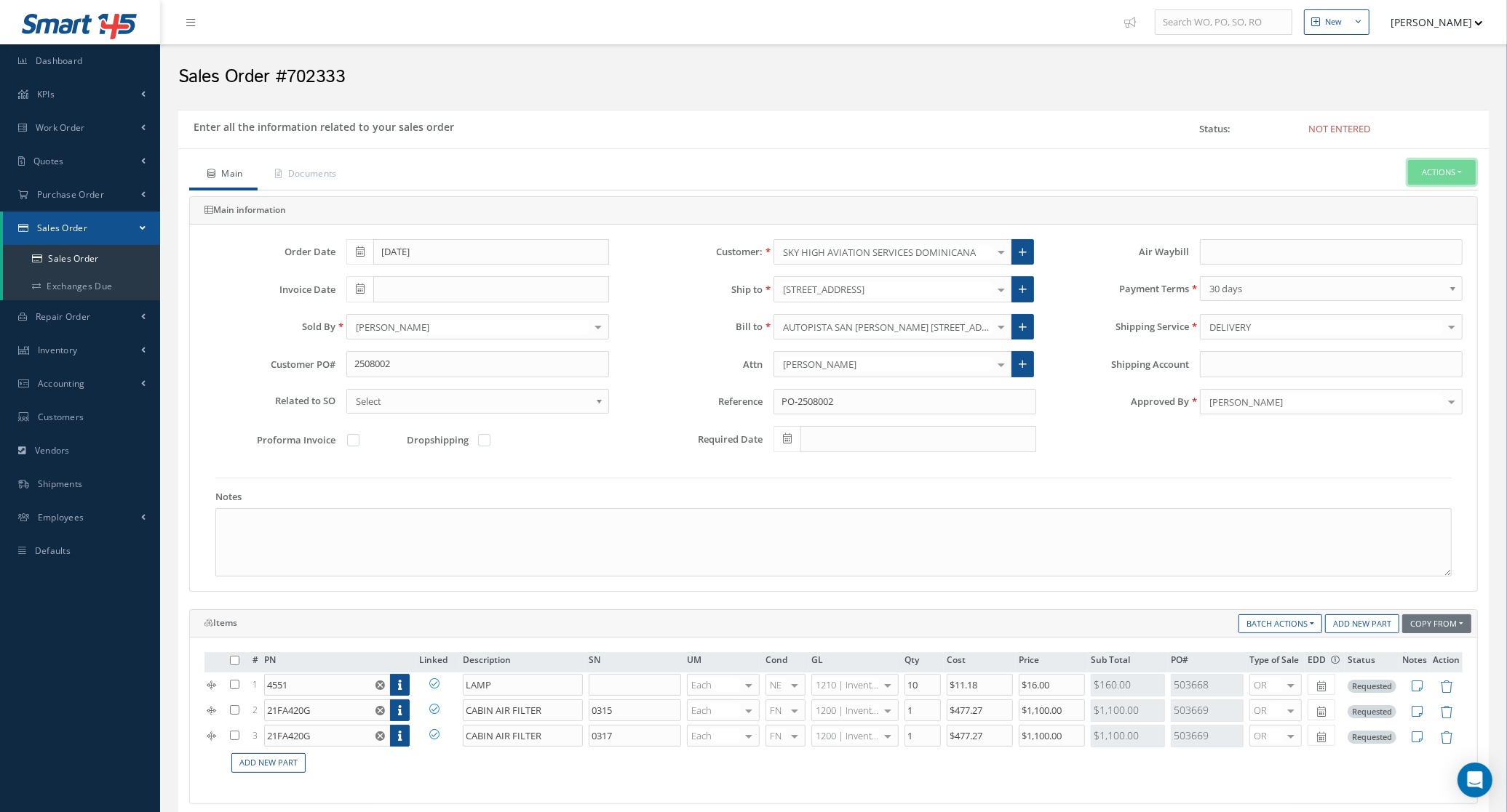
click at [1415, 182] on button "Actions" at bounding box center [1441, 172] width 67 height 25
click at [1406, 203] on link "Enter/Update" at bounding box center [1419, 197] width 117 height 19
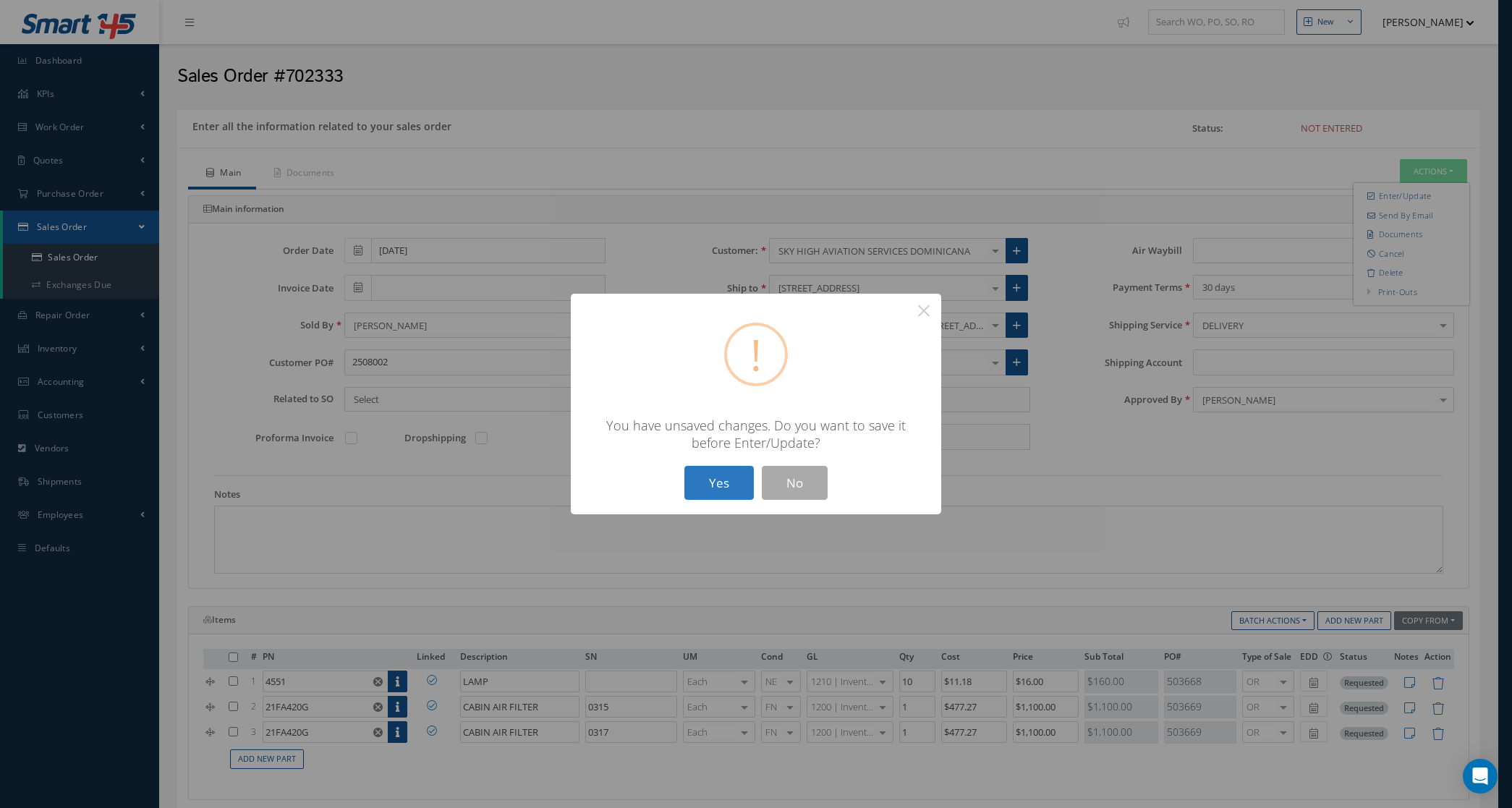
click at [692, 482] on button "Yes" at bounding box center [719, 482] width 69 height 34
click at [729, 480] on button "Yes" at bounding box center [719, 482] width 69 height 34
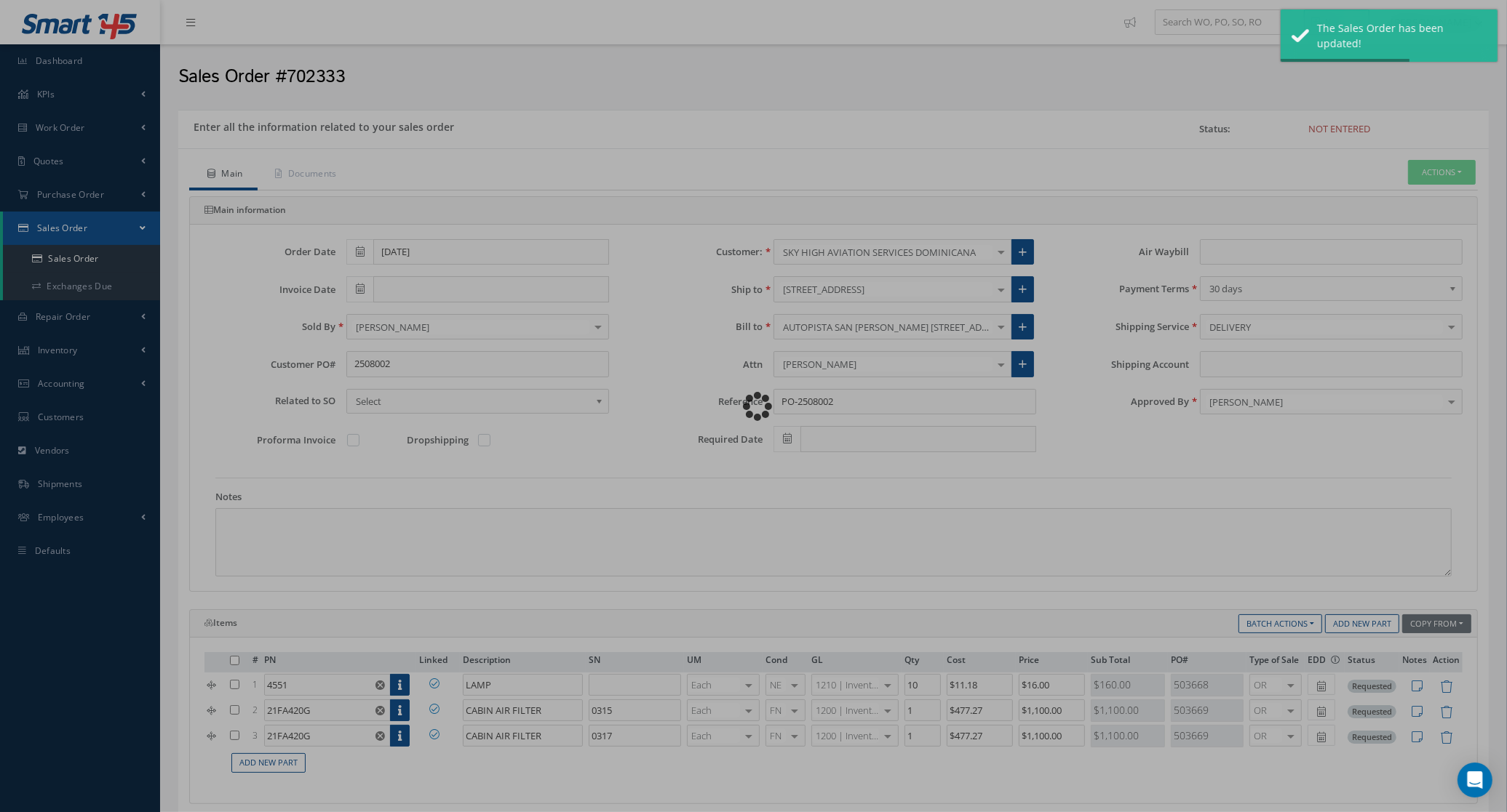
click at [754, 406] on div "Loading…" at bounding box center [754, 406] width 0 height 0
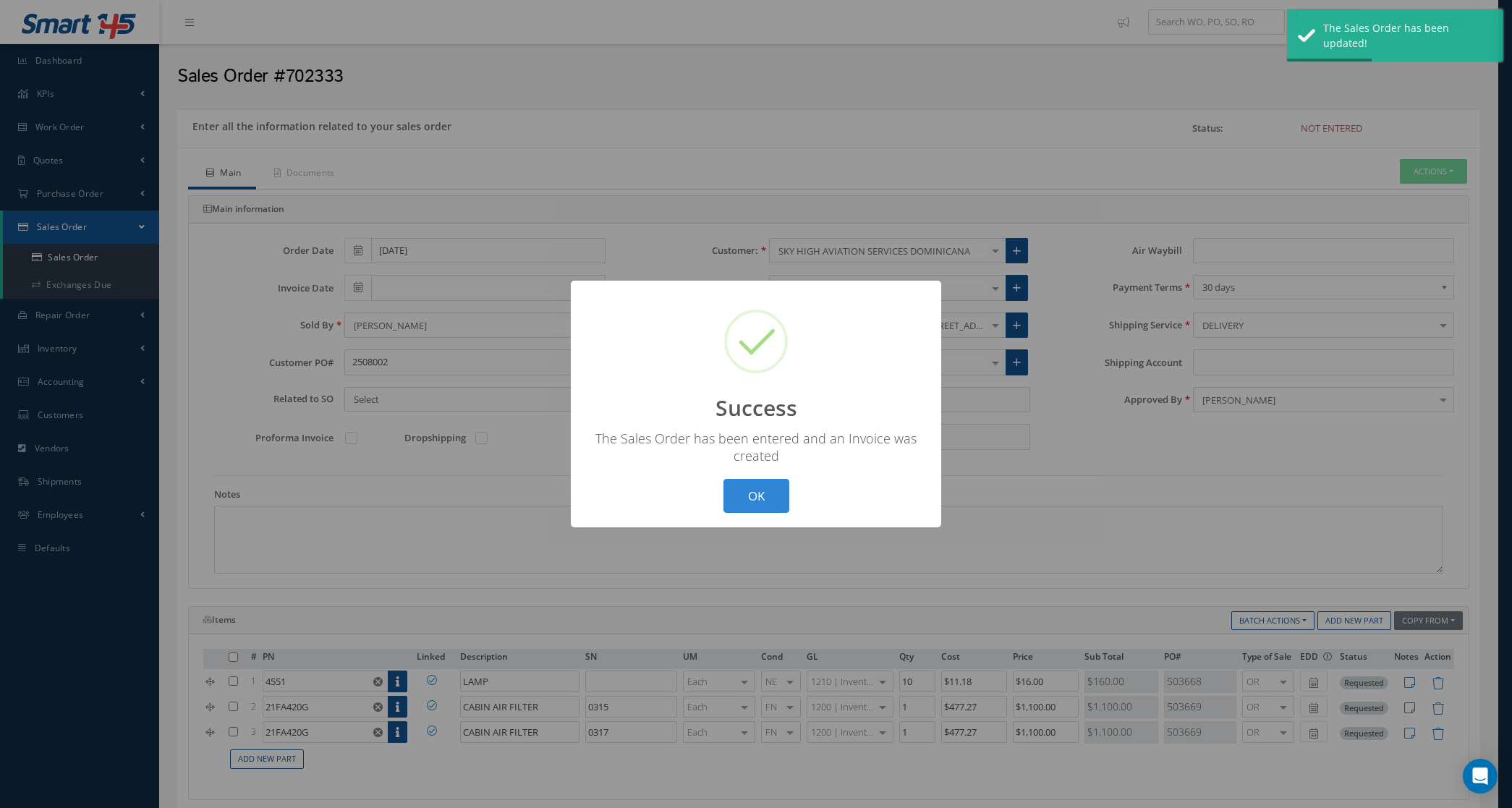
click at [1429, 179] on div "? ! i Success × The Sales Order has been entered and an Invoice was created OK …" at bounding box center [756, 404] width 1512 height 808
type input "[DATE]"
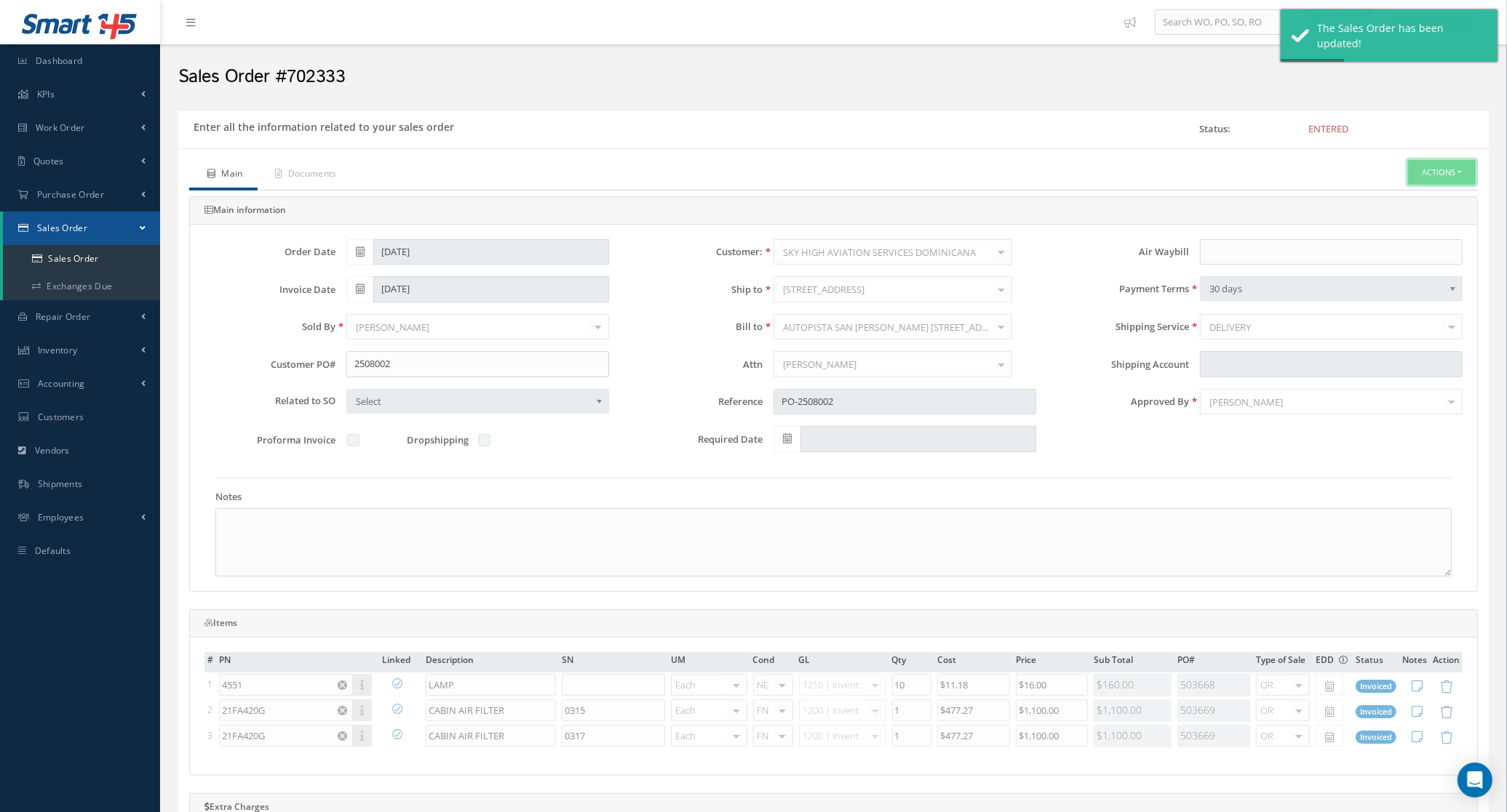
click at [1435, 176] on button "Actions" at bounding box center [1441, 172] width 67 height 25
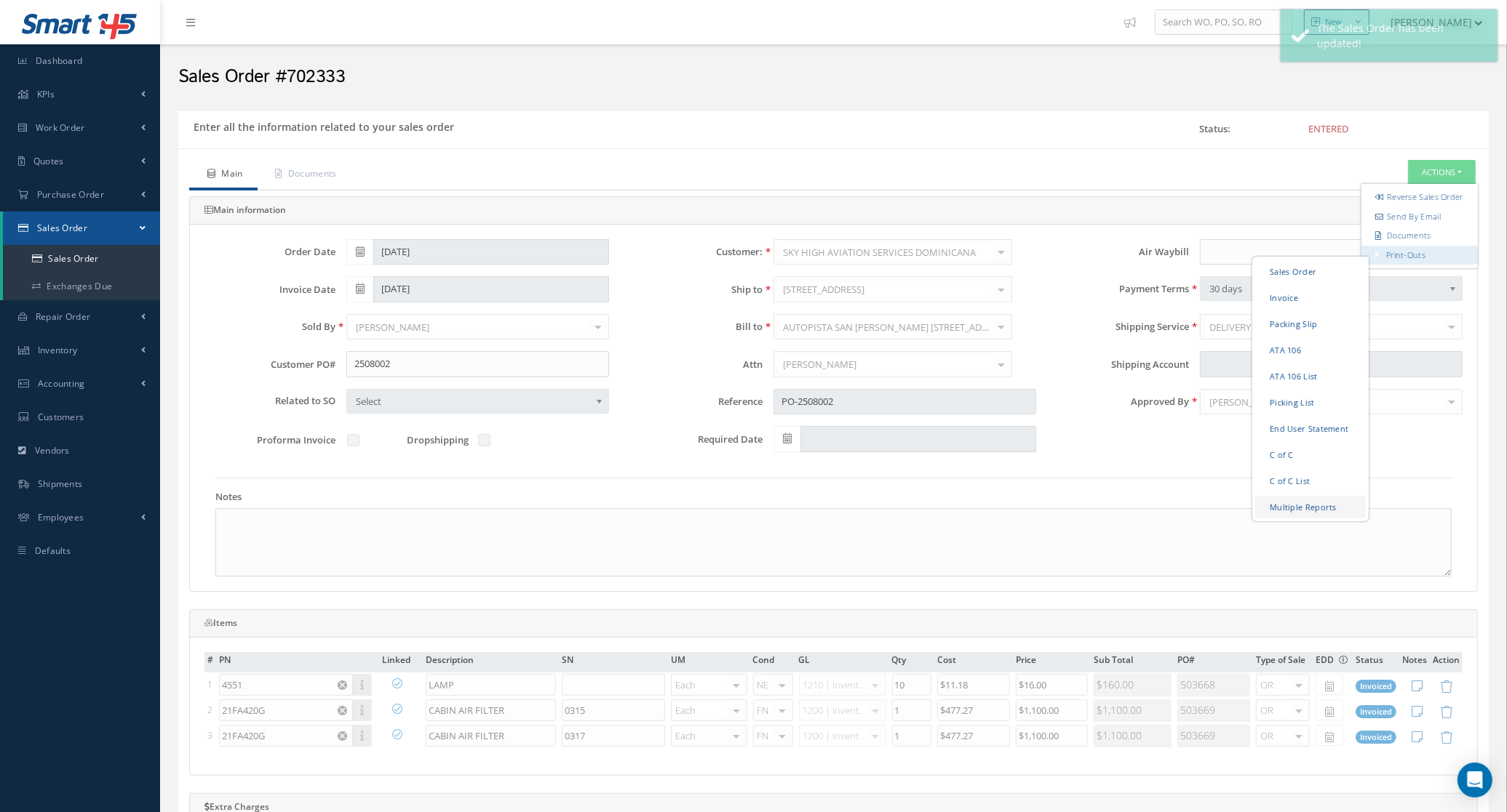
click at [1285, 518] on link "Multiple Reports" at bounding box center [1309, 506] width 111 height 22
checkbox input "true"
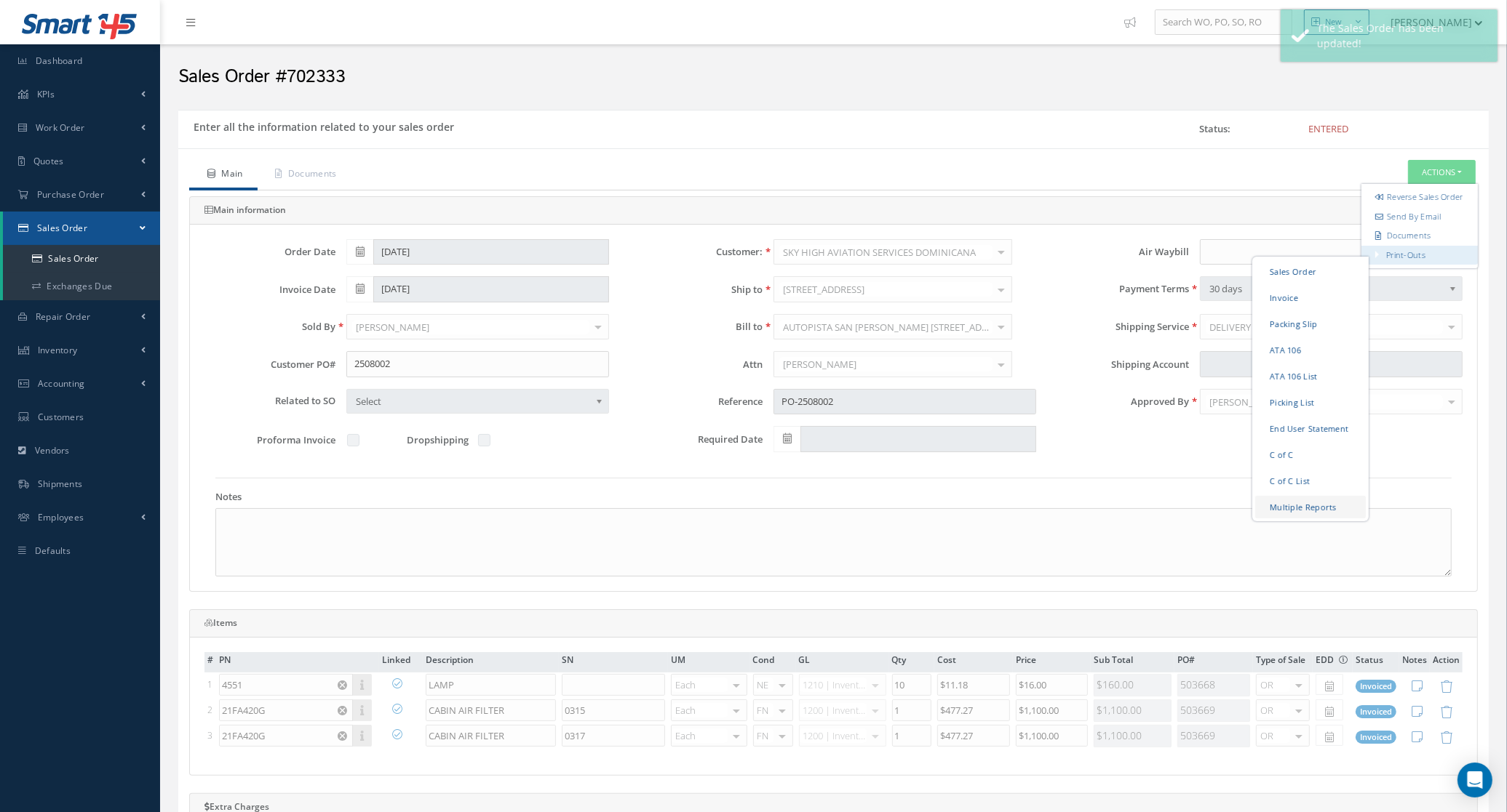
checkbox input "true"
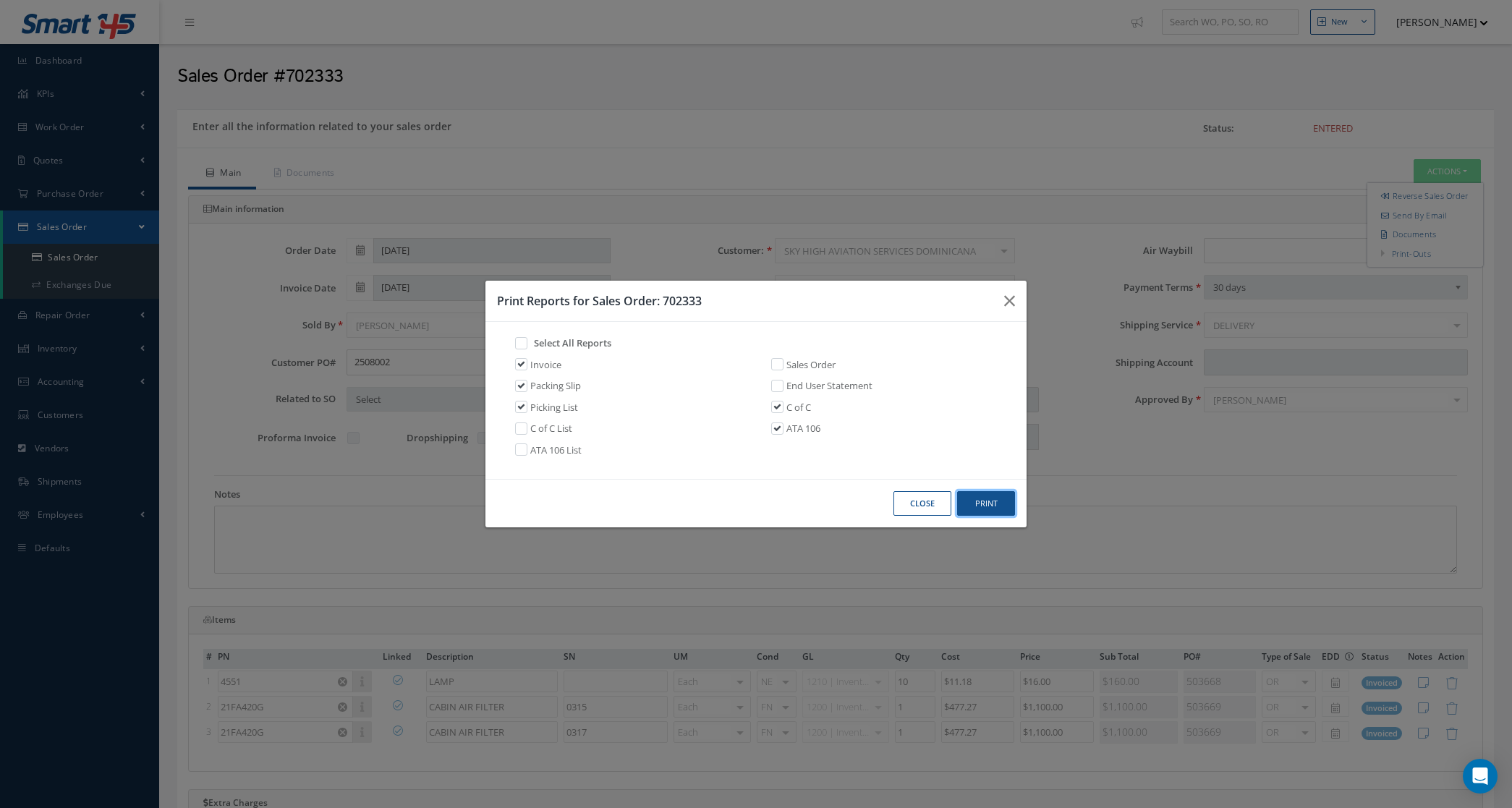
click at [985, 499] on button "Print" at bounding box center [986, 504] width 57 height 25
click at [916, 496] on button "Close" at bounding box center [922, 504] width 57 height 25
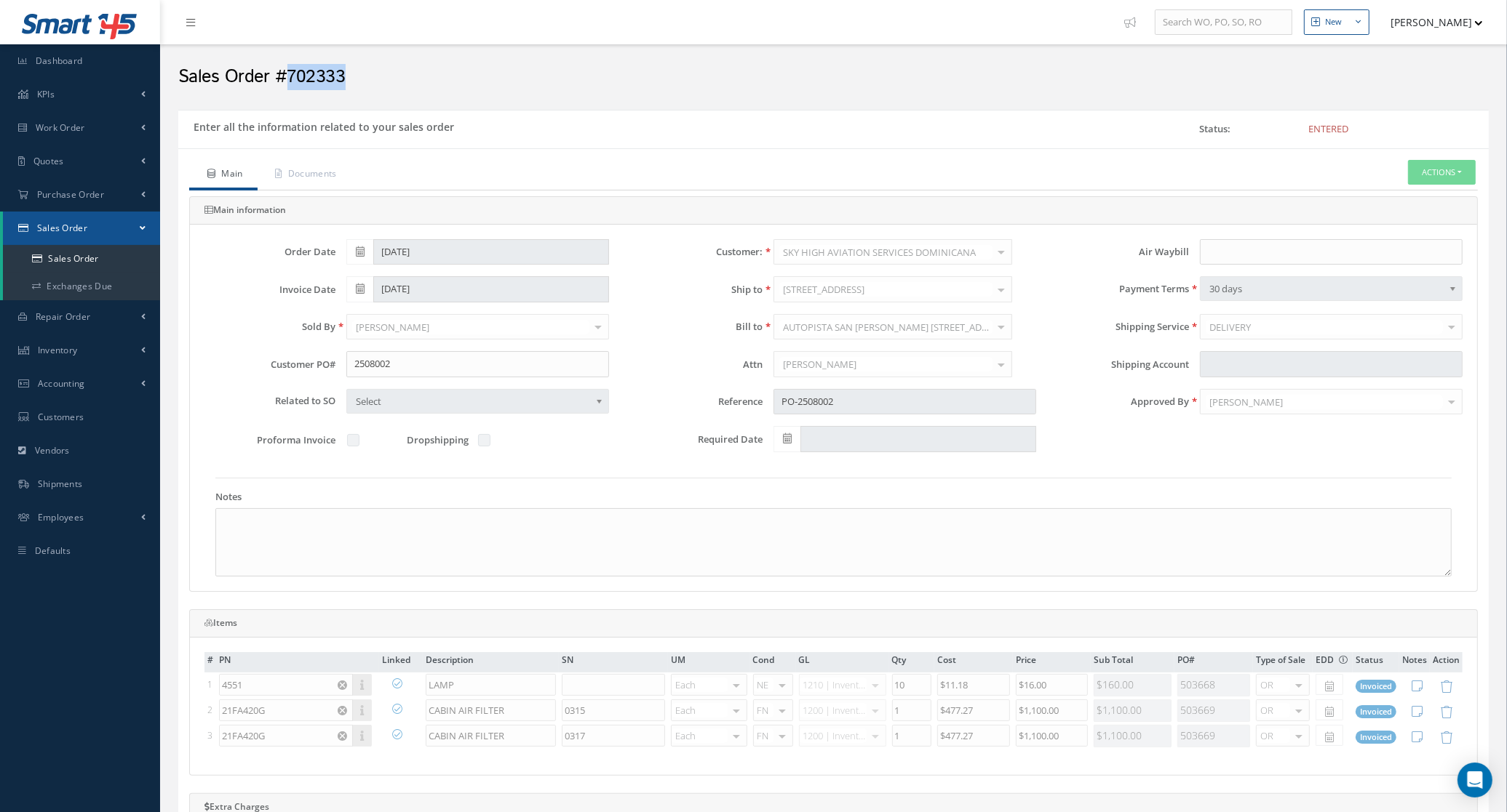
drag, startPoint x: 351, startPoint y: 81, endPoint x: 283, endPoint y: 80, distance: 68.0
click at [283, 80] on h2 "Sales Order #702333" at bounding box center [833, 77] width 1310 height 22
copy h2 "702333"
click at [307, 191] on div "Main Documents Actions Reverse Sales Order Send By Email Documents Print-Outs S…" at bounding box center [833, 626] width 1288 height 932
click at [307, 176] on link "Documents" at bounding box center [304, 175] width 93 height 31
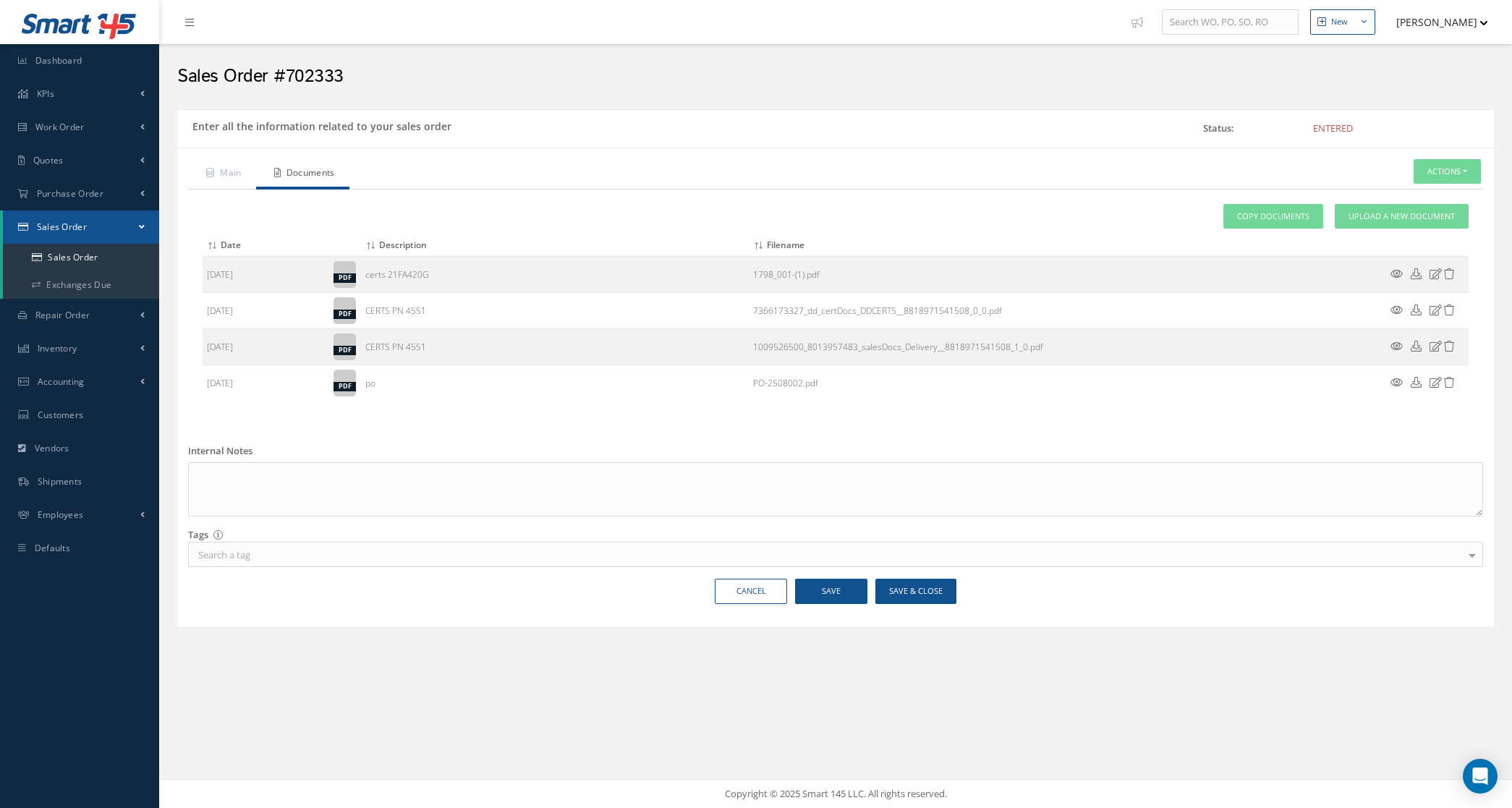
click at [1375, 232] on div "Attach File(s) Click inside this area or drag and drop to select file to upload…" at bounding box center [835, 303] width 1266 height 197
drag, startPoint x: 1375, startPoint y: 232, endPoint x: 1368, endPoint y: 223, distance: 11.4
click at [1371, 226] on link "Upload a New Document" at bounding box center [1402, 217] width 134 height 25
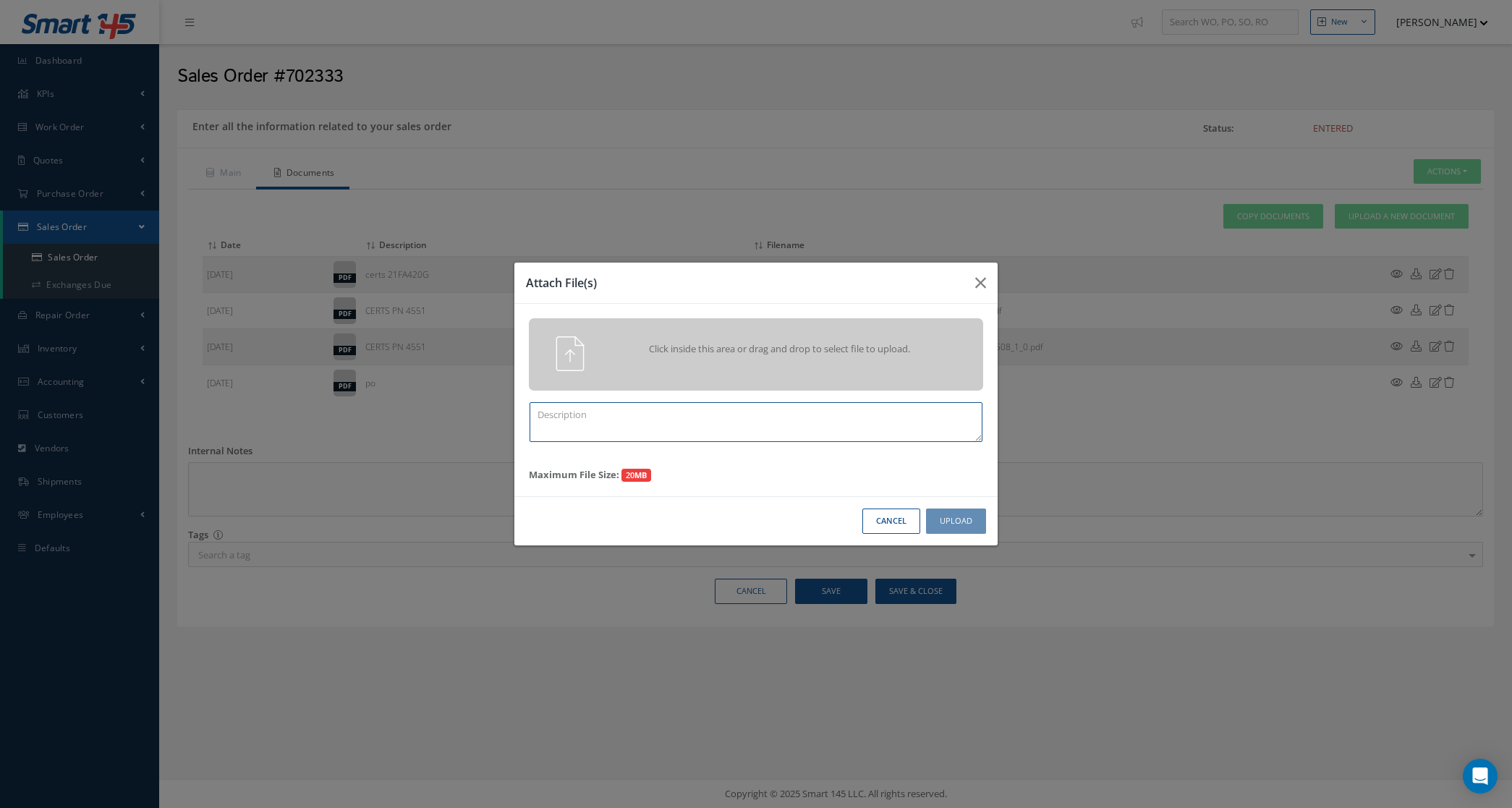
click at [821, 421] on textarea at bounding box center [756, 423] width 453 height 40
paste textarea "702333"
drag, startPoint x: 821, startPoint y: 421, endPoint x: 349, endPoint y: 445, distance: 472.6
click at [349, 445] on div "Attach File(s) Click inside this area or drag and drop to select file to upload…" at bounding box center [756, 404] width 1512 height 808
type textarea "PPW SO 702333"
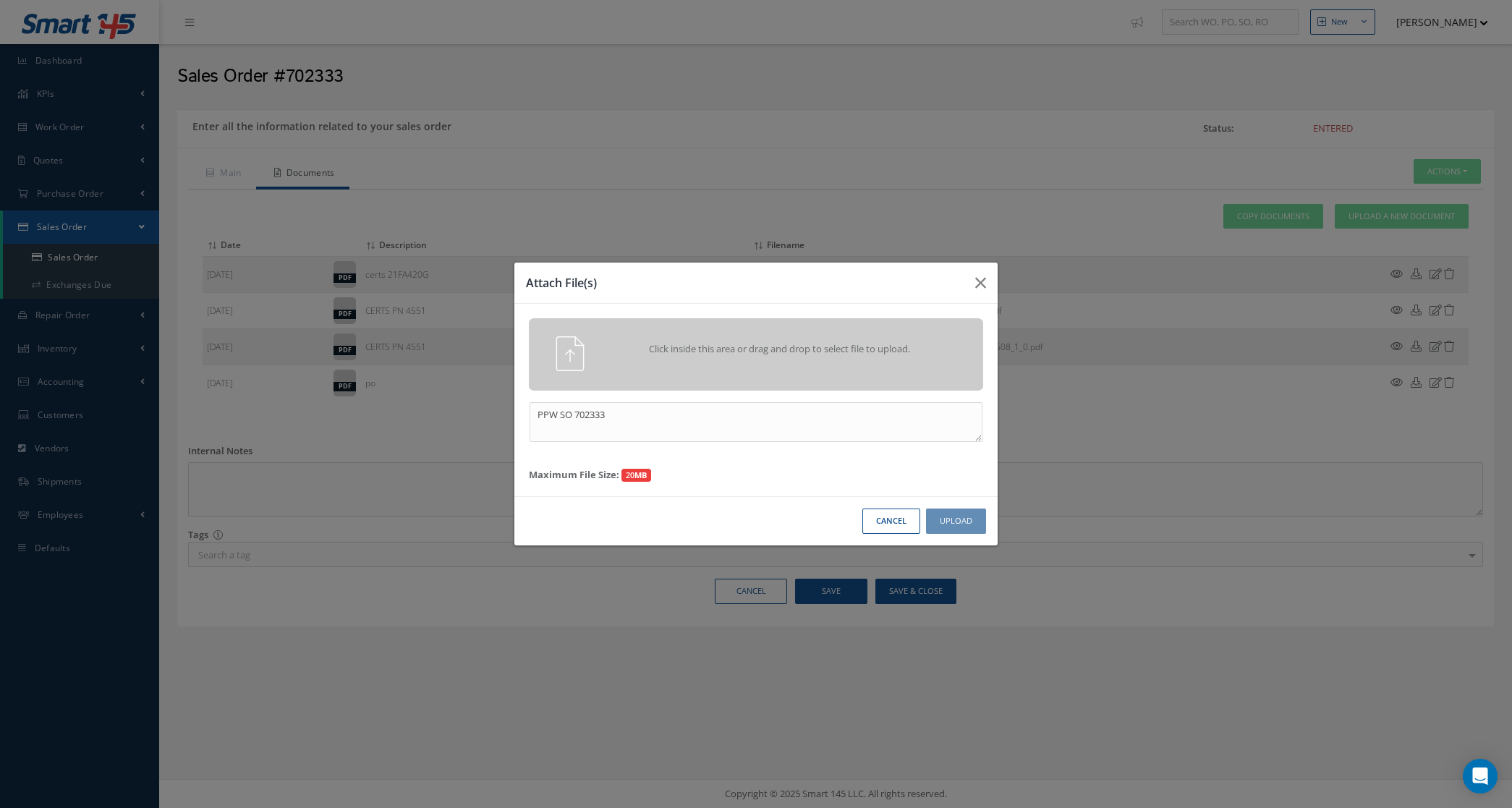
click at [716, 365] on div "Click inside this area or drag and drop to select file to upload." at bounding box center [776, 351] width 357 height 29
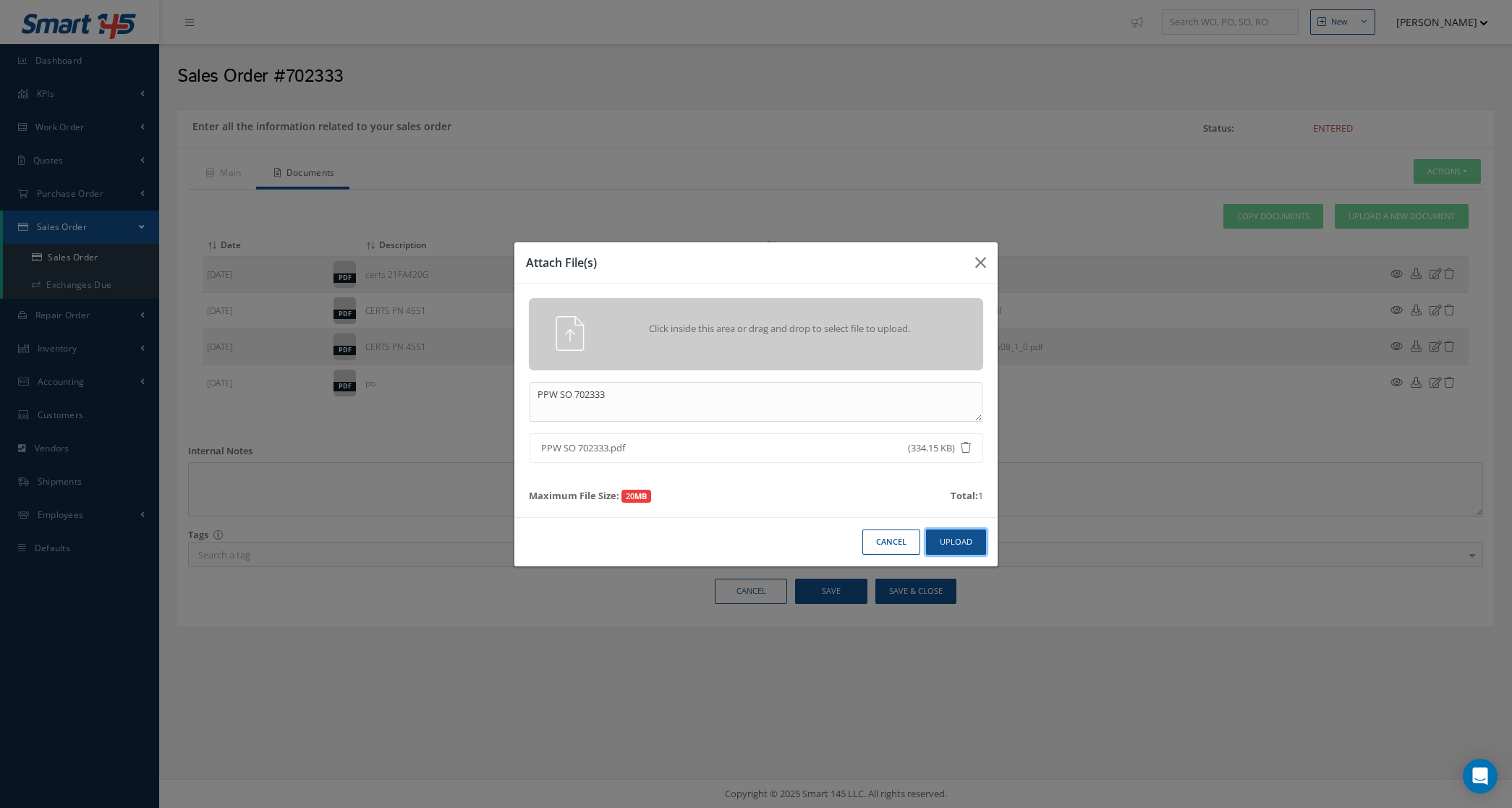
click at [962, 536] on button "Upload" at bounding box center [955, 543] width 60 height 25
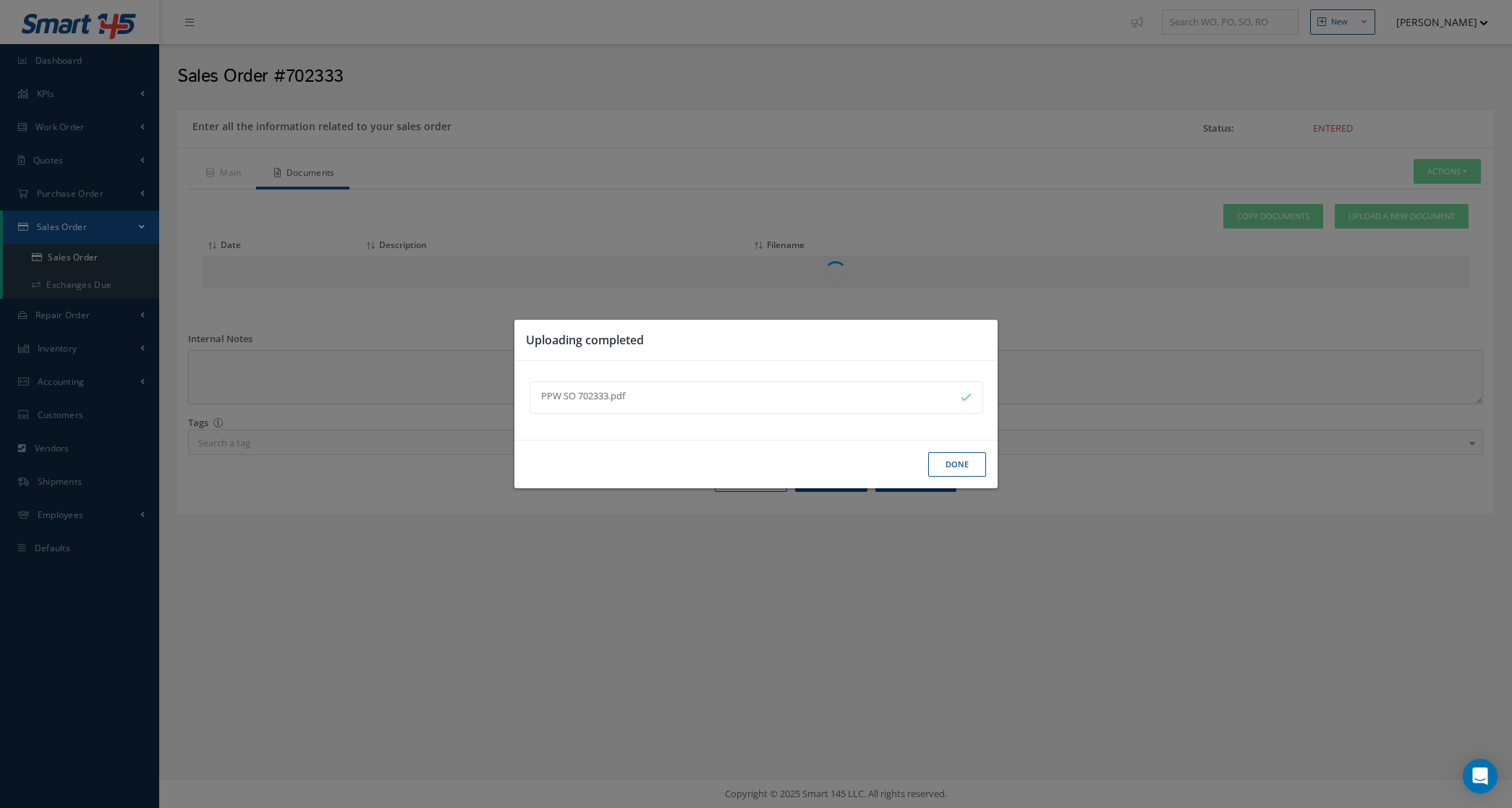
click at [945, 473] on button "Done" at bounding box center [957, 465] width 57 height 25
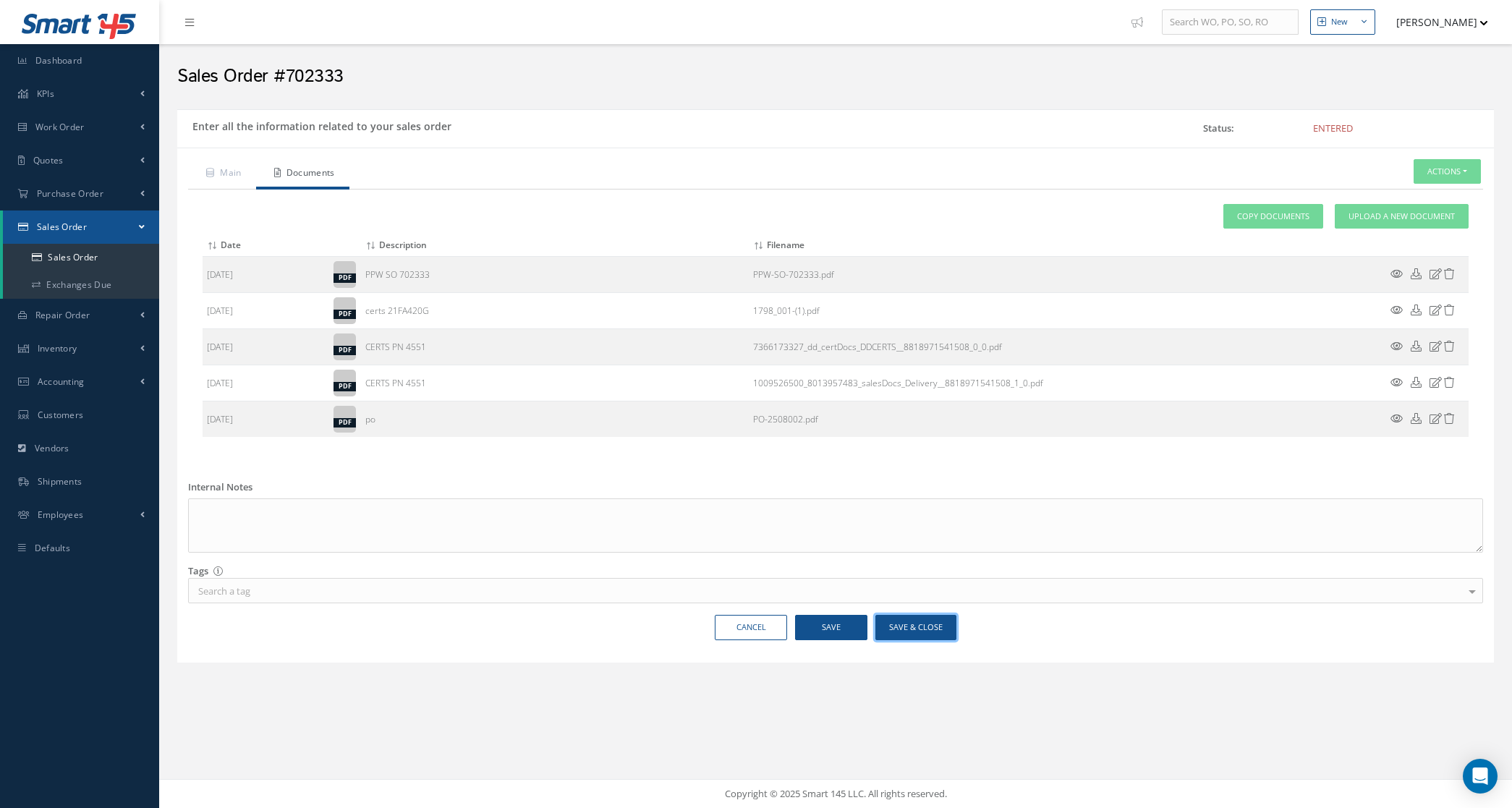
click at [948, 636] on button "Save & Close" at bounding box center [915, 628] width 81 height 25
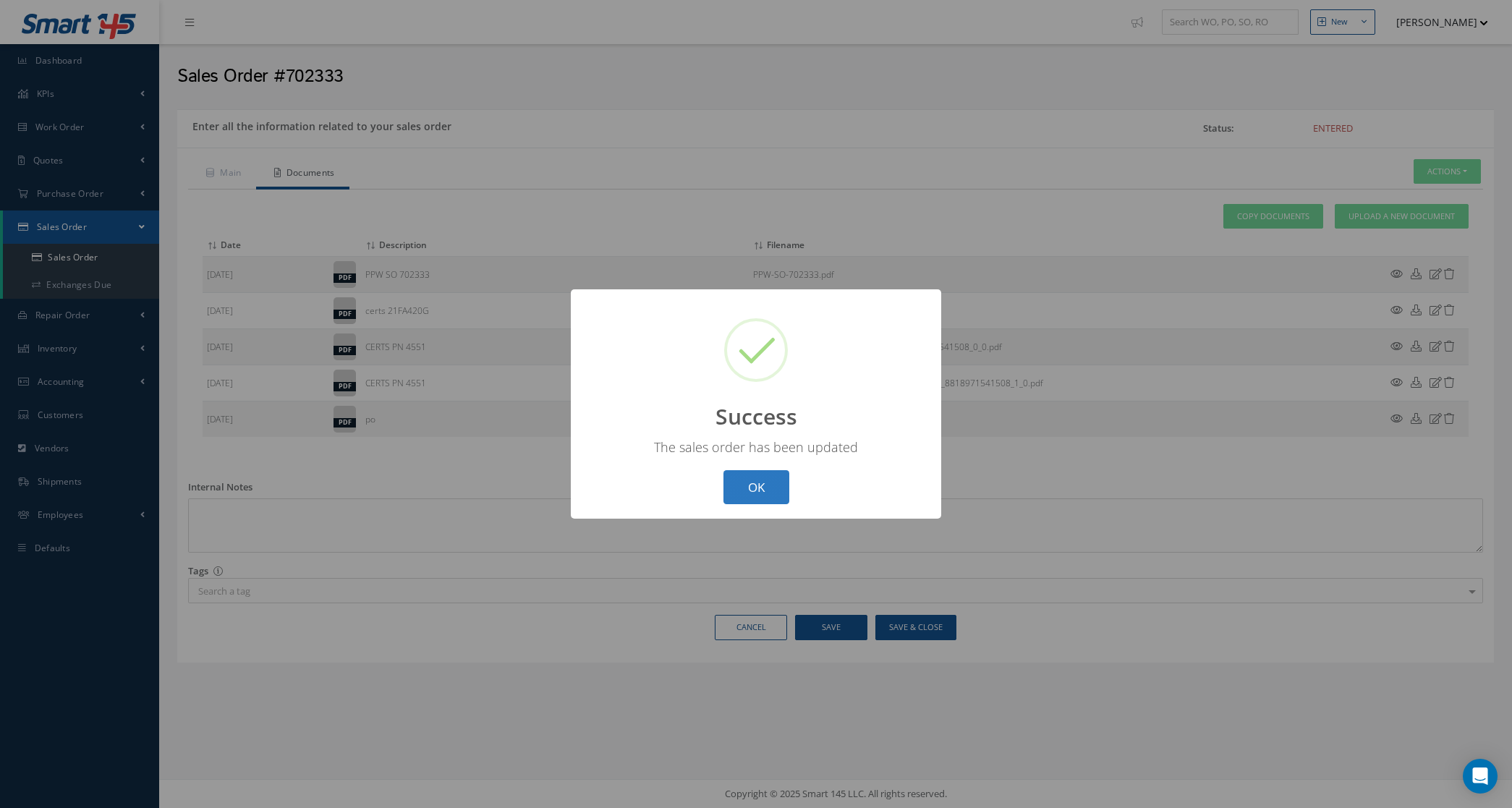
click at [745, 480] on button "OK" at bounding box center [756, 487] width 66 height 34
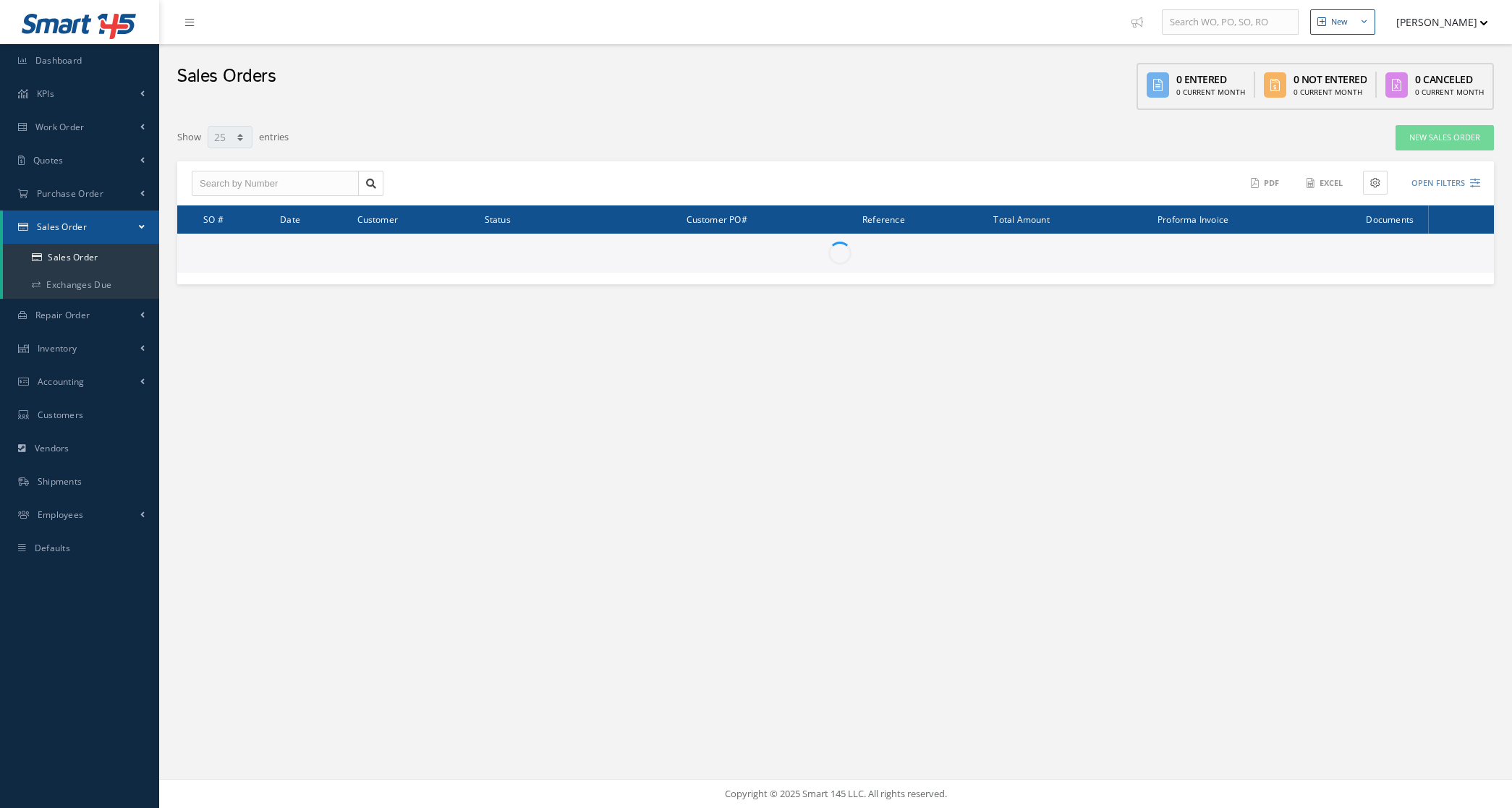
select select "25"
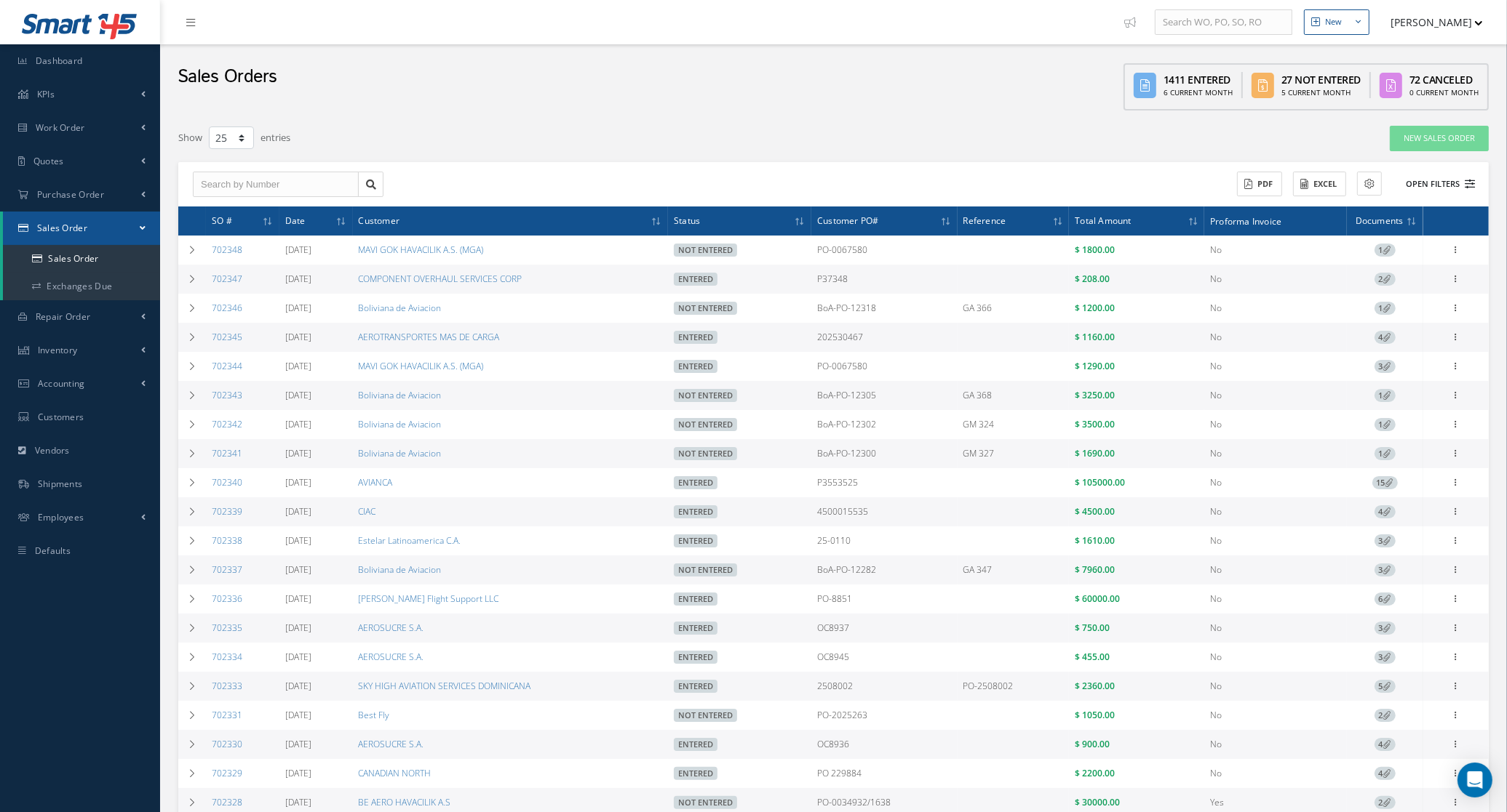
click at [1423, 174] on button "Open Filters" at bounding box center [1433, 184] width 82 height 24
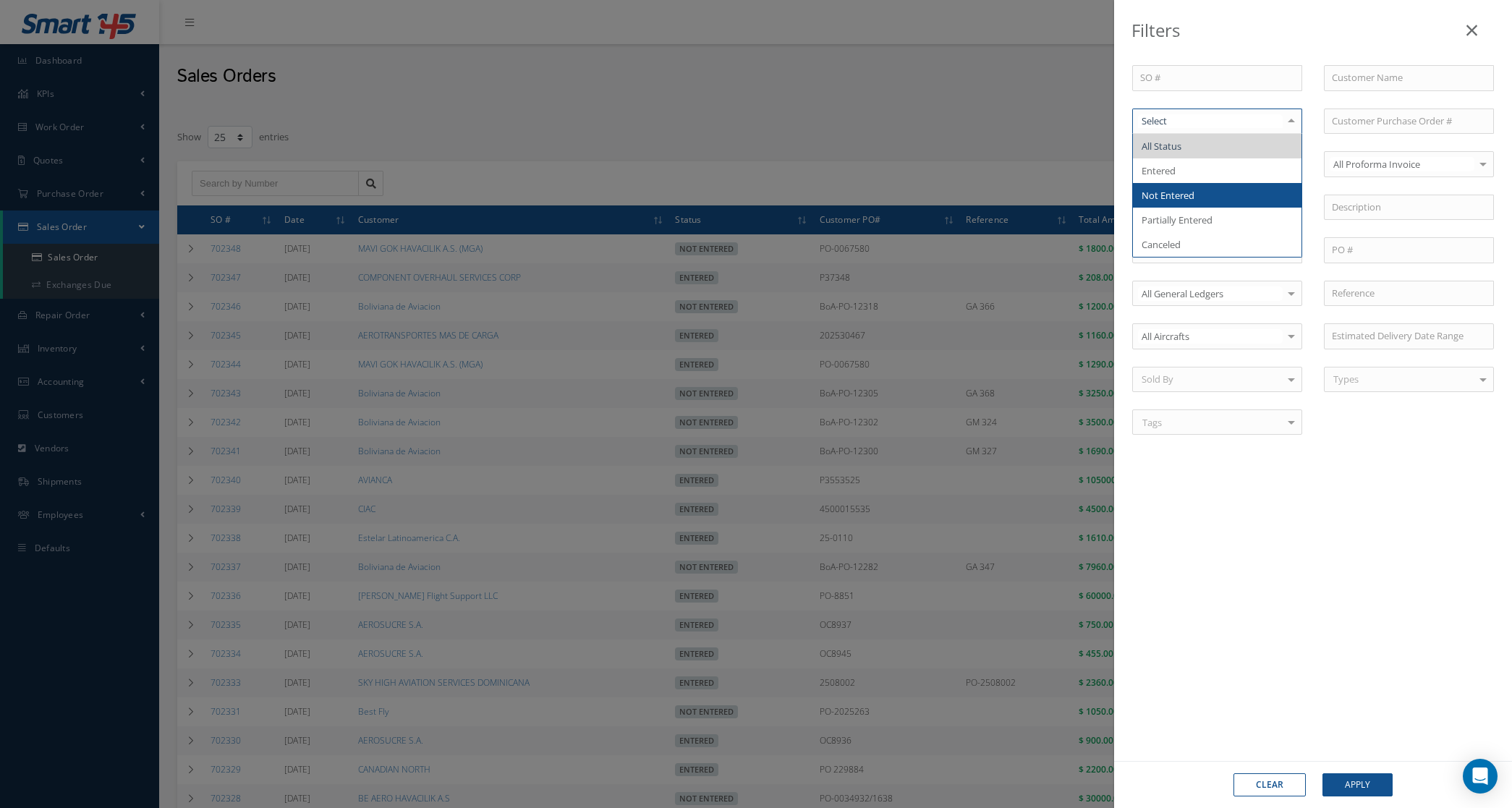
click at [1214, 189] on span "Not Entered" at bounding box center [1217, 196] width 169 height 25
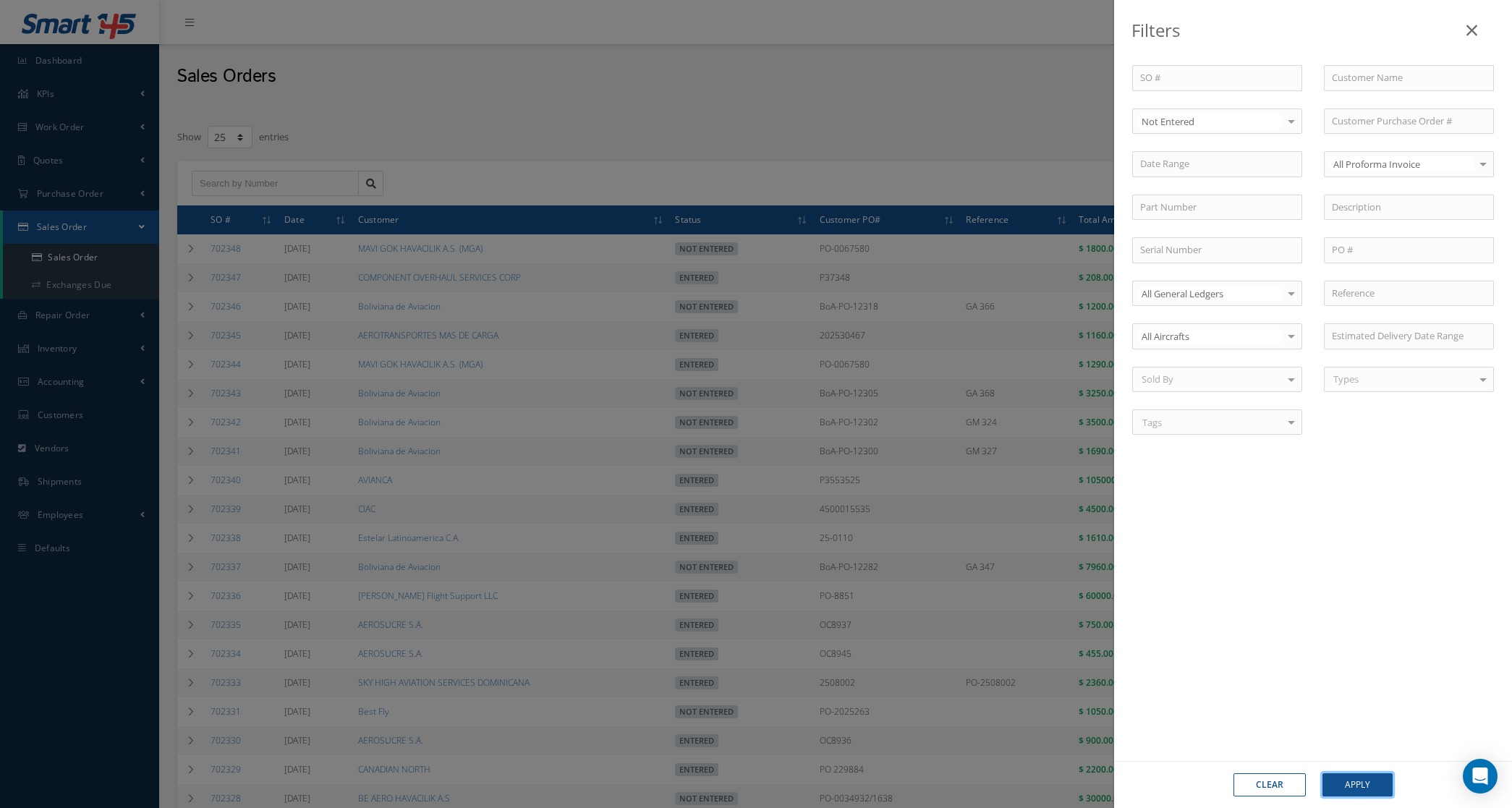
click at [1357, 785] on button "Apply" at bounding box center [1357, 785] width 70 height 23
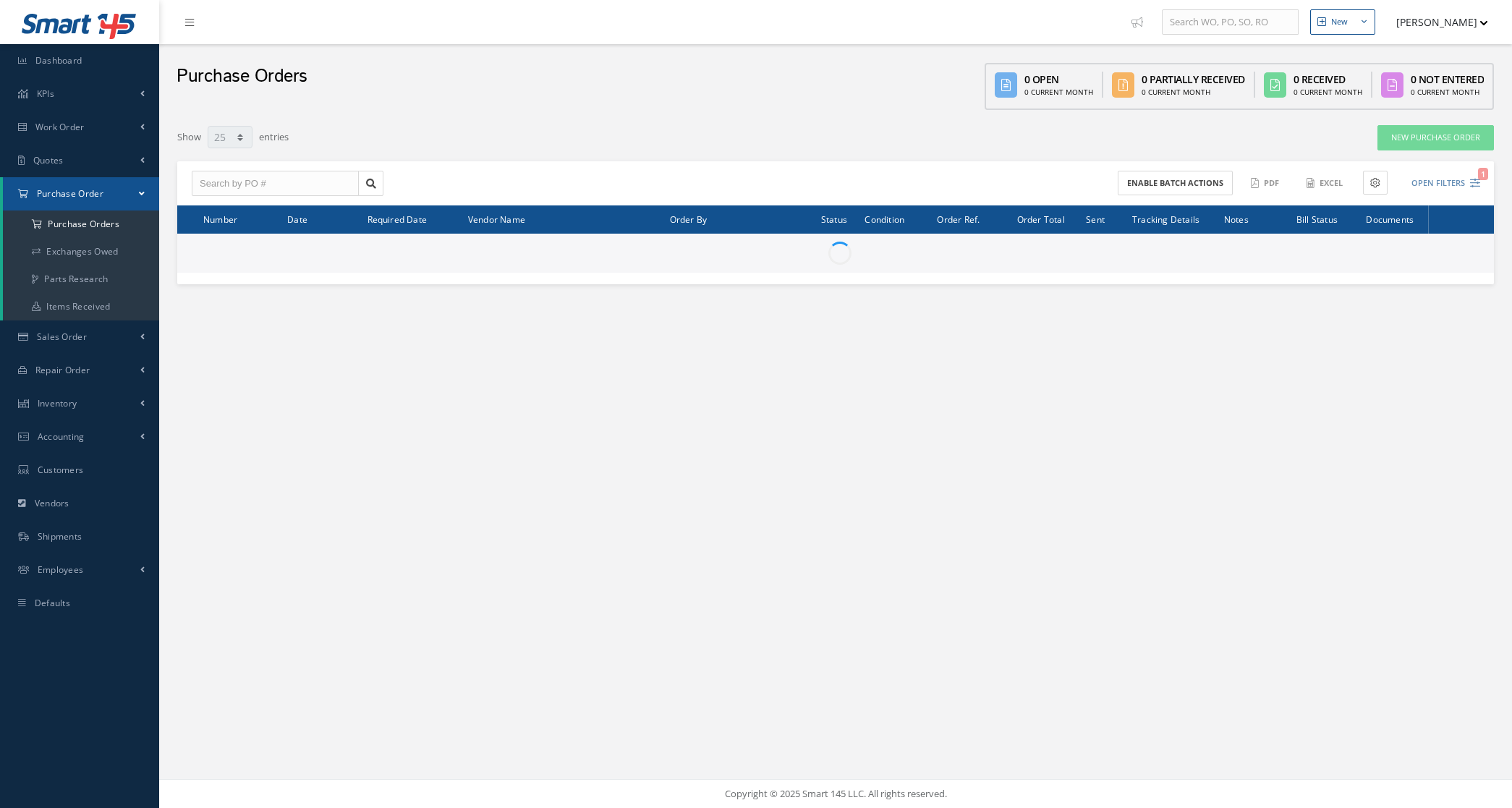
select select "25"
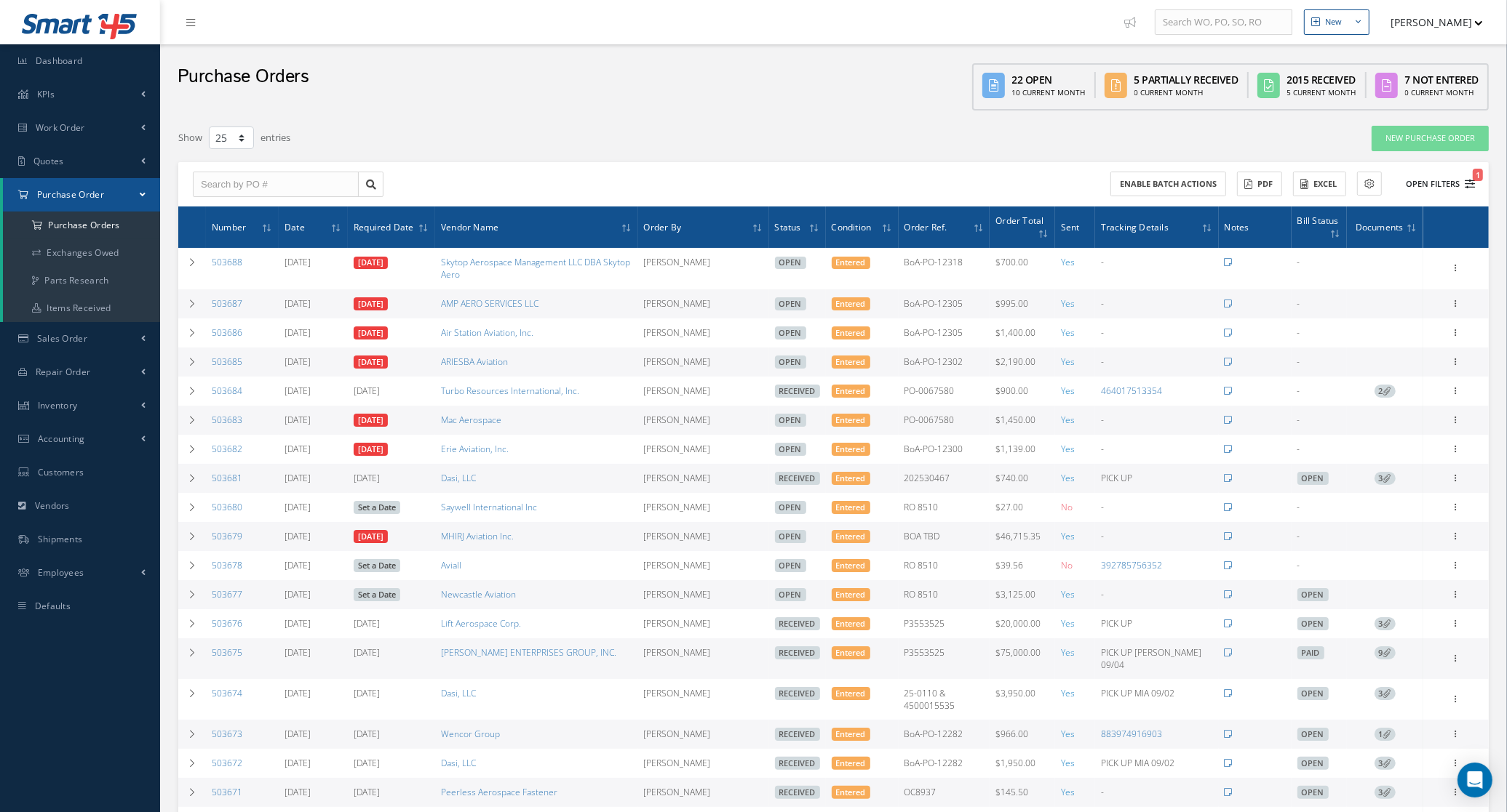
click at [1453, 172] on button "Open Filters 1" at bounding box center [1433, 184] width 82 height 24
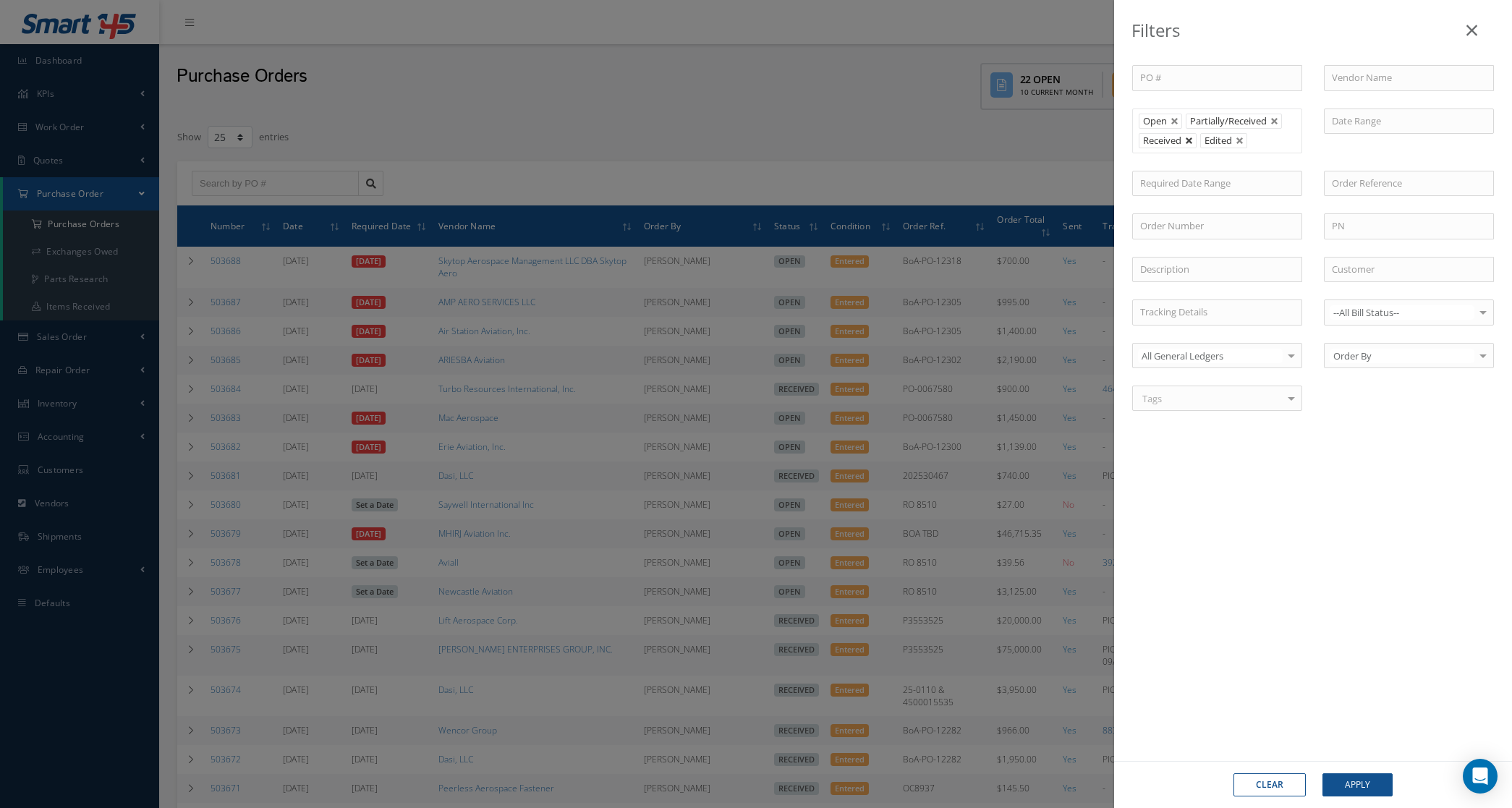
click at [1186, 138] on link at bounding box center [1189, 141] width 9 height 9
click at [1339, 790] on button "Apply" at bounding box center [1357, 785] width 70 height 23
